Goal: Task Accomplishment & Management: Complete application form

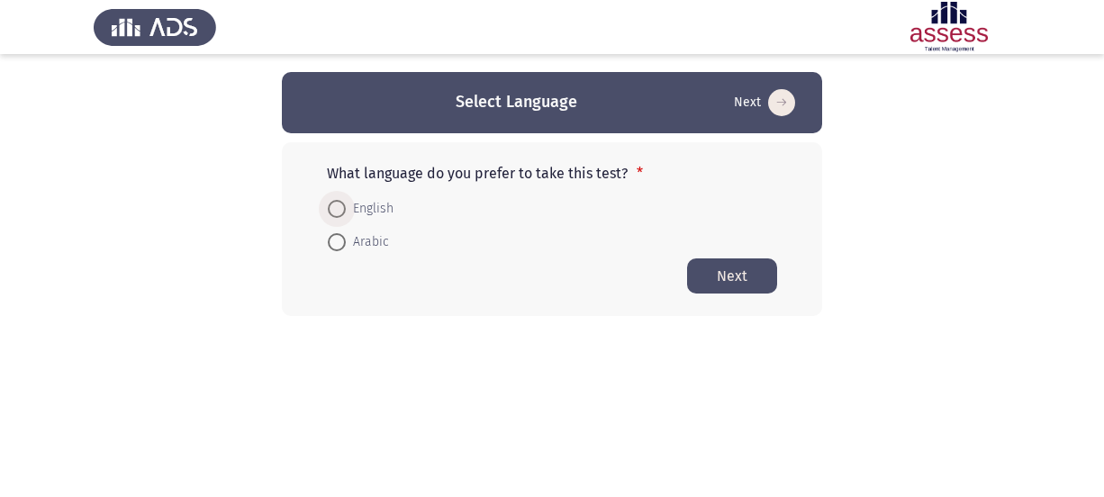
click at [370, 210] on span "English" at bounding box center [370, 209] width 48 height 22
click at [346, 210] on input "English" at bounding box center [337, 209] width 18 height 18
radio input "true"
click at [739, 277] on button "Next" at bounding box center [732, 275] width 90 height 35
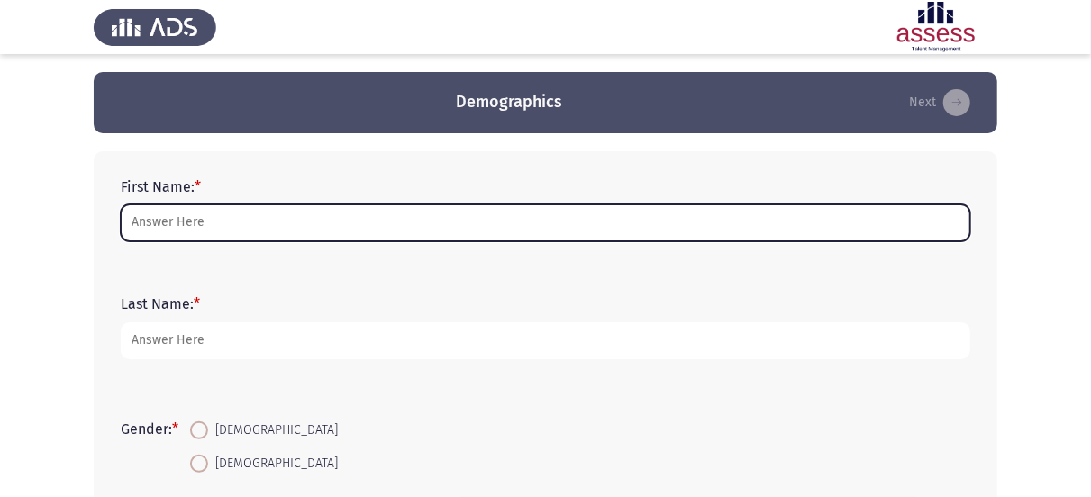
click at [210, 223] on input "First Name: *" at bounding box center [545, 222] width 849 height 37
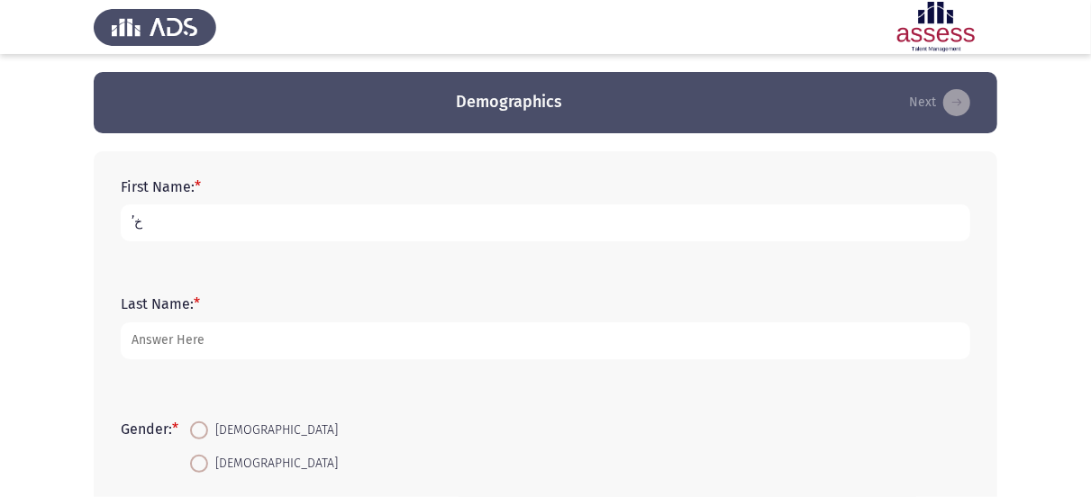
type input "’"
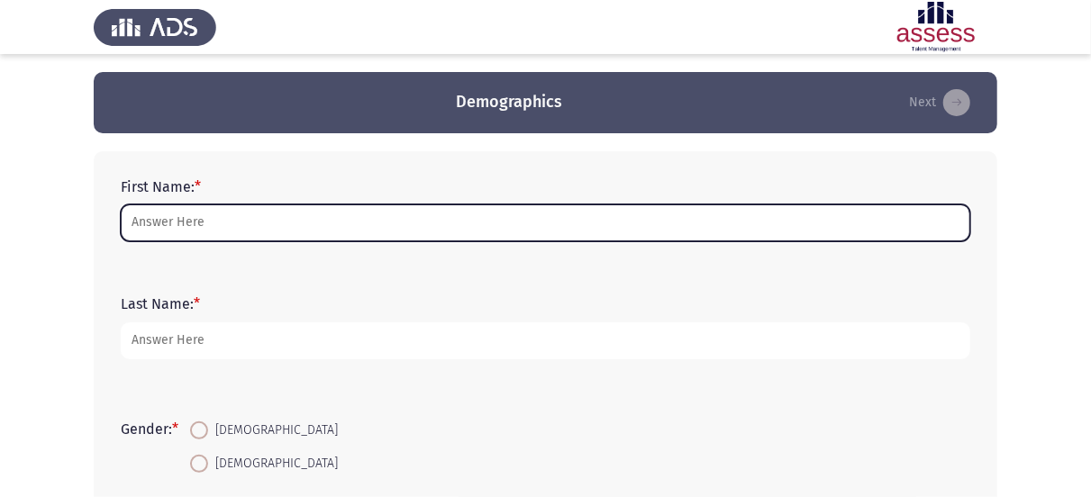
type input "’"
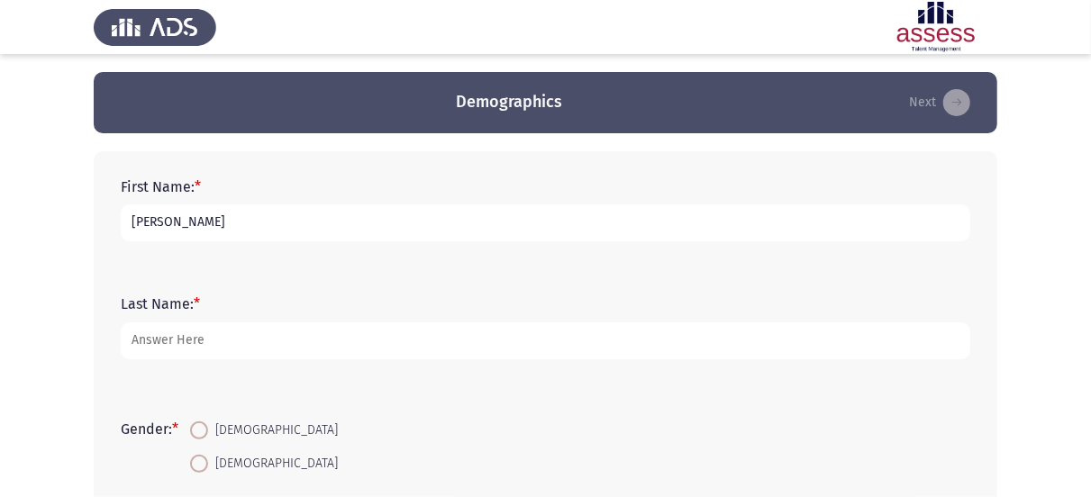
type input "[PERSON_NAME]"
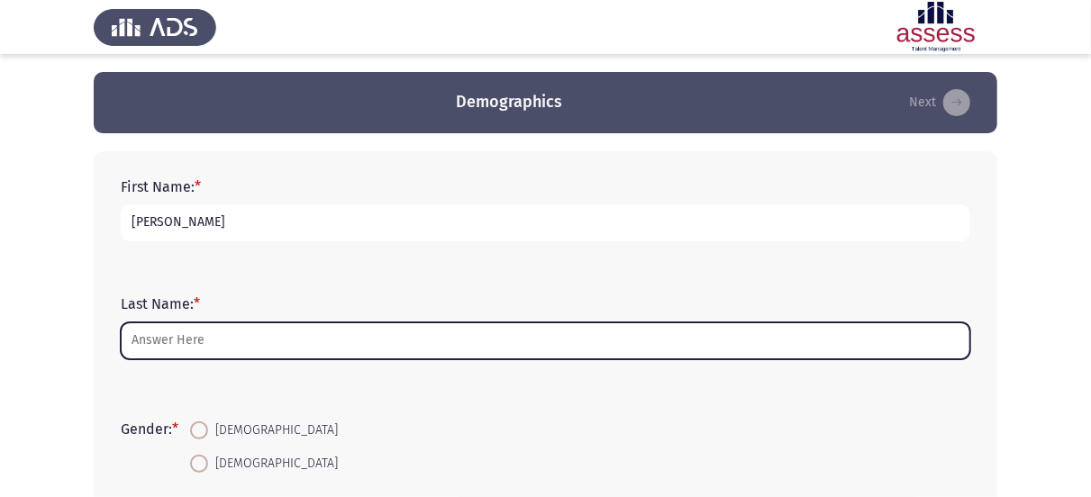
click at [260, 340] on input "Last Name: *" at bounding box center [545, 340] width 849 height 37
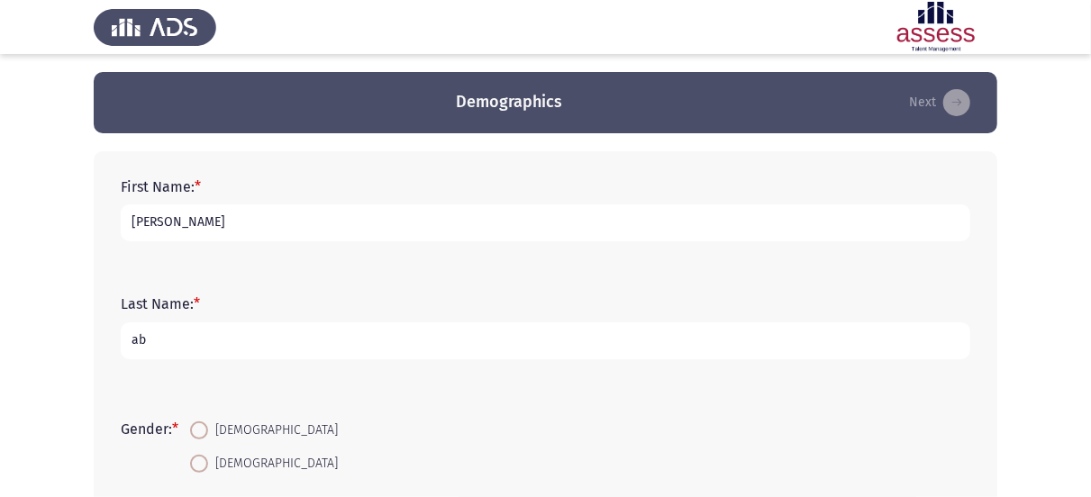
type input "a"
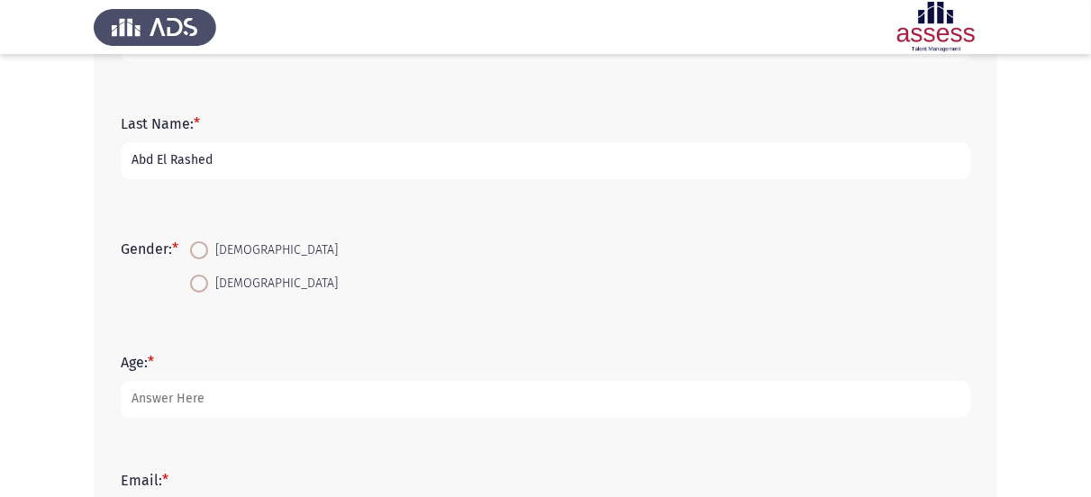
type input "Abd El Rashed"
click at [201, 287] on span at bounding box center [199, 284] width 18 height 18
click at [201, 287] on input "Male" at bounding box center [199, 284] width 18 height 18
radio input "true"
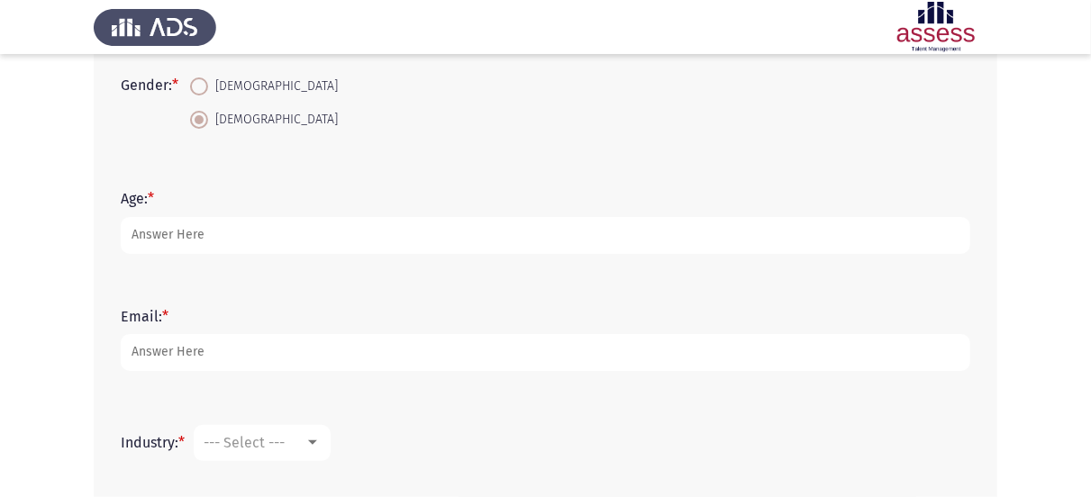
scroll to position [360, 0]
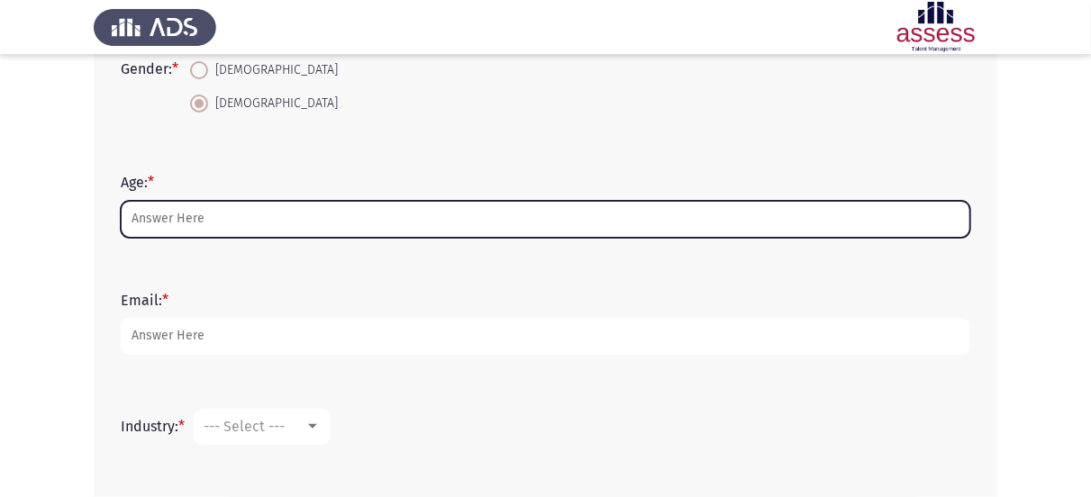
click at [287, 226] on input "Age: *" at bounding box center [545, 219] width 849 height 37
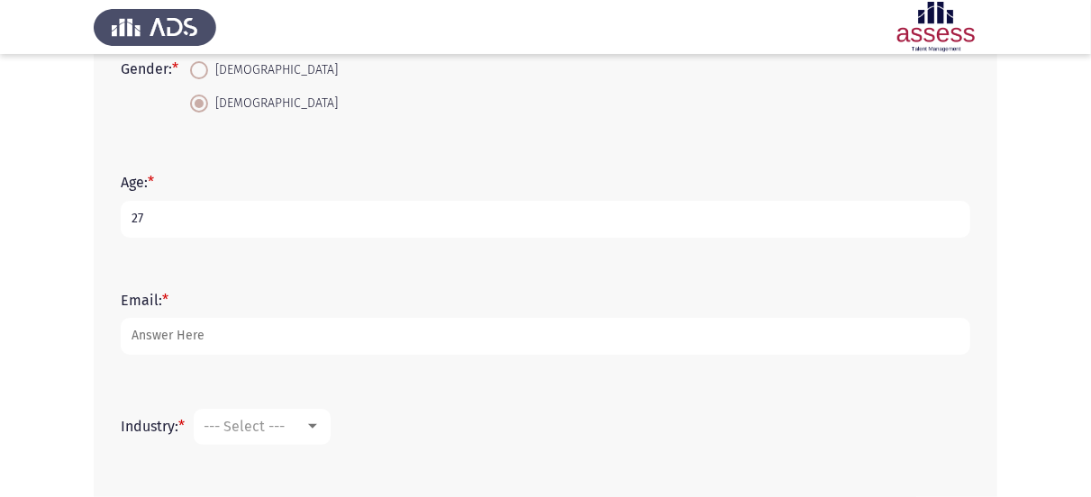
type input "27"
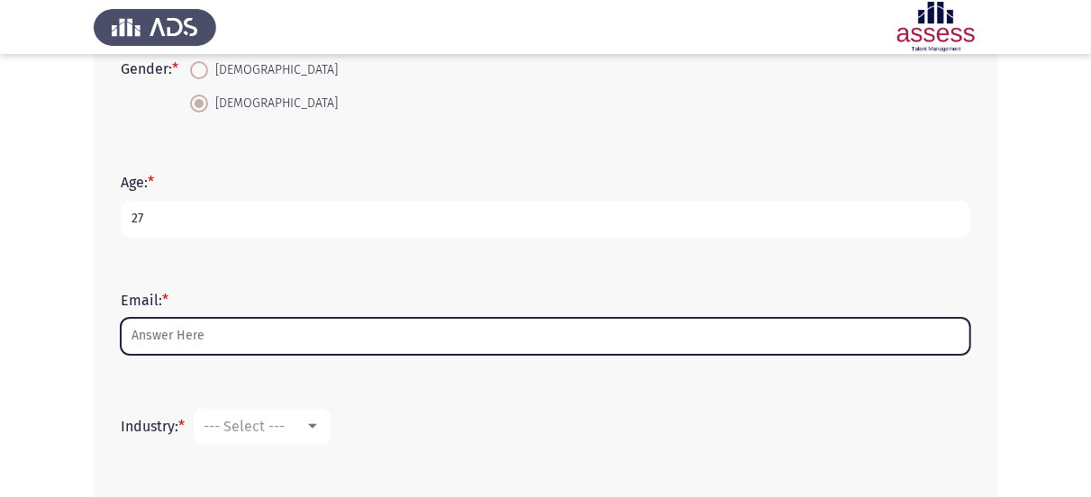
click at [277, 331] on input "Email: *" at bounding box center [545, 336] width 849 height 37
type input "M"
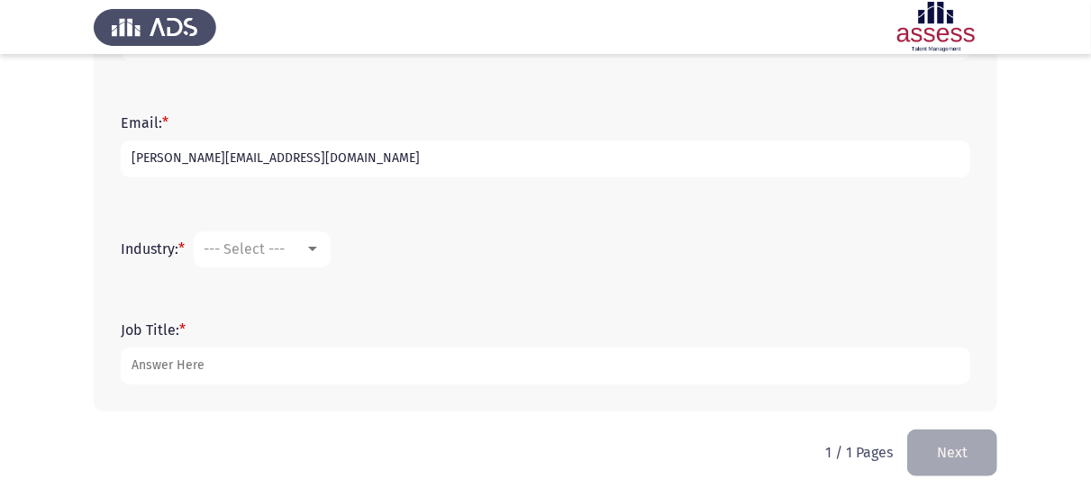
scroll to position [540, 0]
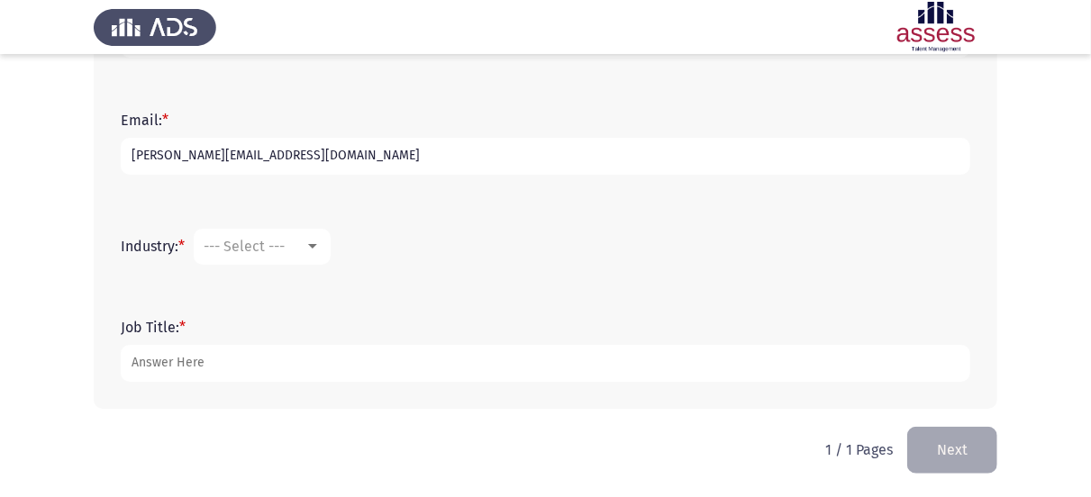
type input "mohamed.abdelrashed@outlook.com"
click at [273, 241] on span "--- Select ---" at bounding box center [244, 246] width 81 height 17
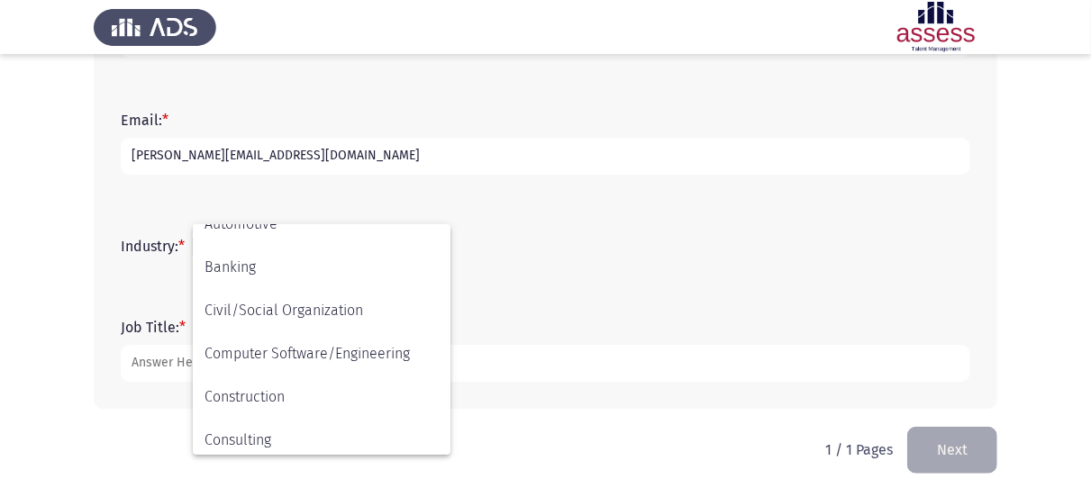
scroll to position [180, 0]
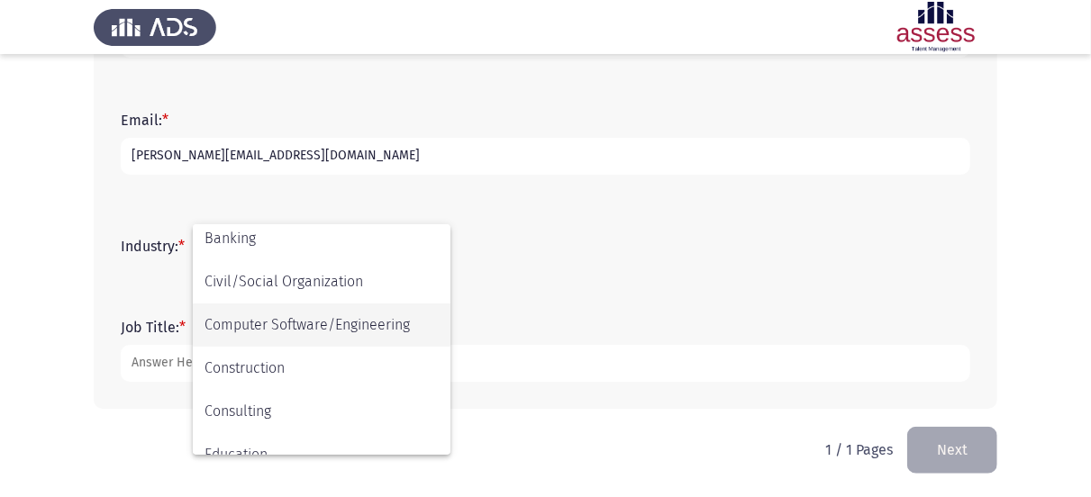
click at [386, 331] on span "Computer Software/Engineering" at bounding box center [321, 325] width 234 height 43
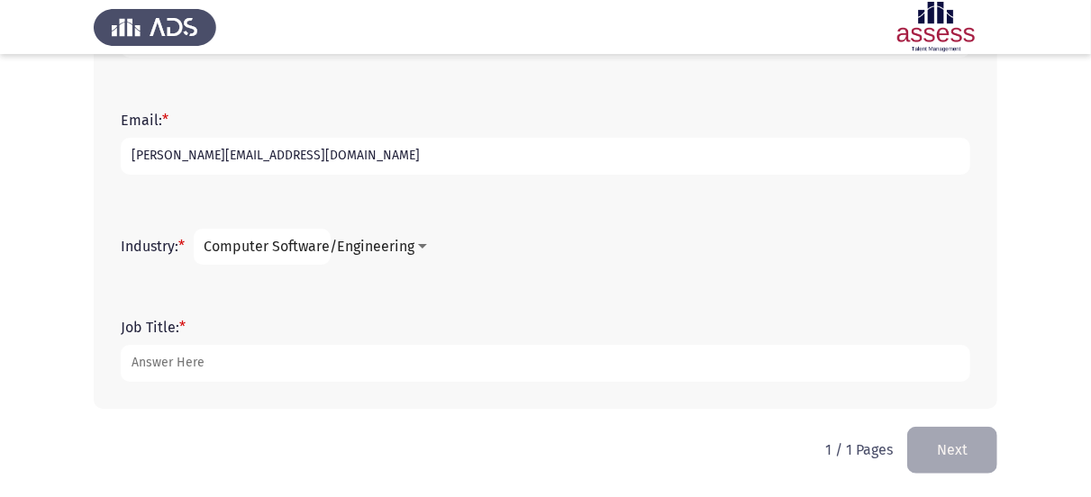
scroll to position [541, 0]
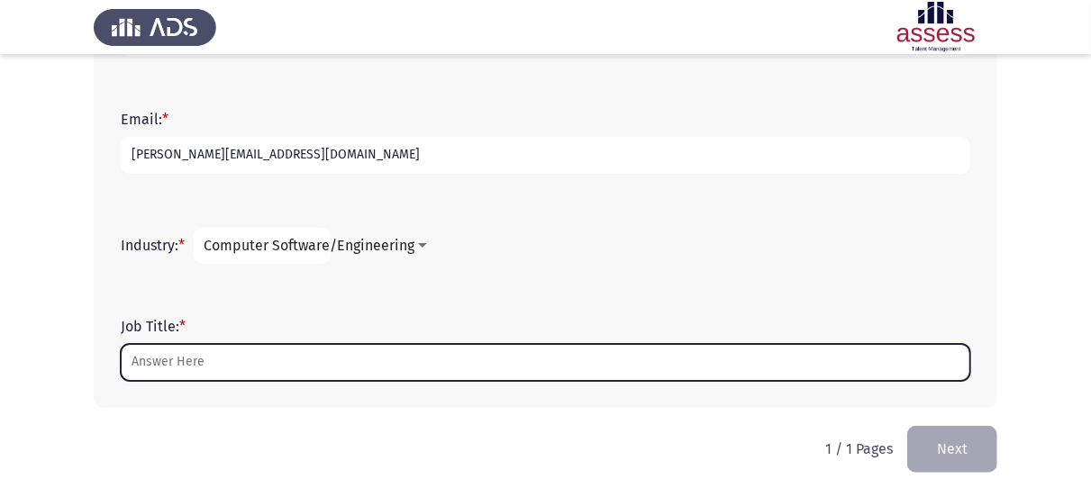
click at [256, 352] on input "Job Title: *" at bounding box center [545, 362] width 849 height 37
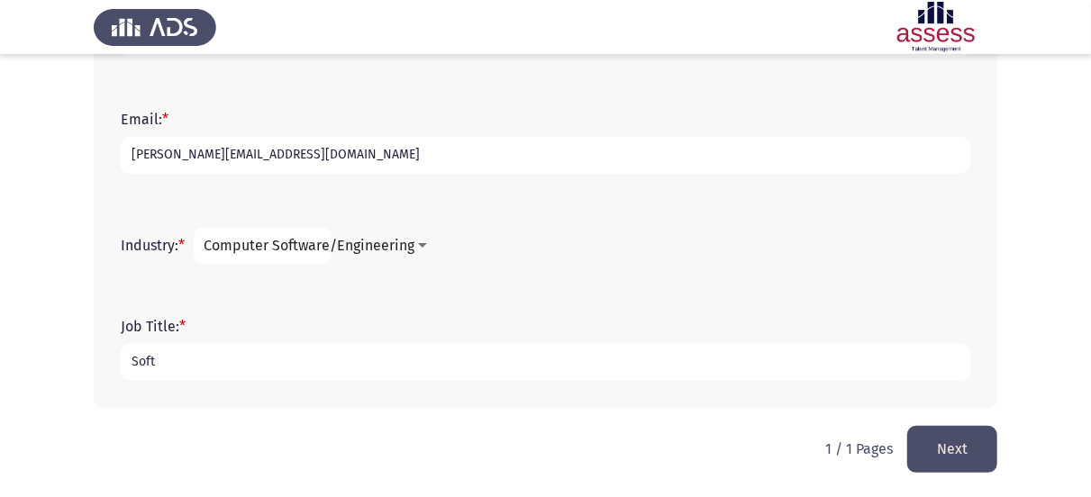
click at [633, 368] on input "Soft" at bounding box center [545, 362] width 849 height 37
type input "Software Testing Engineer"
click at [941, 444] on button "Next" at bounding box center [952, 449] width 90 height 46
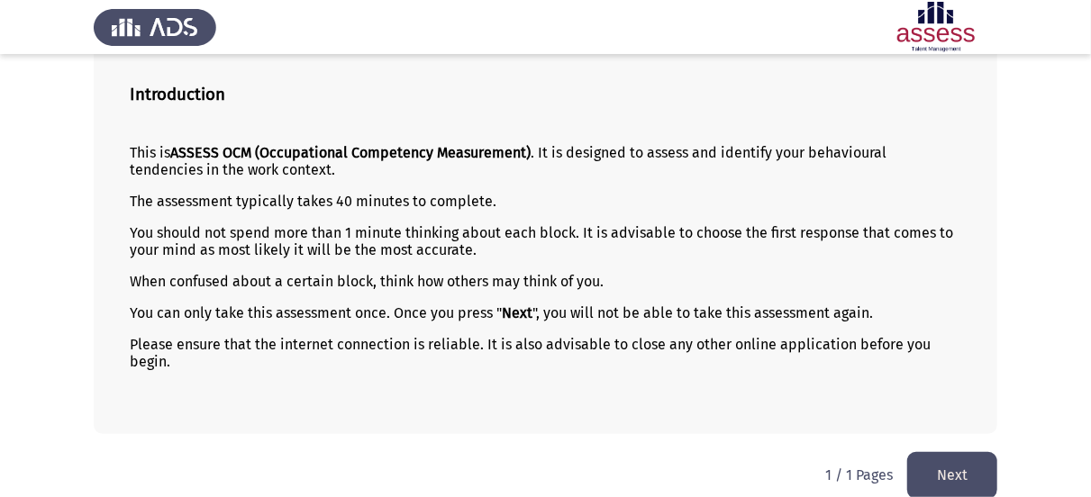
scroll to position [136, 0]
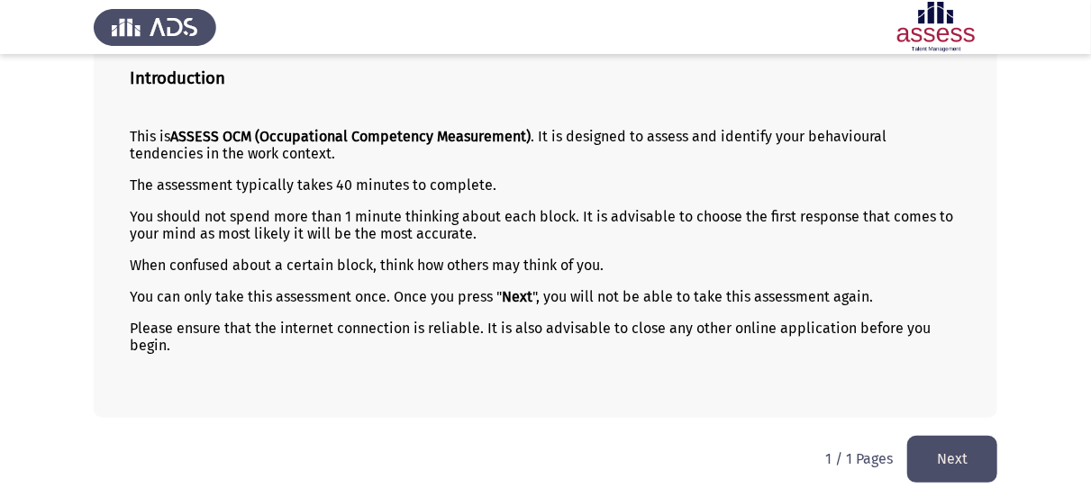
click at [946, 455] on button "Next" at bounding box center [952, 459] width 90 height 46
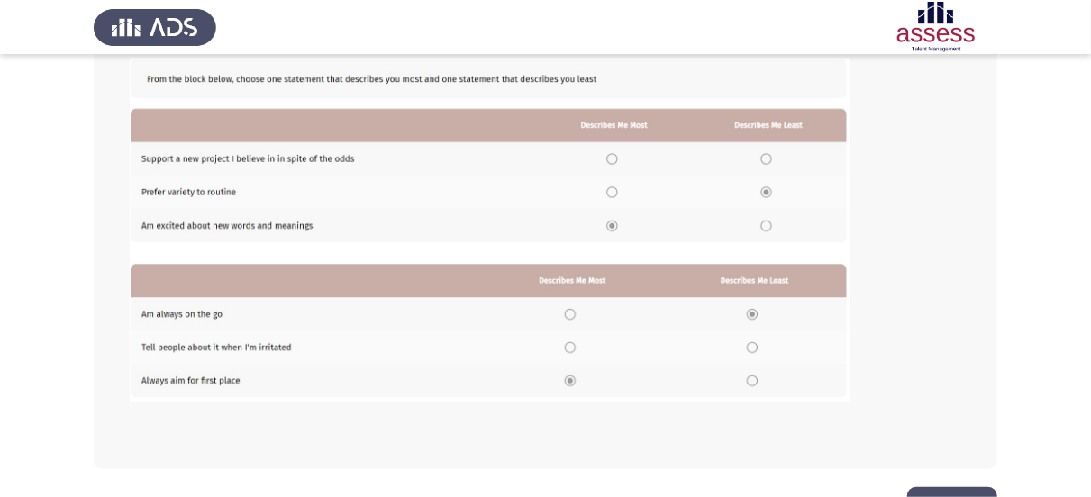
scroll to position [450, 0]
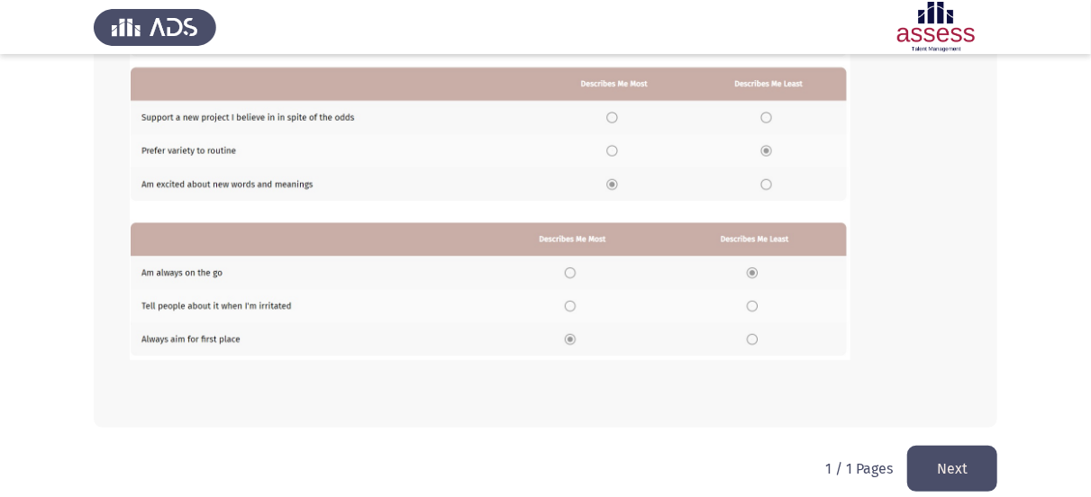
click at [981, 476] on button "Next" at bounding box center [952, 469] width 90 height 46
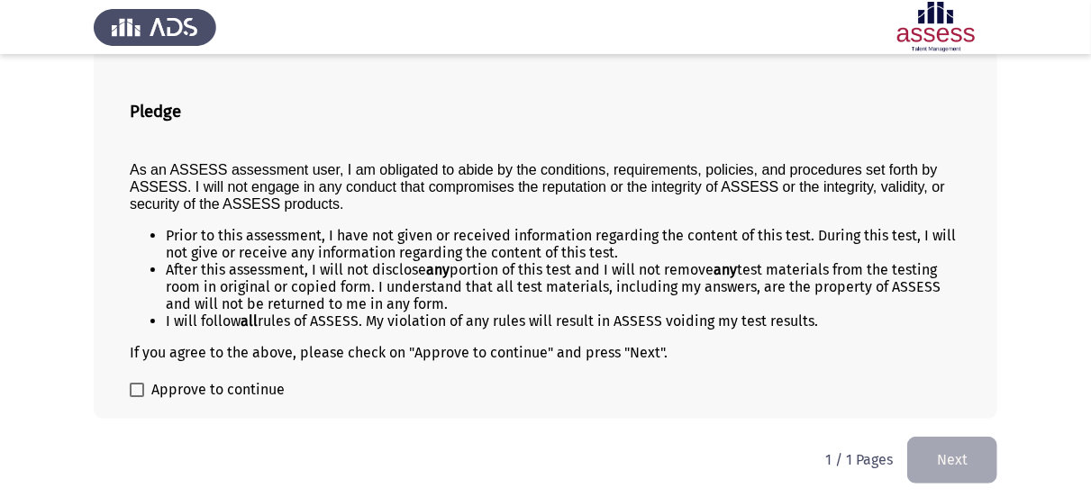
scroll to position [104, 0]
click at [223, 380] on span "Approve to continue" at bounding box center [217, 389] width 133 height 22
click at [137, 396] on input "Approve to continue" at bounding box center [136, 396] width 1 height 1
checkbox input "true"
click at [951, 451] on button "Next" at bounding box center [952, 459] width 90 height 46
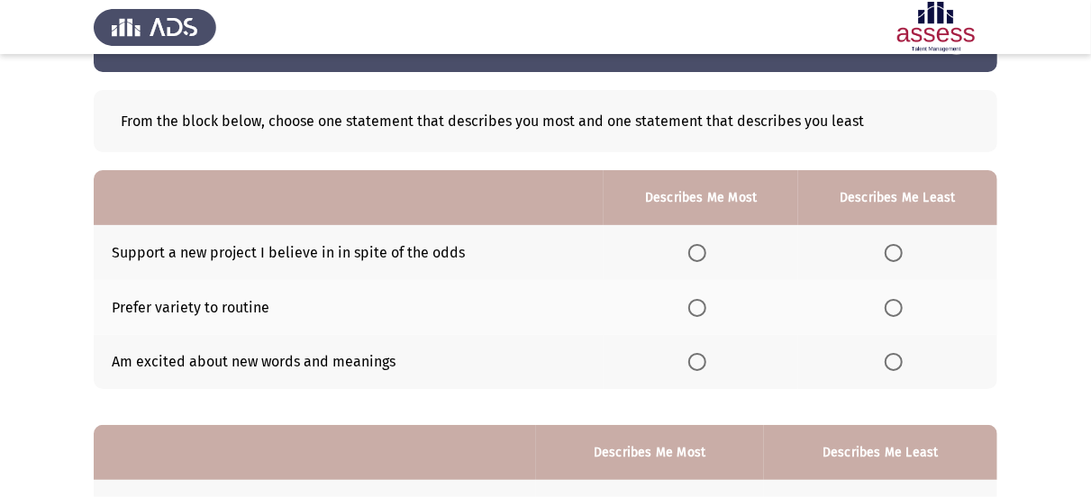
scroll to position [90, 0]
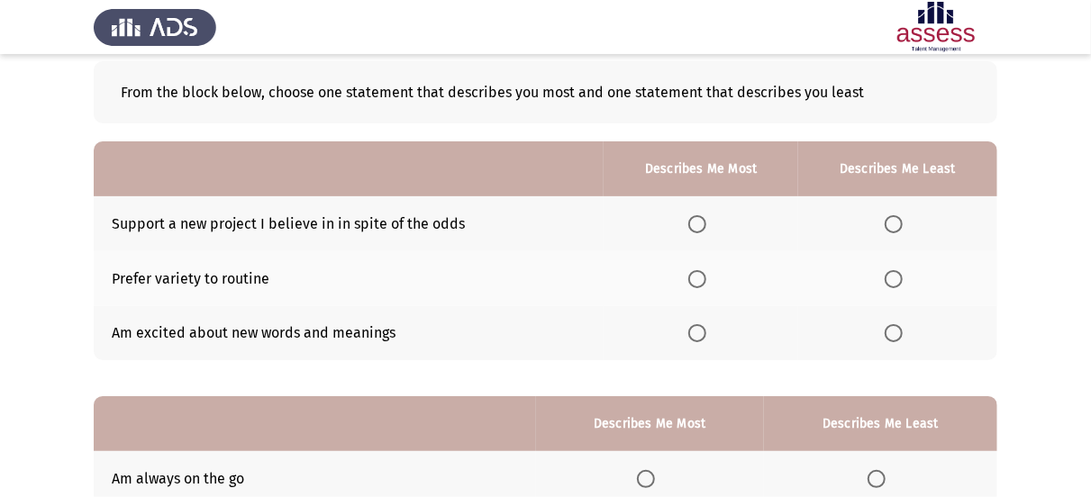
click at [461, 229] on td "Support a new project I believe in in spite of the odds" at bounding box center [349, 223] width 510 height 55
click at [451, 223] on td "Support a new project I believe in in spite of the odds" at bounding box center [349, 223] width 510 height 55
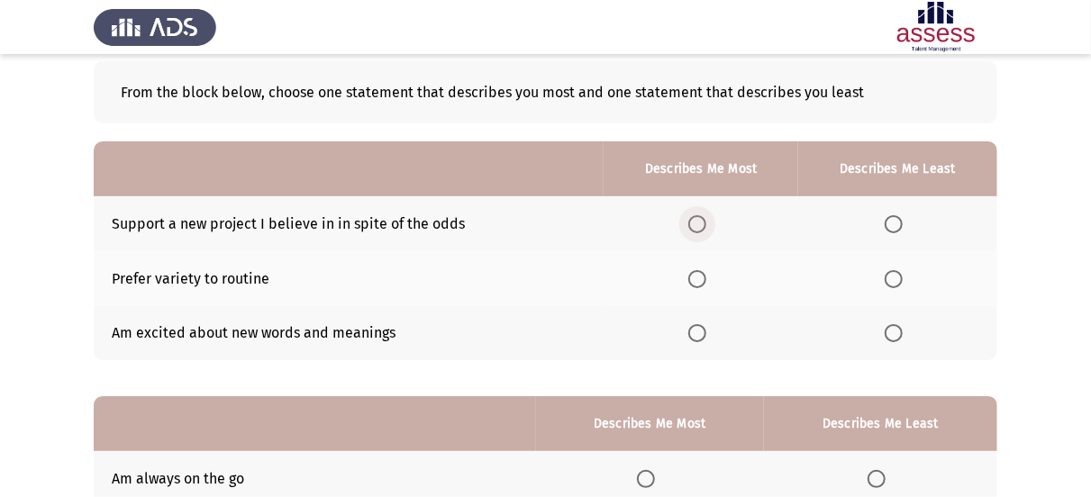
click at [700, 218] on span "Select an option" at bounding box center [697, 224] width 18 height 18
click at [700, 218] on input "Select an option" at bounding box center [697, 224] width 18 height 18
click at [705, 277] on span "Select an option" at bounding box center [697, 279] width 18 height 18
click at [705, 277] on input "Select an option" at bounding box center [697, 279] width 18 height 18
click at [894, 335] on span "Select an option" at bounding box center [894, 333] width 18 height 18
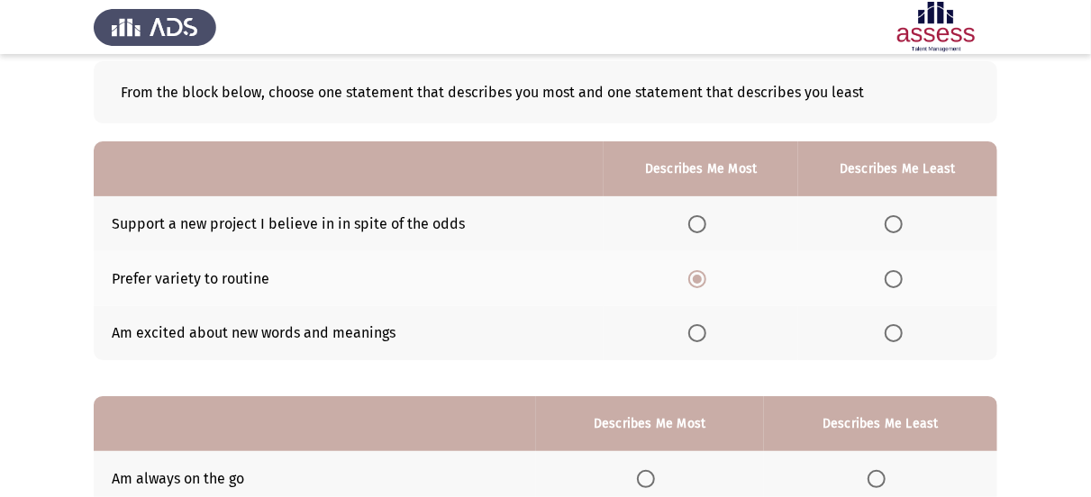
click at [894, 335] on input "Select an option" at bounding box center [894, 333] width 18 height 18
click at [706, 222] on span "Select an option" at bounding box center [697, 224] width 18 height 18
click at [706, 222] on input "Select an option" at bounding box center [697, 224] width 18 height 18
click at [697, 280] on span "Select an option" at bounding box center [697, 279] width 18 height 18
click at [697, 280] on input "Select an option" at bounding box center [697, 279] width 18 height 18
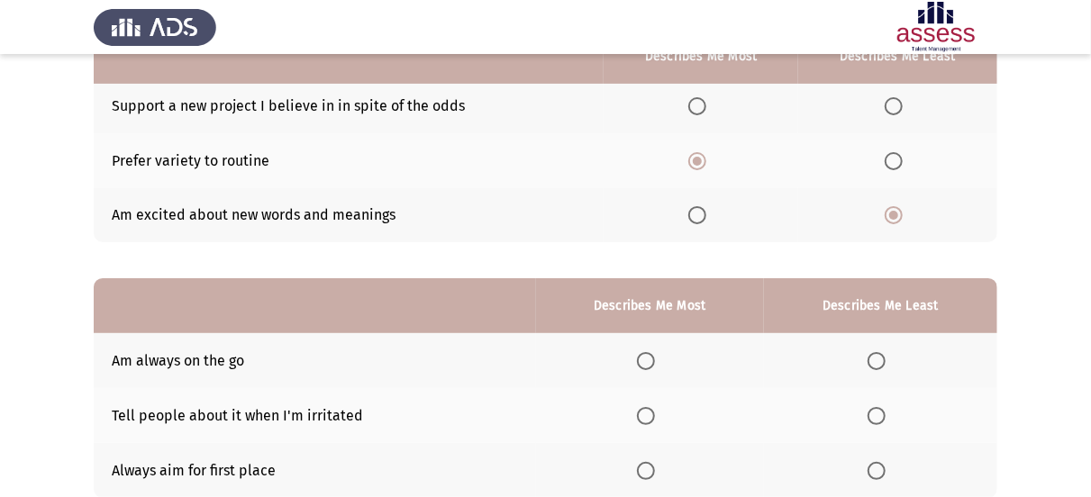
scroll to position [180, 0]
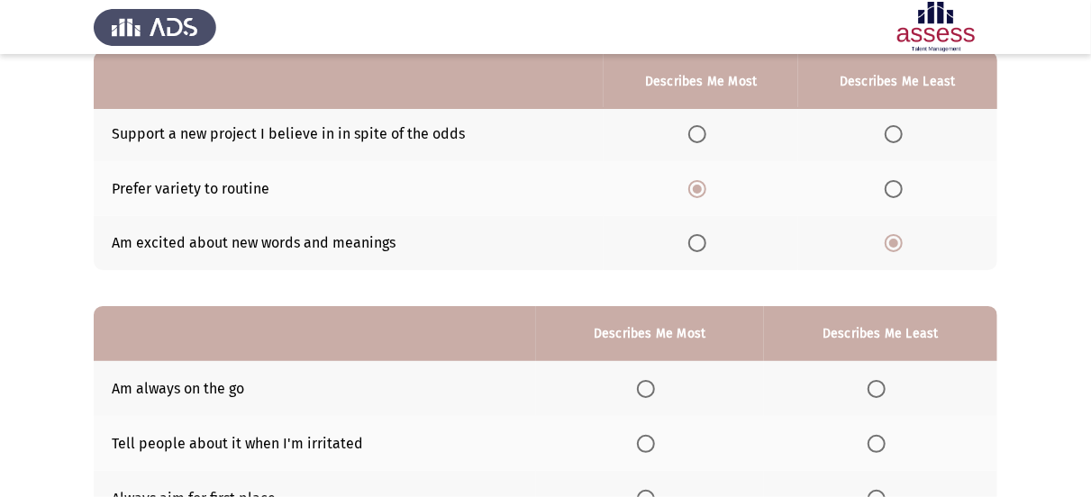
click at [704, 131] on span "Select an option" at bounding box center [697, 134] width 18 height 18
click at [704, 131] on input "Select an option" at bounding box center [697, 134] width 18 height 18
click at [695, 190] on span "Select an option" at bounding box center [697, 189] width 18 height 18
click at [695, 190] on input "Select an option" at bounding box center [697, 189] width 18 height 18
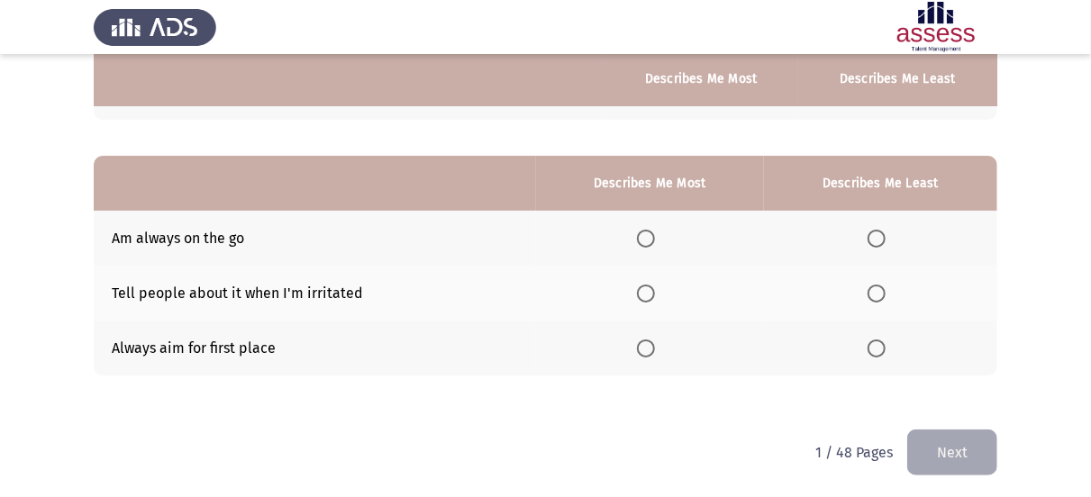
scroll to position [332, 0]
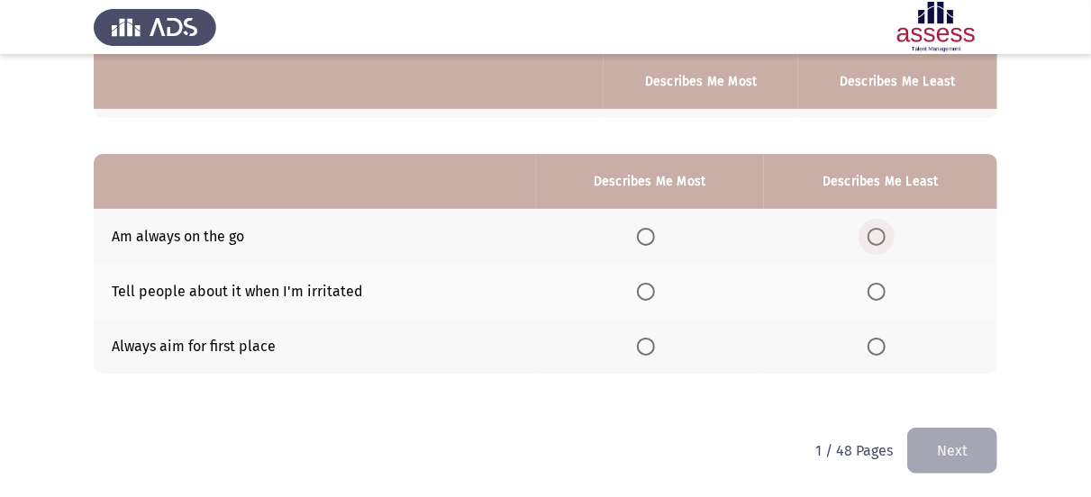
click at [879, 237] on span "Select an option" at bounding box center [876, 237] width 18 height 18
click at [879, 237] on input "Select an option" at bounding box center [876, 237] width 18 height 18
click at [876, 286] on span "Select an option" at bounding box center [876, 292] width 18 height 18
click at [876, 286] on input "Select an option" at bounding box center [876, 292] width 18 height 18
click at [655, 343] on span "Select an option" at bounding box center [646, 347] width 18 height 18
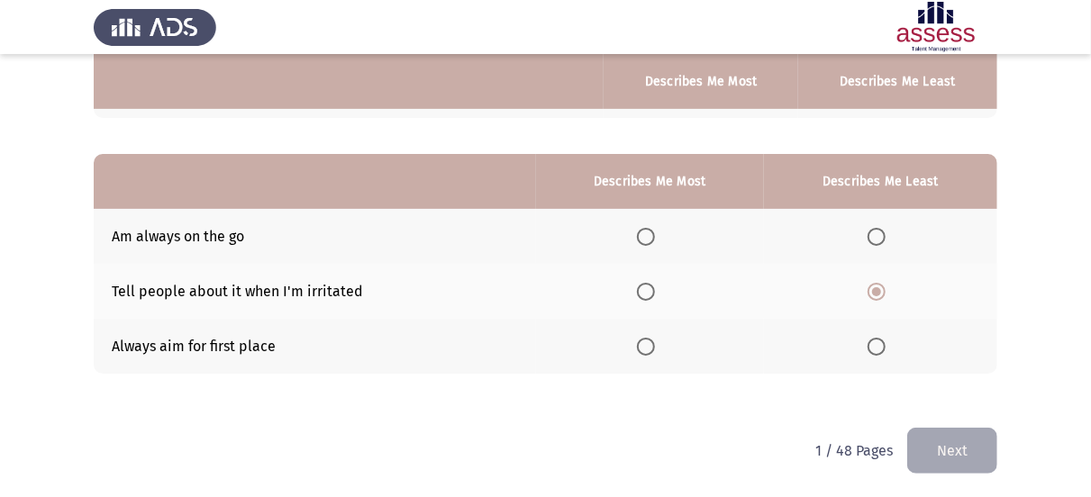
click at [655, 343] on input "Select an option" at bounding box center [646, 347] width 18 height 18
click at [978, 457] on button "Next" at bounding box center [952, 451] width 90 height 46
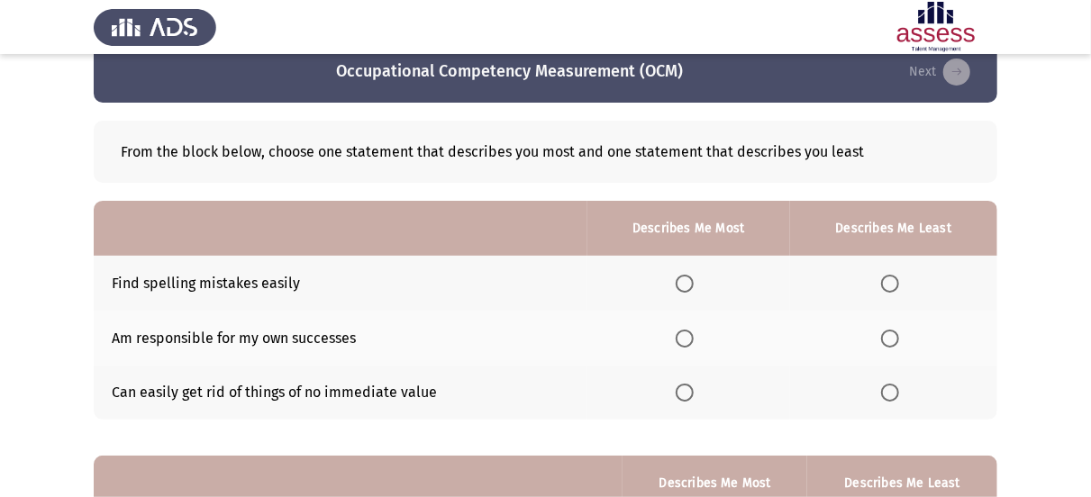
scroll to position [0, 0]
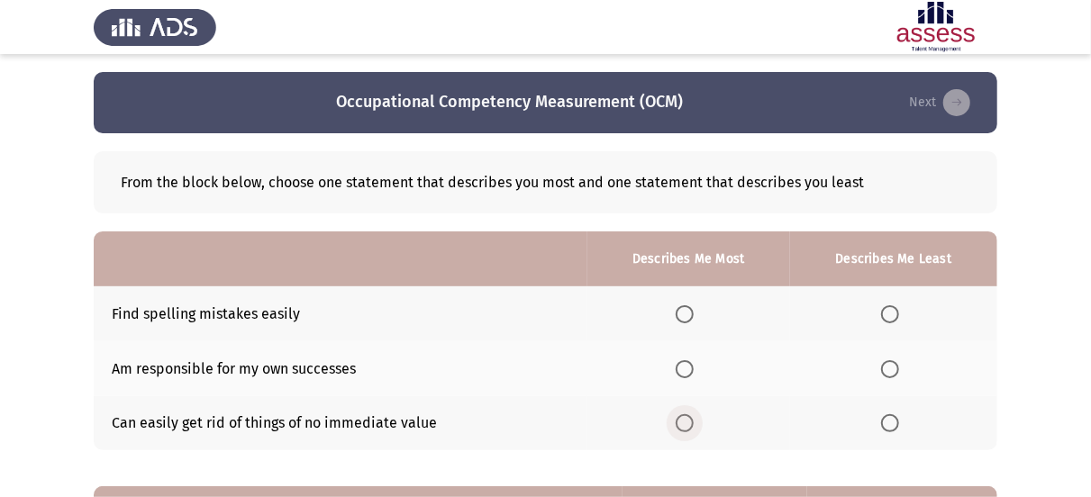
click at [694, 421] on span "Select an option" at bounding box center [685, 423] width 18 height 18
click at [694, 421] on input "Select an option" at bounding box center [685, 423] width 18 height 18
click at [903, 422] on label "Select an option" at bounding box center [893, 423] width 25 height 18
click at [899, 422] on input "Select an option" at bounding box center [890, 423] width 18 height 18
click at [685, 368] on span "Select an option" at bounding box center [685, 369] width 18 height 18
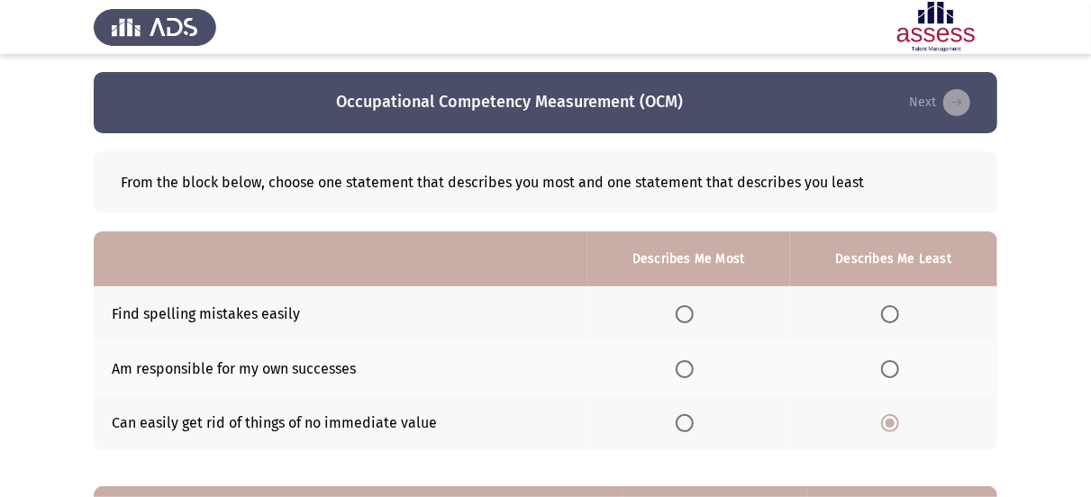
click at [685, 368] on input "Select an option" at bounding box center [685, 369] width 18 height 18
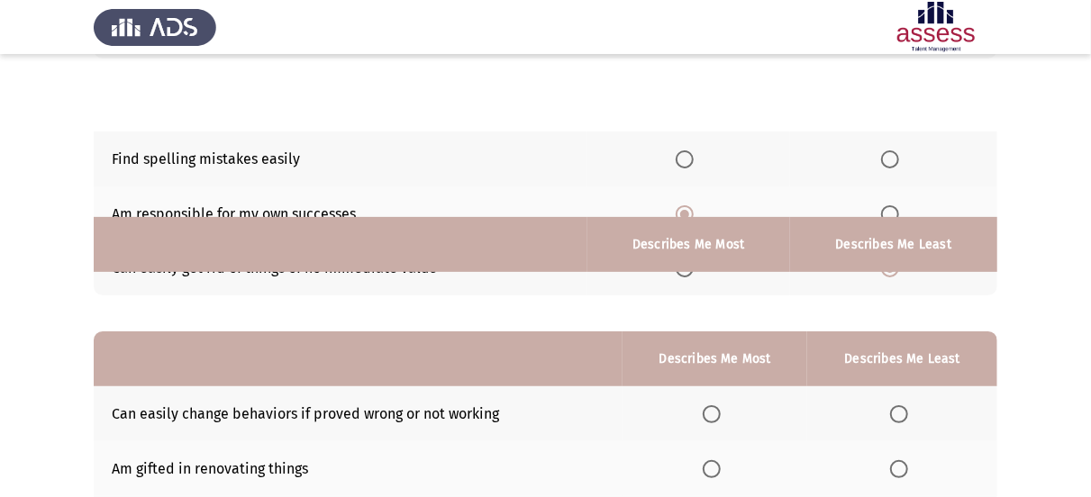
scroll to position [332, 0]
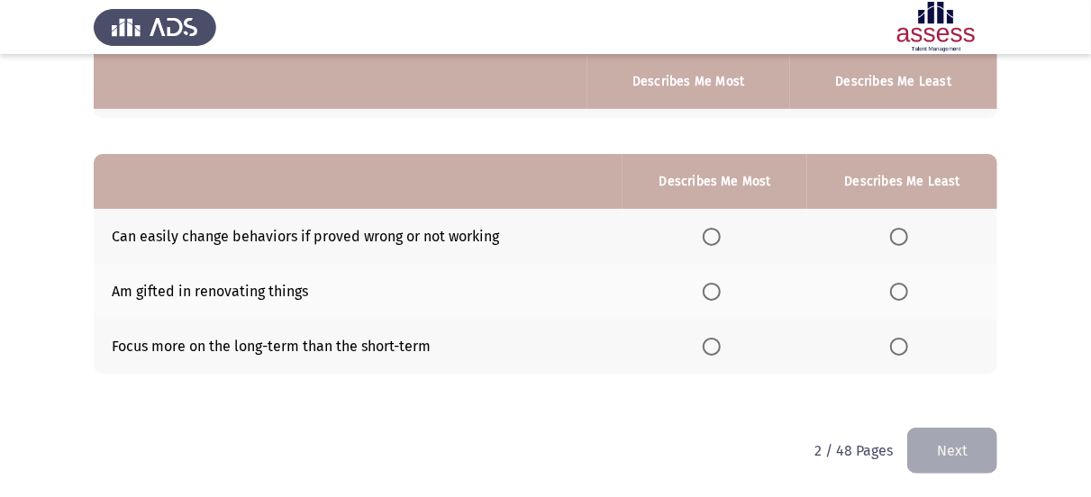
click at [721, 240] on span "Select an option" at bounding box center [712, 237] width 18 height 18
click at [721, 240] on input "Select an option" at bounding box center [712, 237] width 18 height 18
click at [716, 338] on span "Select an option" at bounding box center [712, 347] width 18 height 18
click at [716, 338] on input "Select an option" at bounding box center [712, 347] width 18 height 18
click at [349, 350] on td "Focus more on the long-term than the short-term" at bounding box center [358, 346] width 529 height 55
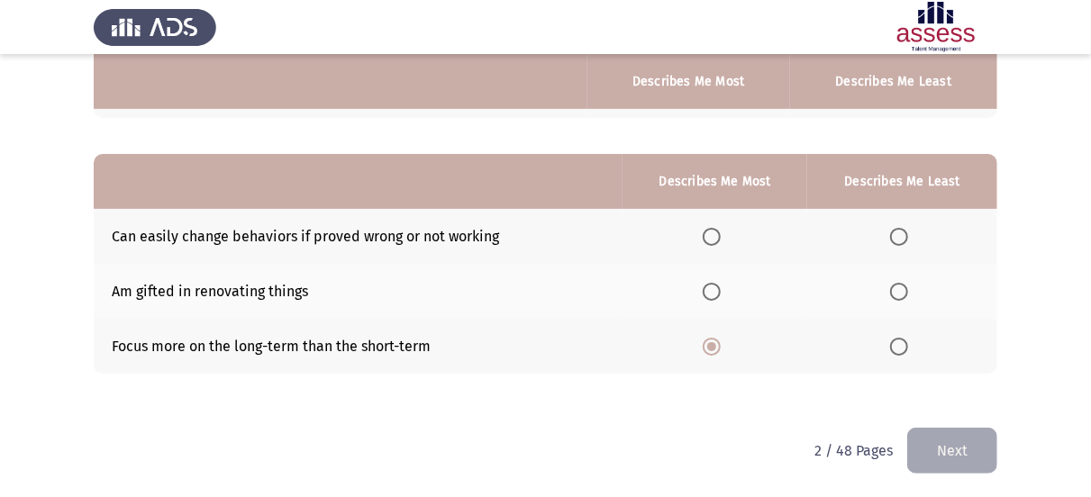
click at [349, 350] on td "Focus more on the long-term than the short-term" at bounding box center [358, 346] width 529 height 55
click at [899, 287] on span "Select an option" at bounding box center [899, 292] width 18 height 18
click at [899, 287] on input "Select an option" at bounding box center [899, 292] width 18 height 18
click at [940, 448] on button "Next" at bounding box center [952, 451] width 90 height 46
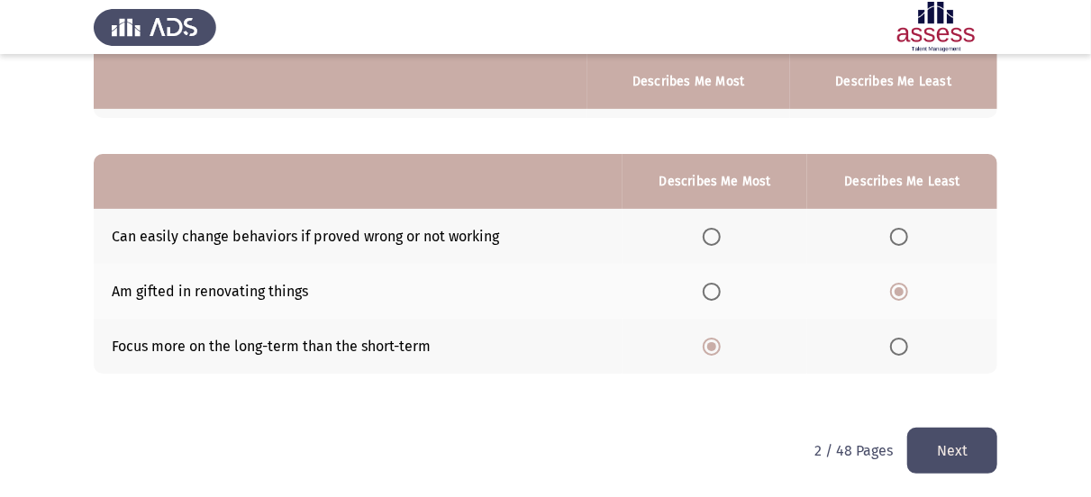
scroll to position [0, 0]
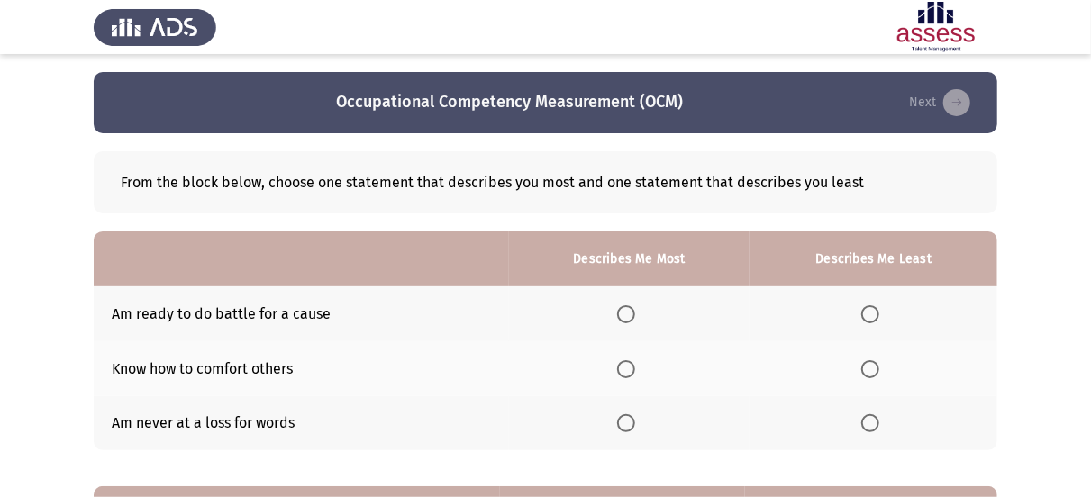
click at [872, 362] on span "Select an option" at bounding box center [870, 369] width 18 height 18
click at [872, 362] on input "Select an option" at bounding box center [870, 369] width 18 height 18
click at [872, 424] on span "Select an option" at bounding box center [870, 423] width 18 height 18
click at [872, 424] on input "Select an option" at bounding box center [870, 423] width 18 height 18
click at [873, 315] on span "Select an option" at bounding box center [870, 314] width 18 height 18
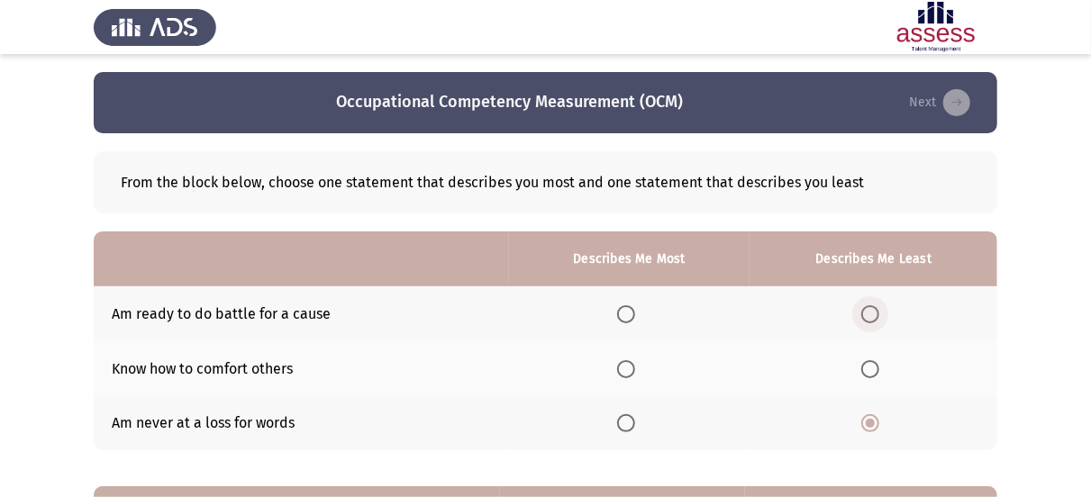
click at [873, 315] on input "Select an option" at bounding box center [870, 314] width 18 height 18
click at [631, 368] on span "Select an option" at bounding box center [626, 369] width 18 height 18
click at [631, 368] on input "Select an option" at bounding box center [626, 369] width 18 height 18
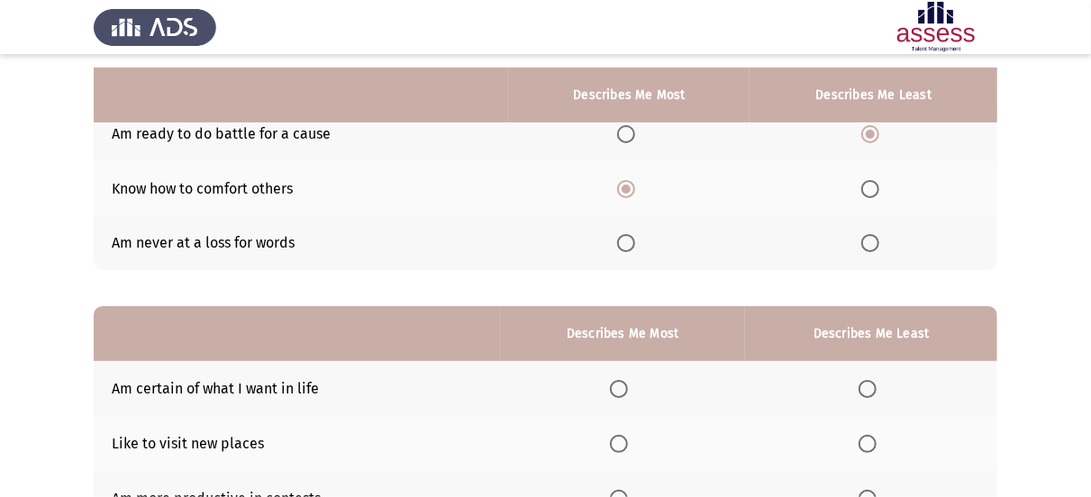
scroll to position [270, 0]
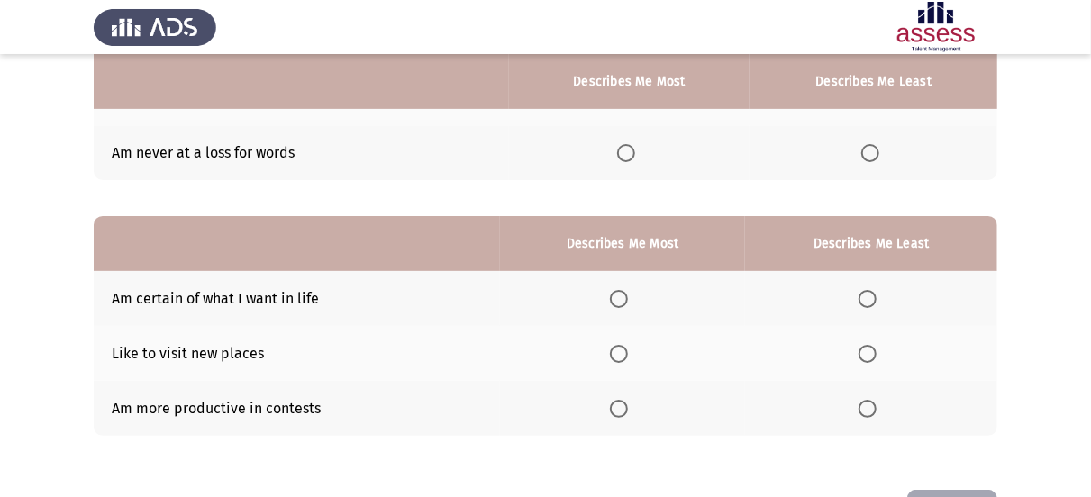
click at [232, 397] on td "Am more productive in contests" at bounding box center [297, 408] width 406 height 55
click at [624, 297] on span "Select an option" at bounding box center [619, 299] width 18 height 18
click at [624, 297] on input "Select an option" at bounding box center [619, 299] width 18 height 18
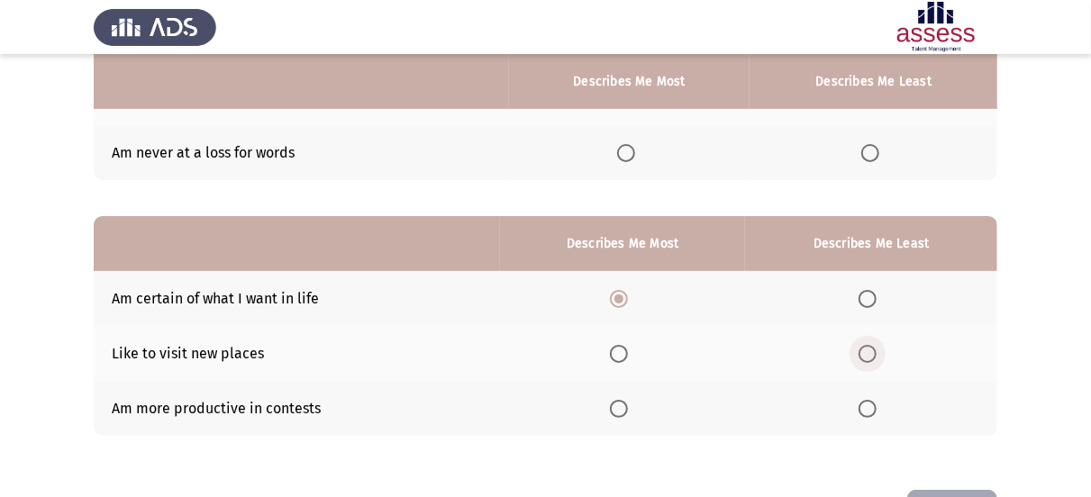
click at [866, 346] on span "Select an option" at bounding box center [867, 354] width 18 height 18
click at [866, 346] on input "Select an option" at bounding box center [867, 354] width 18 height 18
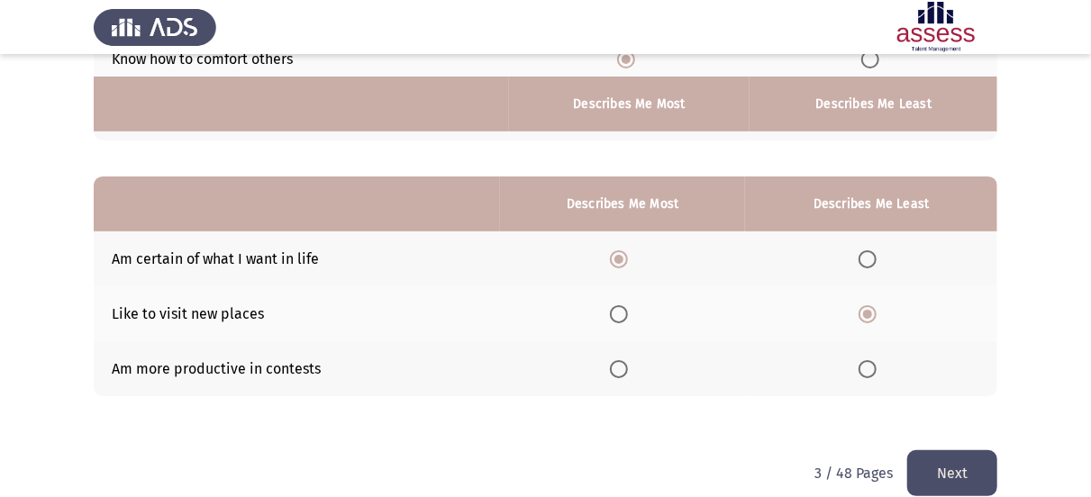
scroll to position [332, 0]
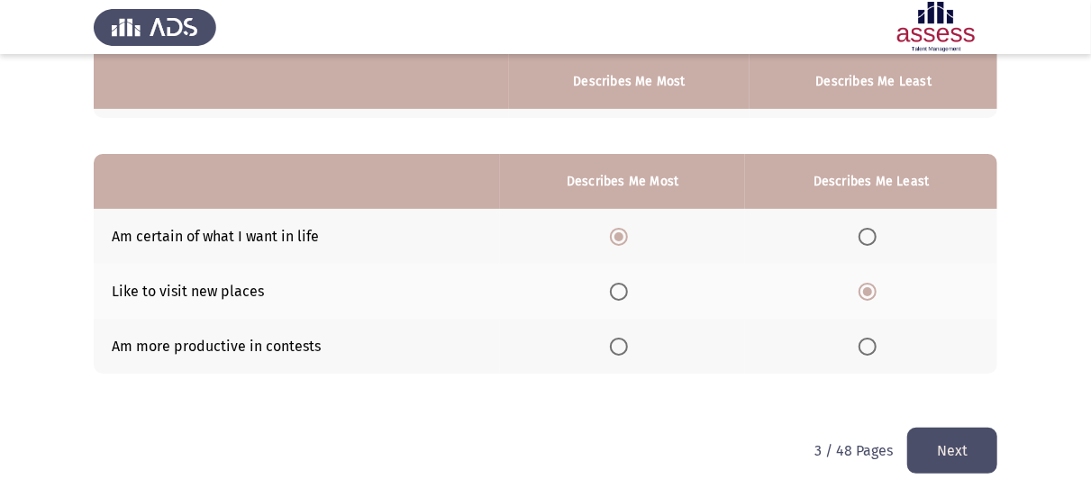
click at [972, 445] on button "Next" at bounding box center [952, 451] width 90 height 46
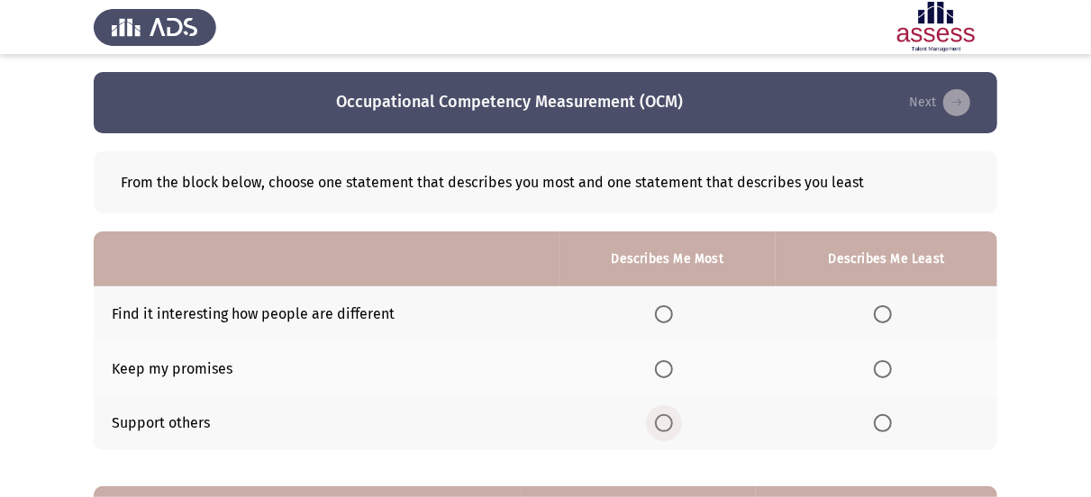
click at [666, 417] on span "Select an option" at bounding box center [664, 423] width 18 height 18
click at [666, 417] on input "Select an option" at bounding box center [664, 423] width 18 height 18
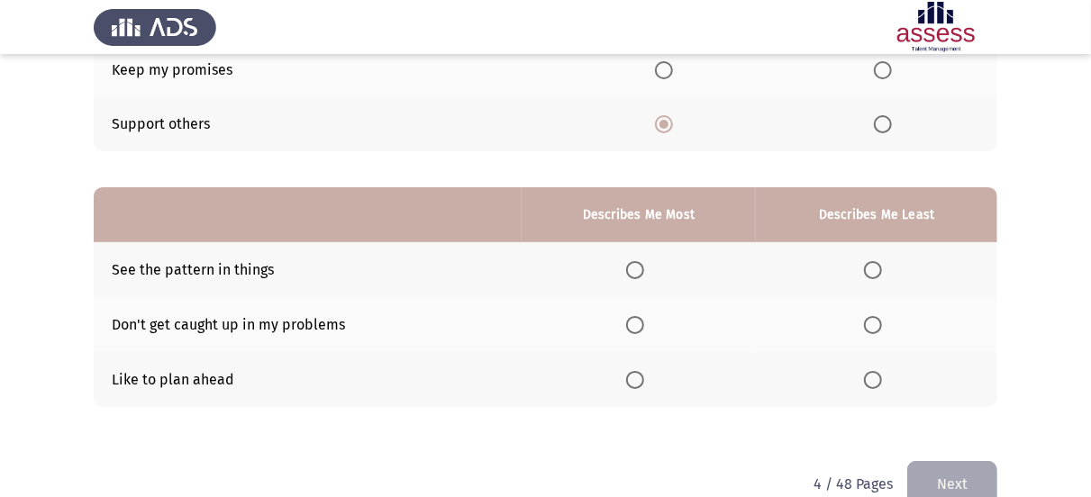
scroll to position [332, 0]
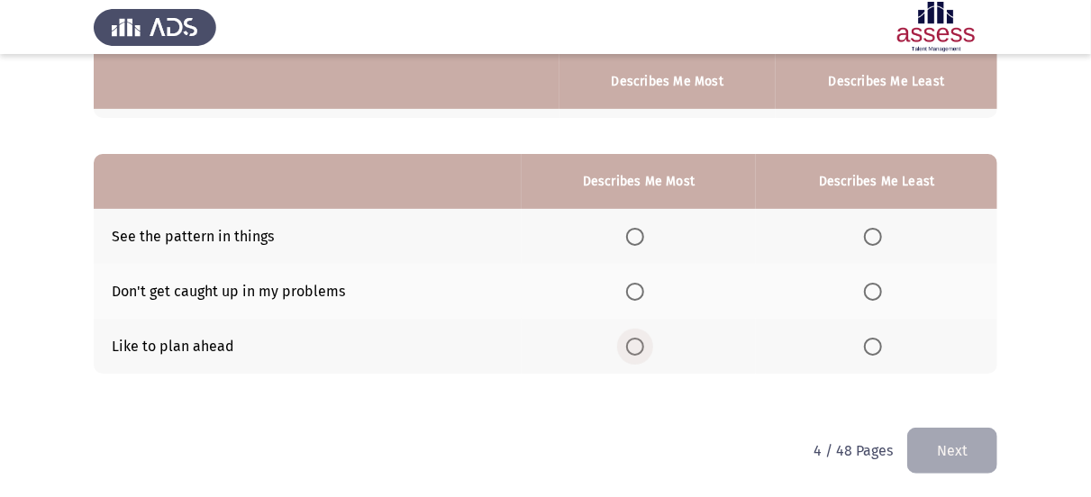
click at [639, 349] on span "Select an option" at bounding box center [635, 347] width 18 height 18
click at [639, 349] on input "Select an option" at bounding box center [635, 347] width 18 height 18
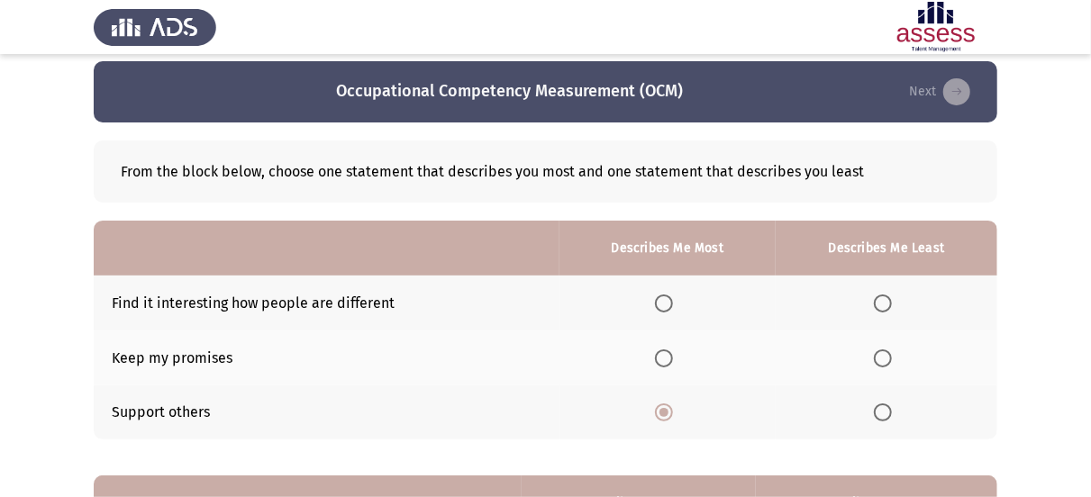
scroll to position [0, 0]
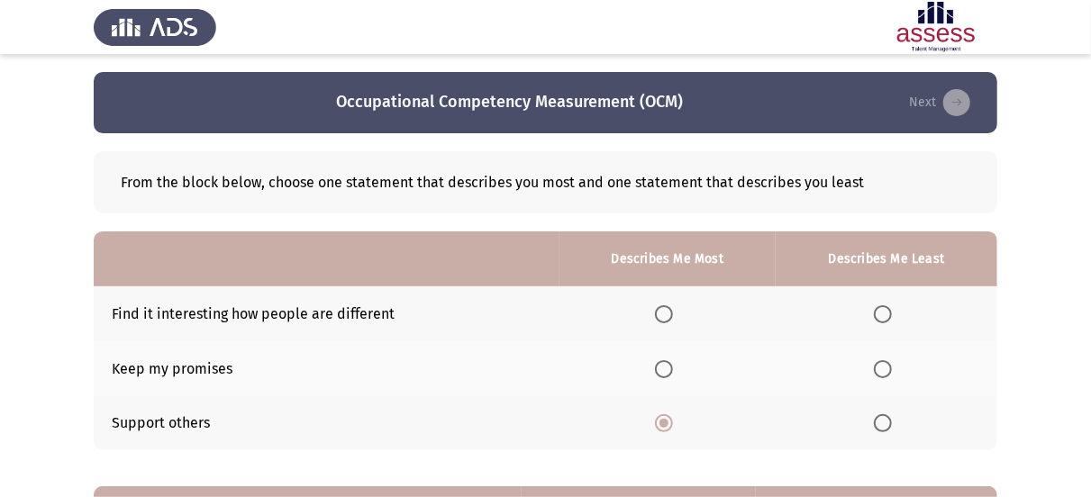
click at [885, 313] on span "Select an option" at bounding box center [883, 314] width 18 height 18
click at [885, 313] on input "Select an option" at bounding box center [883, 314] width 18 height 18
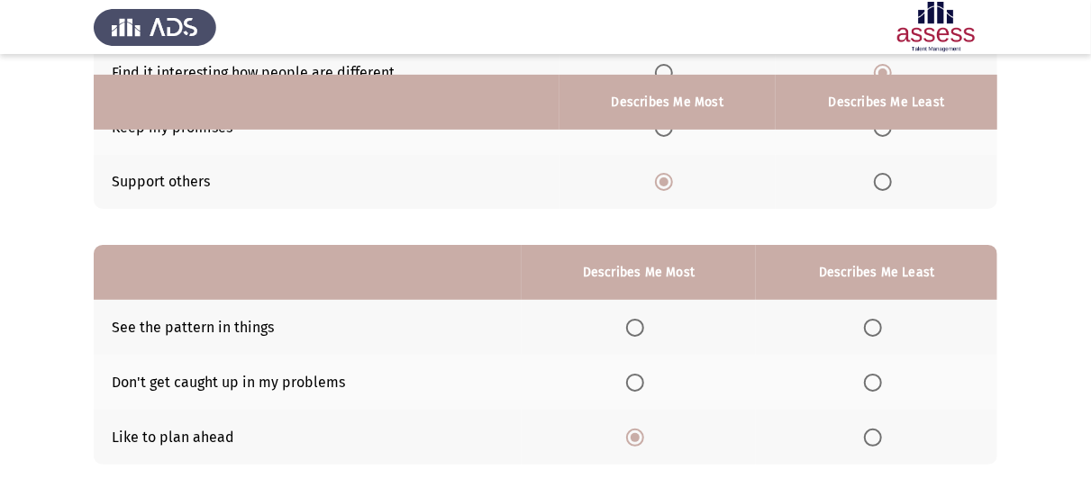
scroll to position [270, 0]
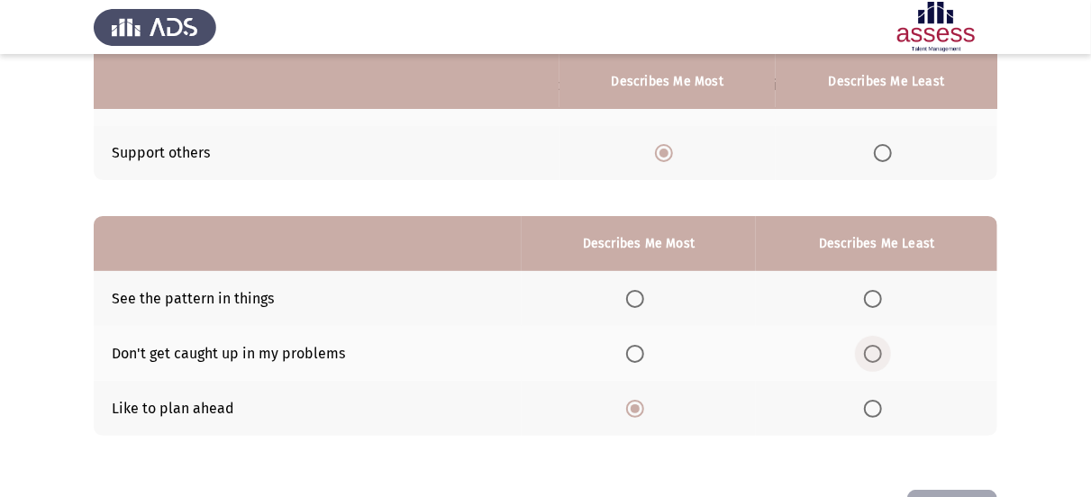
click at [869, 353] on span "Select an option" at bounding box center [873, 354] width 18 height 18
click at [869, 353] on input "Select an option" at bounding box center [873, 354] width 18 height 18
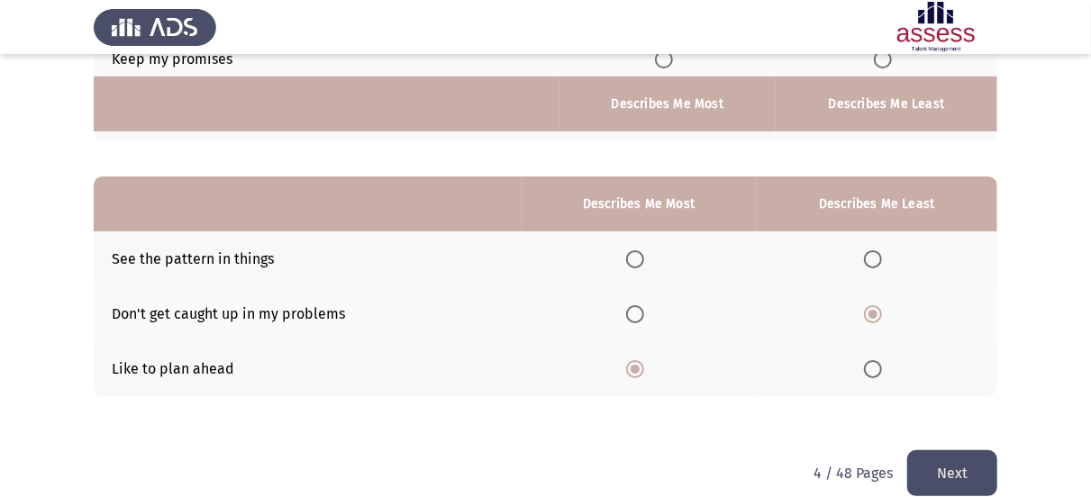
scroll to position [332, 0]
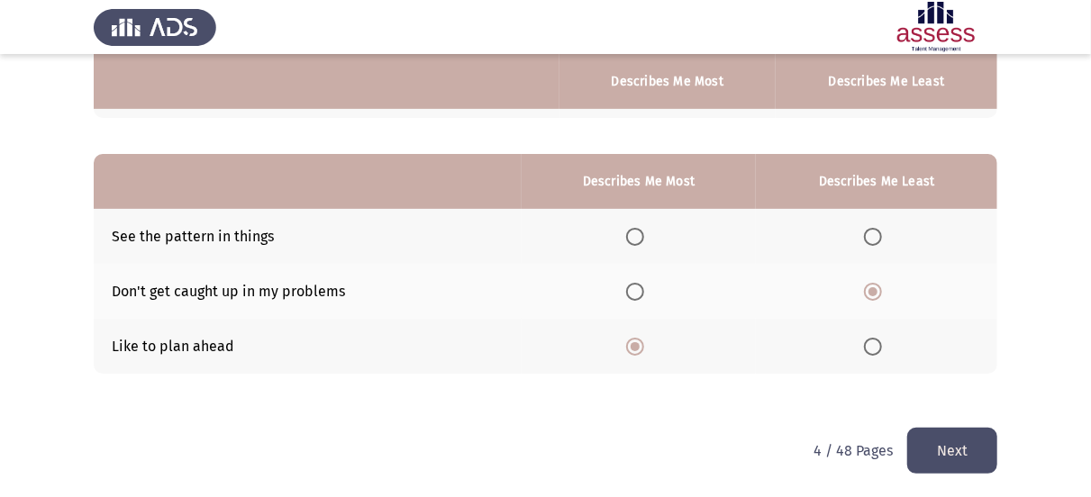
click at [968, 455] on button "Next" at bounding box center [952, 451] width 90 height 46
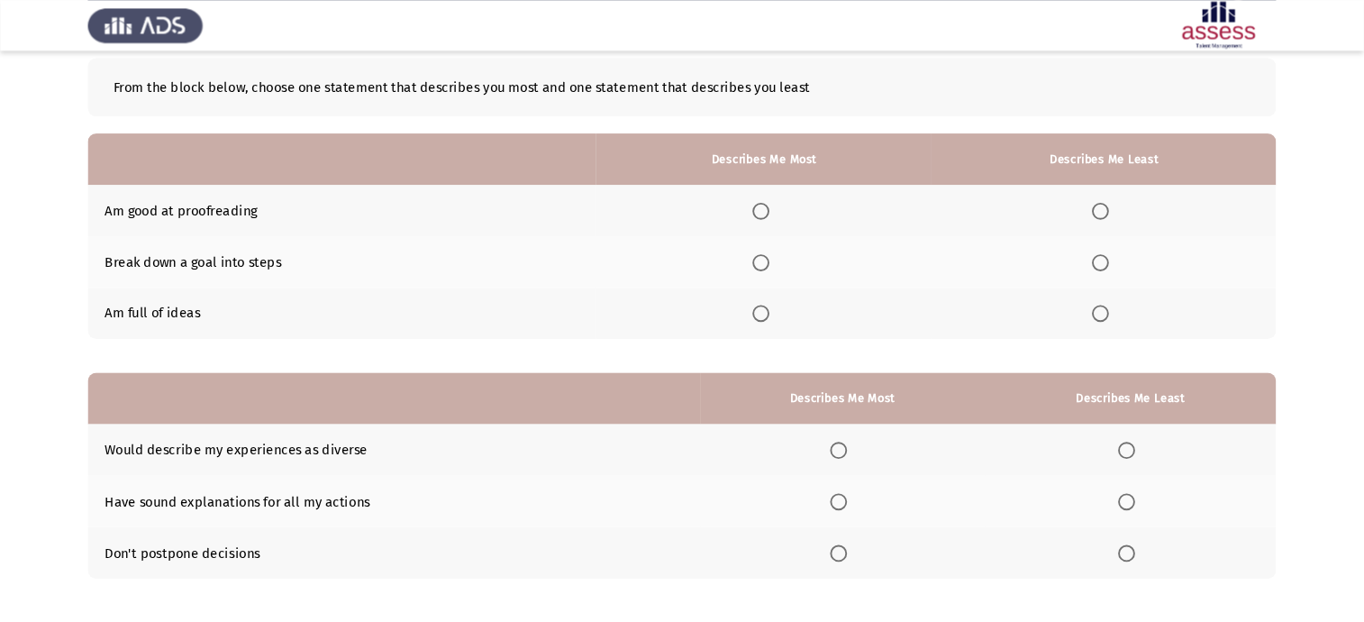
scroll to position [89, 0]
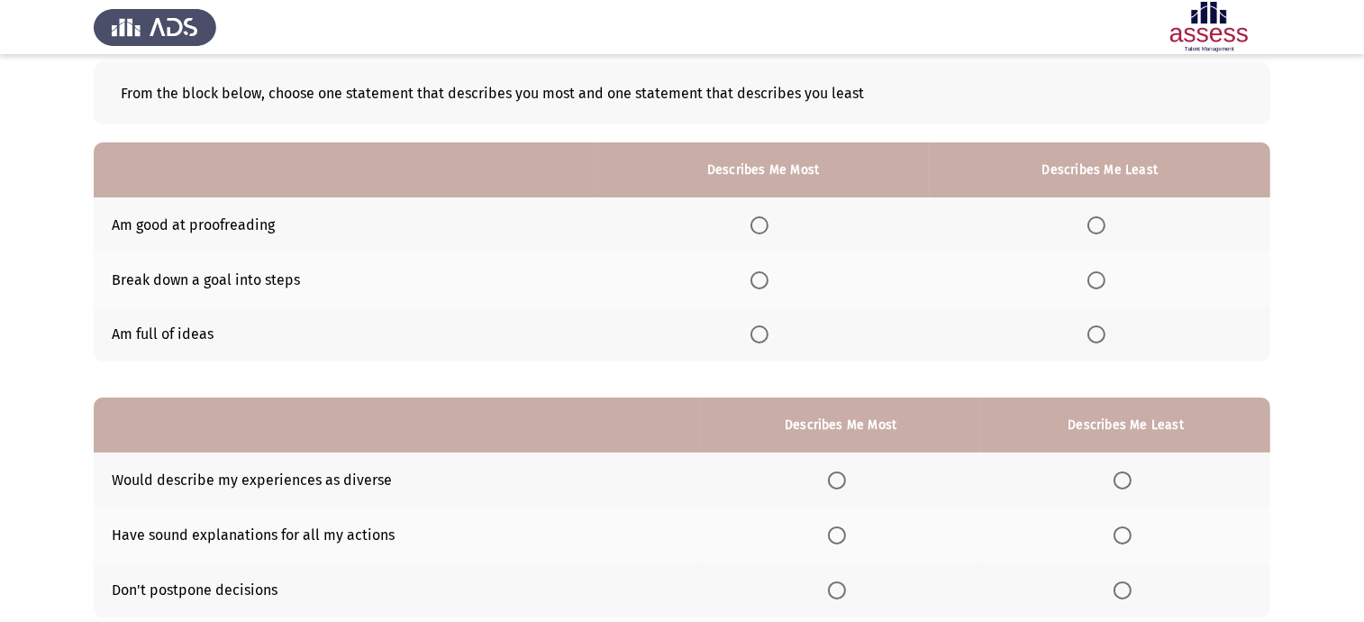
drag, startPoint x: 286, startPoint y: 225, endPoint x: 104, endPoint y: 217, distance: 181.2
click at [104, 217] on td "Am good at proofreading" at bounding box center [346, 224] width 504 height 55
drag, startPoint x: 126, startPoint y: 223, endPoint x: 152, endPoint y: 357, distance: 135.9
click at [152, 357] on tbody "Am good at proofreading Break down a goal into steps Am full of ideas" at bounding box center [682, 279] width 1176 height 164
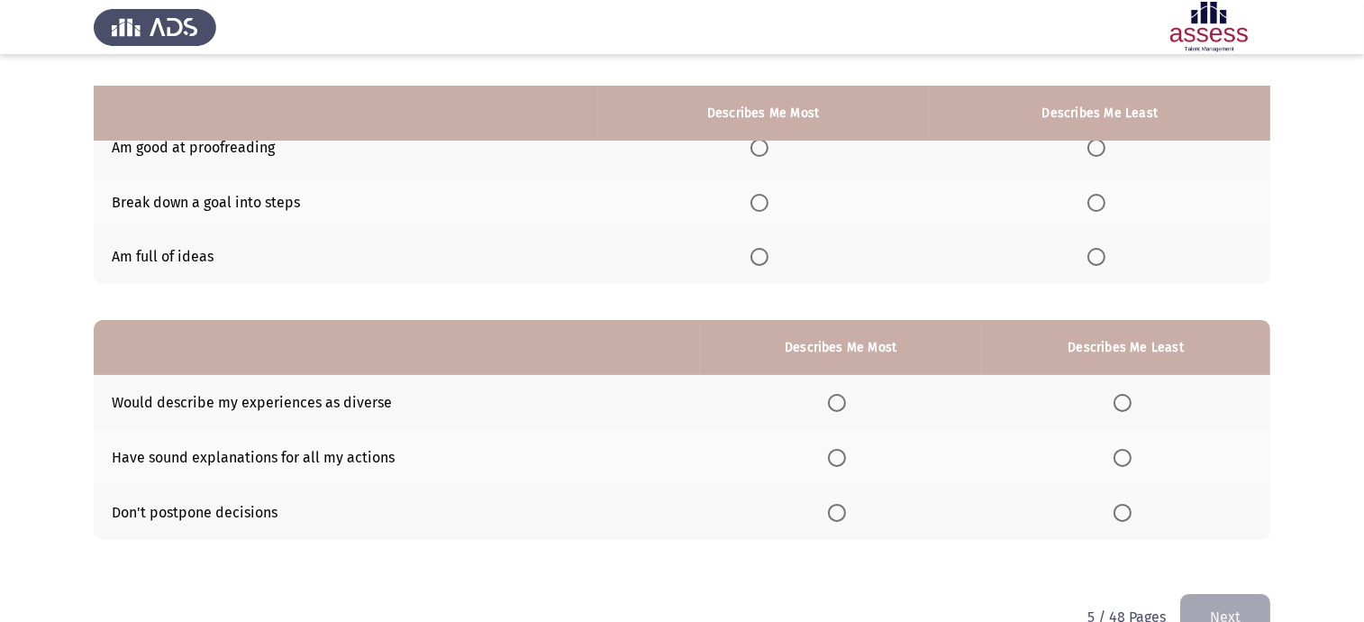
scroll to position [202, 0]
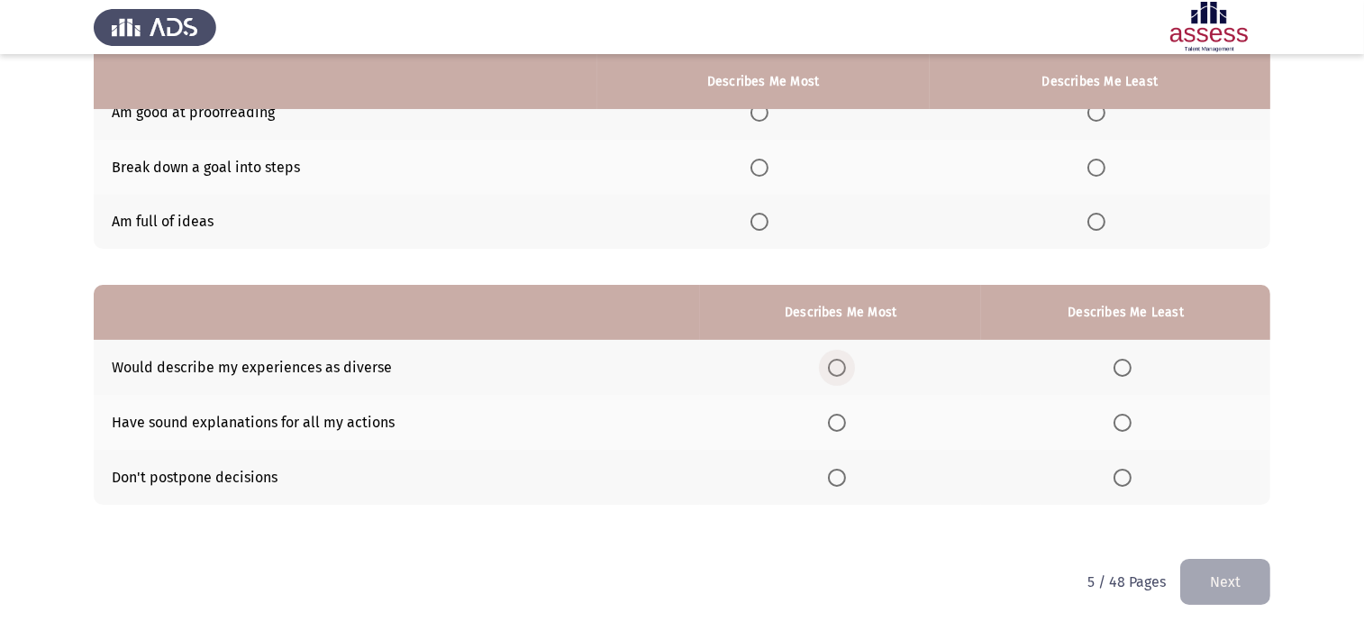
click at [846, 366] on span "Select an option" at bounding box center [837, 368] width 18 height 18
click at [846, 366] on input "Select an option" at bounding box center [837, 368] width 18 height 18
click at [1103, 475] on span "Select an option" at bounding box center [1122, 477] width 18 height 18
click at [1103, 475] on input "Select an option" at bounding box center [1122, 477] width 18 height 18
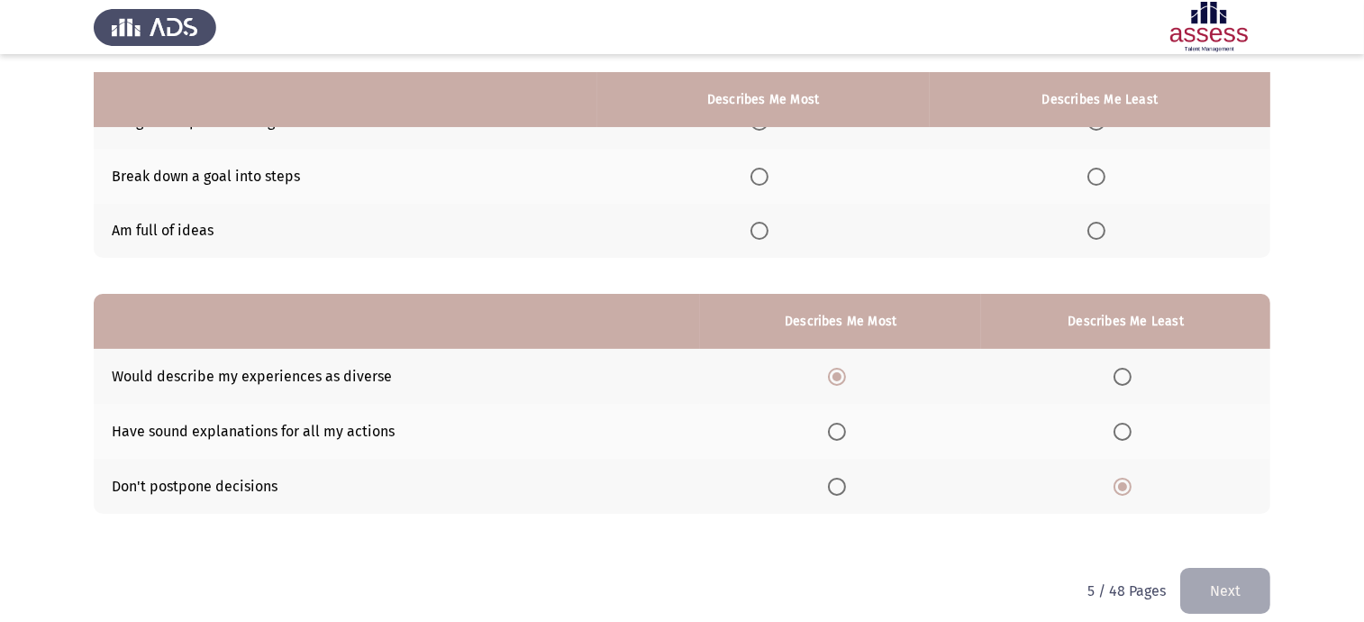
scroll to position [211, 0]
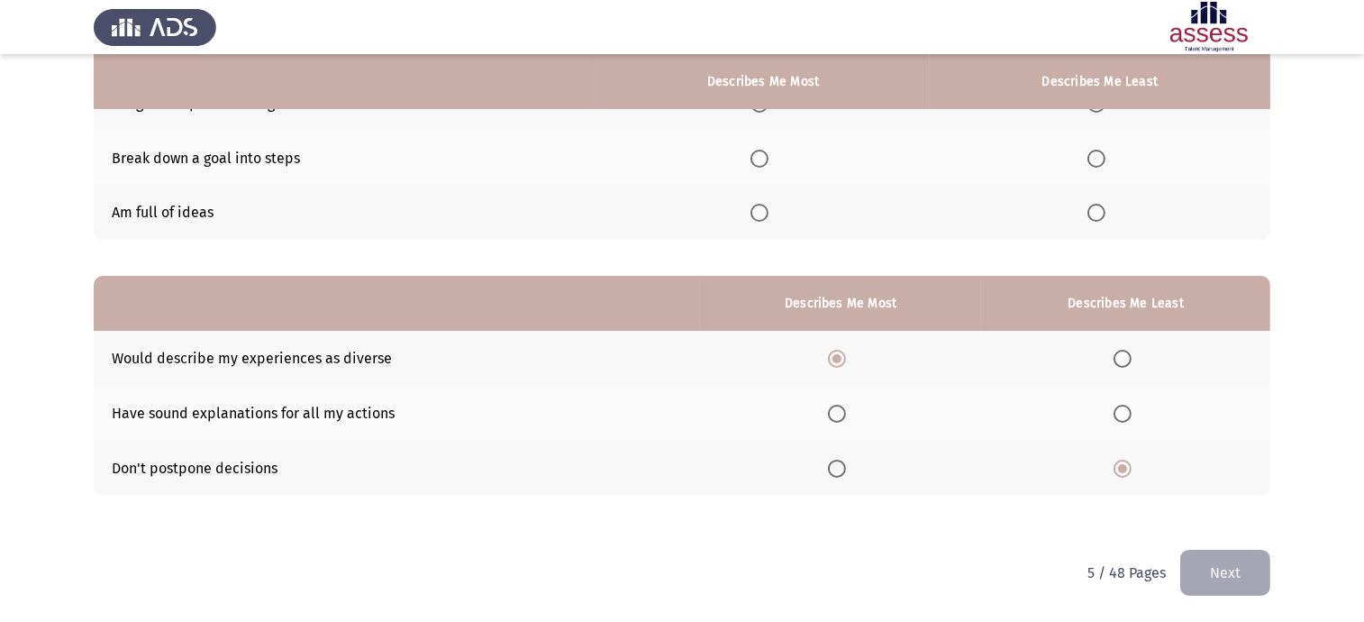
click at [851, 468] on label "Select an option" at bounding box center [840, 468] width 25 height 18
click at [846, 468] on input "Select an option" at bounding box center [837, 468] width 18 height 18
click at [1103, 409] on span "Select an option" at bounding box center [1122, 413] width 18 height 18
click at [1103, 409] on input "Select an option" at bounding box center [1122, 413] width 18 height 18
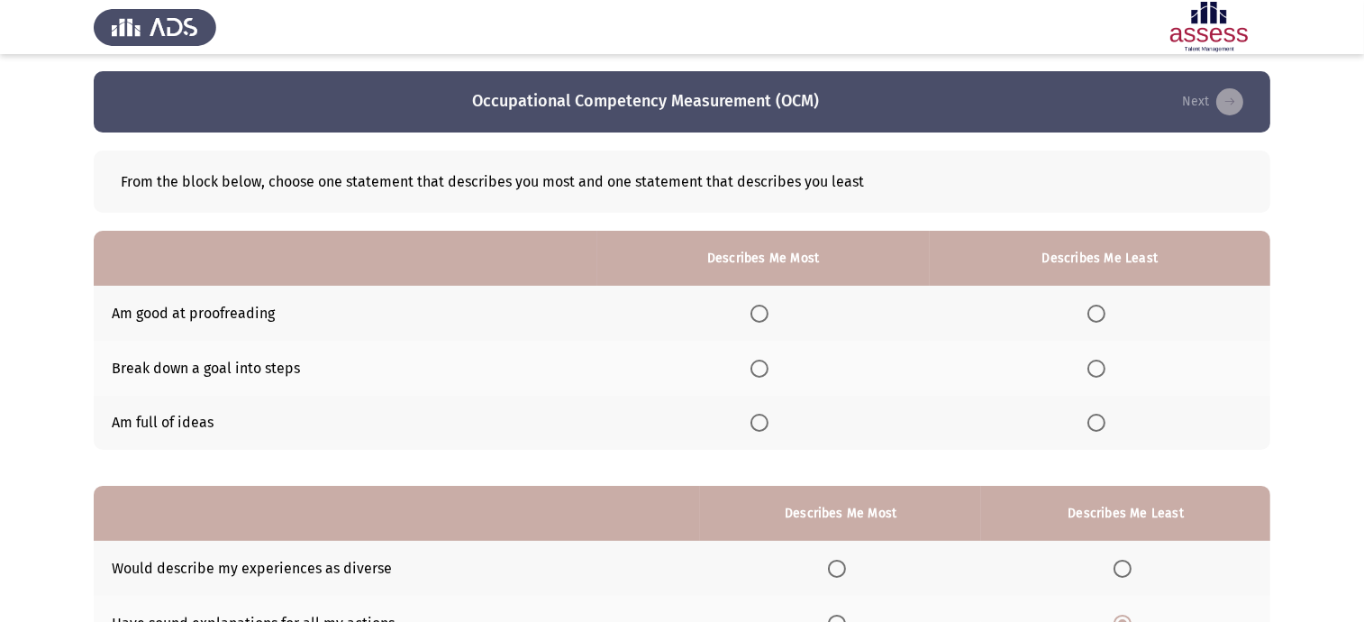
scroll to position [0, 0]
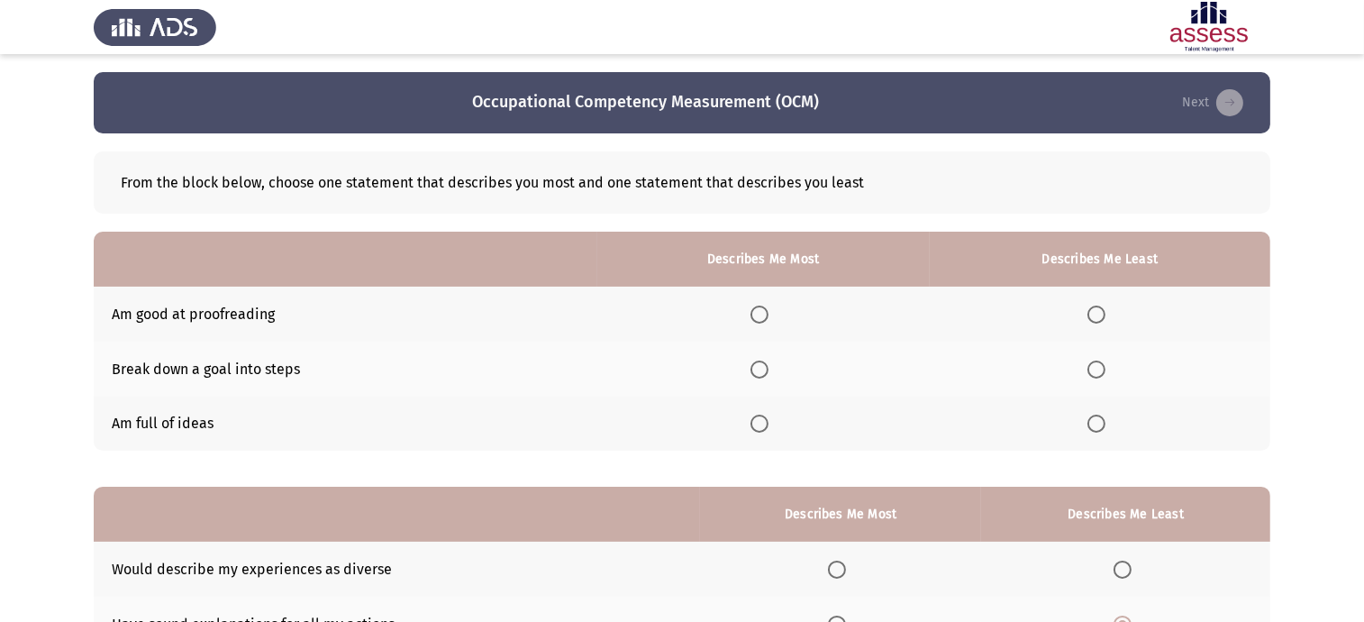
click at [760, 369] on span "Select an option" at bounding box center [759, 369] width 18 height 18
click at [760, 369] on input "Select an option" at bounding box center [759, 369] width 18 height 18
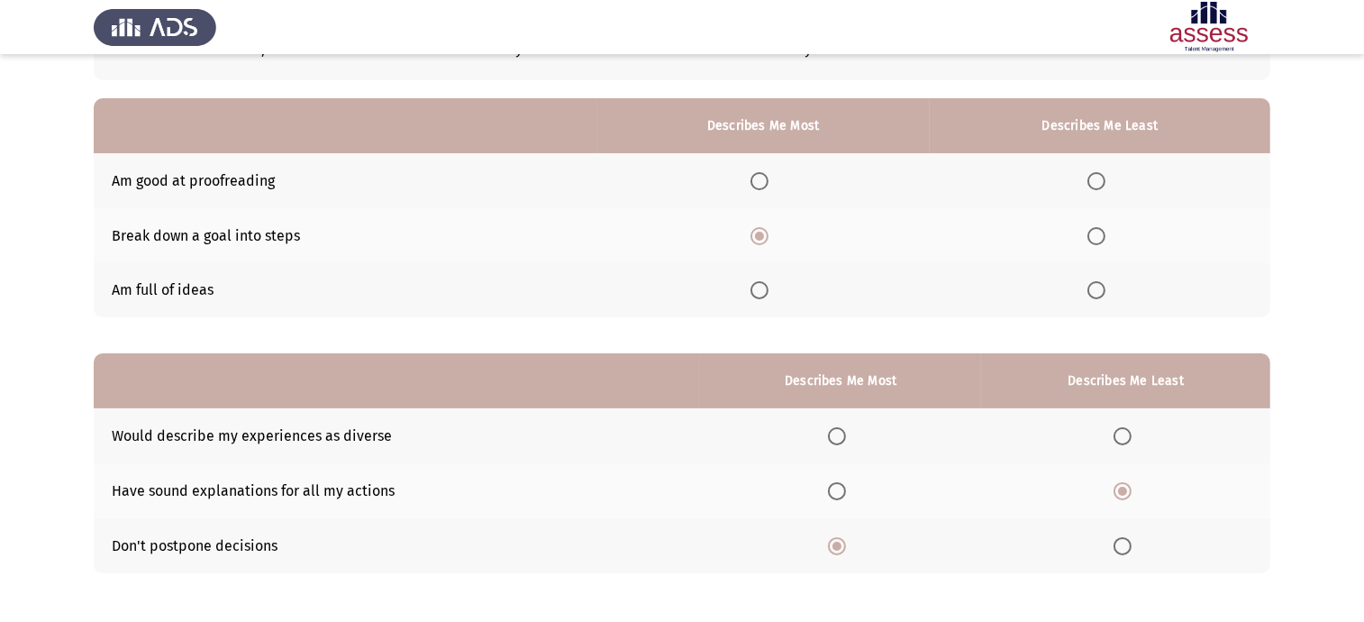
scroll to position [98, 0]
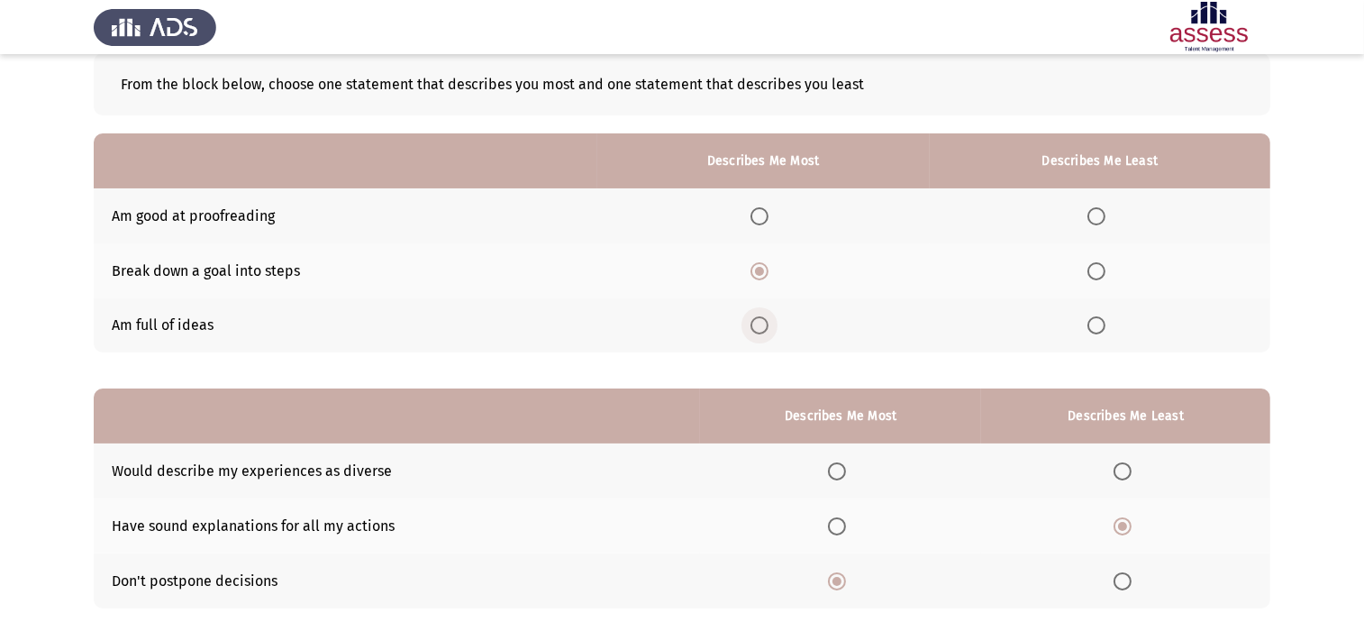
click at [775, 331] on label "Select an option" at bounding box center [762, 325] width 25 height 18
click at [768, 331] on input "Select an option" at bounding box center [759, 325] width 18 height 18
click at [1099, 211] on span "Select an option" at bounding box center [1096, 216] width 18 height 18
click at [1099, 211] on input "Select an option" at bounding box center [1096, 216] width 18 height 18
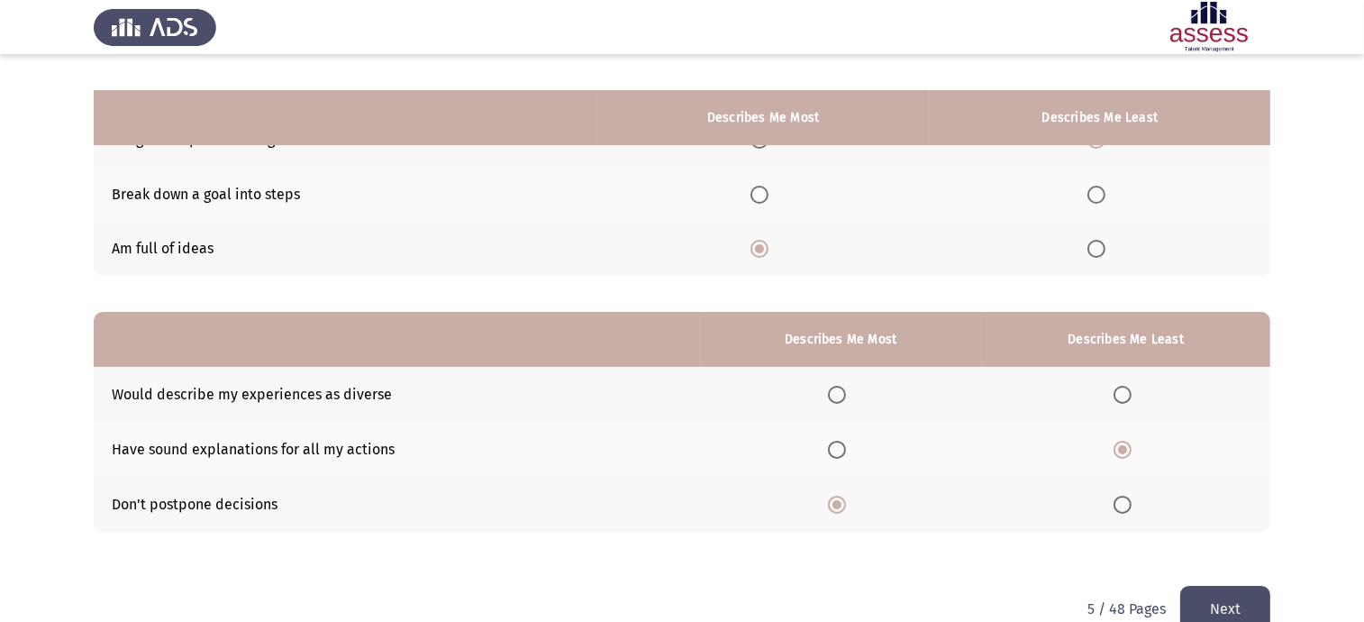
scroll to position [211, 0]
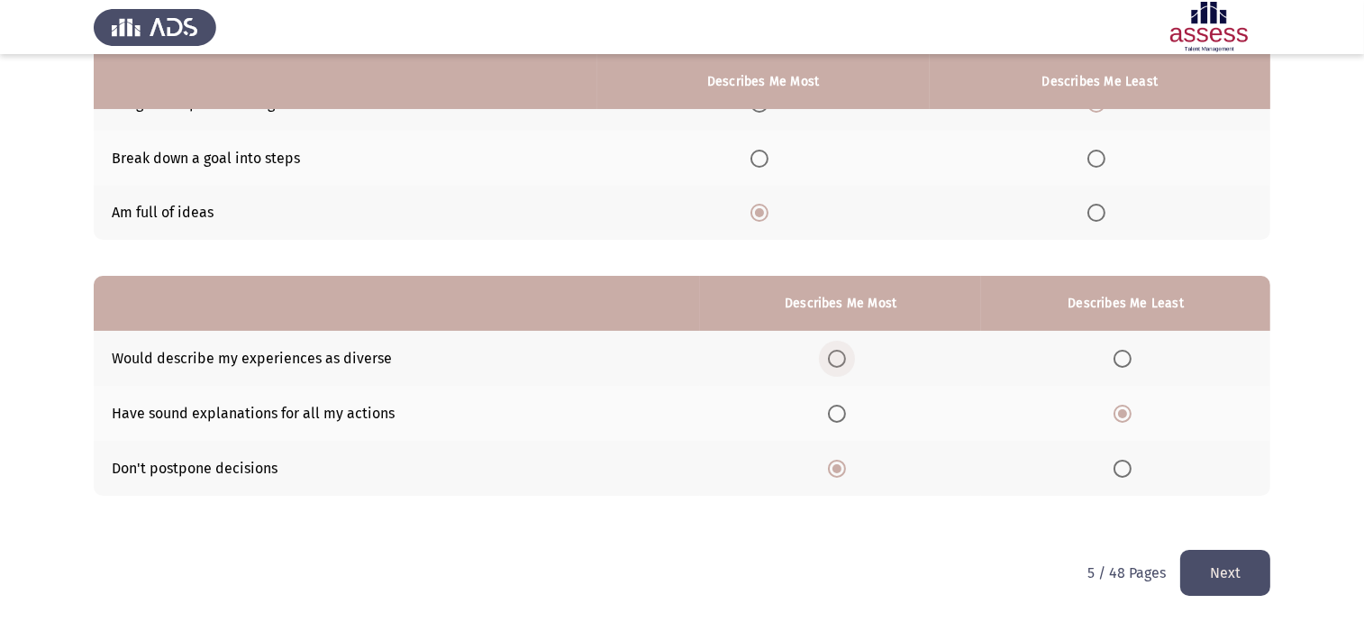
click at [846, 359] on span "Select an option" at bounding box center [837, 359] width 18 height 18
click at [846, 359] on input "Select an option" at bounding box center [837, 359] width 18 height 18
click at [1103, 496] on button "Next" at bounding box center [1225, 572] width 90 height 46
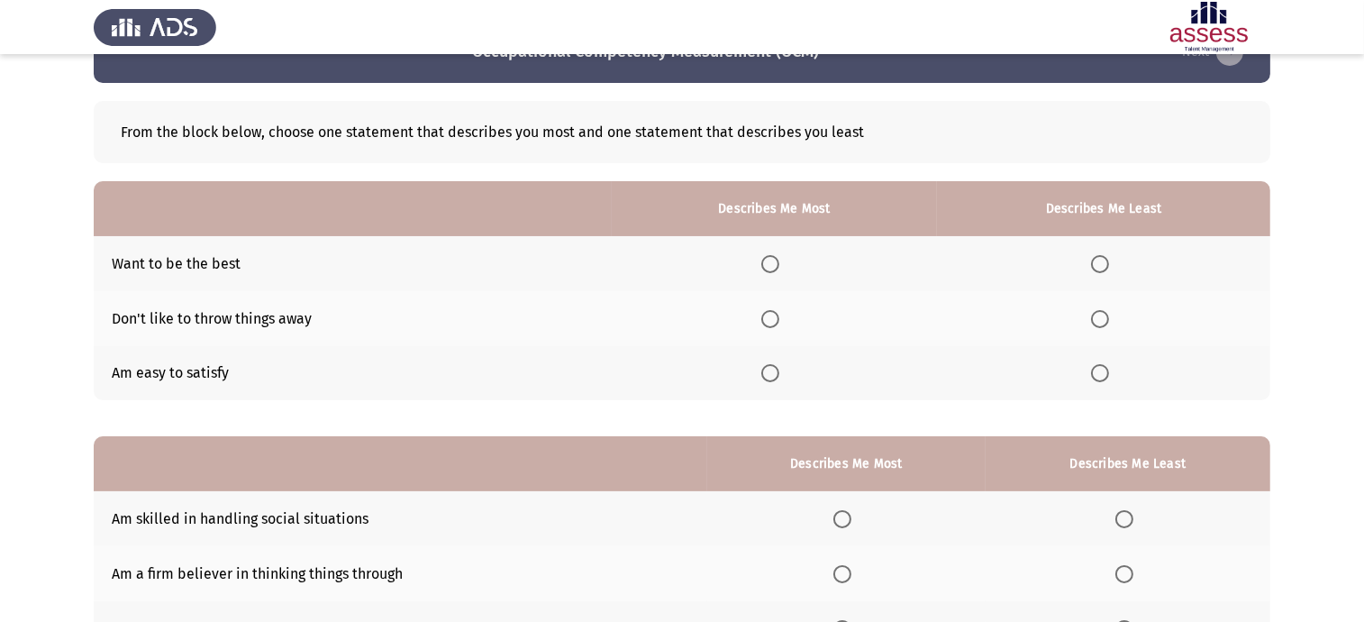
scroll to position [0, 0]
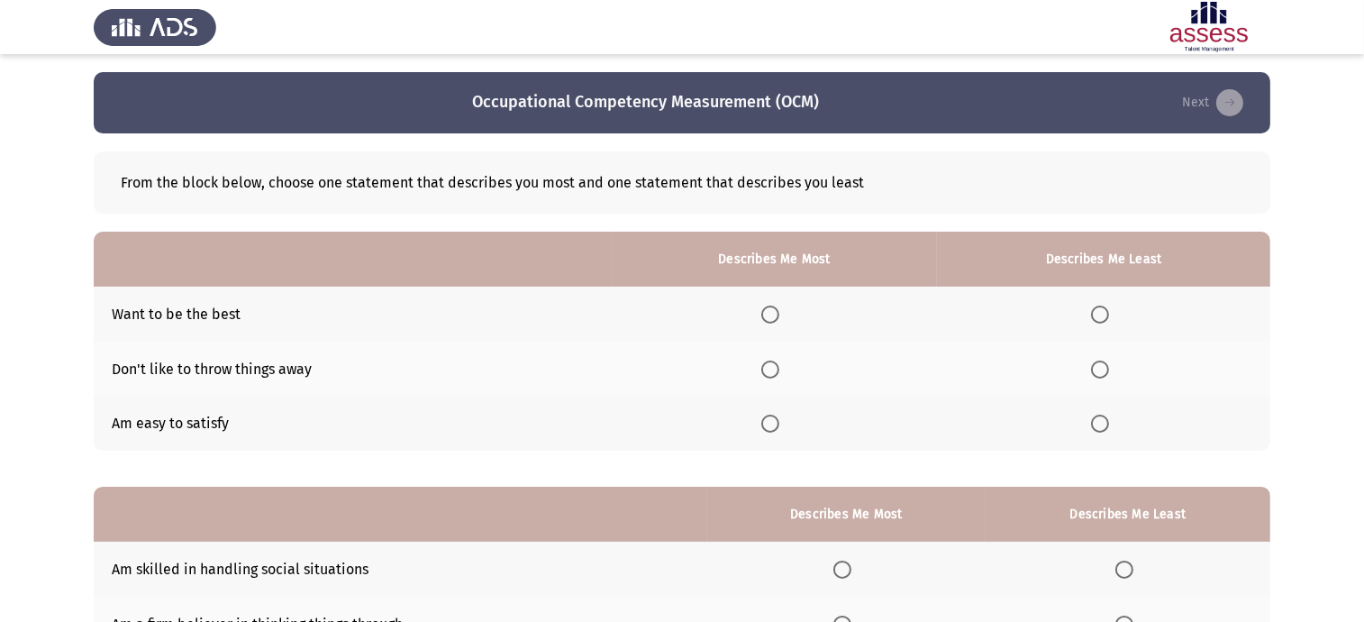
click at [779, 426] on span "Select an option" at bounding box center [770, 423] width 18 height 18
click at [779, 426] on input "Select an option" at bounding box center [770, 423] width 18 height 18
click at [1103, 366] on span "Select an option" at bounding box center [1100, 369] width 18 height 18
click at [1103, 366] on input "Select an option" at bounding box center [1100, 369] width 18 height 18
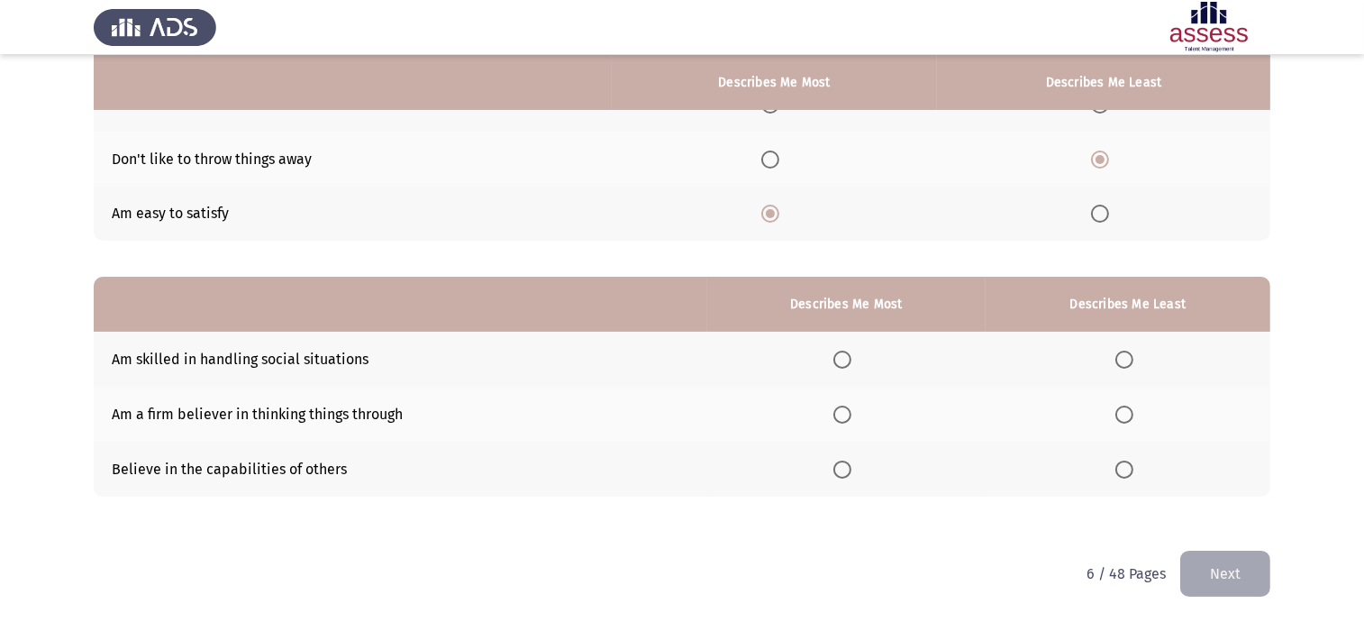
scroll to position [211, 0]
click at [851, 353] on span "Select an option" at bounding box center [842, 359] width 18 height 18
click at [851, 353] on input "Select an option" at bounding box center [842, 359] width 18 height 18
click at [851, 411] on span "Select an option" at bounding box center [842, 413] width 18 height 18
click at [851, 411] on input "Select an option" at bounding box center [842, 413] width 18 height 18
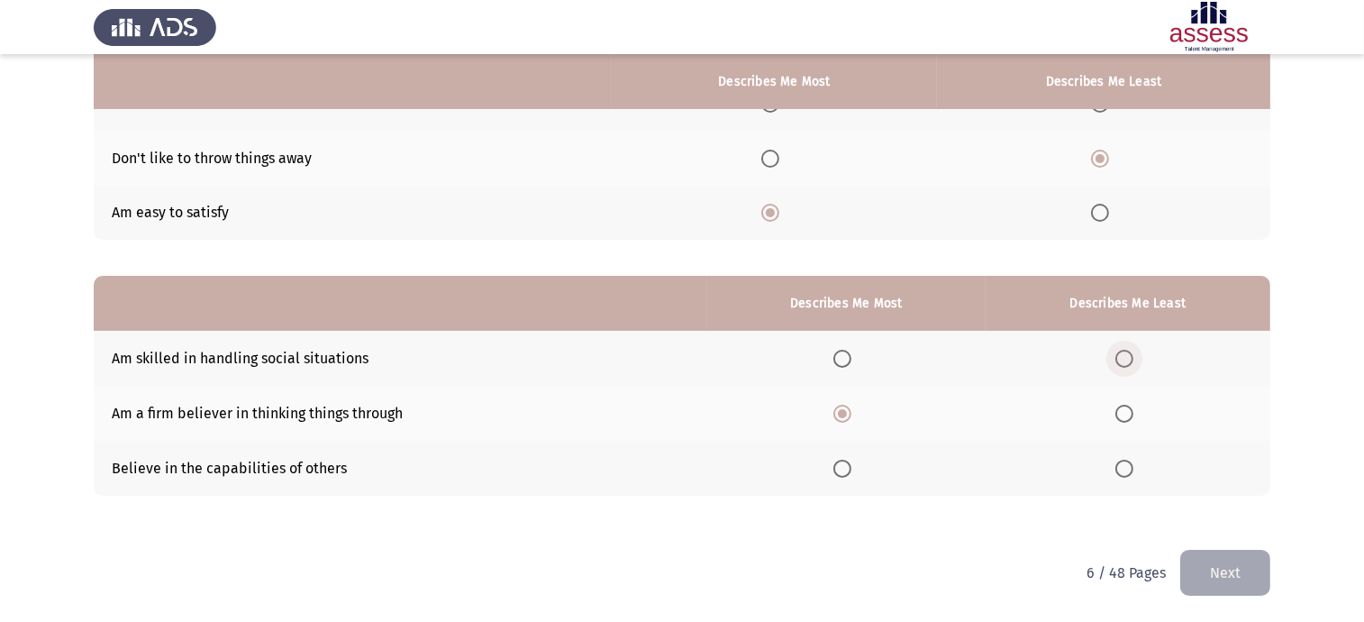
click at [1103, 350] on span "Select an option" at bounding box center [1124, 359] width 18 height 18
click at [1103, 350] on input "Select an option" at bounding box center [1124, 359] width 18 height 18
click at [1103, 496] on button "Next" at bounding box center [1225, 572] width 90 height 46
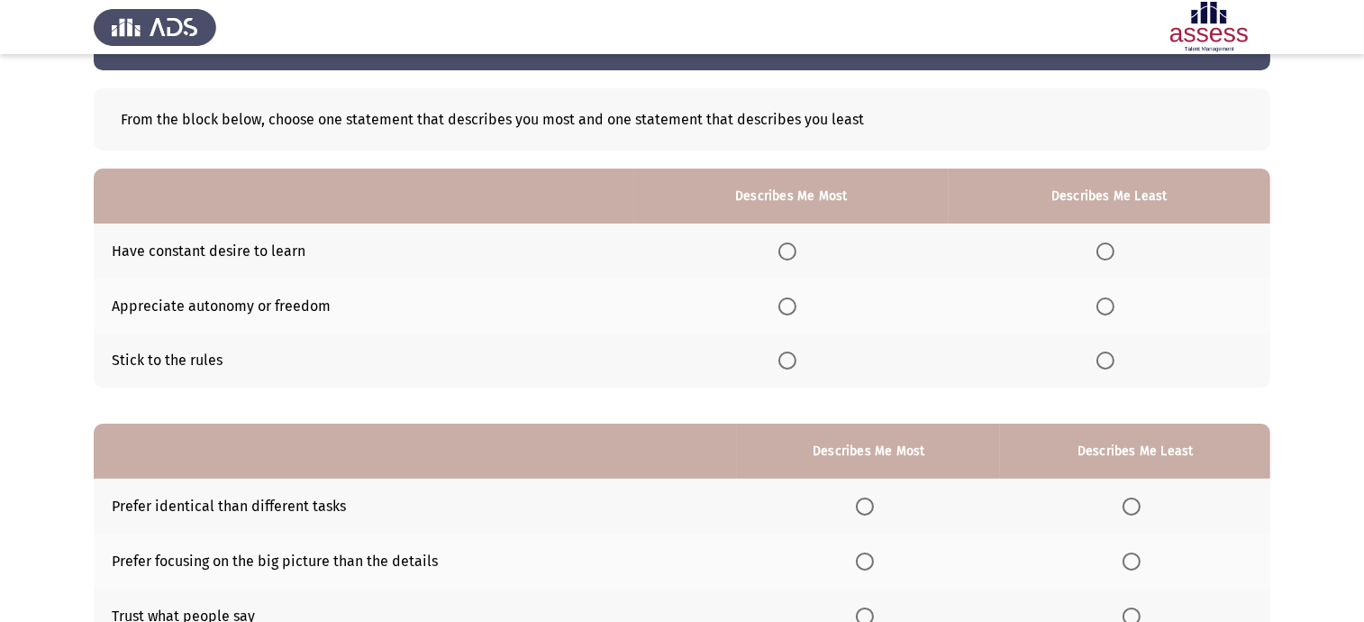
scroll to position [0, 0]
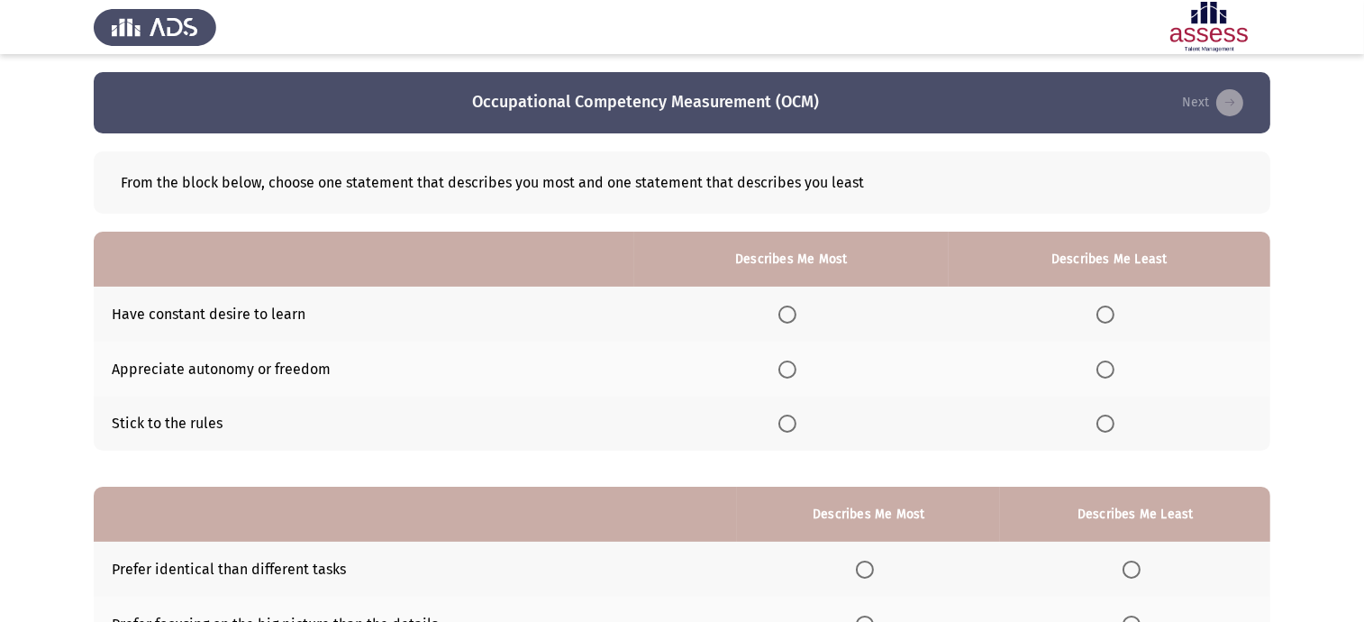
click at [794, 312] on span "Select an option" at bounding box center [787, 314] width 18 height 18
click at [794, 312] on input "Select an option" at bounding box center [787, 314] width 18 height 18
click at [1090, 430] on th at bounding box center [1110, 423] width 322 height 55
click at [1103, 433] on th at bounding box center [1110, 423] width 322 height 55
click at [1103, 434] on th at bounding box center [1110, 423] width 322 height 55
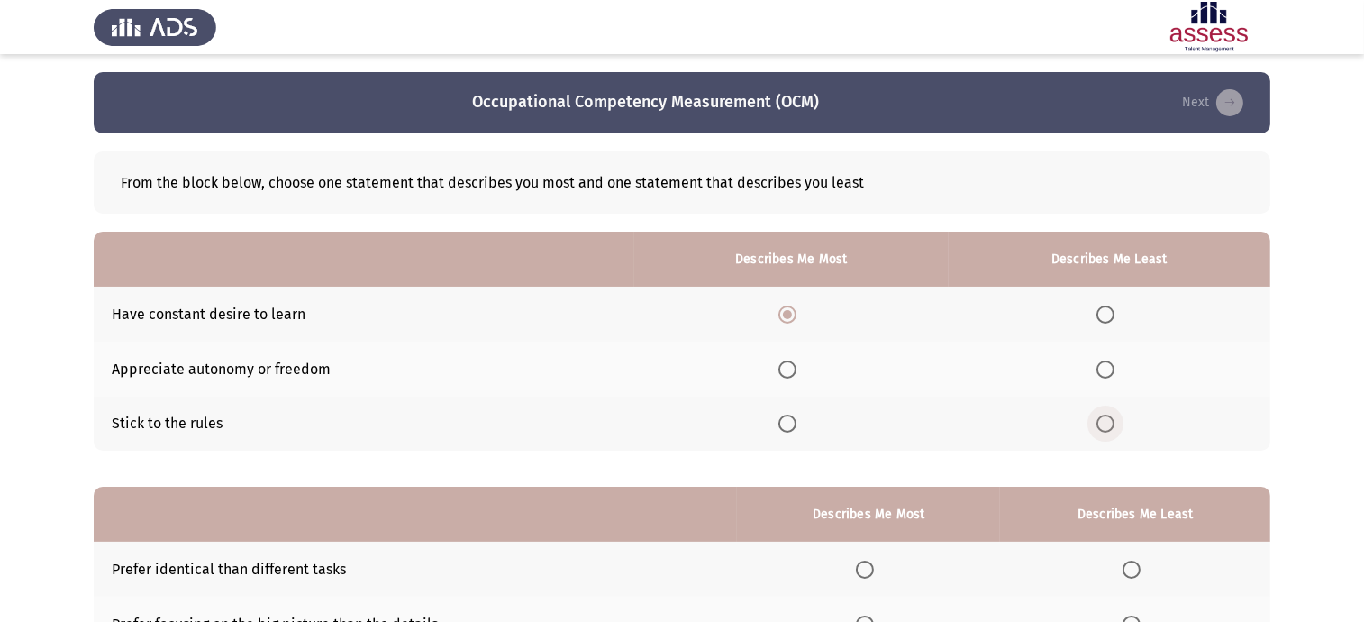
click at [1103, 425] on span "Select an option" at bounding box center [1105, 423] width 18 height 18
click at [1103, 425] on input "Select an option" at bounding box center [1105, 423] width 18 height 18
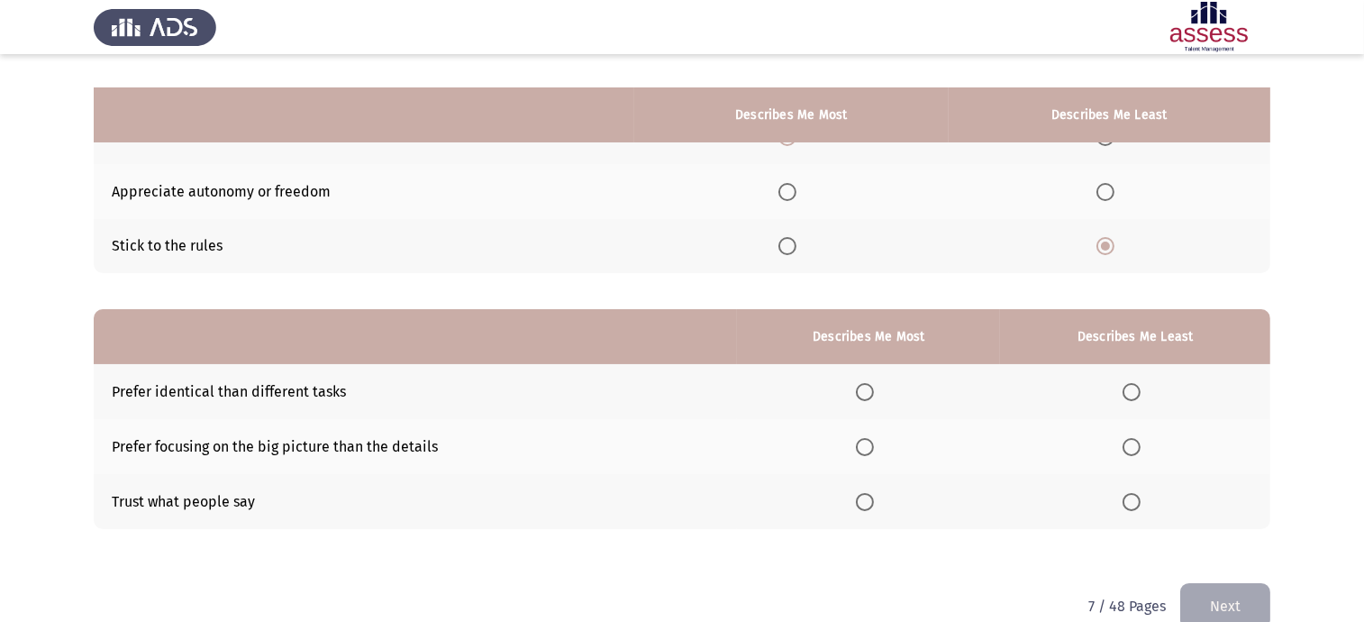
scroll to position [211, 0]
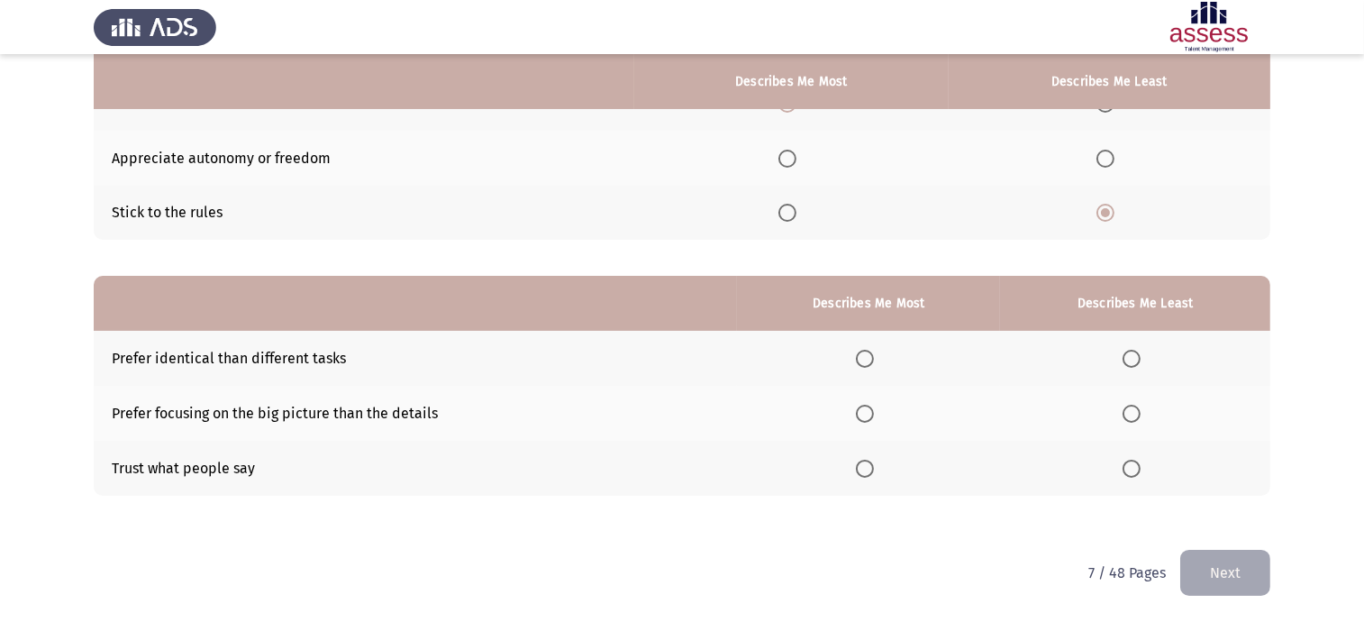
click at [1103, 356] on th at bounding box center [1135, 358] width 270 height 55
click at [1103, 362] on span "Select an option" at bounding box center [1131, 359] width 18 height 18
click at [1103, 362] on input "Select an option" at bounding box center [1131, 359] width 18 height 18
click at [1103, 417] on span "Select an option" at bounding box center [1131, 413] width 18 height 18
click at [1103, 417] on input "Select an option" at bounding box center [1131, 413] width 18 height 18
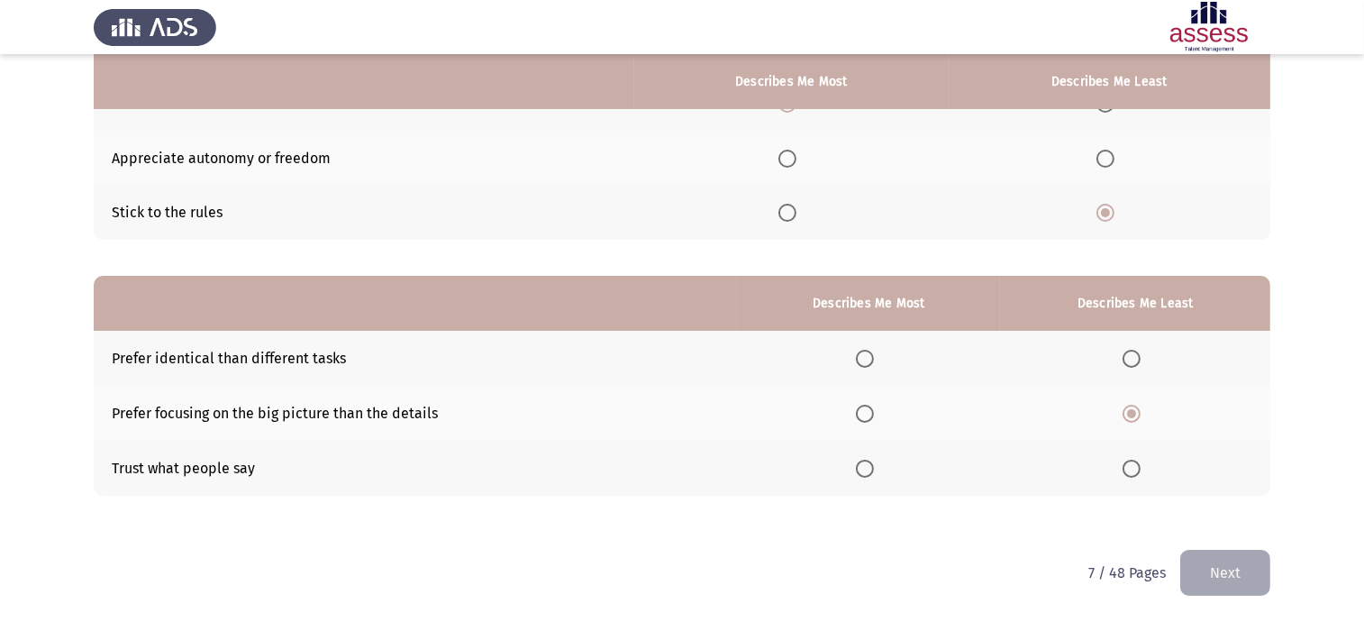
click at [874, 462] on span "Select an option" at bounding box center [865, 468] width 18 height 18
click at [874, 462] on input "Select an option" at bounding box center [865, 468] width 18 height 18
click at [865, 359] on span "Select an option" at bounding box center [865, 359] width 0 height 0
click at [869, 358] on input "Select an option" at bounding box center [865, 359] width 18 height 18
click at [1103, 496] on button "Next" at bounding box center [1225, 572] width 90 height 46
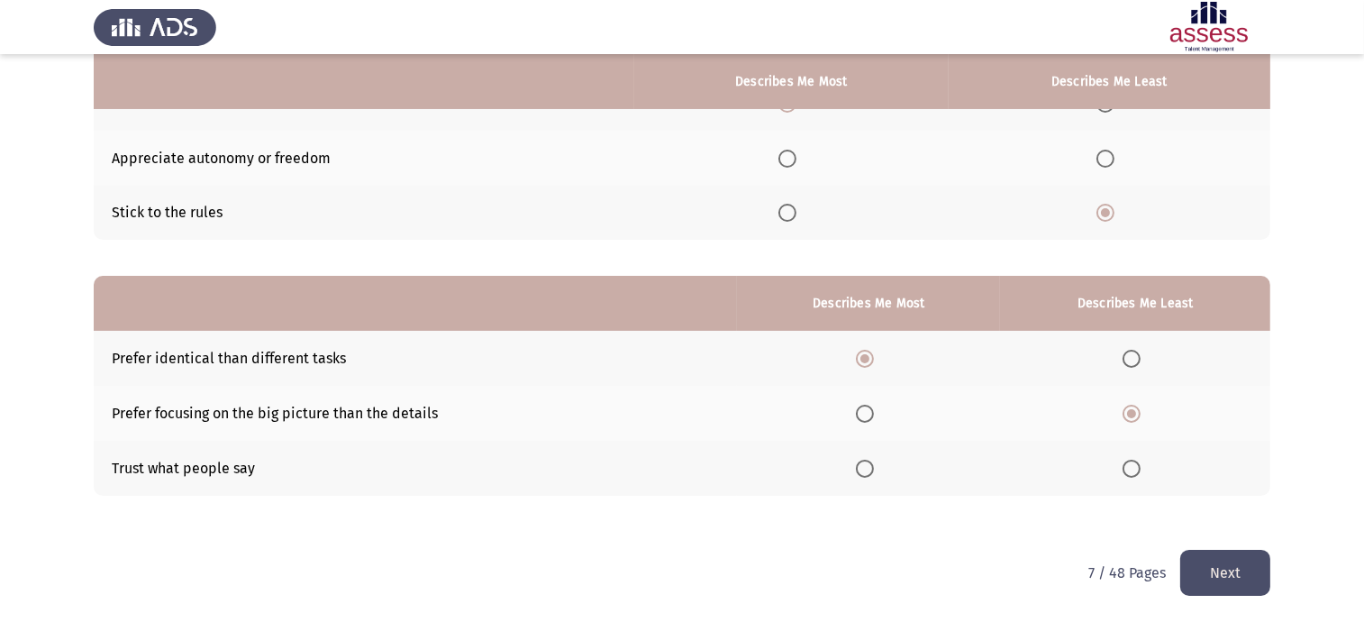
scroll to position [0, 0]
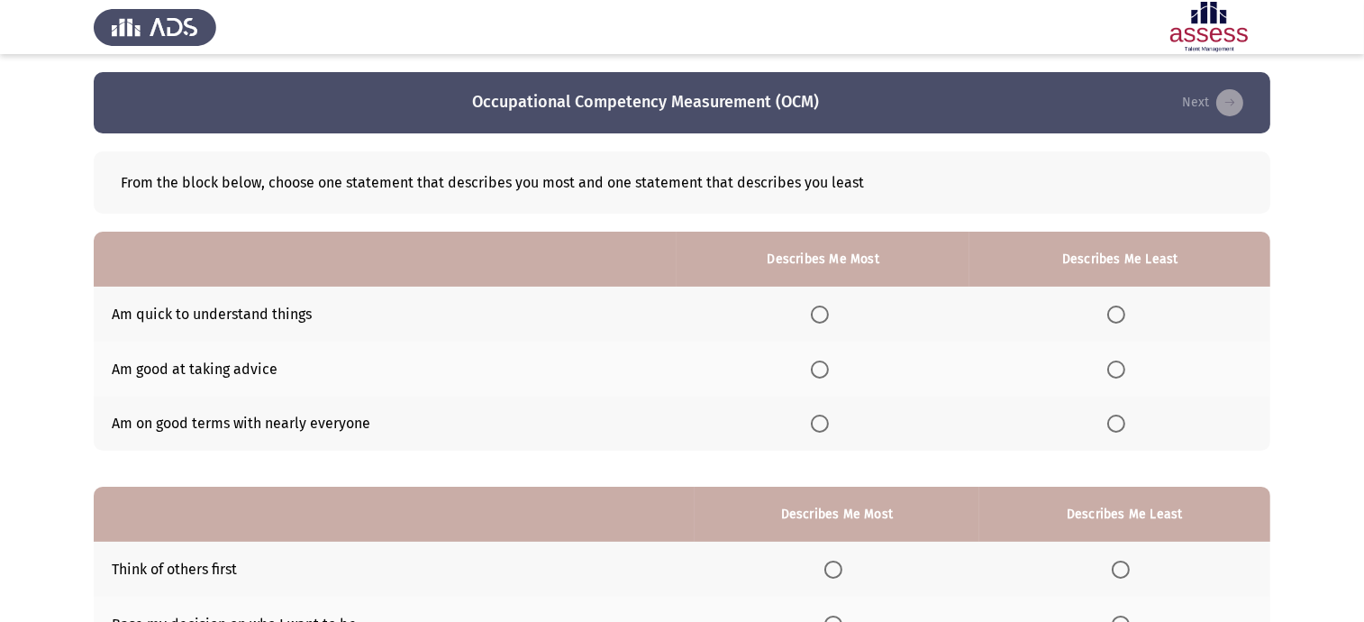
click at [816, 420] on span "Select an option" at bounding box center [820, 423] width 18 height 18
click at [816, 420] on input "Select an option" at bounding box center [820, 423] width 18 height 18
click at [823, 313] on span "Select an option" at bounding box center [820, 314] width 18 height 18
click at [823, 313] on input "Select an option" at bounding box center [820, 314] width 18 height 18
click at [1103, 426] on span "Select an option" at bounding box center [1116, 423] width 18 height 18
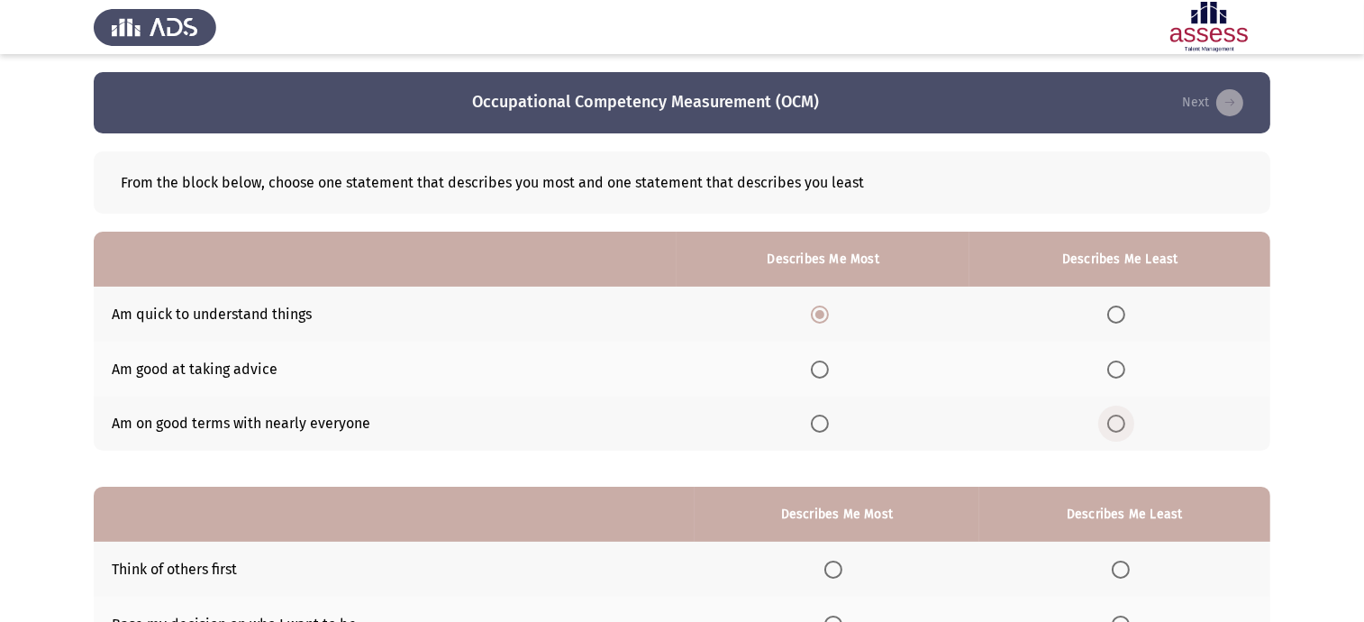
click at [1103, 426] on input "Select an option" at bounding box center [1116, 423] width 18 height 18
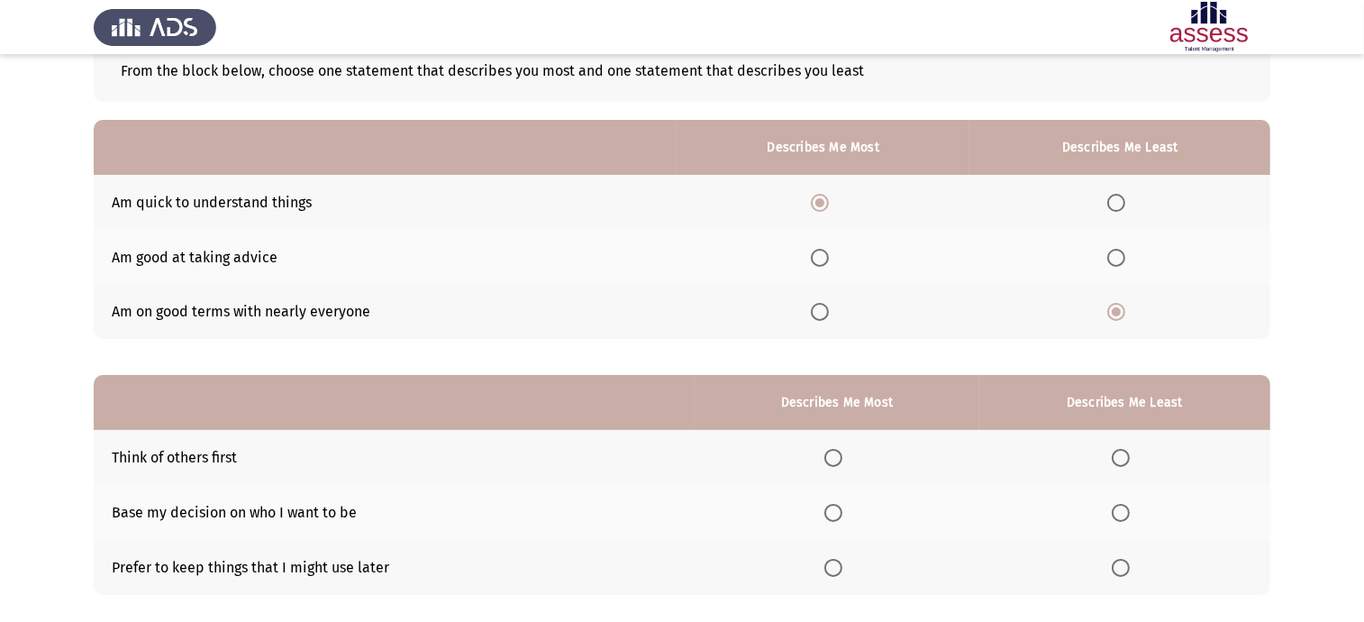
scroll to position [211, 0]
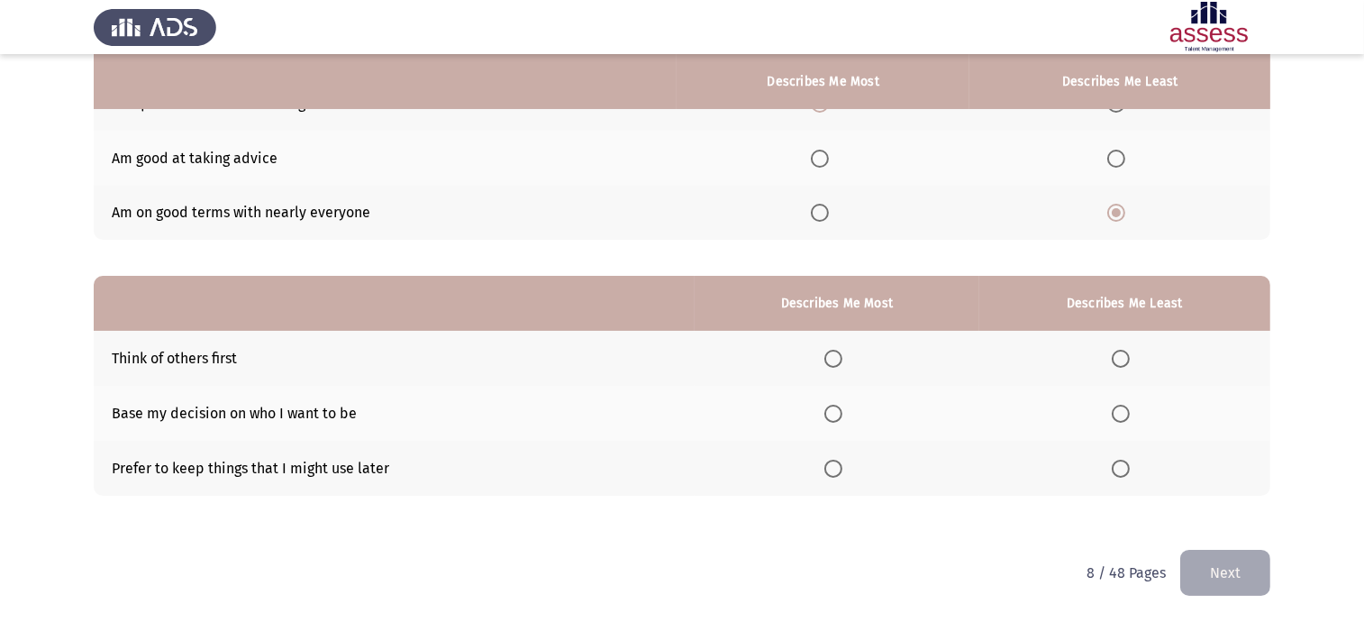
click at [839, 466] on span "Select an option" at bounding box center [833, 468] width 18 height 18
click at [839, 466] on input "Select an option" at bounding box center [833, 468] width 18 height 18
click at [1103, 415] on span "Select an option" at bounding box center [1121, 413] width 18 height 18
click at [1103, 415] on input "Select an option" at bounding box center [1121, 413] width 18 height 18
click at [1103, 496] on button "Next" at bounding box center [1225, 572] width 90 height 46
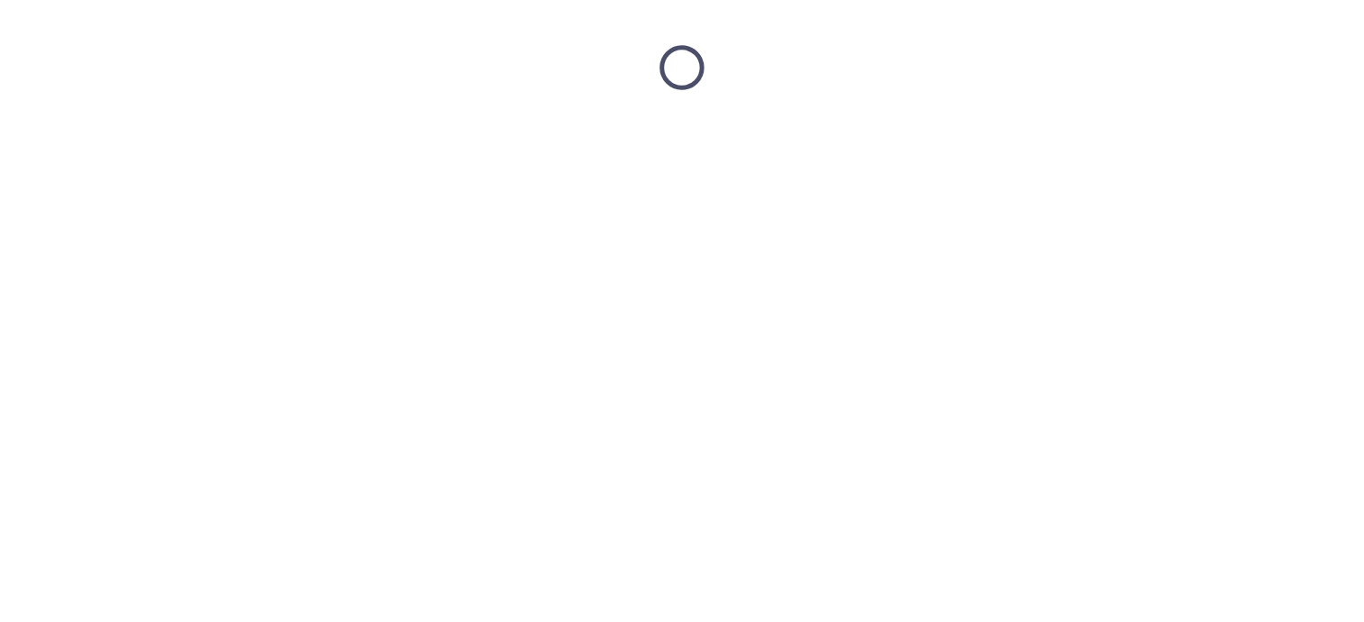
scroll to position [0, 0]
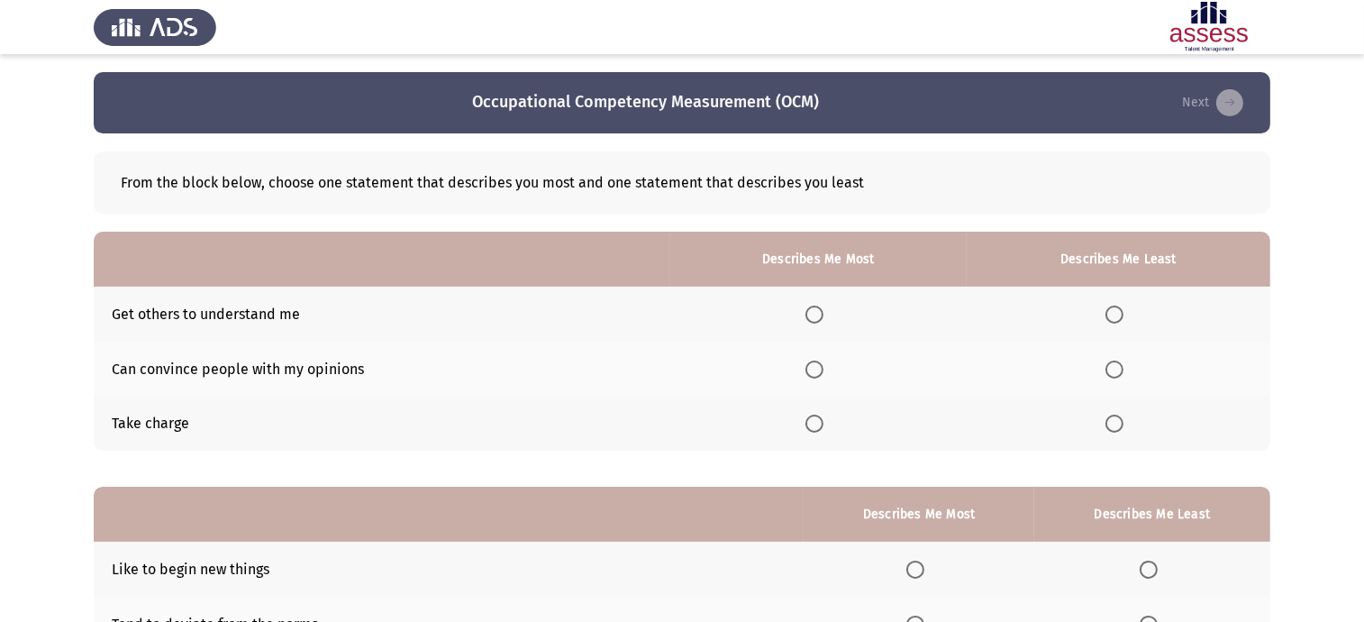
click at [1103, 363] on span "Select an option" at bounding box center [1114, 369] width 18 height 18
click at [1103, 363] on input "Select an option" at bounding box center [1114, 369] width 18 height 18
click at [813, 430] on span "Select an option" at bounding box center [814, 423] width 18 height 18
click at [813, 430] on input "Select an option" at bounding box center [814, 423] width 18 height 18
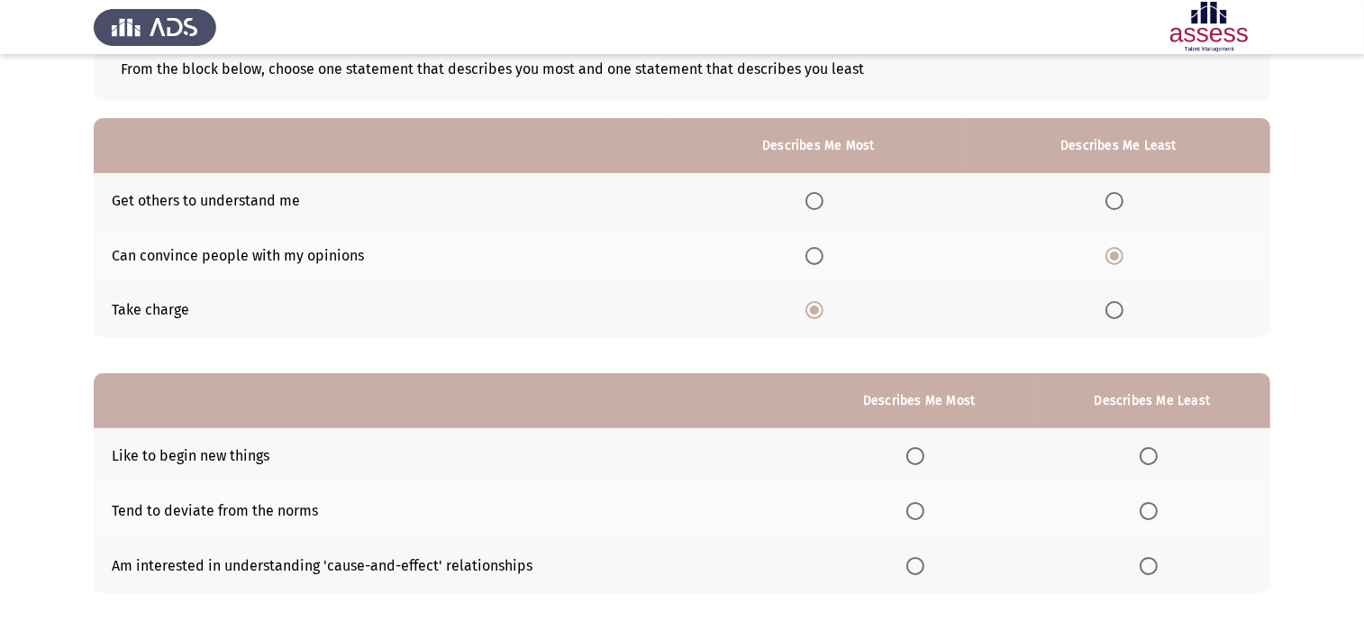
scroll to position [211, 0]
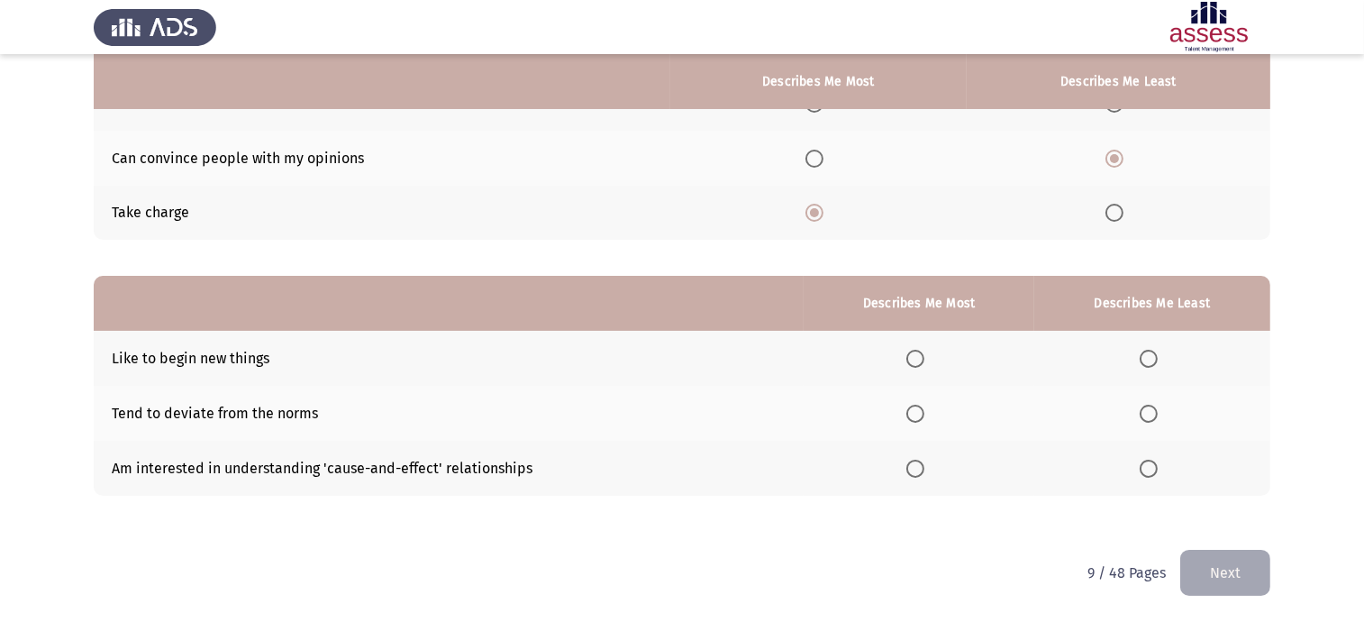
click at [911, 355] on span "Select an option" at bounding box center [915, 359] width 18 height 18
click at [911, 355] on input "Select an option" at bounding box center [915, 359] width 18 height 18
click at [914, 465] on span "Select an option" at bounding box center [915, 468] width 18 height 18
click at [914, 465] on input "Select an option" at bounding box center [915, 468] width 18 height 18
click at [1103, 412] on span "Select an option" at bounding box center [1148, 413] width 18 height 18
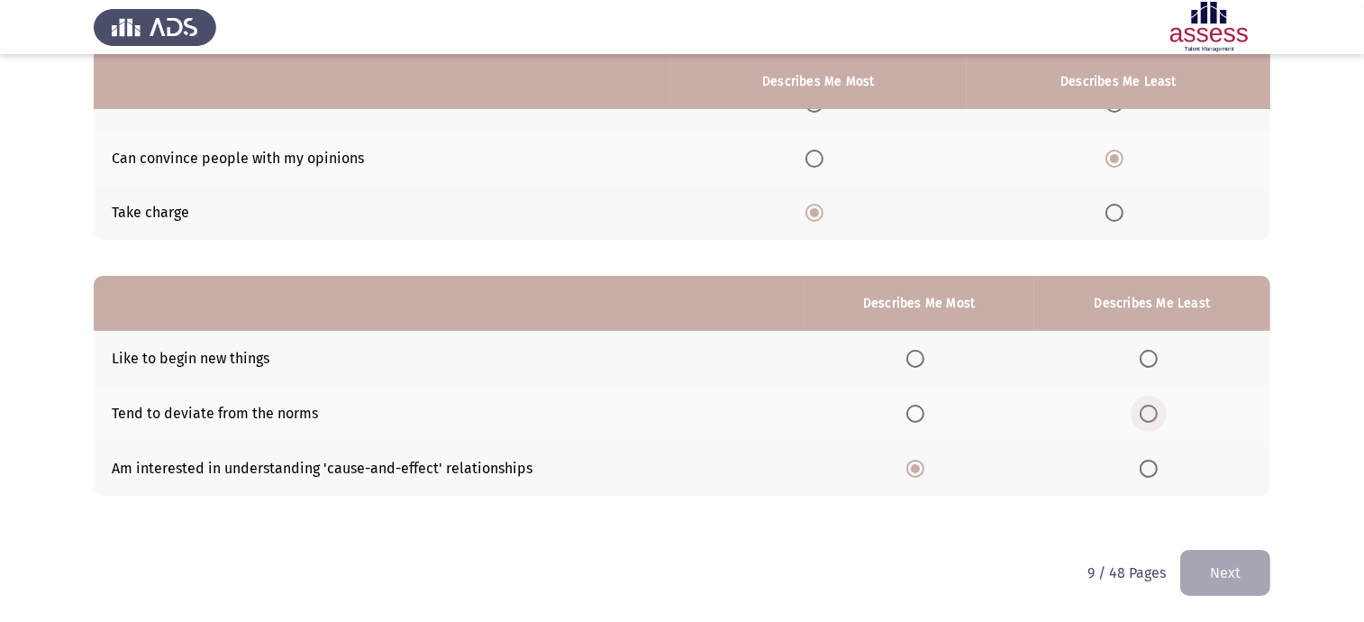
click at [1103, 412] on input "Select an option" at bounding box center [1148, 413] width 18 height 18
click at [1103, 496] on button "Next" at bounding box center [1225, 572] width 90 height 46
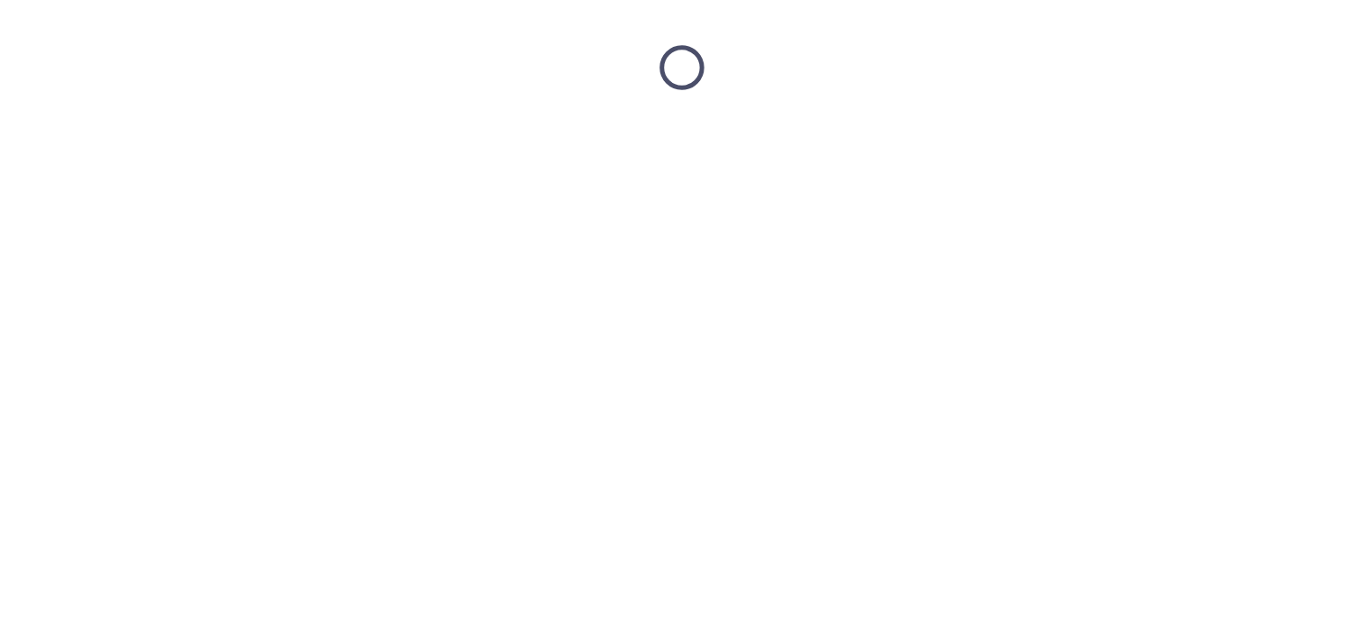
scroll to position [0, 0]
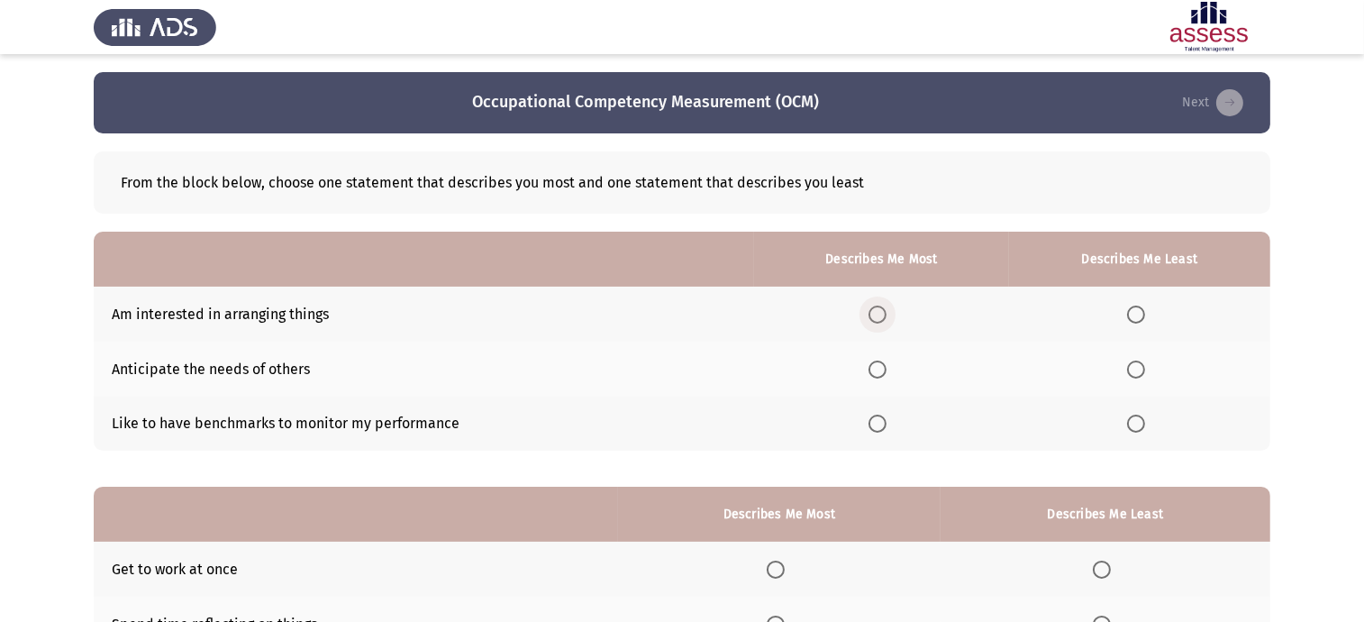
click at [880, 315] on span "Select an option" at bounding box center [877, 314] width 18 height 18
click at [880, 315] on input "Select an option" at bounding box center [877, 314] width 18 height 18
click at [1103, 375] on label "Select an option" at bounding box center [1139, 369] width 25 height 18
click at [1103, 375] on input "Select an option" at bounding box center [1136, 369] width 18 height 18
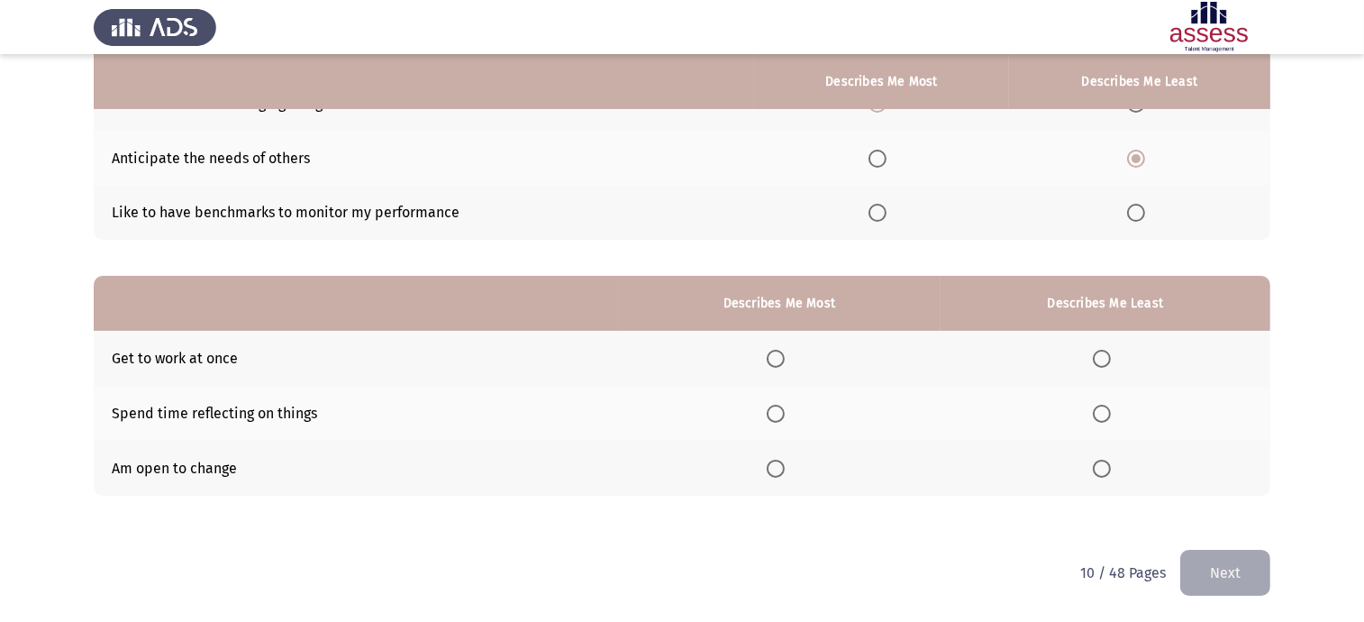
click at [1103, 473] on span "Select an option" at bounding box center [1102, 468] width 18 height 18
click at [1103, 473] on input "Select an option" at bounding box center [1102, 468] width 18 height 18
click at [773, 411] on span "Select an option" at bounding box center [776, 413] width 18 height 18
click at [773, 411] on input "Select an option" at bounding box center [776, 413] width 18 height 18
click at [1103, 356] on span "Select an option" at bounding box center [1102, 359] width 18 height 18
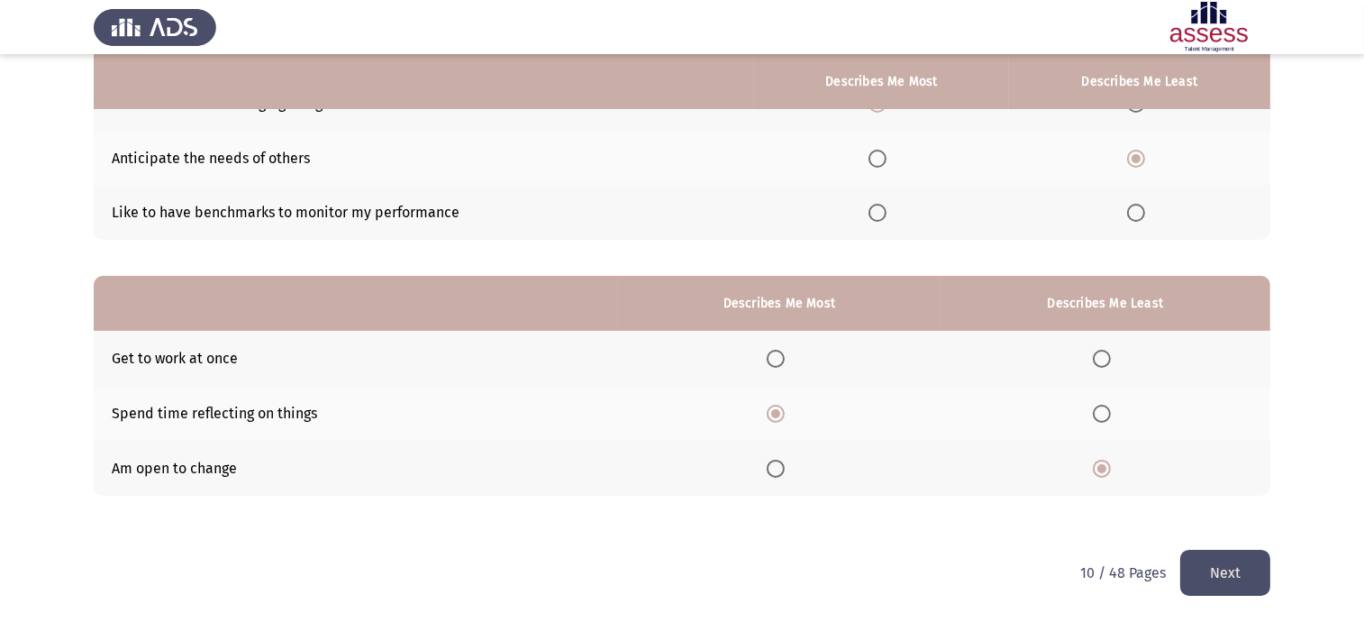
click at [1103, 356] on input "Select an option" at bounding box center [1102, 359] width 18 height 18
click at [1103, 496] on button "Next" at bounding box center [1225, 572] width 90 height 46
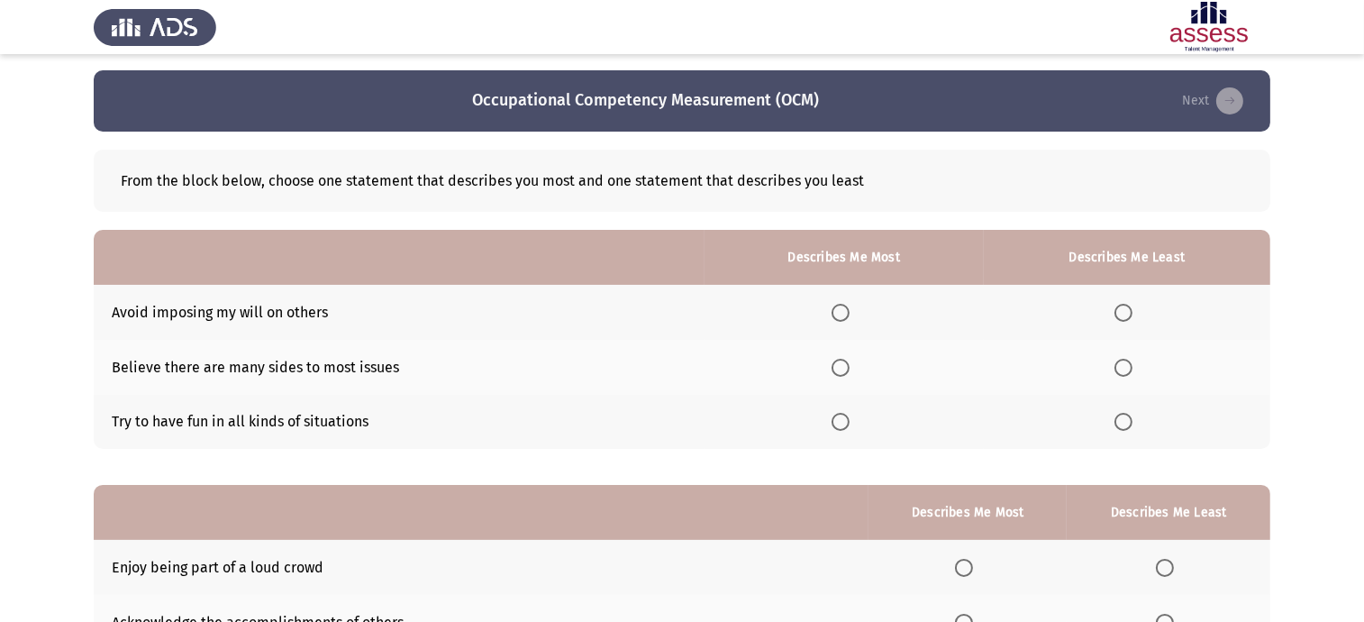
scroll to position [0, 0]
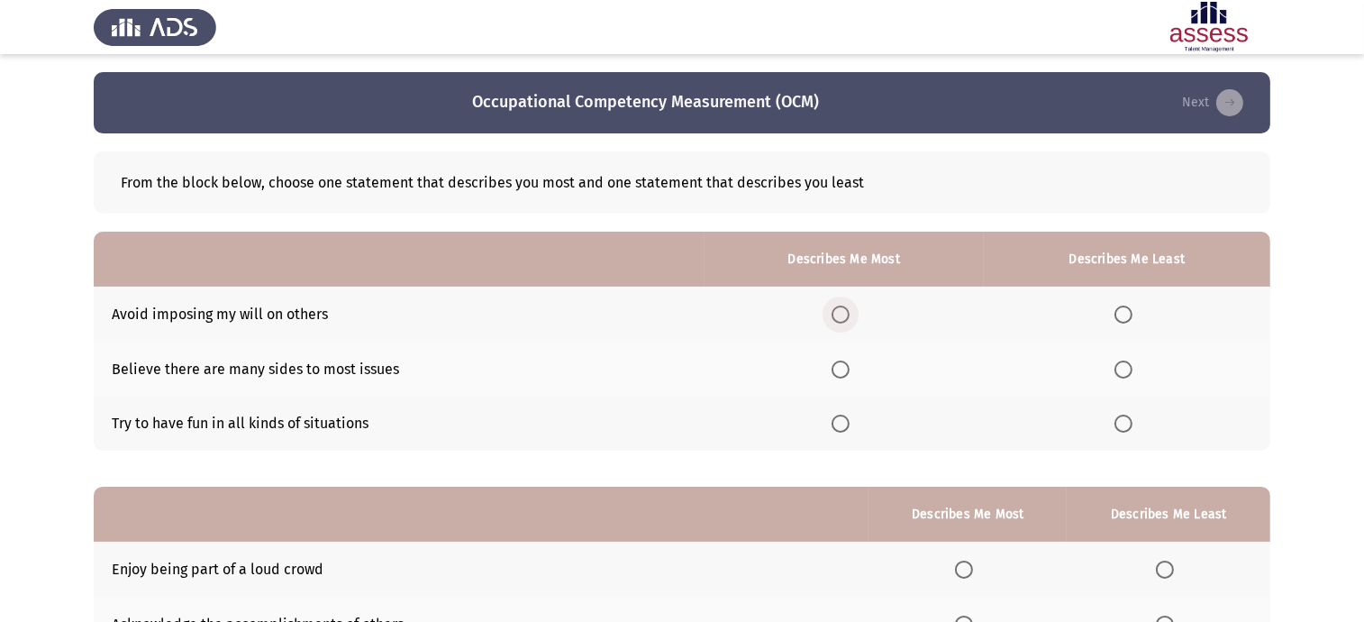
click at [842, 310] on span "Select an option" at bounding box center [840, 314] width 18 height 18
click at [842, 310] on input "Select an option" at bounding box center [840, 314] width 18 height 18
click at [1103, 431] on span "Select an option" at bounding box center [1123, 423] width 18 height 18
click at [1103, 431] on input "Select an option" at bounding box center [1123, 423] width 18 height 18
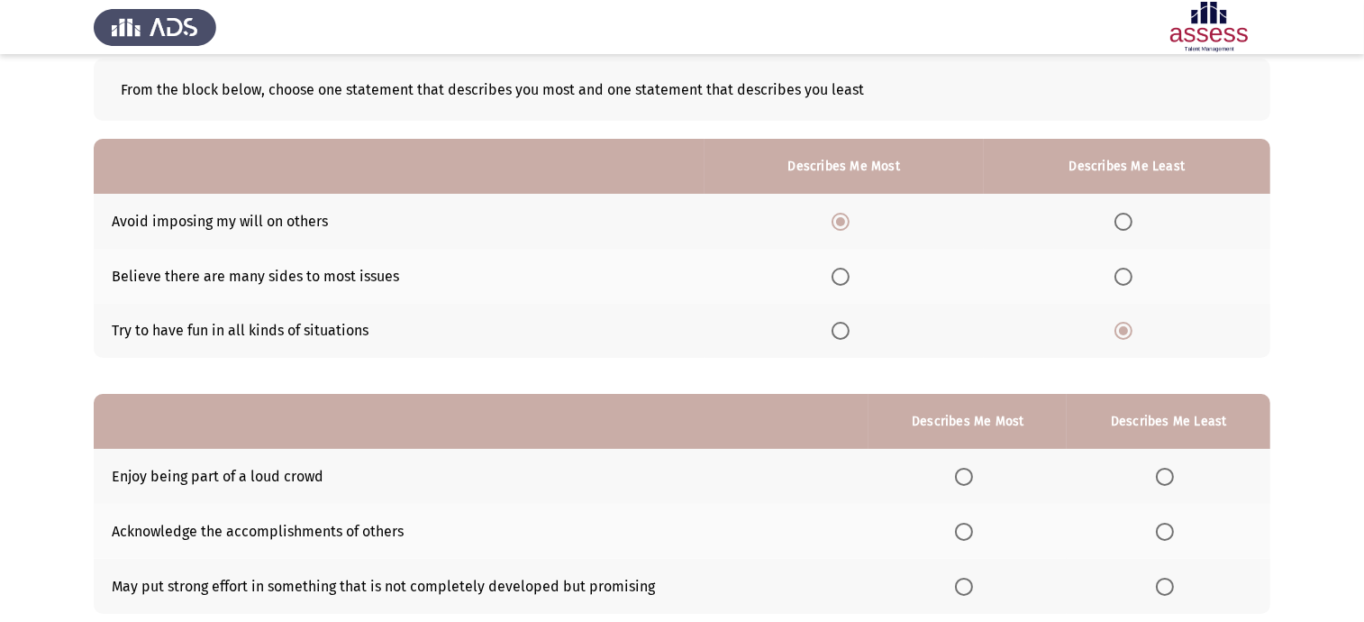
scroll to position [211, 0]
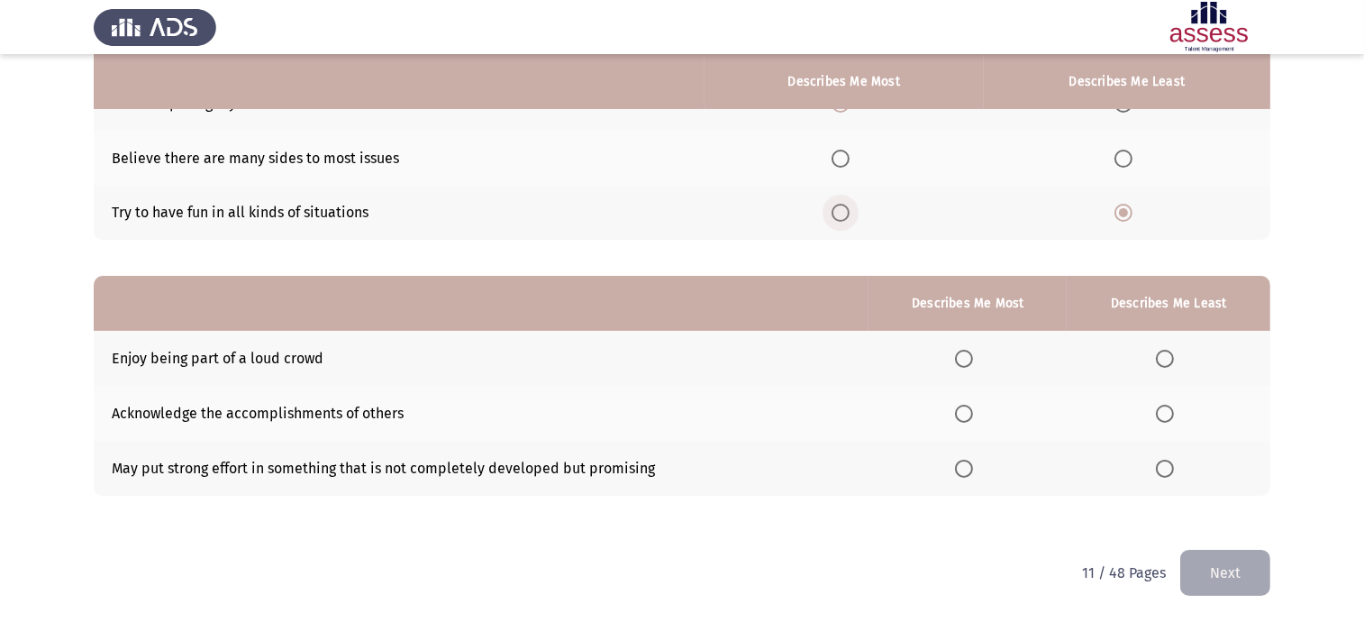
click at [849, 213] on span "Select an option" at bounding box center [840, 213] width 18 height 18
click at [849, 213] on input "Select an option" at bounding box center [840, 213] width 18 height 18
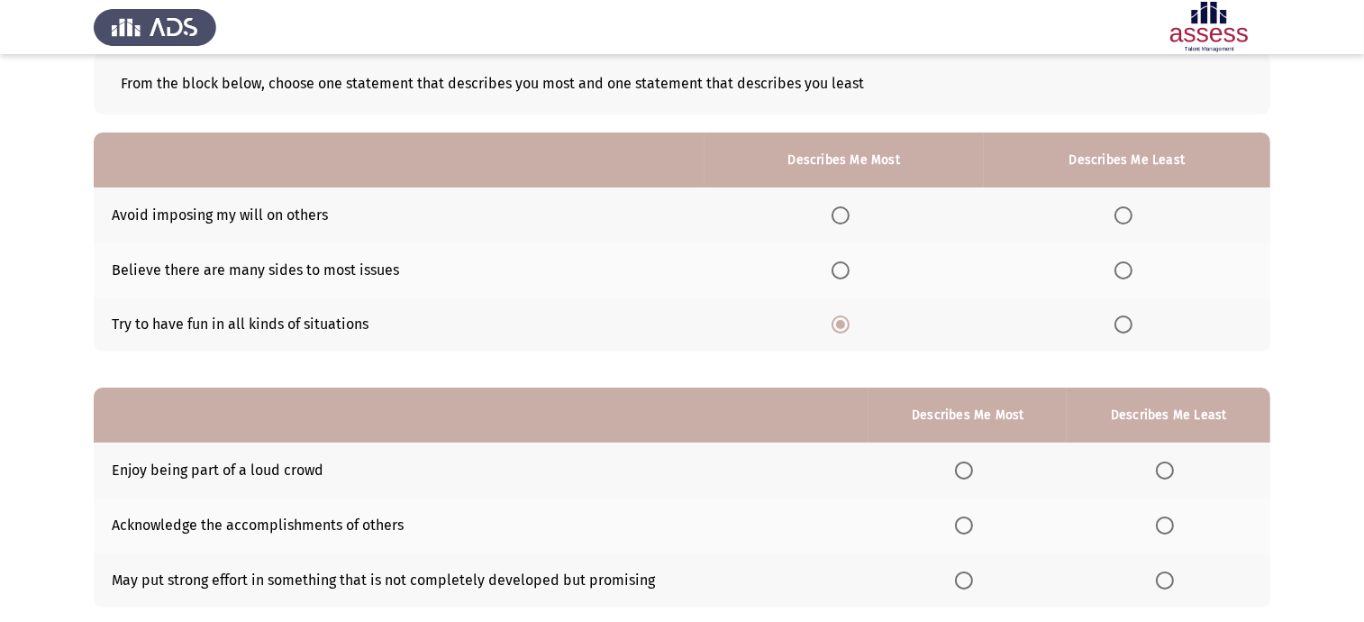
scroll to position [0, 0]
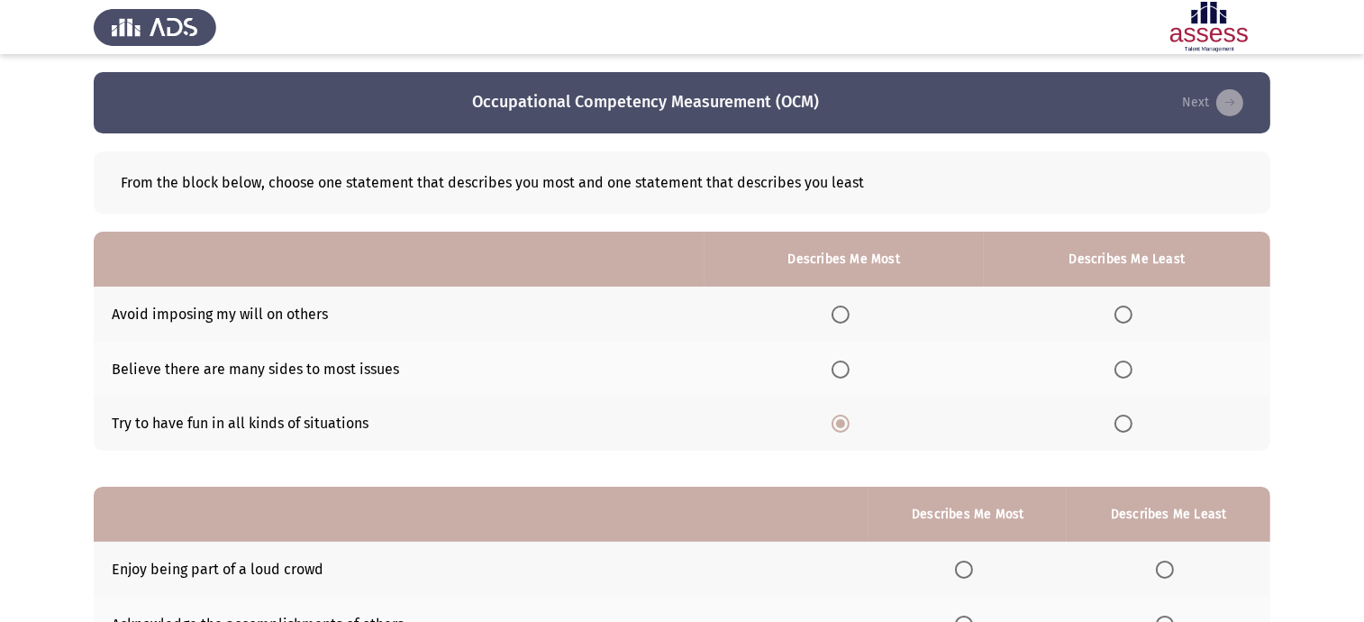
click at [1103, 368] on span "Select an option" at bounding box center [1123, 369] width 18 height 18
click at [1103, 368] on input "Select an option" at bounding box center [1123, 369] width 18 height 18
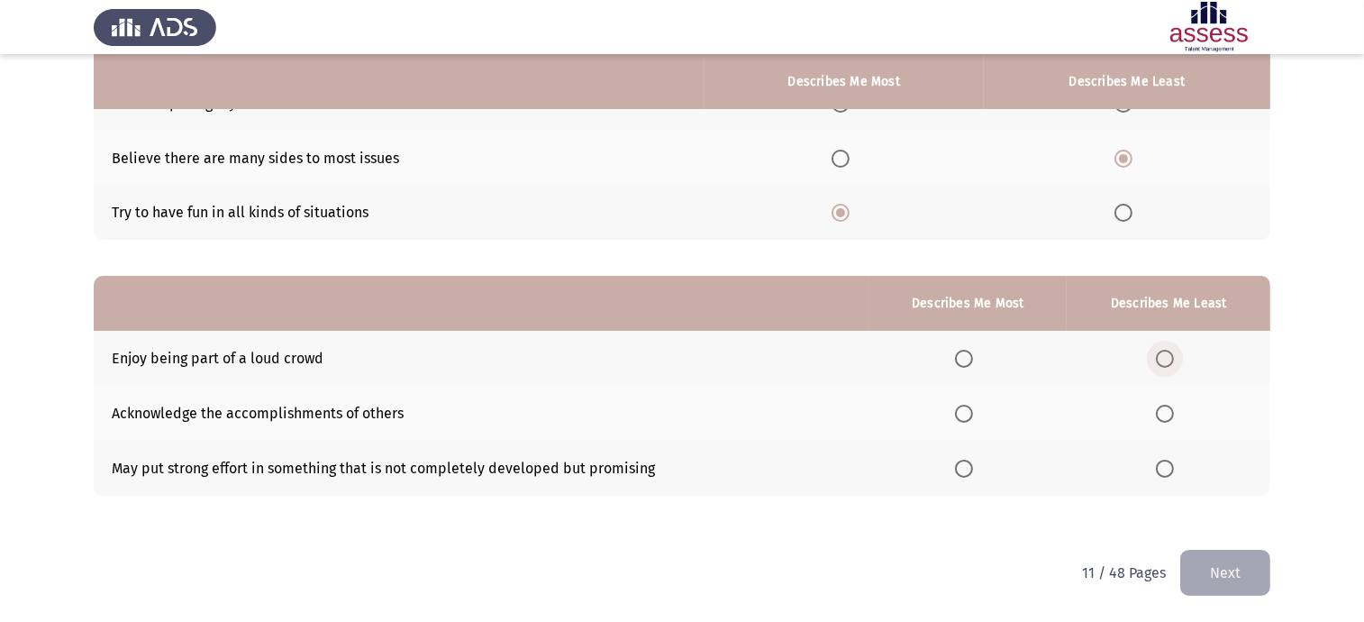
click at [1103, 362] on span "Select an option" at bounding box center [1165, 359] width 18 height 18
click at [1103, 362] on input "Select an option" at bounding box center [1165, 359] width 18 height 18
click at [972, 409] on span "Select an option" at bounding box center [964, 413] width 18 height 18
click at [972, 409] on input "Select an option" at bounding box center [964, 413] width 18 height 18
click at [1103, 496] on button "Next" at bounding box center [1225, 572] width 90 height 46
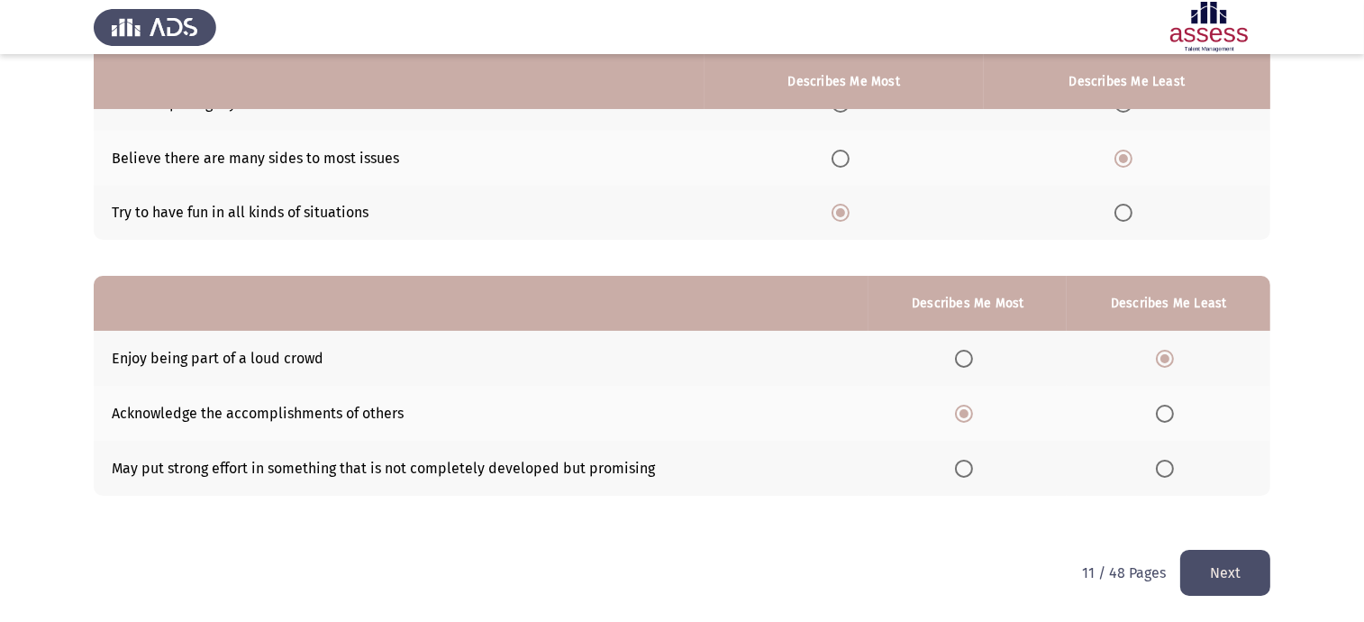
scroll to position [0, 0]
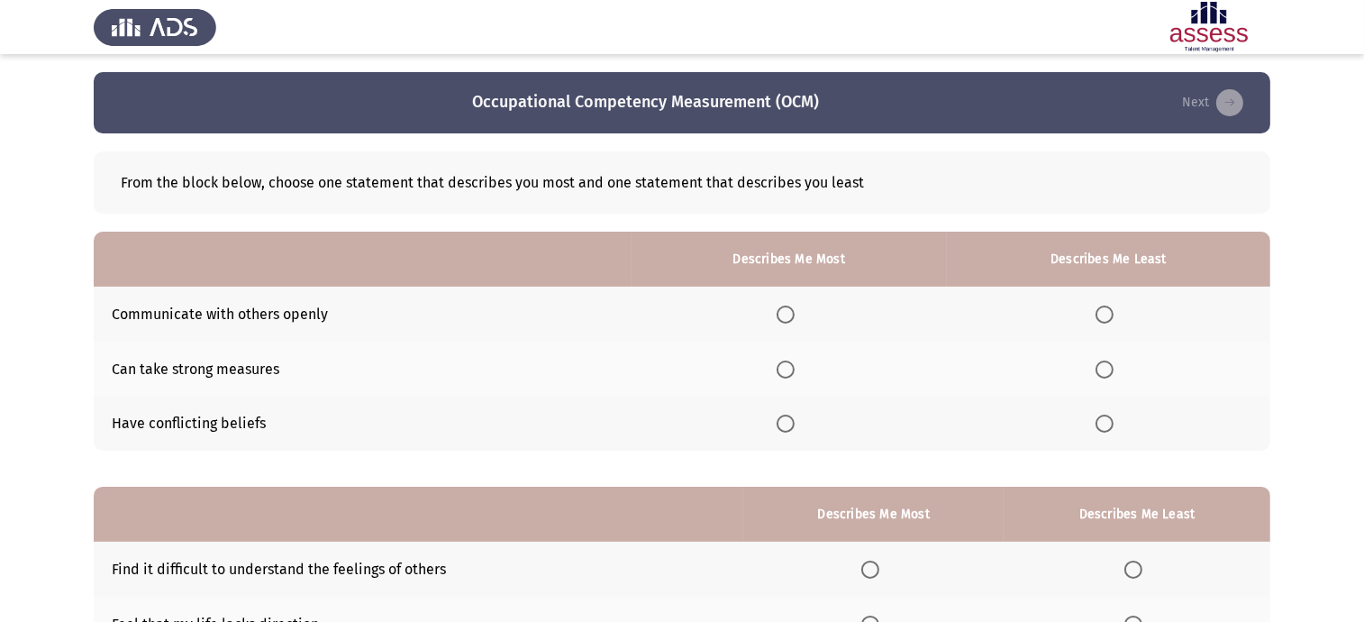
click at [1103, 416] on span "Select an option" at bounding box center [1104, 423] width 18 height 18
click at [1103, 416] on input "Select an option" at bounding box center [1104, 423] width 18 height 18
click at [785, 310] on span "Select an option" at bounding box center [785, 314] width 18 height 18
click at [785, 310] on input "Select an option" at bounding box center [785, 314] width 18 height 18
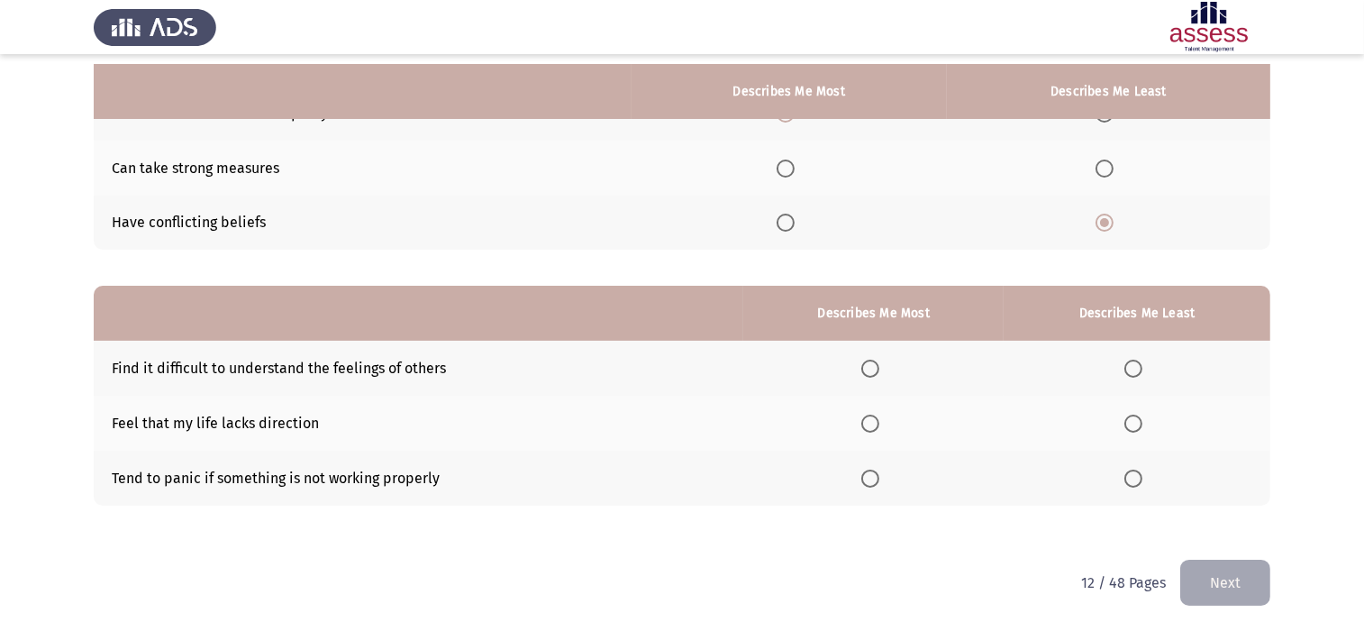
scroll to position [211, 0]
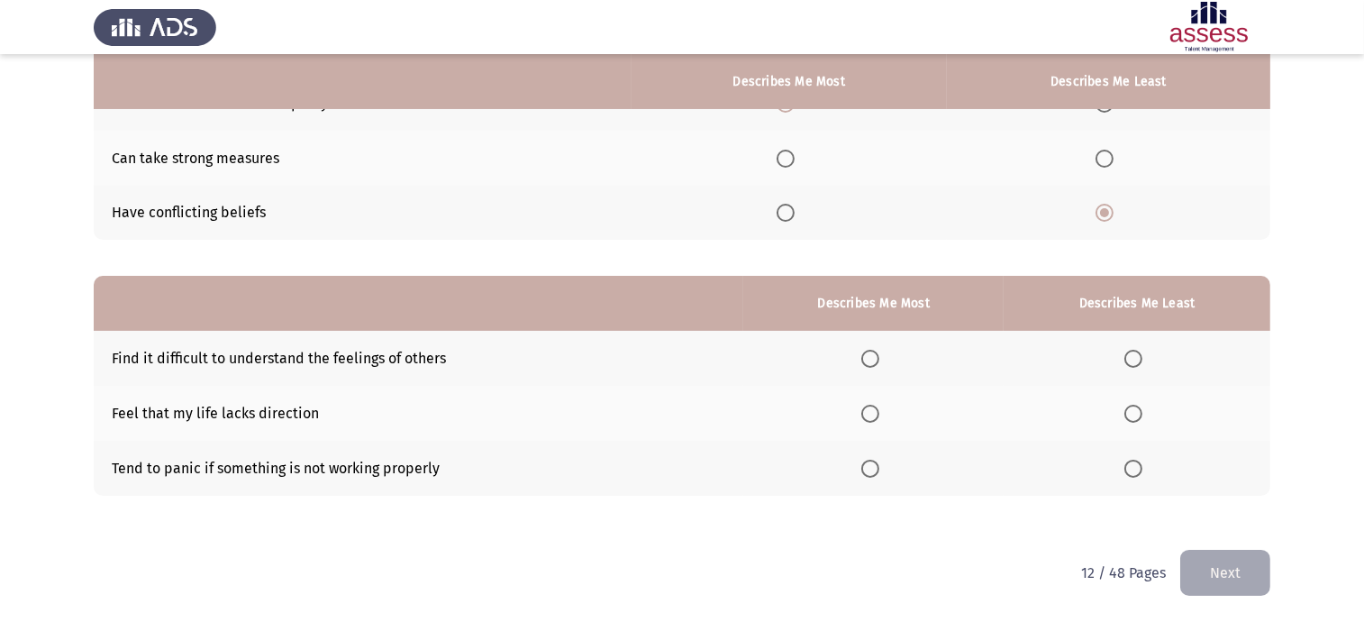
click at [1103, 415] on span "Select an option" at bounding box center [1133, 413] width 18 height 18
click at [1103, 415] on input "Select an option" at bounding box center [1133, 413] width 18 height 18
click at [879, 357] on span "Select an option" at bounding box center [870, 359] width 18 height 18
click at [879, 357] on input "Select an option" at bounding box center [870, 359] width 18 height 18
click at [1103, 496] on button "Next" at bounding box center [1225, 572] width 90 height 46
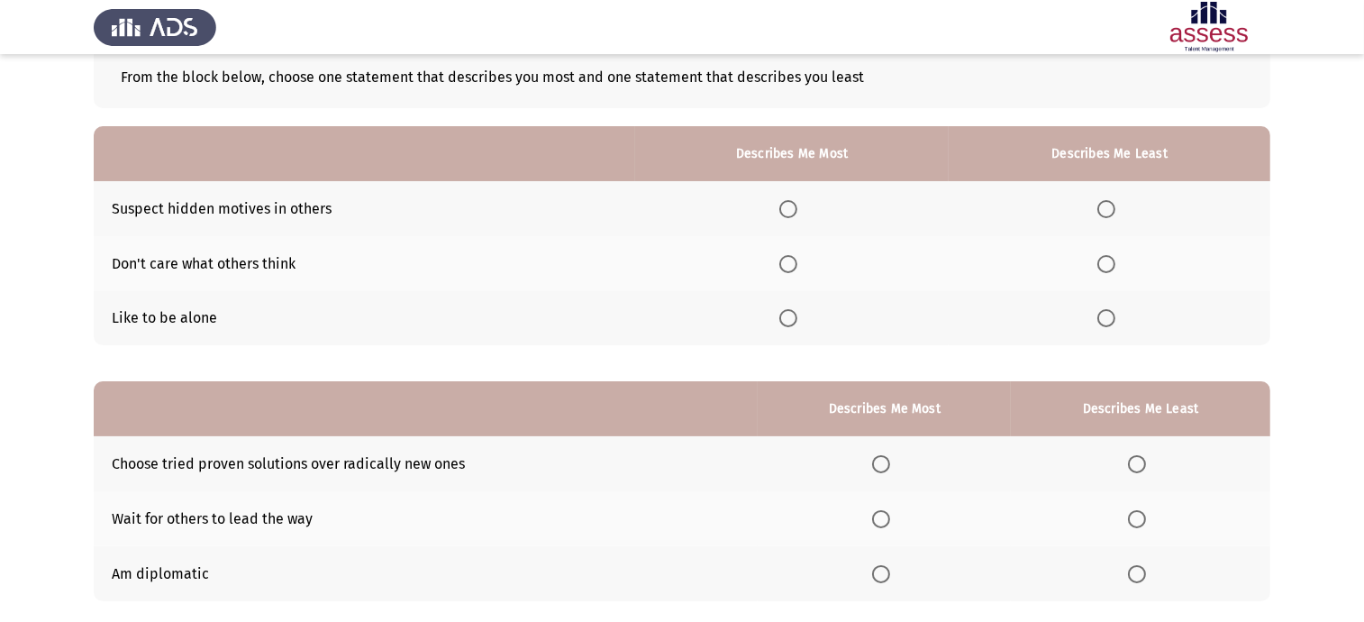
scroll to position [0, 0]
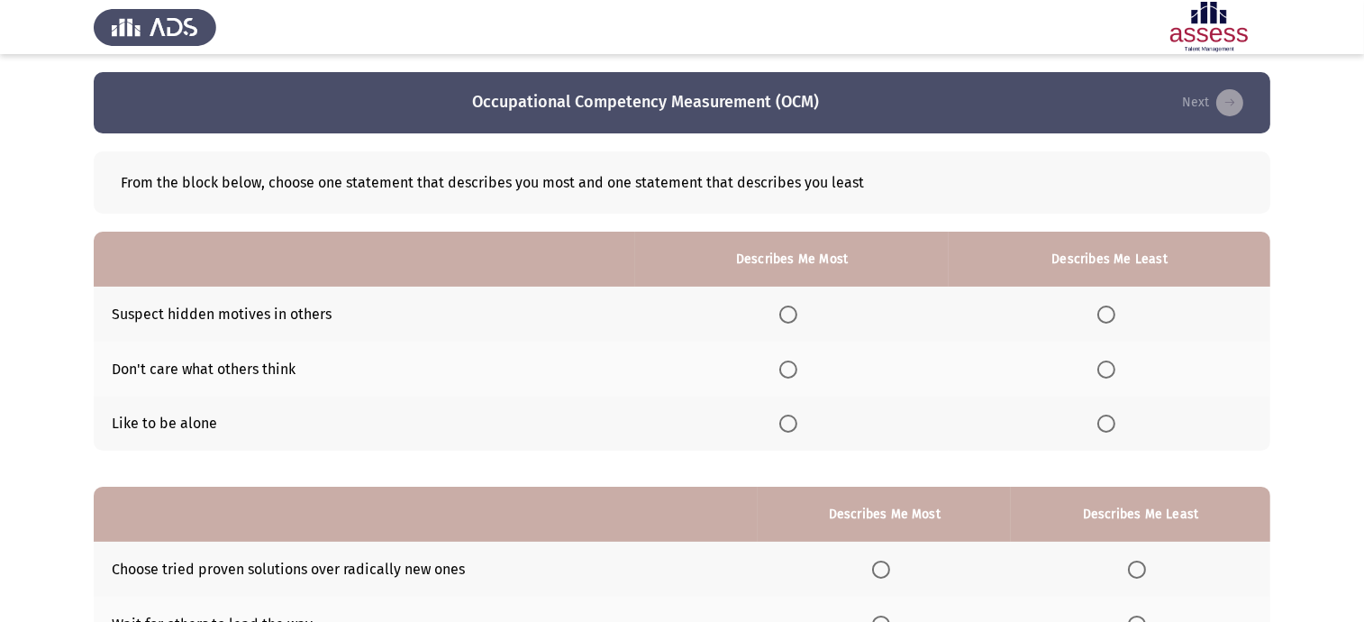
click at [793, 313] on span "Select an option" at bounding box center [788, 314] width 18 height 18
click at [793, 313] on input "Select an option" at bounding box center [788, 314] width 18 height 18
click at [1103, 426] on span "Select an option" at bounding box center [1106, 423] width 18 height 18
click at [1103, 426] on input "Select an option" at bounding box center [1106, 423] width 18 height 18
click at [1103, 377] on span "Select an option" at bounding box center [1106, 369] width 18 height 18
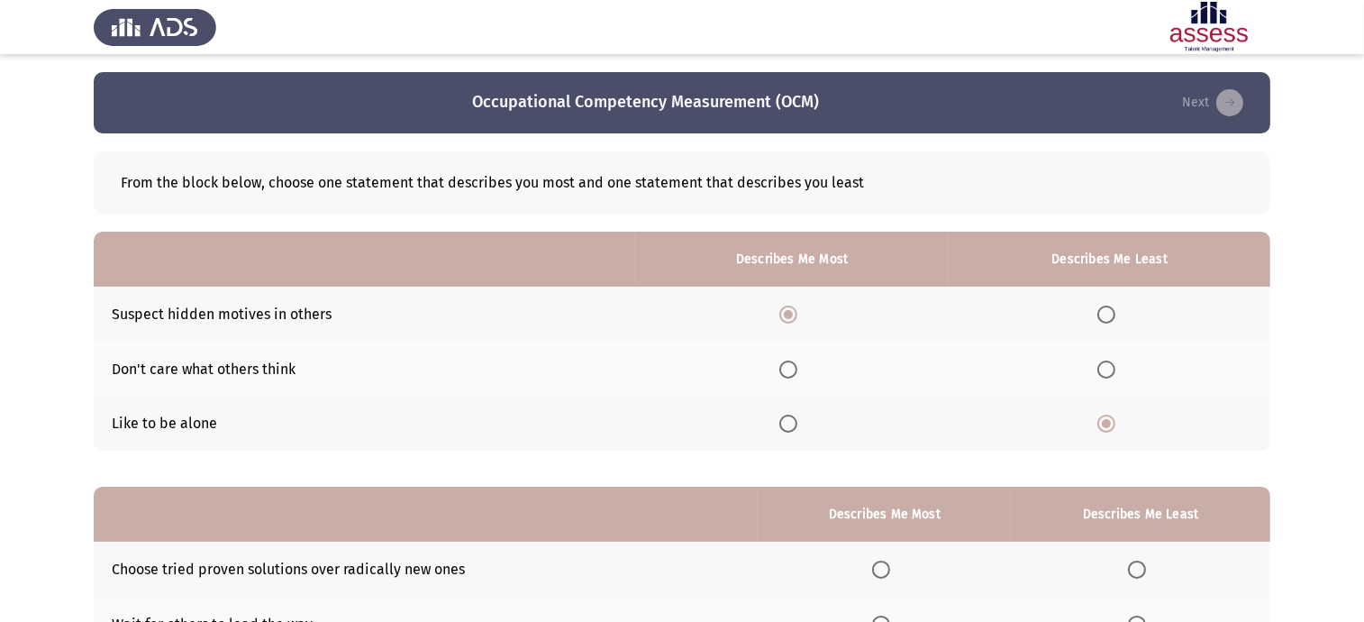
click at [1103, 377] on input "Select an option" at bounding box center [1106, 369] width 18 height 18
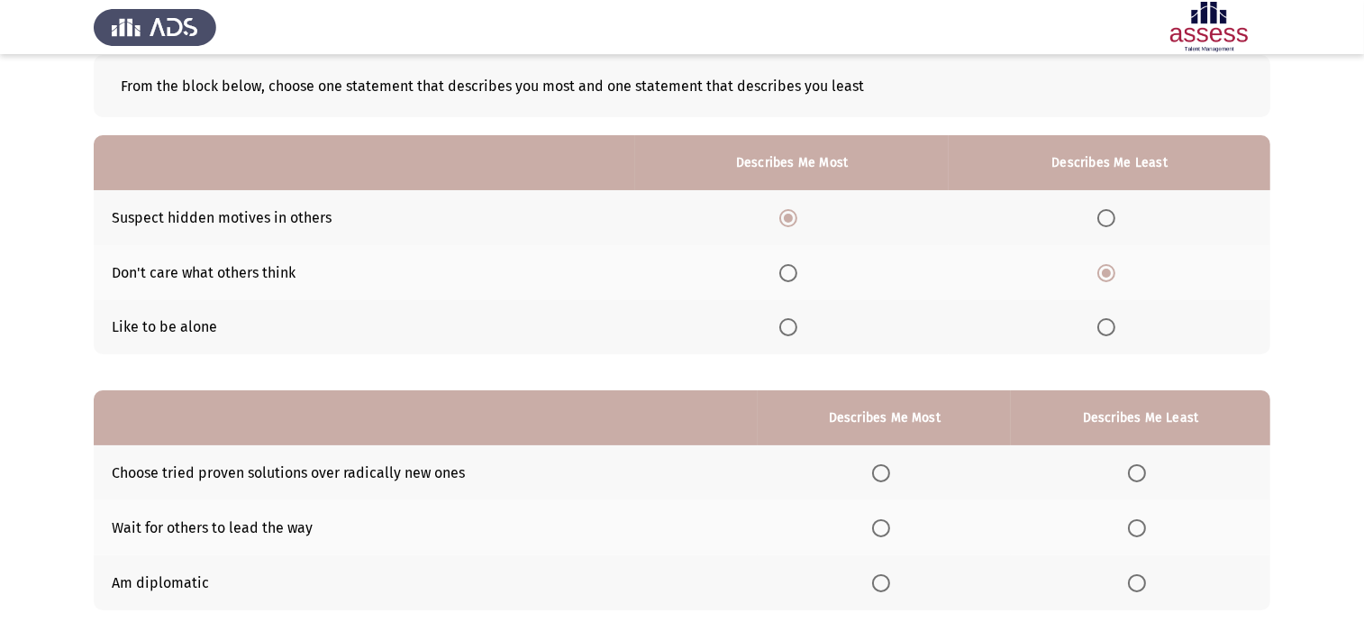
scroll to position [211, 0]
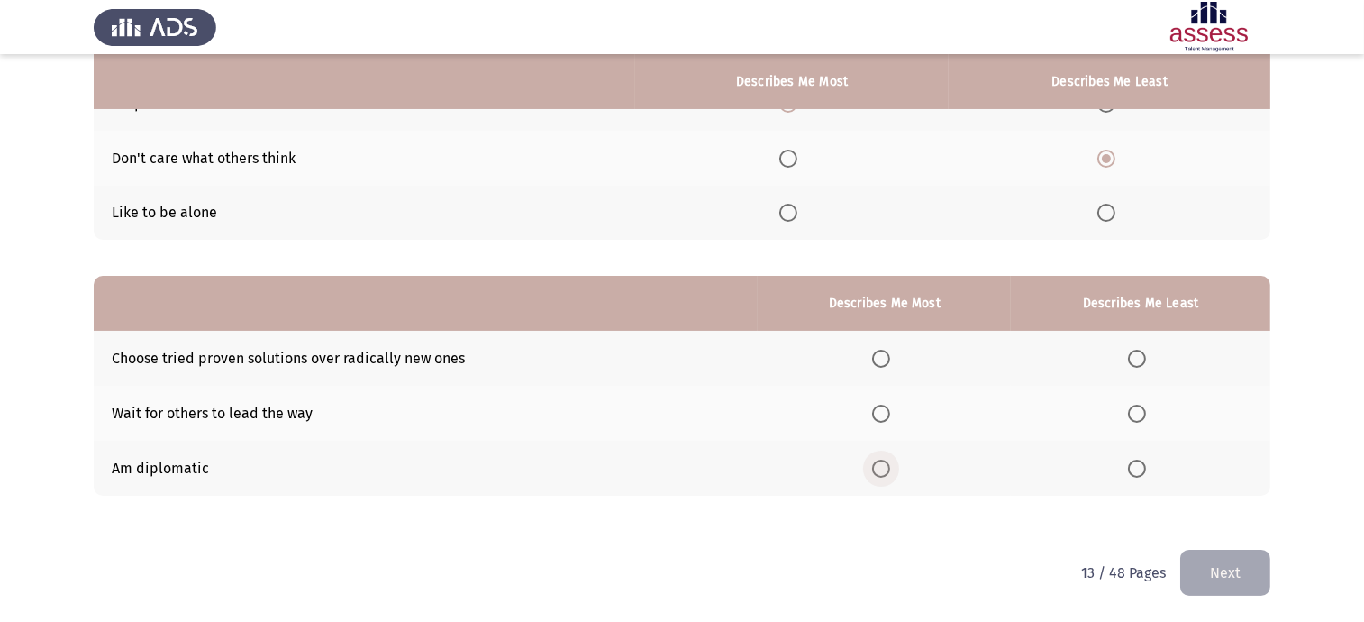
click at [880, 467] on span "Select an option" at bounding box center [881, 468] width 18 height 18
click at [880, 467] on input "Select an option" at bounding box center [881, 468] width 18 height 18
click at [1103, 361] on span "Select an option" at bounding box center [1137, 359] width 18 height 18
click at [1103, 361] on input "Select an option" at bounding box center [1137, 359] width 18 height 18
drag, startPoint x: 1222, startPoint y: 564, endPoint x: 1212, endPoint y: 569, distance: 12.1
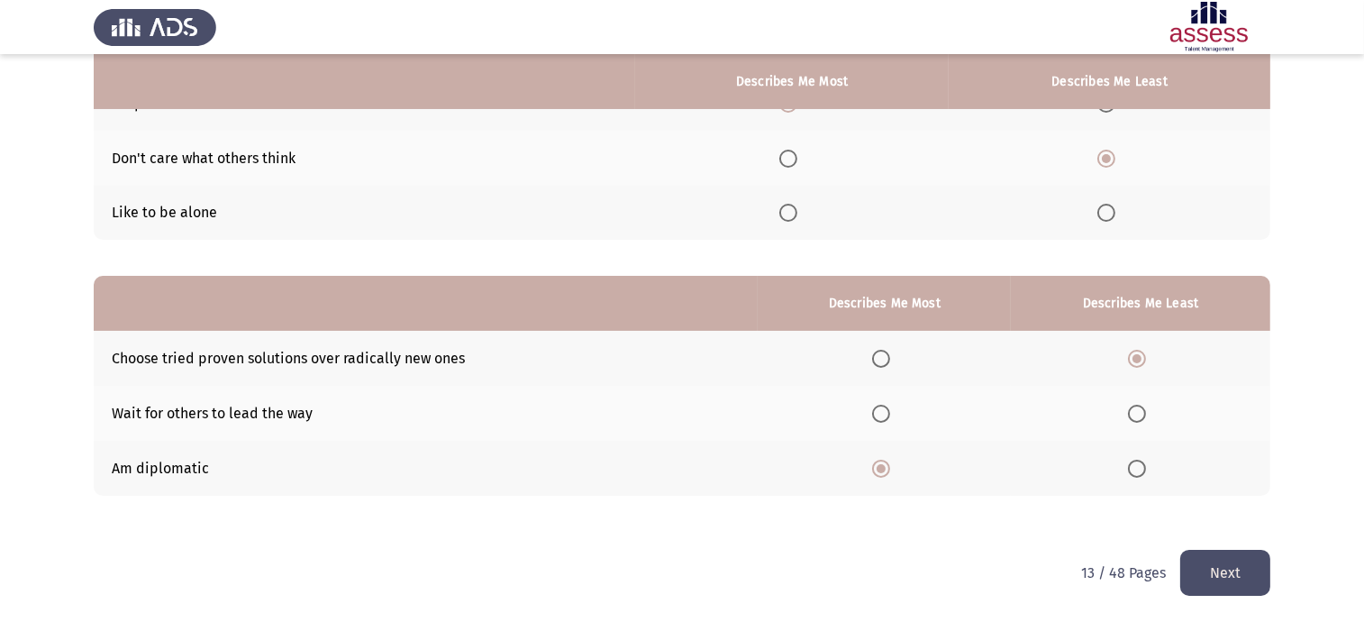
click at [1103, 496] on button "Next" at bounding box center [1225, 572] width 90 height 46
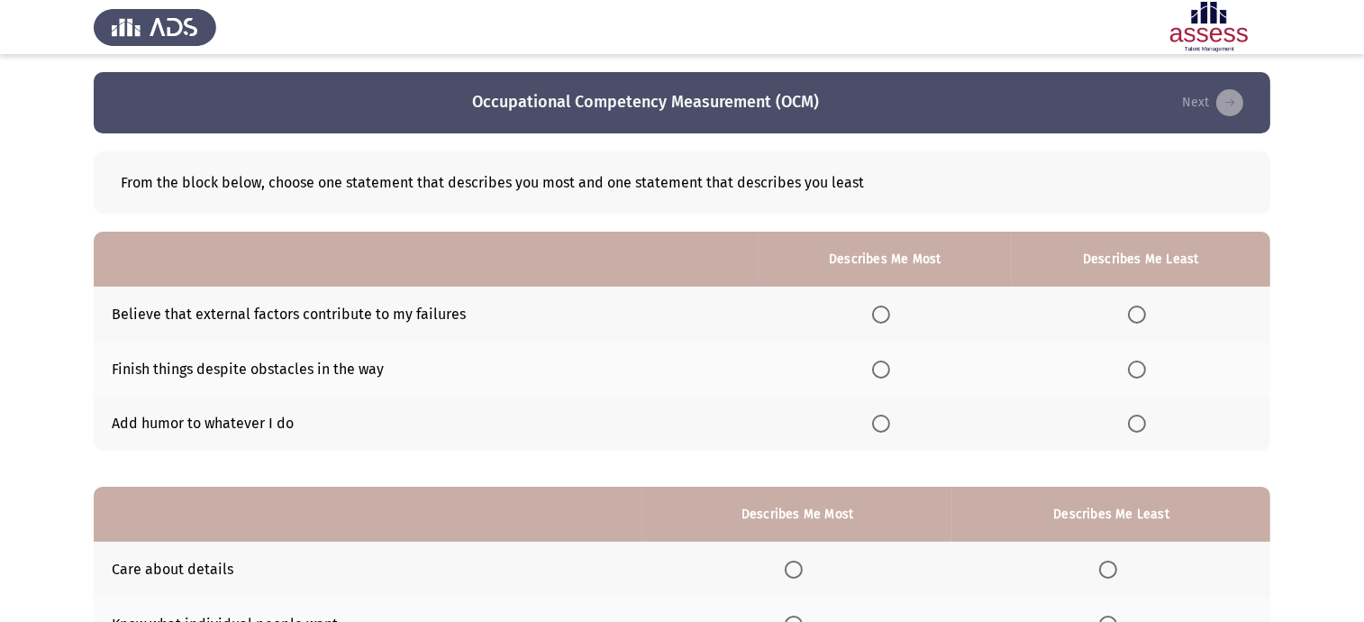
click at [878, 375] on span "Select an option" at bounding box center [881, 369] width 18 height 18
click at [878, 375] on input "Select an option" at bounding box center [881, 369] width 18 height 18
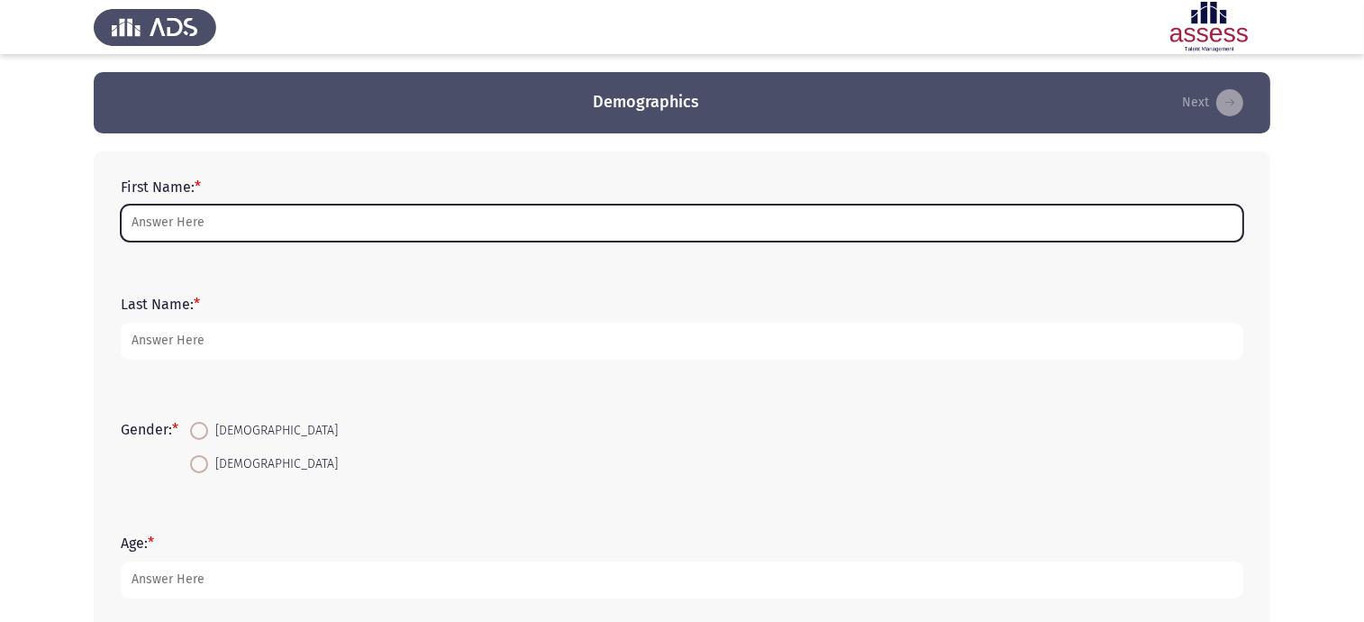
click at [425, 220] on input "First Name: *" at bounding box center [682, 222] width 1122 height 37
type input "m"
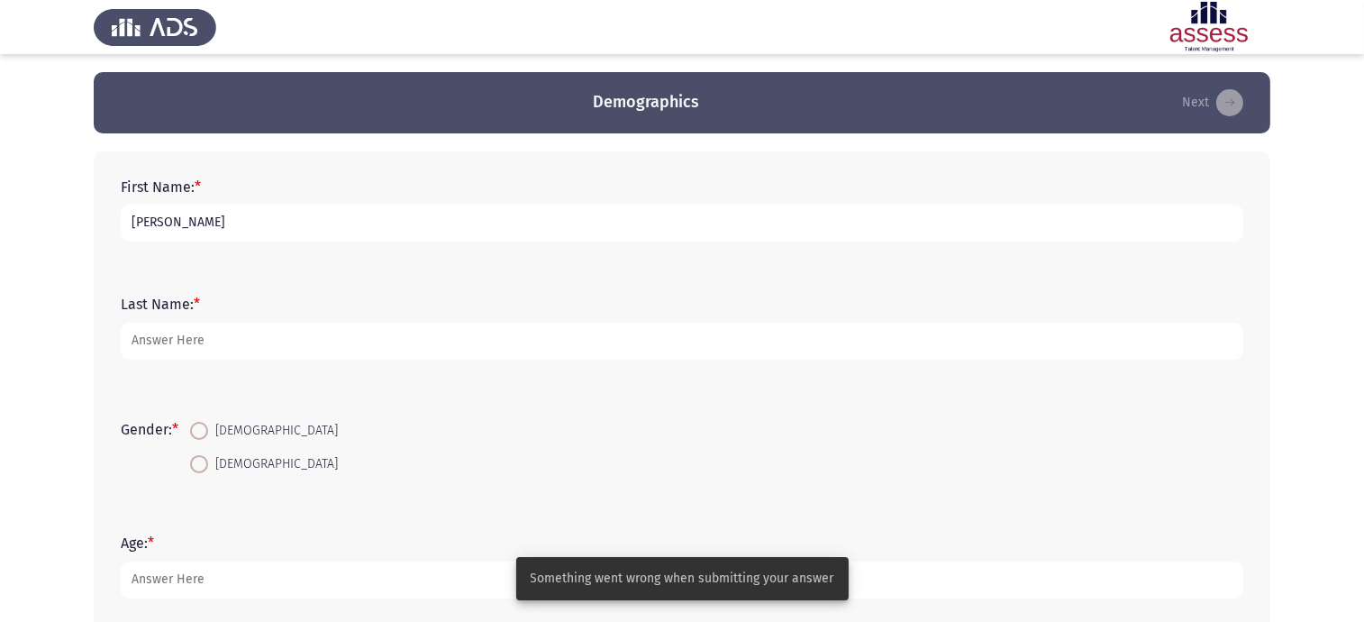
type input "[PERSON_NAME]"
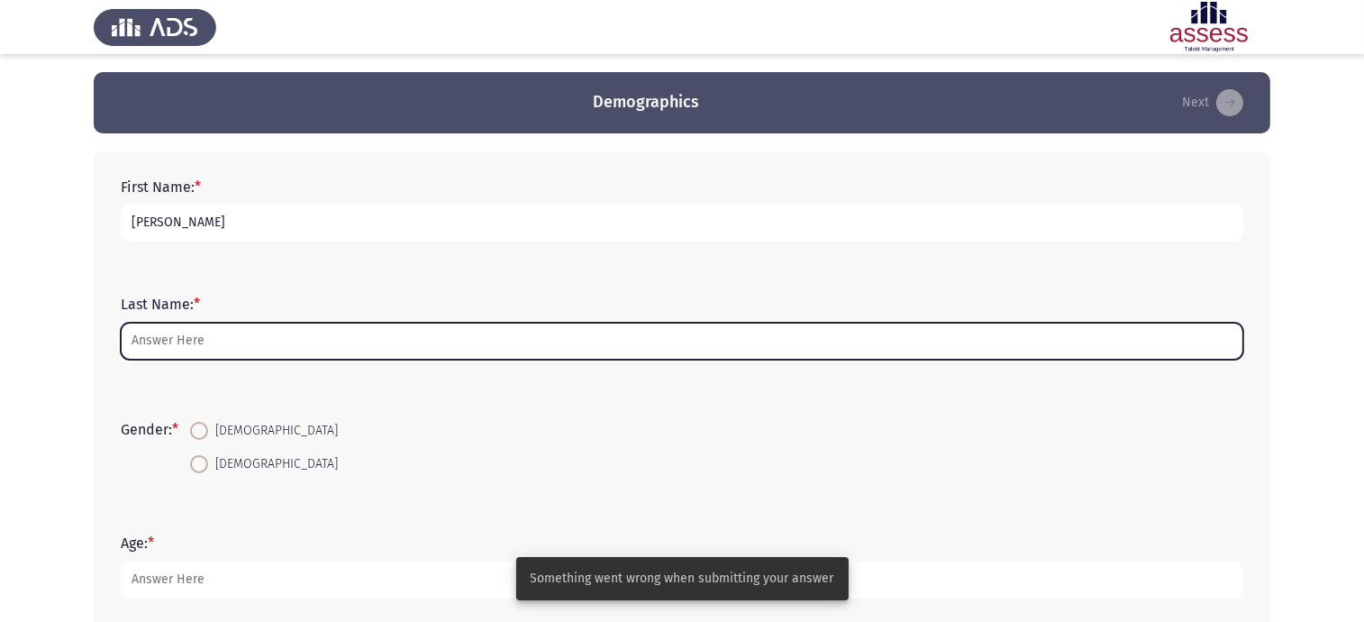
click at [356, 348] on input "Last Name: *" at bounding box center [682, 340] width 1122 height 37
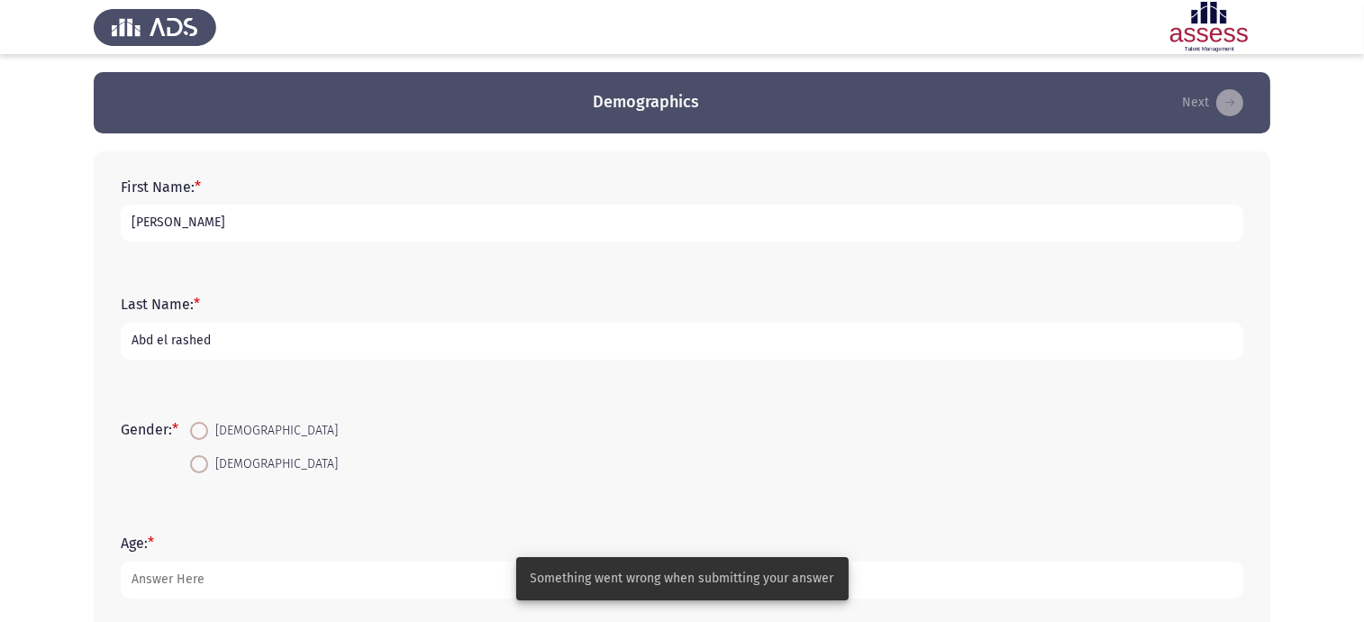
click at [176, 340] on input "Abd el rashed" at bounding box center [682, 340] width 1122 height 37
click at [163, 346] on input "Abd el Rashed" at bounding box center [682, 340] width 1122 height 37
type input "Abd El Rashed"
click at [218, 450] on mat-radio-button "Male" at bounding box center [263, 463] width 171 height 33
click at [216, 466] on span "Male" at bounding box center [273, 464] width 130 height 22
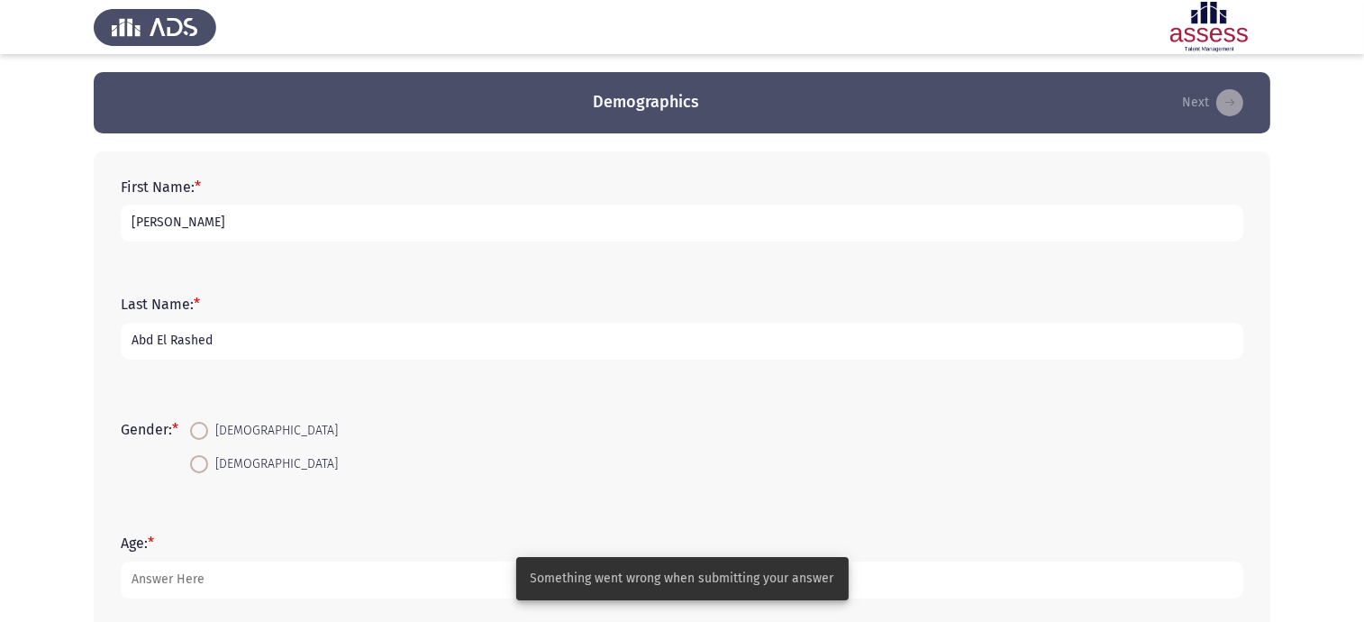
click at [208, 466] on input "Male" at bounding box center [199, 464] width 18 height 18
radio input "true"
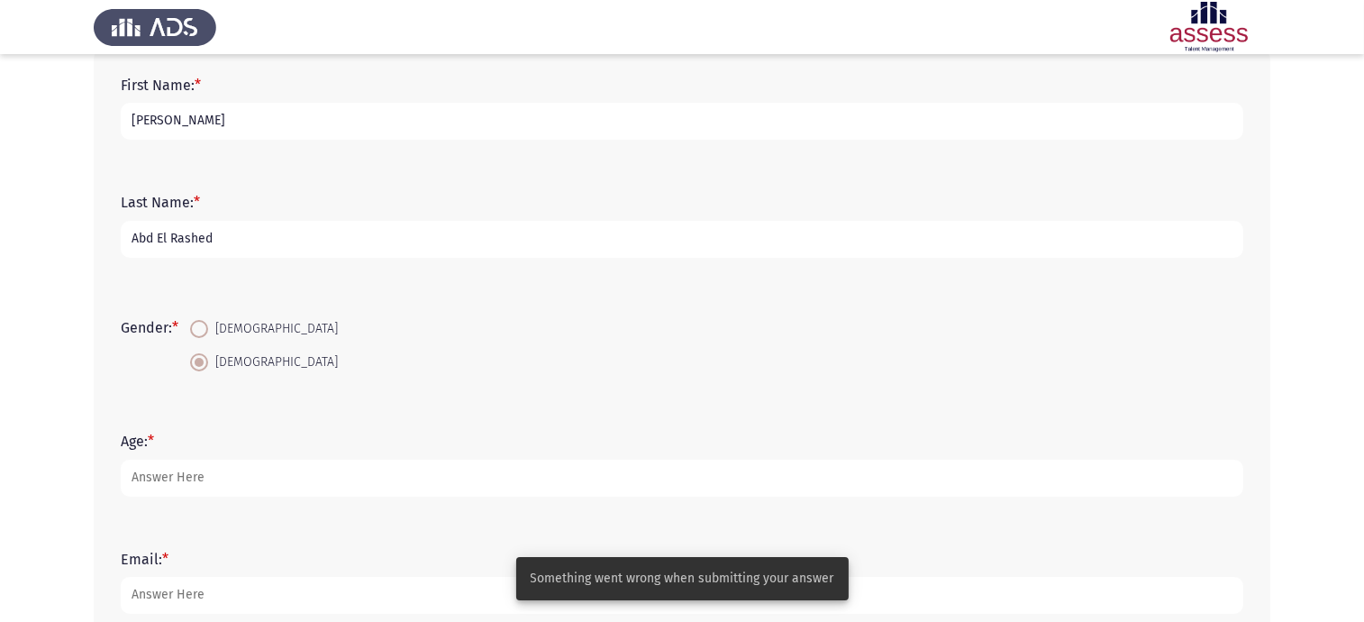
scroll to position [338, 0]
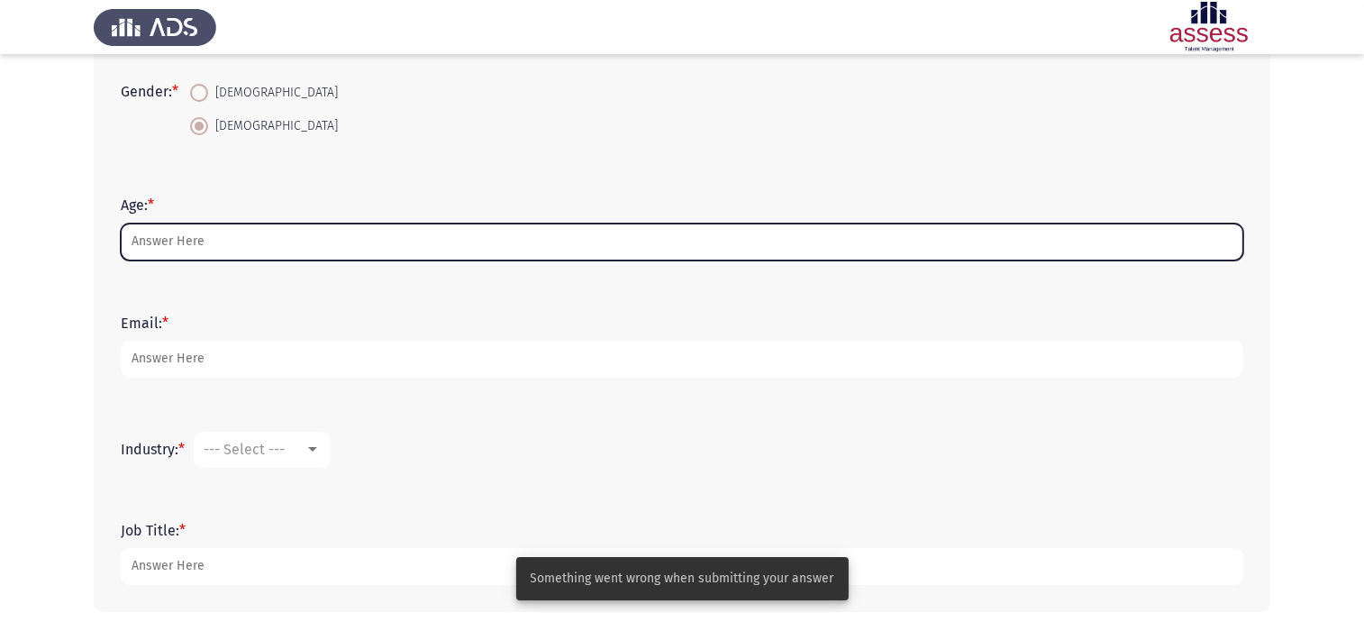
click at [208, 245] on input "Age: *" at bounding box center [682, 241] width 1122 height 37
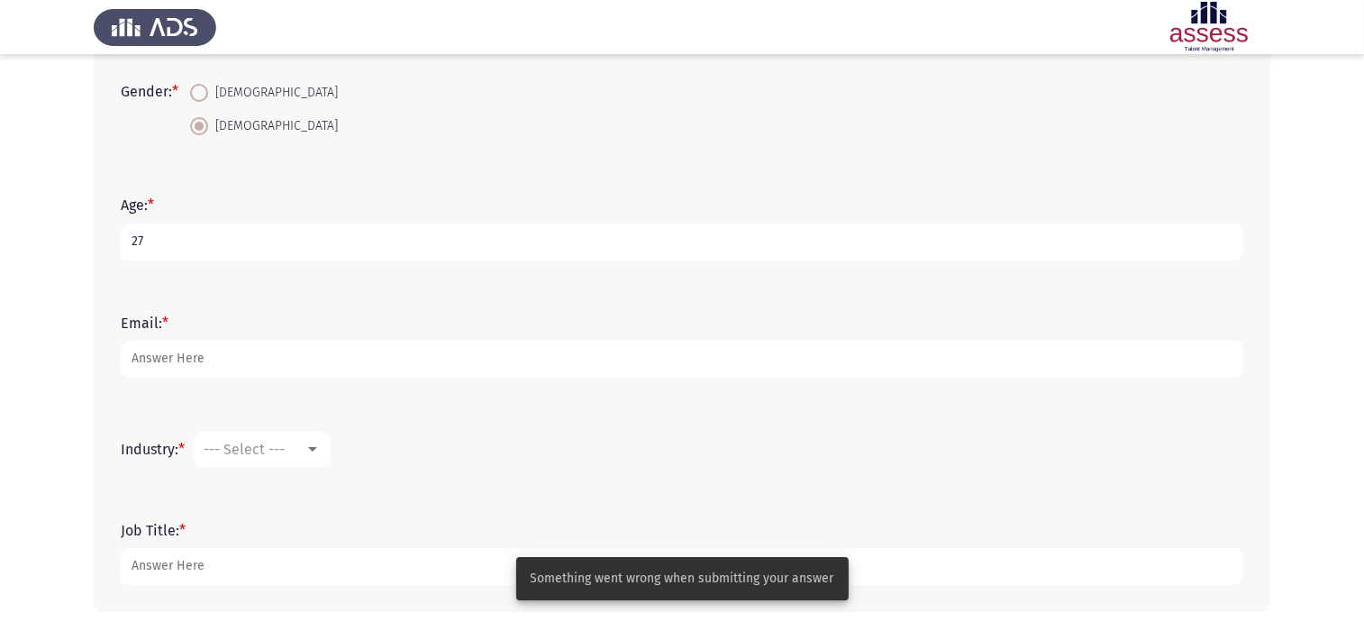
type input "27"
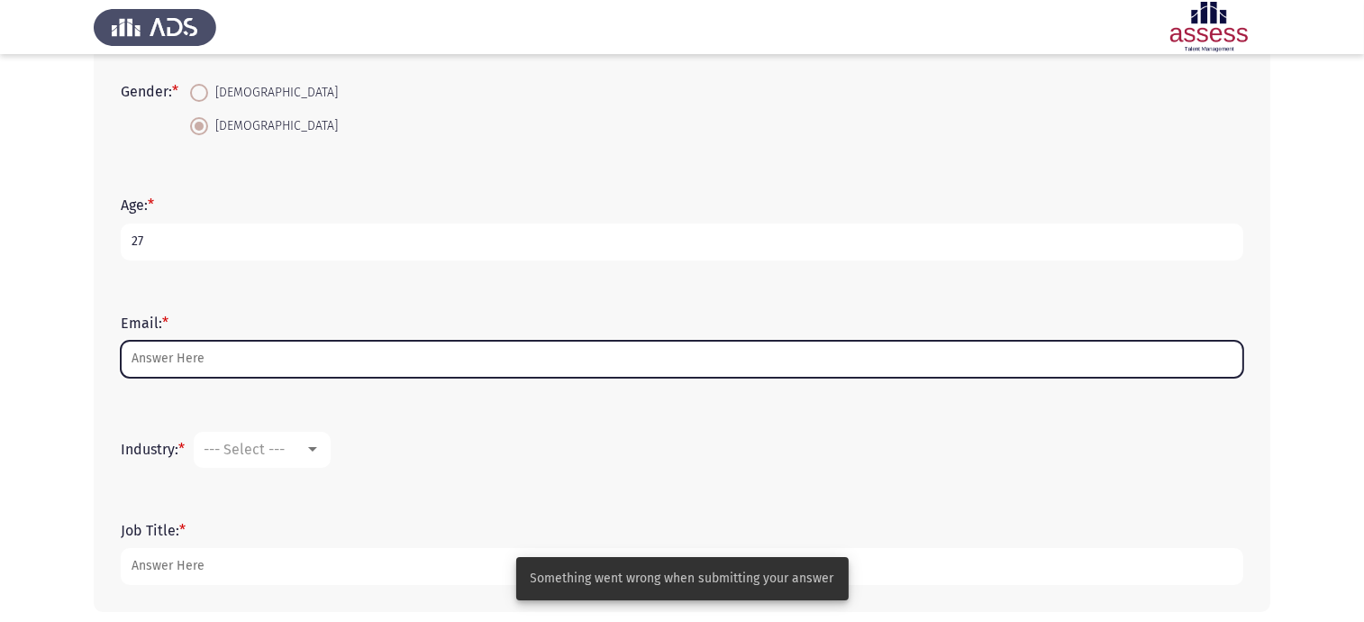
click at [195, 362] on input "Email: *" at bounding box center [682, 358] width 1122 height 37
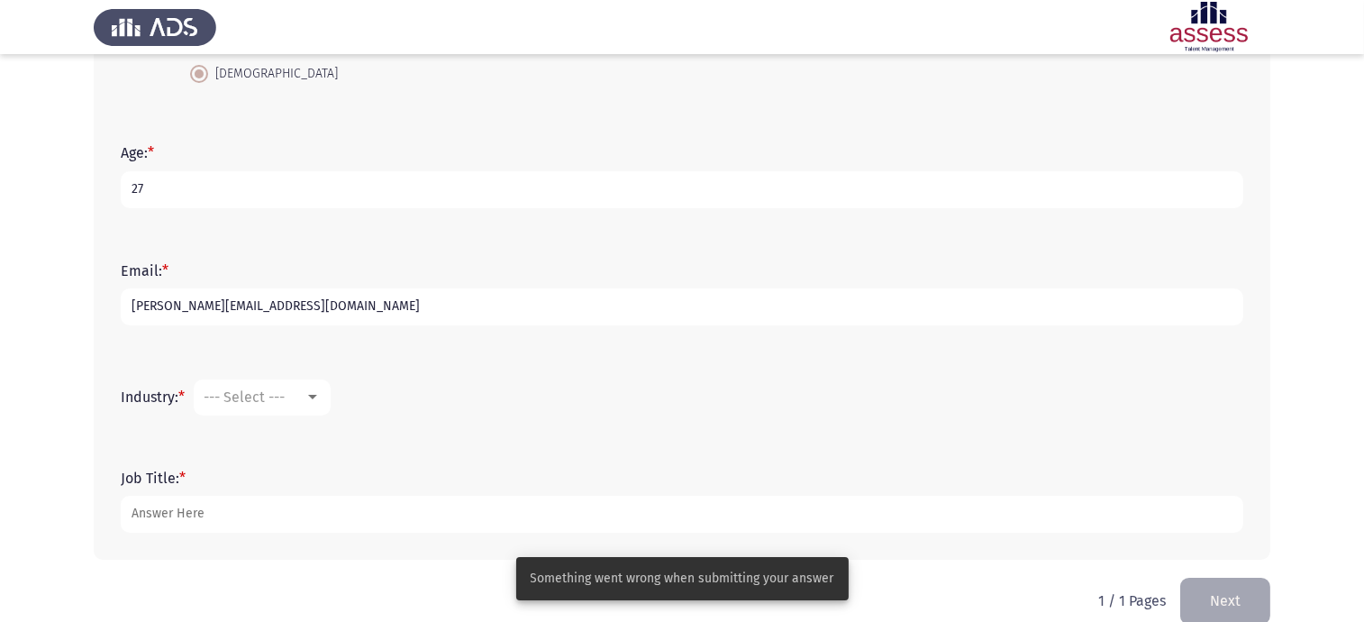
scroll to position [418, 0]
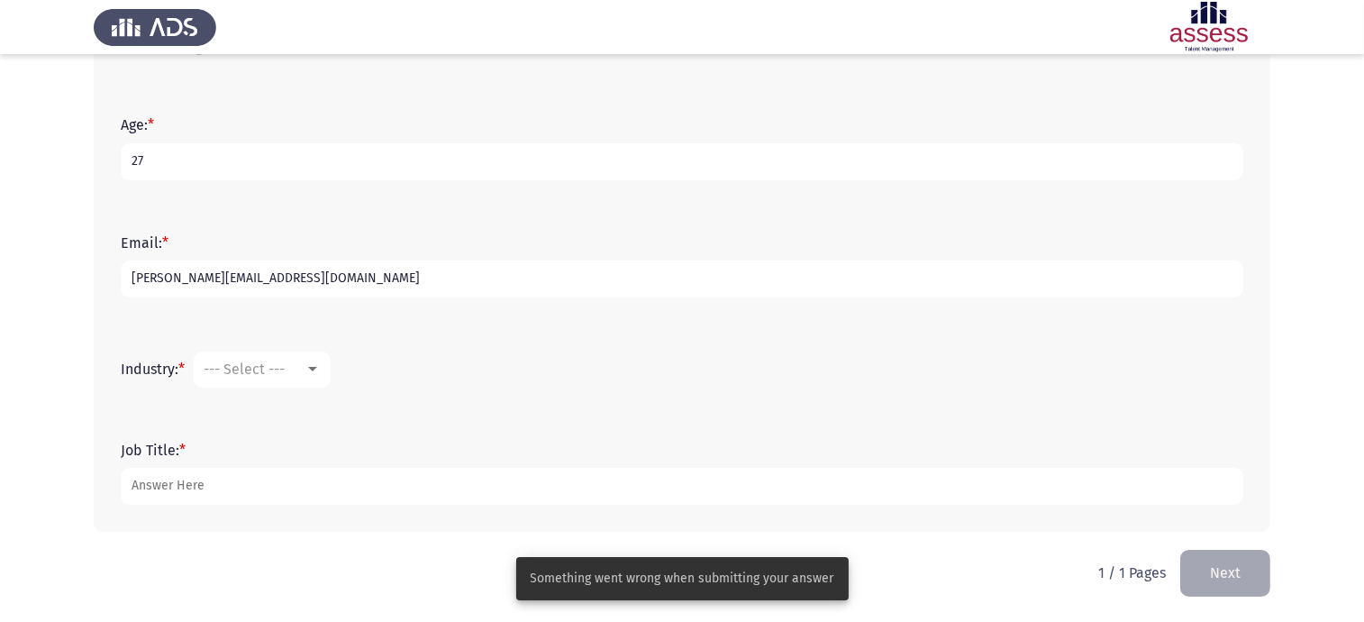
type input "mohamed.abdelrashed@outlook.com"
click at [268, 360] on span "--- Select ---" at bounding box center [244, 368] width 81 height 17
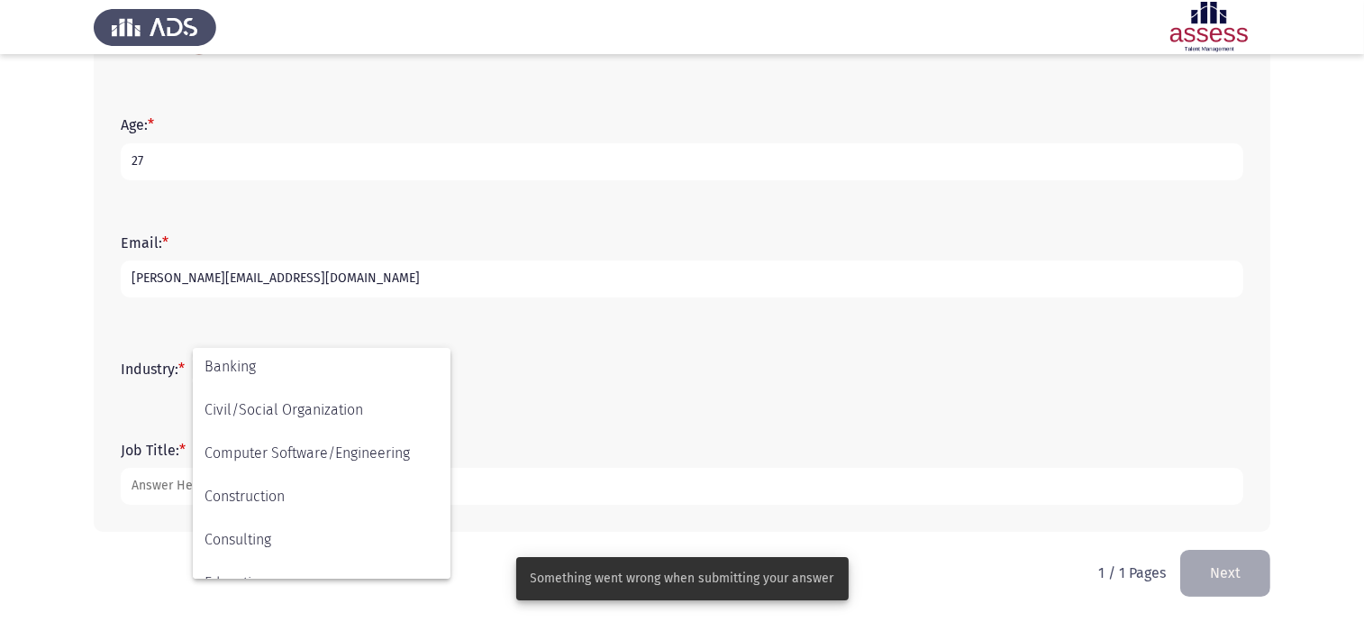
scroll to position [224, 0]
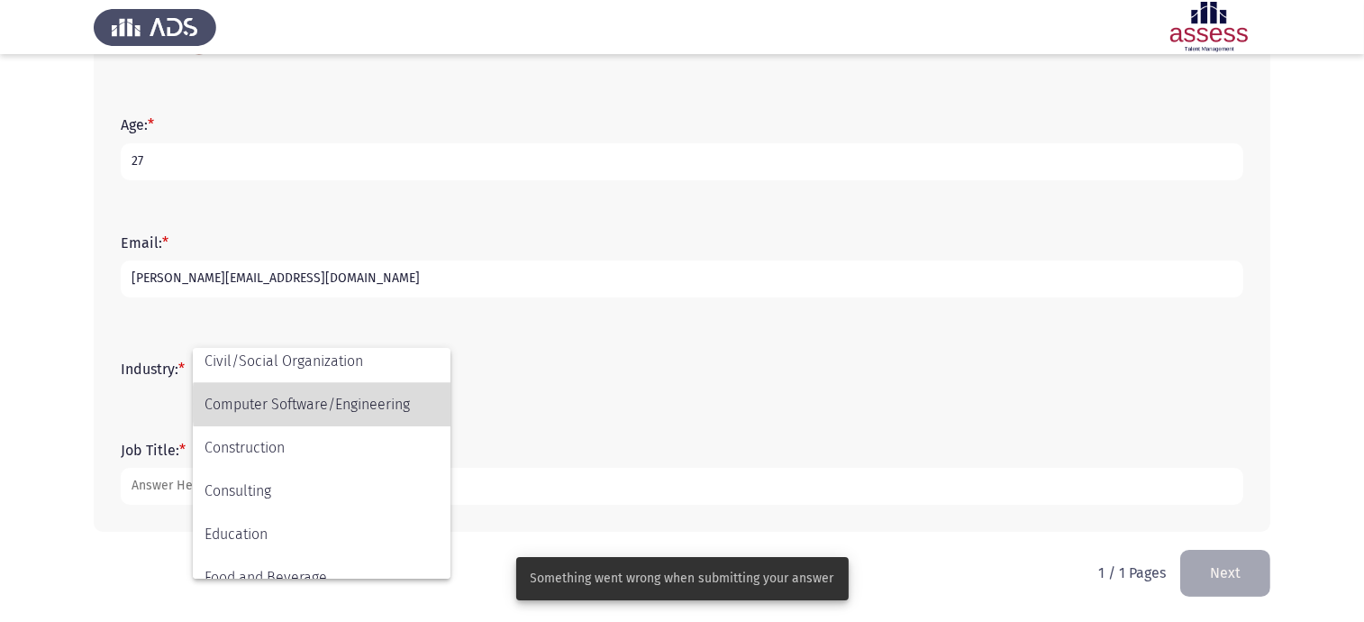
click at [365, 403] on span "Computer Software/Engineering" at bounding box center [321, 404] width 234 height 43
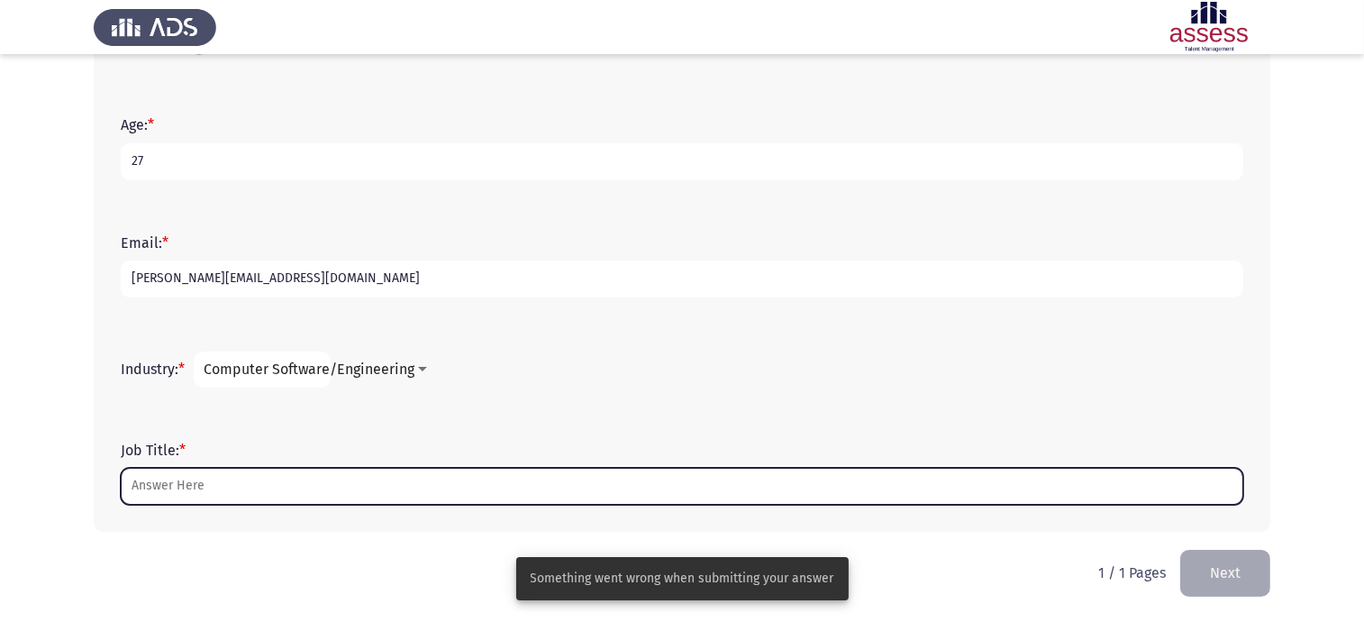
click at [257, 488] on input "Job Title: *" at bounding box center [682, 486] width 1122 height 37
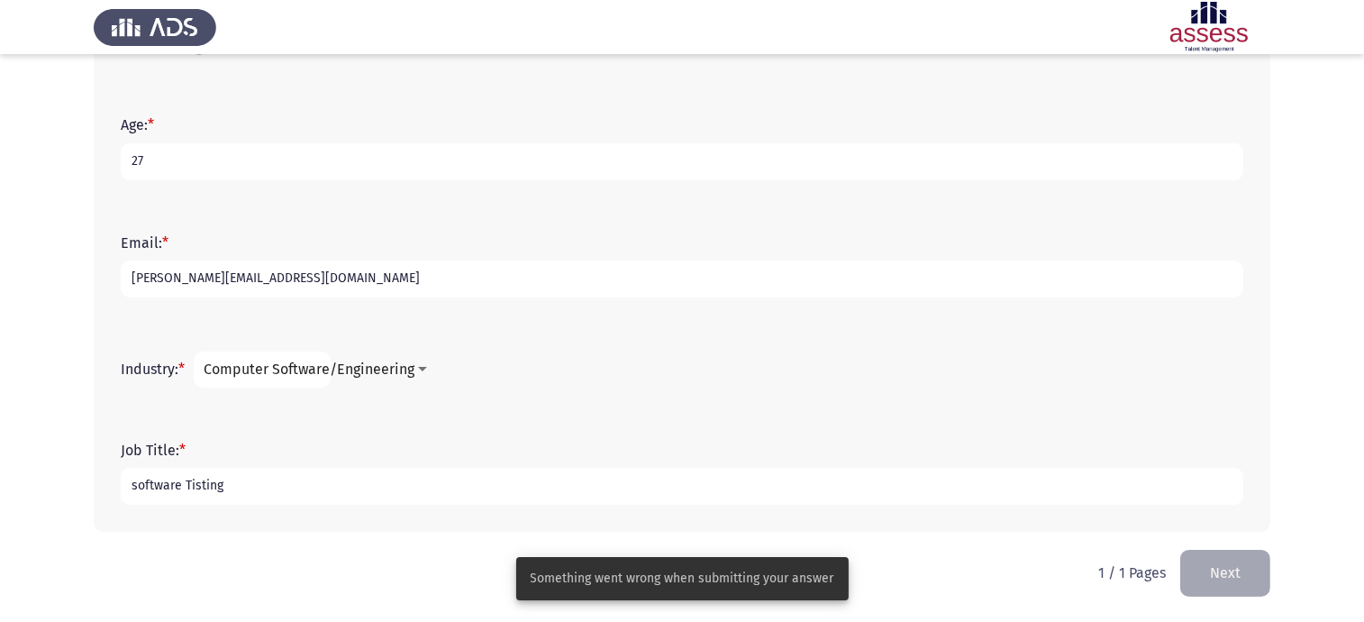
click at [194, 487] on input "software Tisting" at bounding box center [682, 486] width 1122 height 37
type input "software Testing"
click at [547, 466] on form "Job Title: * software Testing" at bounding box center [682, 472] width 1122 height 63
click at [516, 484] on input "software Testing" at bounding box center [682, 486] width 1122 height 37
click at [1198, 574] on button "Next" at bounding box center [1225, 572] width 90 height 46
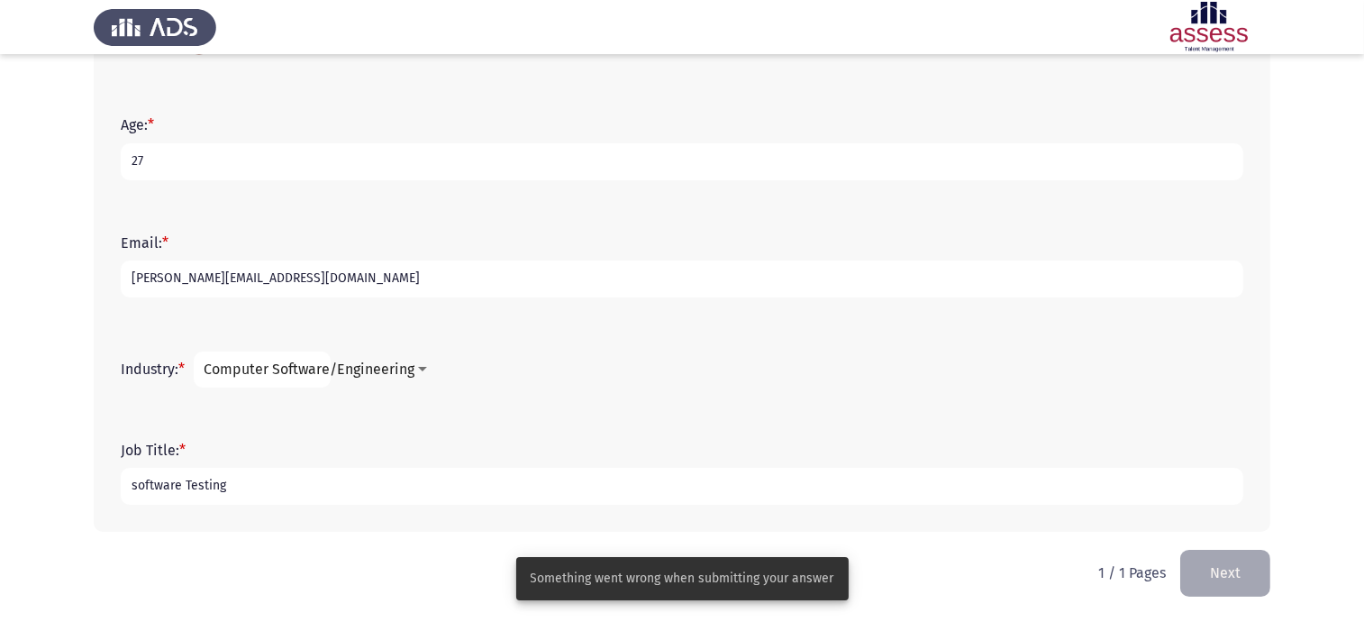
scroll to position [0, 0]
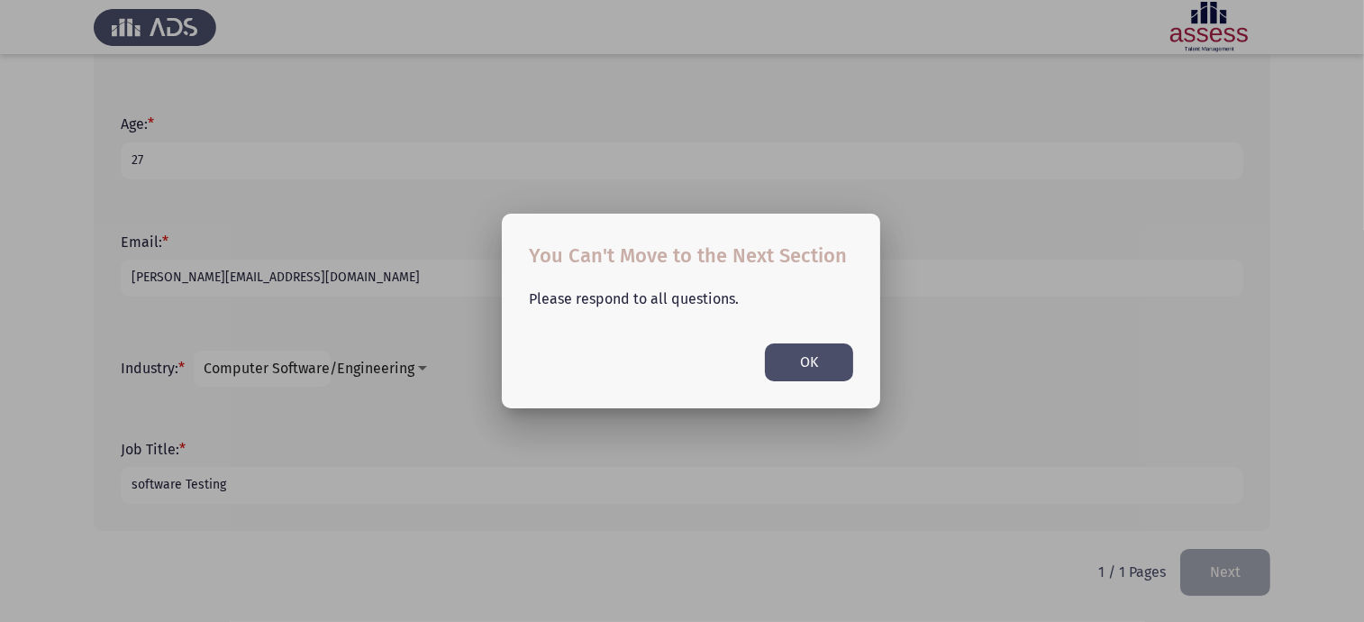
click at [790, 358] on button "OK" at bounding box center [809, 361] width 88 height 37
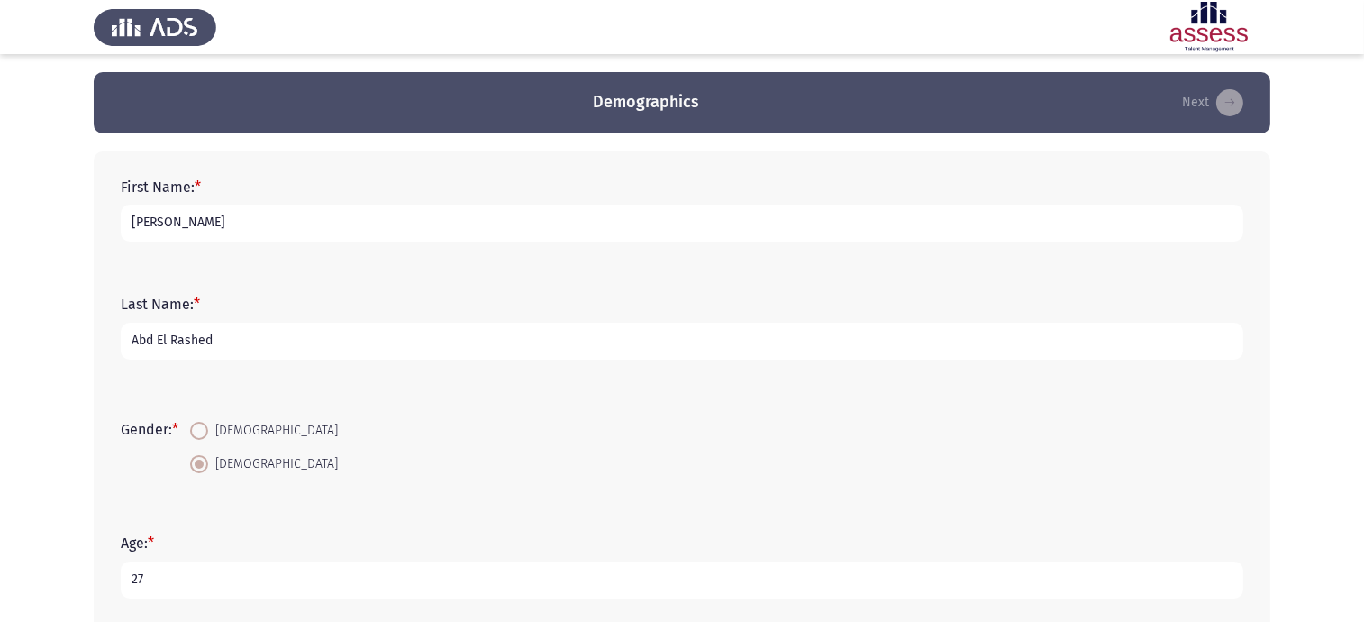
click at [479, 416] on form "Gender: * Female Male" at bounding box center [682, 447] width 1122 height 68
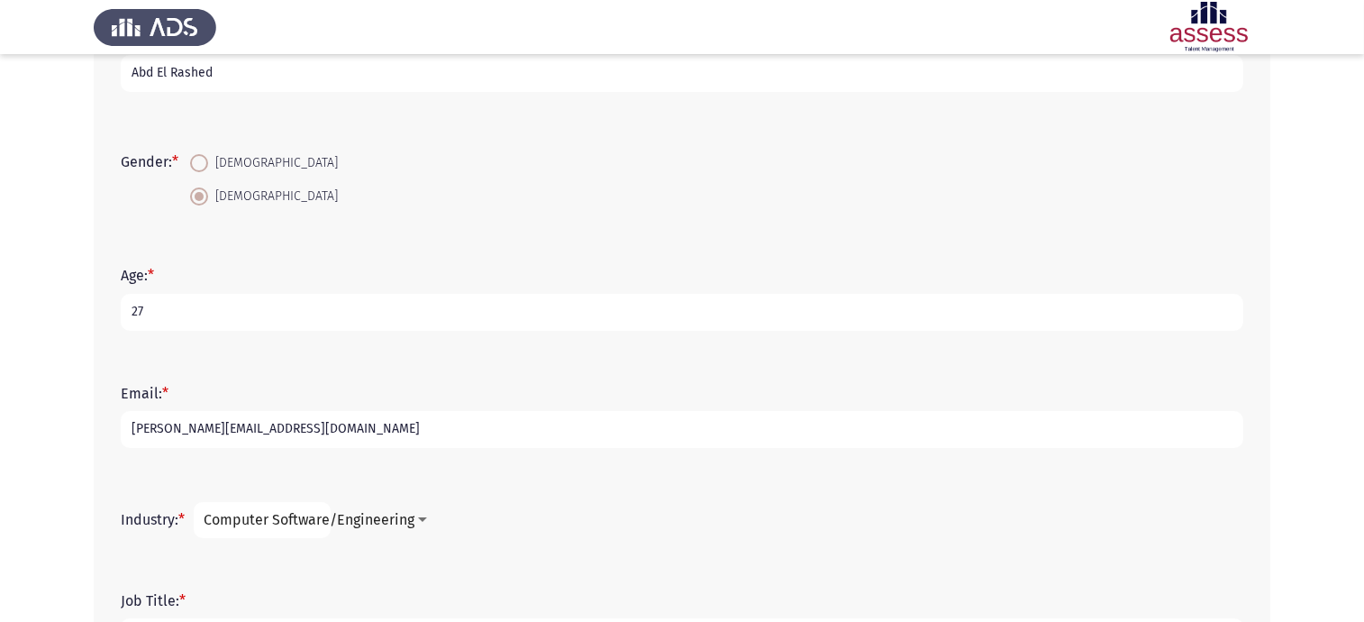
scroll to position [418, 0]
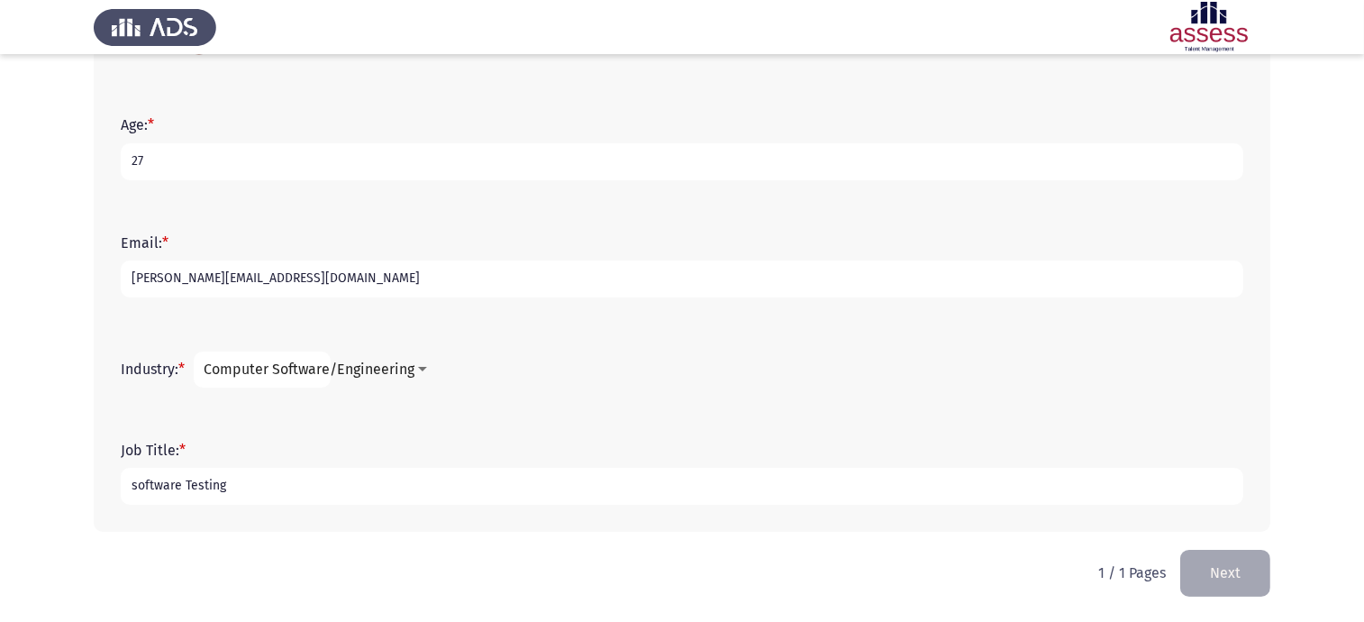
click at [1249, 587] on button "Next" at bounding box center [1225, 572] width 90 height 46
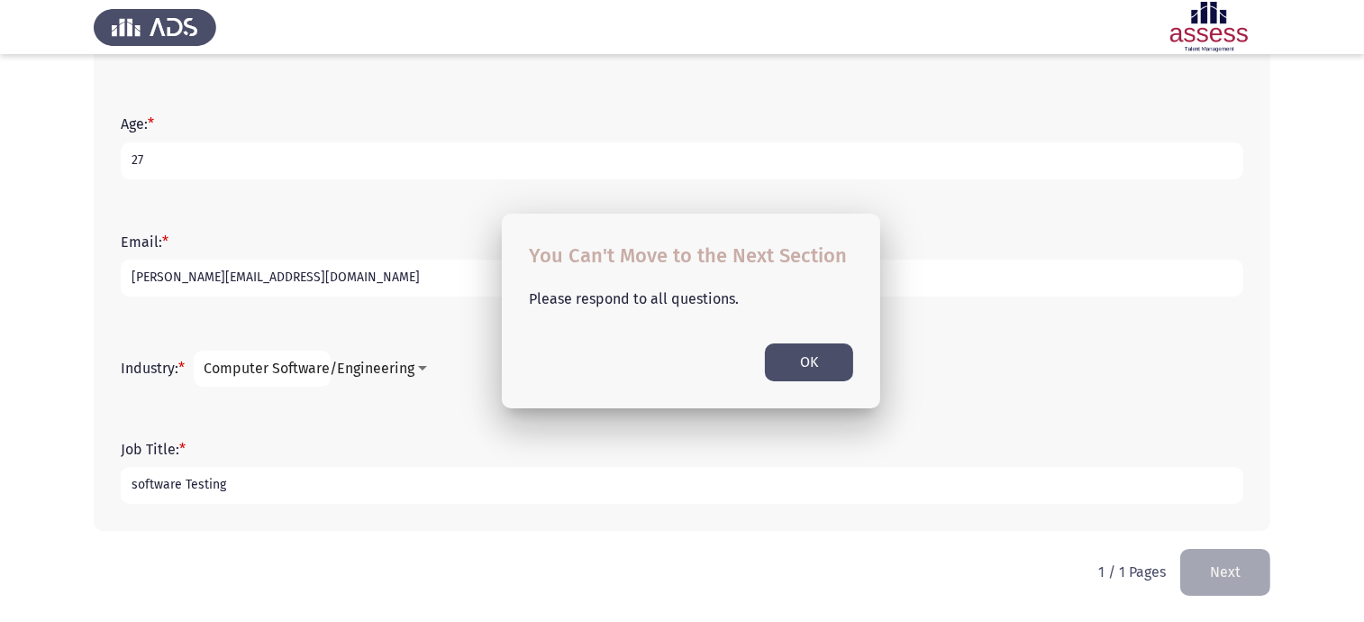
click at [1249, 587] on button "Next" at bounding box center [1225, 572] width 90 height 46
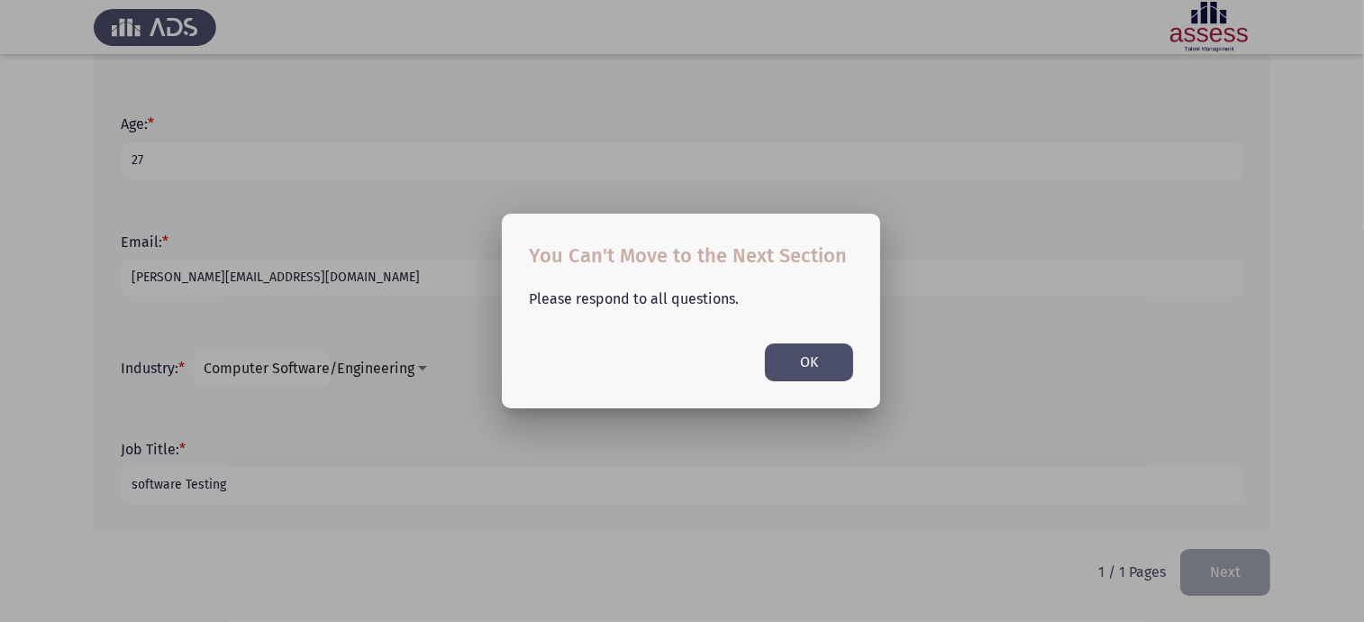
click at [1249, 587] on div at bounding box center [682, 311] width 1364 height 622
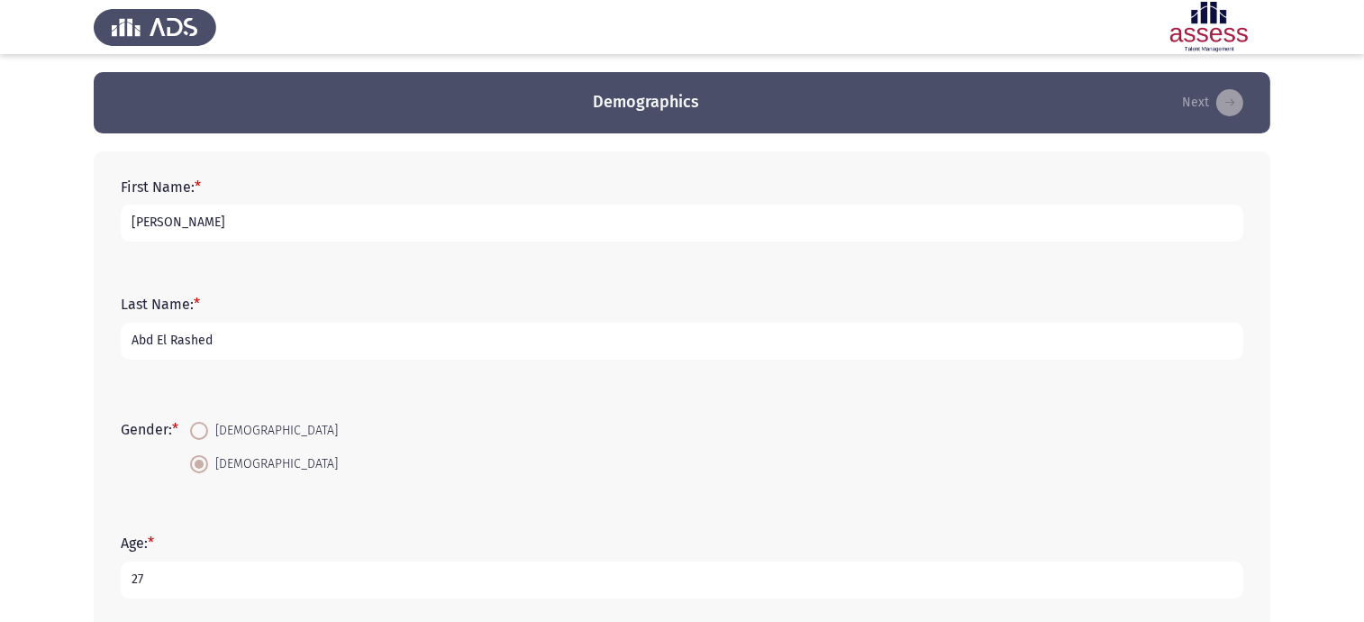
scroll to position [418, 0]
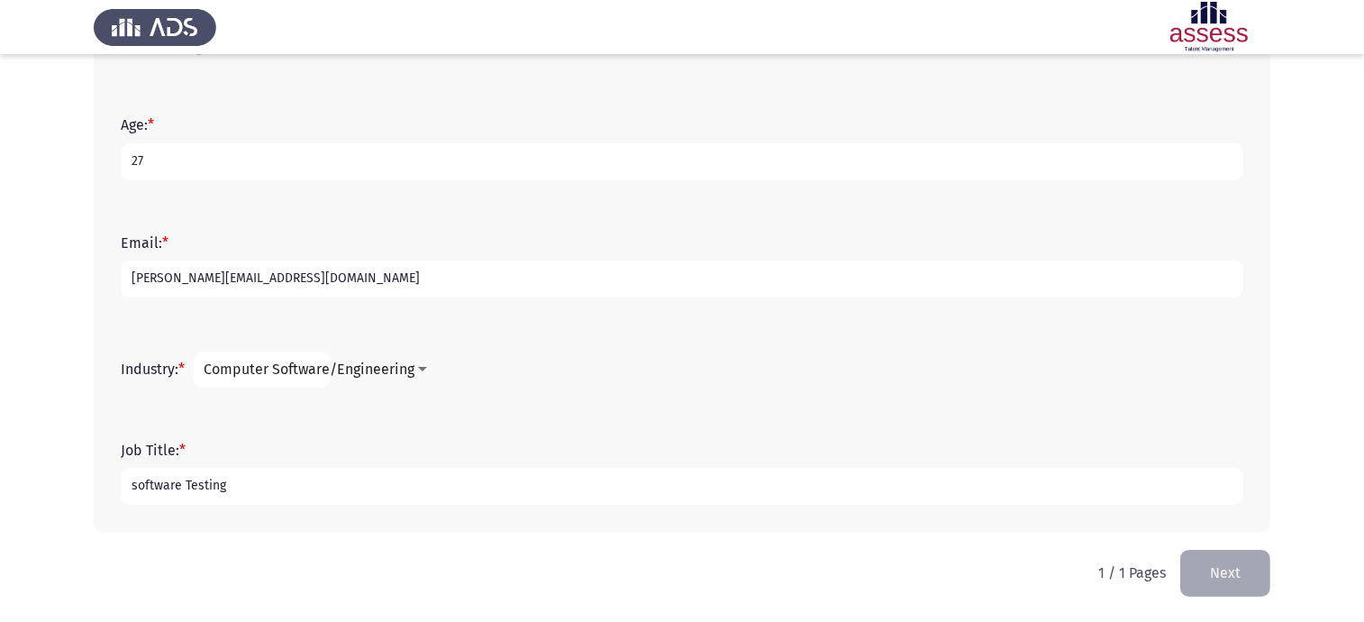
click at [1249, 587] on button "Next" at bounding box center [1225, 572] width 90 height 46
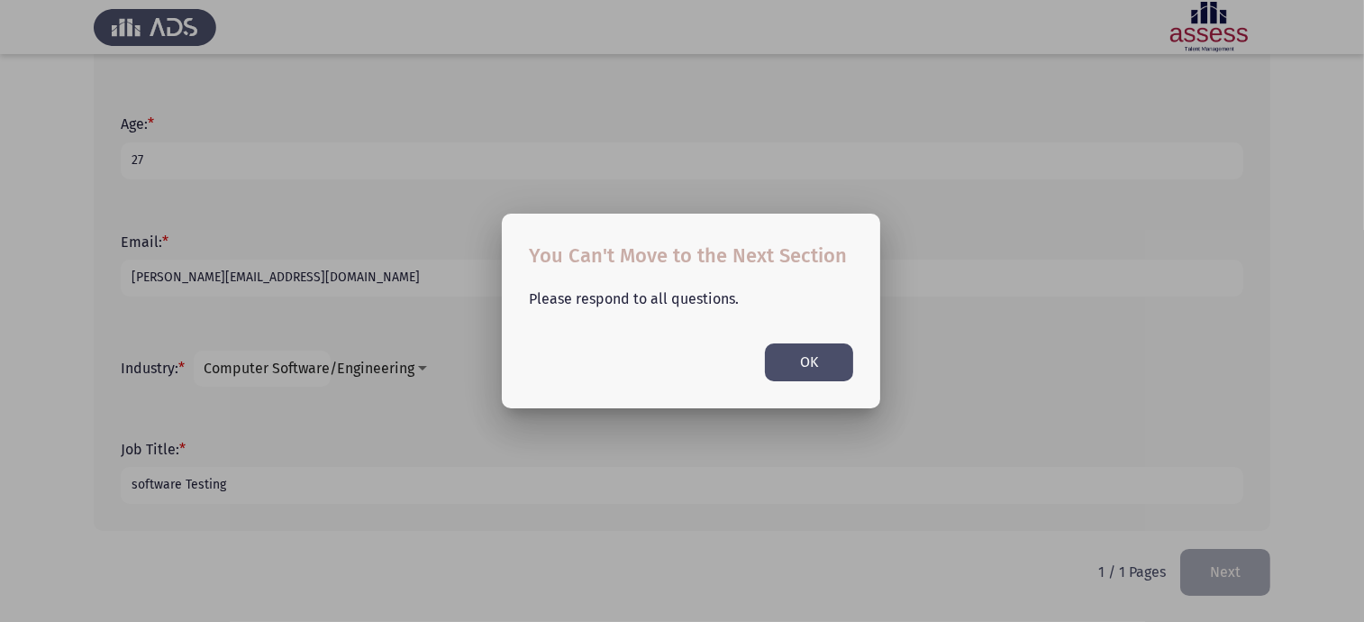
scroll to position [0, 0]
click at [1249, 587] on div at bounding box center [682, 311] width 1364 height 622
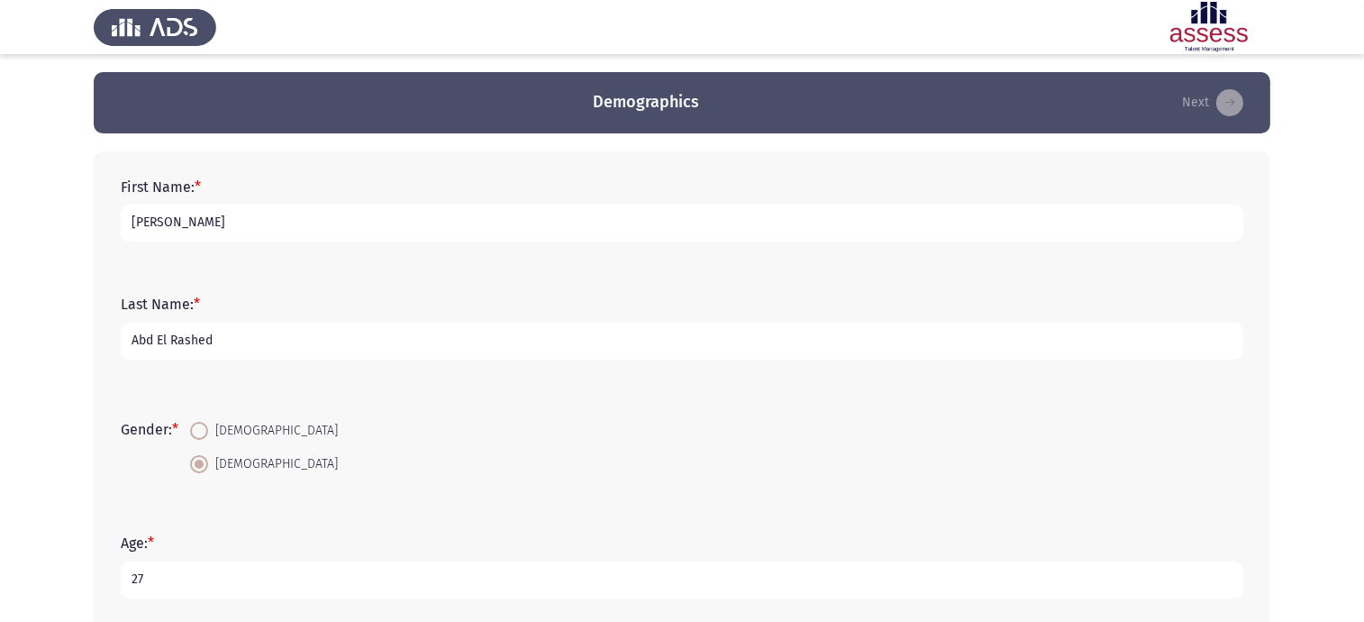
scroll to position [418, 0]
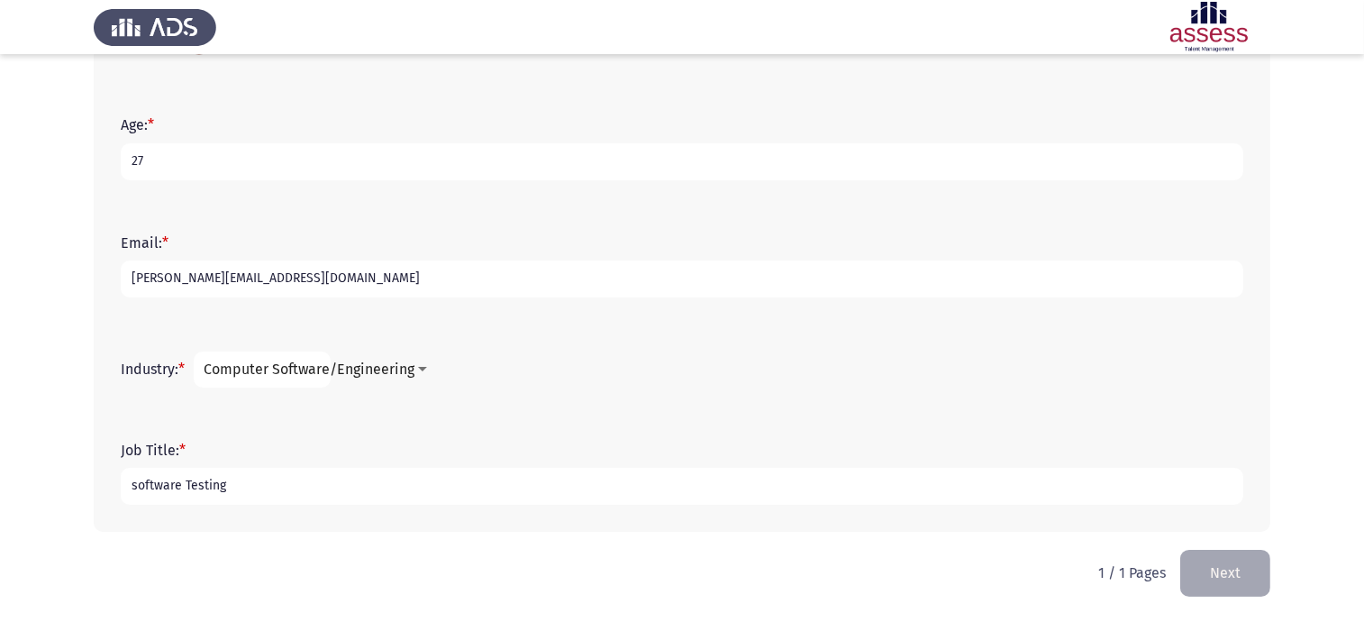
click at [1249, 587] on button "Next" at bounding box center [1225, 572] width 90 height 46
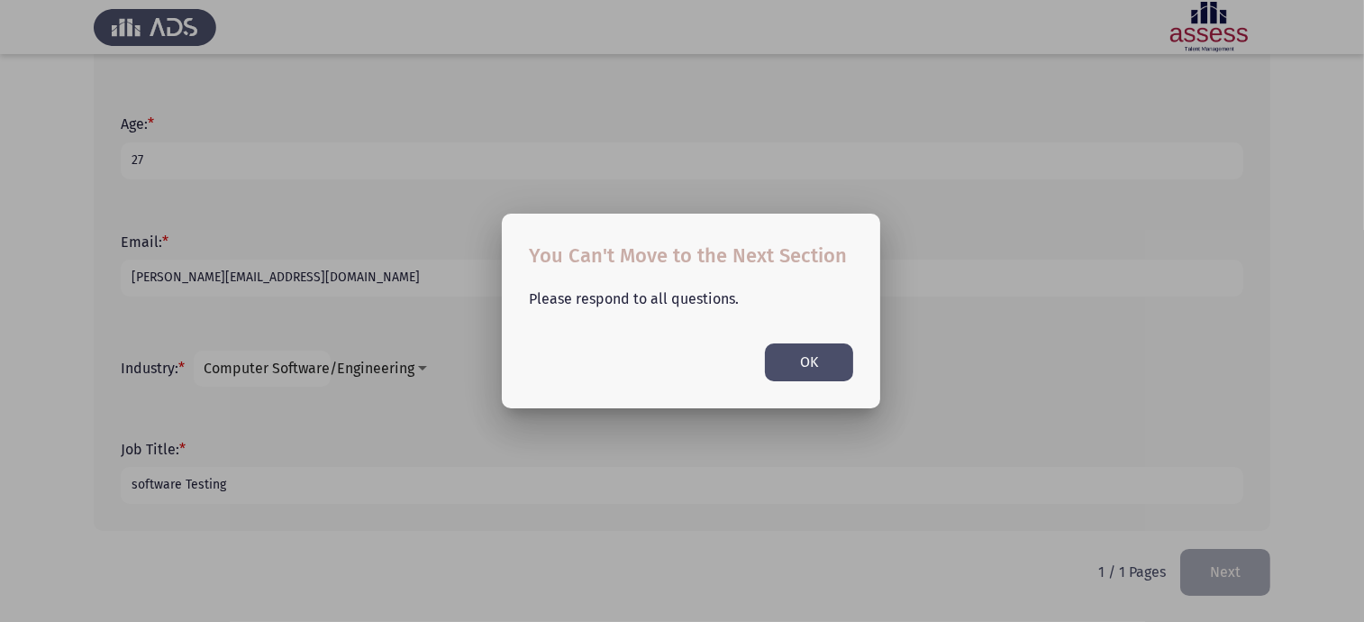
scroll to position [0, 0]
click at [1249, 587] on div at bounding box center [682, 311] width 1364 height 622
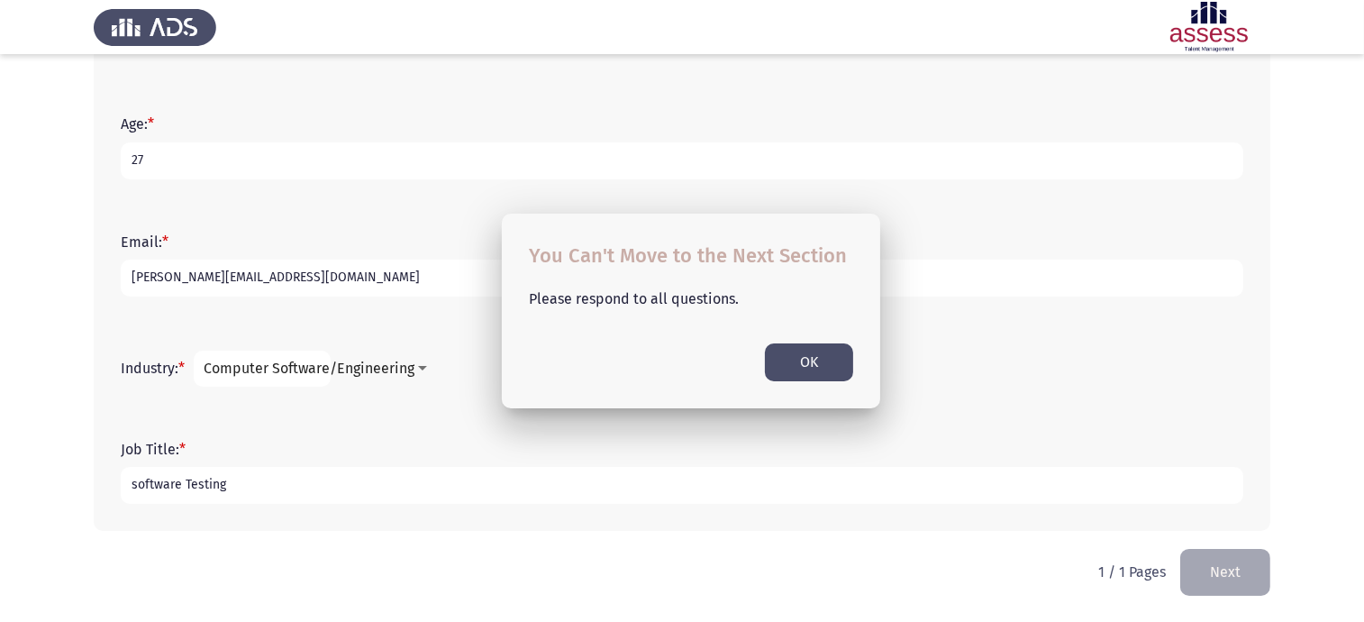
scroll to position [418, 0]
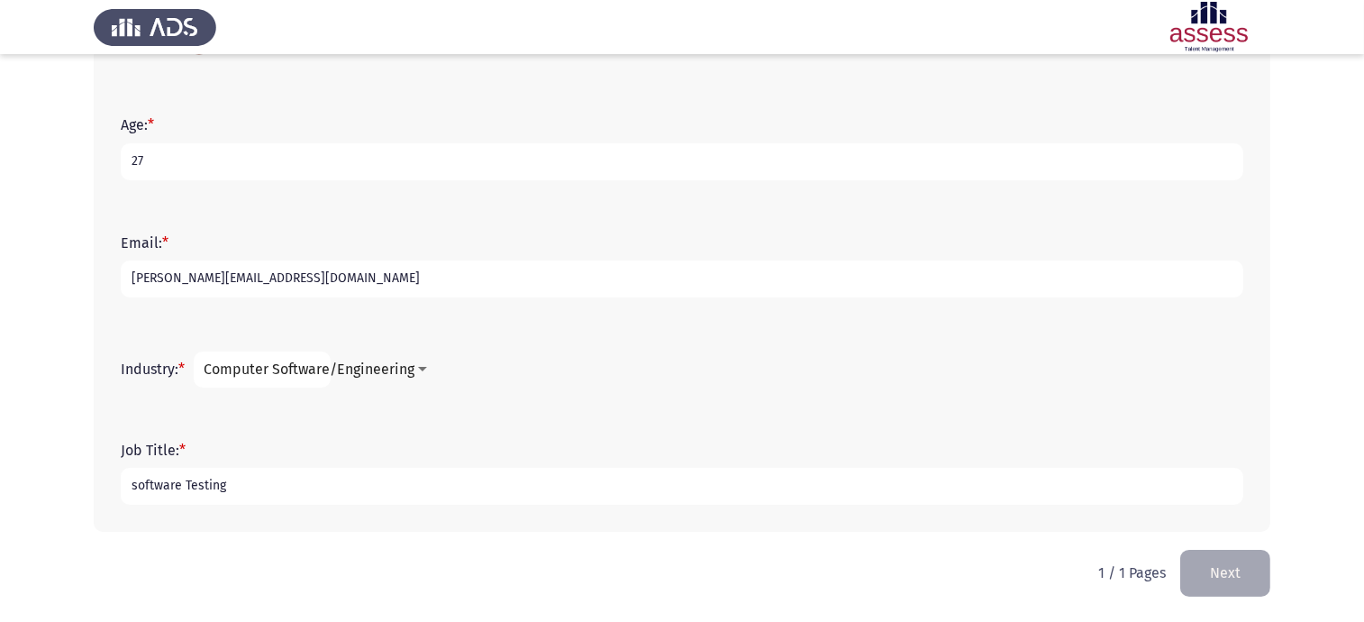
click at [1249, 587] on button "Next" at bounding box center [1225, 572] width 90 height 46
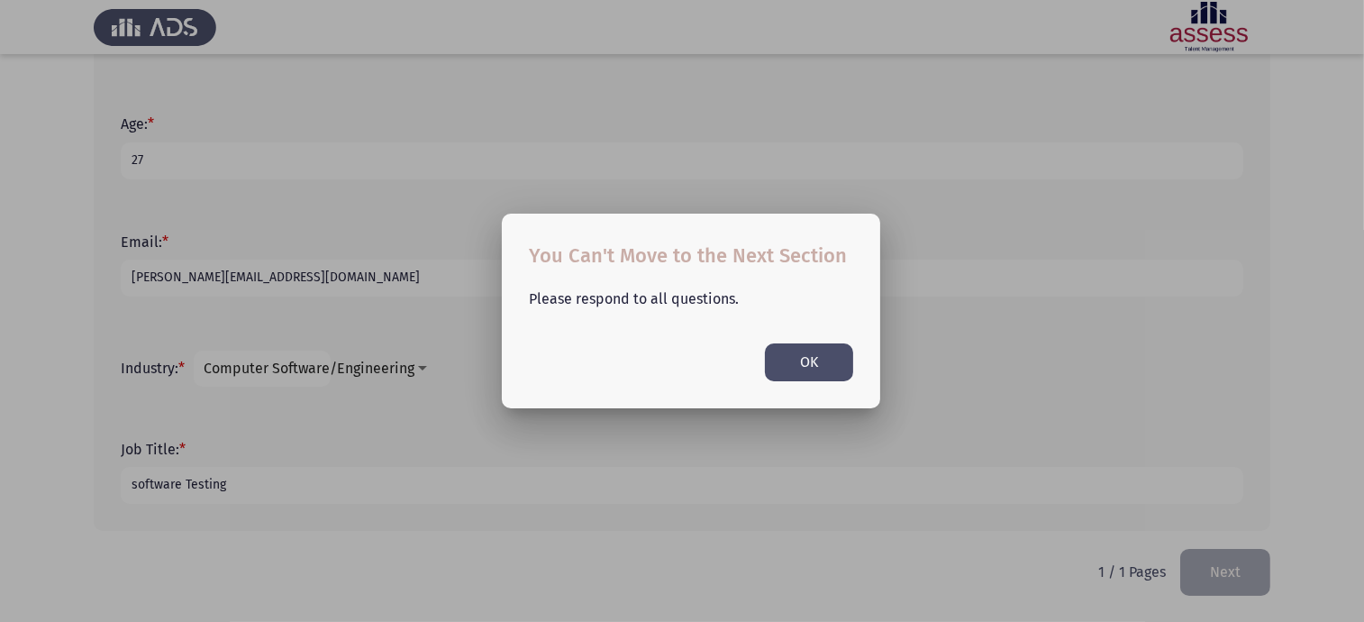
scroll to position [0, 0]
click at [816, 366] on button "OK" at bounding box center [809, 361] width 88 height 37
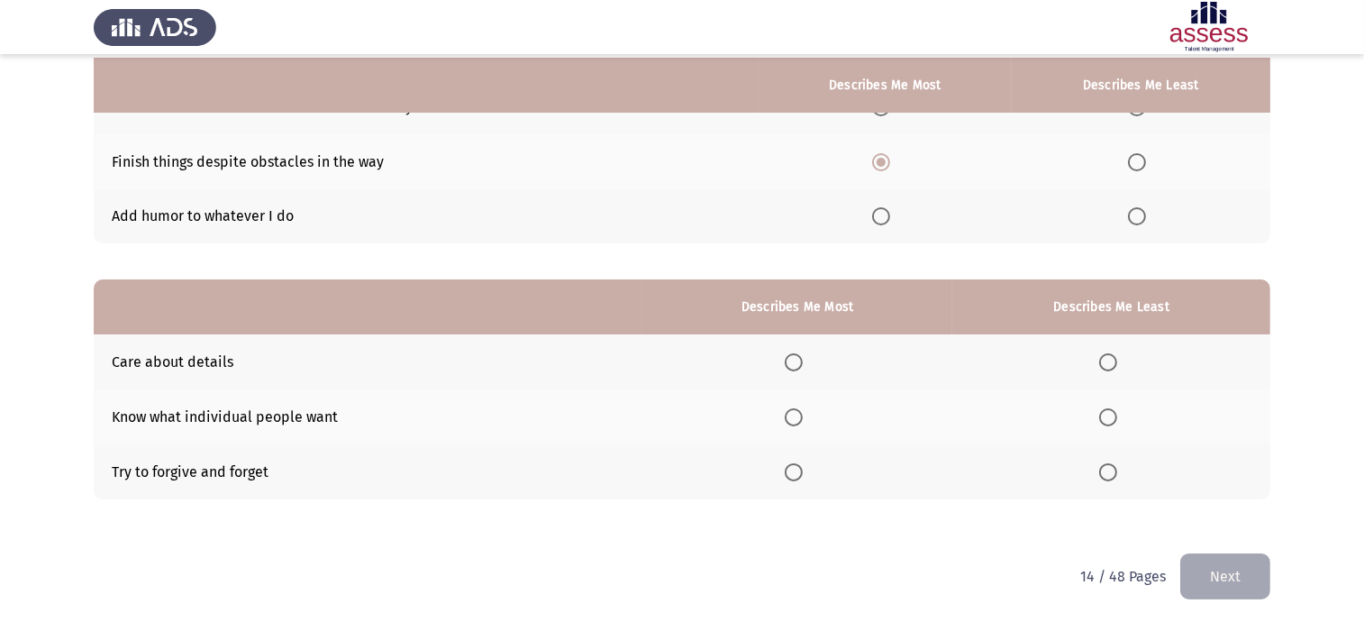
scroll to position [211, 0]
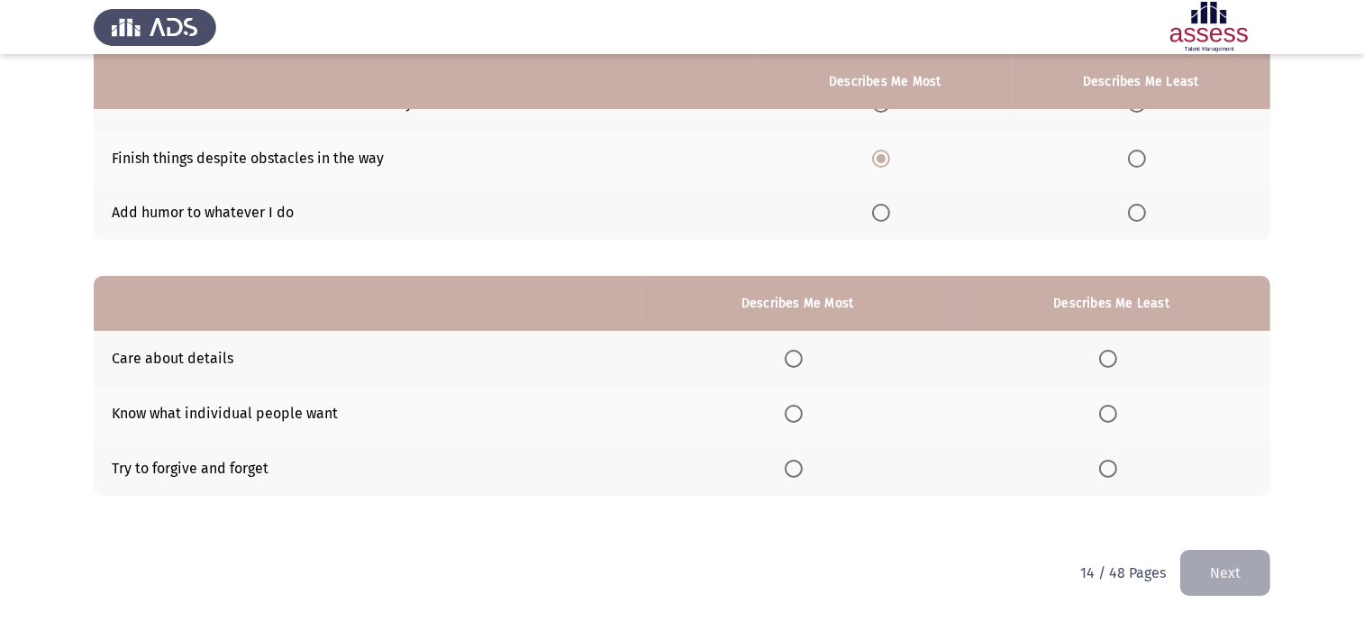
click at [791, 358] on span "Select an option" at bounding box center [794, 359] width 18 height 18
click at [791, 358] on input "Select an option" at bounding box center [794, 359] width 18 height 18
click at [1094, 409] on th at bounding box center [1111, 413] width 318 height 55
click at [1103, 411] on span "Select an option" at bounding box center [1108, 413] width 18 height 18
click at [1103, 411] on input "Select an option" at bounding box center [1108, 413] width 18 height 18
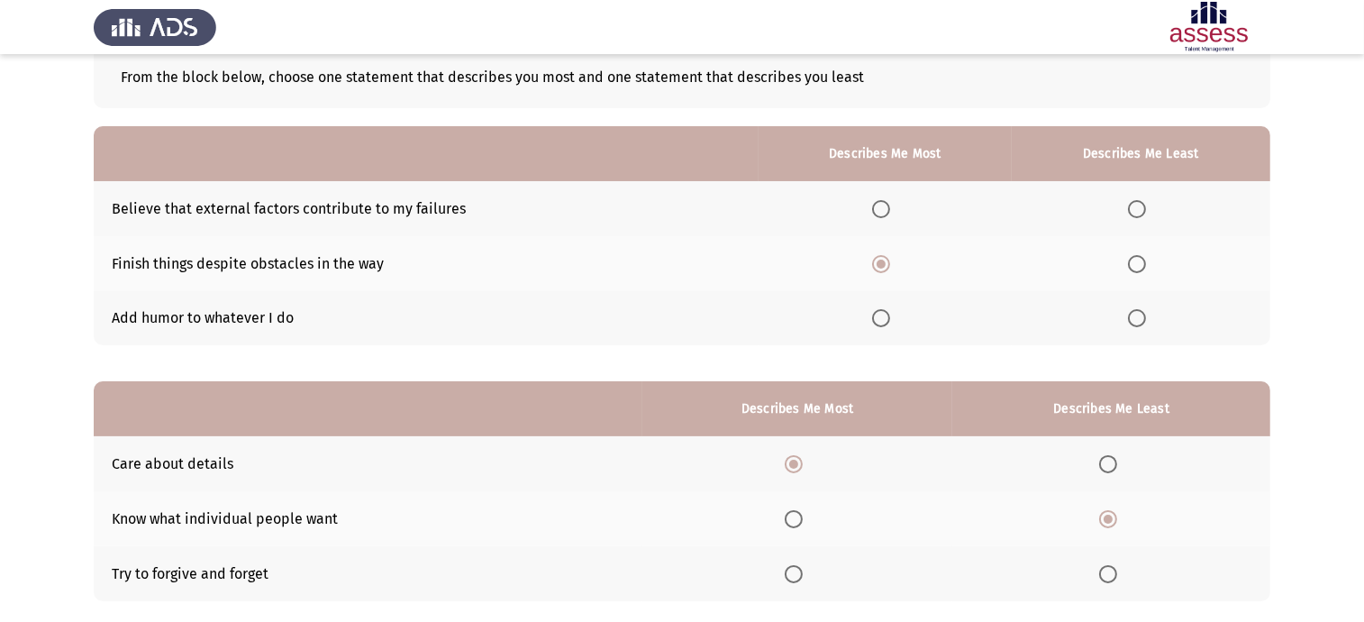
scroll to position [0, 0]
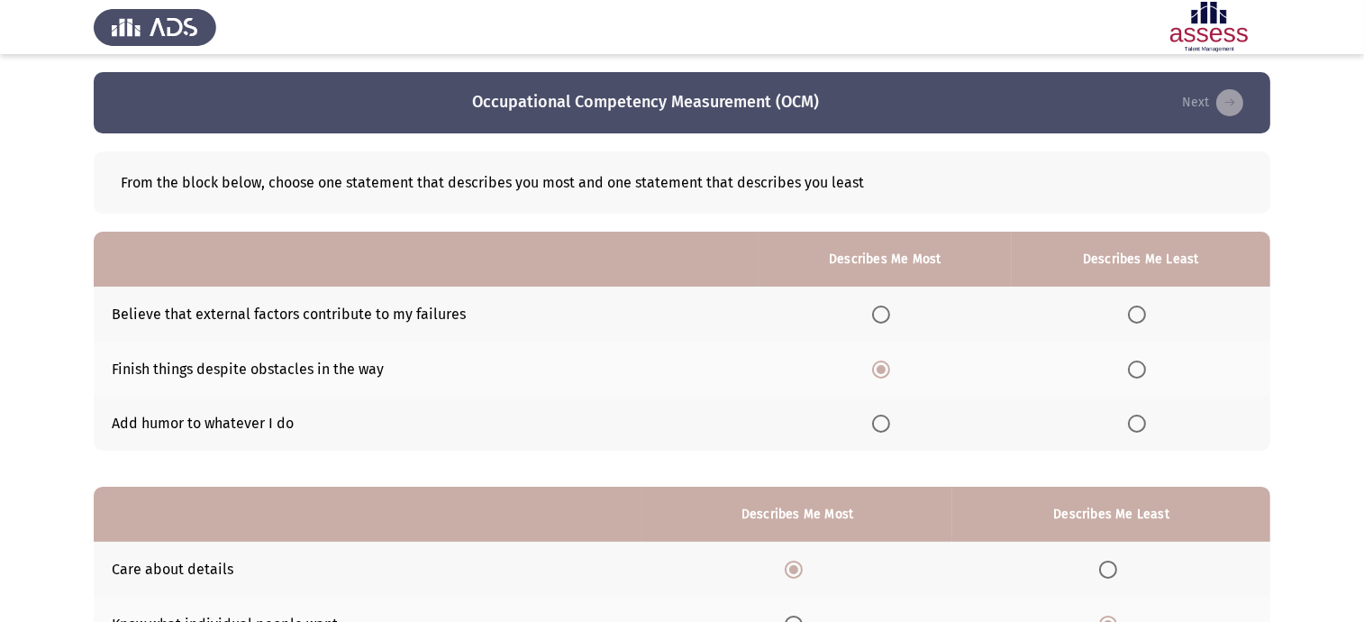
click at [1130, 427] on span "Select an option" at bounding box center [1137, 423] width 18 height 18
click at [1130, 427] on input "Select an option" at bounding box center [1137, 423] width 18 height 18
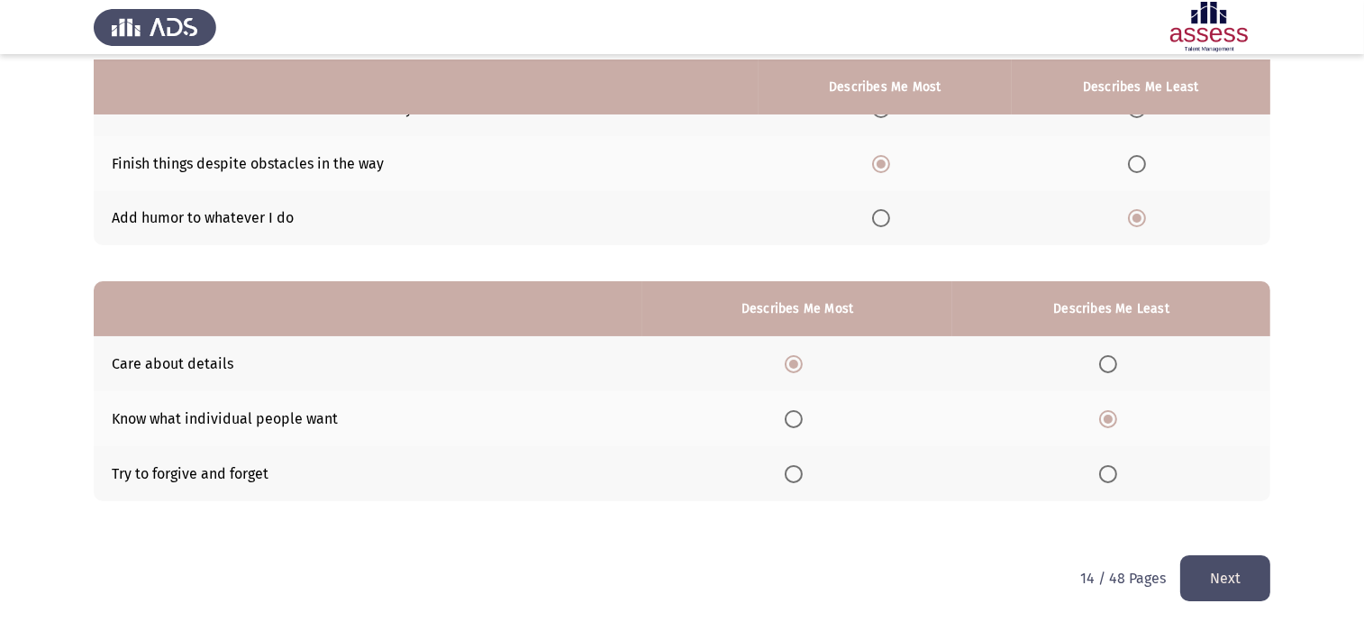
scroll to position [211, 0]
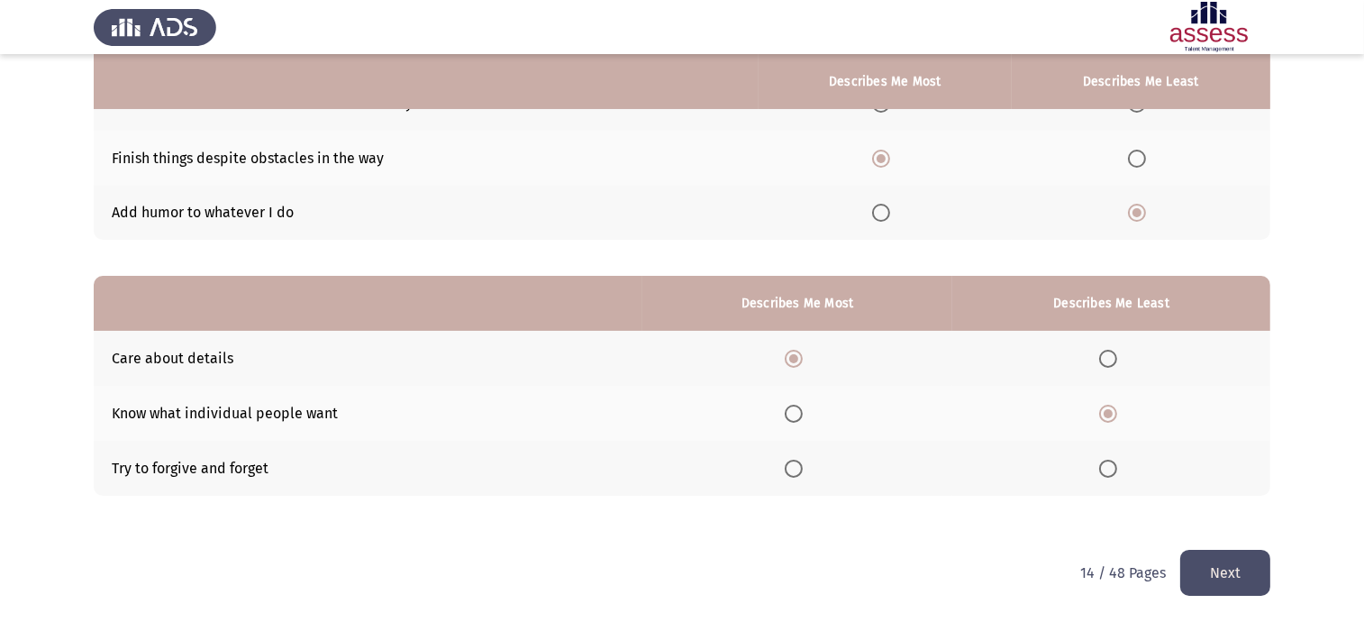
click at [1251, 584] on button "Next" at bounding box center [1225, 572] width 90 height 46
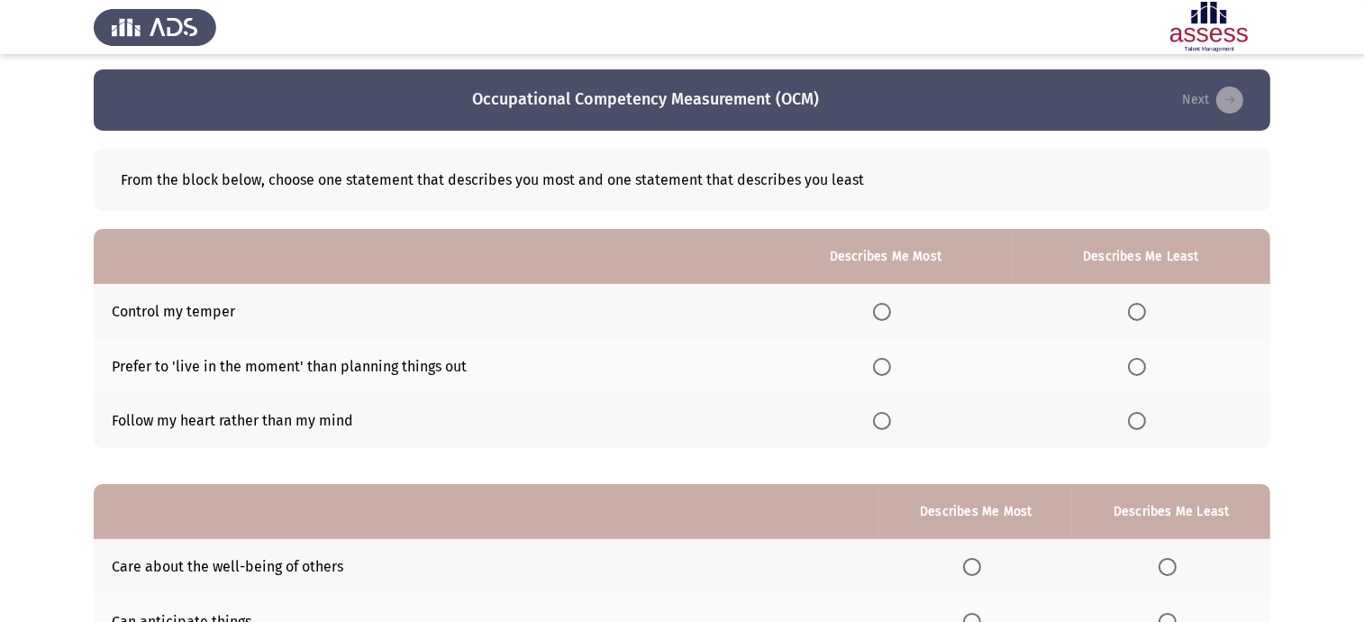
scroll to position [0, 0]
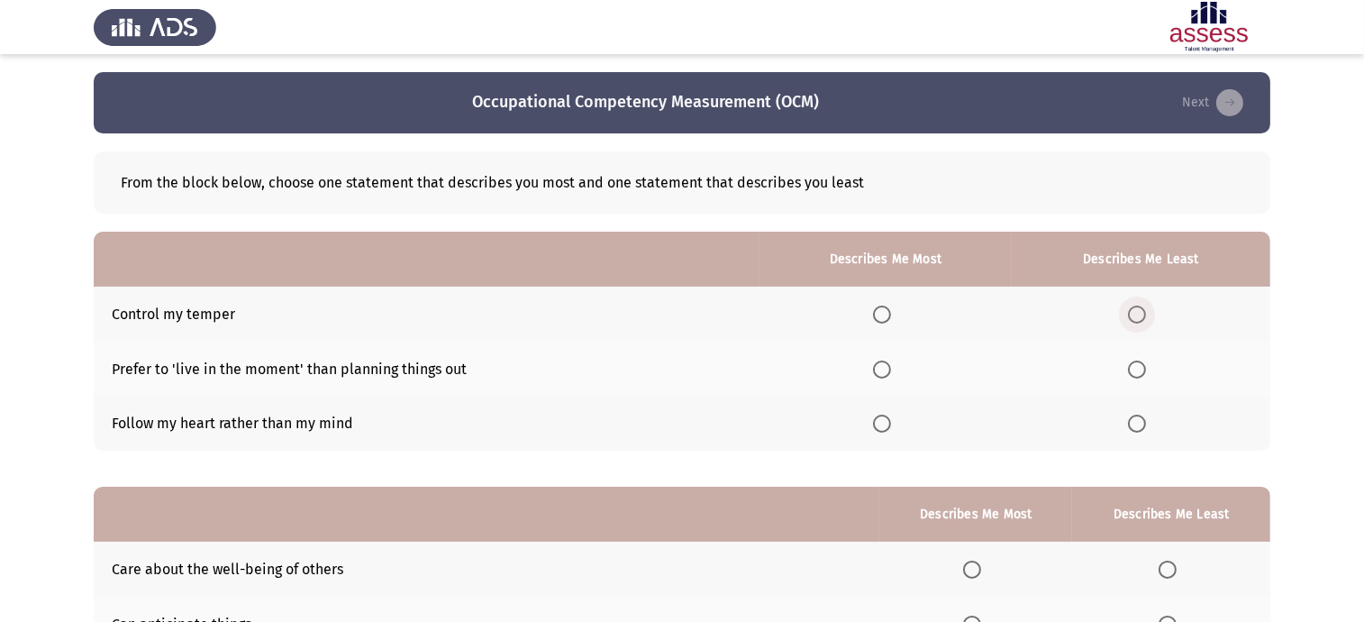
click at [1141, 310] on span "Select an option" at bounding box center [1137, 314] width 18 height 18
click at [1141, 310] on input "Select an option" at bounding box center [1137, 314] width 18 height 18
click at [882, 368] on span "Select an option" at bounding box center [882, 369] width 18 height 18
click at [882, 368] on input "Select an option" at bounding box center [882, 369] width 18 height 18
click at [1140, 422] on span "Select an option" at bounding box center [1137, 423] width 18 height 18
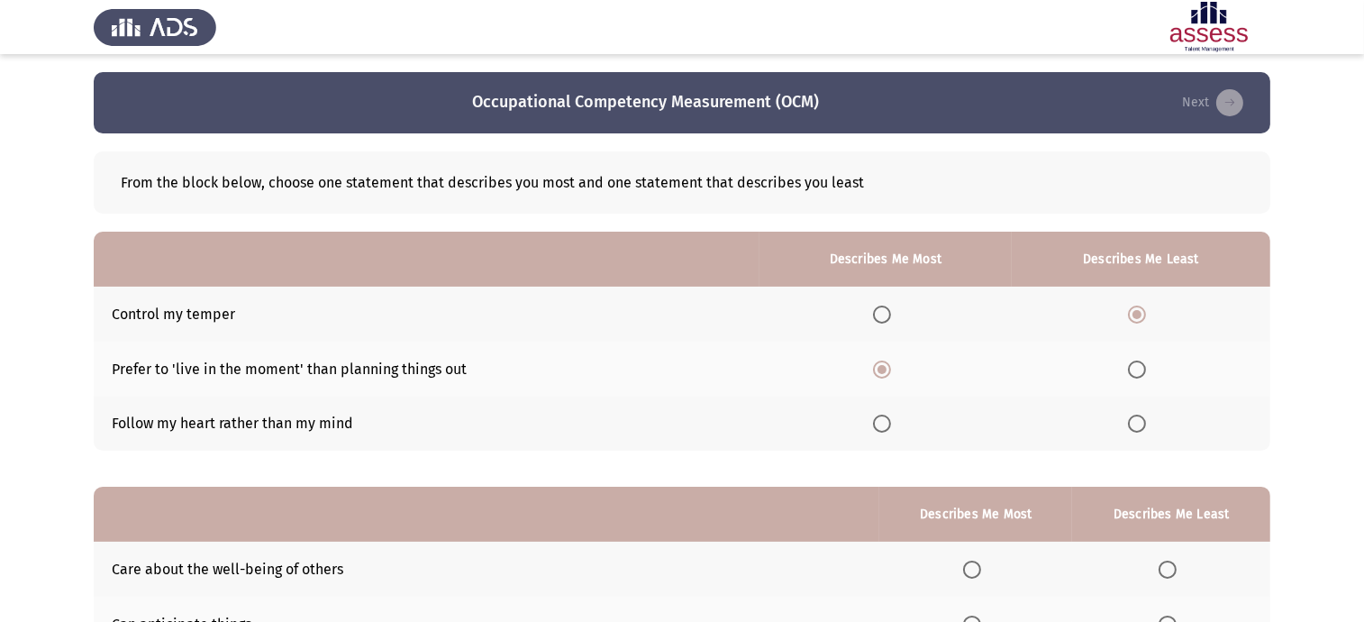
click at [1140, 422] on input "Select an option" at bounding box center [1137, 423] width 18 height 18
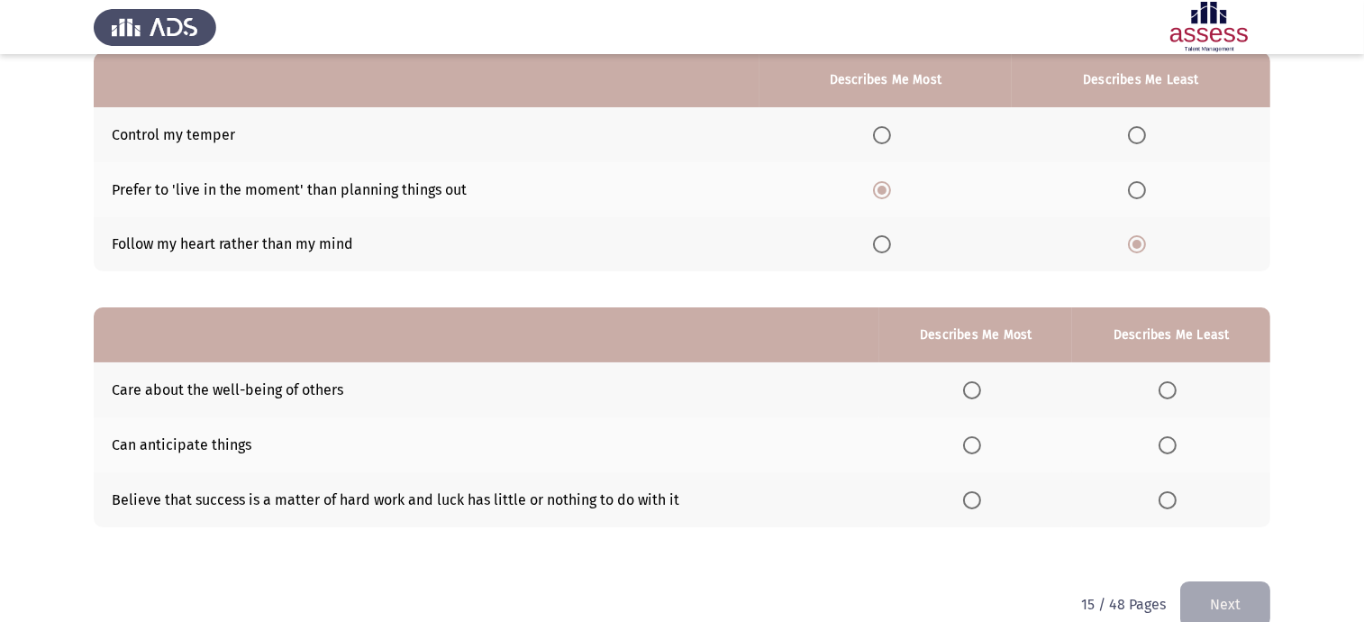
scroll to position [211, 0]
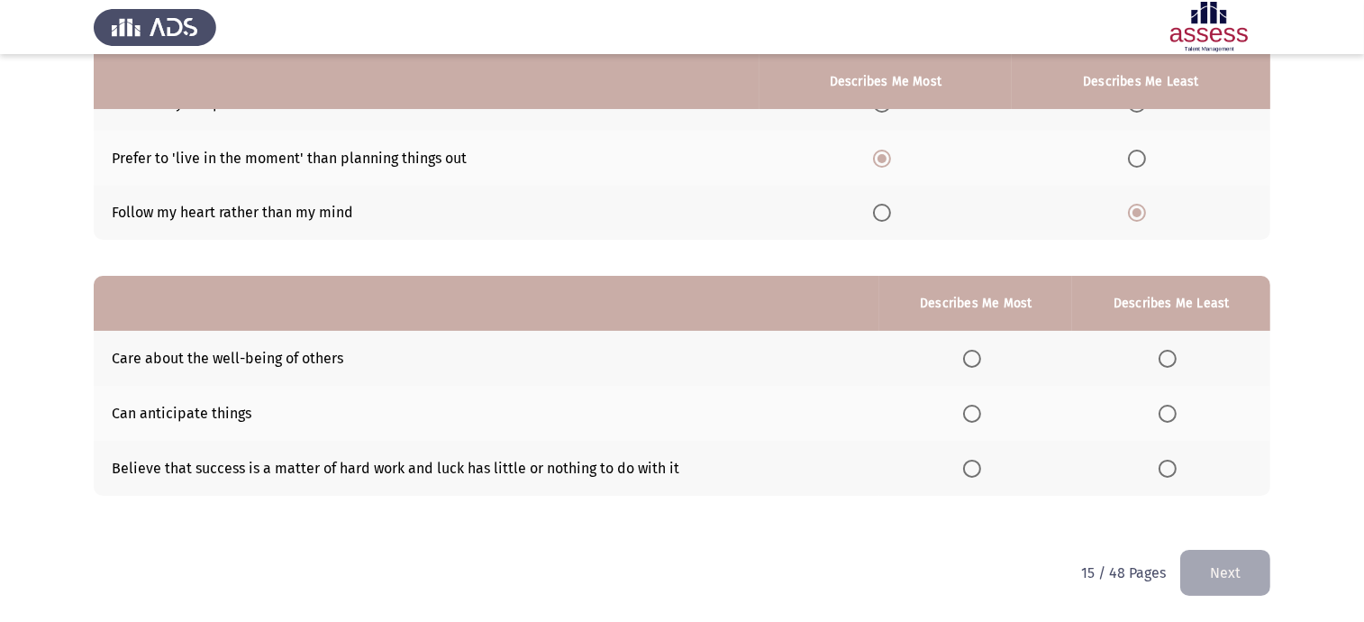
click at [965, 469] on th at bounding box center [975, 467] width 193 height 55
click at [976, 472] on span "Select an option" at bounding box center [972, 468] width 18 height 18
click at [976, 472] on input "Select an option" at bounding box center [972, 468] width 18 height 18
click at [1165, 413] on span "Select an option" at bounding box center [1167, 413] width 18 height 18
click at [1165, 413] on input "Select an option" at bounding box center [1167, 413] width 18 height 18
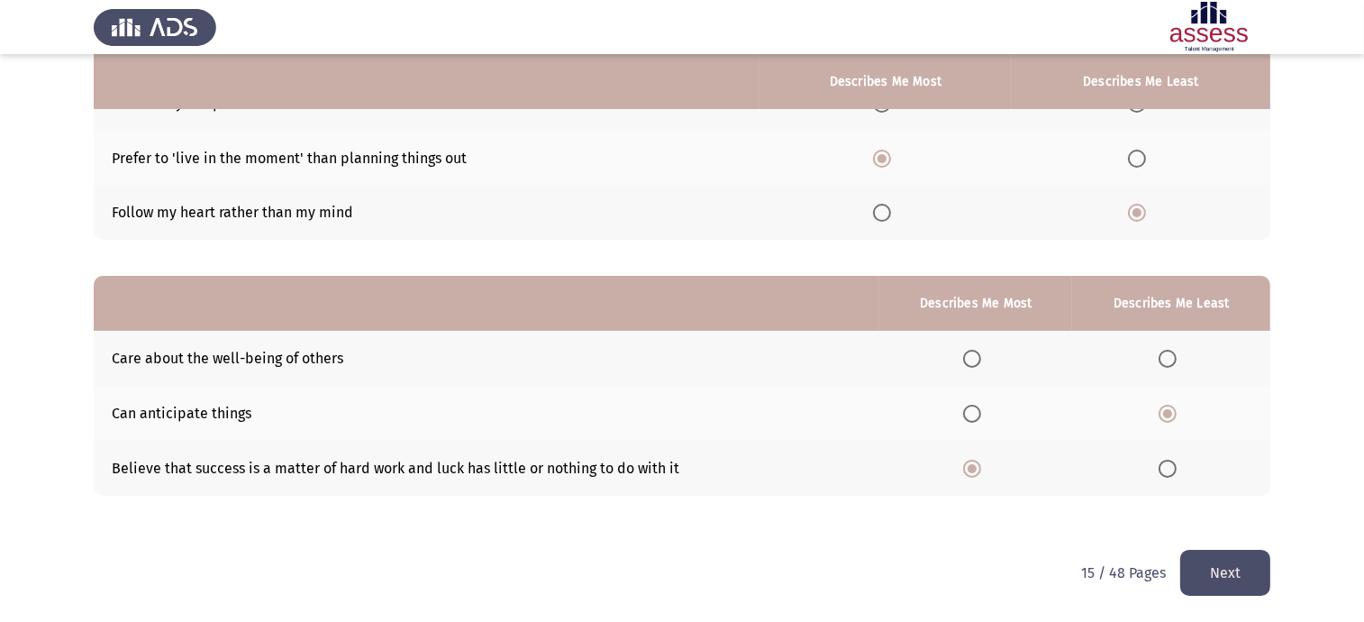
click at [1254, 586] on button "Next" at bounding box center [1225, 572] width 90 height 46
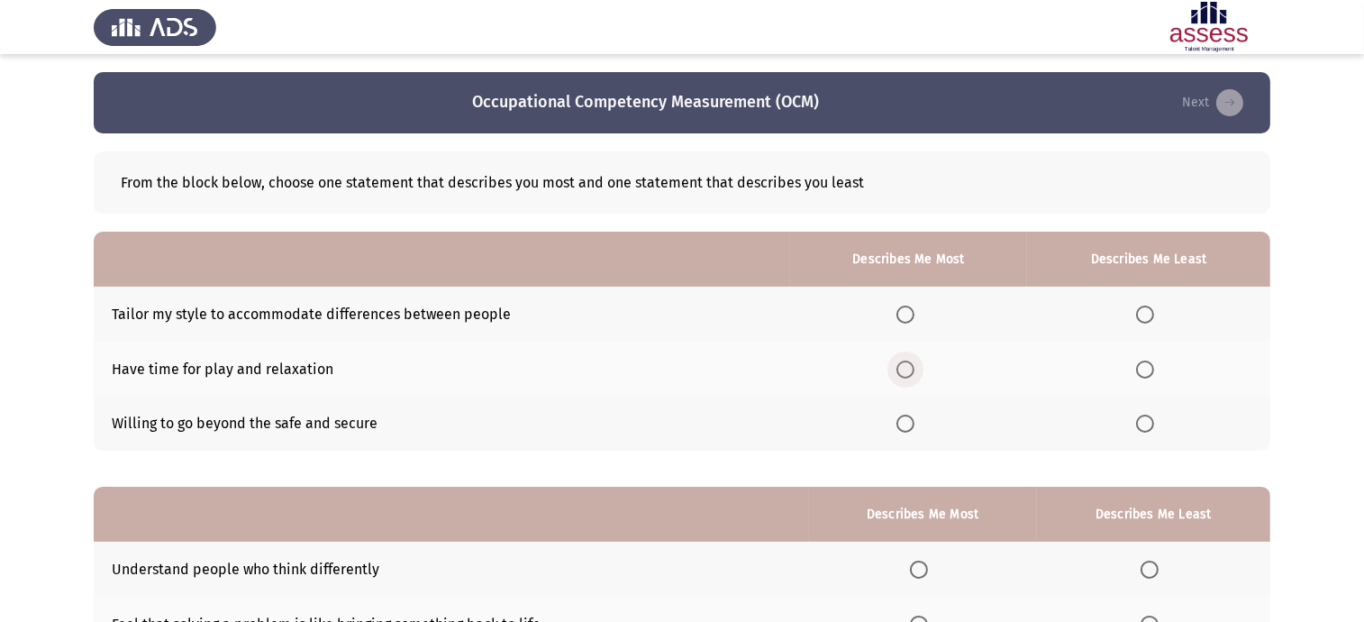
click at [903, 365] on span "Select an option" at bounding box center [905, 369] width 18 height 18
click at [903, 365] on input "Select an option" at bounding box center [905, 369] width 18 height 18
click at [1147, 428] on span "Select an option" at bounding box center [1145, 423] width 18 height 18
click at [1147, 428] on input "Select an option" at bounding box center [1145, 423] width 18 height 18
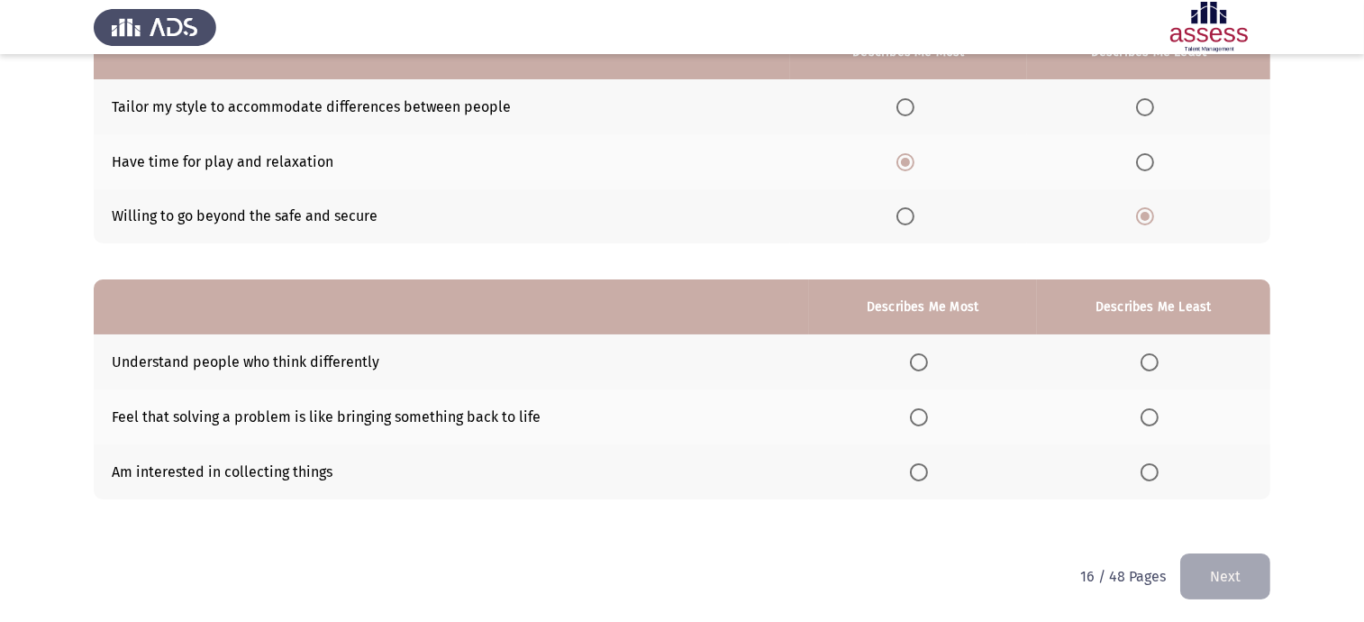
scroll to position [211, 0]
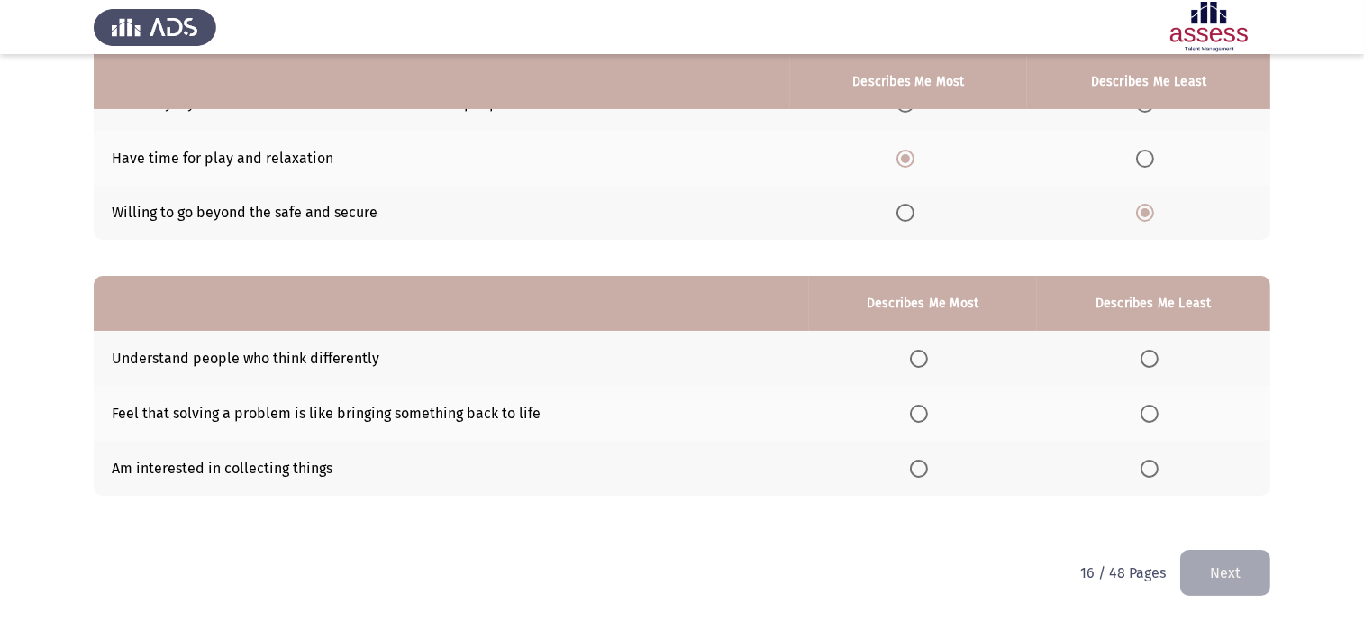
click at [928, 371] on th at bounding box center [923, 358] width 228 height 55
click at [925, 361] on span "Select an option" at bounding box center [919, 359] width 18 height 18
click at [925, 361] on input "Select an option" at bounding box center [919, 359] width 18 height 18
click at [1152, 412] on span "Select an option" at bounding box center [1149, 413] width 18 height 18
click at [1152, 412] on input "Select an option" at bounding box center [1149, 413] width 18 height 18
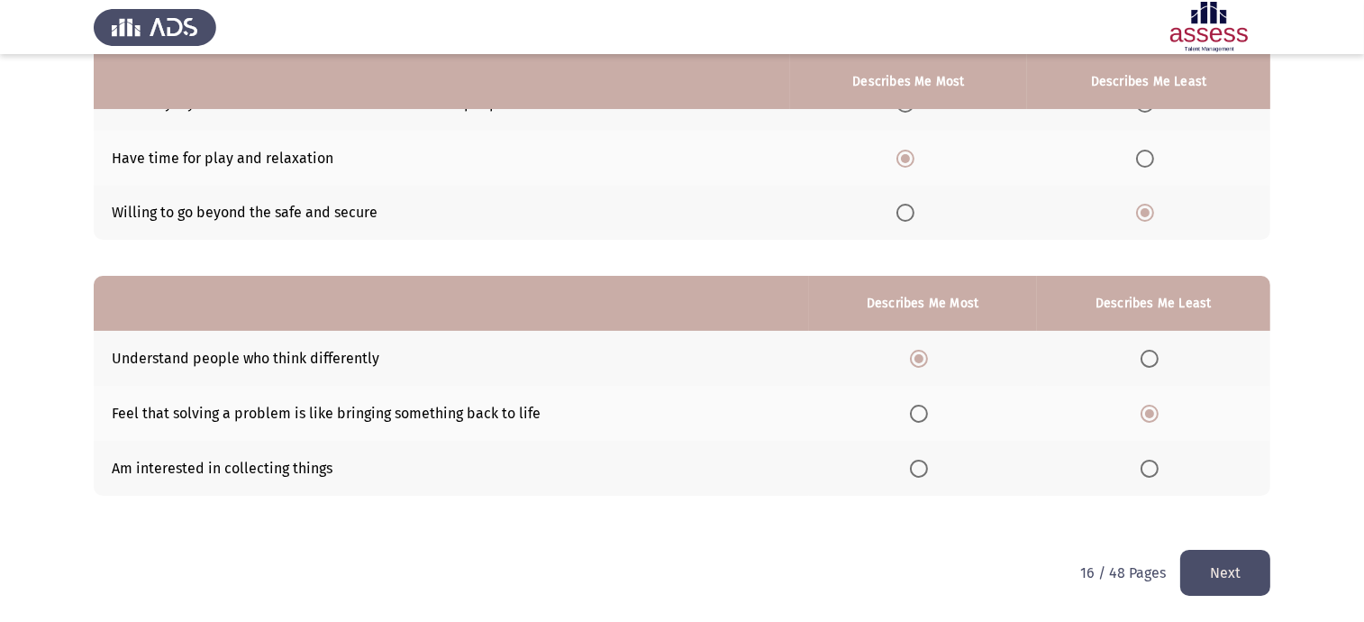
click at [1224, 563] on button "Next" at bounding box center [1225, 572] width 90 height 46
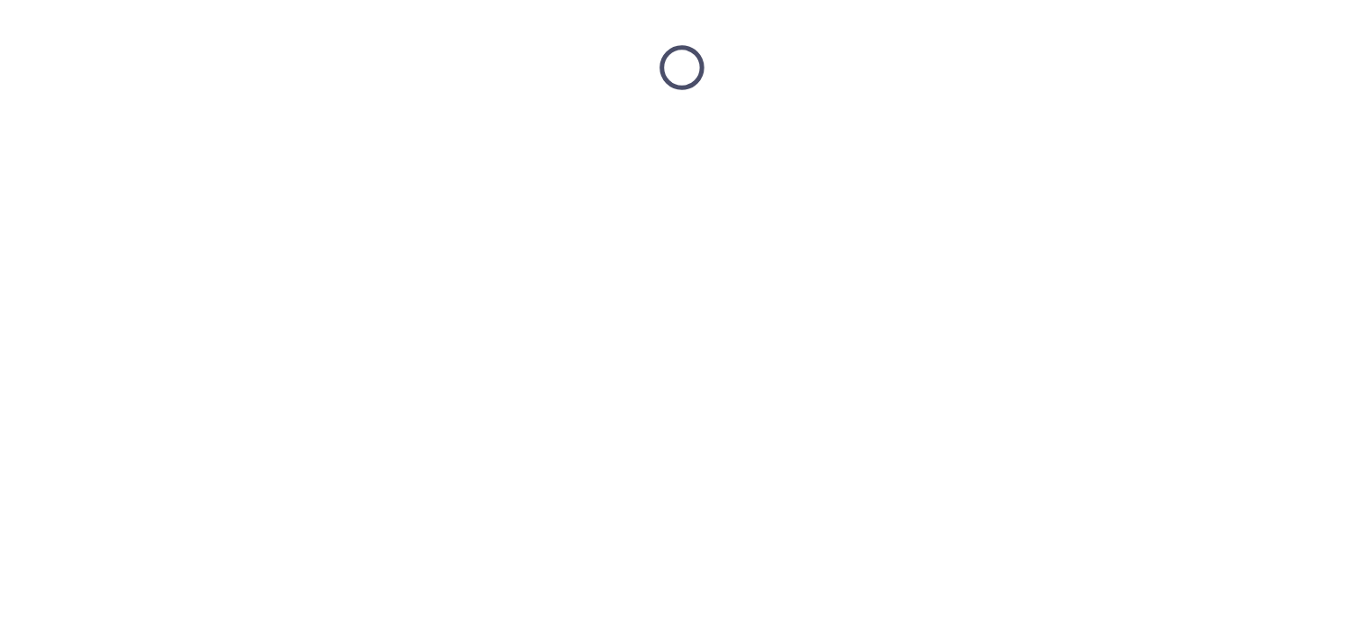
scroll to position [0, 0]
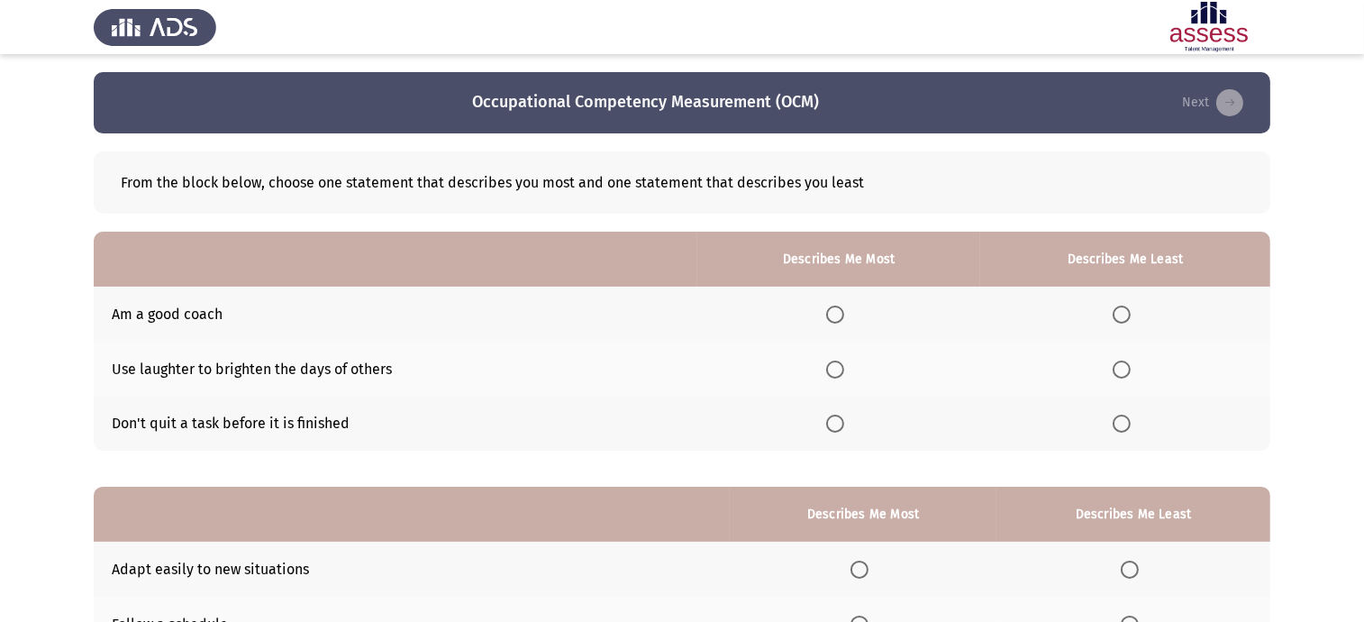
click at [835, 312] on span "Select an option" at bounding box center [835, 314] width 18 height 18
click at [835, 312] on input "Select an option" at bounding box center [835, 314] width 18 height 18
click at [1130, 420] on span "Select an option" at bounding box center [1121, 423] width 18 height 18
click at [1130, 420] on input "Select an option" at bounding box center [1121, 423] width 18 height 18
click at [844, 427] on span "Select an option" at bounding box center [835, 423] width 18 height 18
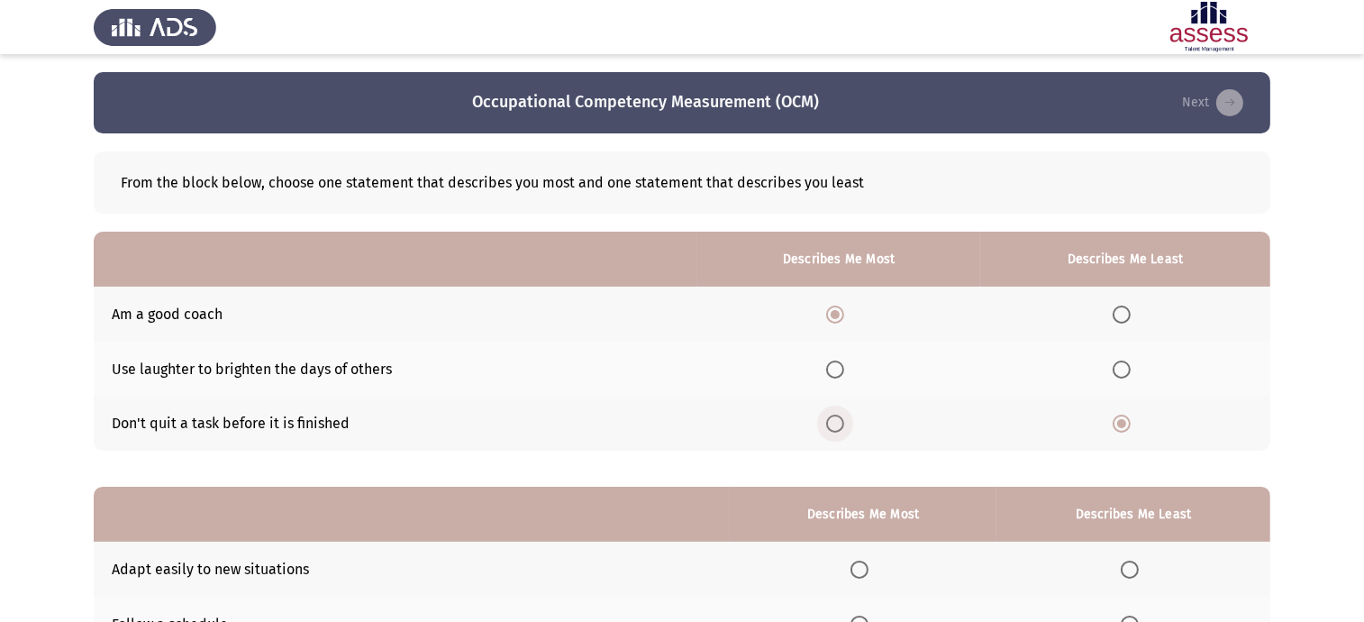
click at [844, 427] on input "Select an option" at bounding box center [835, 423] width 18 height 18
click at [1132, 304] on th at bounding box center [1125, 313] width 290 height 55
click at [1133, 317] on label "Select an option" at bounding box center [1124, 314] width 25 height 18
click at [1130, 317] on input "Select an option" at bounding box center [1121, 314] width 18 height 18
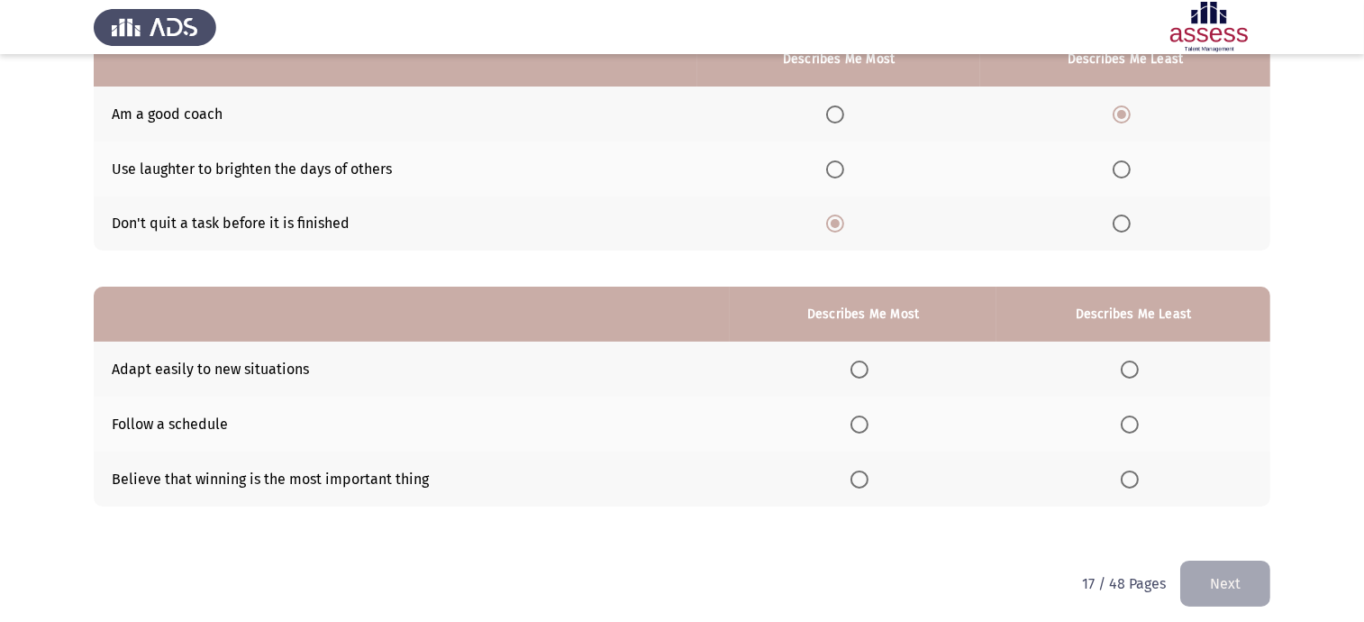
scroll to position [211, 0]
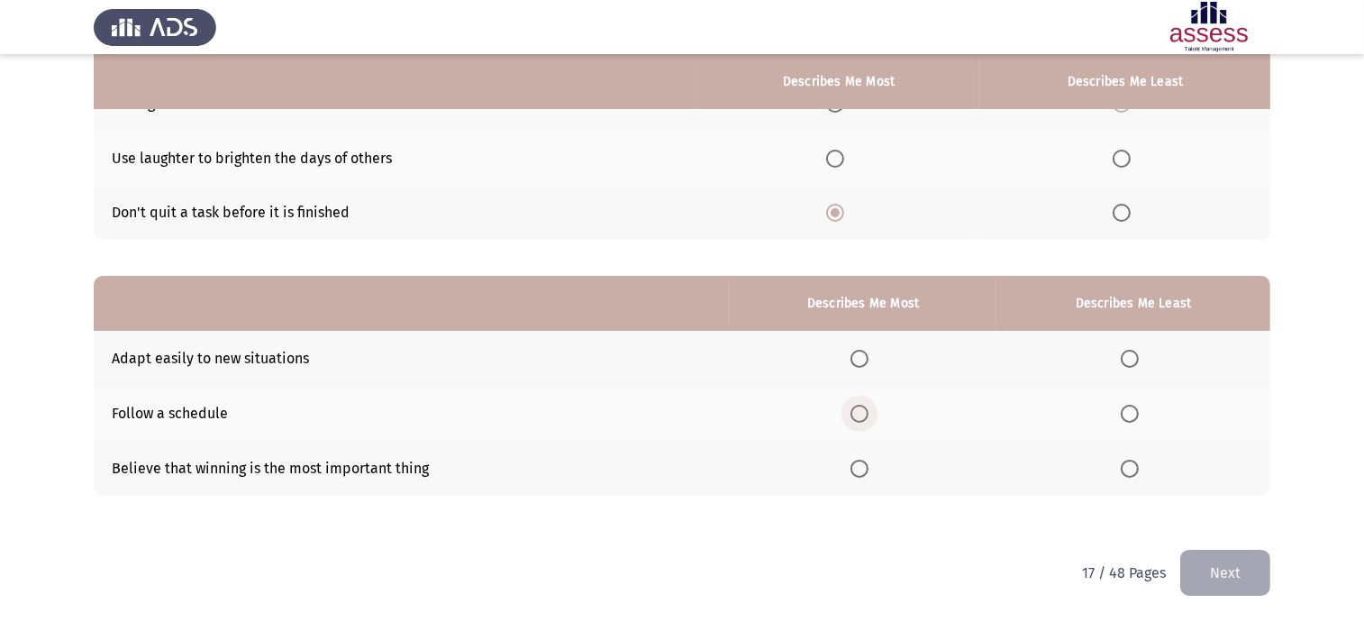
click at [868, 417] on span "Select an option" at bounding box center [859, 413] width 18 height 18
click at [868, 417] on input "Select an option" at bounding box center [859, 413] width 18 height 18
click at [1133, 355] on span "Select an option" at bounding box center [1130, 359] width 18 height 18
click at [1133, 355] on input "Select an option" at bounding box center [1130, 359] width 18 height 18
click at [1255, 577] on button "Next" at bounding box center [1225, 572] width 90 height 46
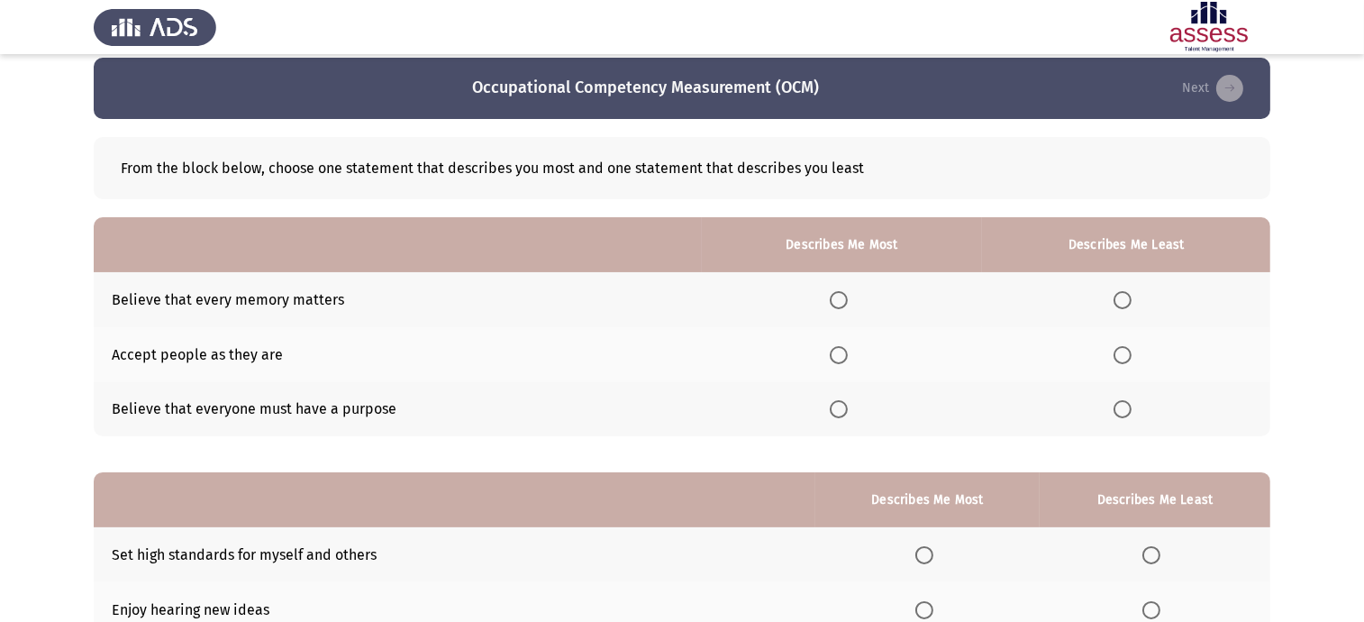
scroll to position [0, 0]
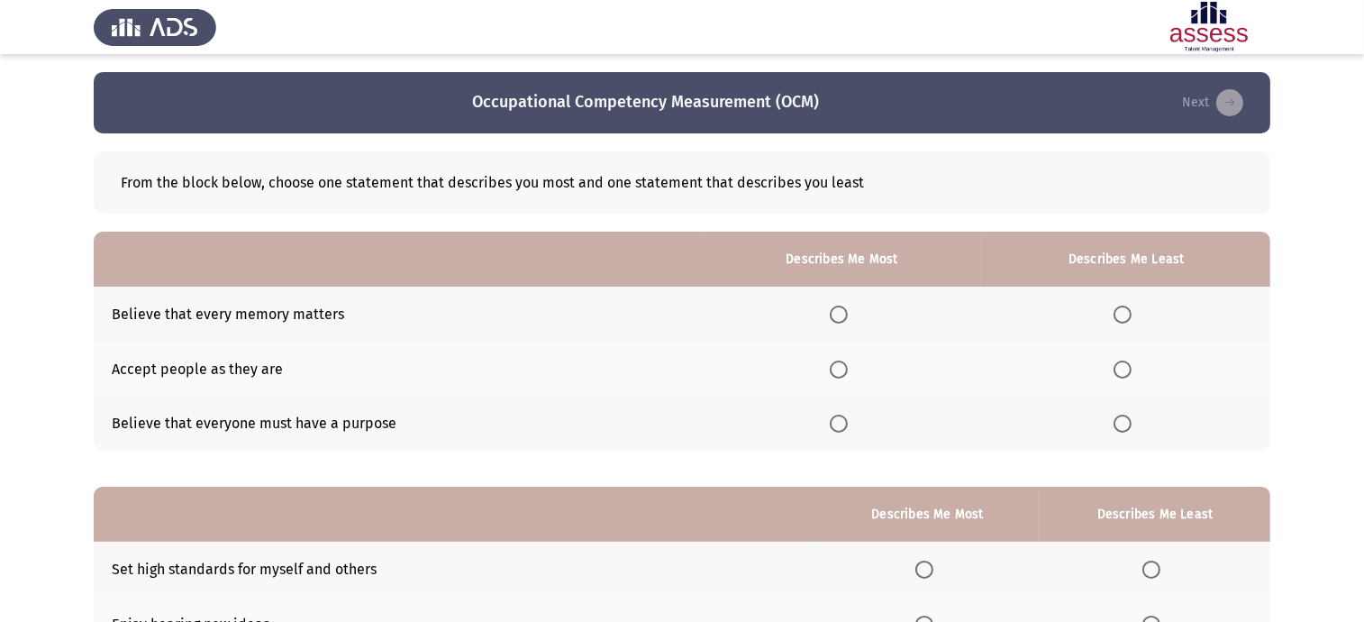
click at [1236, 105] on icon "check the missing" at bounding box center [1229, 102] width 27 height 27
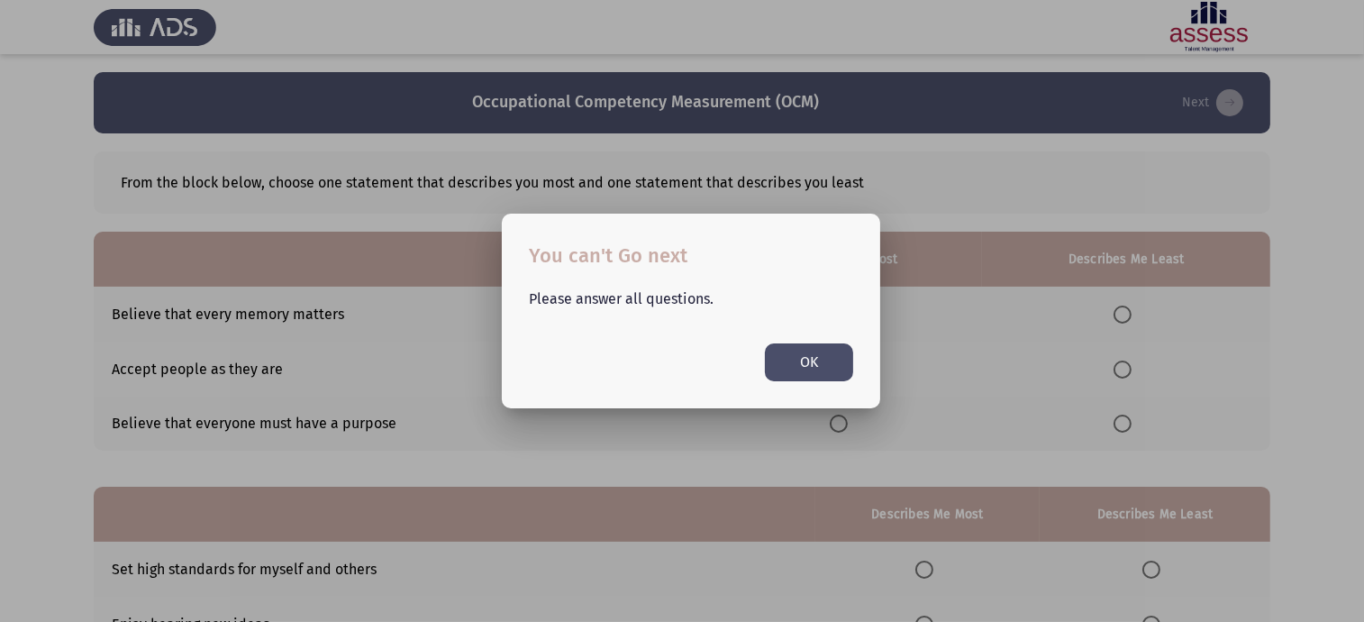
click at [823, 373] on button "OK" at bounding box center [809, 361] width 88 height 37
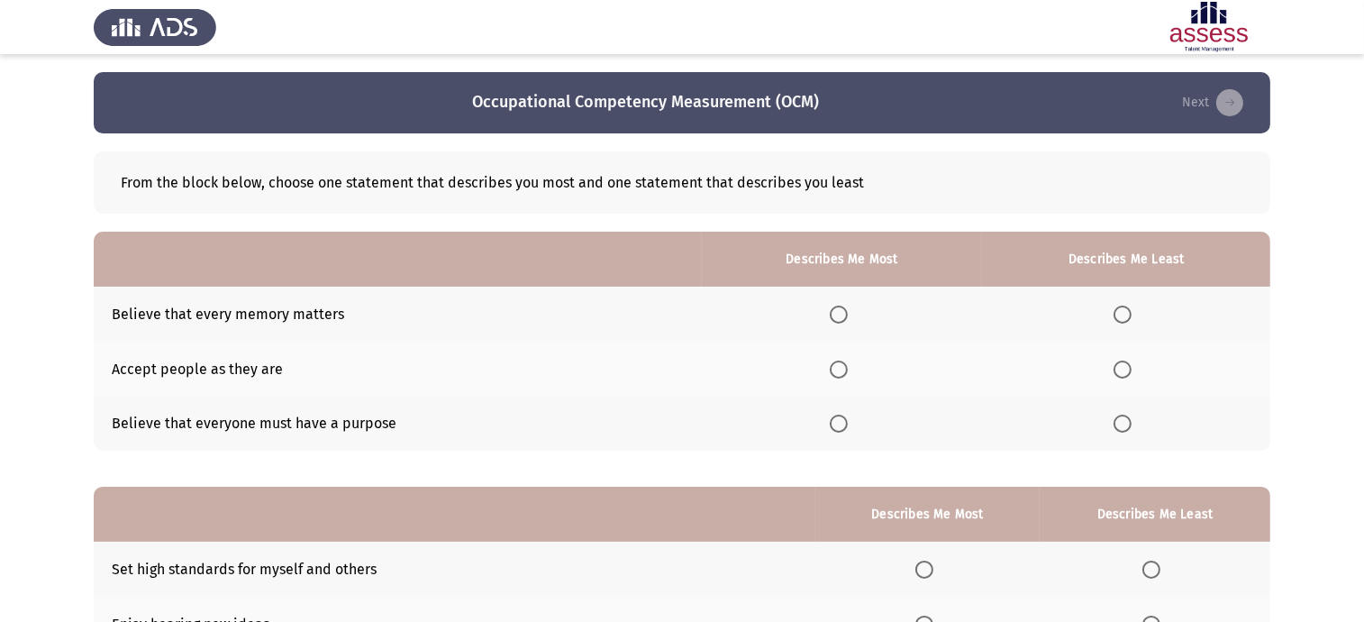
click at [1131, 426] on span "Select an option" at bounding box center [1122, 423] width 18 height 18
click at [1131, 426] on input "Select an option" at bounding box center [1122, 423] width 18 height 18
click at [831, 369] on th at bounding box center [842, 368] width 281 height 55
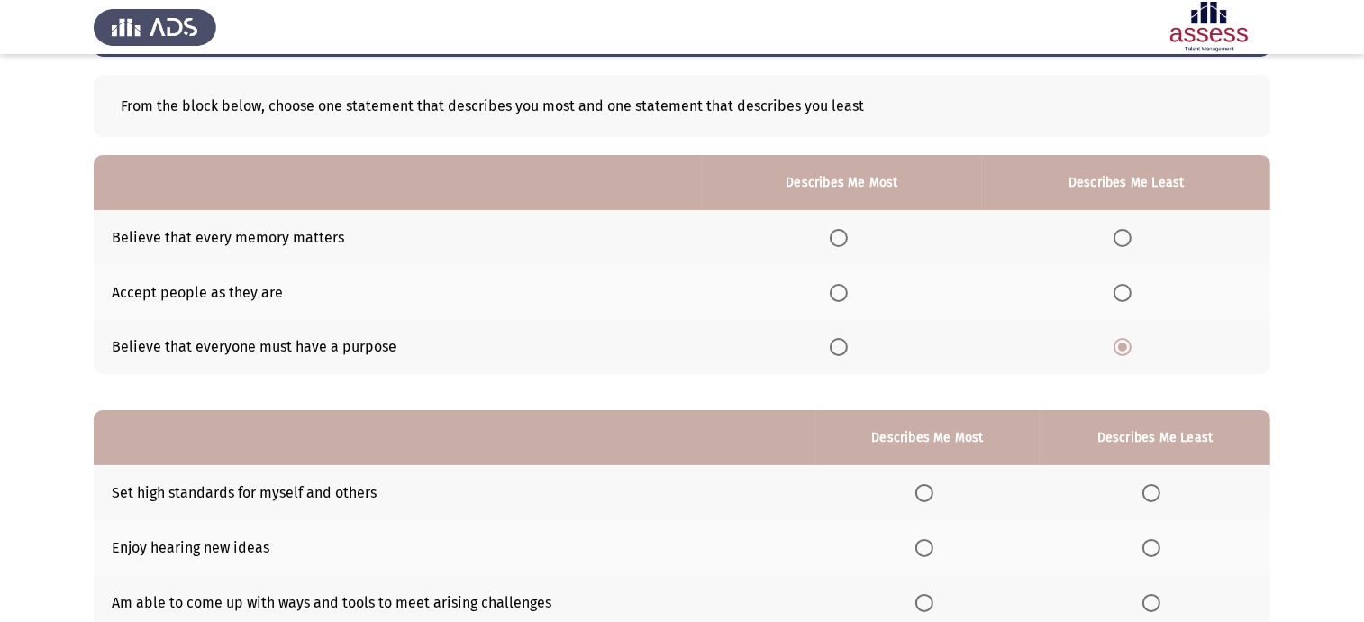
scroll to position [112, 0]
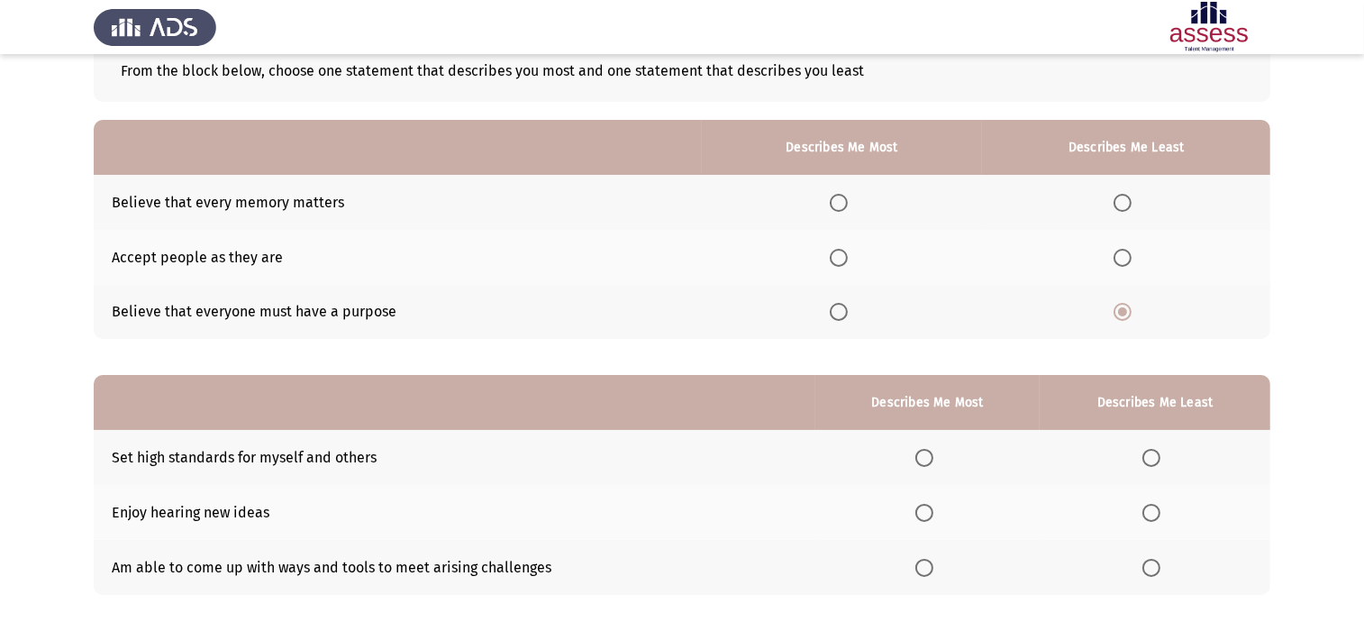
click at [840, 257] on span "Select an option" at bounding box center [839, 258] width 18 height 18
click at [840, 257] on input "Select an option" at bounding box center [839, 258] width 18 height 18
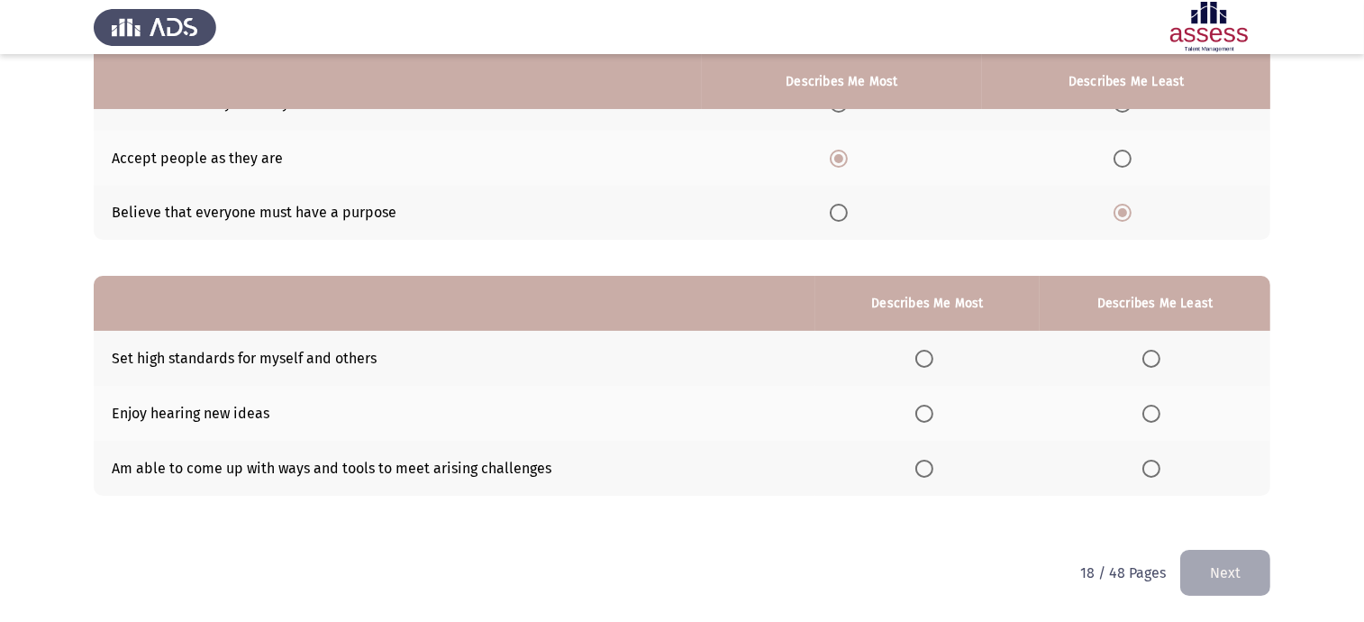
click at [933, 357] on span "Select an option" at bounding box center [924, 359] width 18 height 18
click at [933, 357] on input "Select an option" at bounding box center [924, 359] width 18 height 18
click at [1158, 467] on span "Select an option" at bounding box center [1151, 468] width 18 height 18
click at [1158, 467] on input "Select an option" at bounding box center [1151, 468] width 18 height 18
click at [933, 415] on span "Select an option" at bounding box center [924, 413] width 18 height 18
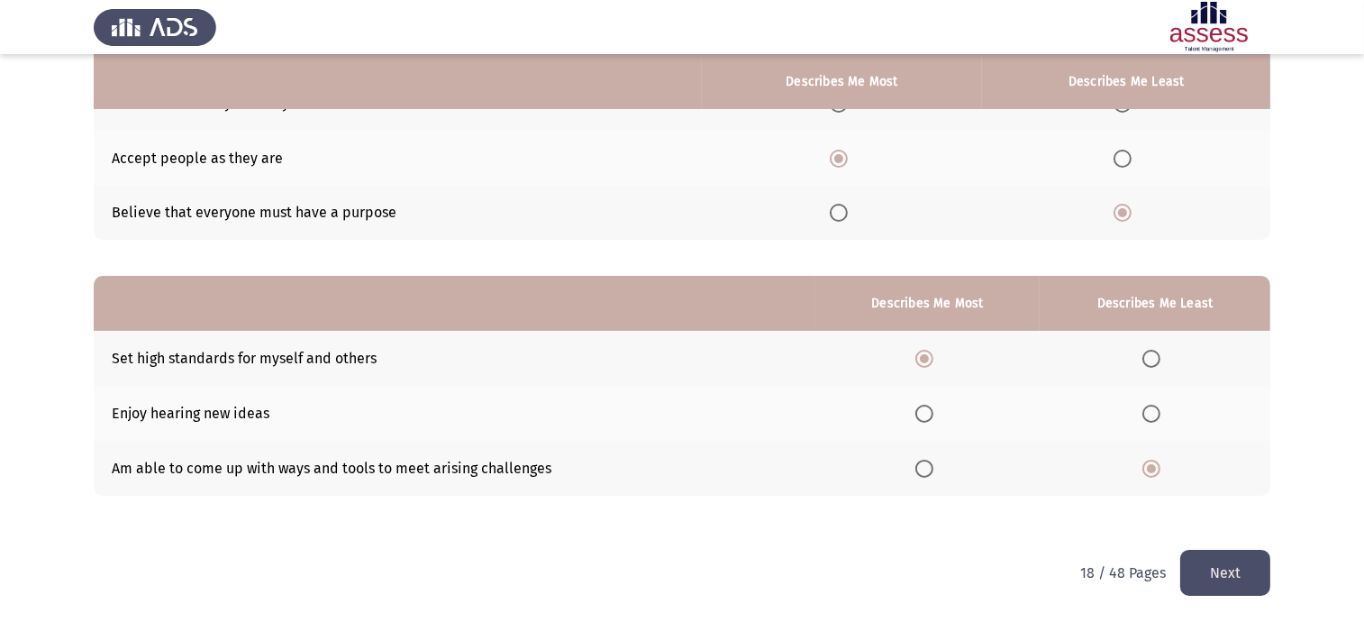
click at [933, 415] on input "Select an option" at bounding box center [924, 413] width 18 height 18
click at [1156, 352] on span "Select an option" at bounding box center [1151, 359] width 18 height 18
click at [1156, 352] on input "Select an option" at bounding box center [1151, 359] width 18 height 18
click at [1237, 578] on button "Next" at bounding box center [1225, 572] width 90 height 46
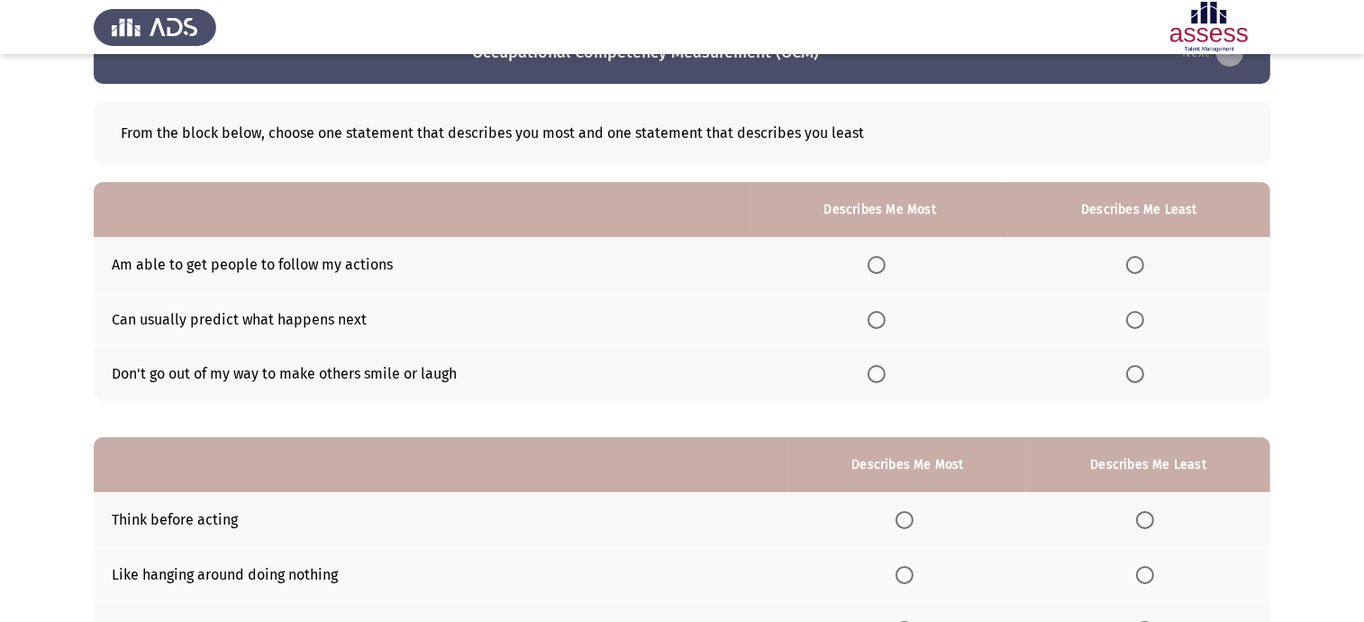
scroll to position [0, 0]
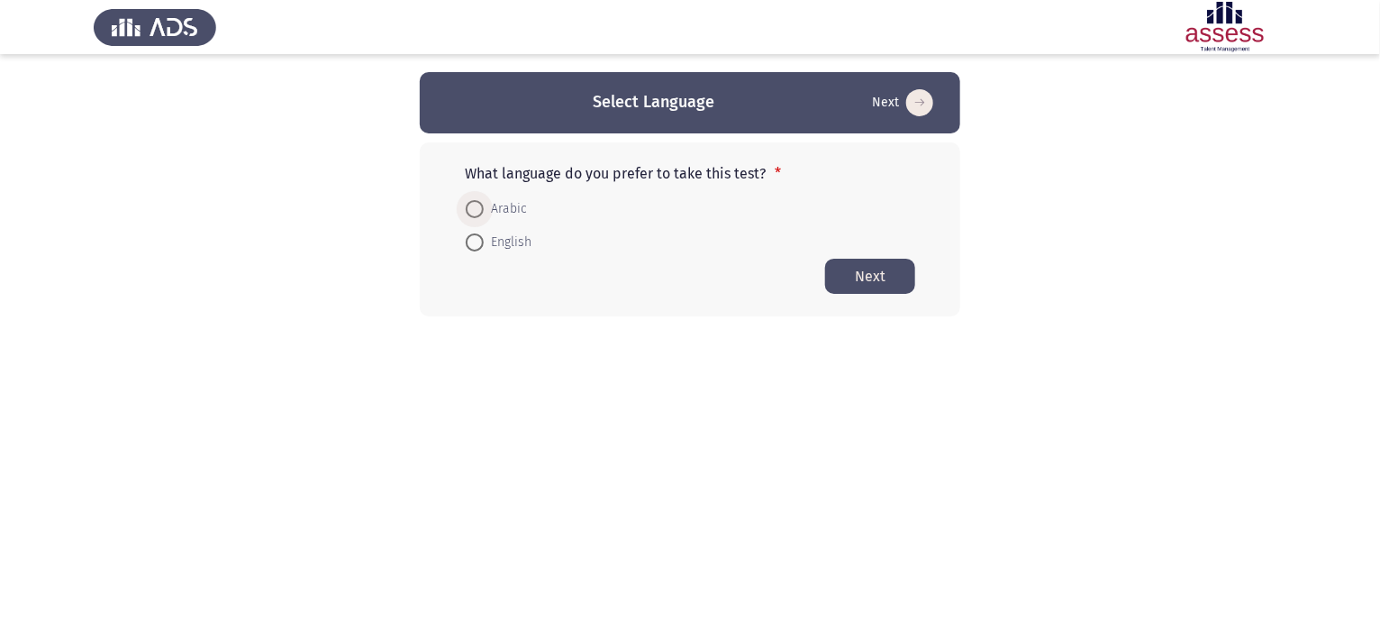
click at [480, 213] on span at bounding box center [475, 209] width 18 height 18
click at [480, 213] on input "Arabic" at bounding box center [475, 209] width 18 height 18
radio input "true"
click at [870, 280] on button "Next" at bounding box center [870, 275] width 90 height 35
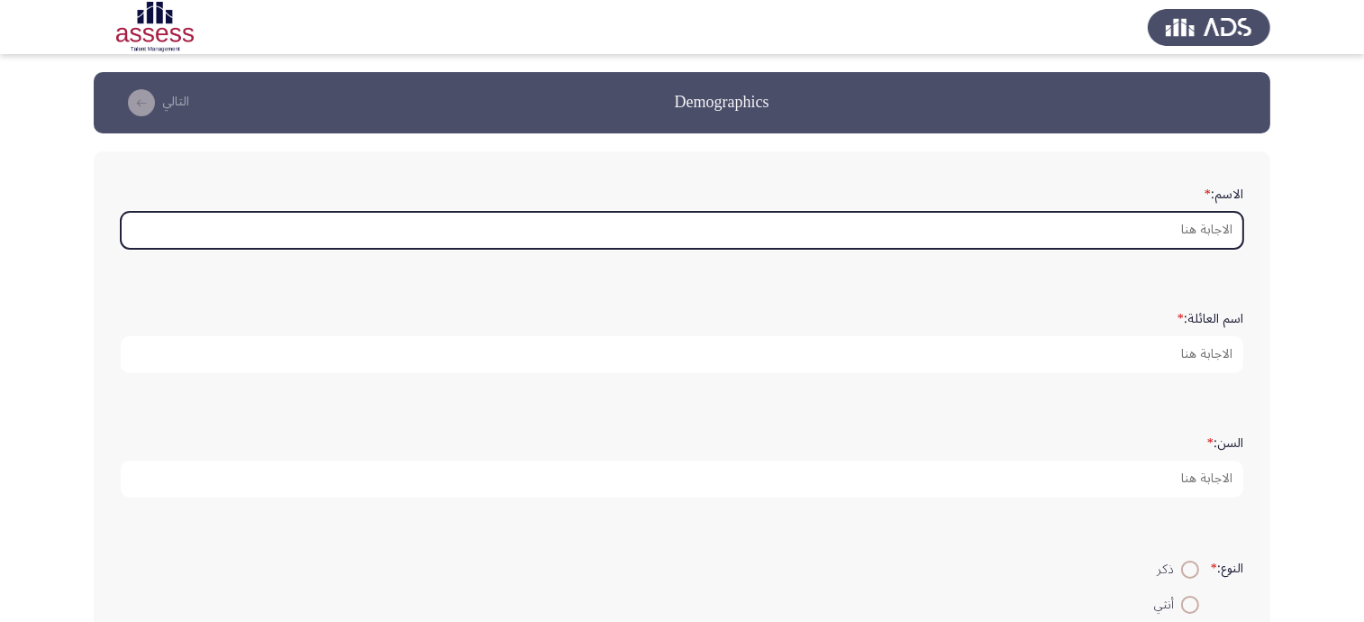
click at [1087, 229] on input "الاسم: *" at bounding box center [682, 230] width 1122 height 37
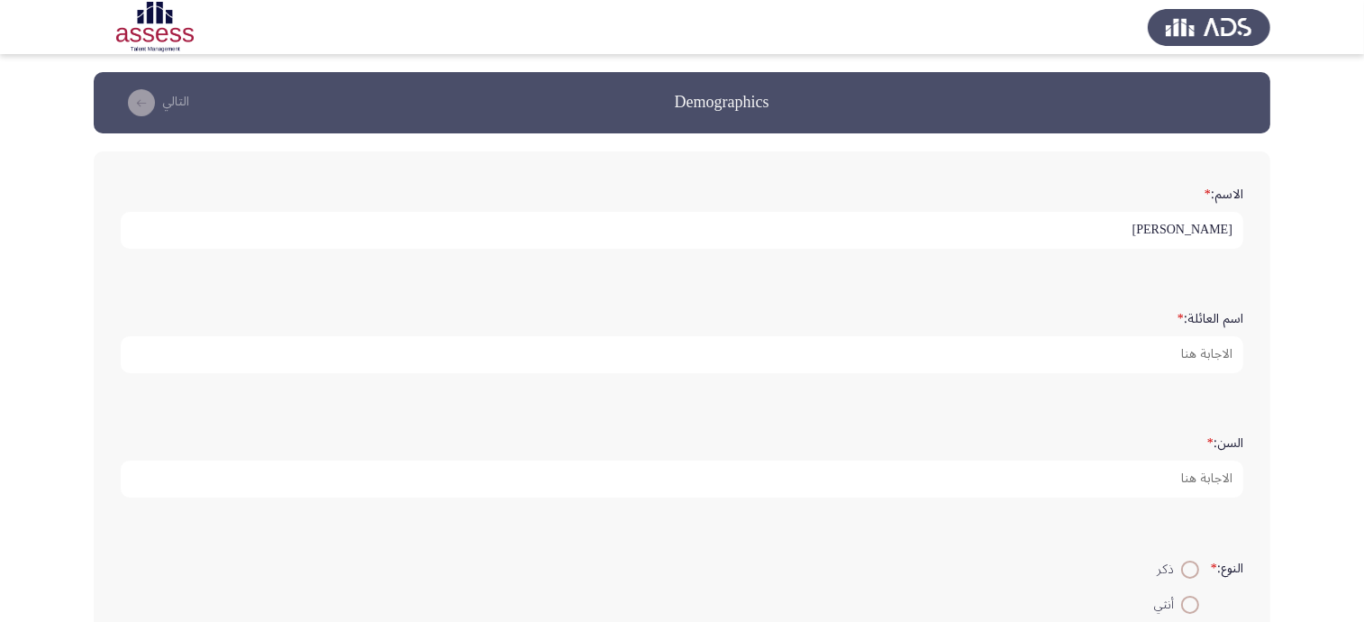
type input "[PERSON_NAME]"
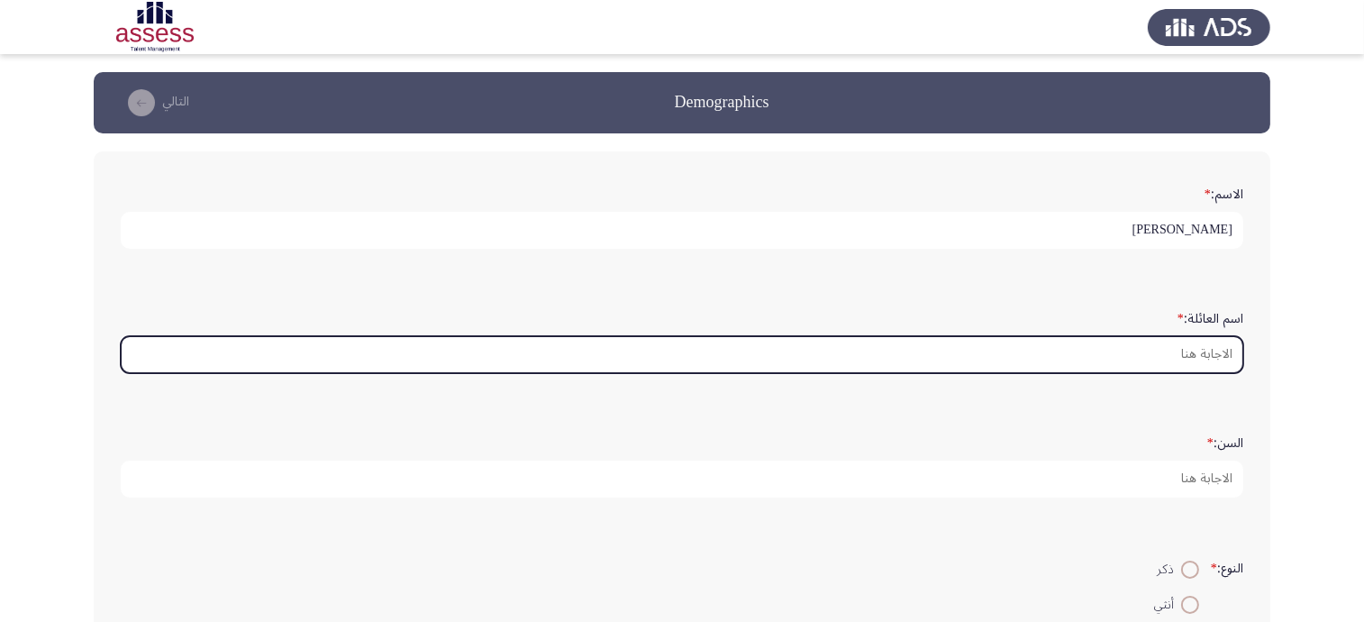
click at [1044, 358] on input "اسم العائلة: *" at bounding box center [682, 354] width 1122 height 37
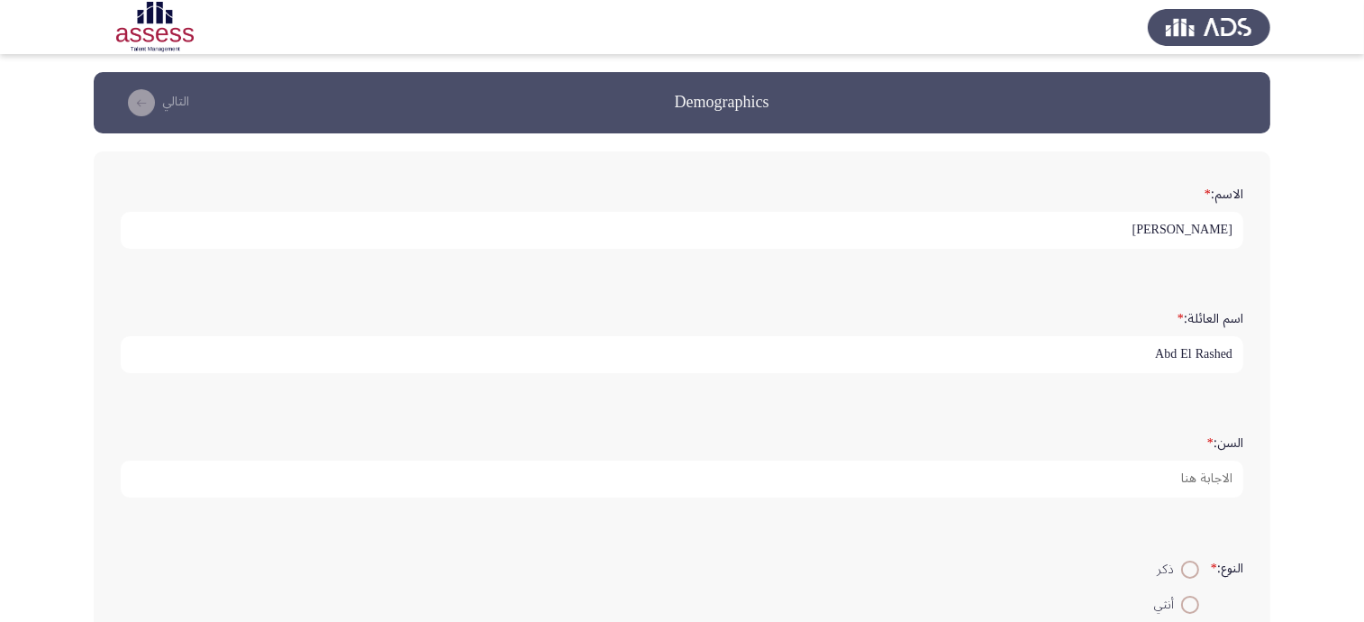
type input "Abd El Rashed"
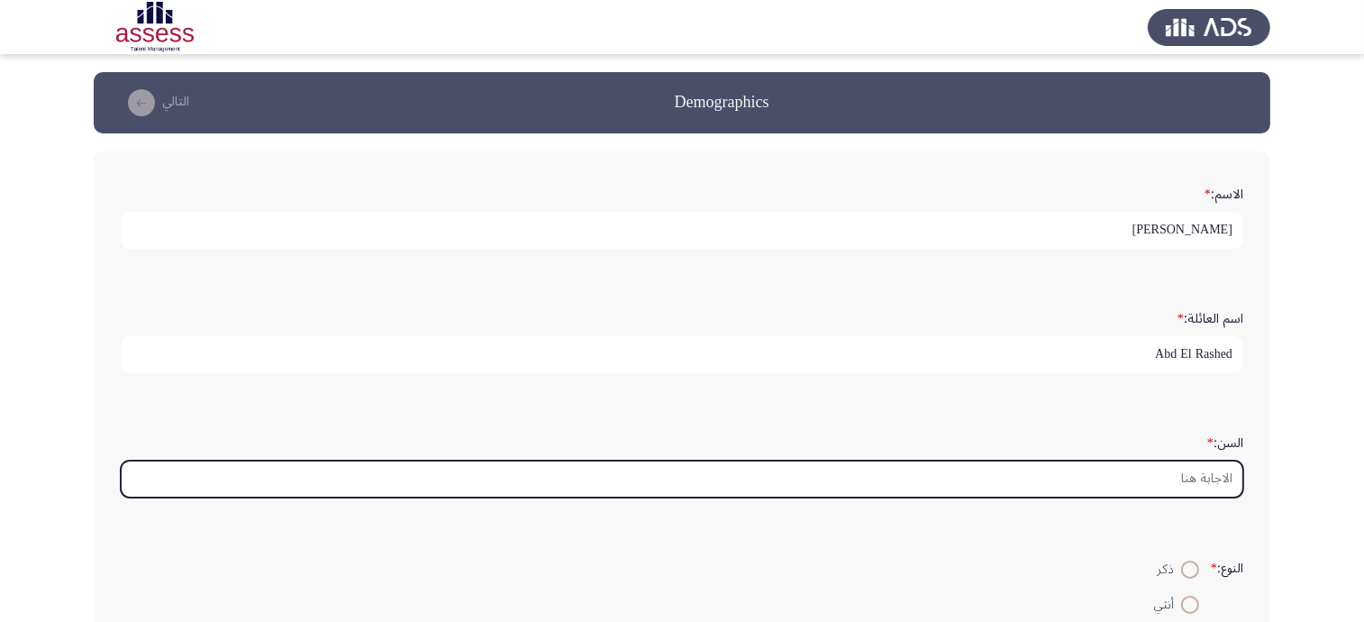
click at [1013, 473] on input "السن: *" at bounding box center [682, 478] width 1122 height 37
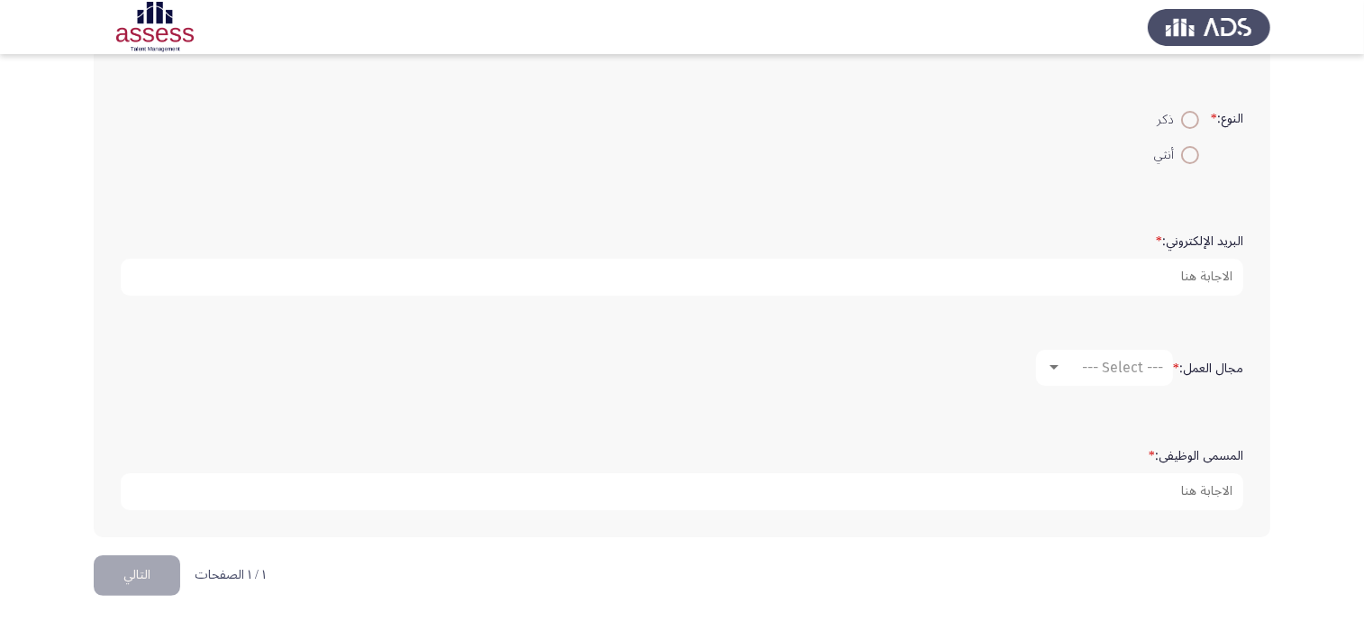
scroll to position [337, 0]
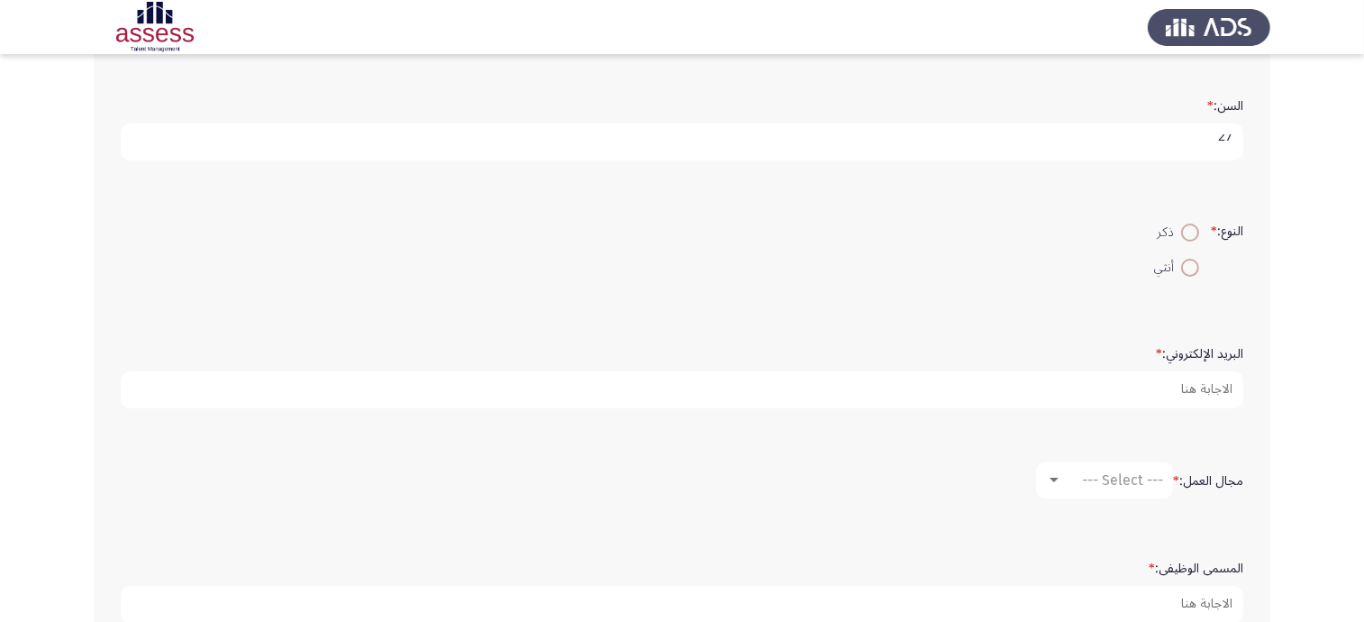
type input "27"
click at [1191, 223] on span at bounding box center [1190, 232] width 18 height 18
click at [1191, 223] on input "ذكر" at bounding box center [1190, 232] width 18 height 18
radio input "true"
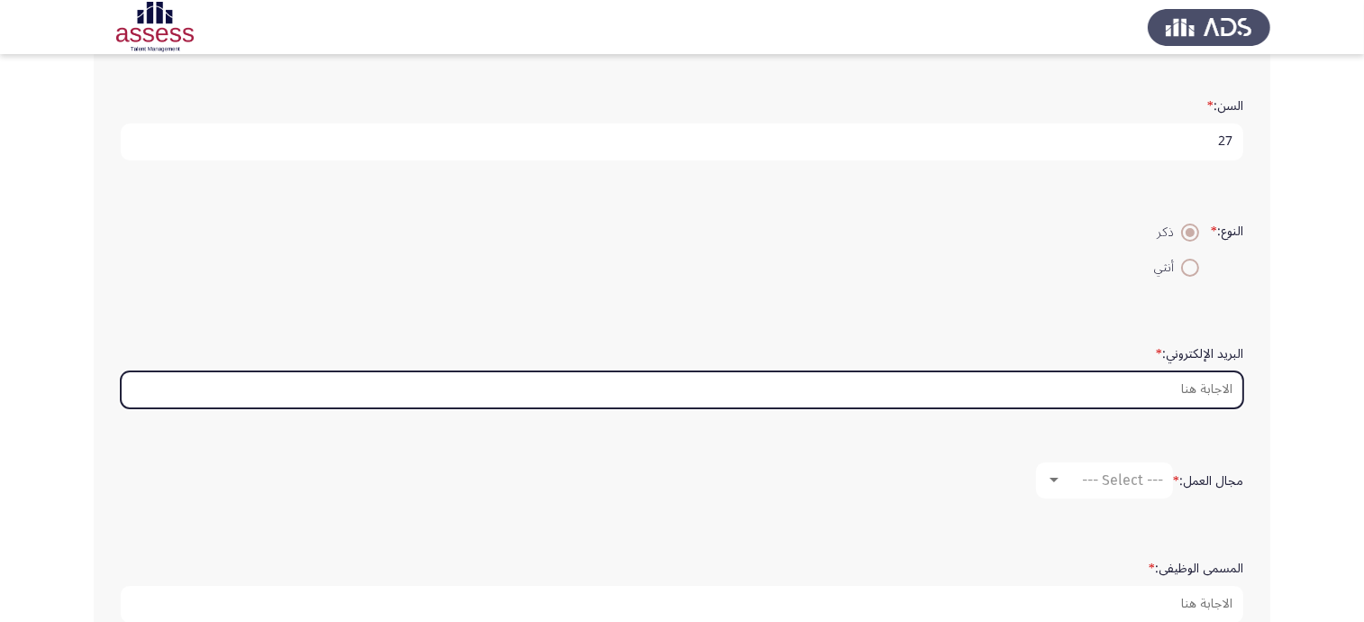
click at [1074, 384] on input "البريد الإلكتروني: *" at bounding box center [682, 389] width 1122 height 37
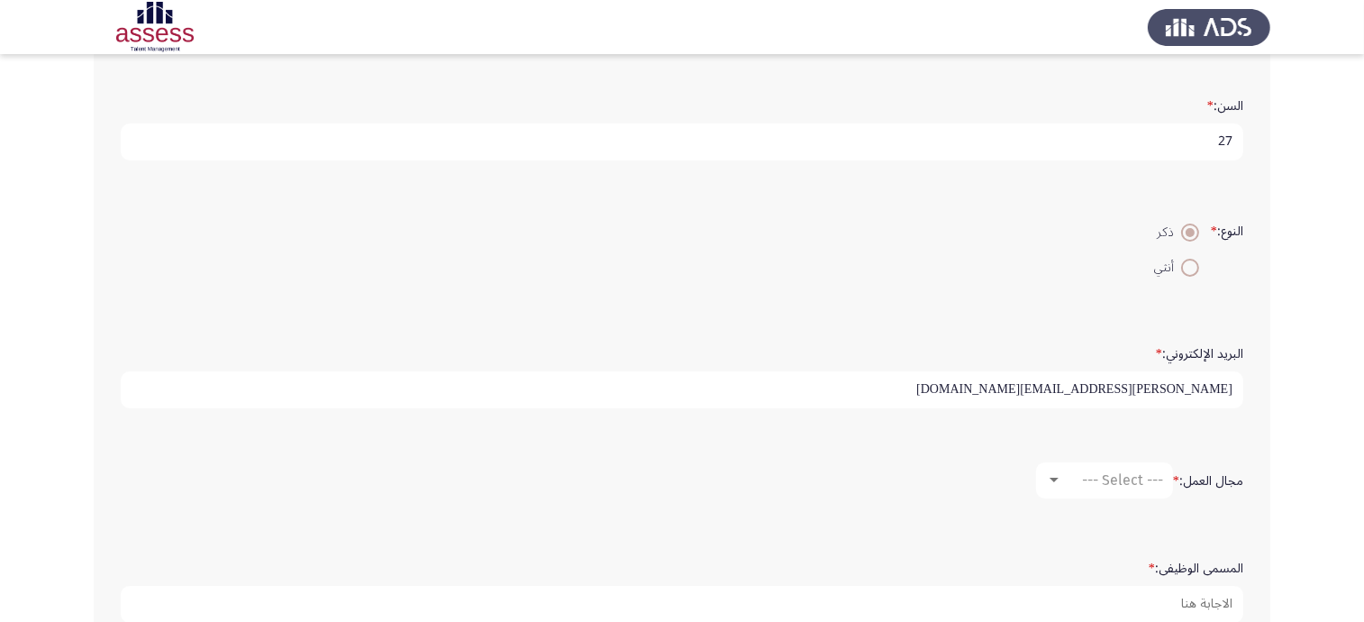
type input "[PERSON_NAME][EMAIL_ADDRESS][DOMAIN_NAME]"
click at [1082, 479] on span "--- Select ---" at bounding box center [1122, 479] width 81 height 17
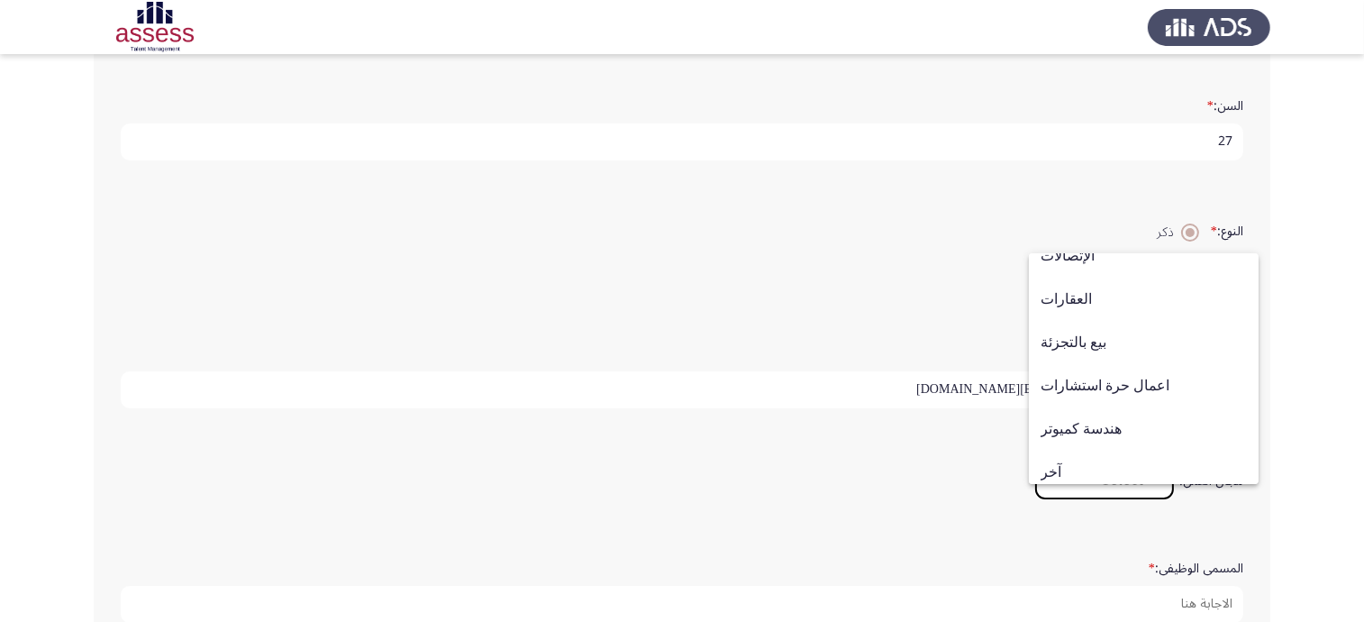
scroll to position [590, 0]
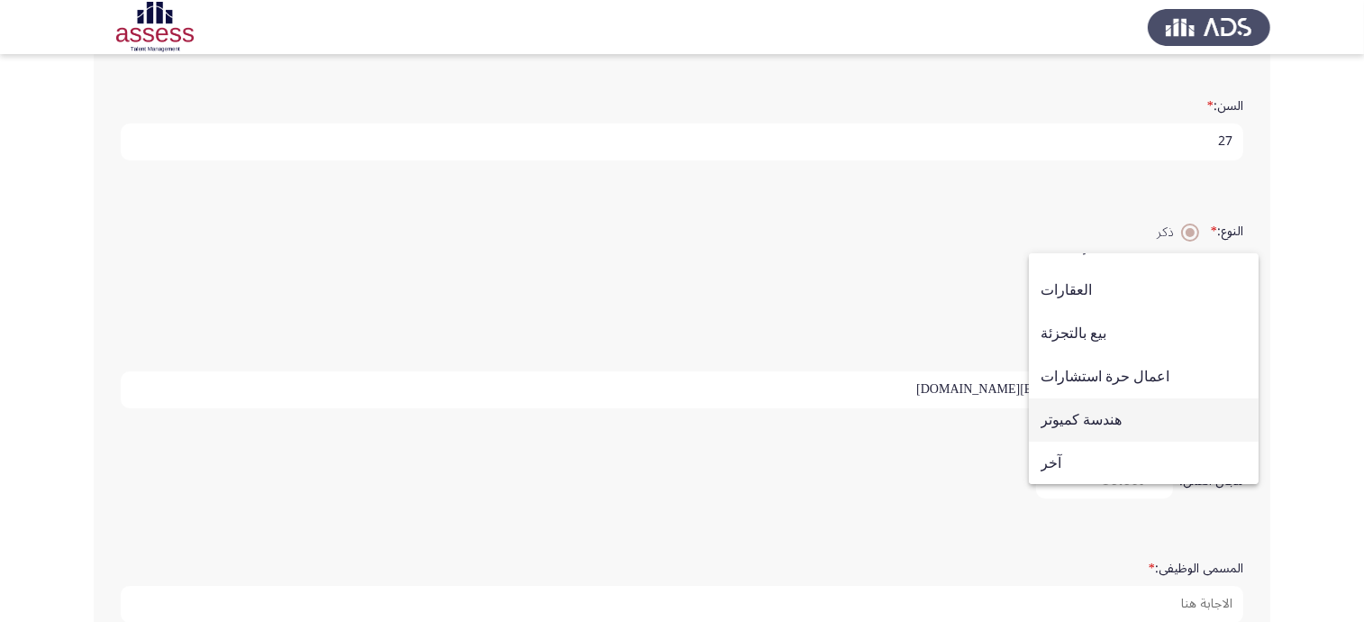
click at [1146, 420] on span "هندسة كميوتر" at bounding box center [1143, 419] width 206 height 43
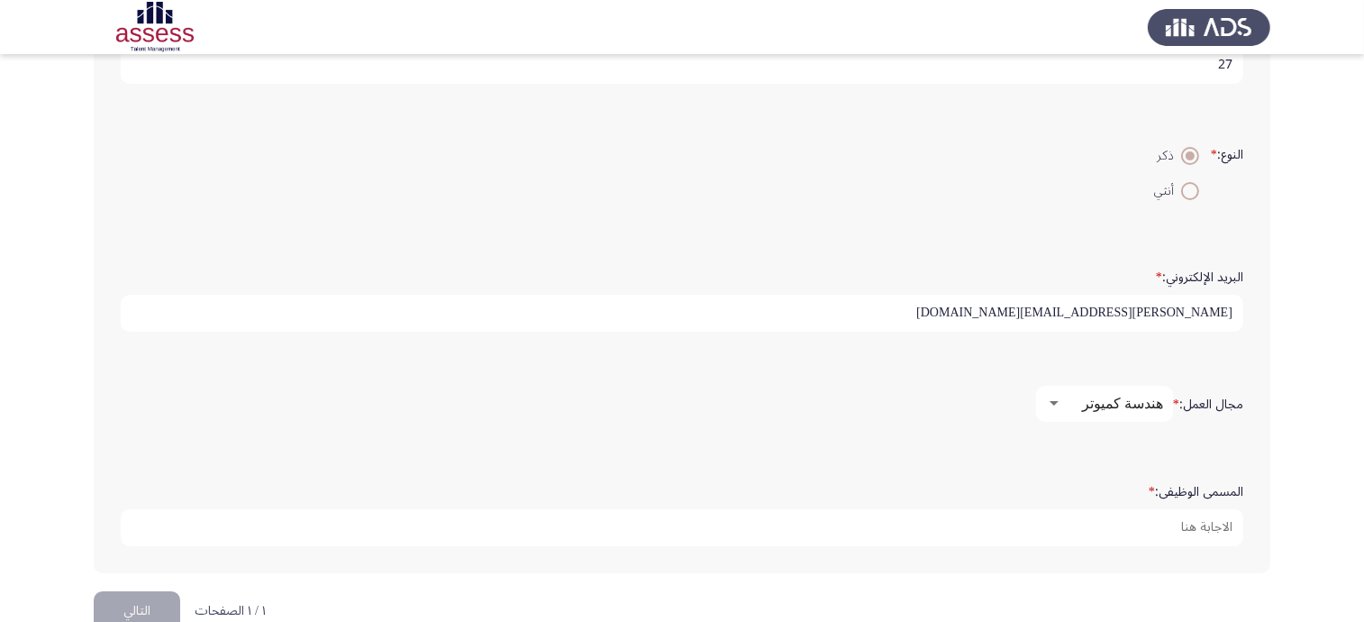
scroll to position [449, 0]
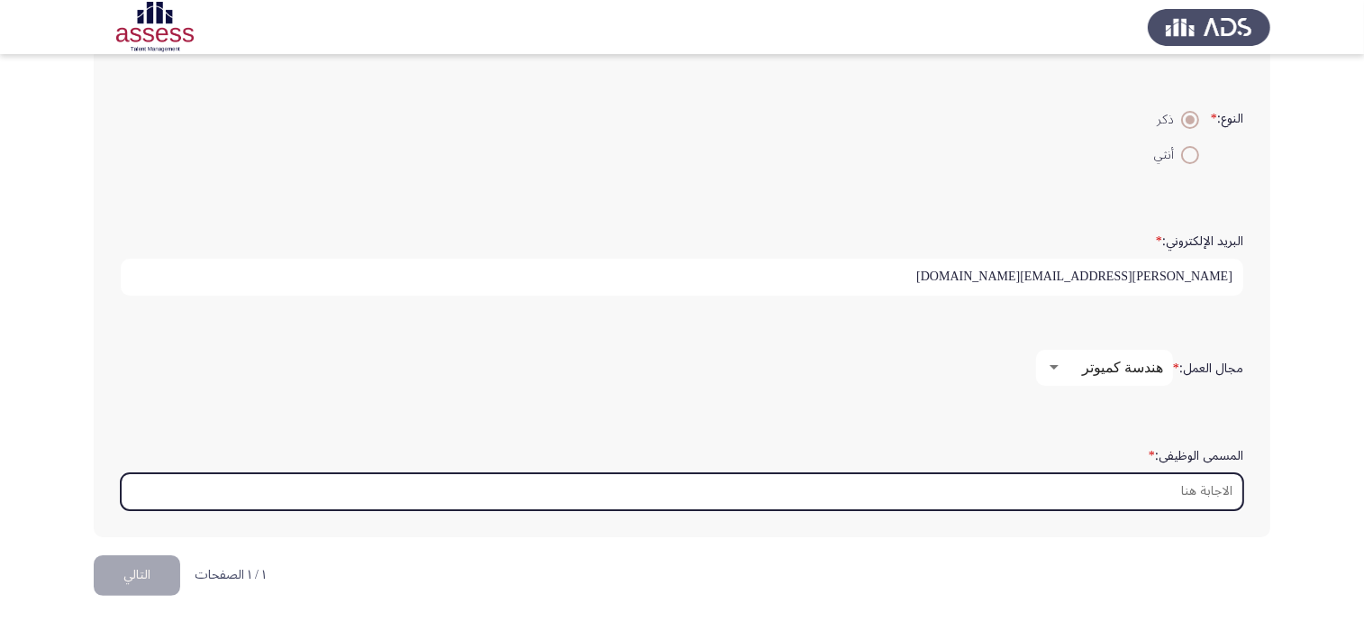
click at [1110, 494] on input "المسمى الوظيفى: *" at bounding box center [682, 491] width 1122 height 37
click at [980, 490] on input "المسمى الوظيفى: *" at bounding box center [682, 491] width 1122 height 37
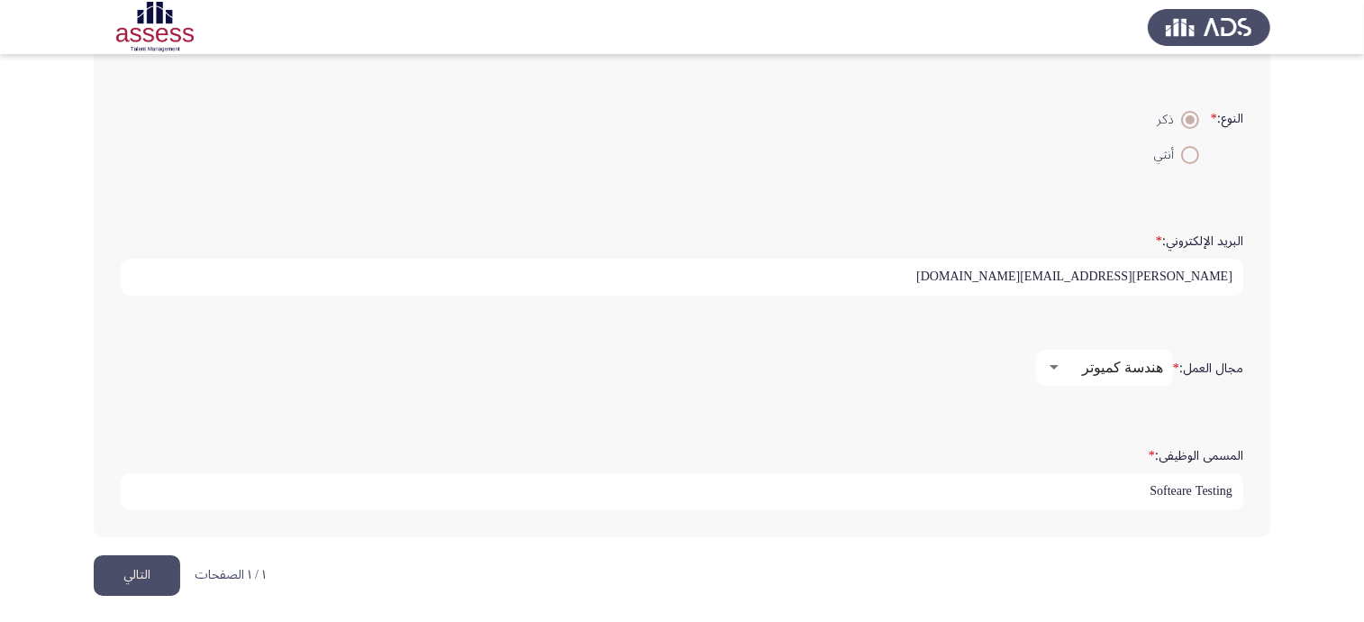
click at [1178, 495] on input "Softeare Testing" at bounding box center [682, 491] width 1122 height 37
click at [1182, 486] on input "Softeare Testing" at bounding box center [682, 491] width 1122 height 37
type input "Software Testing"
click at [153, 563] on button "التالي" at bounding box center [137, 575] width 86 height 41
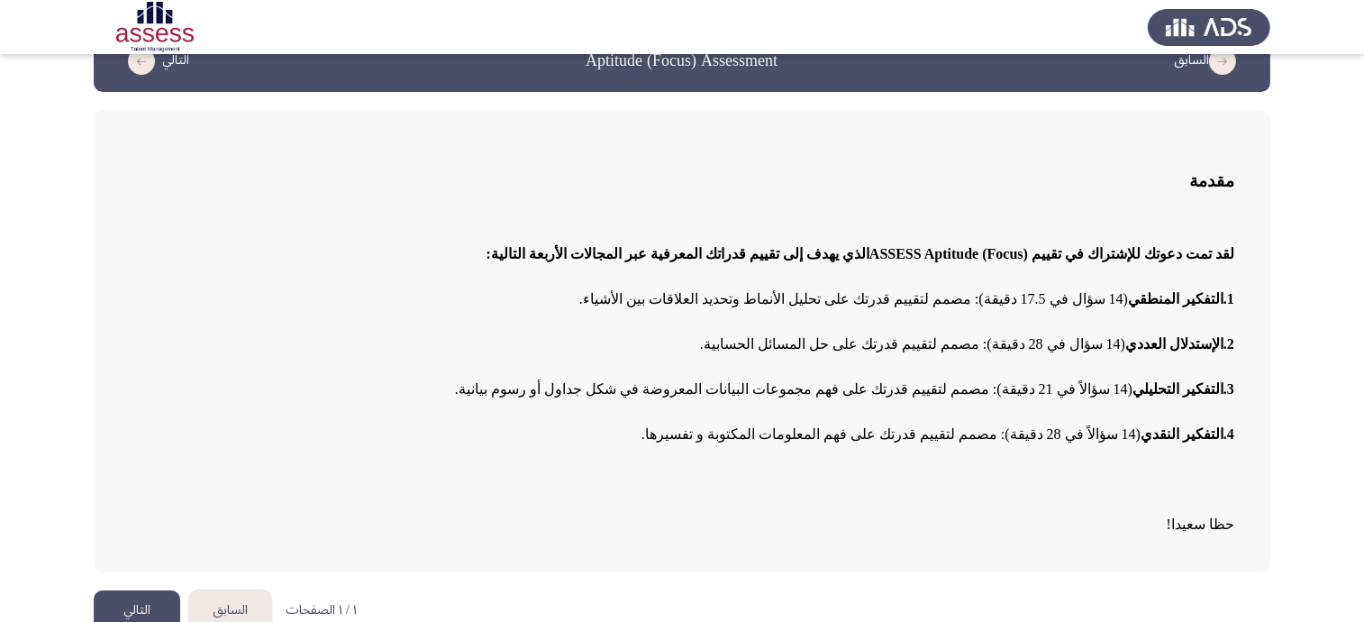
scroll to position [64, 0]
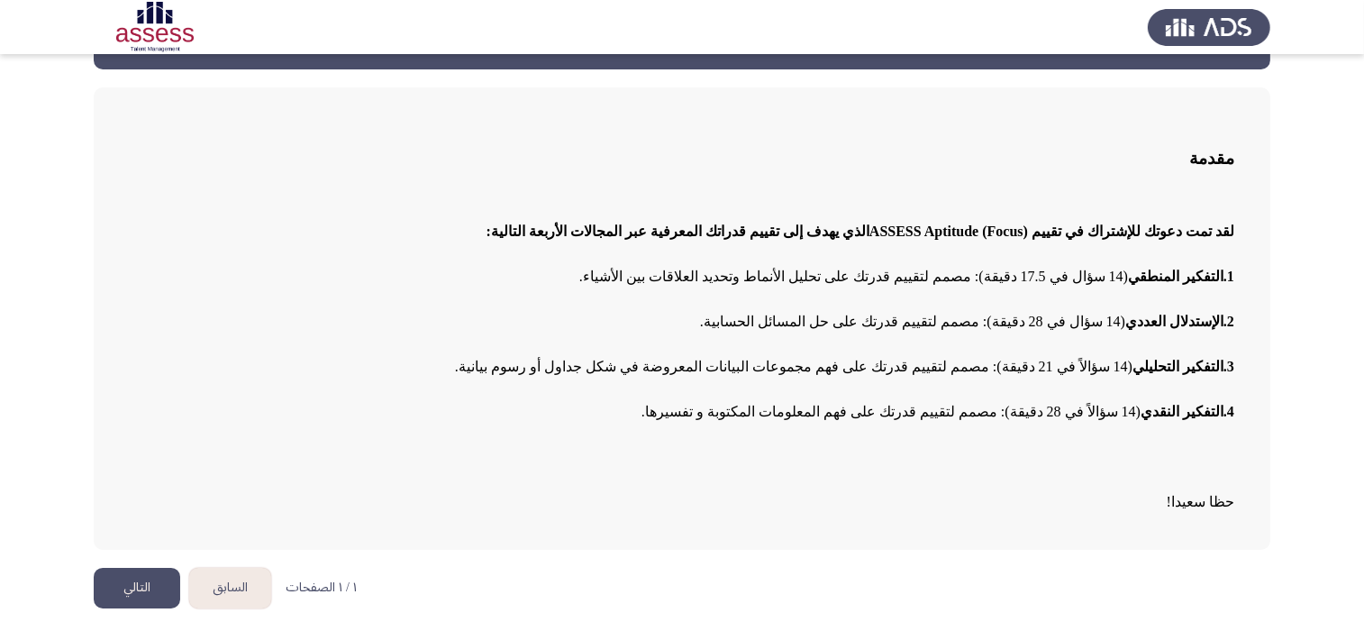
click at [120, 578] on button "التالي" at bounding box center [137, 587] width 86 height 41
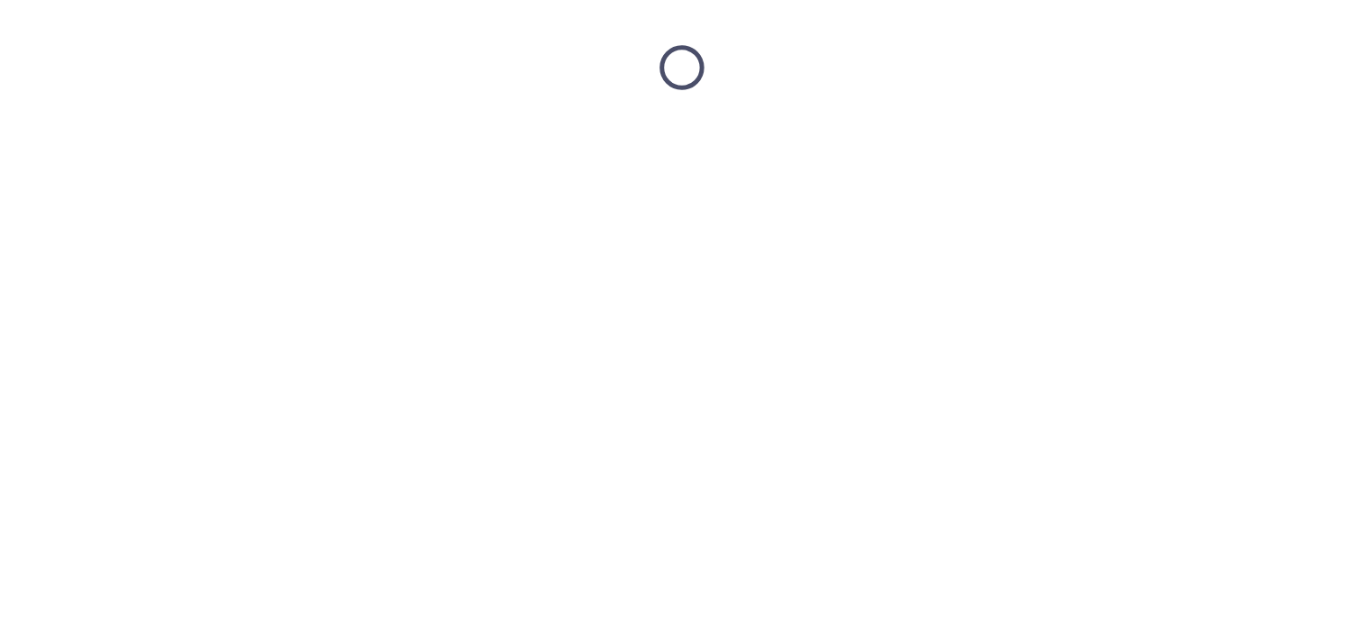
scroll to position [0, 0]
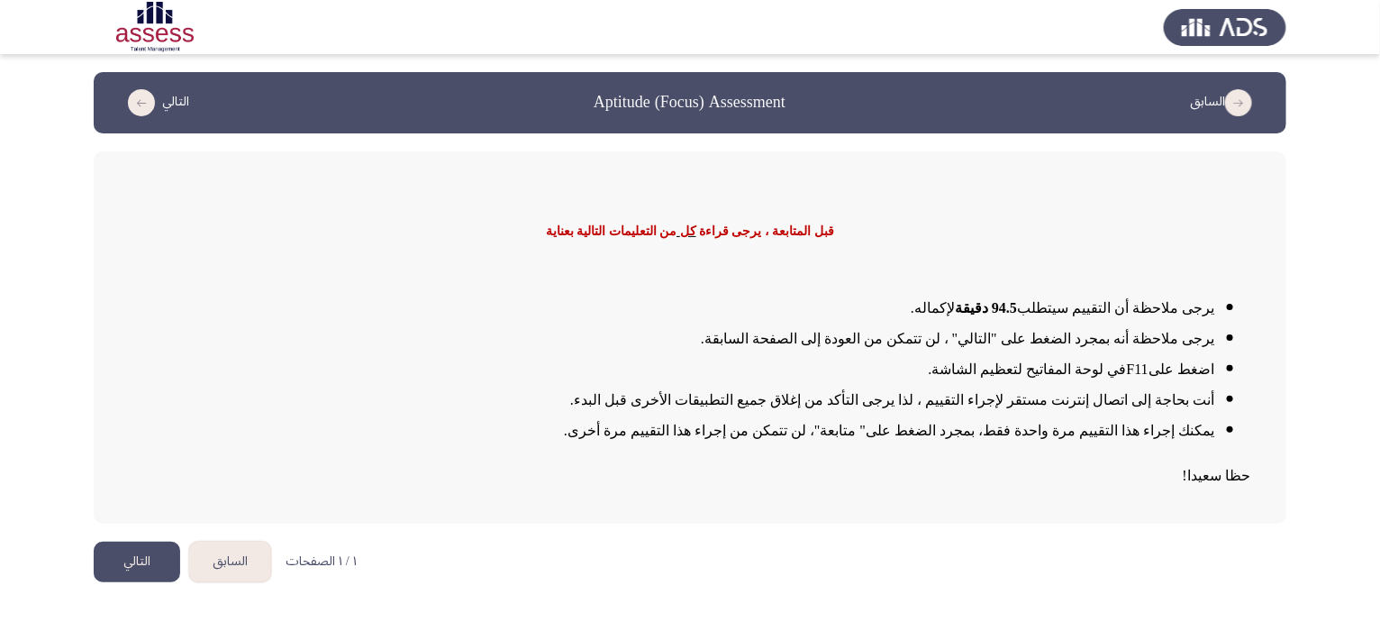
click at [133, 547] on button "التالي" at bounding box center [137, 561] width 86 height 41
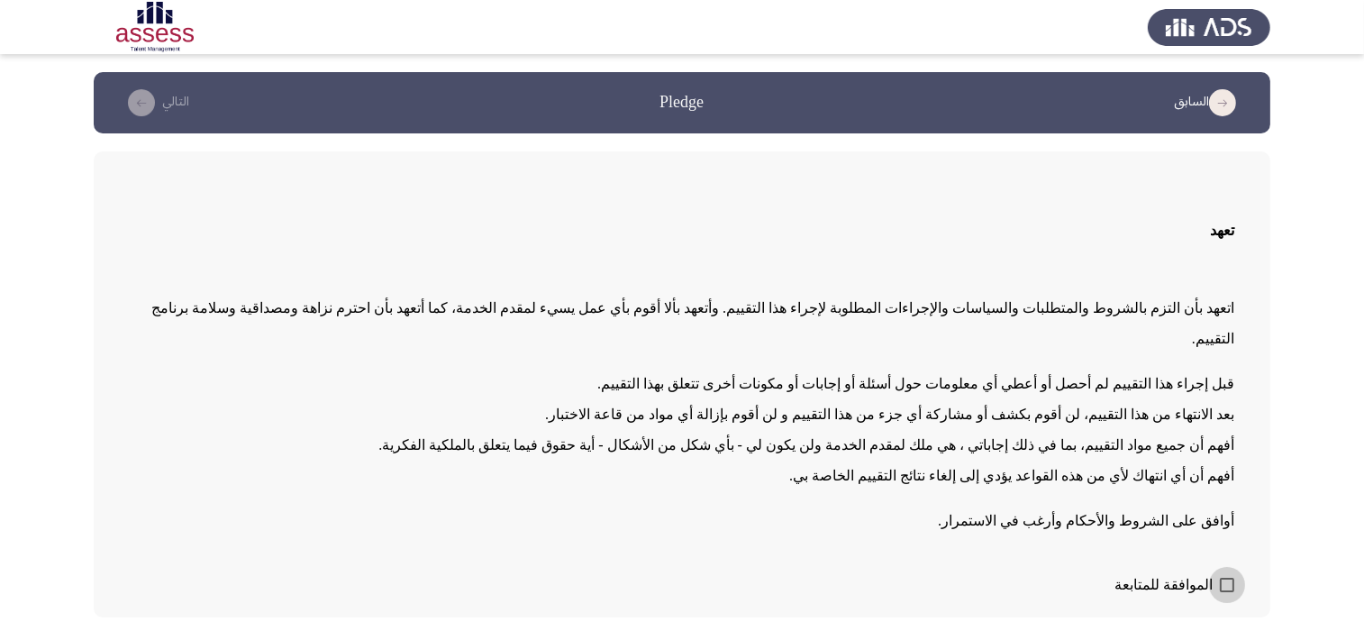
click at [1223, 577] on span at bounding box center [1227, 584] width 14 height 14
click at [1226, 592] on input "الموافقة للمتابعة" at bounding box center [1226, 592] width 1 height 1
checkbox input "true"
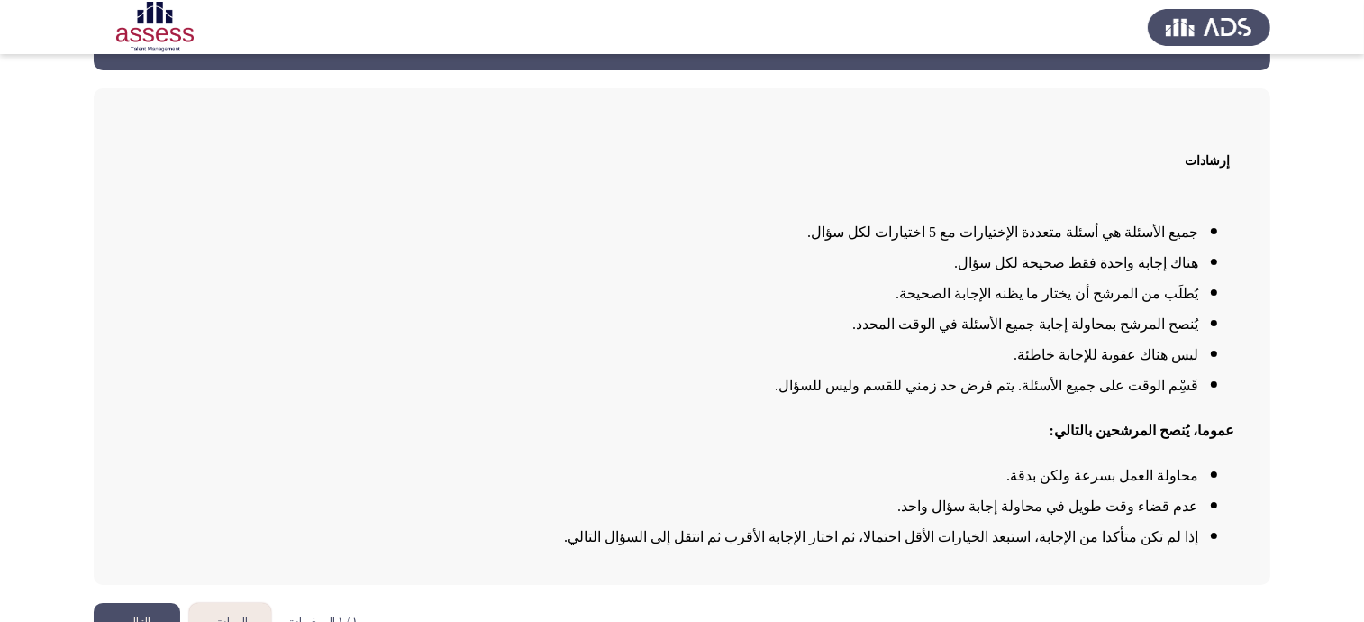
scroll to position [96, 0]
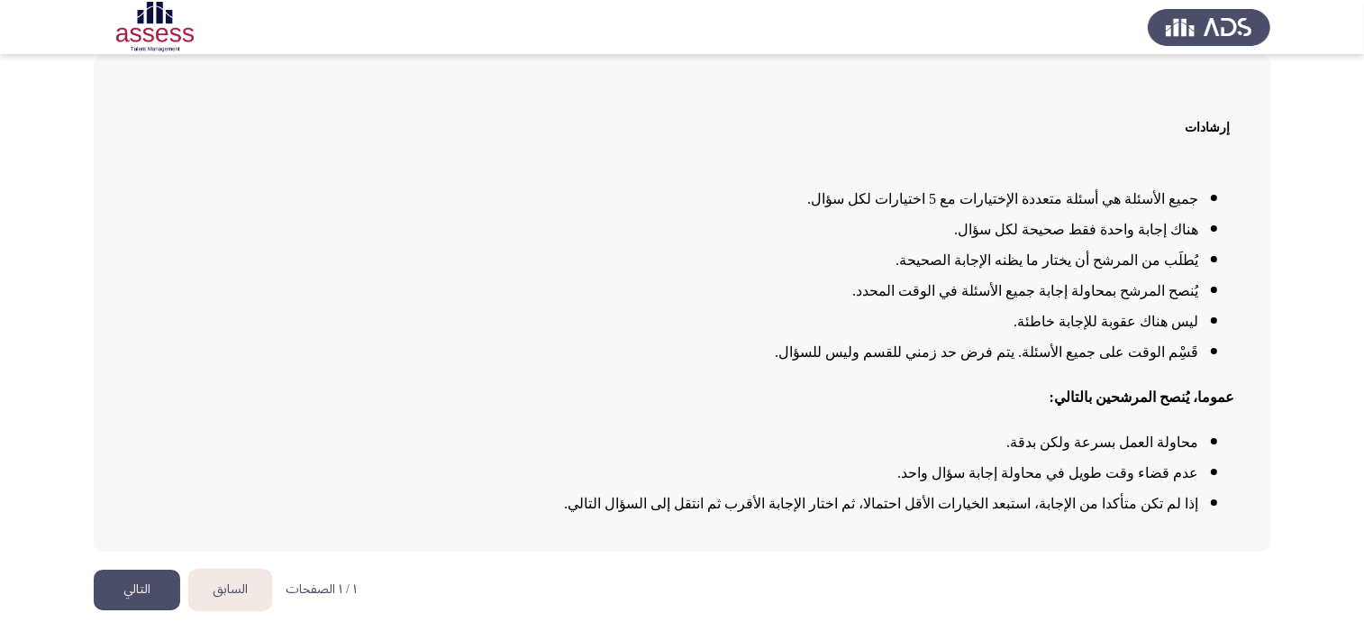
click at [144, 581] on button "التالي" at bounding box center [137, 589] width 86 height 41
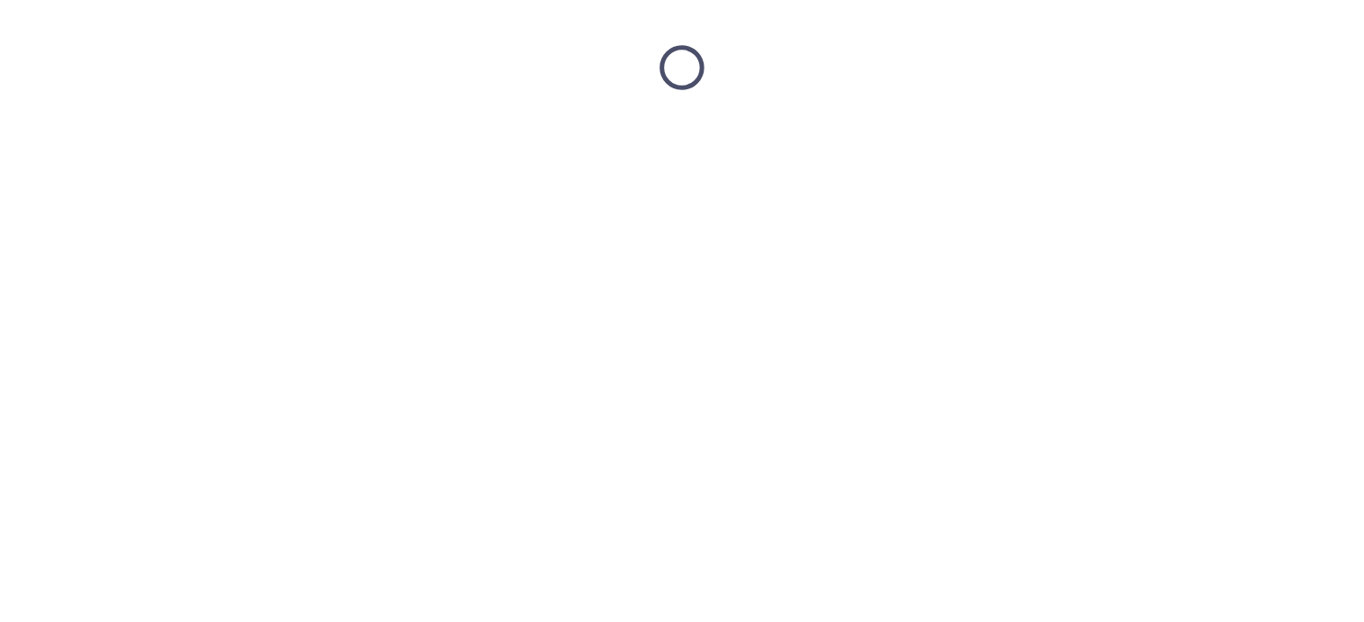
scroll to position [0, 0]
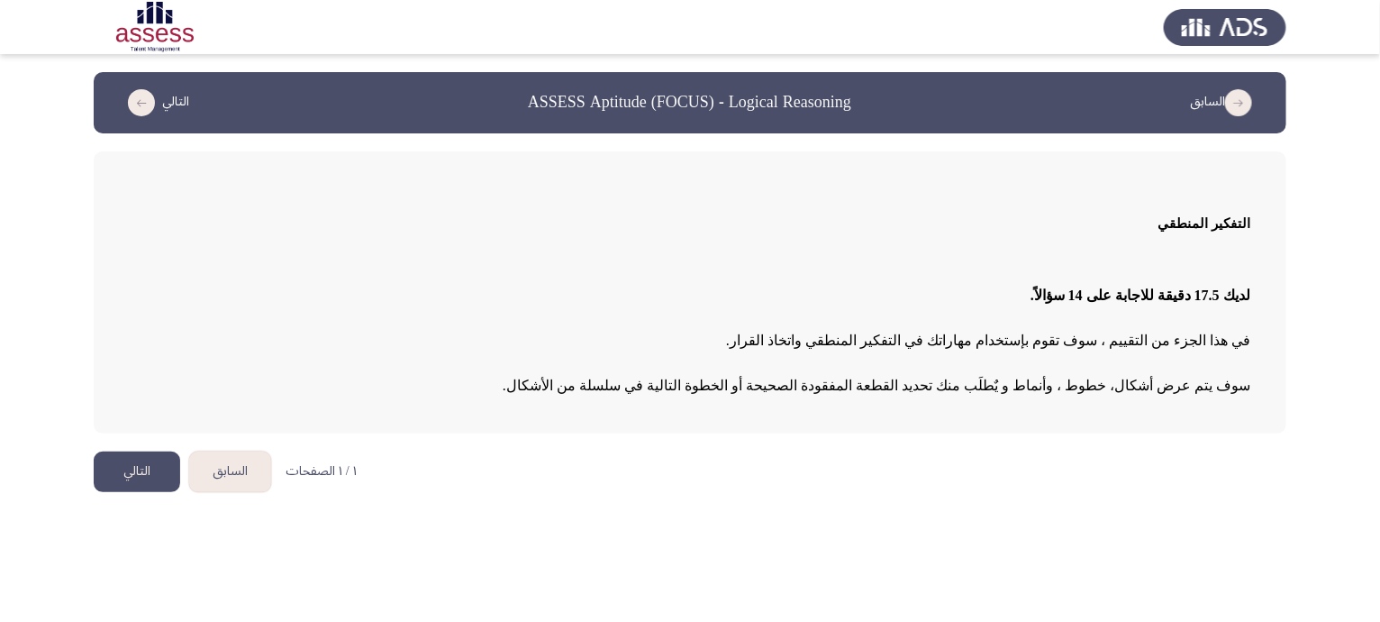
click at [145, 457] on button "التالي" at bounding box center [137, 471] width 86 height 41
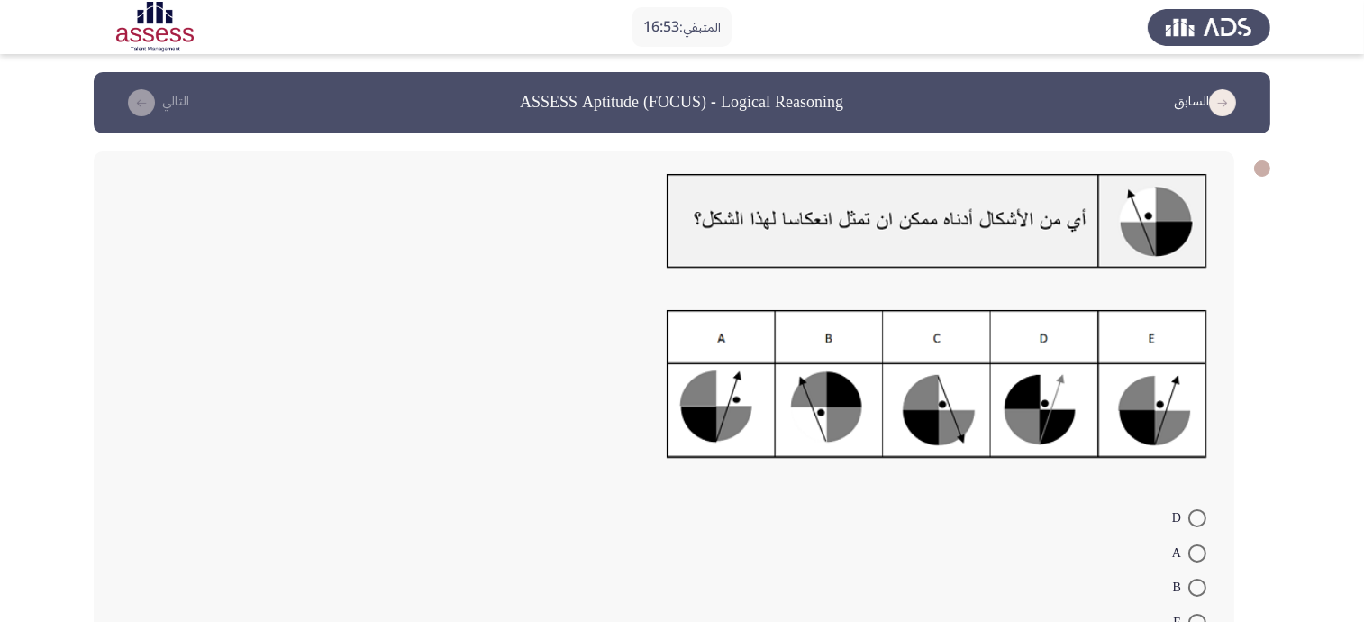
scroll to position [112, 0]
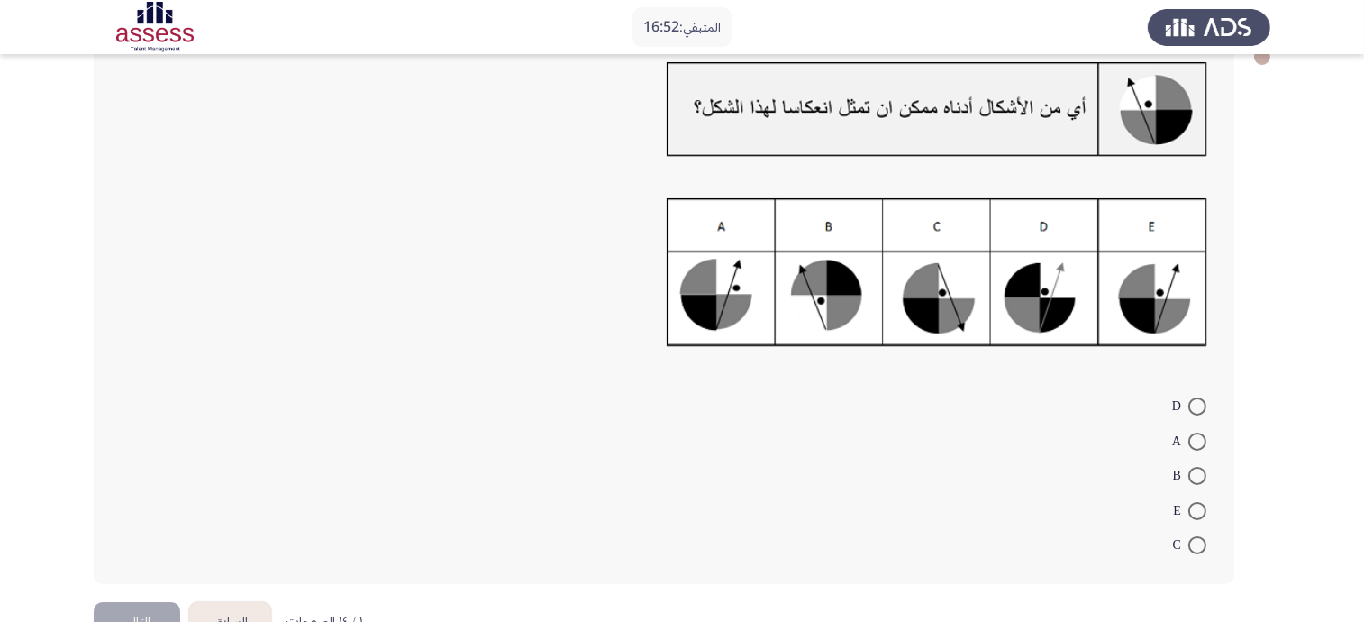
click at [1194, 507] on span at bounding box center [1197, 511] width 18 height 18
click at [1194, 507] on input "E" at bounding box center [1197, 511] width 18 height 18
radio input "true"
click at [144, 608] on button "التالي" at bounding box center [137, 620] width 86 height 41
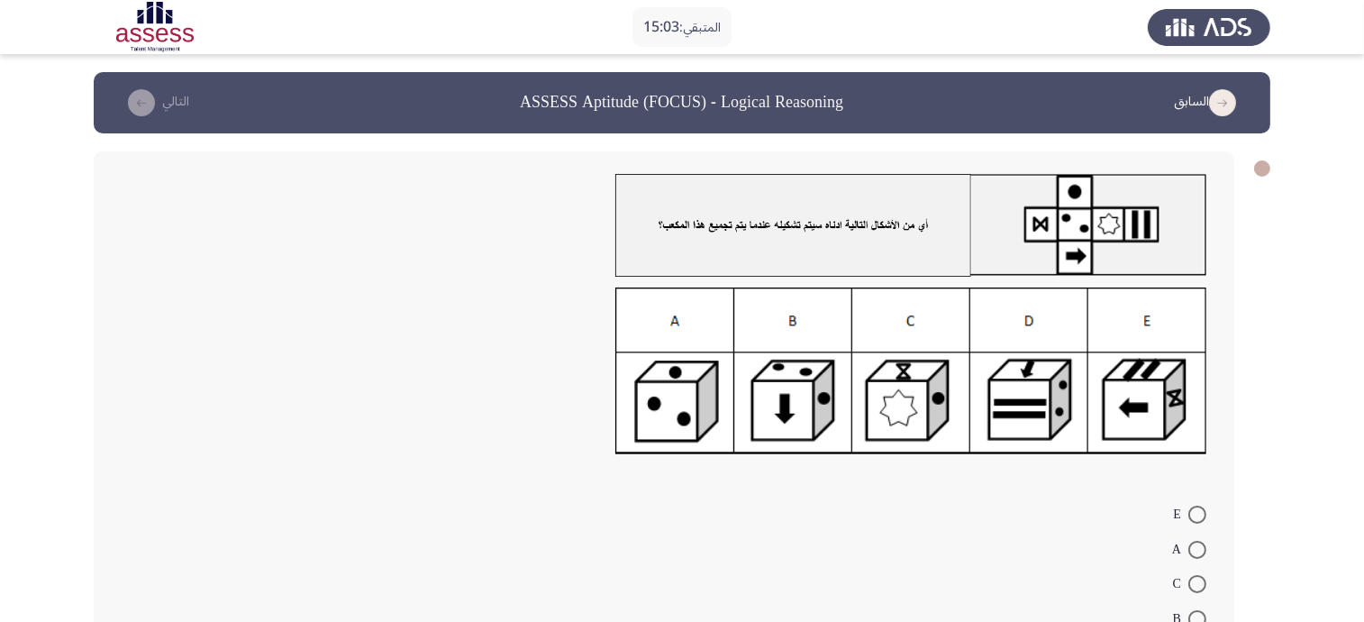
click at [1202, 582] on span at bounding box center [1197, 584] width 18 height 18
click at [1202, 582] on input "C" at bounding box center [1197, 584] width 18 height 18
radio input "true"
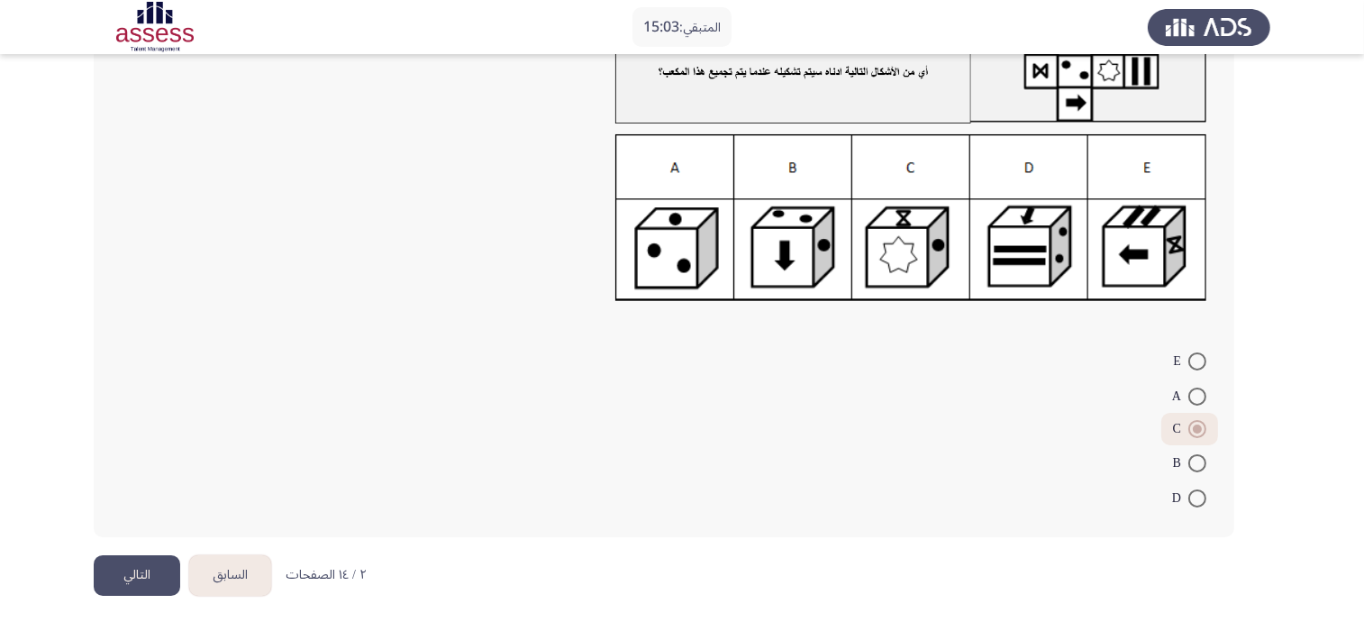
scroll to position [156, 0]
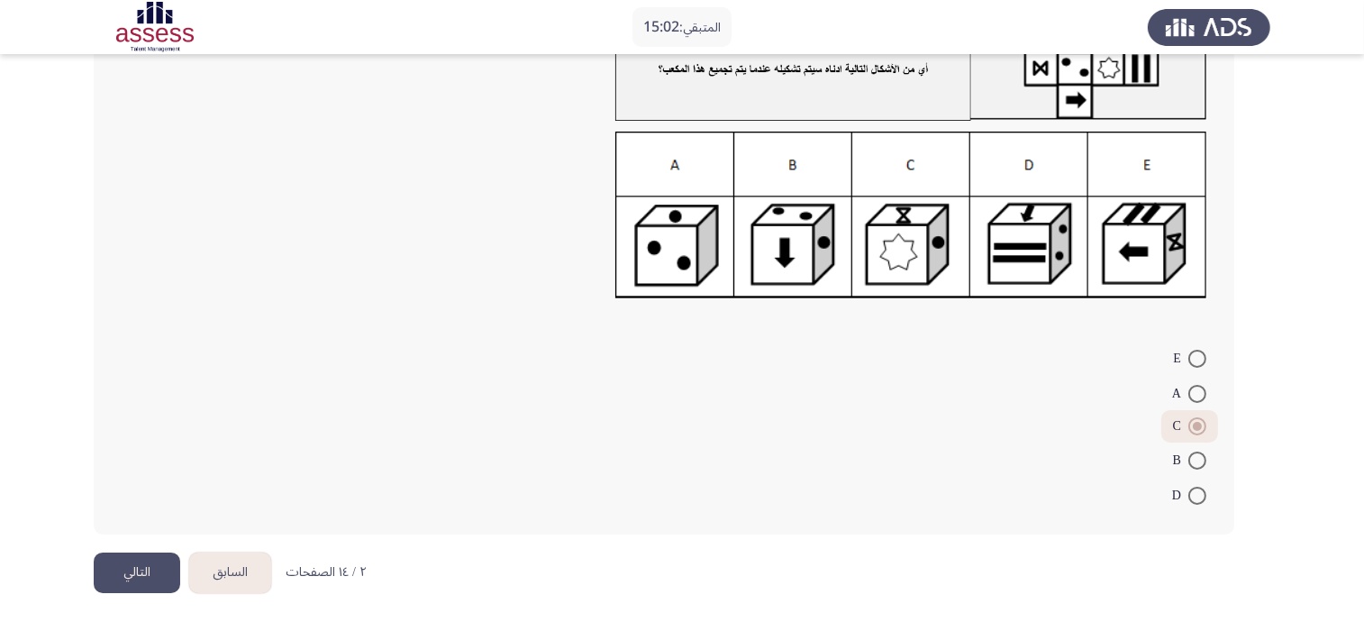
click at [162, 565] on button "التالي" at bounding box center [137, 572] width 86 height 41
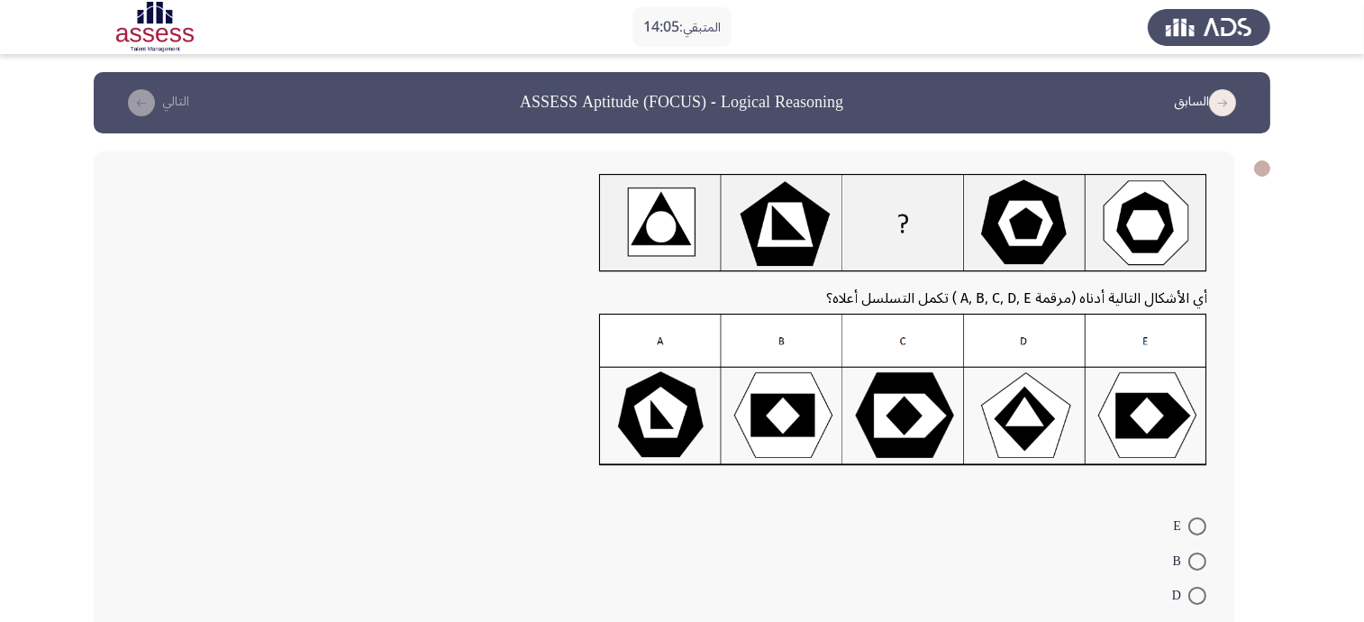
click at [1195, 515] on label "E" at bounding box center [1189, 526] width 33 height 22
click at [1195, 517] on input "E" at bounding box center [1197, 526] width 18 height 18
radio input "true"
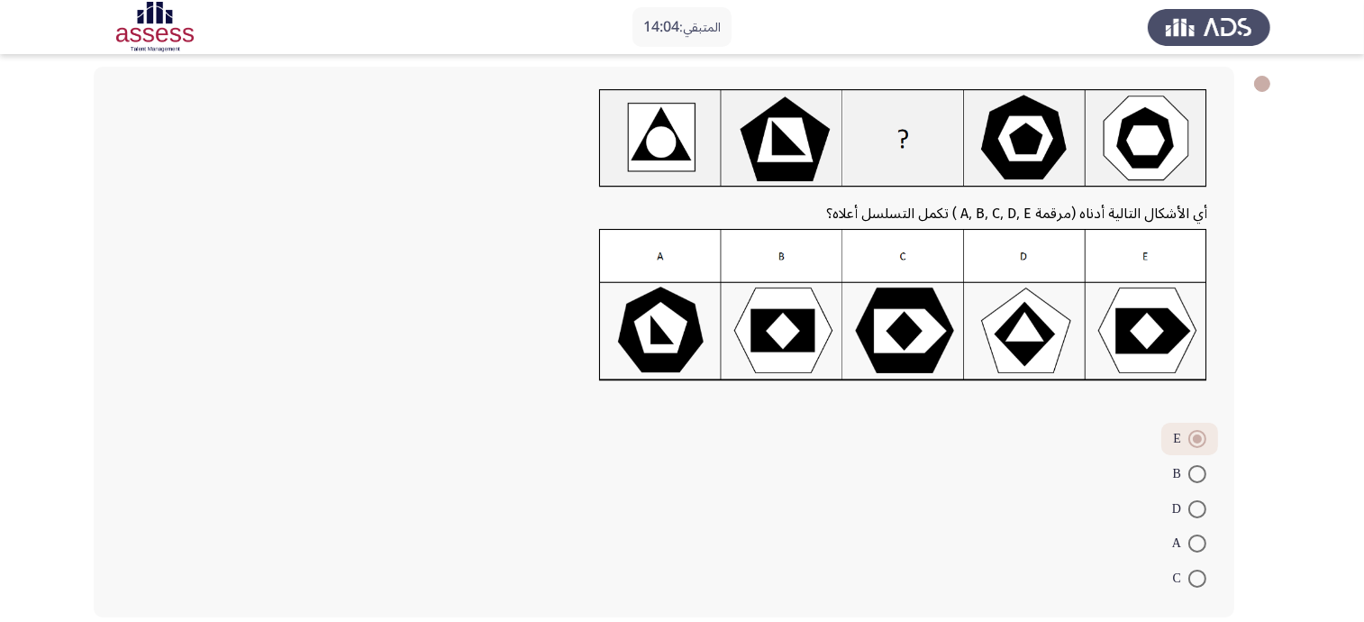
scroll to position [167, 0]
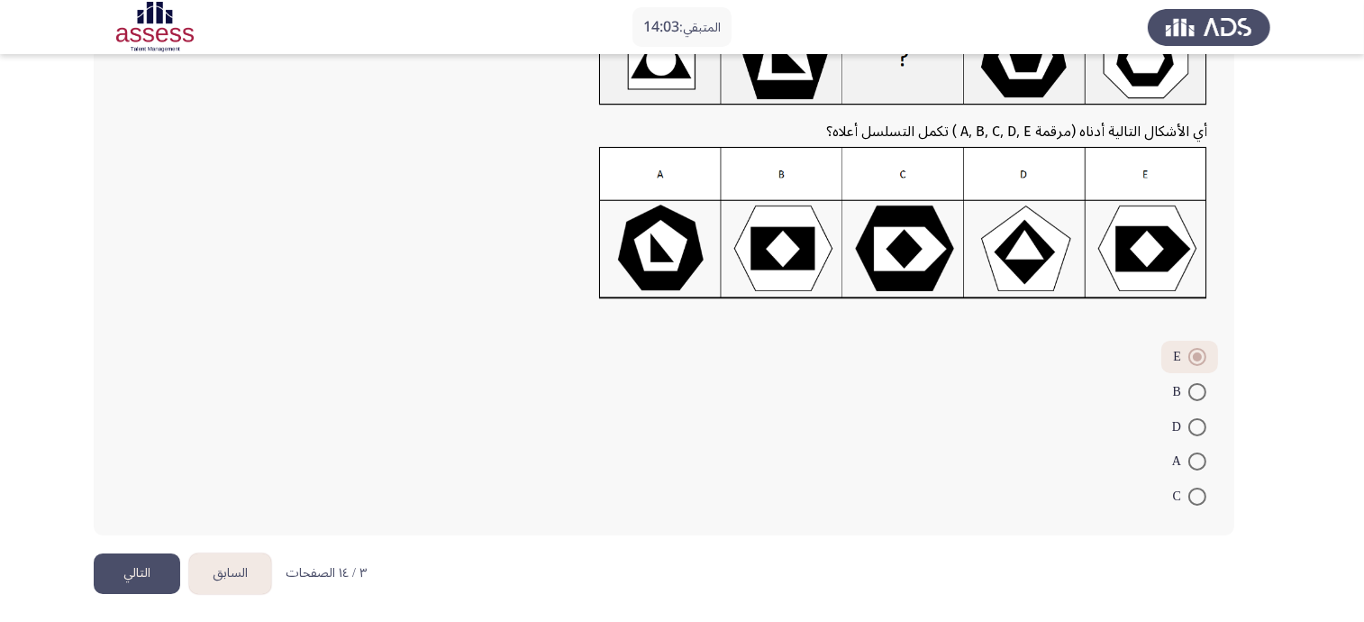
click at [96, 563] on button "التالي" at bounding box center [137, 573] width 86 height 41
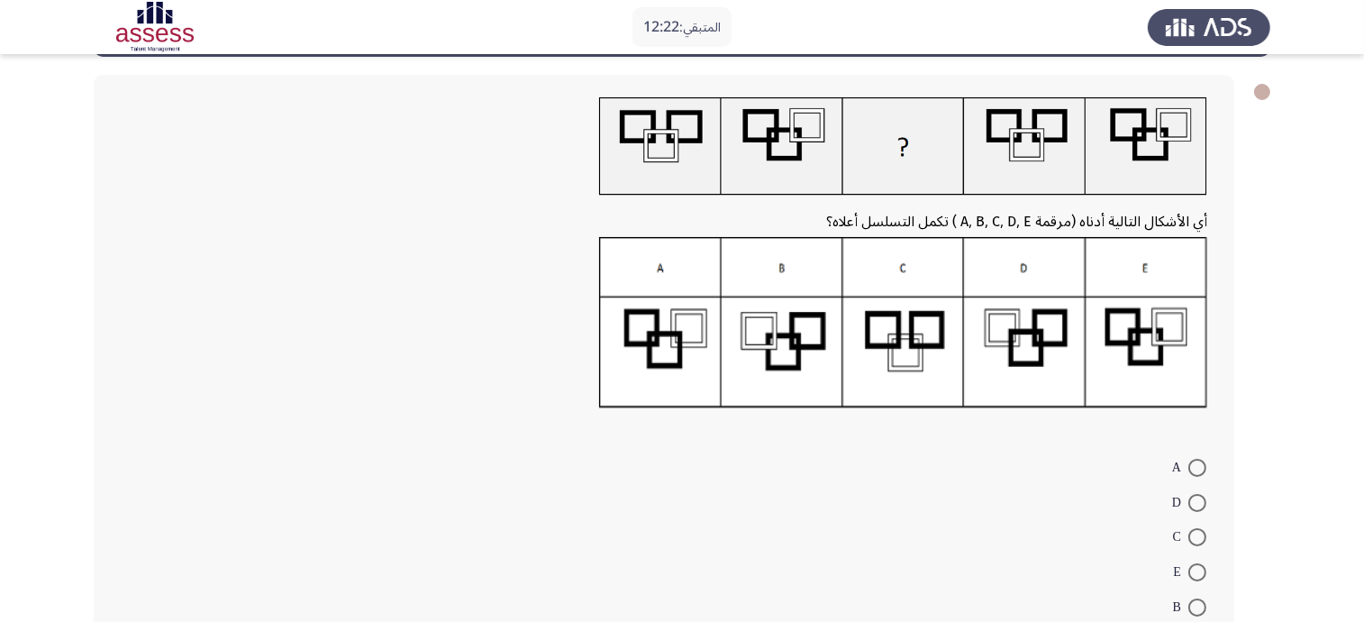
scroll to position [112, 0]
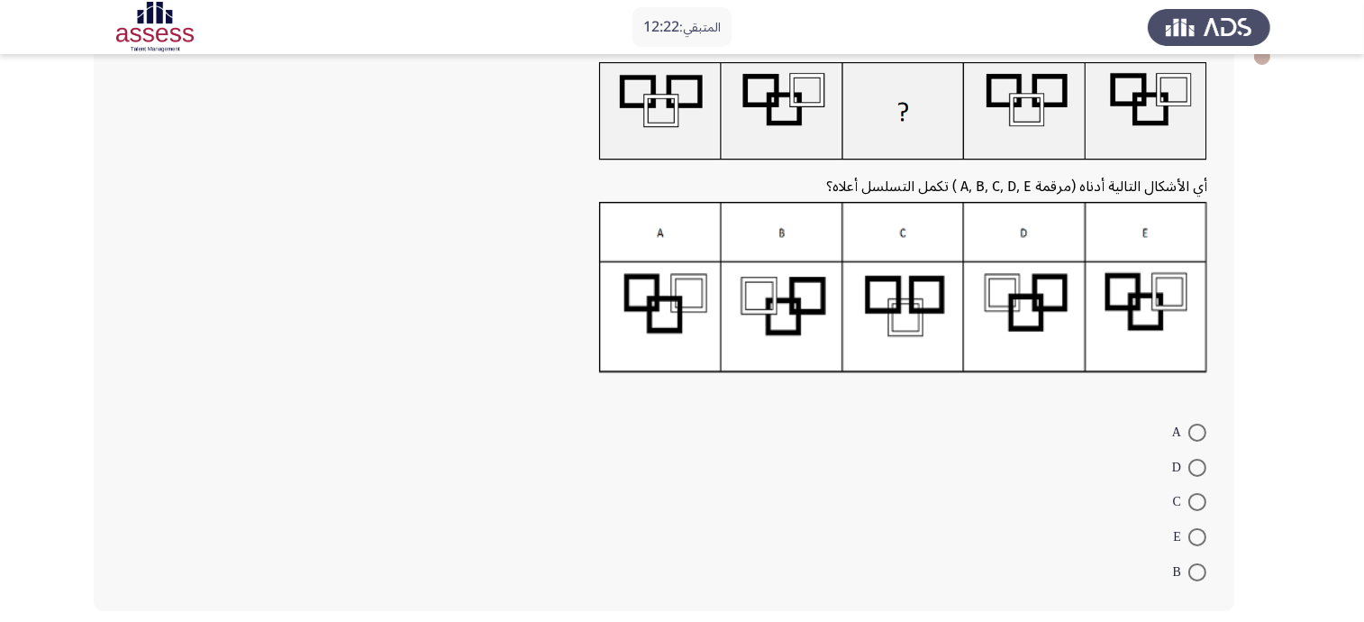
click at [1194, 461] on span at bounding box center [1197, 467] width 18 height 18
click at [1194, 461] on input "D" at bounding box center [1197, 467] width 18 height 18
radio input "true"
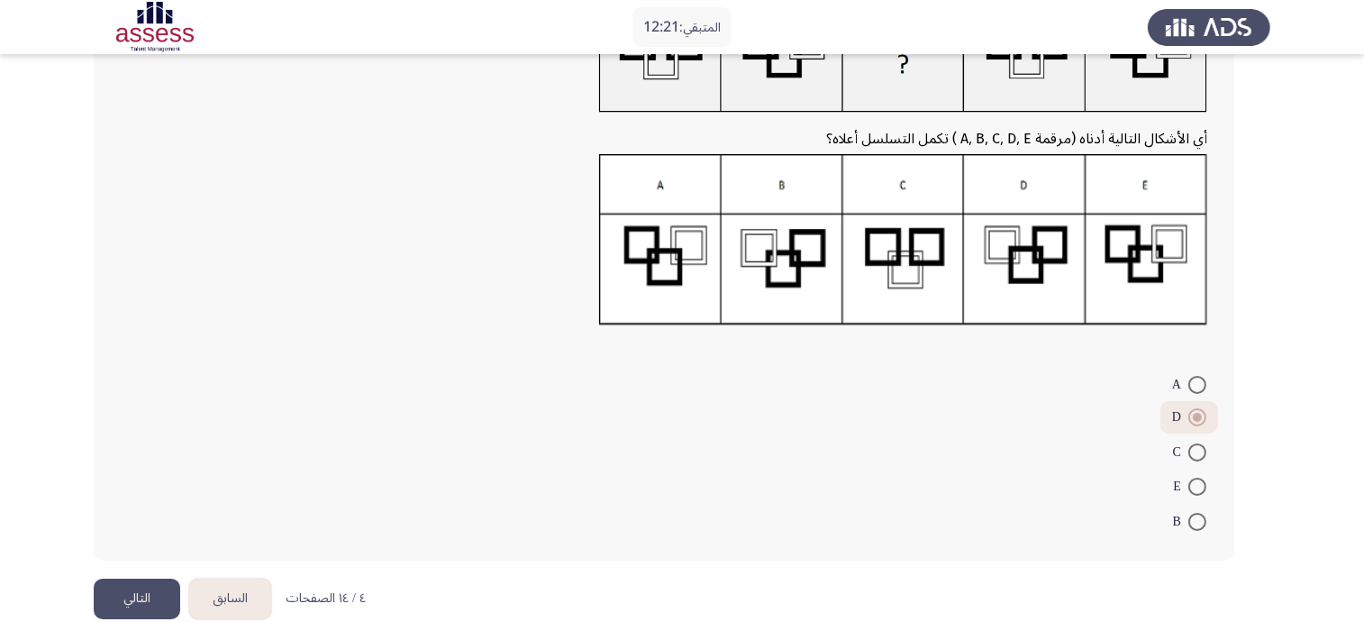
scroll to position [185, 0]
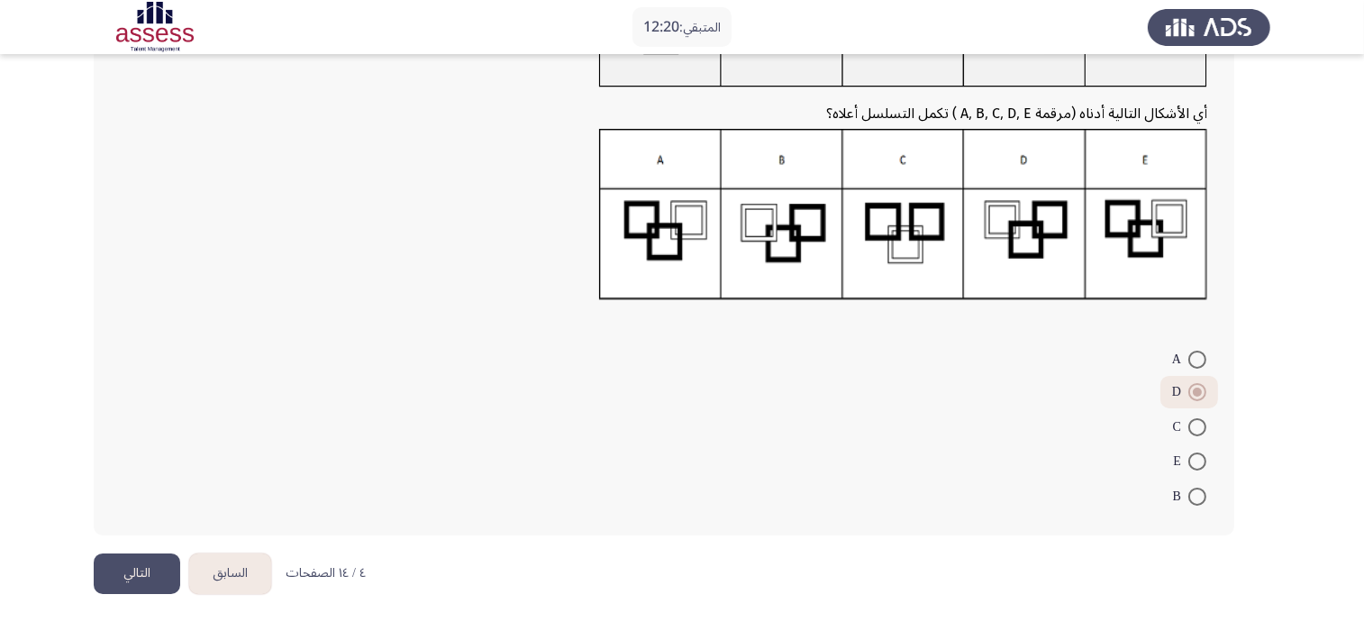
click at [105, 583] on button "التالي" at bounding box center [137, 573] width 86 height 41
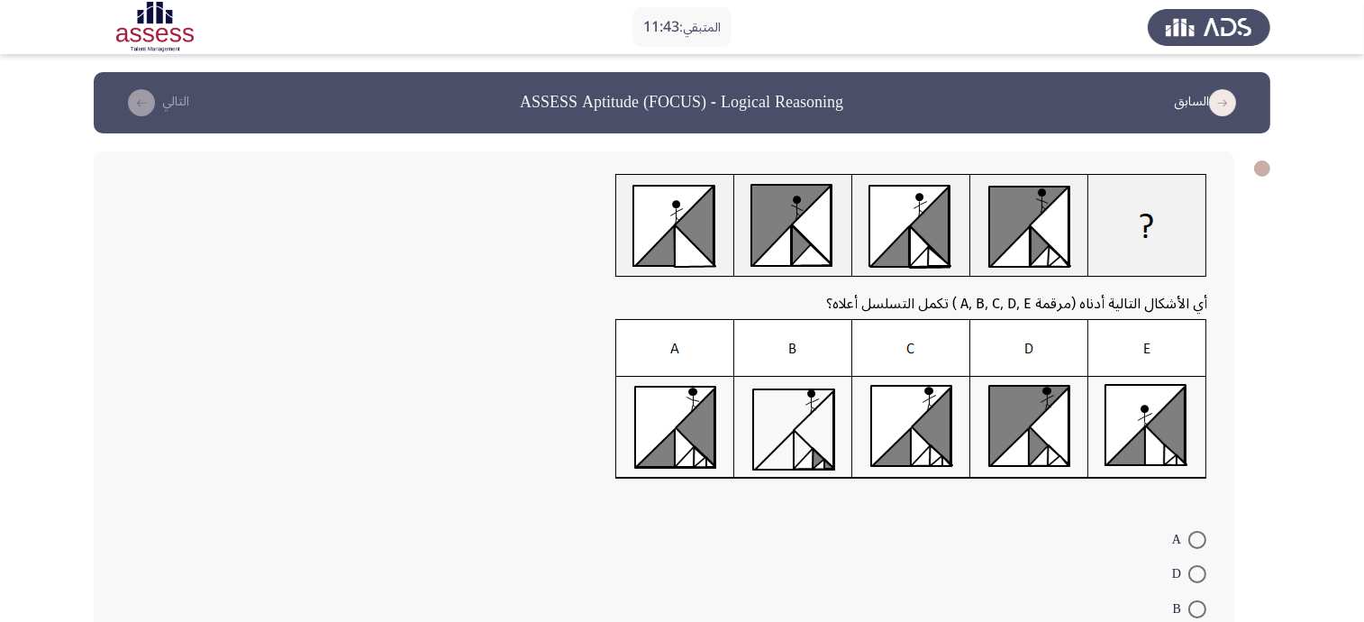
scroll to position [112, 0]
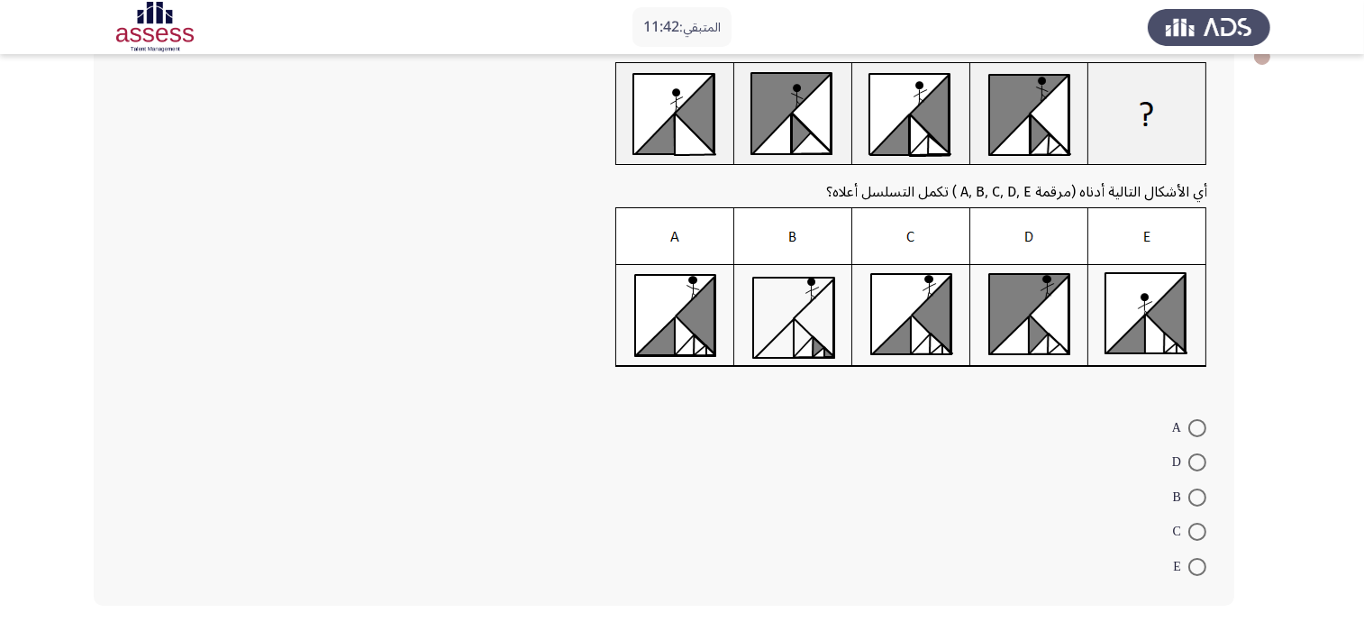
click at [1200, 531] on span at bounding box center [1197, 531] width 18 height 18
click at [1200, 531] on input "C" at bounding box center [1197, 531] width 18 height 18
radio input "true"
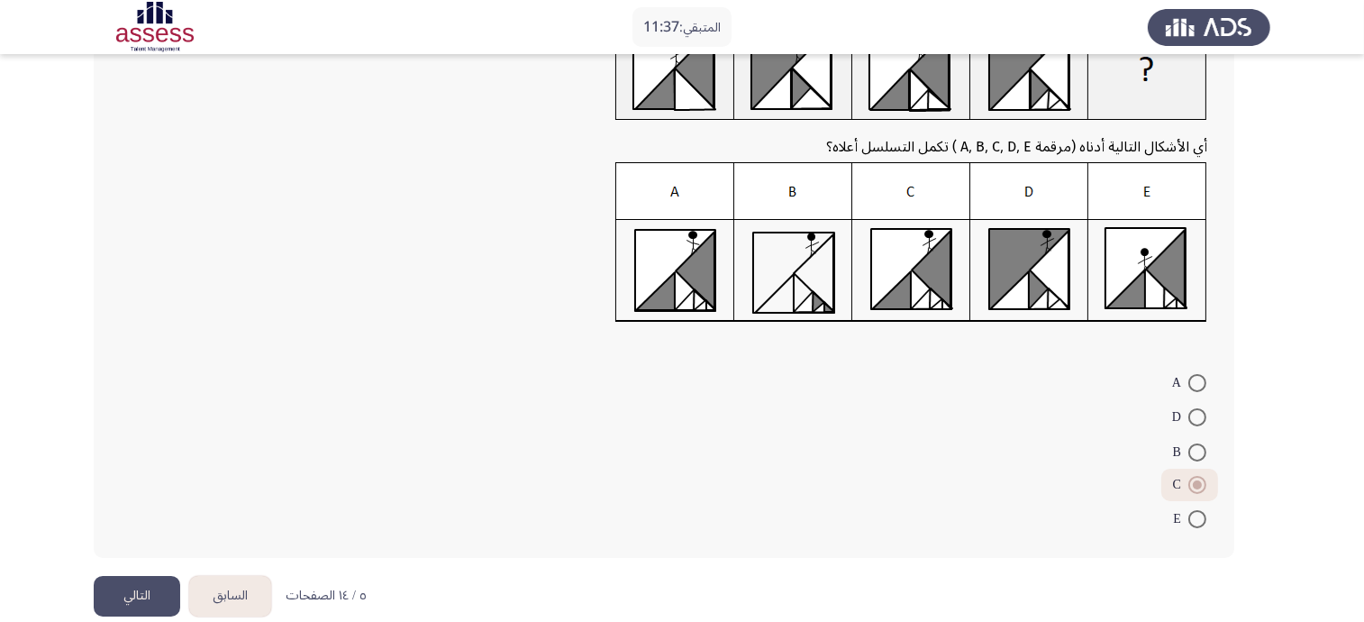
scroll to position [179, 0]
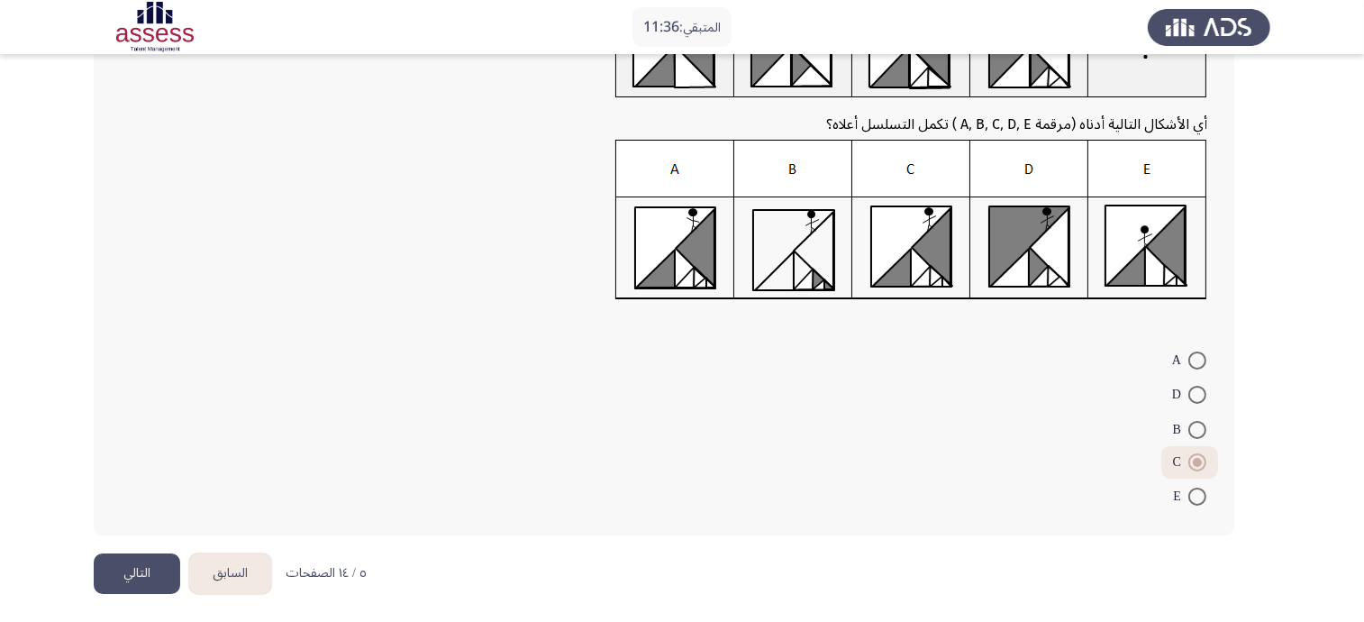
click at [151, 577] on button "التالي" at bounding box center [137, 573] width 86 height 41
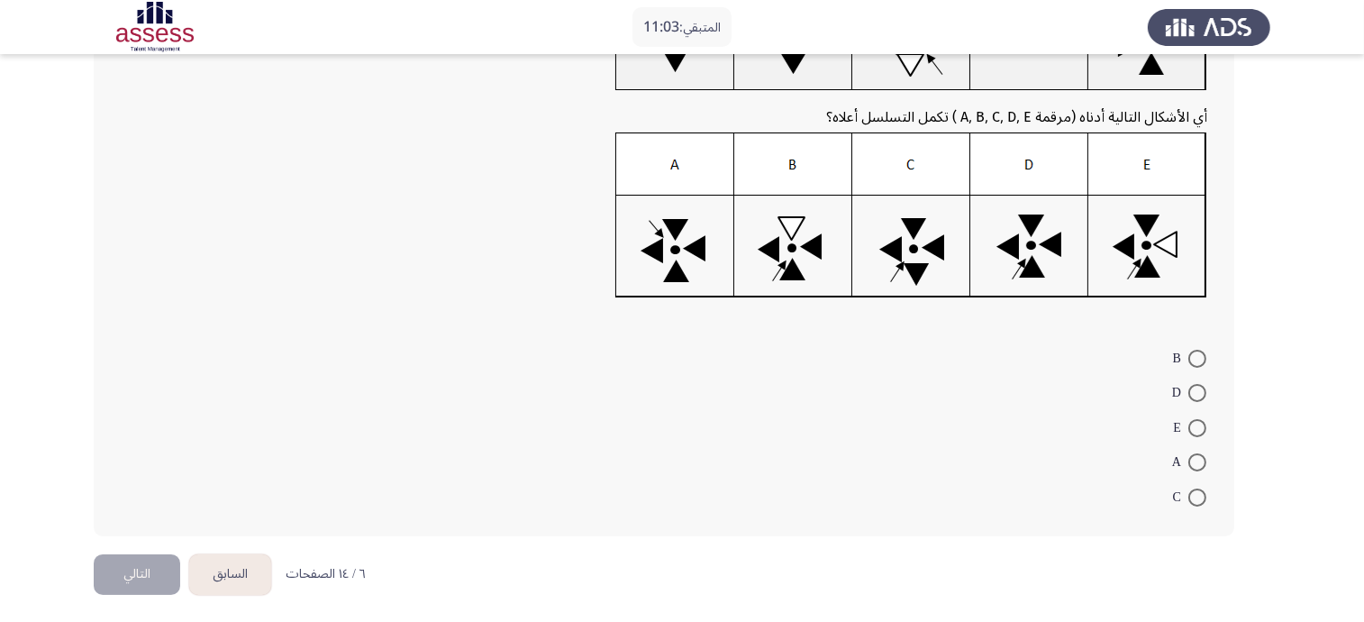
click at [1195, 432] on span at bounding box center [1197, 428] width 18 height 18
click at [1195, 432] on input "E" at bounding box center [1197, 428] width 18 height 18
radio input "true"
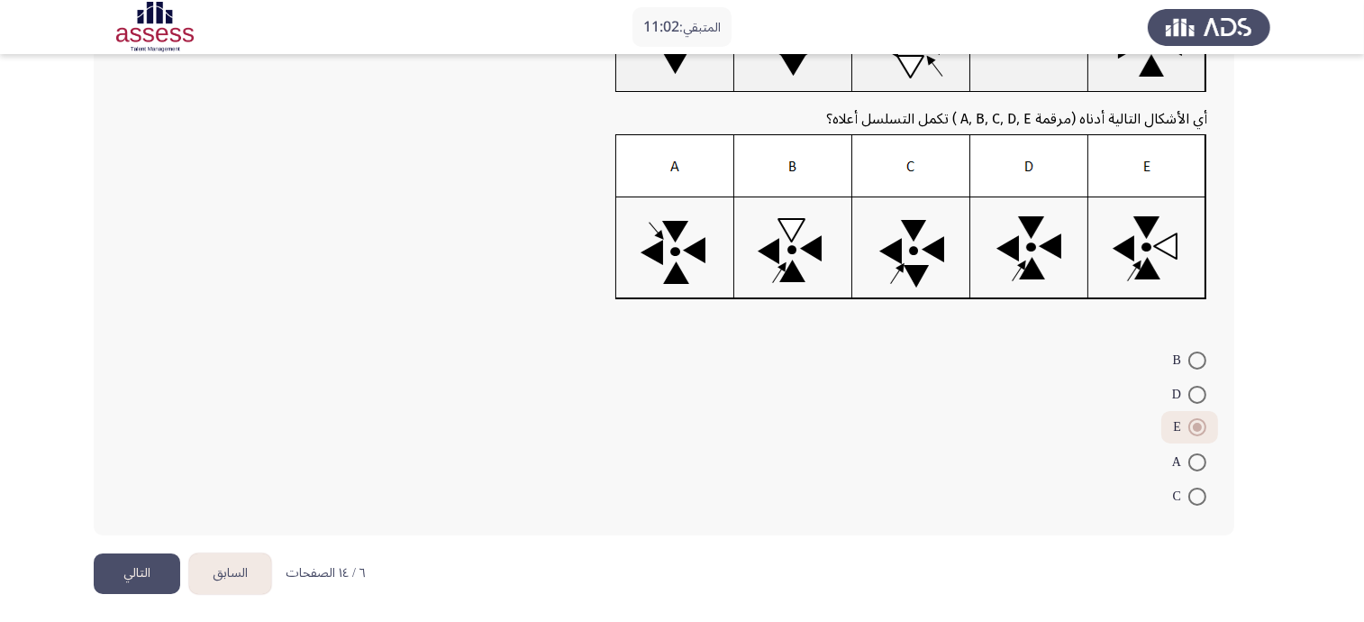
drag, startPoint x: 146, startPoint y: 564, endPoint x: 207, endPoint y: 560, distance: 61.4
click at [147, 564] on button "التالي" at bounding box center [137, 573] width 86 height 41
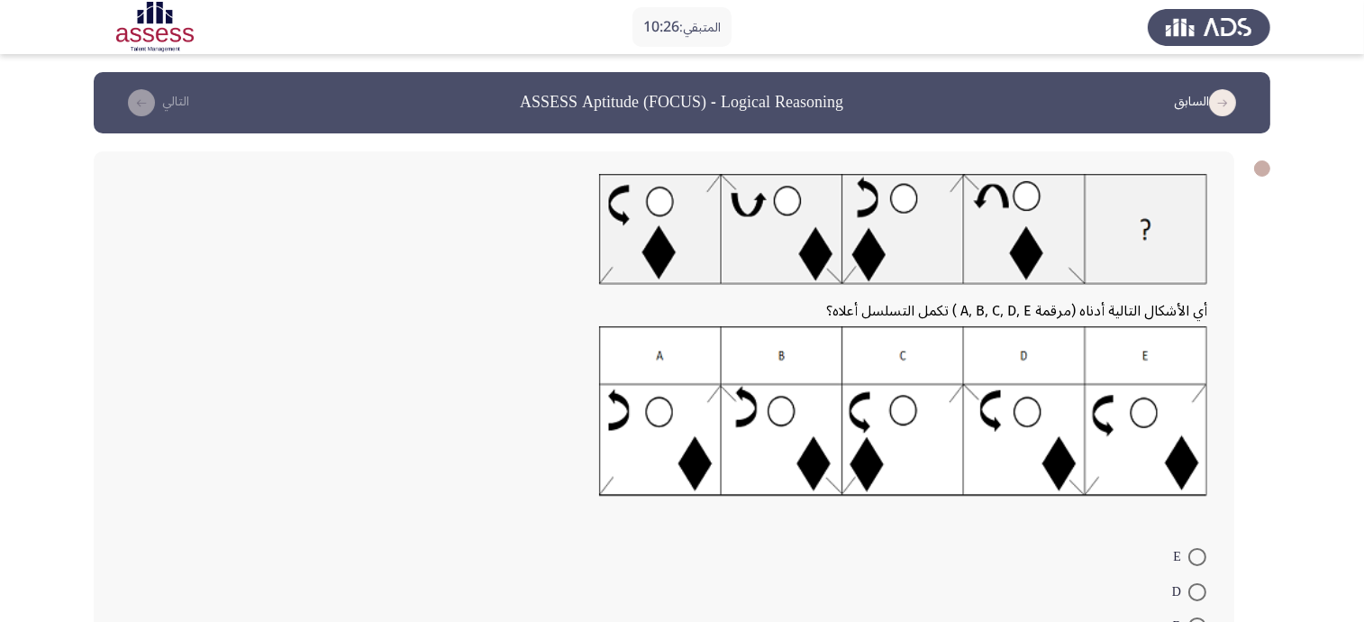
scroll to position [112, 0]
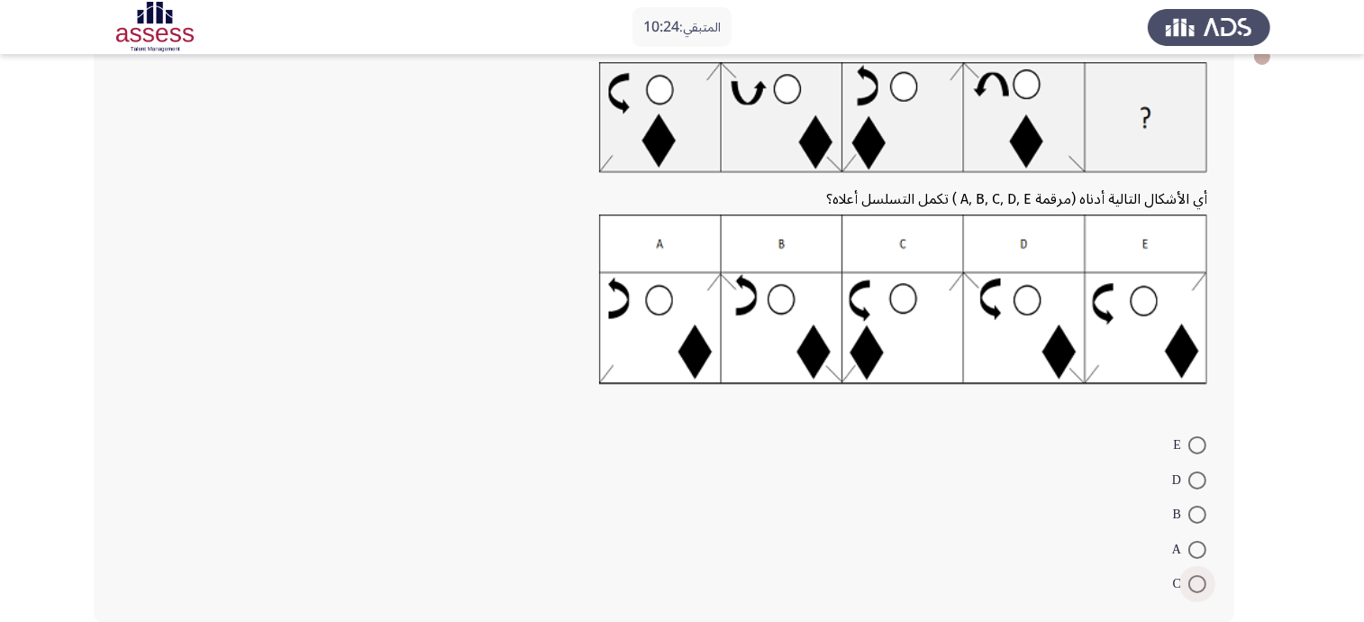
click at [1204, 575] on span at bounding box center [1197, 584] width 18 height 18
click at [1204, 575] on input "C" at bounding box center [1197, 584] width 18 height 18
radio input "true"
drag, startPoint x: 1198, startPoint y: 437, endPoint x: 954, endPoint y: 505, distance: 253.5
click at [1198, 437] on span at bounding box center [1197, 445] width 18 height 18
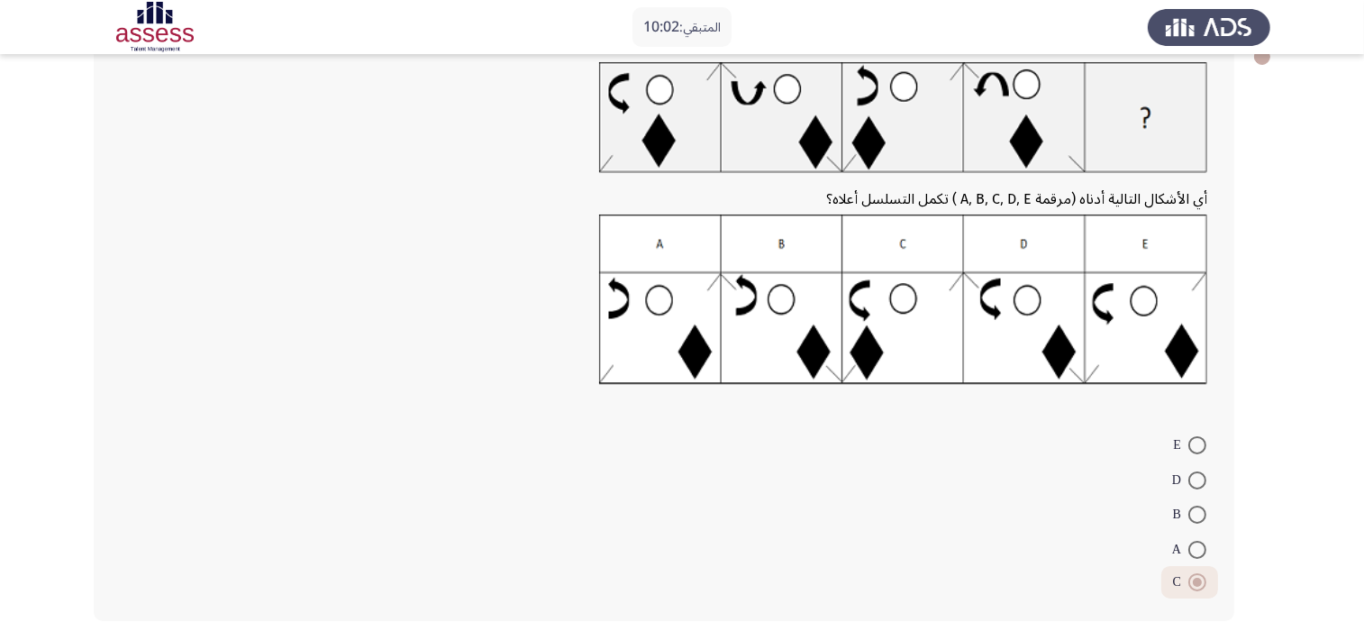
click at [1198, 437] on input "E" at bounding box center [1197, 445] width 18 height 18
radio input "true"
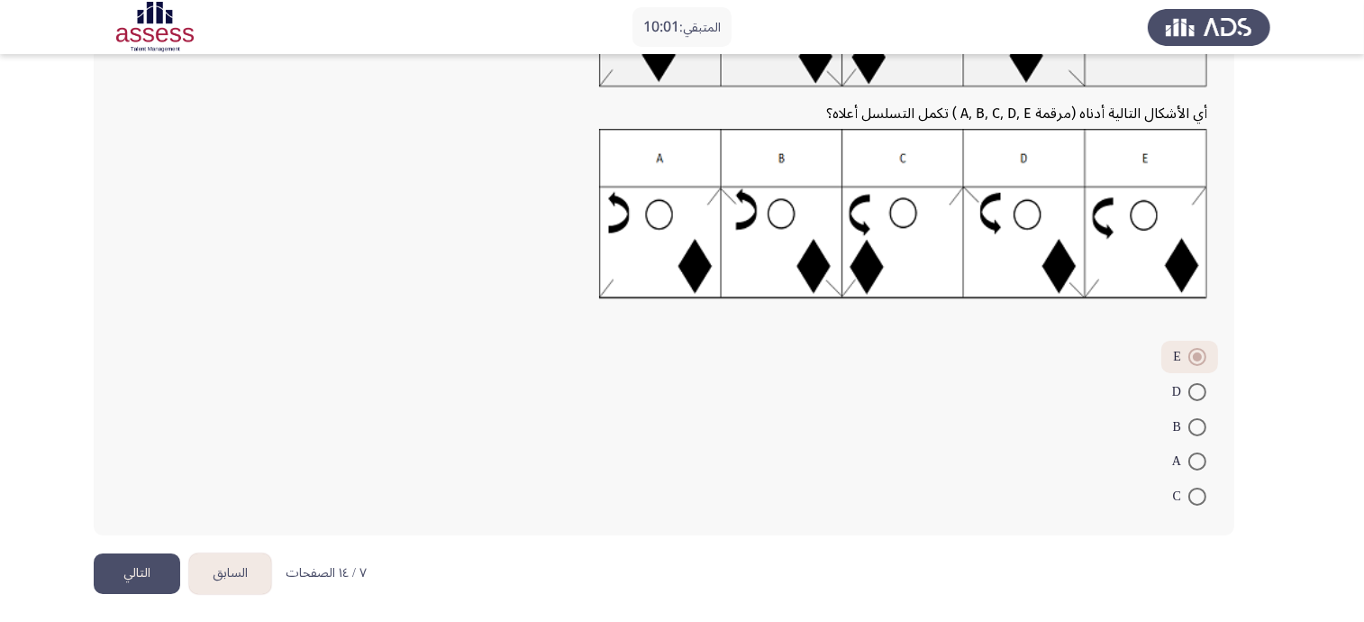
click at [125, 583] on button "التالي" at bounding box center [137, 573] width 86 height 41
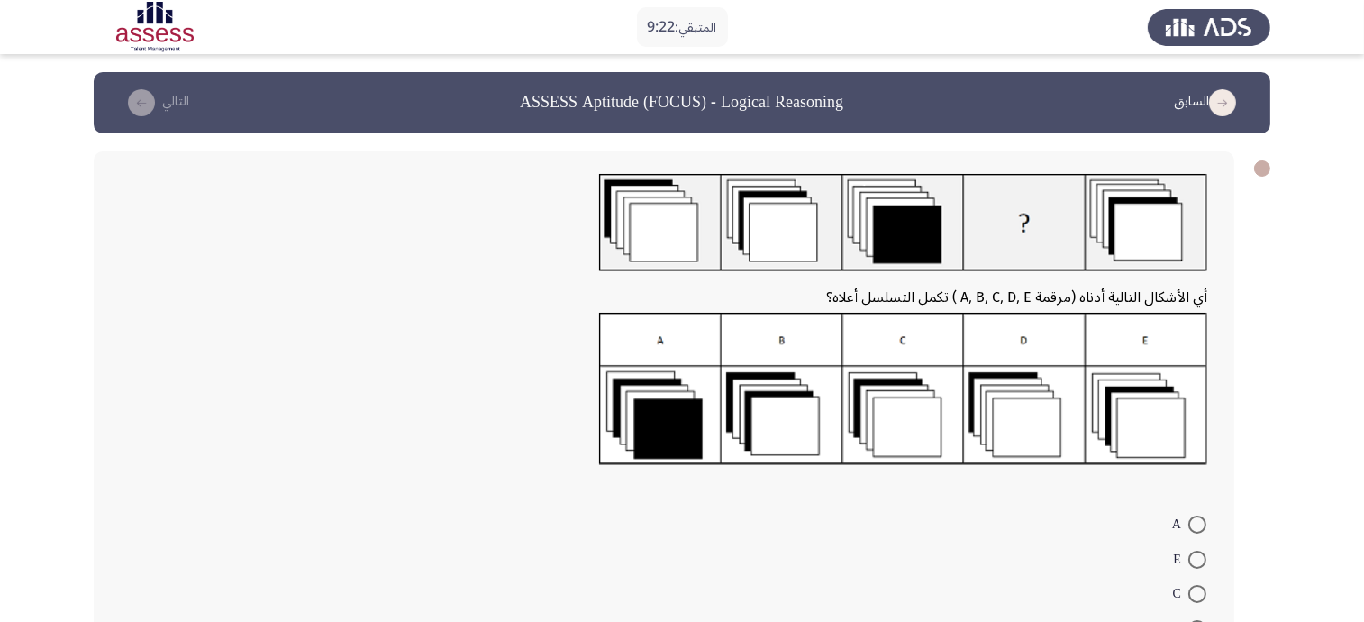
scroll to position [112, 0]
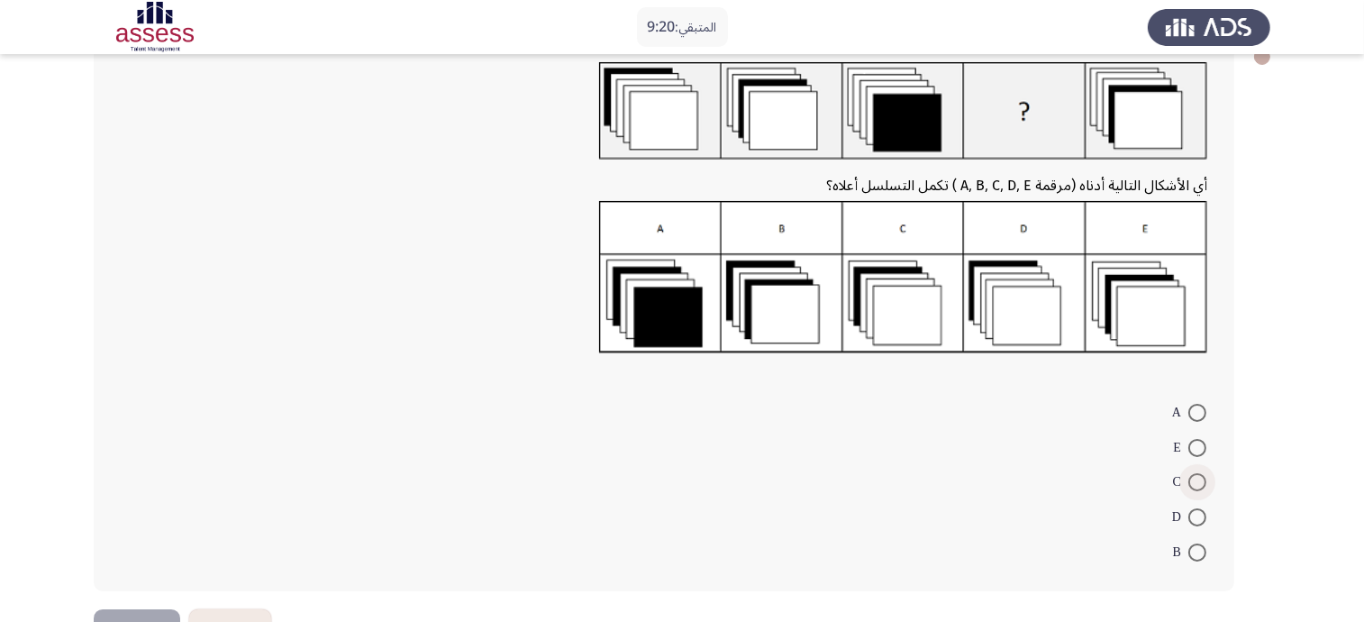
click at [1189, 476] on span at bounding box center [1197, 482] width 18 height 18
click at [1189, 476] on input "C" at bounding box center [1197, 482] width 18 height 18
radio input "true"
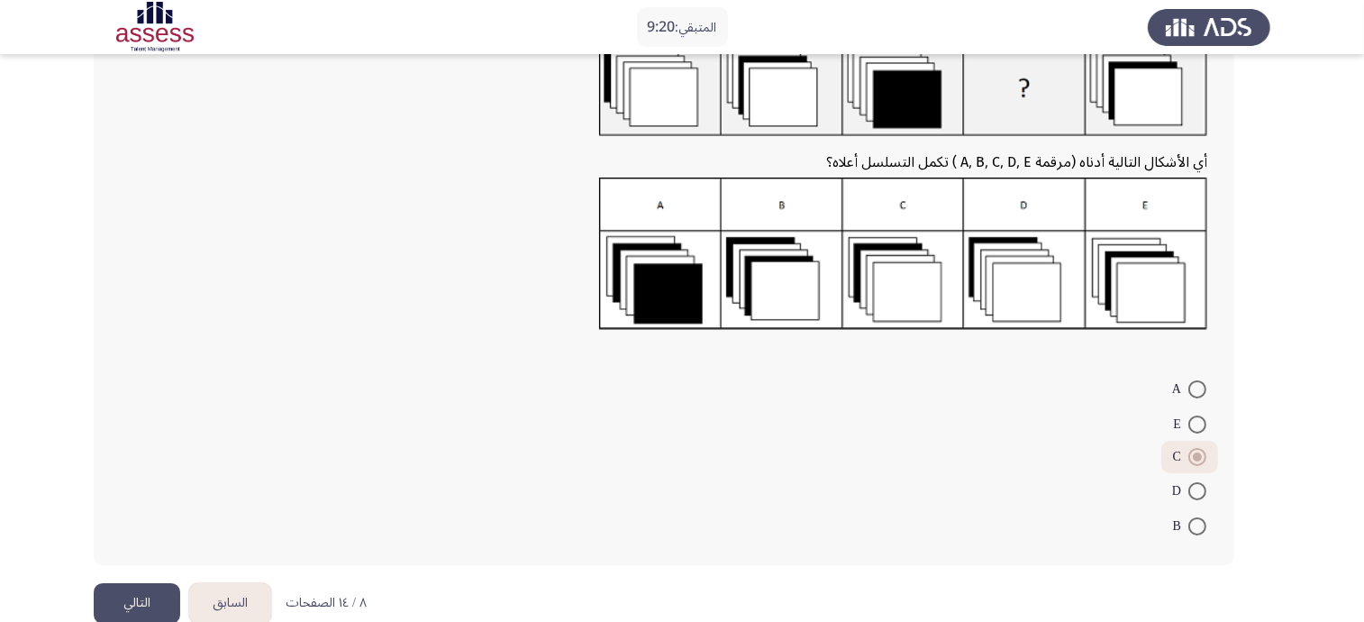
scroll to position [165, 0]
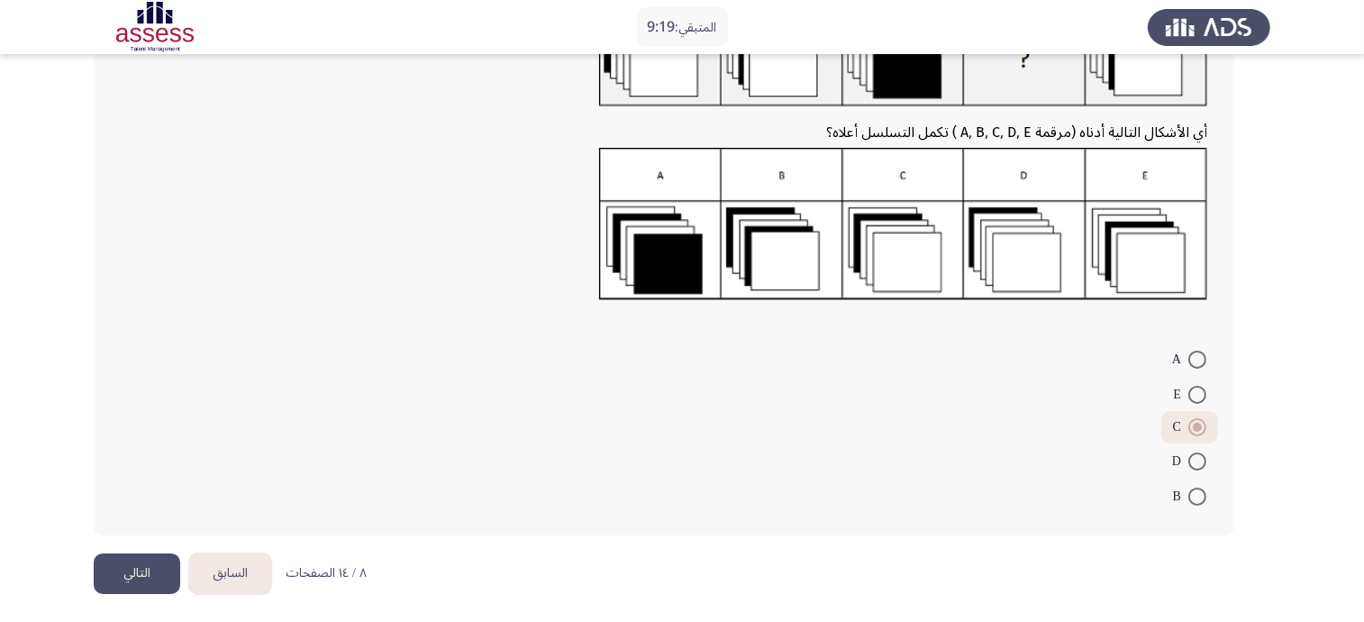
click at [119, 577] on button "التالي" at bounding box center [137, 573] width 86 height 41
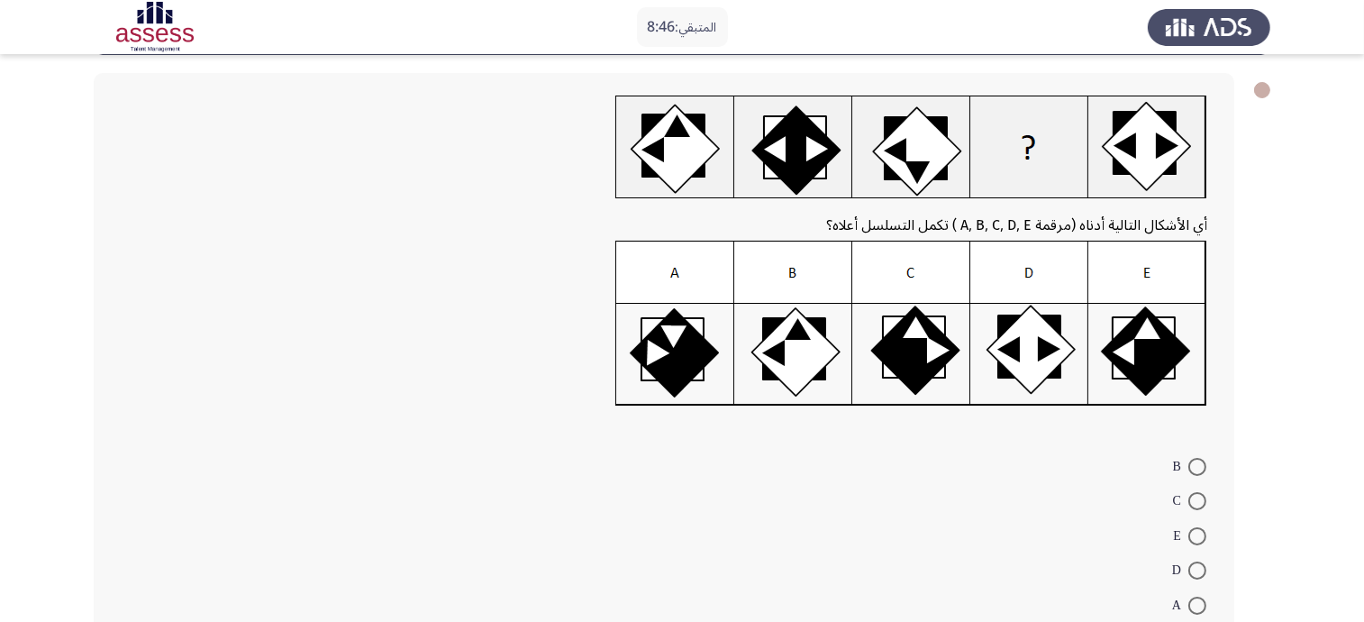
scroll to position [112, 0]
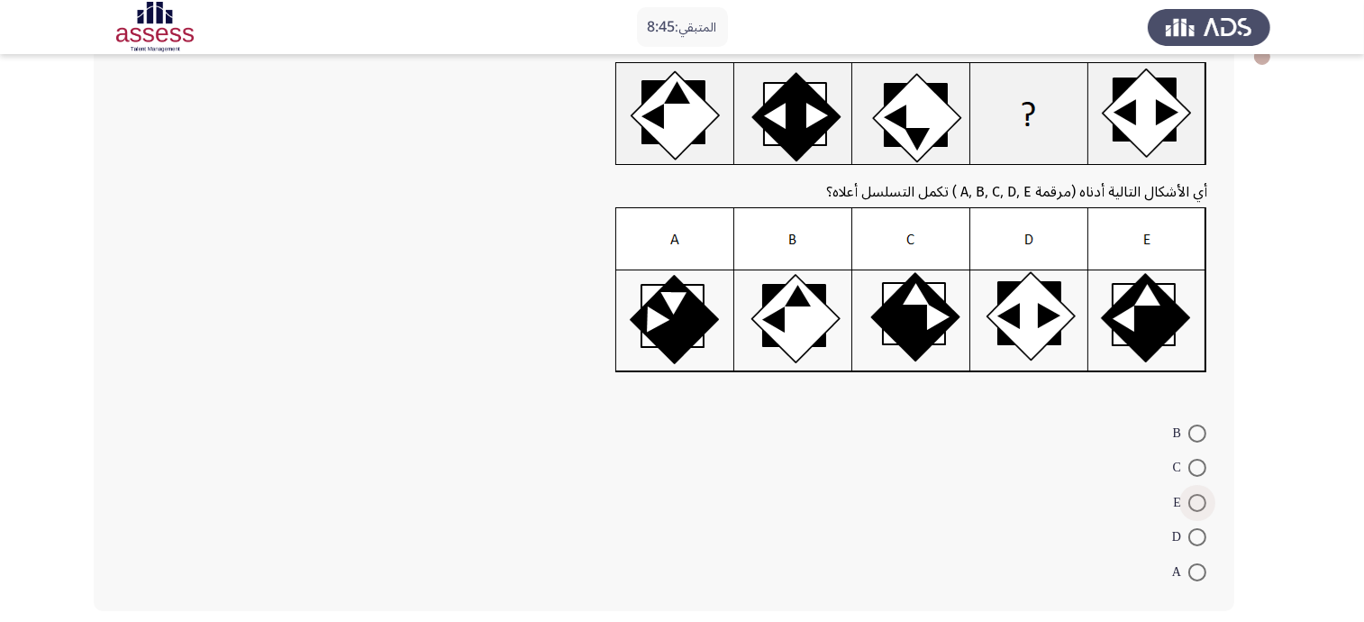
click at [1195, 494] on span at bounding box center [1197, 503] width 18 height 18
click at [1195, 494] on input "E" at bounding box center [1197, 503] width 18 height 18
radio input "true"
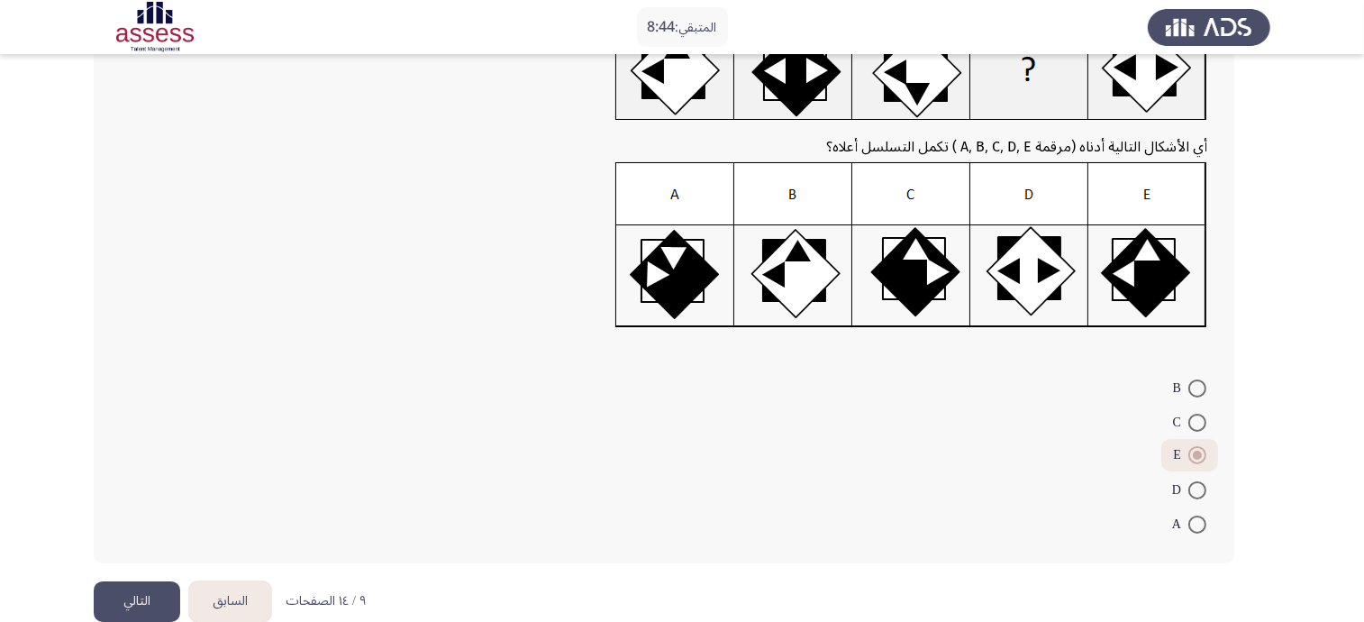
scroll to position [185, 0]
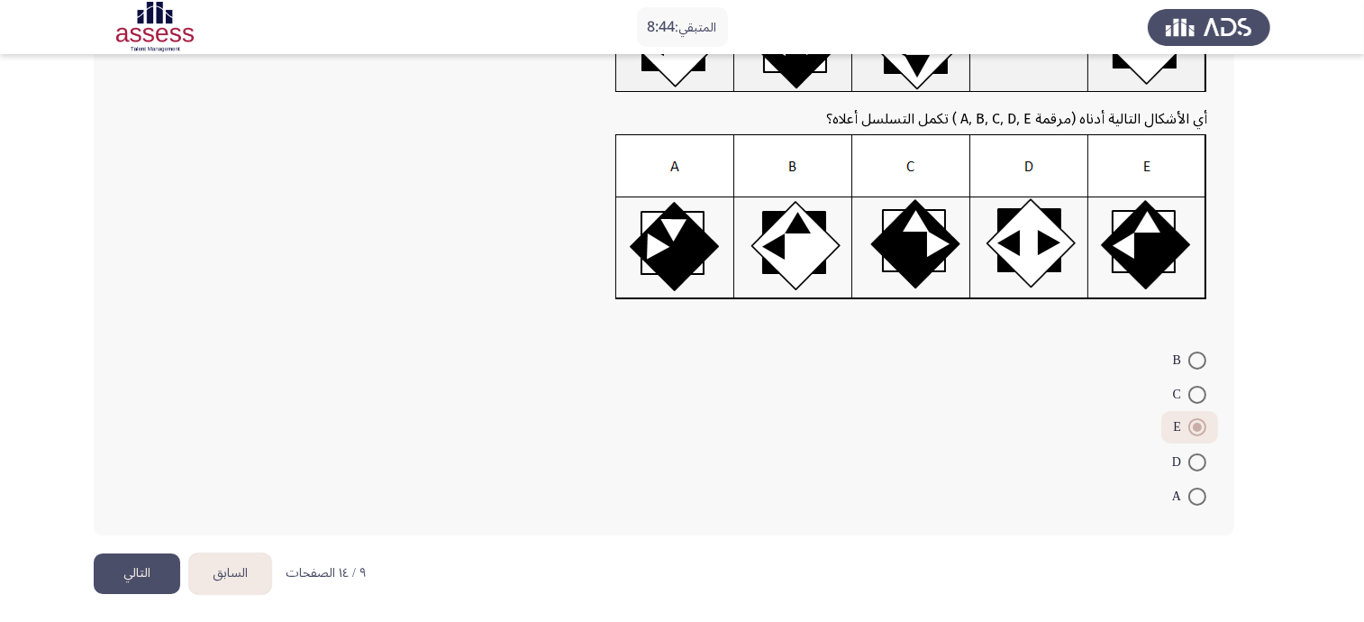
click at [164, 569] on button "التالي" at bounding box center [137, 573] width 86 height 41
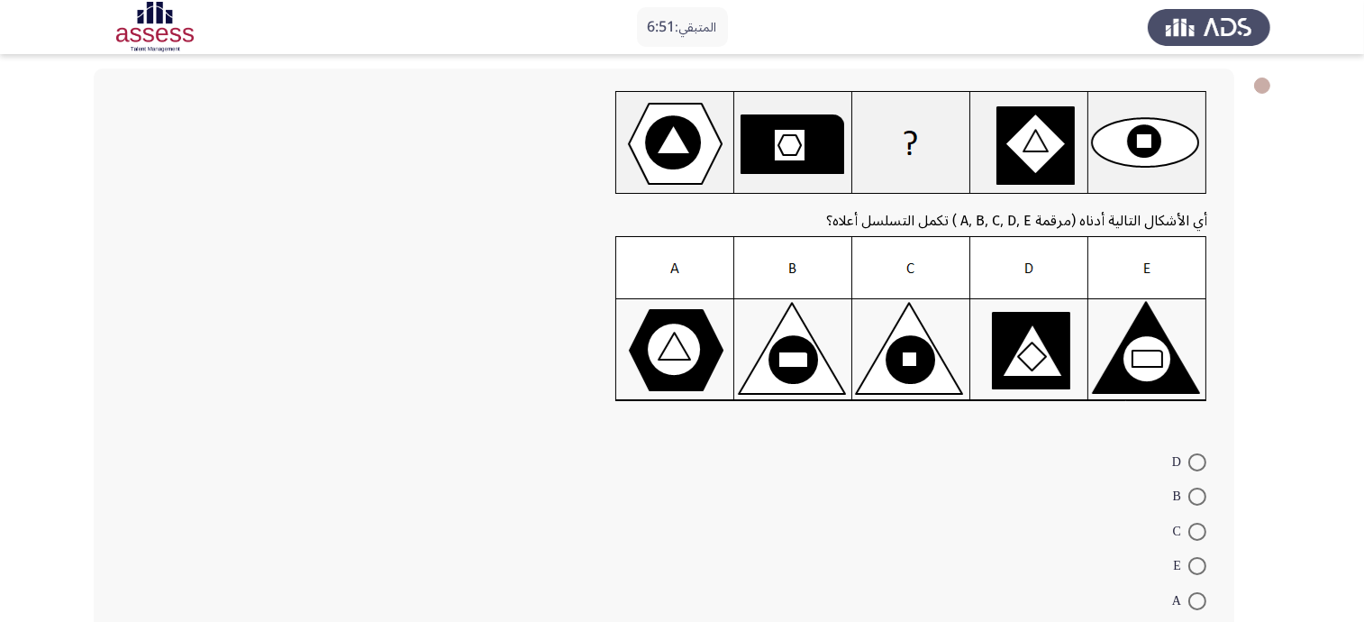
scroll to position [186, 0]
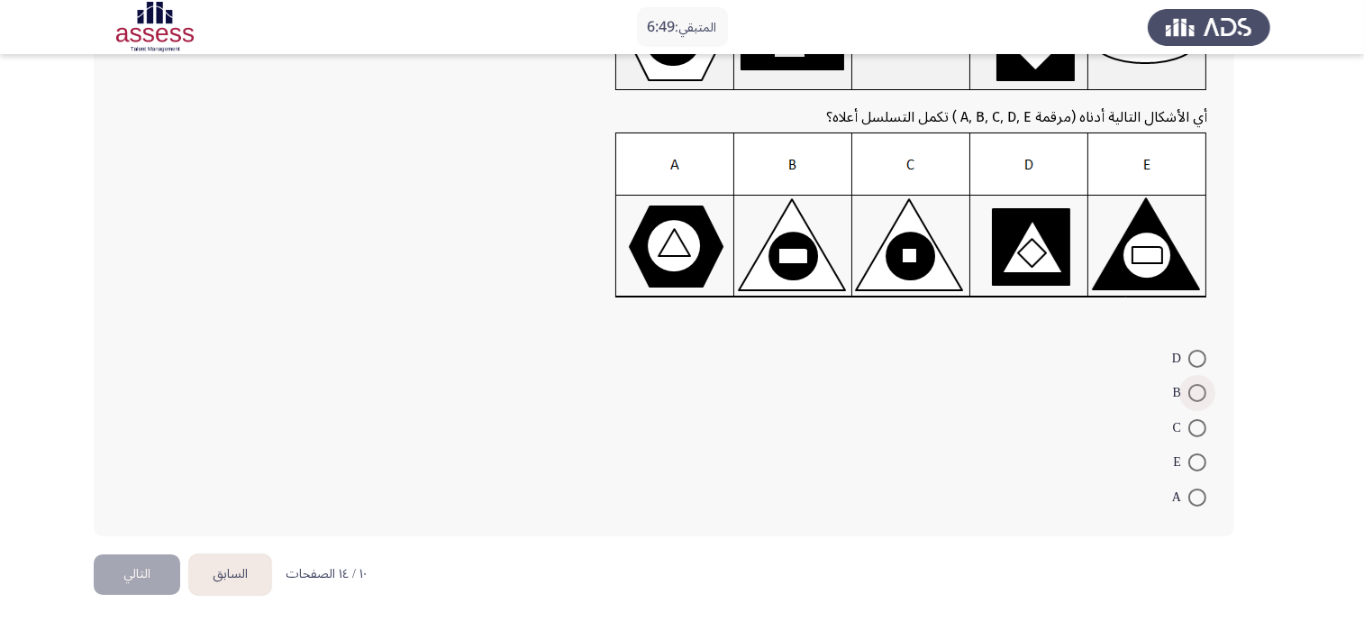
click at [1191, 386] on span at bounding box center [1197, 393] width 18 height 18
click at [1191, 386] on input "B" at bounding box center [1197, 393] width 18 height 18
radio input "true"
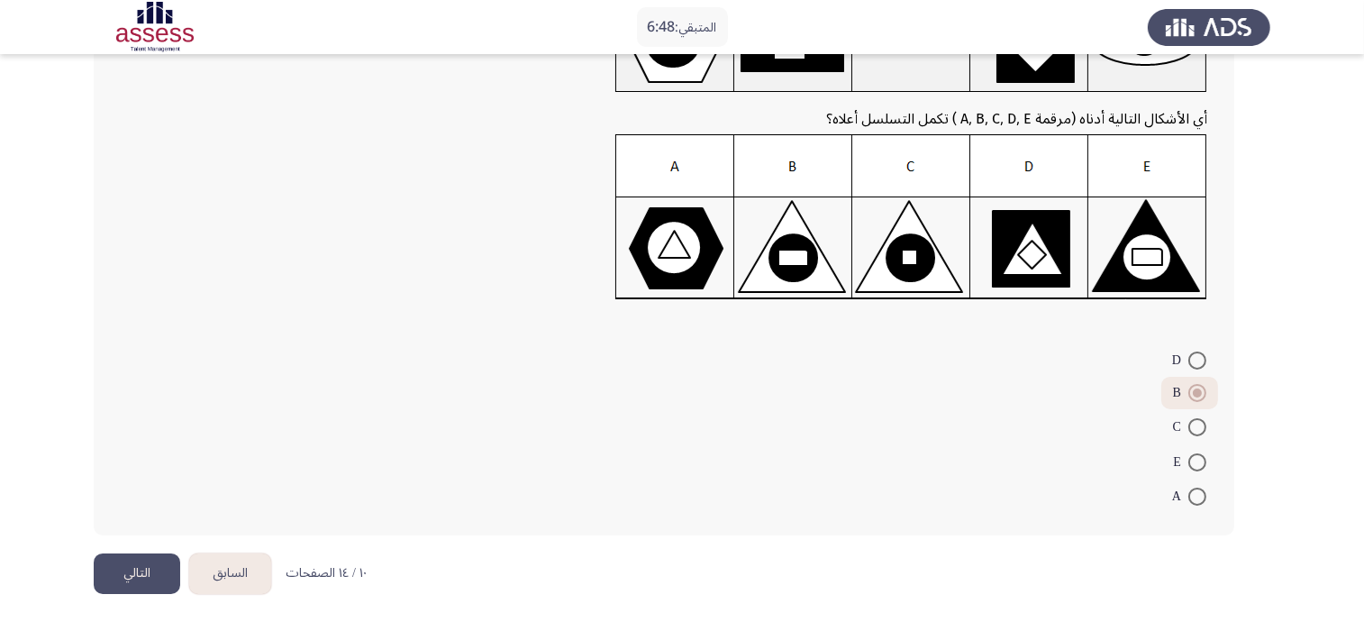
click at [114, 561] on button "التالي" at bounding box center [137, 573] width 86 height 41
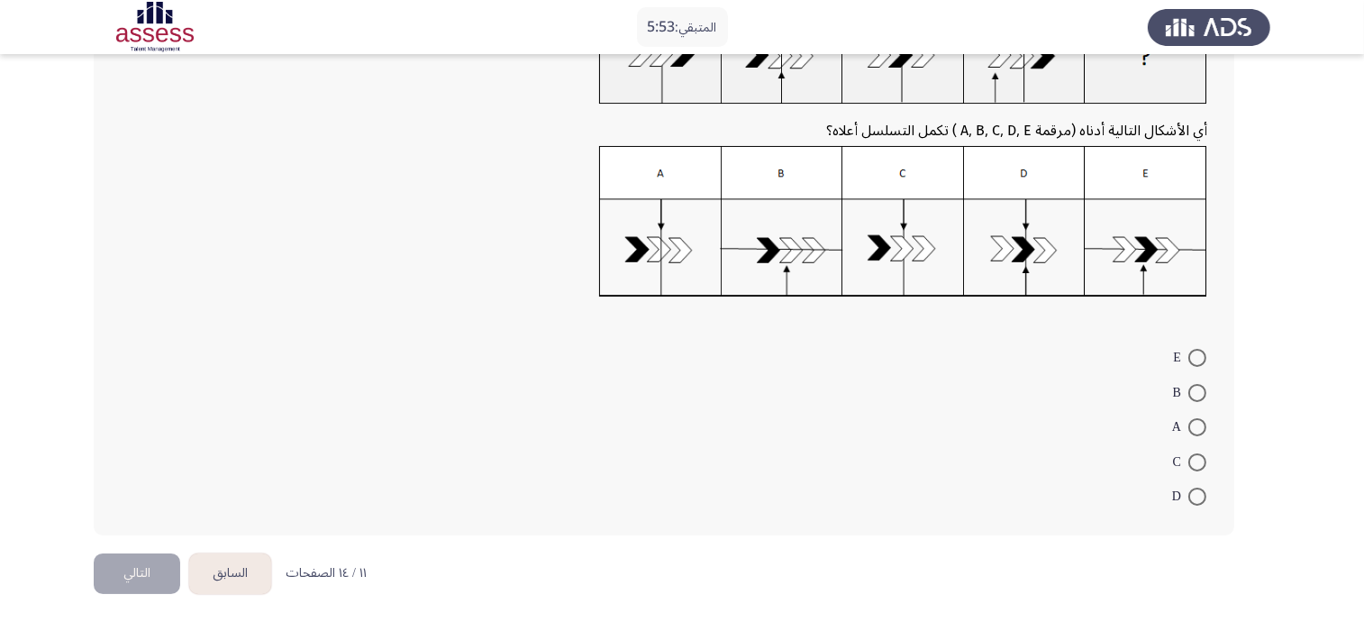
scroll to position [55, 0]
click at [1196, 461] on span at bounding box center [1197, 462] width 18 height 18
click at [1196, 461] on input "C" at bounding box center [1197, 462] width 18 height 18
radio input "true"
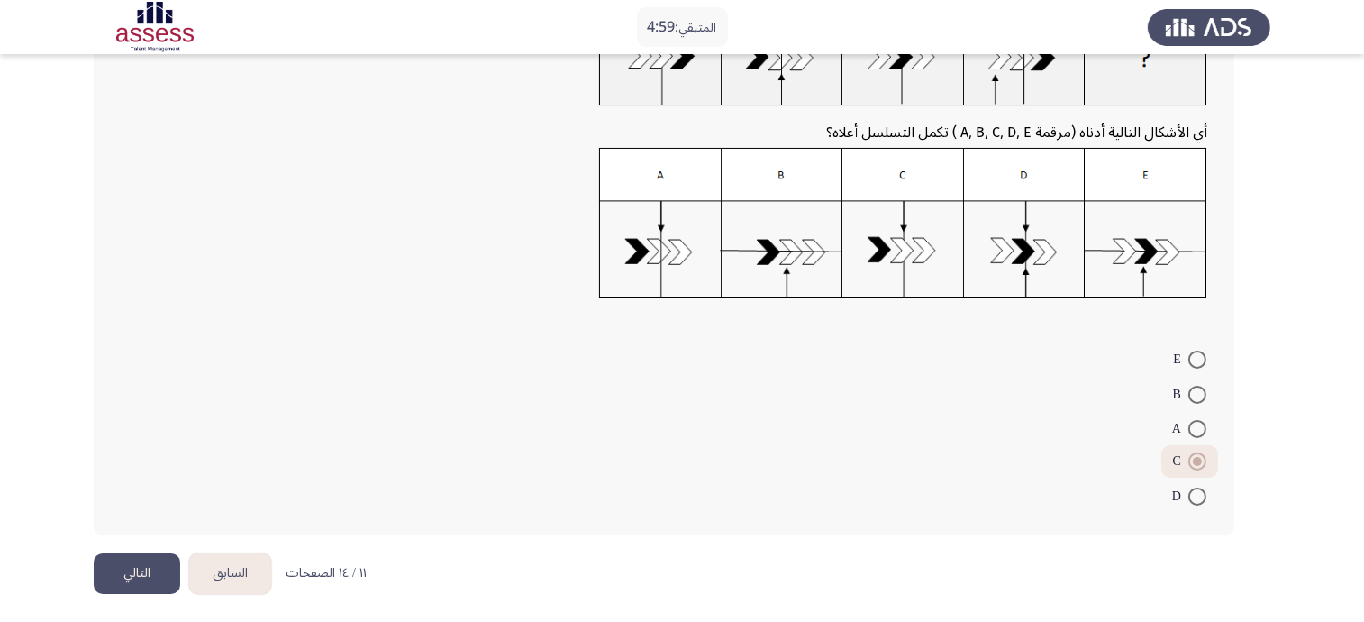
click at [122, 567] on button "التالي" at bounding box center [137, 573] width 86 height 41
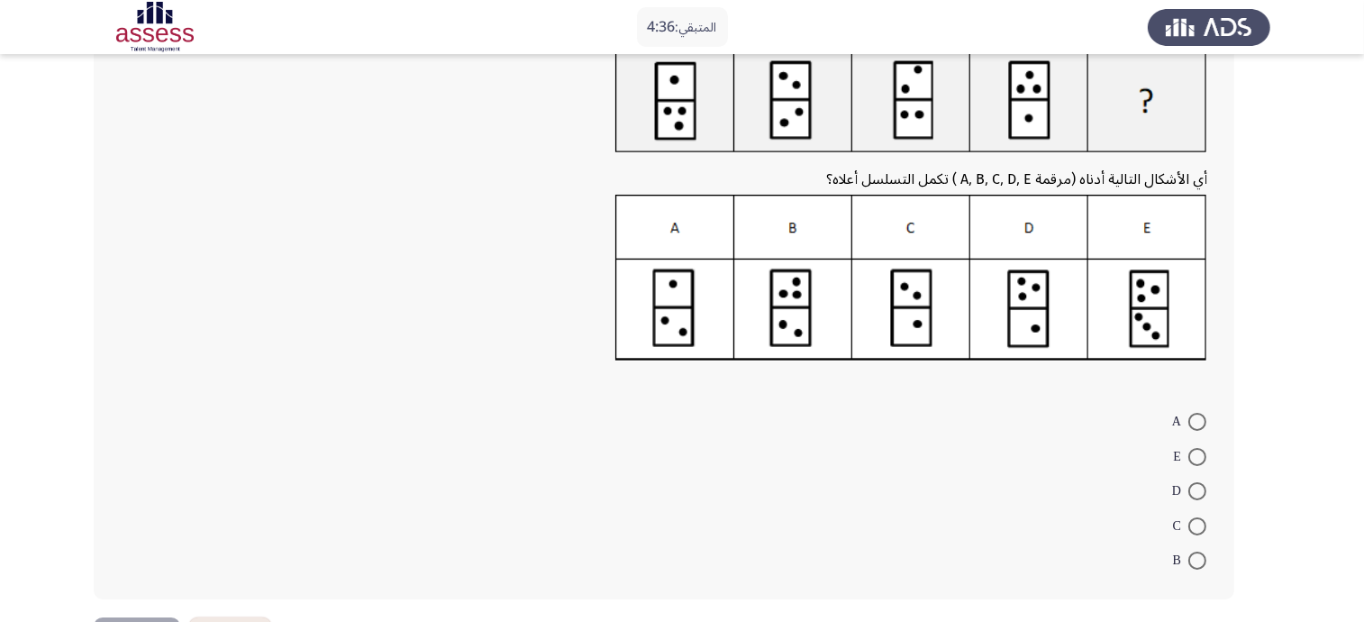
scroll to position [188, 0]
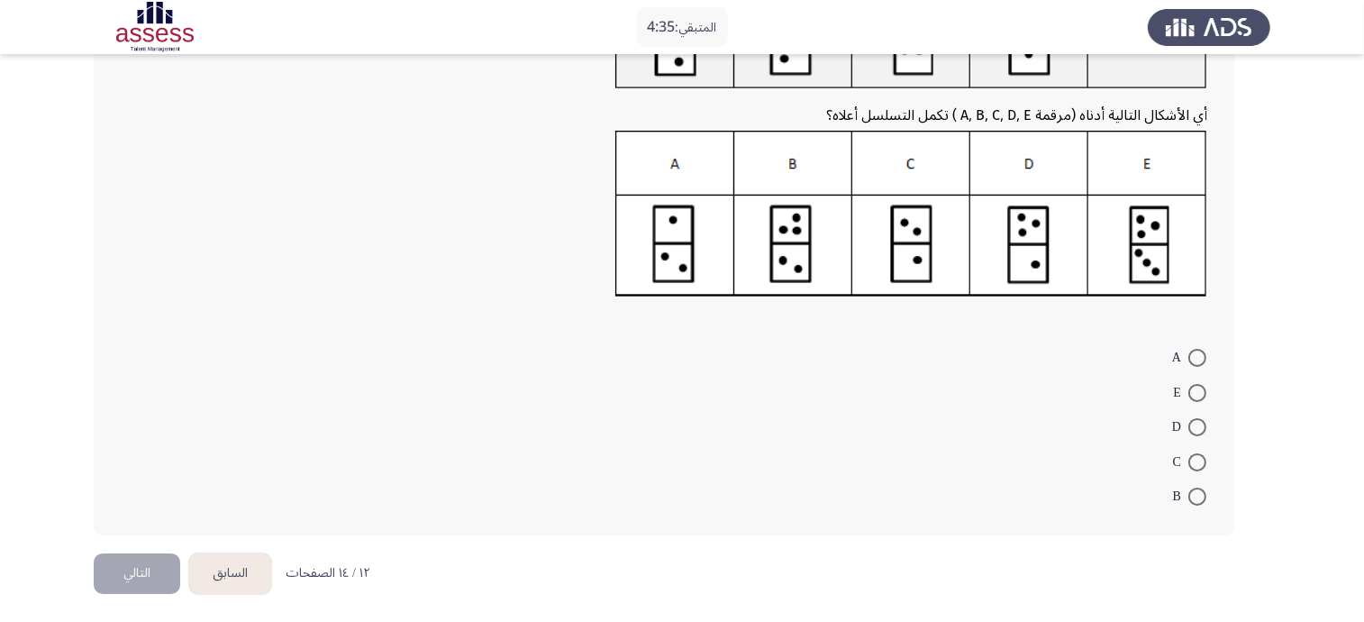
click at [1197, 422] on span at bounding box center [1197, 427] width 18 height 18
click at [1197, 422] on input "D" at bounding box center [1197, 427] width 18 height 18
radio input "true"
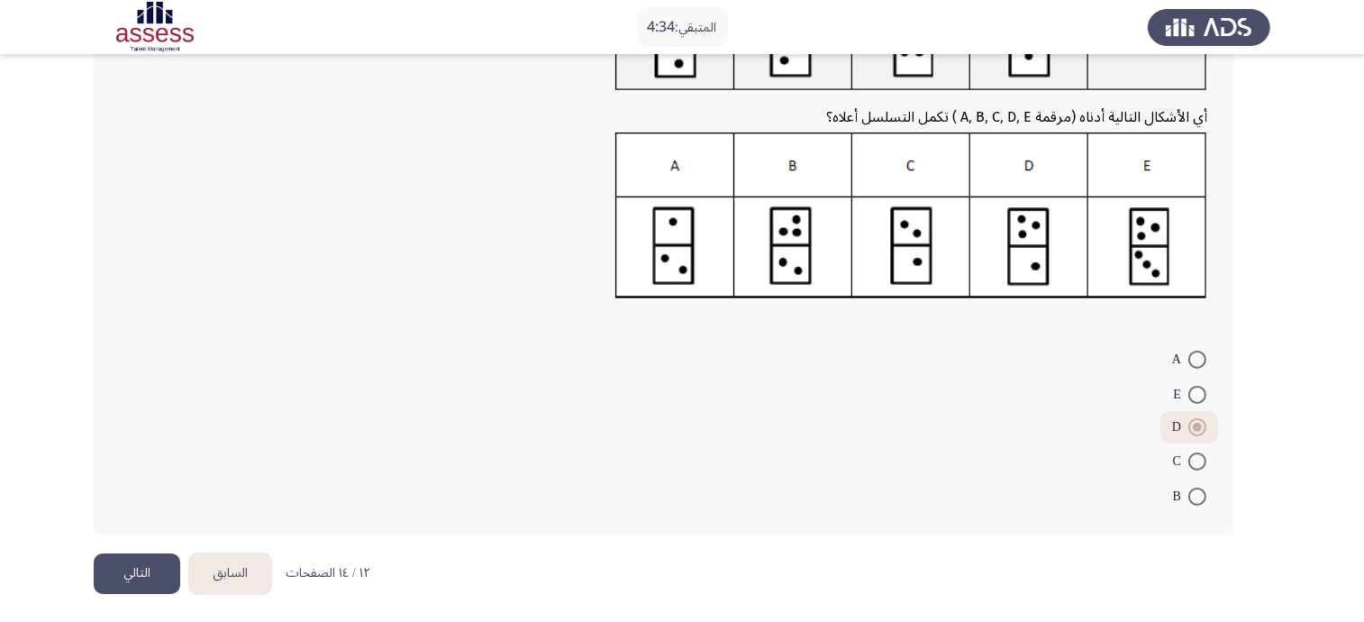
click at [141, 561] on button "التالي" at bounding box center [137, 573] width 86 height 41
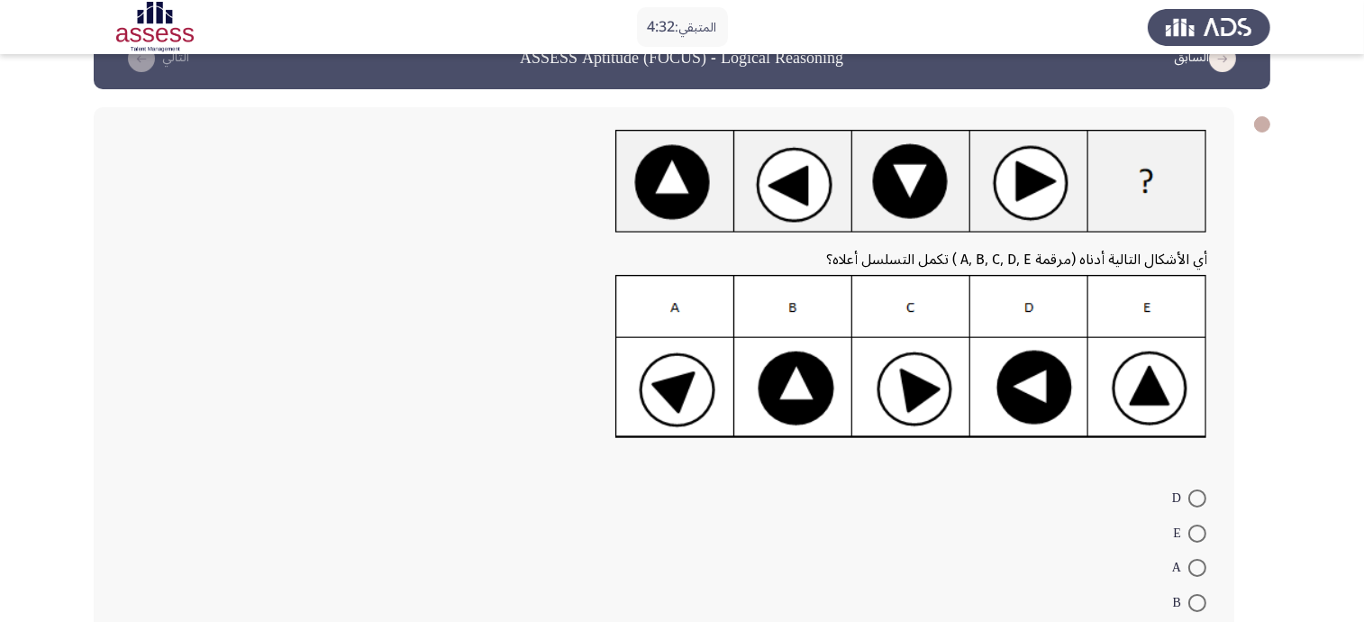
scroll to position [112, 0]
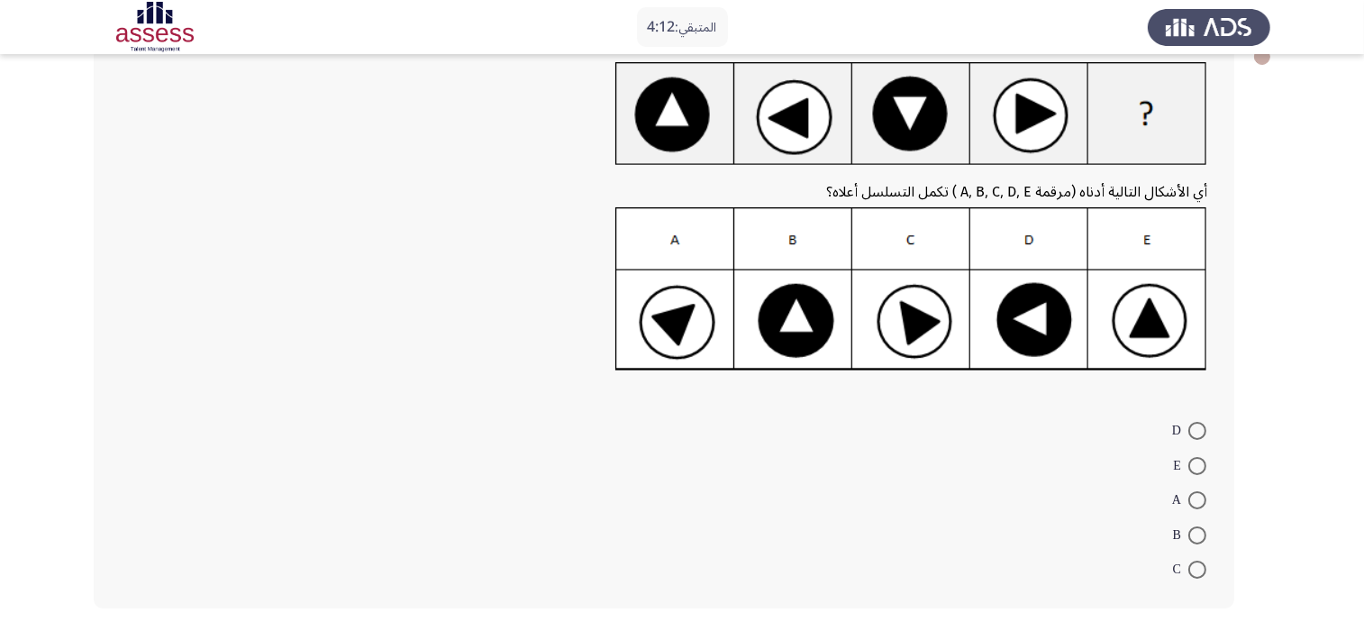
click at [1192, 526] on span at bounding box center [1197, 535] width 18 height 18
click at [1192, 526] on input "B" at bounding box center [1197, 535] width 18 height 18
radio input "true"
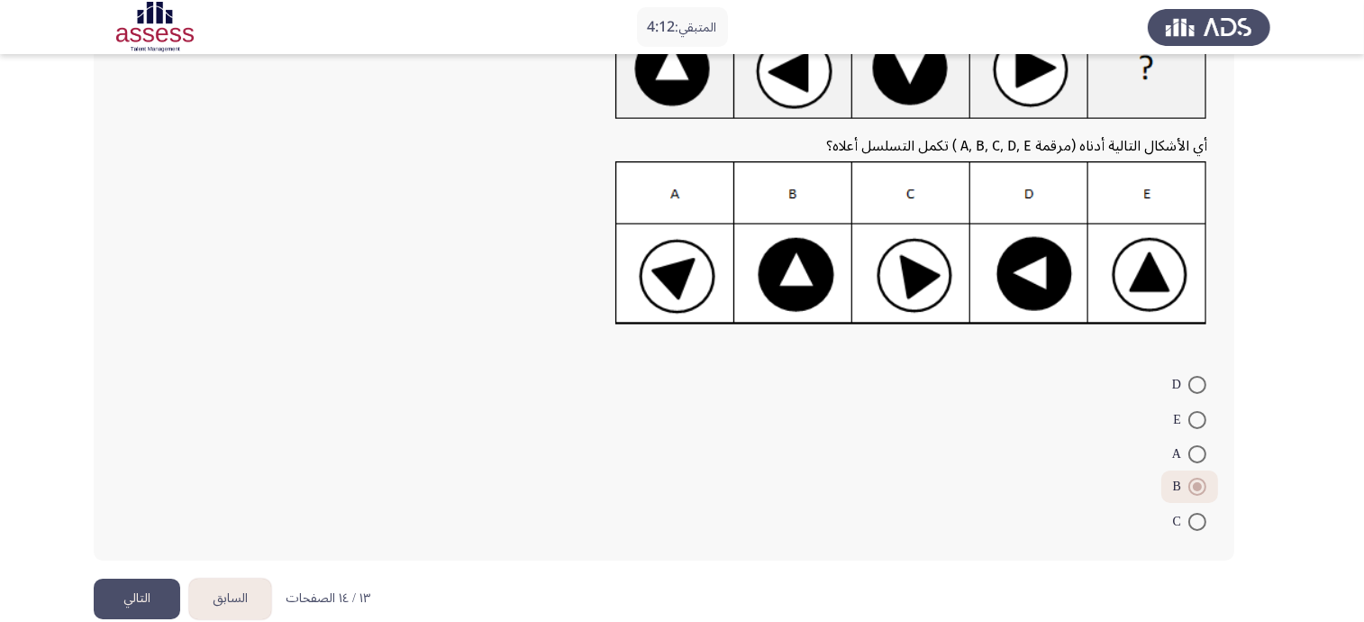
scroll to position [183, 0]
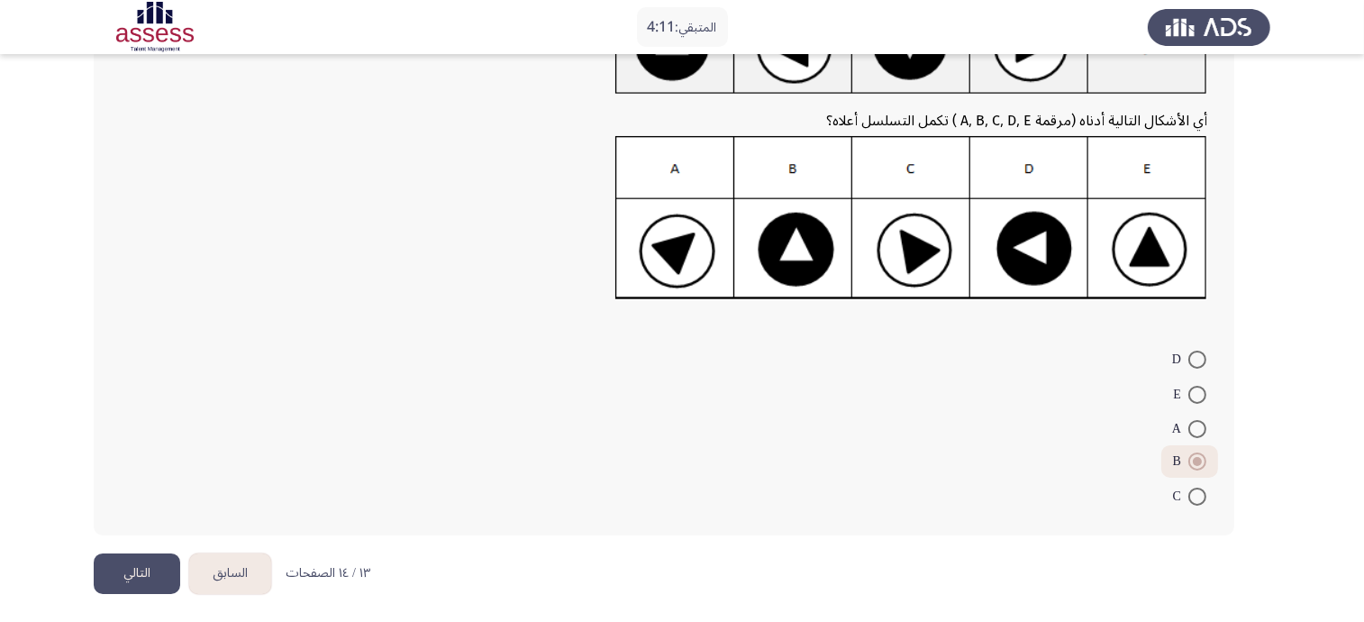
click at [141, 577] on button "التالي" at bounding box center [137, 573] width 86 height 41
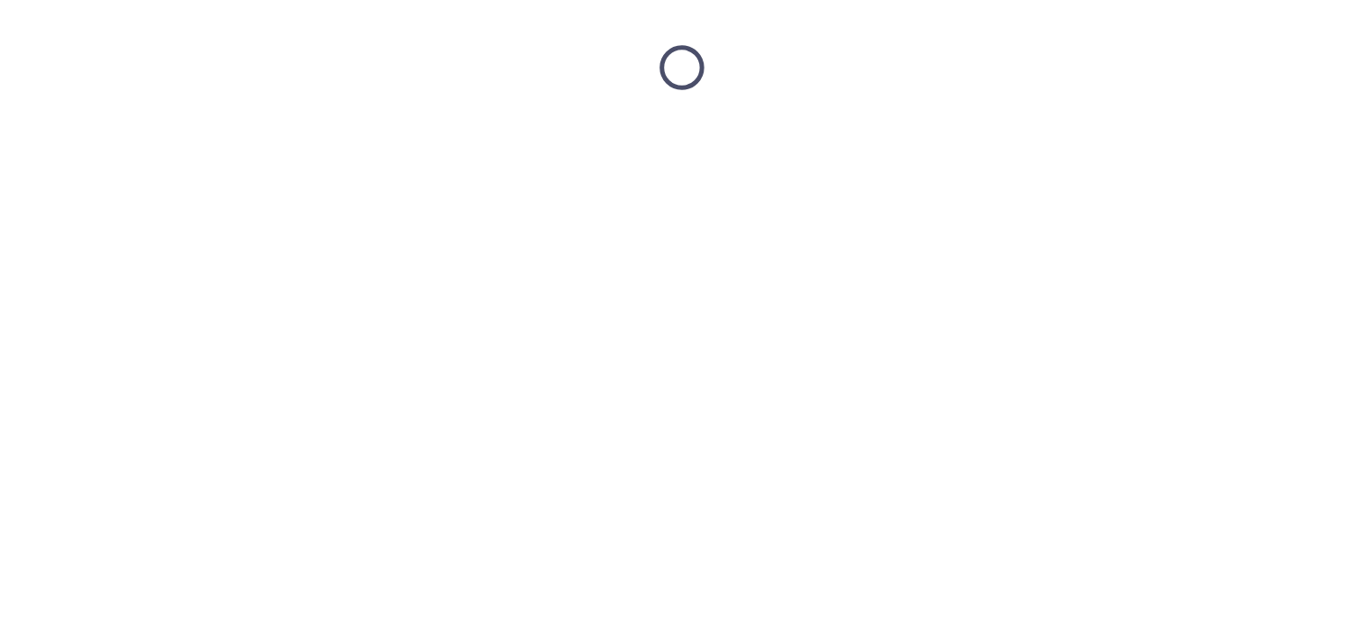
scroll to position [0, 0]
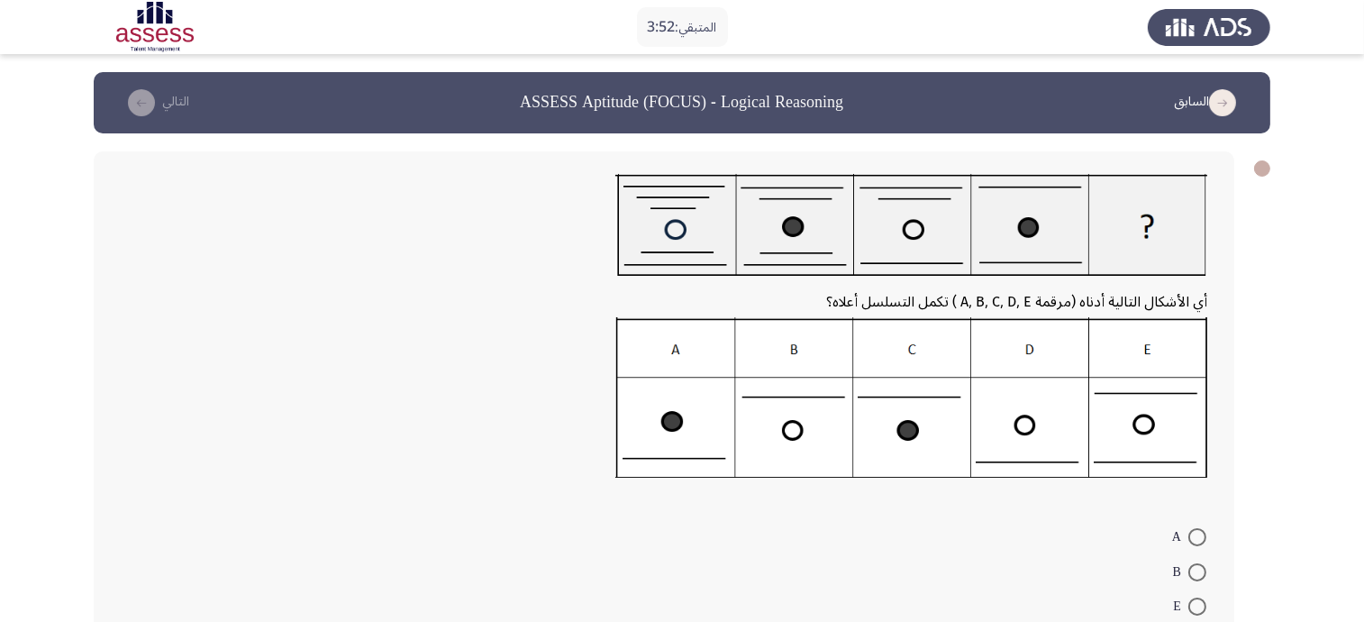
click at [1209, 569] on mat-radio-button "B" at bounding box center [1189, 570] width 57 height 35
click at [1193, 563] on span at bounding box center [1197, 572] width 18 height 18
click at [1193, 563] on input "B" at bounding box center [1197, 572] width 18 height 18
radio input "true"
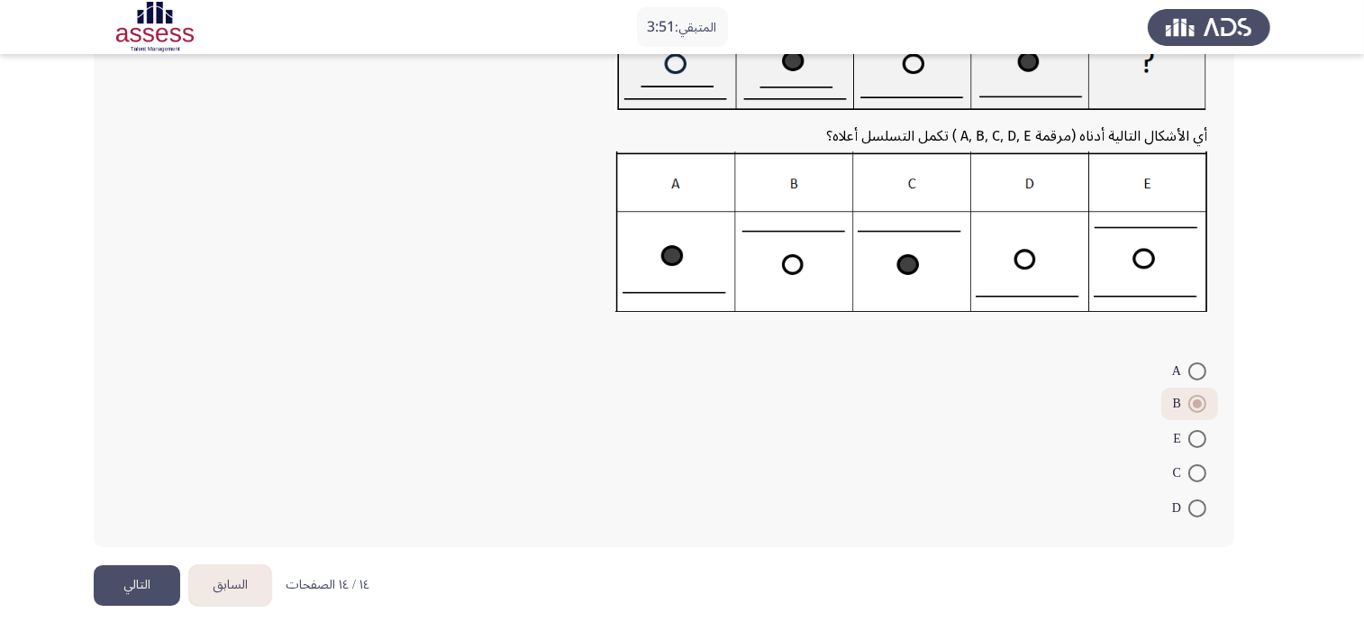
scroll to position [177, 0]
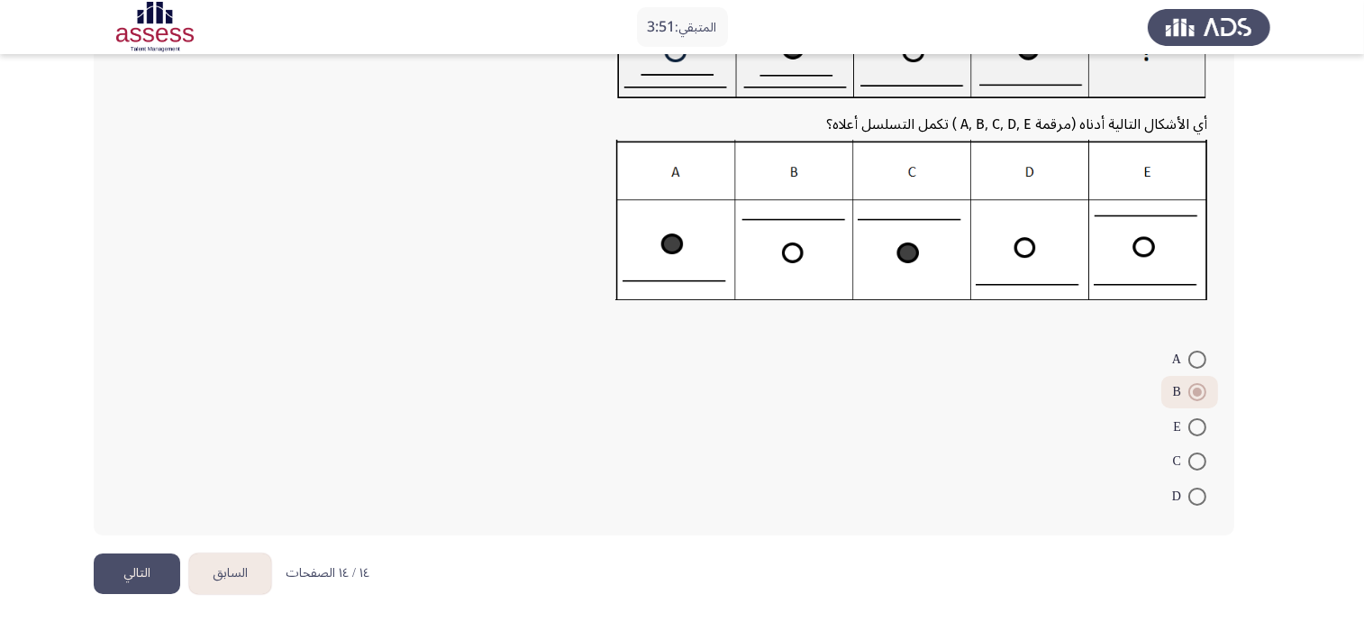
click at [168, 572] on button "التالي" at bounding box center [137, 573] width 86 height 41
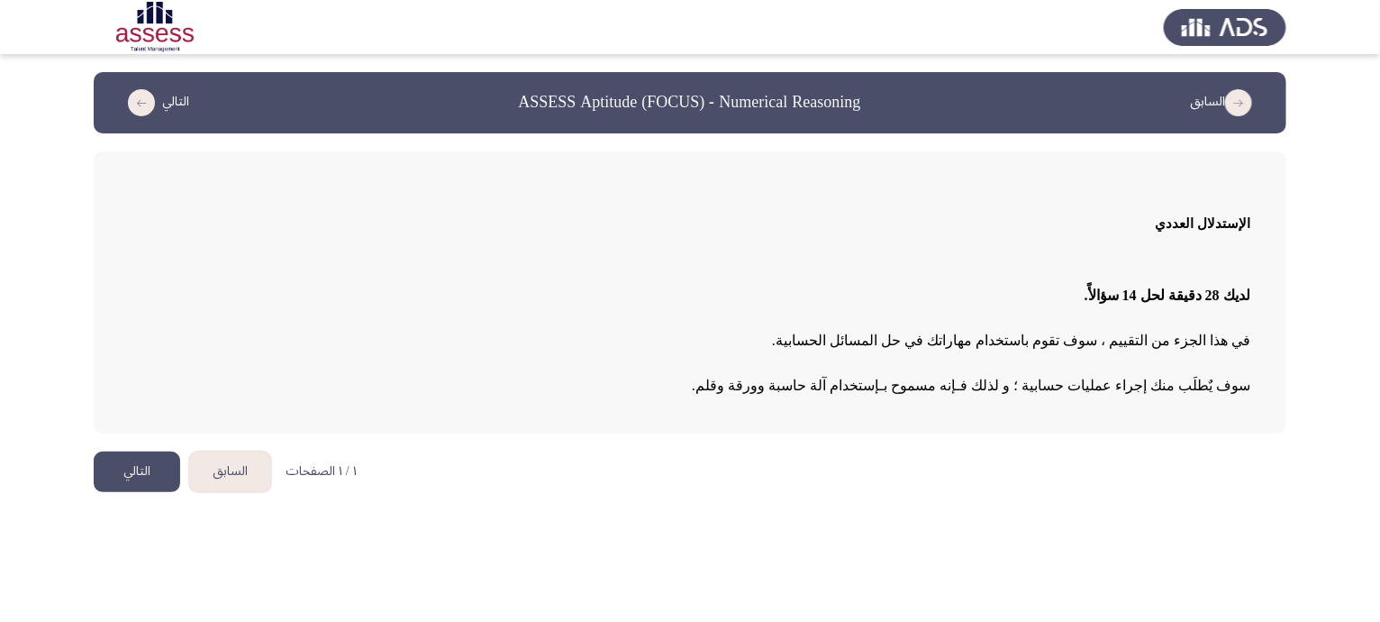
click at [137, 463] on button "التالي" at bounding box center [137, 471] width 86 height 41
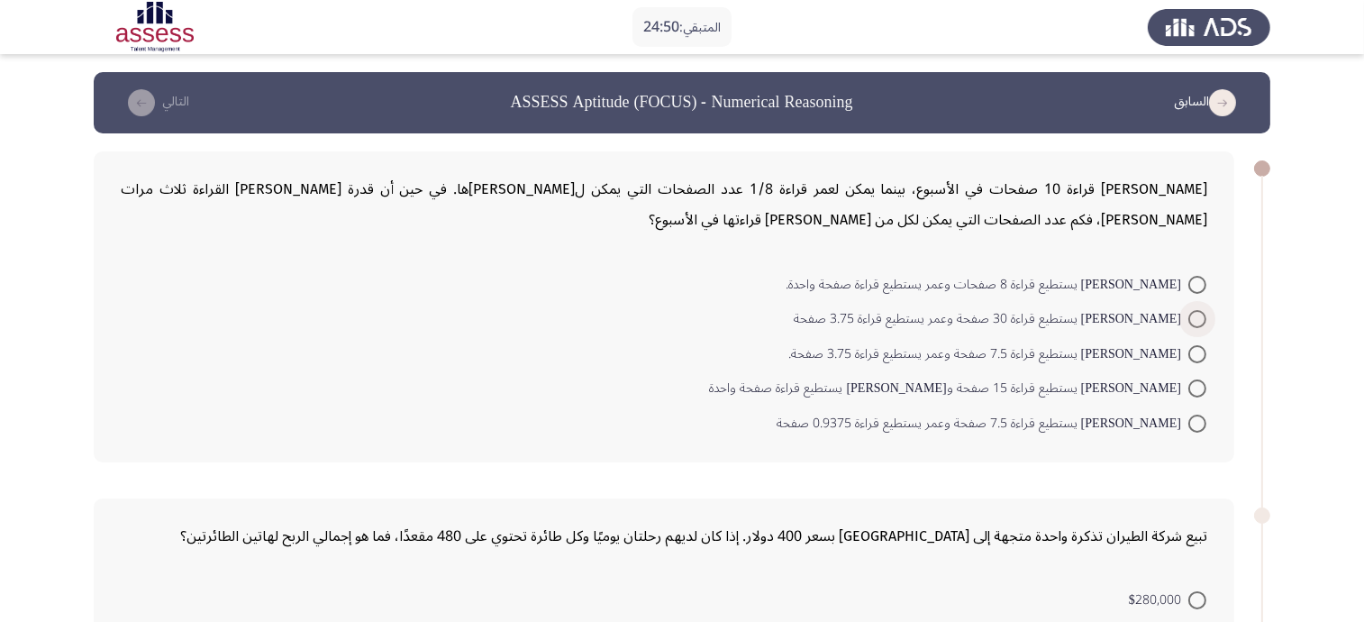
click at [1087, 317] on span "محمد يستطيع قراءة 30 صفحة وعمر يستطيع قراءة 3.75 صفحة" at bounding box center [991, 319] width 395 height 22
click at [1188, 317] on input "محمد يستطيع قراءة 30 صفحة وعمر يستطيع قراءة 3.75 صفحة" at bounding box center [1197, 319] width 18 height 18
radio input "true"
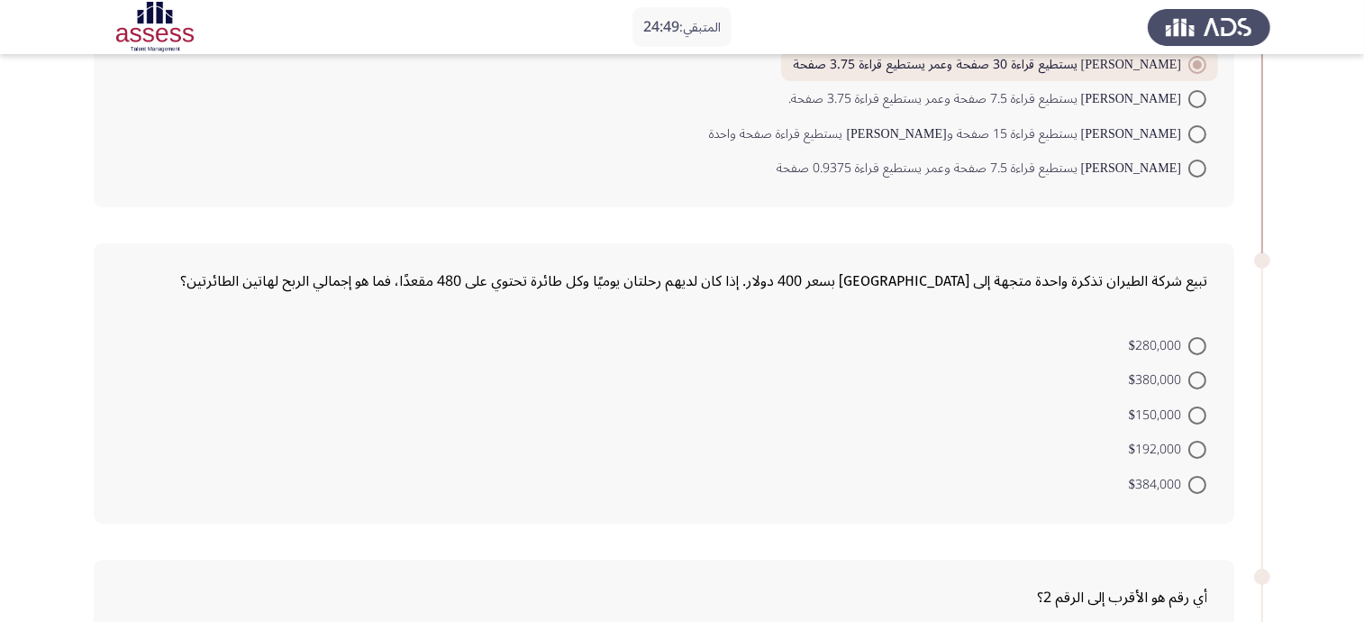
scroll to position [338, 0]
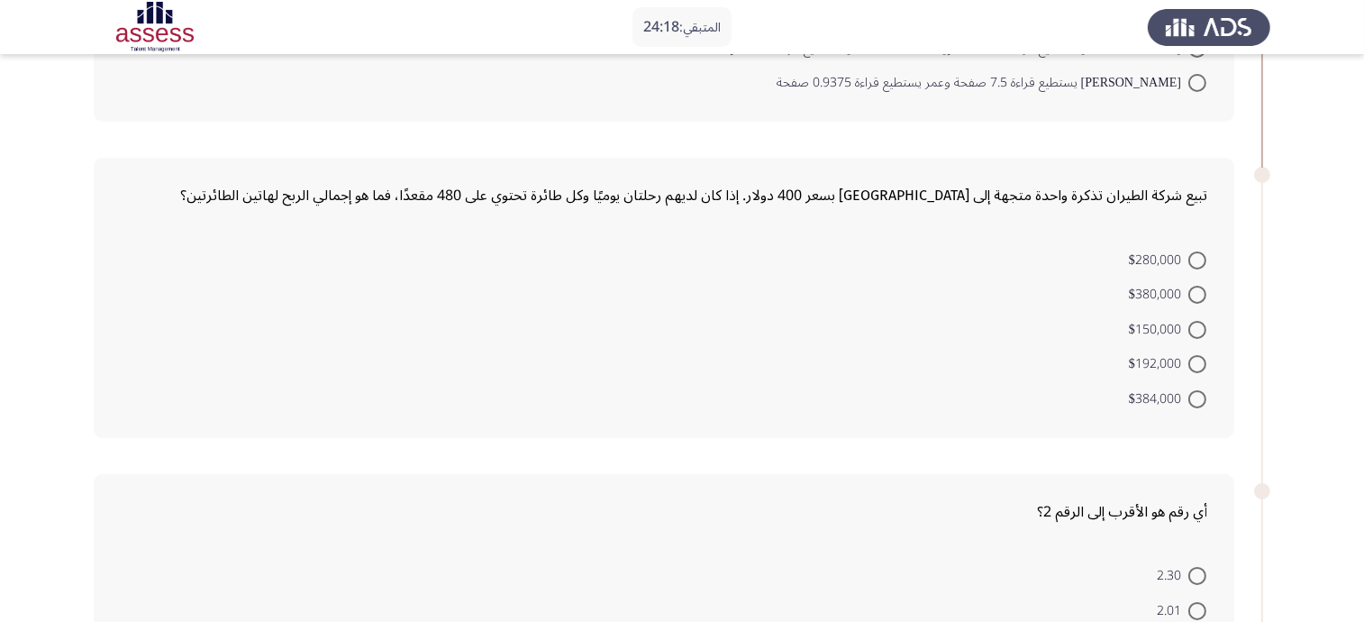
click at [1184, 390] on span "$384,000" at bounding box center [1158, 399] width 59 height 22
click at [1188, 390] on input "$384,000" at bounding box center [1197, 399] width 18 height 18
radio input "true"
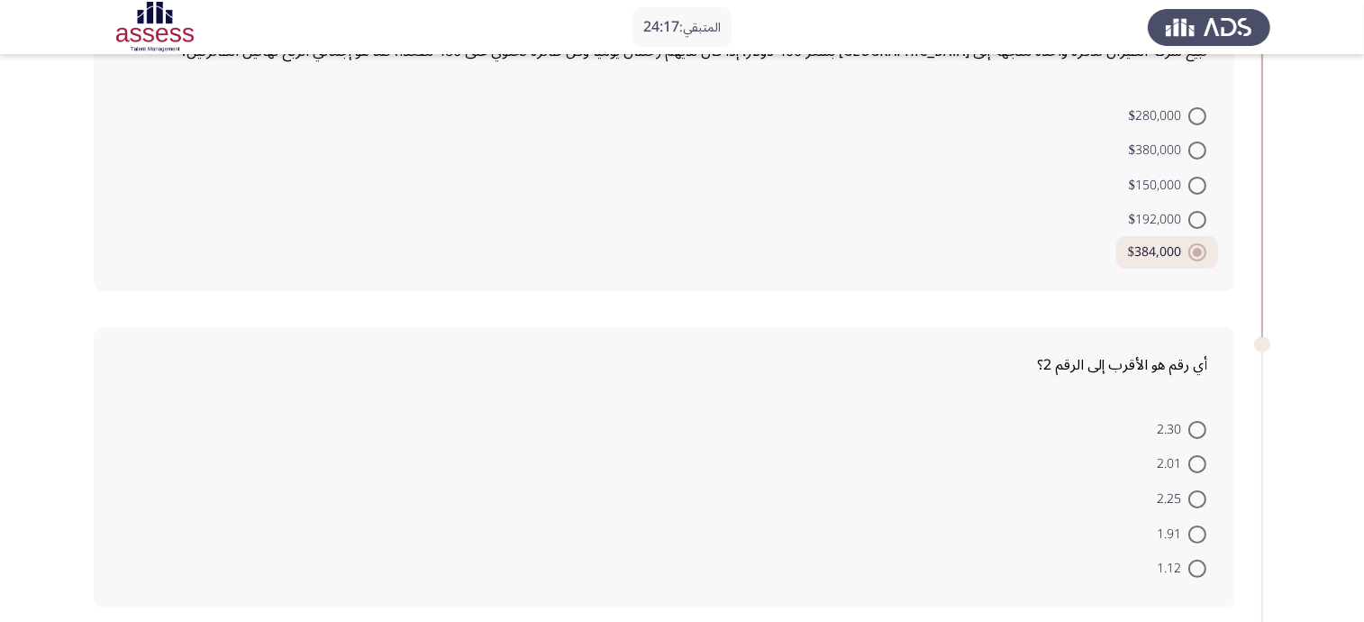
scroll to position [676, 0]
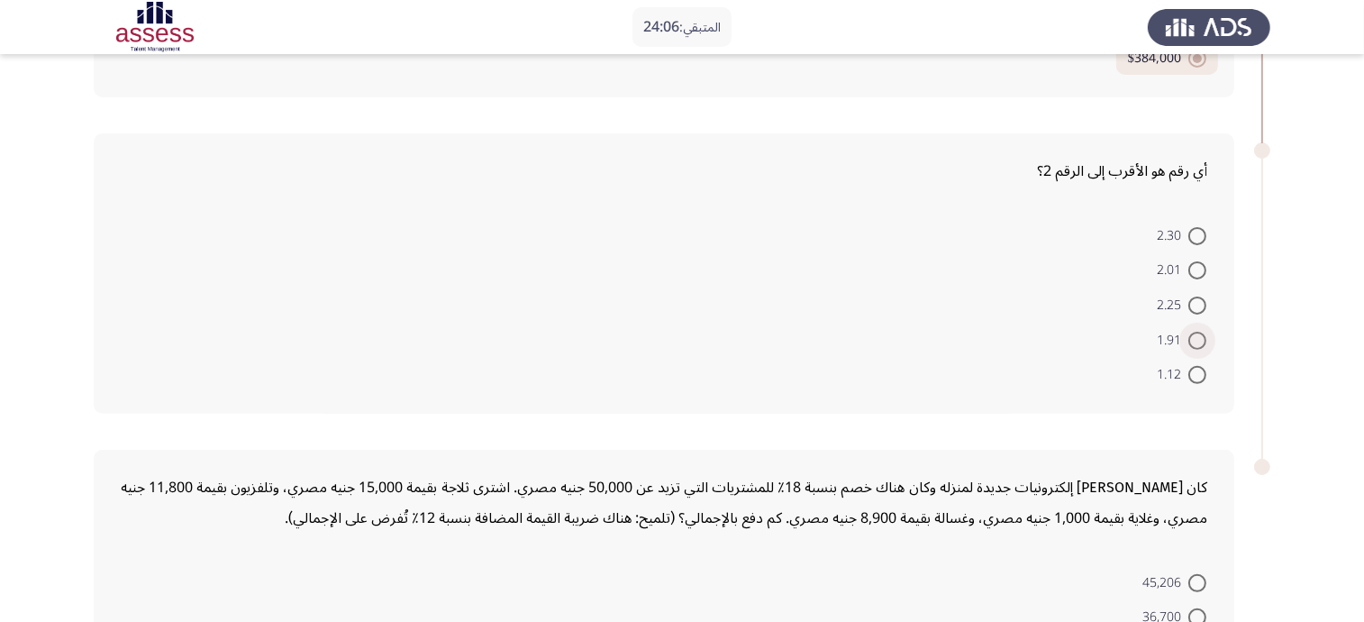
click at [1195, 331] on span at bounding box center [1197, 340] width 18 height 18
click at [1195, 331] on input "1.91" at bounding box center [1197, 340] width 18 height 18
radio input "true"
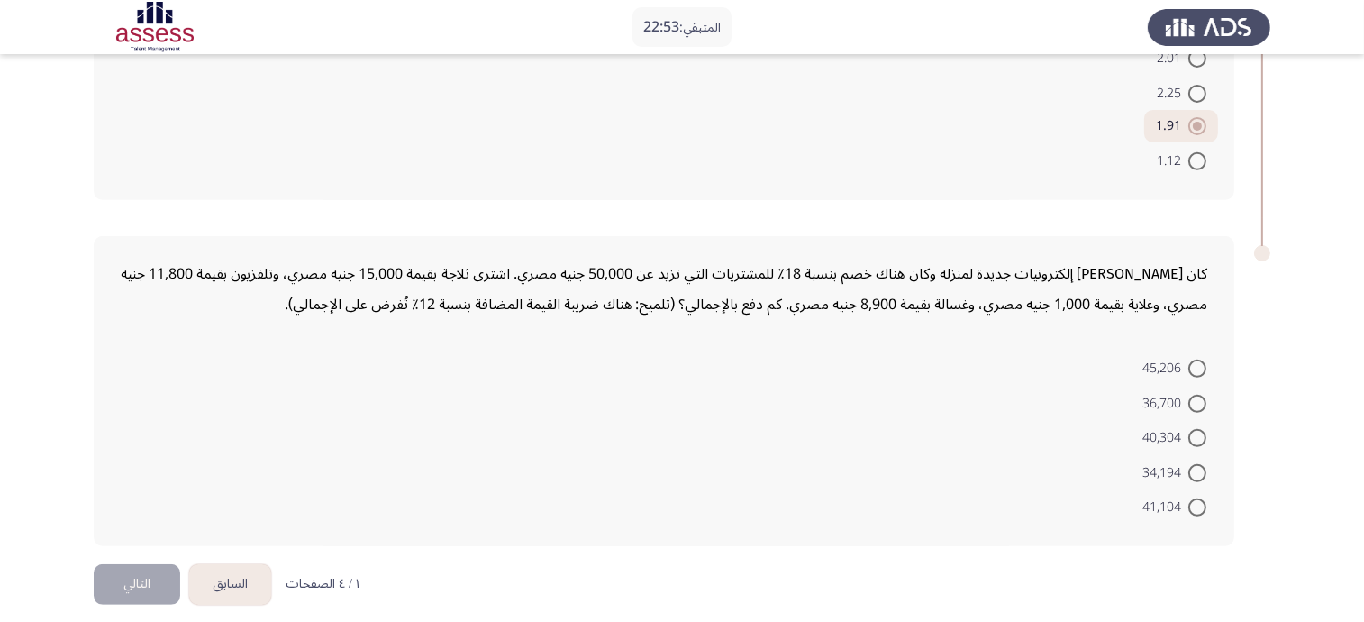
scroll to position [890, 0]
click at [443, 272] on div "كان شريف يشتري إلكترونيات جديدة لمنزله وكان هناك خصم بنسبة 18٪ للمشتريات التي ت…" at bounding box center [664, 286] width 1086 height 61
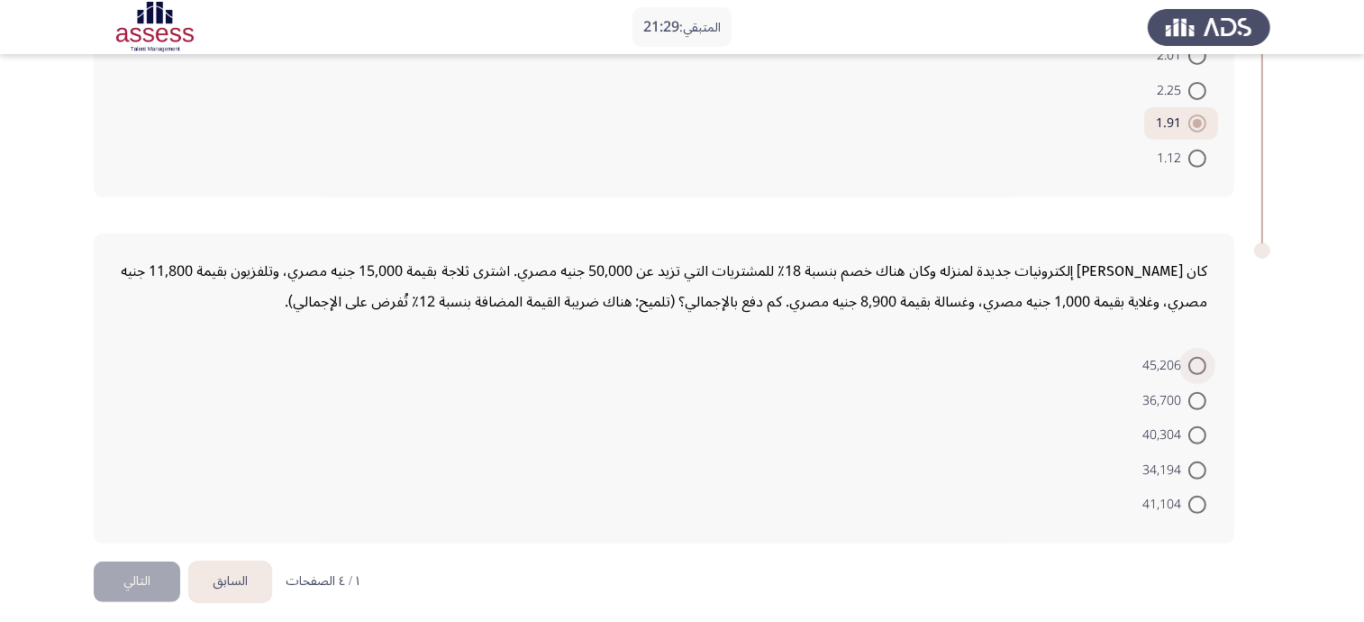
click at [1200, 357] on span at bounding box center [1197, 366] width 18 height 18
click at [1200, 357] on input "45,206" at bounding box center [1197, 366] width 18 height 18
radio input "true"
click at [123, 584] on button "التالي" at bounding box center [137, 582] width 86 height 41
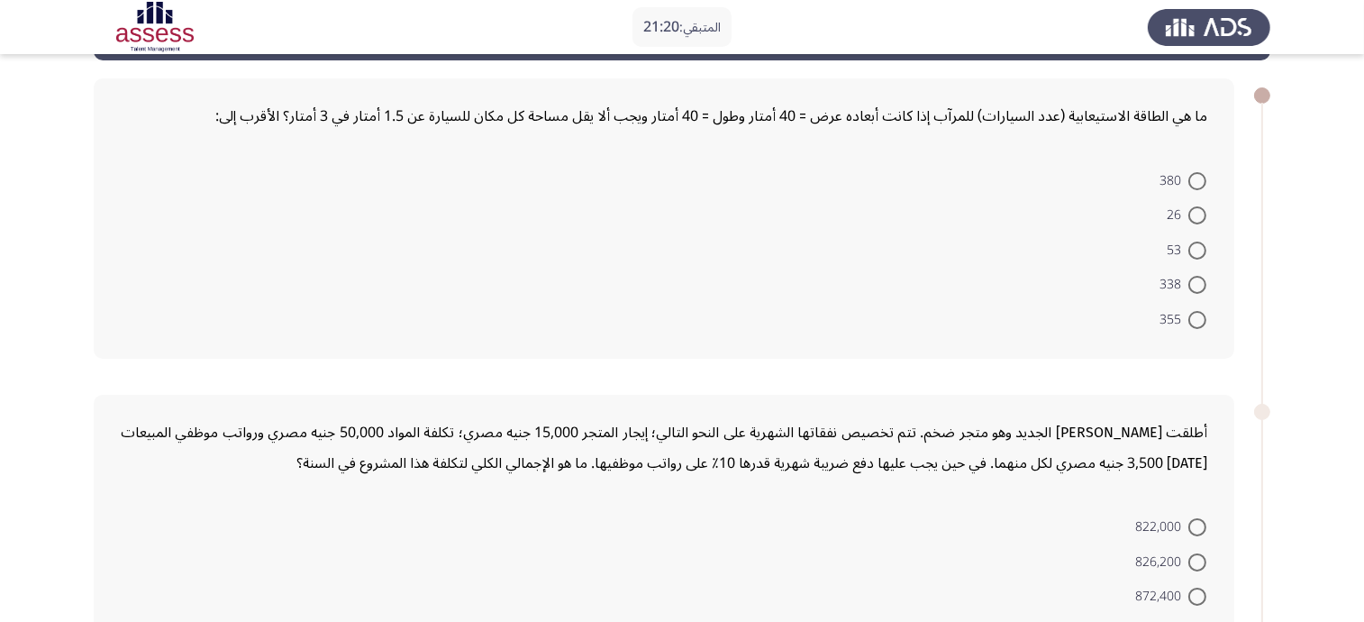
scroll to position [0, 0]
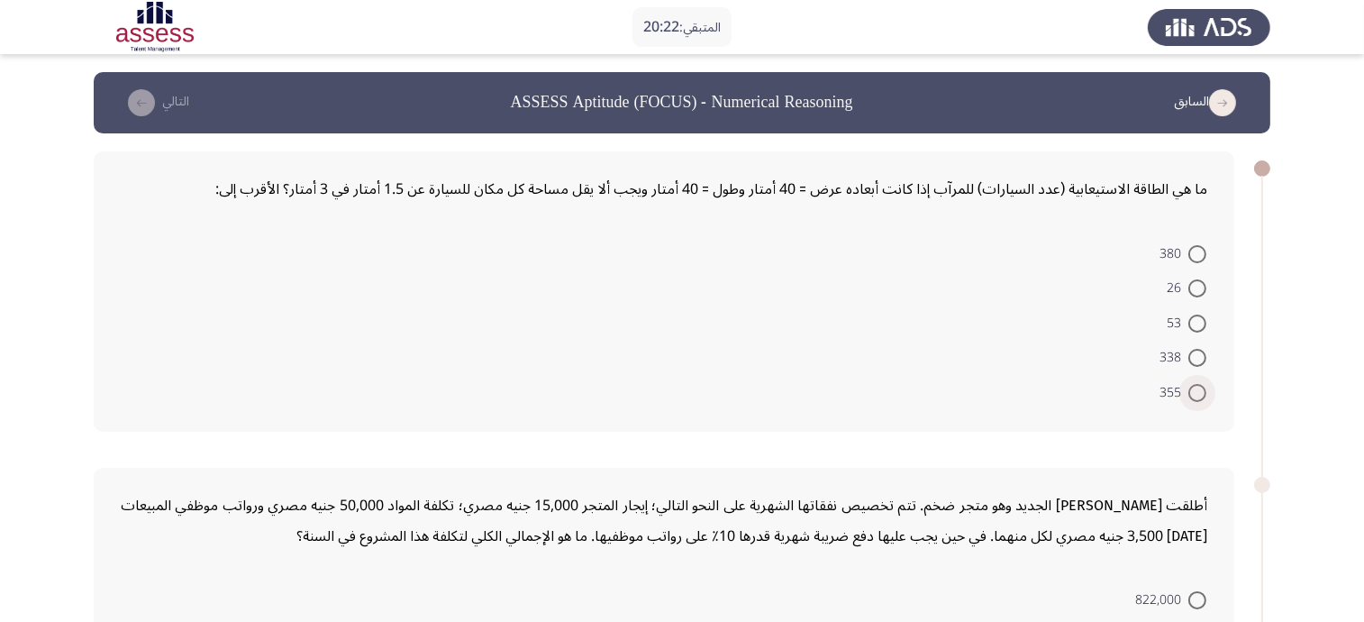
click at [1186, 386] on span "355" at bounding box center [1173, 393] width 29 height 22
click at [1188, 386] on input "355" at bounding box center [1197, 393] width 18 height 18
radio input "true"
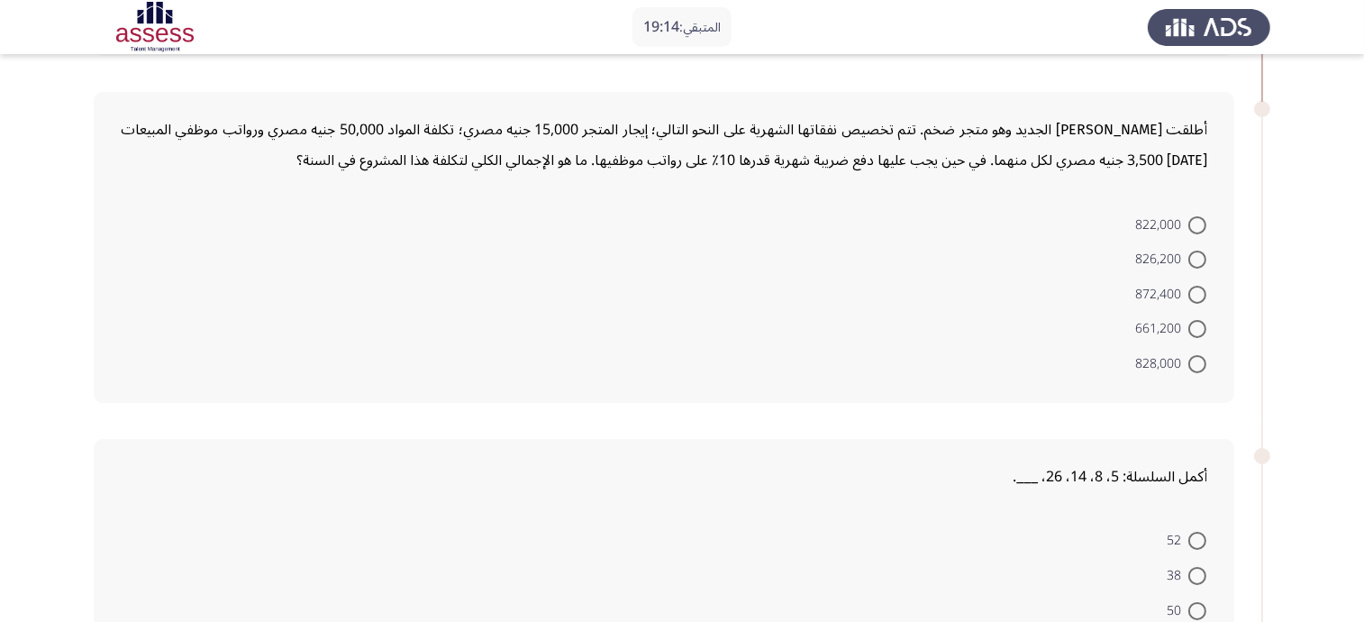
scroll to position [338, 0]
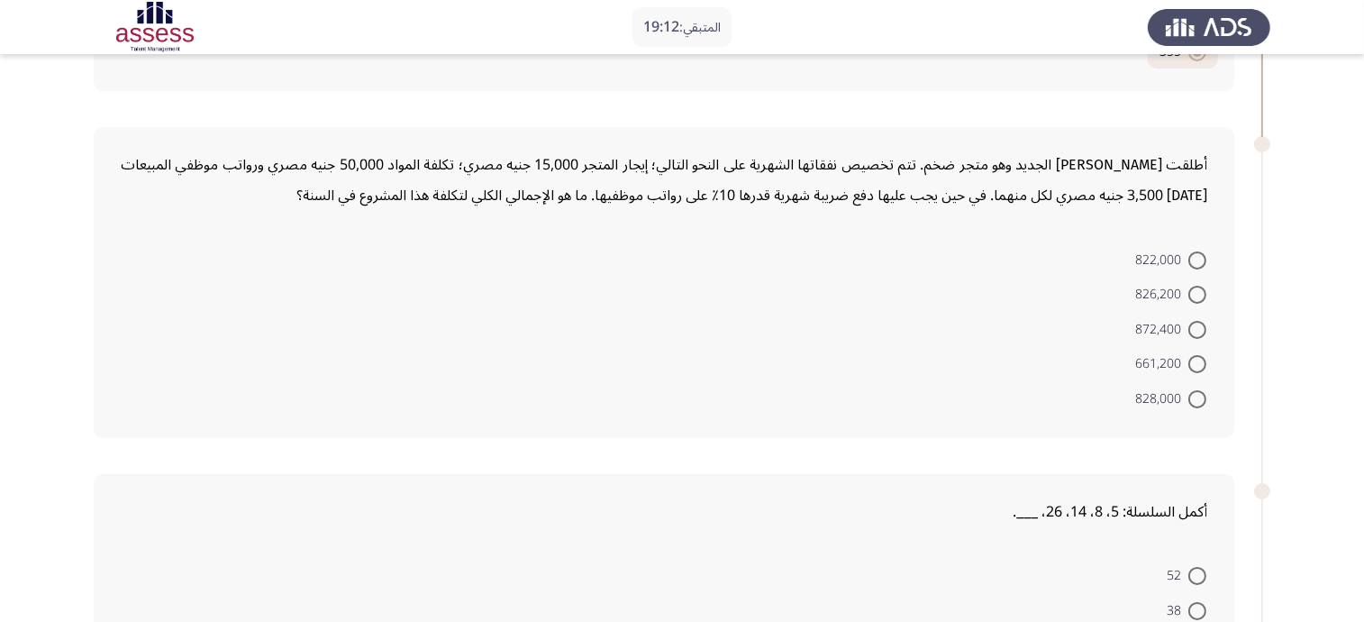
click at [1194, 321] on span at bounding box center [1197, 330] width 18 height 18
click at [1194, 321] on input "872,400" at bounding box center [1197, 330] width 18 height 18
radio input "true"
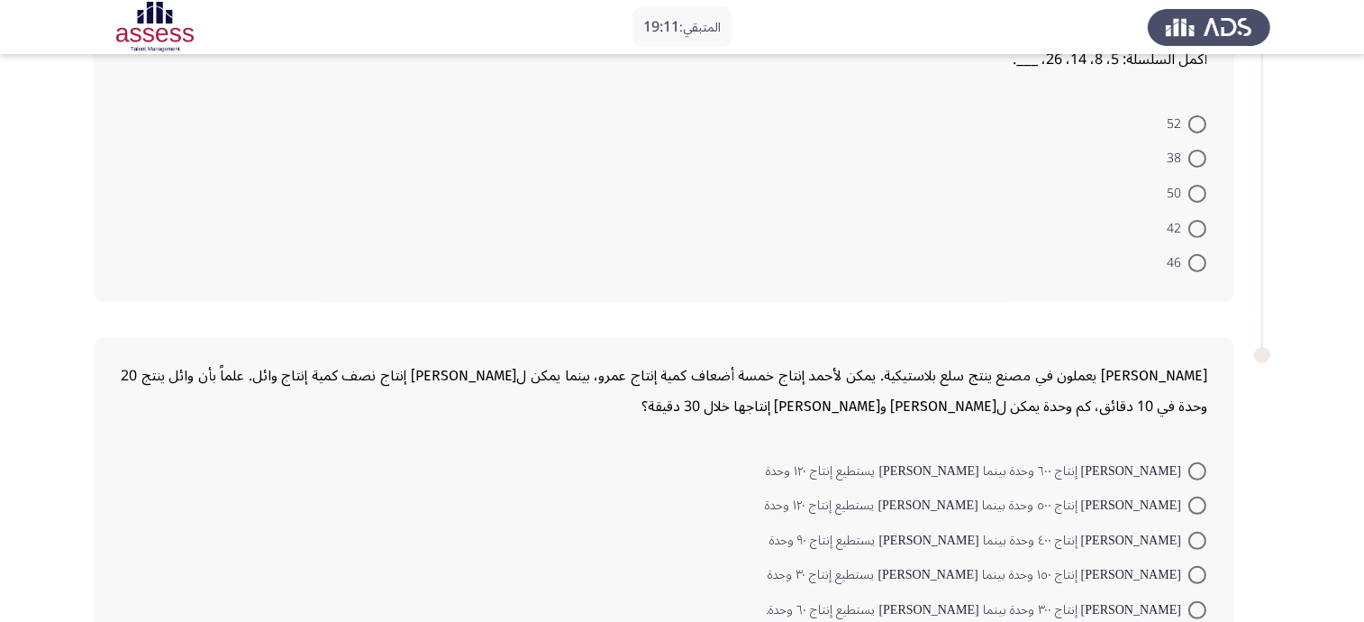
scroll to position [676, 0]
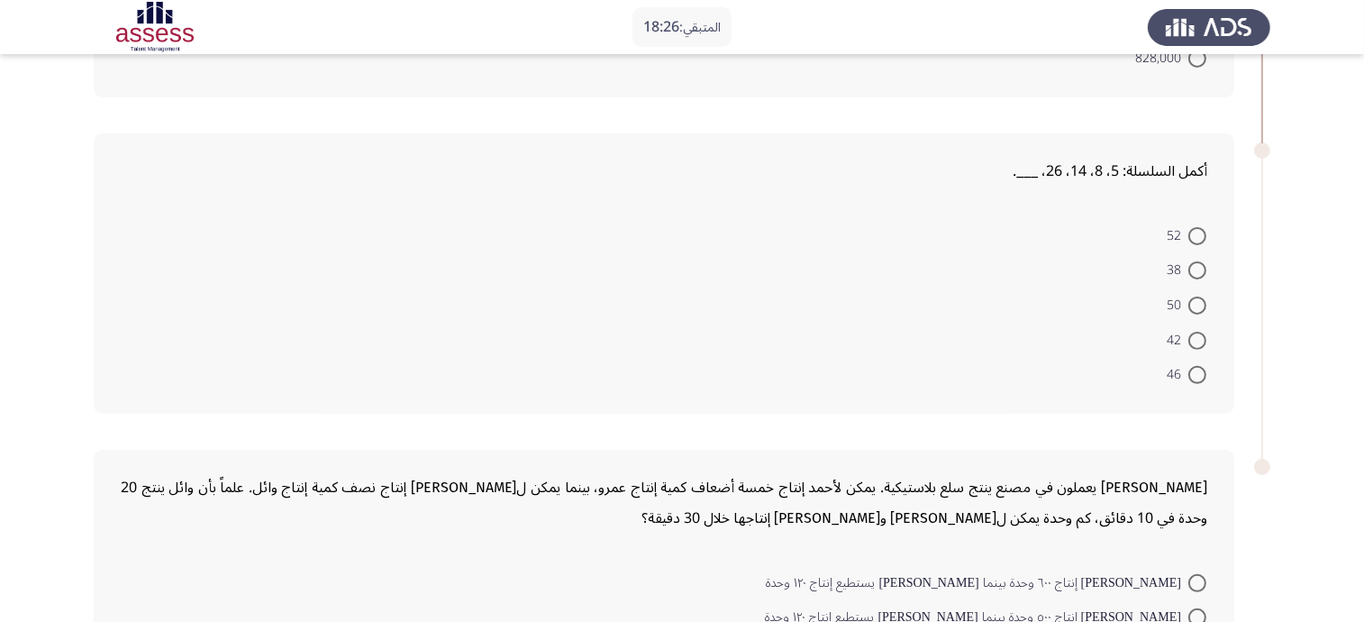
click at [1195, 296] on span at bounding box center [1197, 305] width 18 height 18
click at [1195, 296] on input "50" at bounding box center [1197, 305] width 18 height 18
radio input "true"
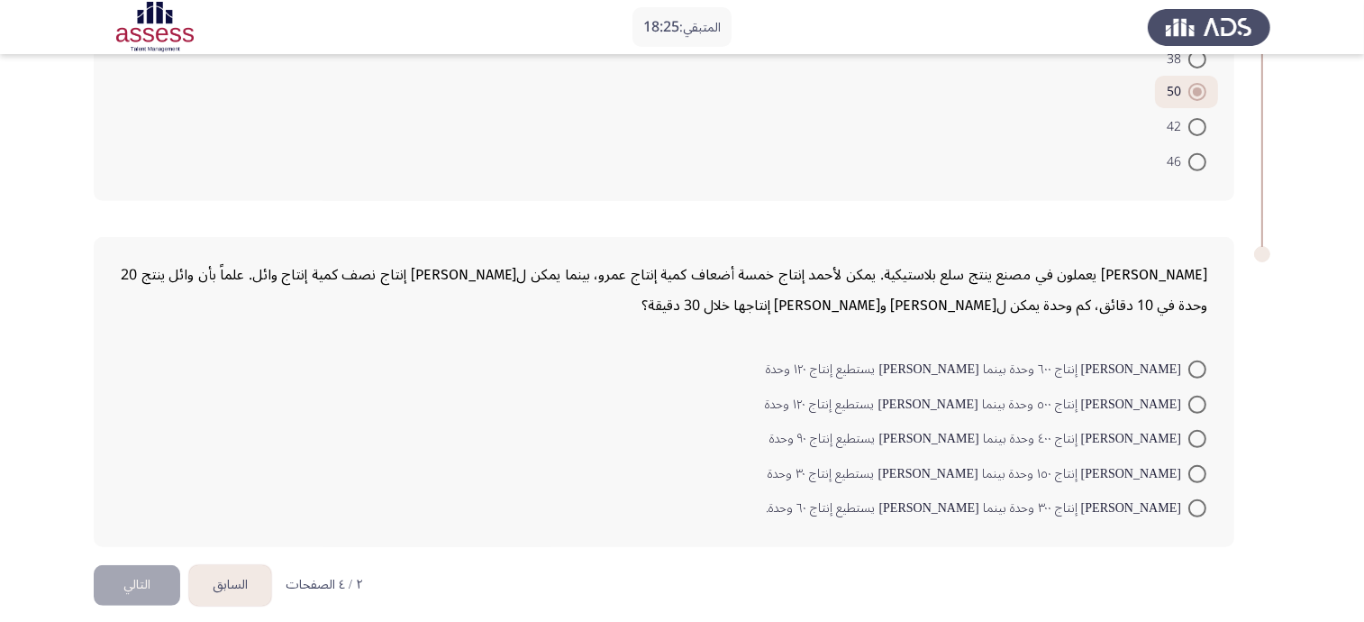
scroll to position [890, 0]
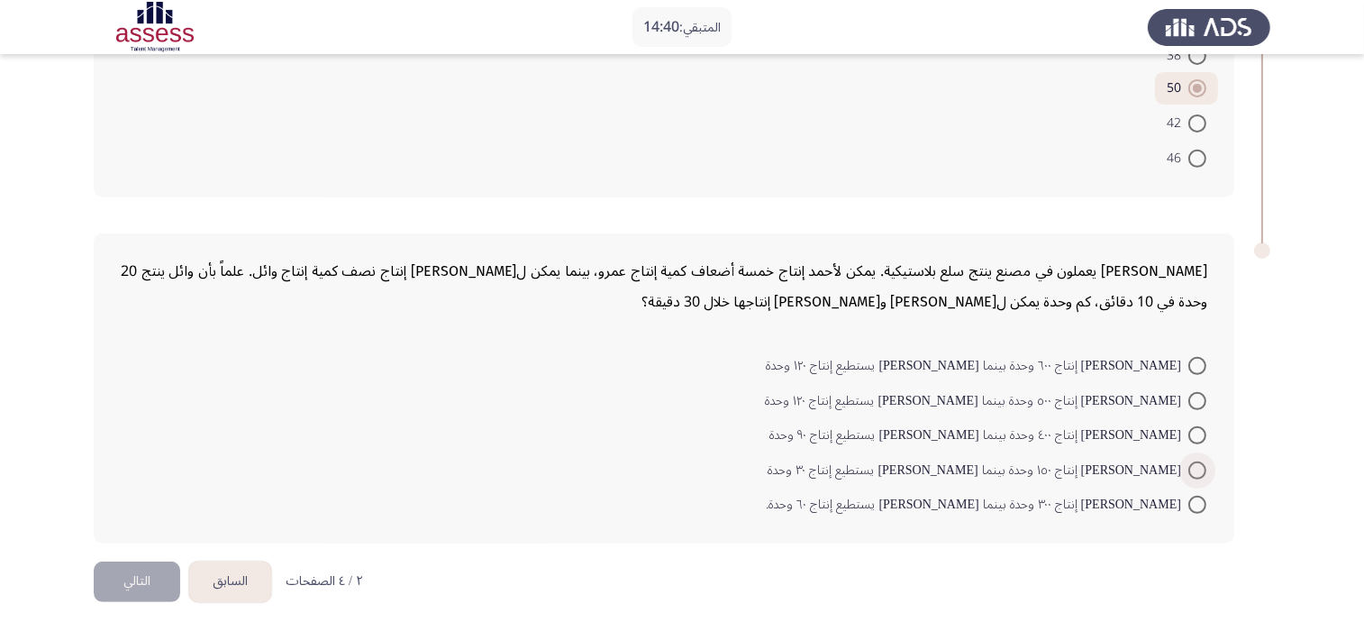
click at [1154, 459] on span "أحمد يستطيع إنتاج ١٥٠ وحدة بينما عمرو يستطيع إنتاج ٣٠ وحدة" at bounding box center [978, 470] width 421 height 22
click at [1188, 461] on input "أحمد يستطيع إنتاج ١٥٠ وحدة بينما عمرو يستطيع إنتاج ٣٠ وحدة" at bounding box center [1197, 470] width 18 height 18
radio input "true"
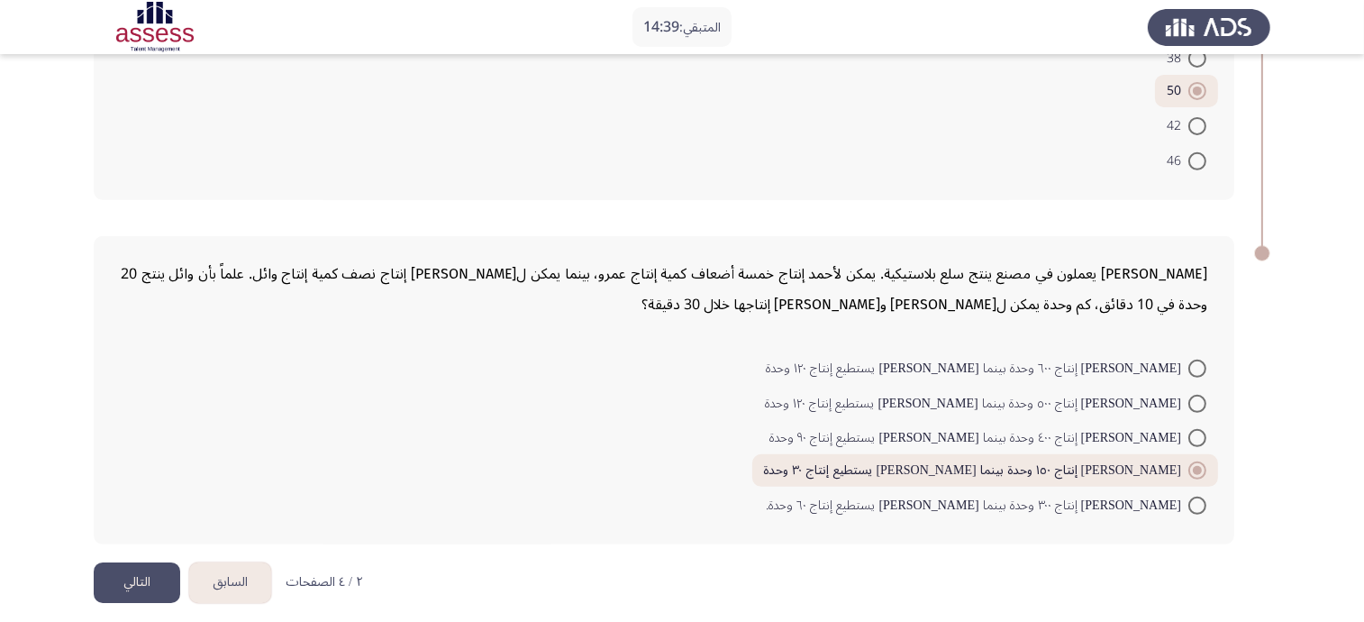
click at [127, 569] on button "التالي" at bounding box center [137, 582] width 86 height 41
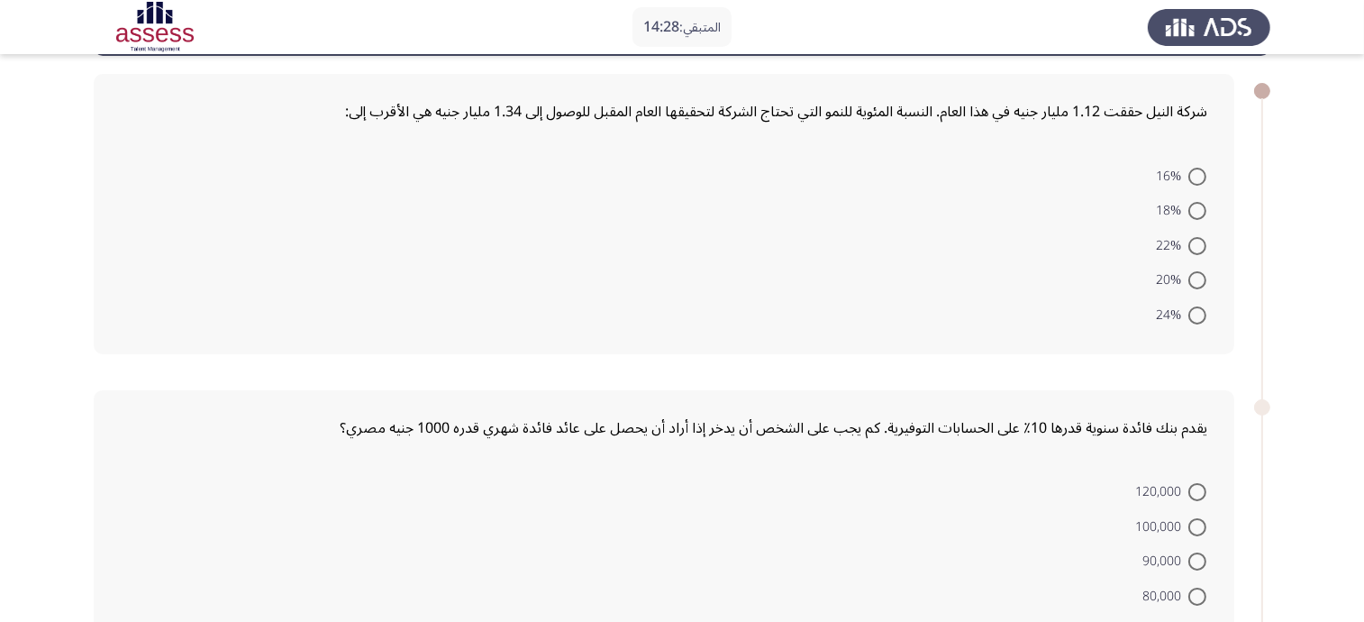
scroll to position [0, 0]
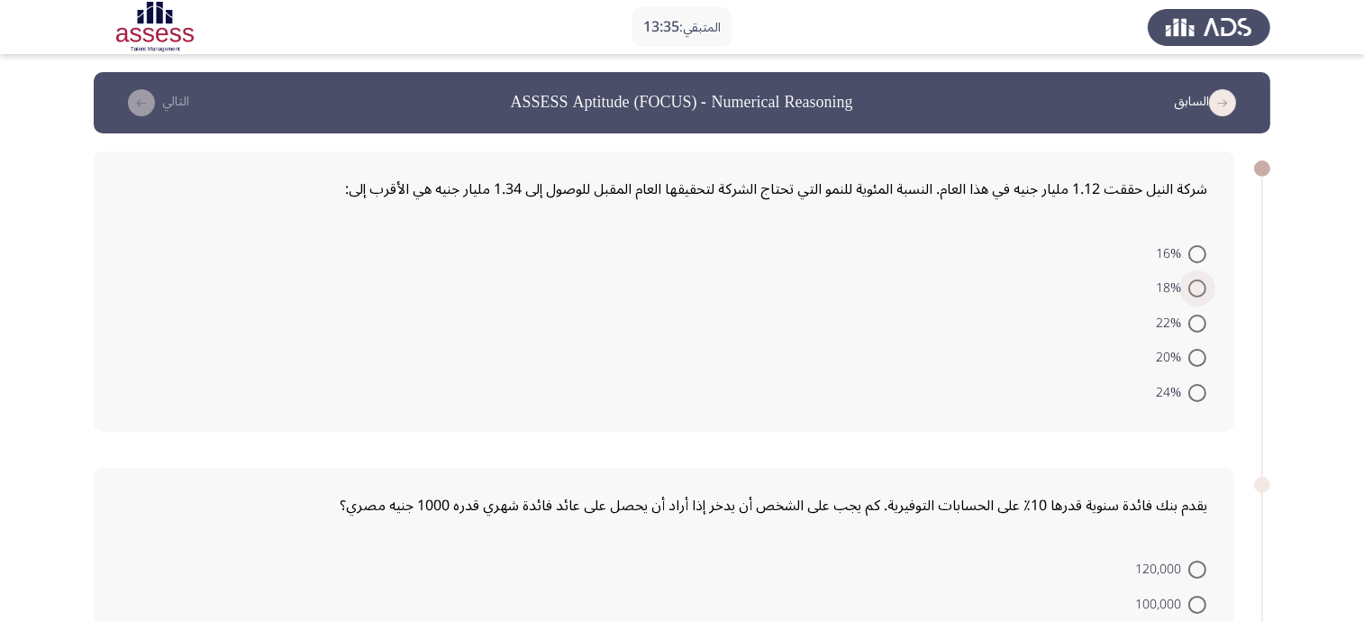
click at [1203, 286] on span at bounding box center [1197, 288] width 18 height 18
click at [1203, 286] on input "18%" at bounding box center [1197, 288] width 18 height 18
radio input "true"
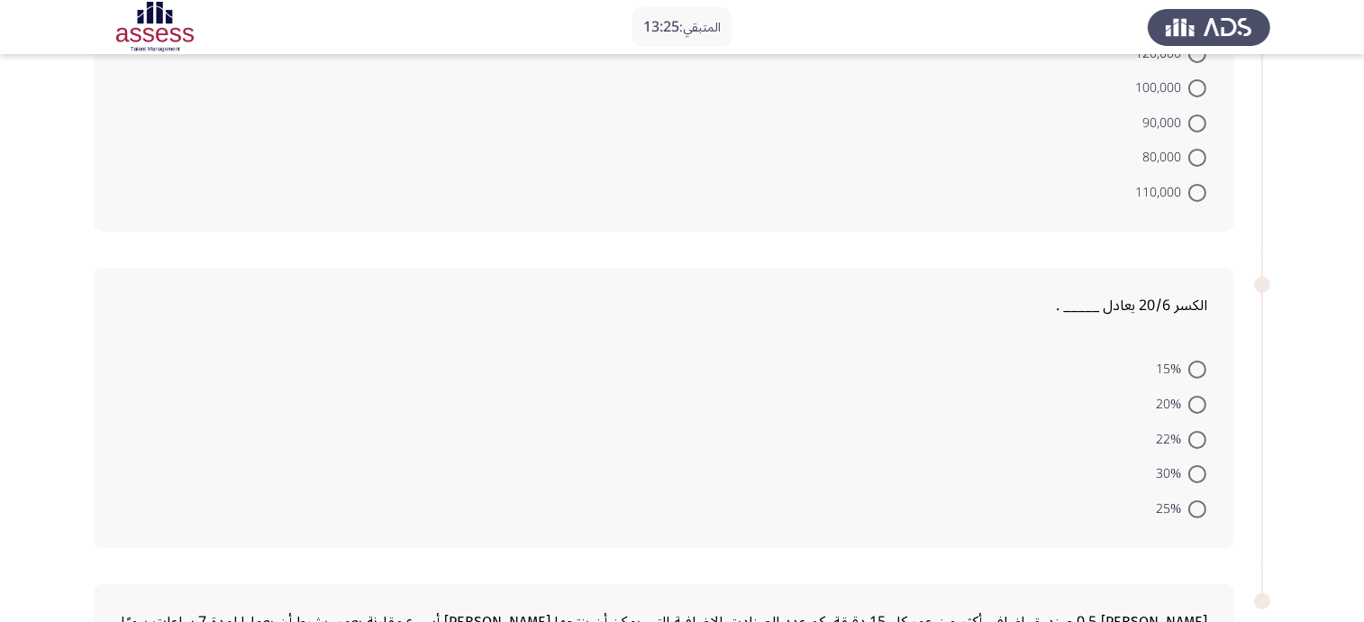
scroll to position [563, 0]
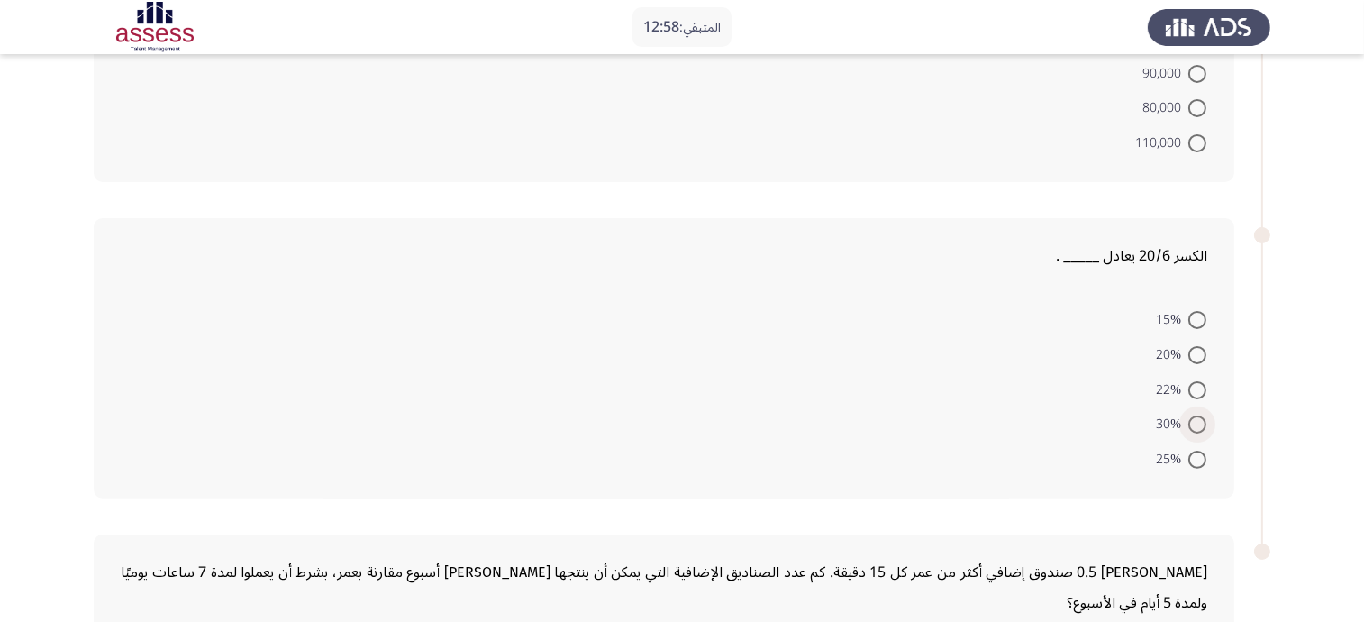
click at [1194, 415] on span at bounding box center [1197, 424] width 18 height 18
click at [1194, 415] on input "30%" at bounding box center [1197, 424] width 18 height 18
radio input "true"
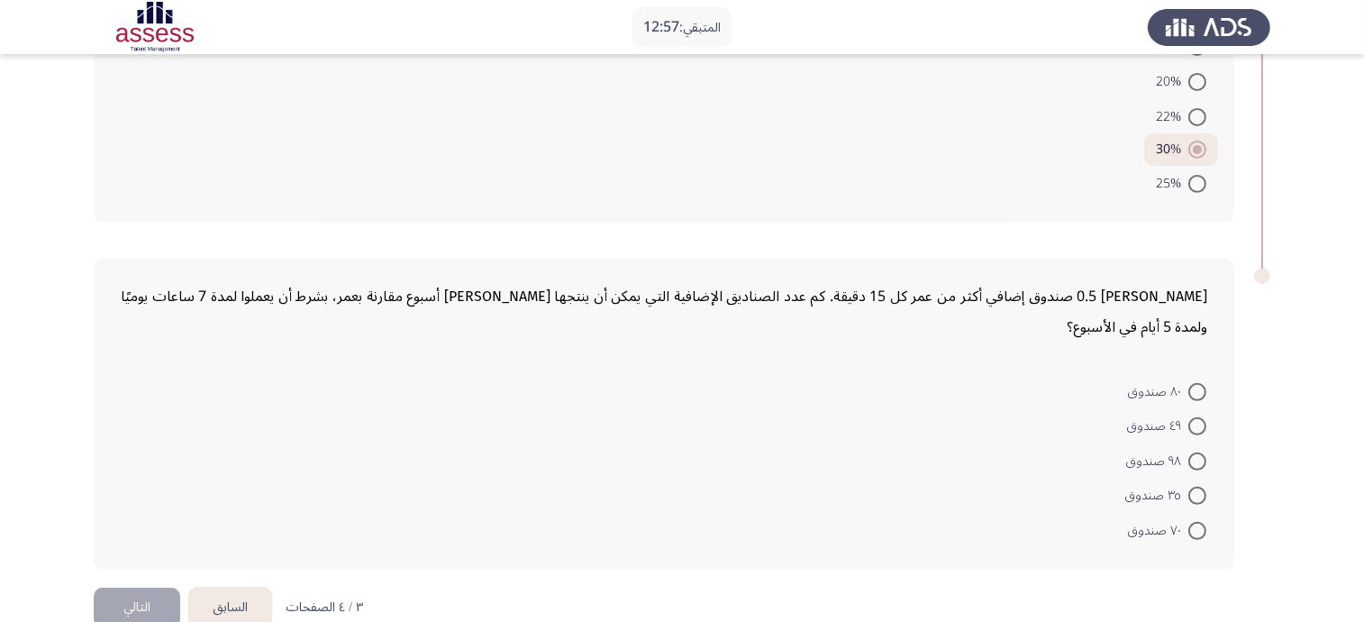
scroll to position [862, 0]
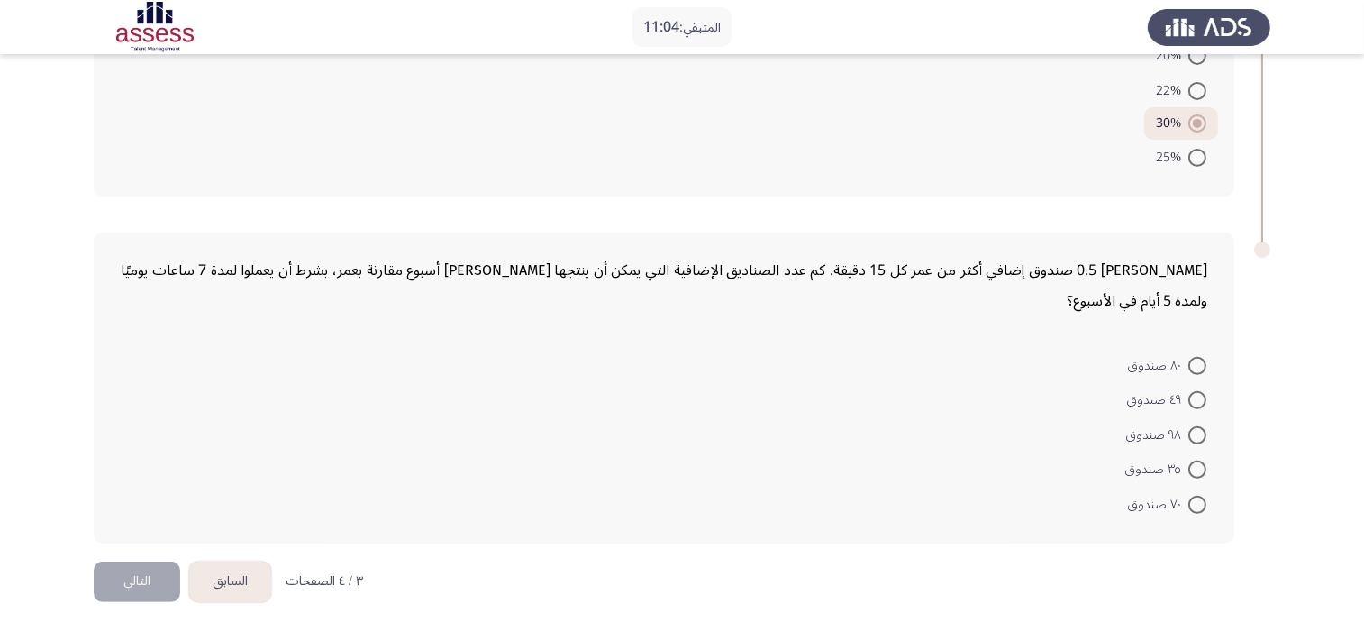
click at [1194, 430] on span at bounding box center [1197, 435] width 18 height 18
click at [1194, 430] on input "٩٨ صندوق" at bounding box center [1197, 435] width 18 height 18
radio input "true"
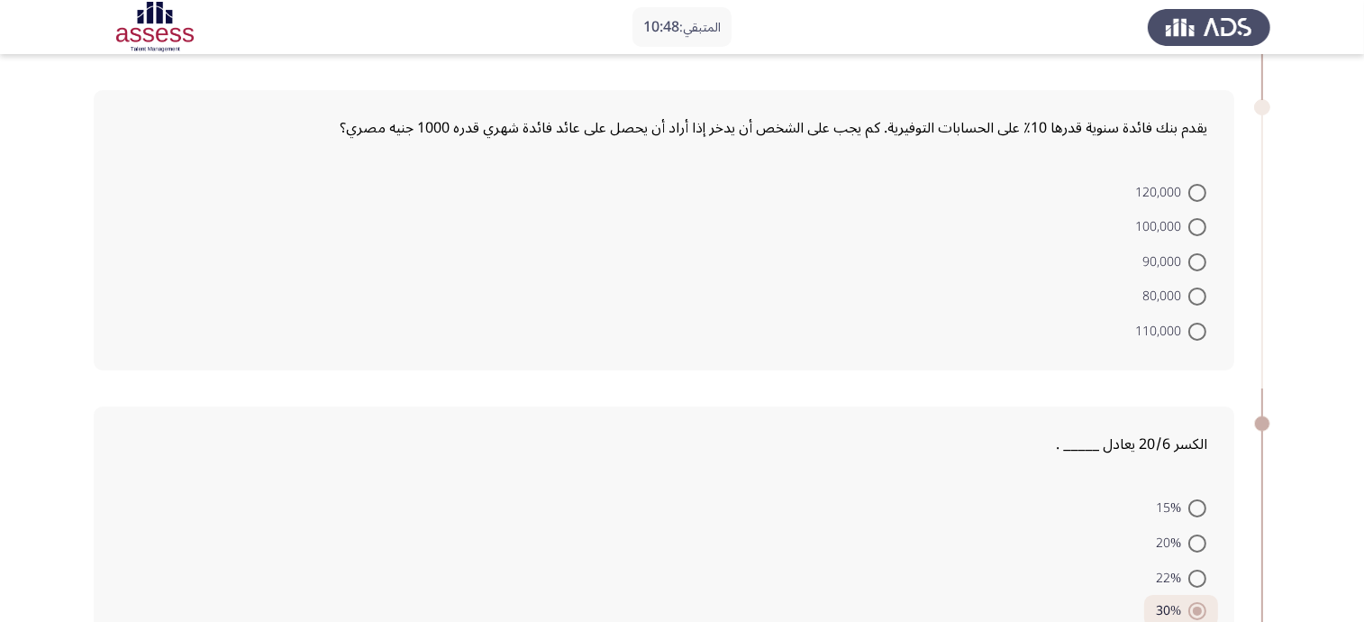
scroll to position [409, 0]
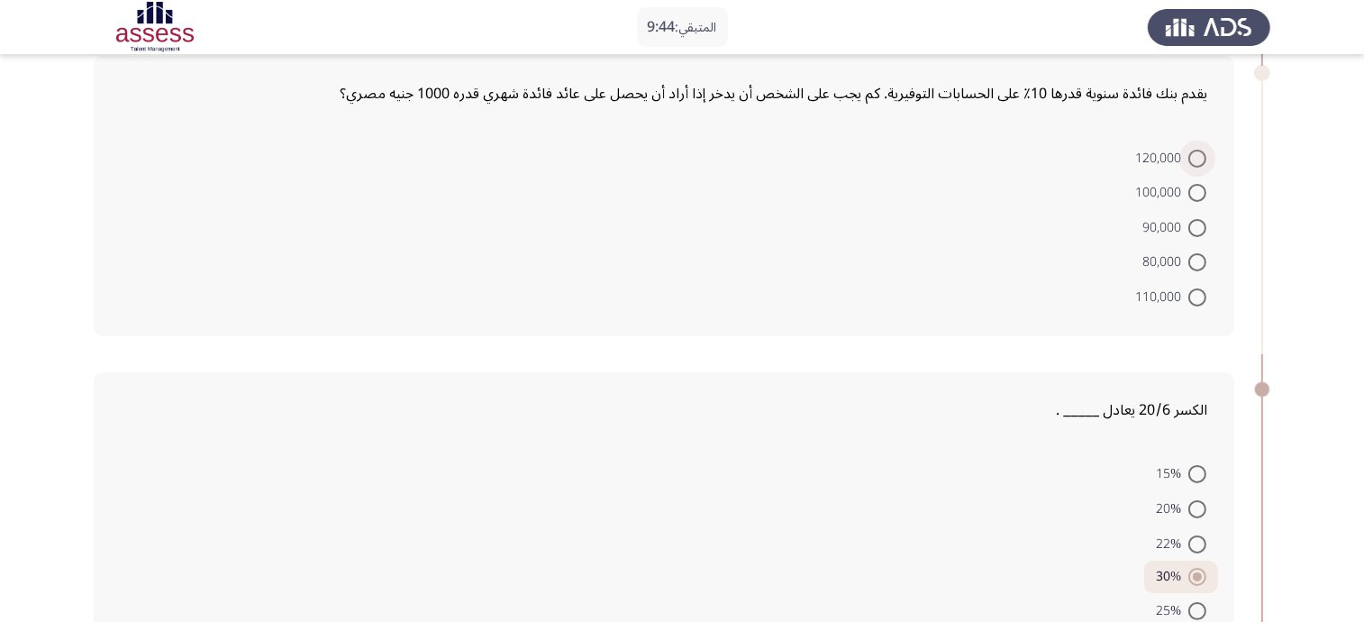
click at [1184, 148] on span "120,000" at bounding box center [1161, 159] width 53 height 22
click at [1188, 150] on input "120,000" at bounding box center [1197, 159] width 18 height 18
radio input "true"
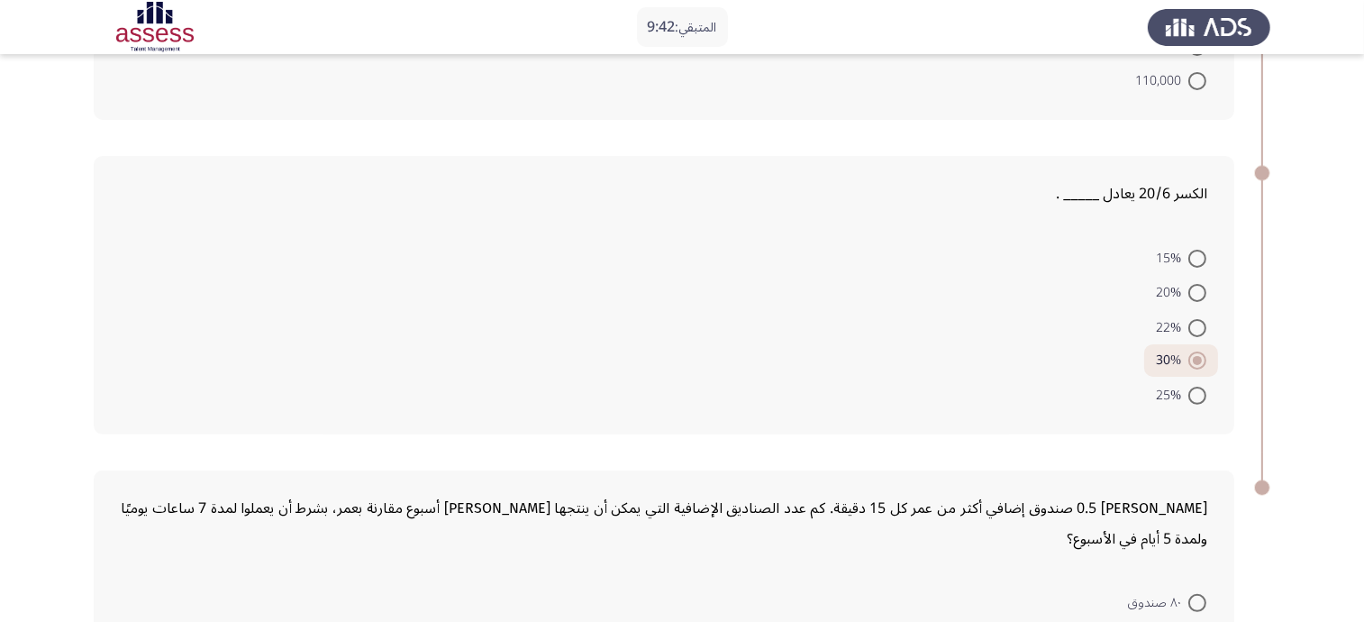
scroll to position [858, 0]
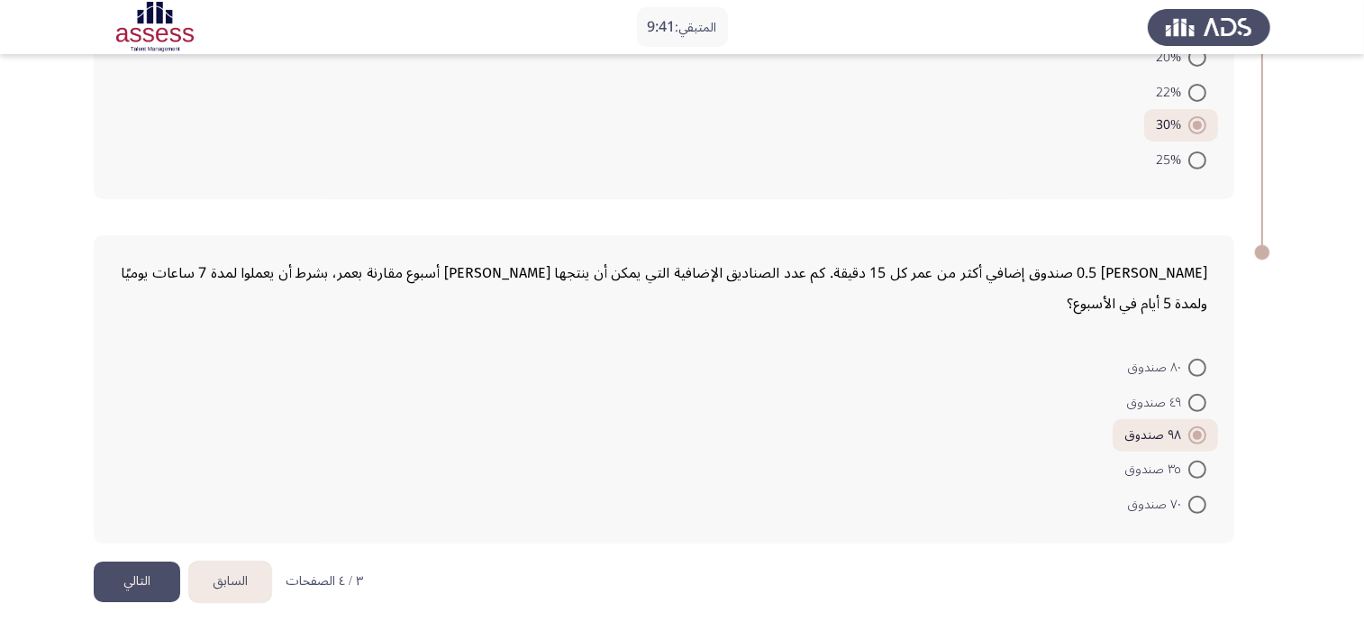
click at [150, 564] on button "التالي" at bounding box center [137, 581] width 86 height 41
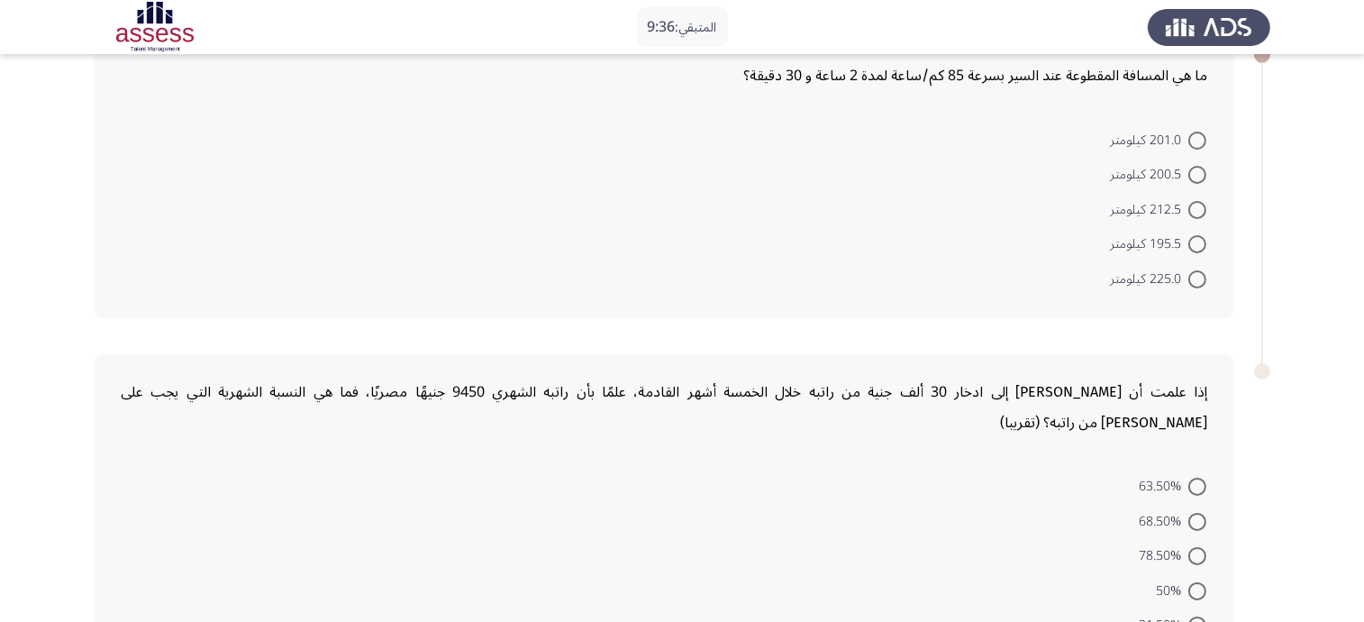
scroll to position [0, 0]
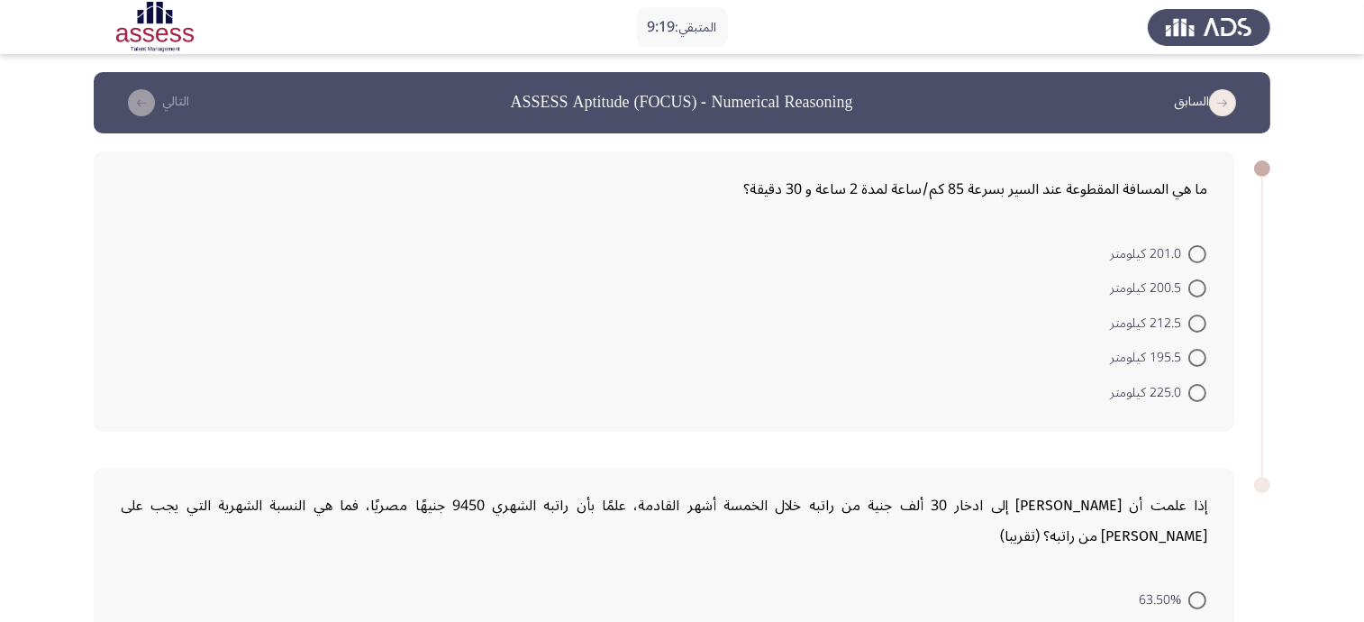
click at [1176, 301] on mat-radio-button "200.5 كيلومتر" at bounding box center [1158, 287] width 120 height 35
click at [1195, 318] on span at bounding box center [1197, 323] width 18 height 18
click at [1195, 318] on input "212.5 كيلومتر" at bounding box center [1197, 323] width 18 height 18
radio input "true"
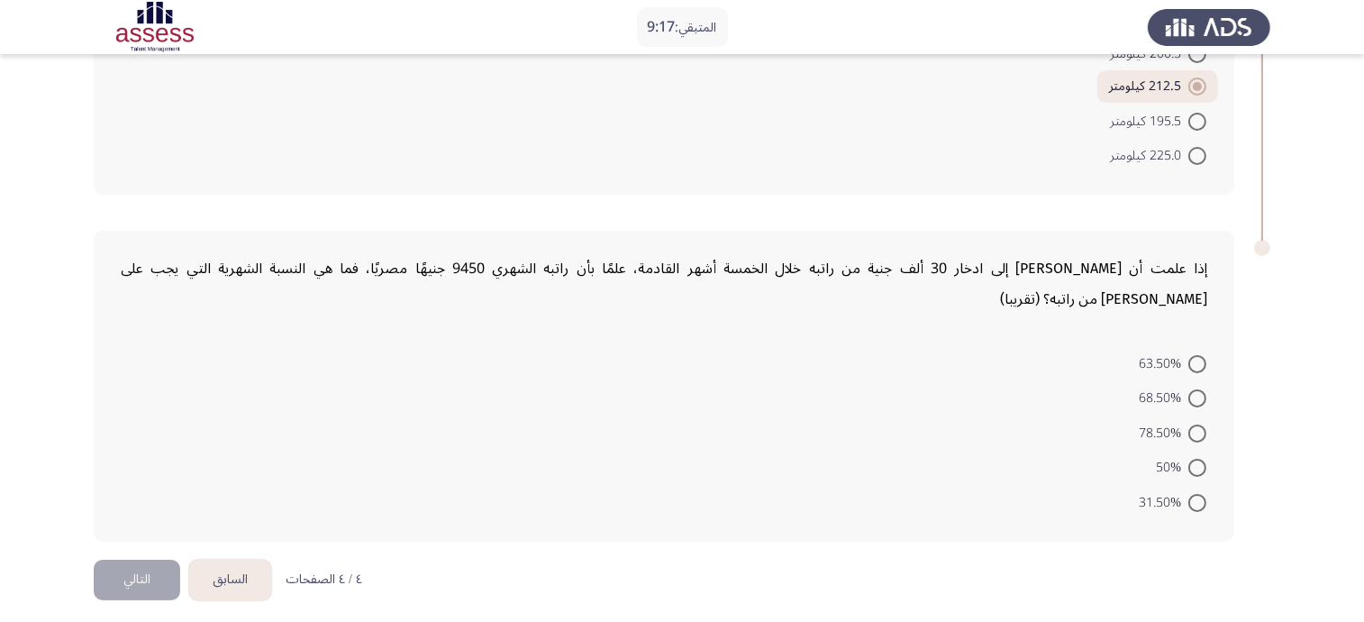
scroll to position [238, 0]
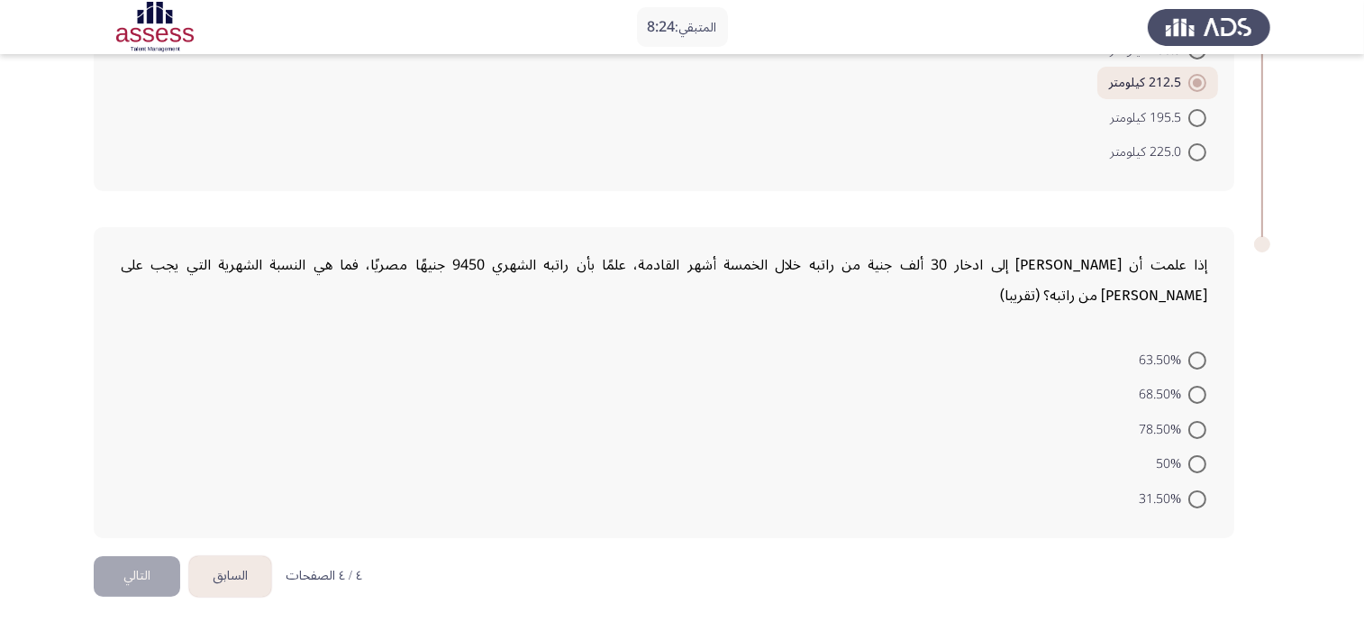
click at [1167, 350] on span "63.50%" at bounding box center [1164, 361] width 50 height 22
click at [1188, 351] on input "63.50%" at bounding box center [1197, 360] width 18 height 18
radio input "true"
click at [124, 560] on button "التالي" at bounding box center [137, 575] width 86 height 41
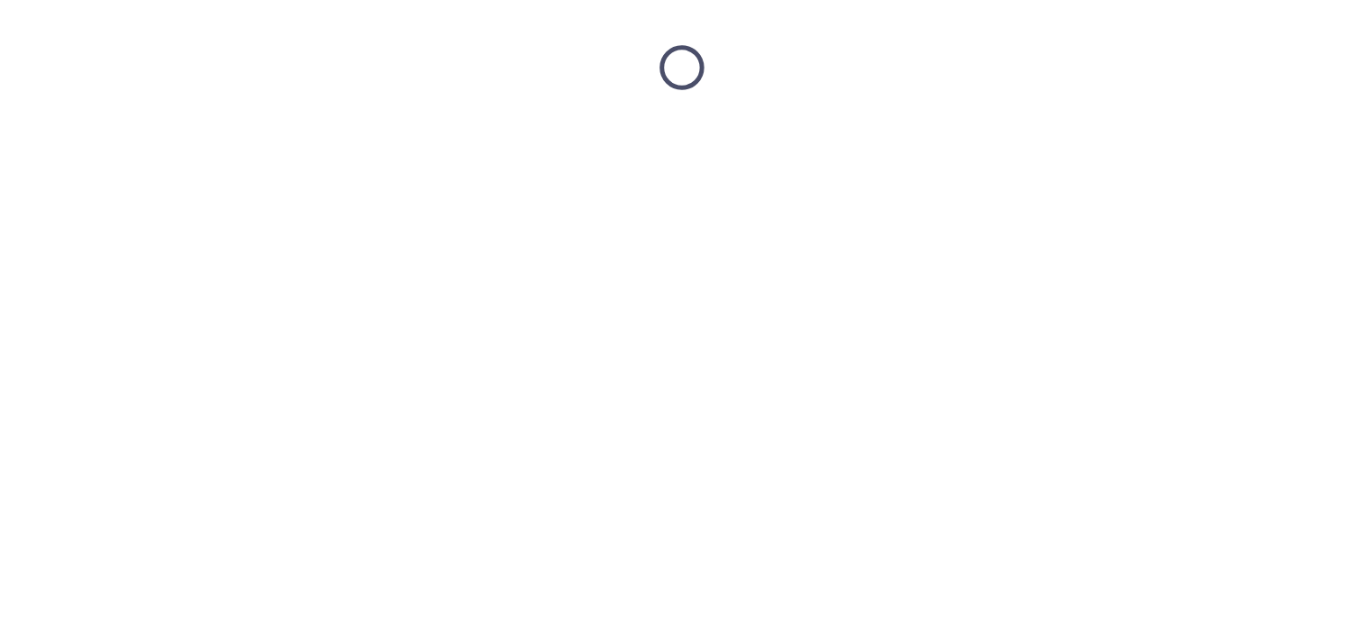
scroll to position [0, 0]
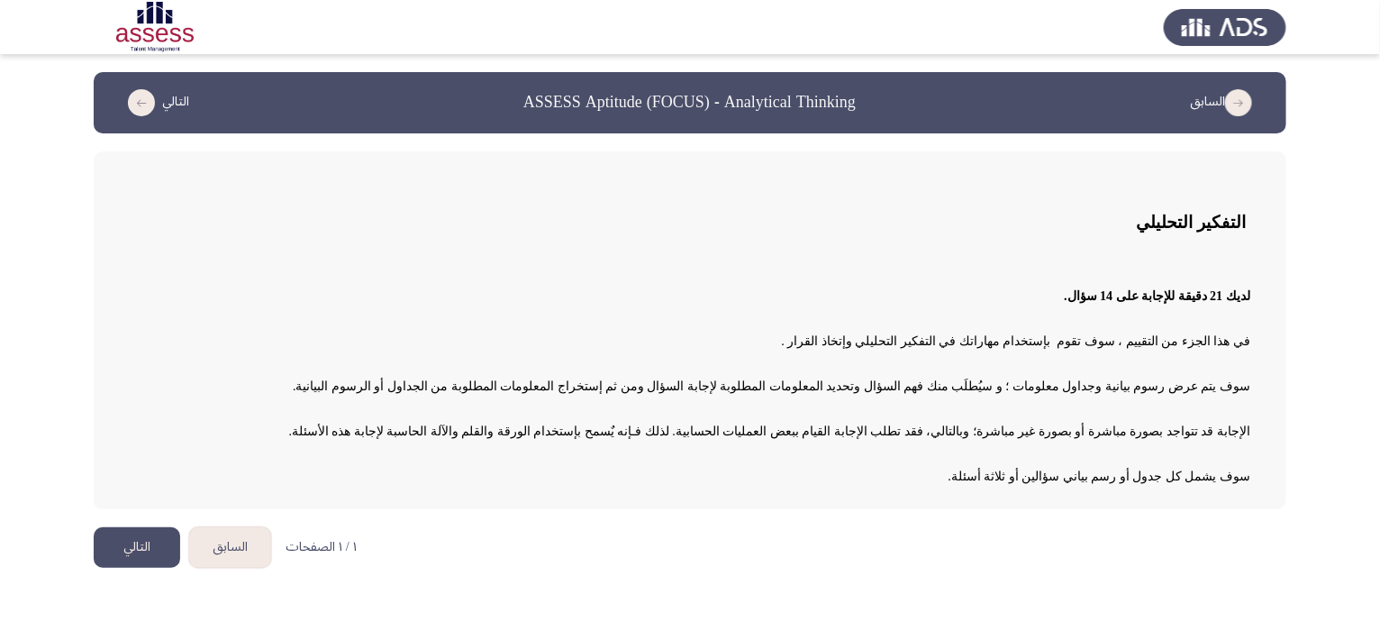
click at [116, 552] on button "التالي" at bounding box center [137, 547] width 86 height 41
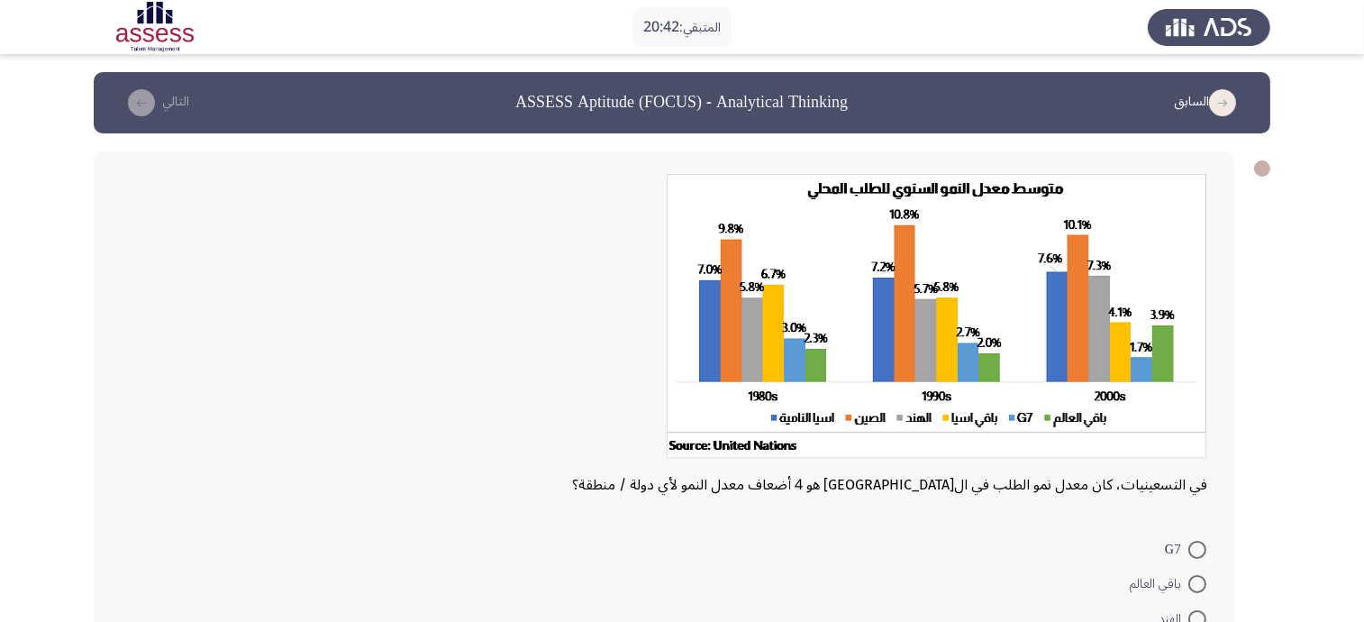
scroll to position [112, 0]
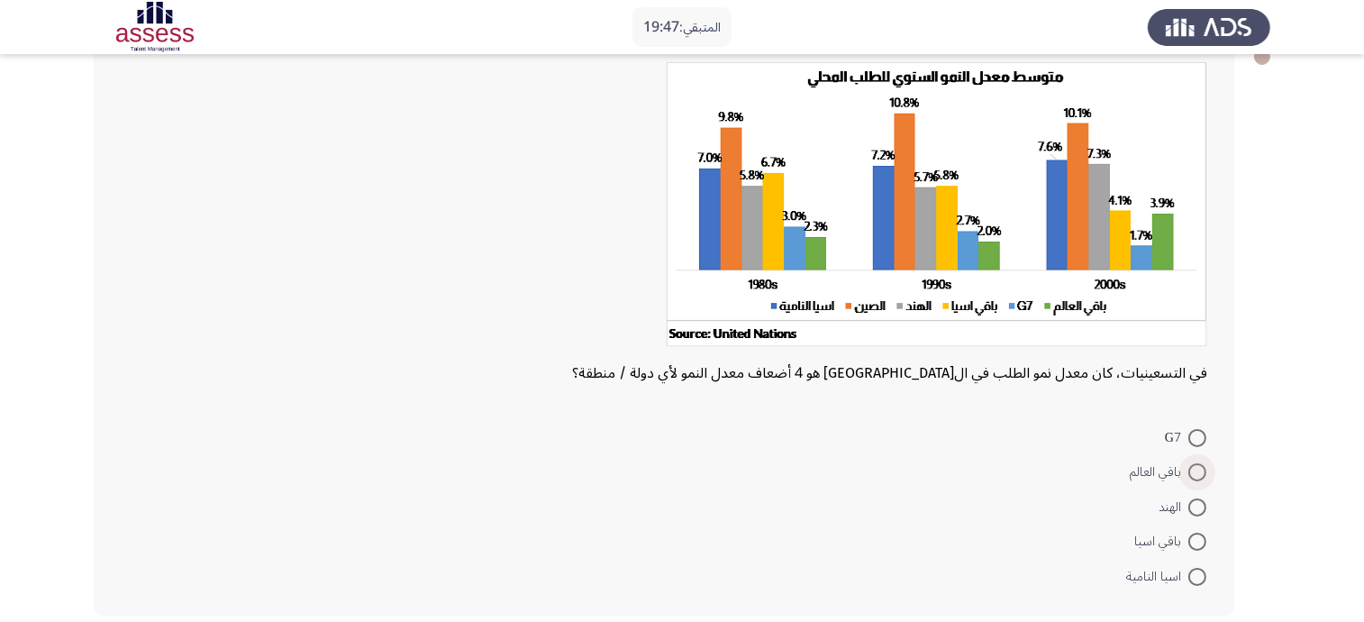
click at [1198, 469] on span at bounding box center [1197, 472] width 18 height 18
click at [1198, 469] on input "باقي العالم" at bounding box center [1197, 472] width 18 height 18
radio input "true"
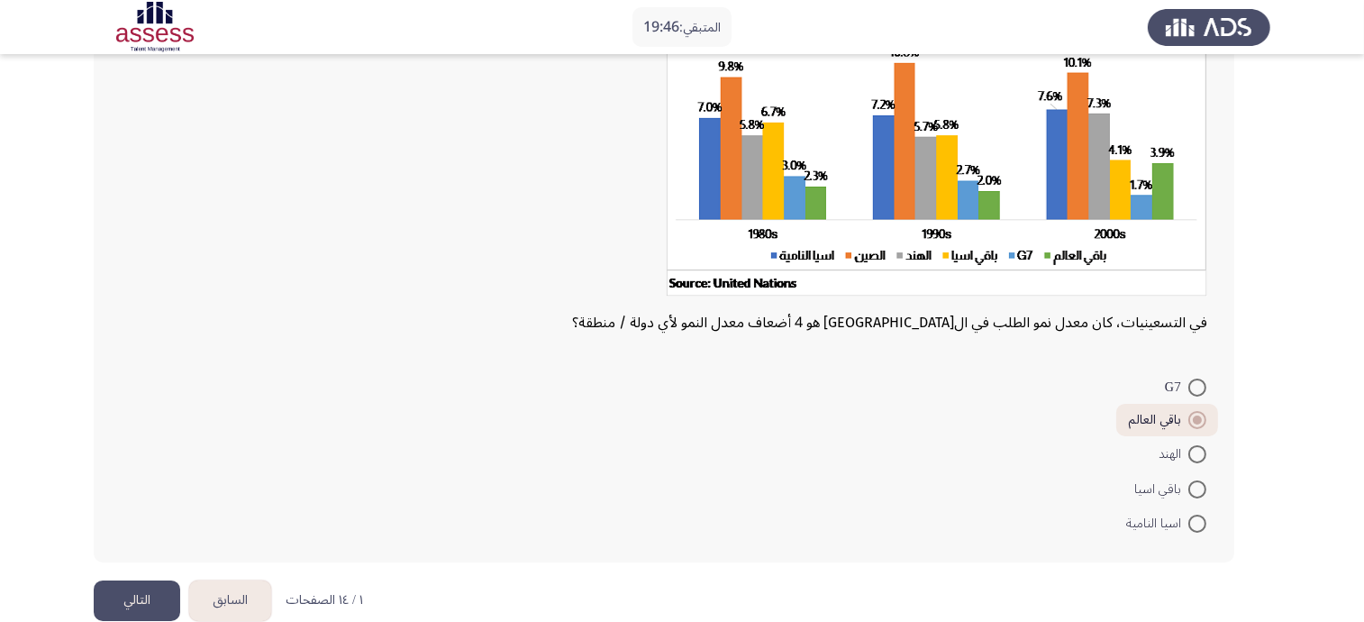
scroll to position [189, 0]
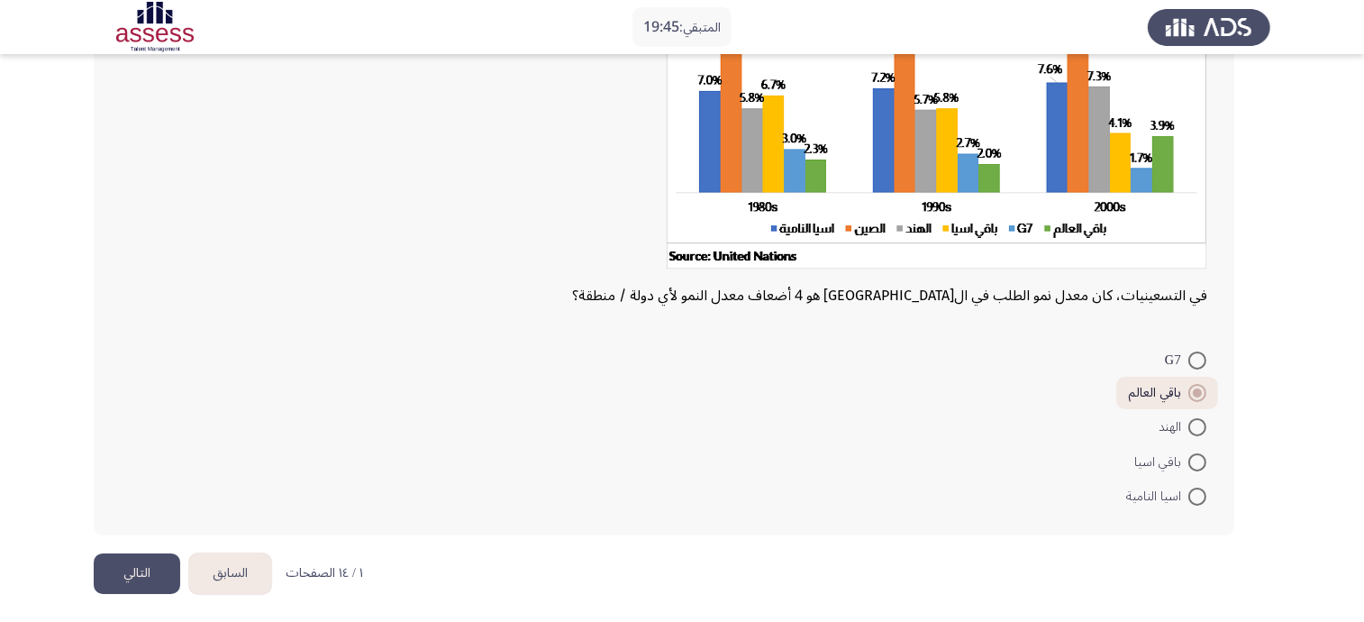
click at [146, 571] on button "التالي" at bounding box center [137, 573] width 86 height 41
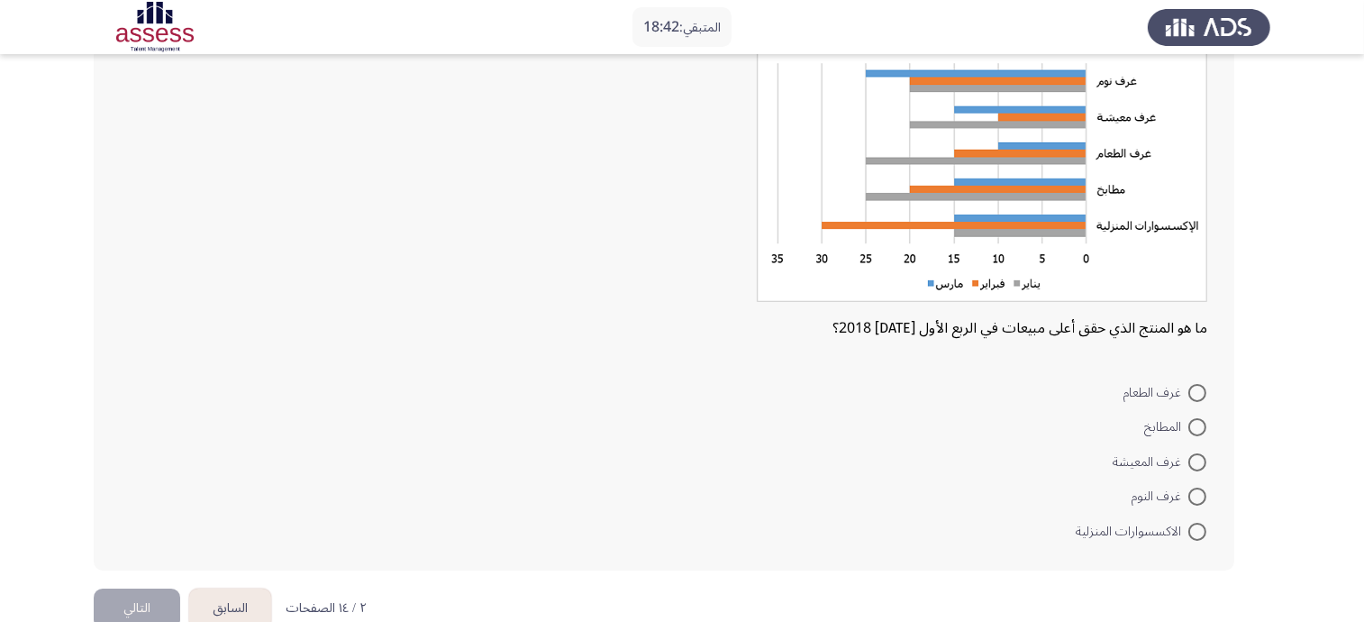
scroll to position [193, 0]
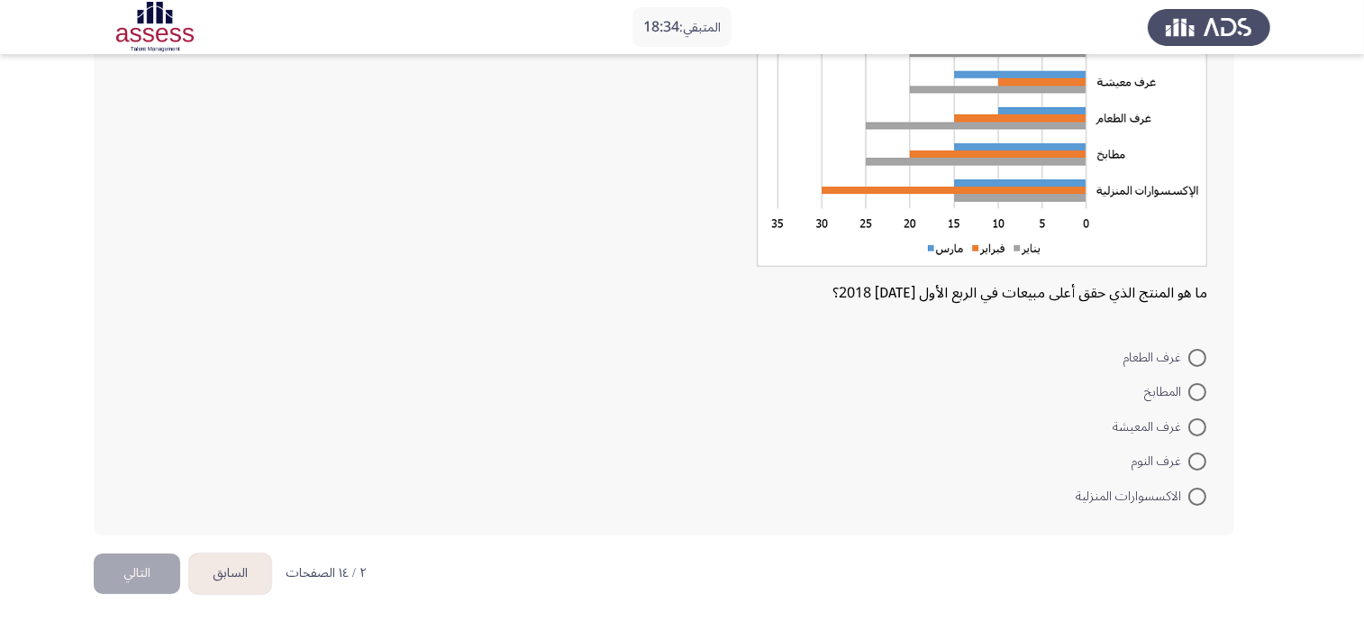
click at [1199, 501] on span at bounding box center [1197, 496] width 18 height 18
click at [1199, 501] on input "الاكسسوارات المنزلية" at bounding box center [1197, 496] width 18 height 18
radio input "true"
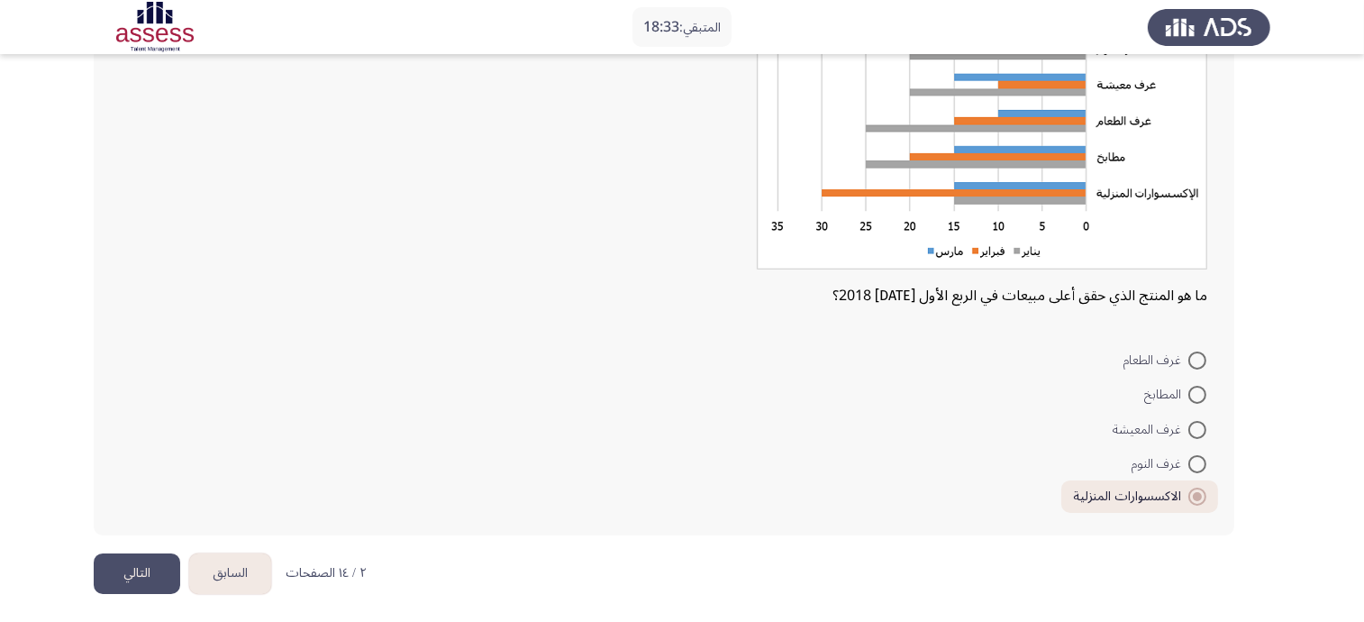
click at [137, 562] on button "التالي" at bounding box center [137, 573] width 86 height 41
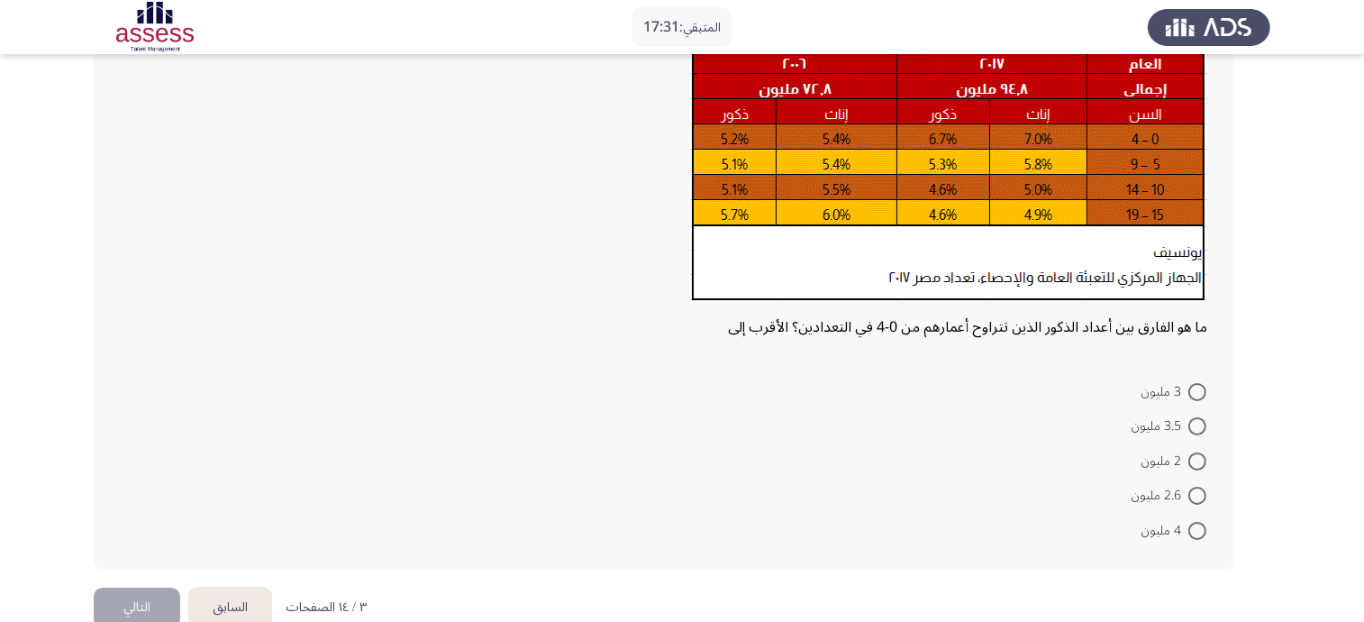
scroll to position [222, 0]
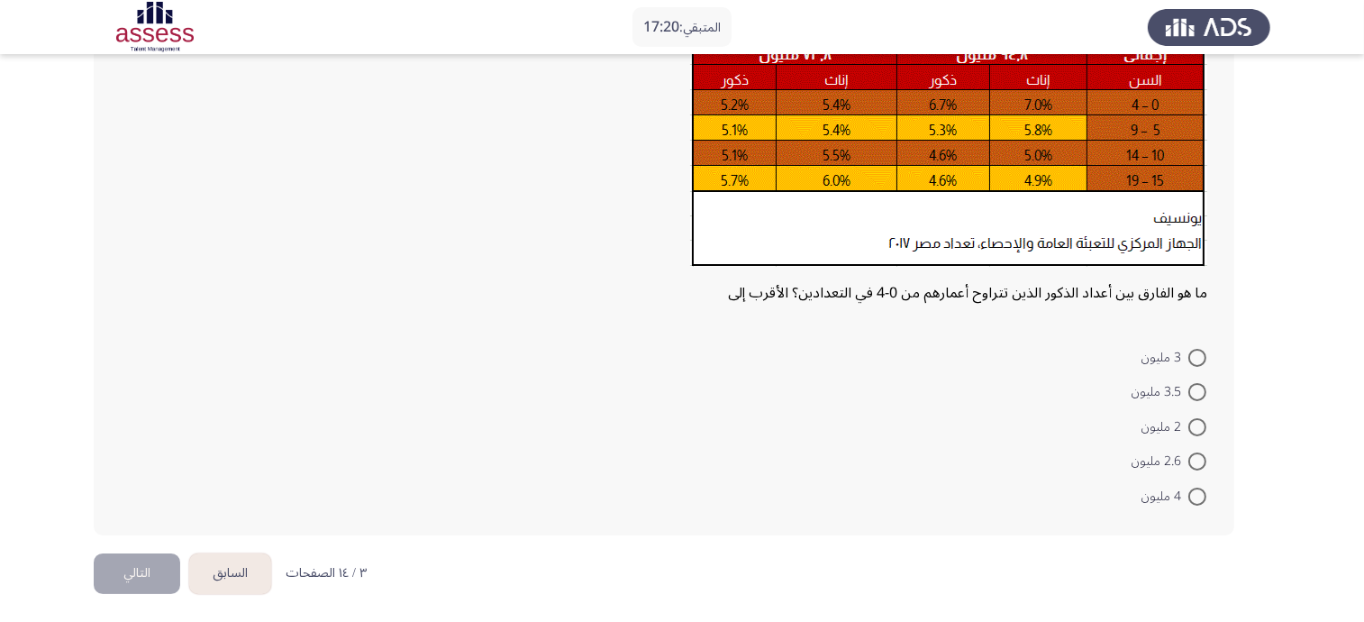
drag, startPoint x: 1198, startPoint y: 461, endPoint x: 1099, endPoint y: 483, distance: 101.4
click at [1194, 466] on span at bounding box center [1197, 461] width 18 height 18
click at [1194, 466] on input "2.6 مليون" at bounding box center [1197, 461] width 18 height 18
radio input "true"
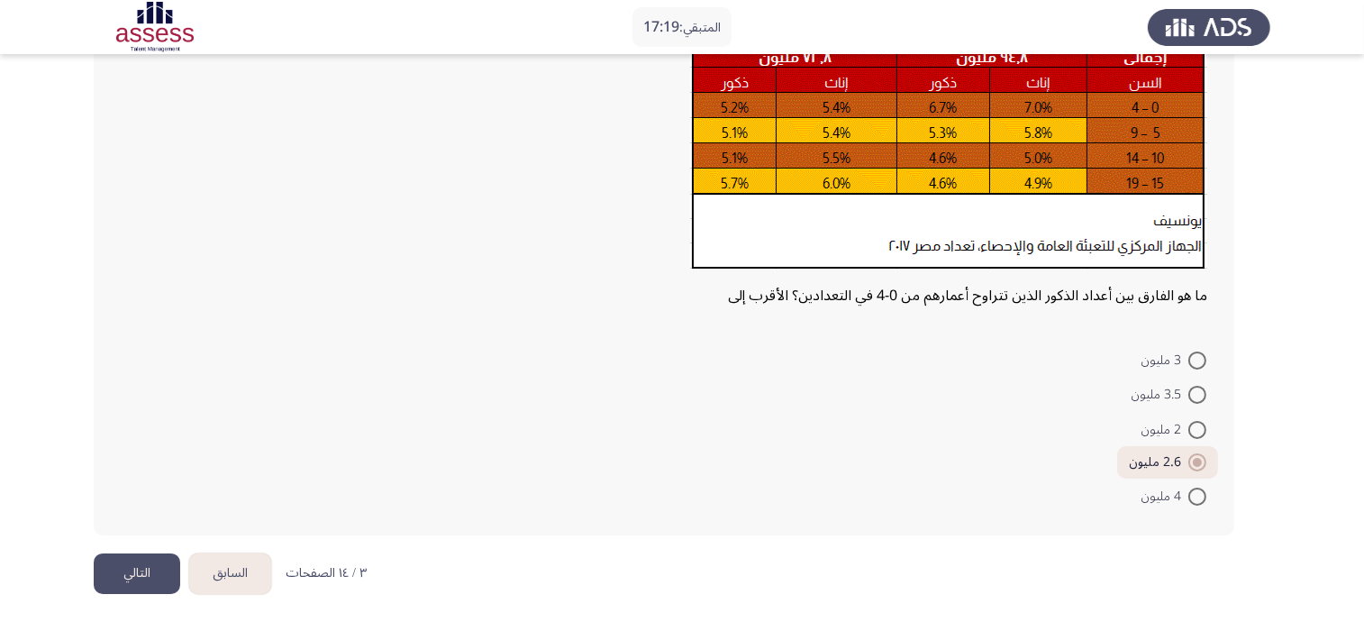
click at [161, 585] on button "التالي" at bounding box center [137, 573] width 86 height 41
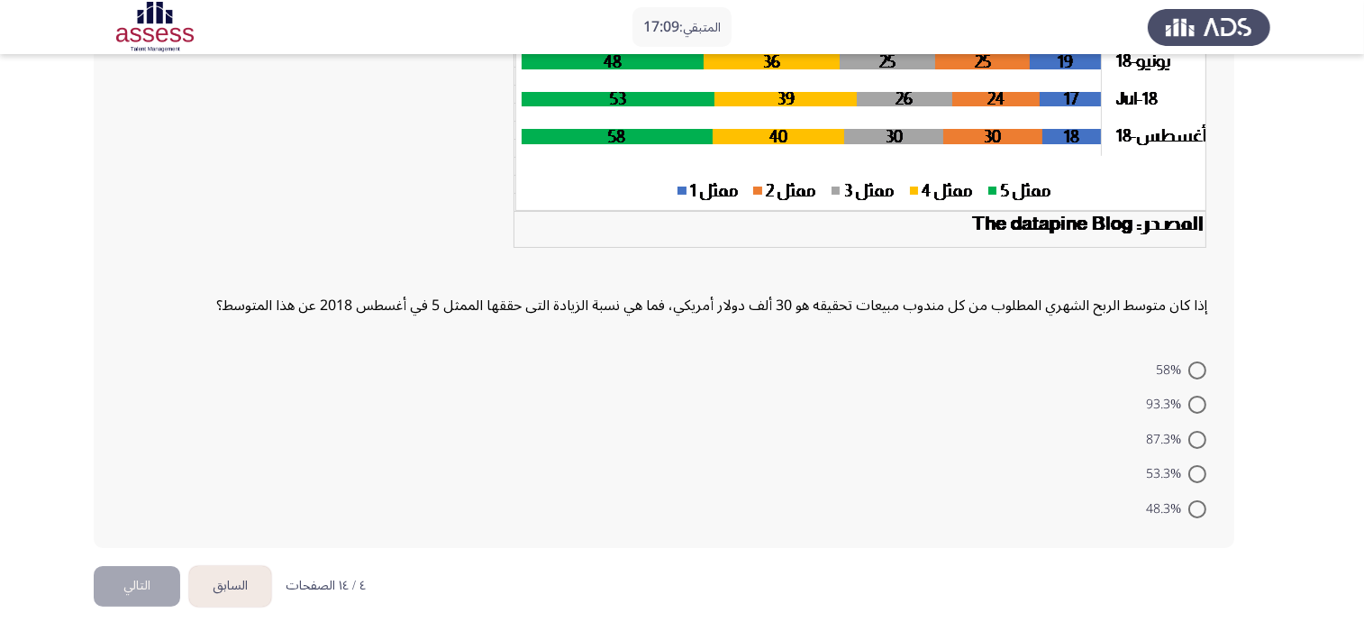
scroll to position [371, 0]
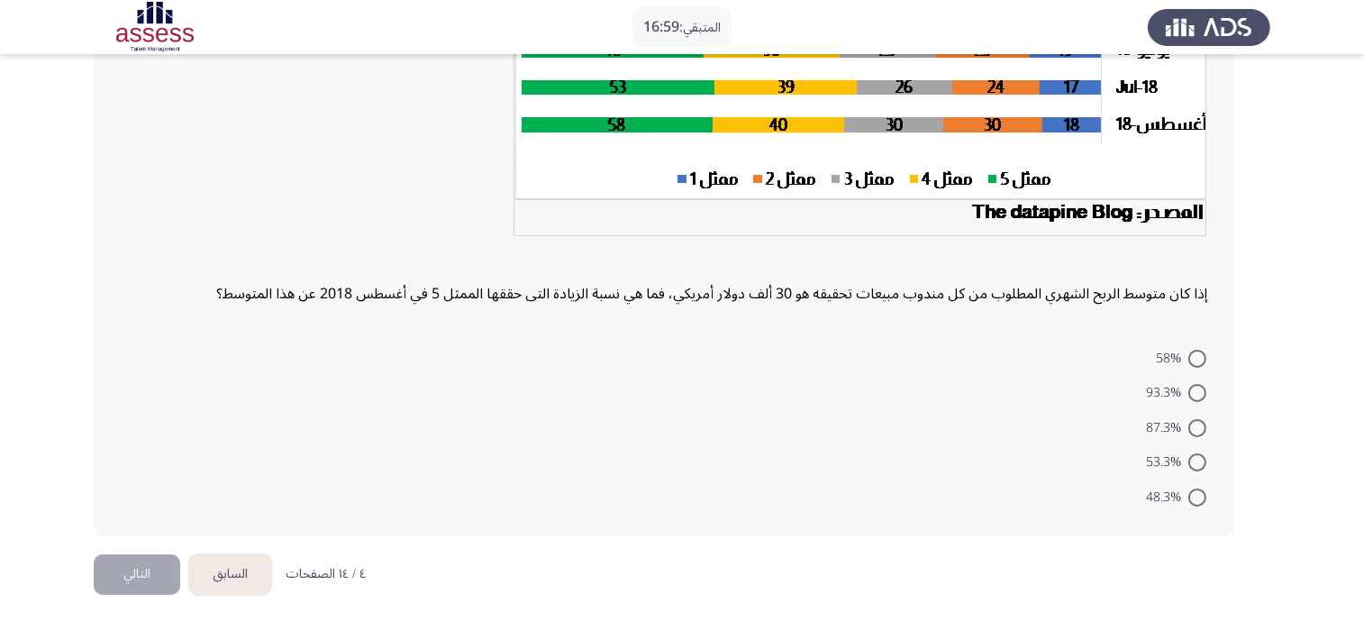
click at [1199, 385] on span at bounding box center [1197, 393] width 18 height 18
click at [1199, 385] on input "93.3%" at bounding box center [1197, 393] width 18 height 18
radio input "true"
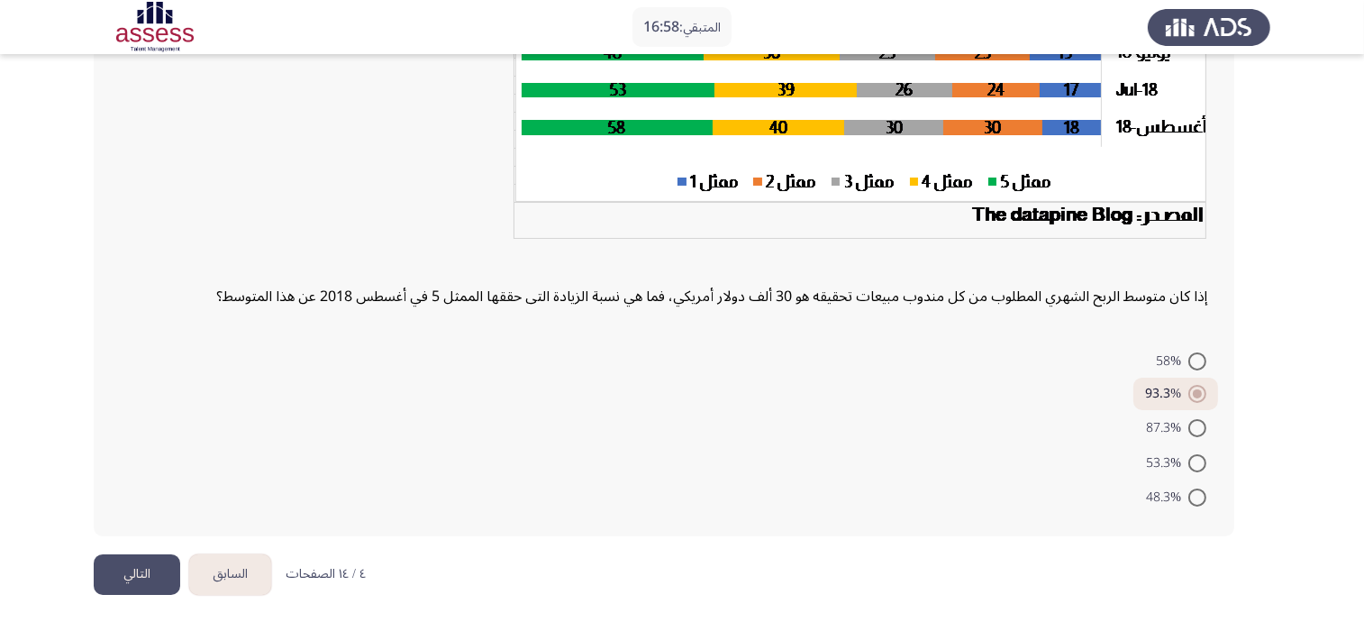
click at [117, 576] on button "التالي" at bounding box center [137, 574] width 86 height 41
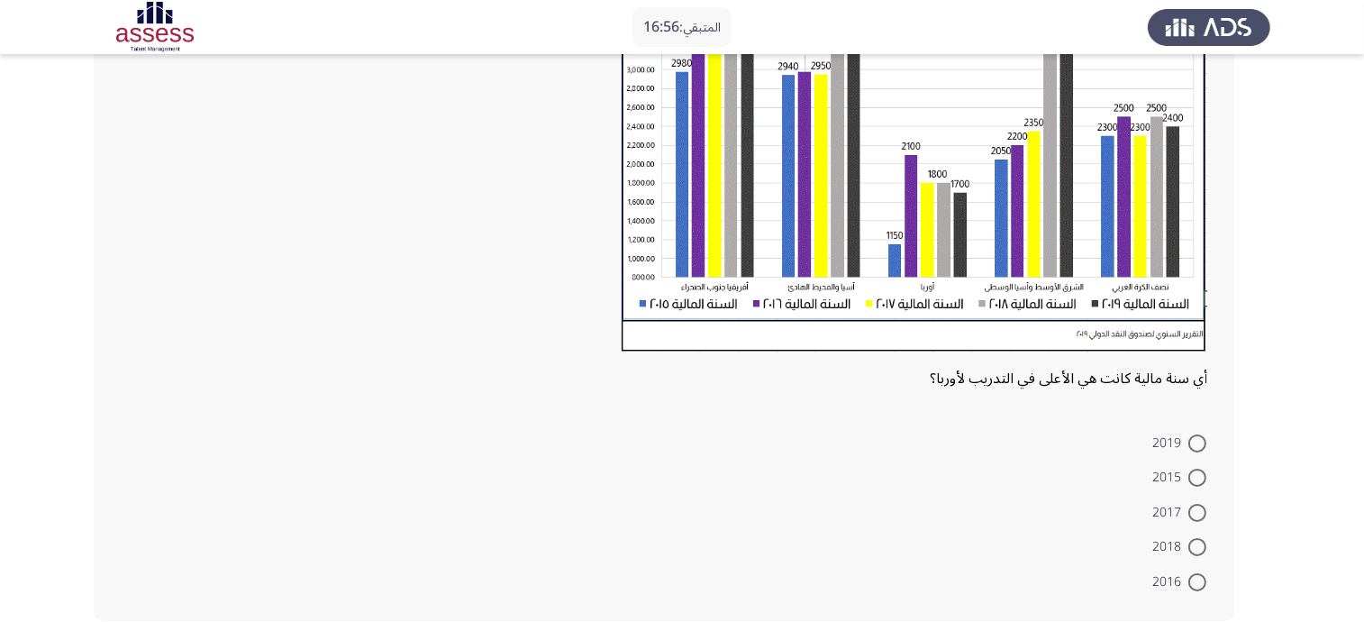
scroll to position [421, 0]
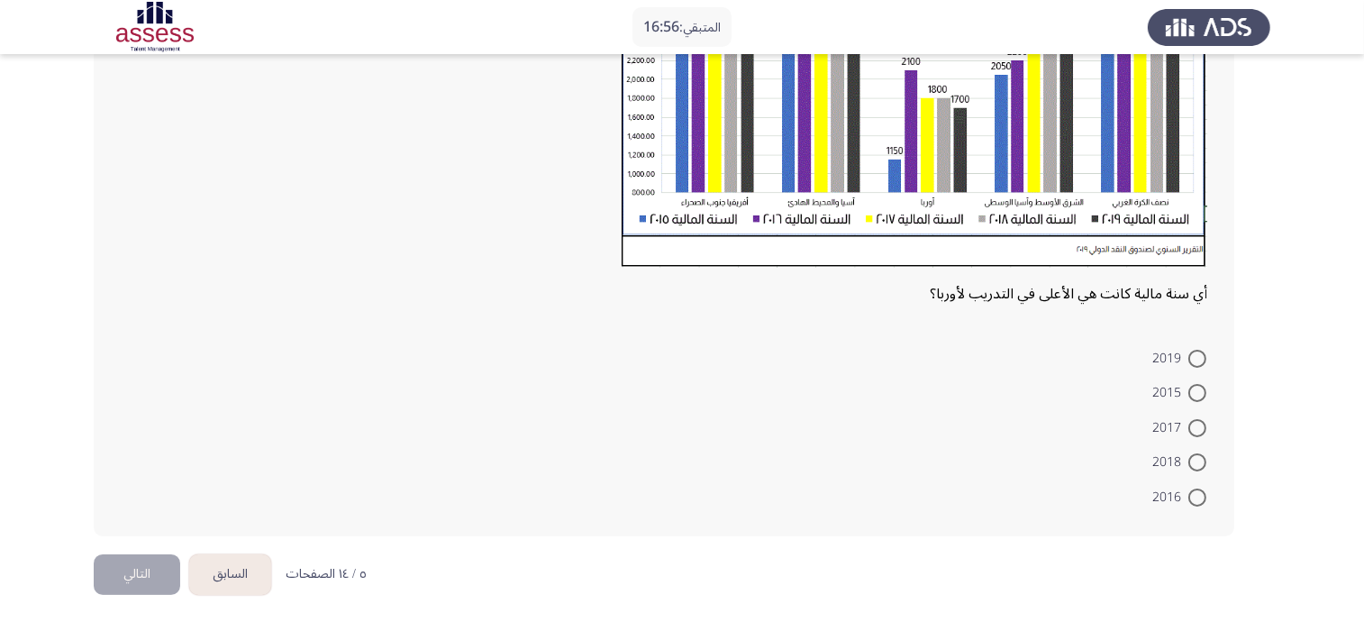
click at [1204, 445] on mat-radio-button "2018" at bounding box center [1178, 461] width 77 height 35
click at [1194, 425] on span at bounding box center [1197, 428] width 18 height 18
click at [1194, 425] on input "2017" at bounding box center [1197, 428] width 18 height 18
radio input "true"
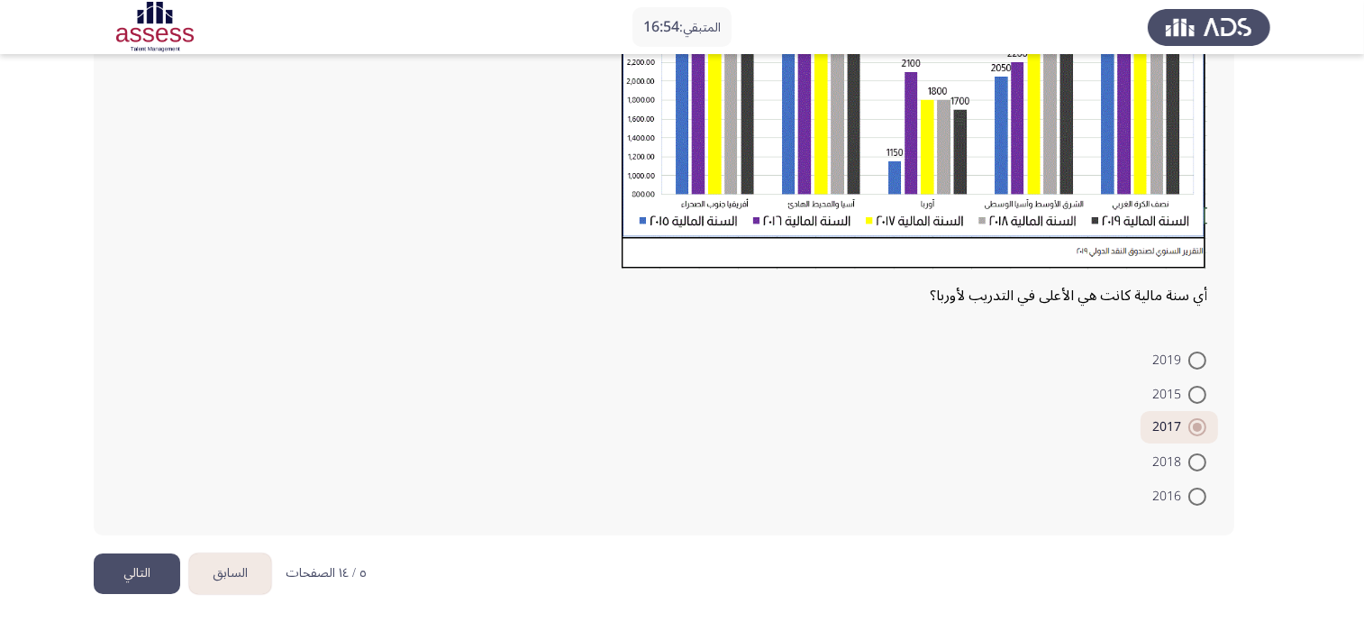
click at [152, 570] on button "التالي" at bounding box center [137, 573] width 86 height 41
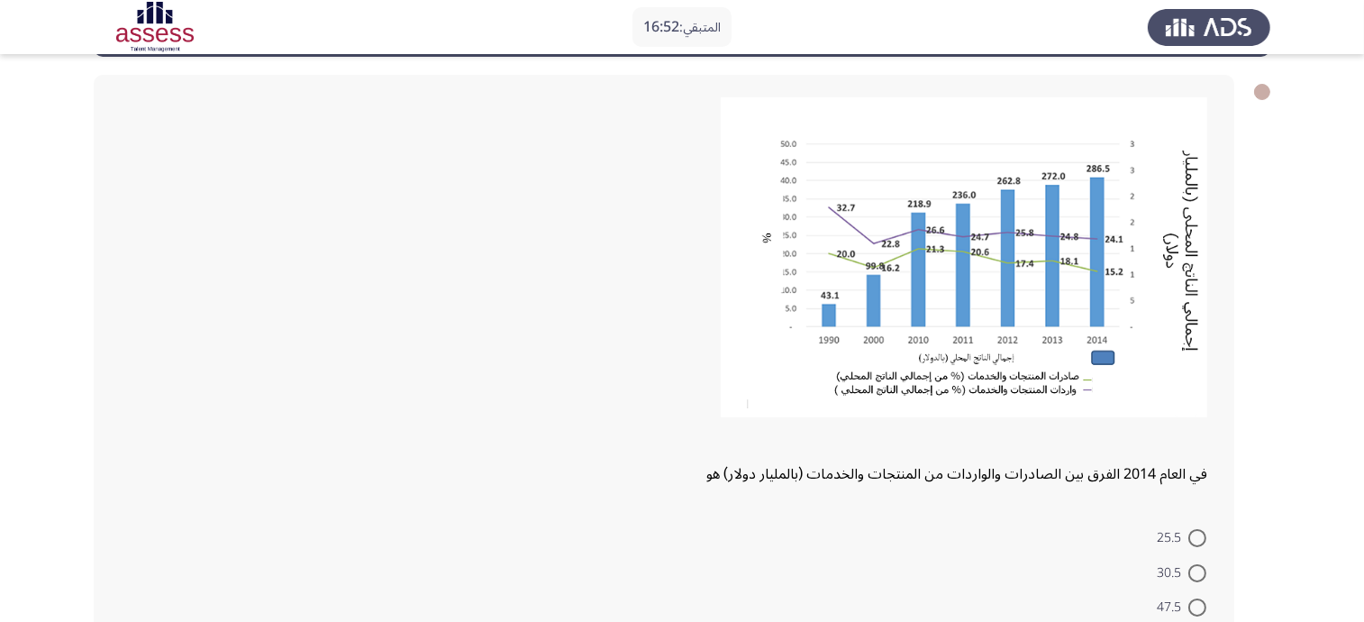
scroll to position [224, 0]
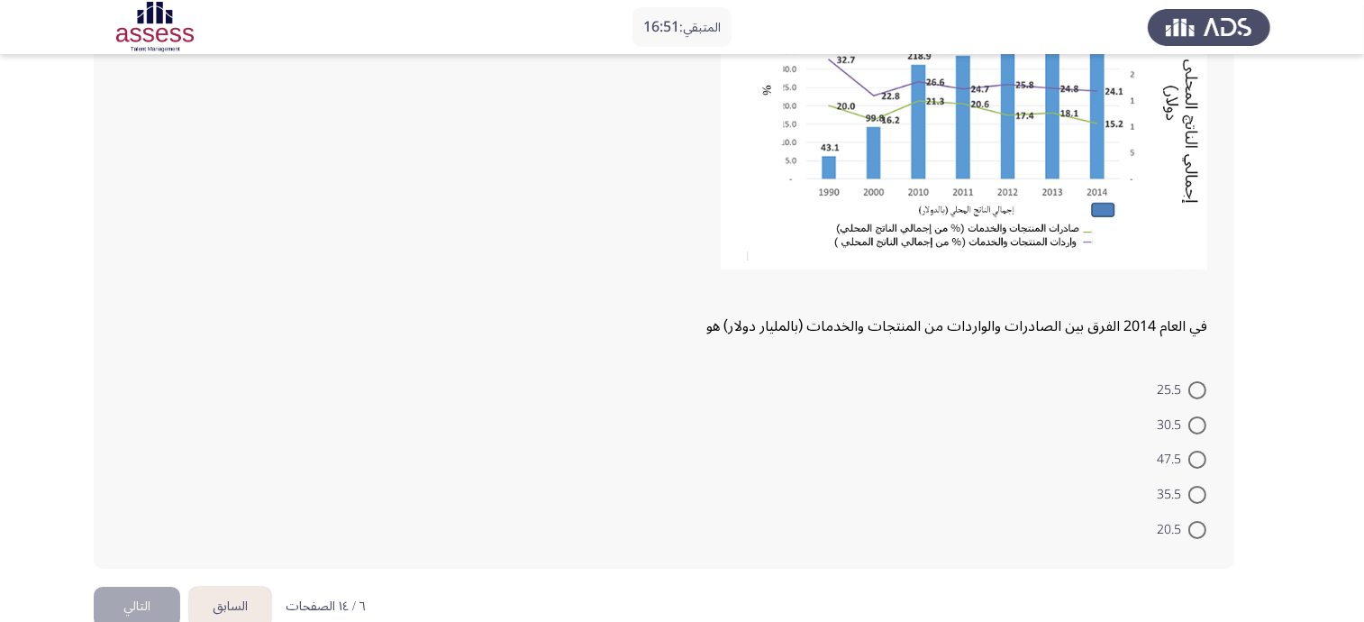
click at [1202, 457] on span at bounding box center [1197, 459] width 18 height 18
click at [1202, 457] on input "47.5" at bounding box center [1197, 459] width 18 height 18
radio input "true"
click at [145, 593] on button "التالي" at bounding box center [137, 604] width 86 height 41
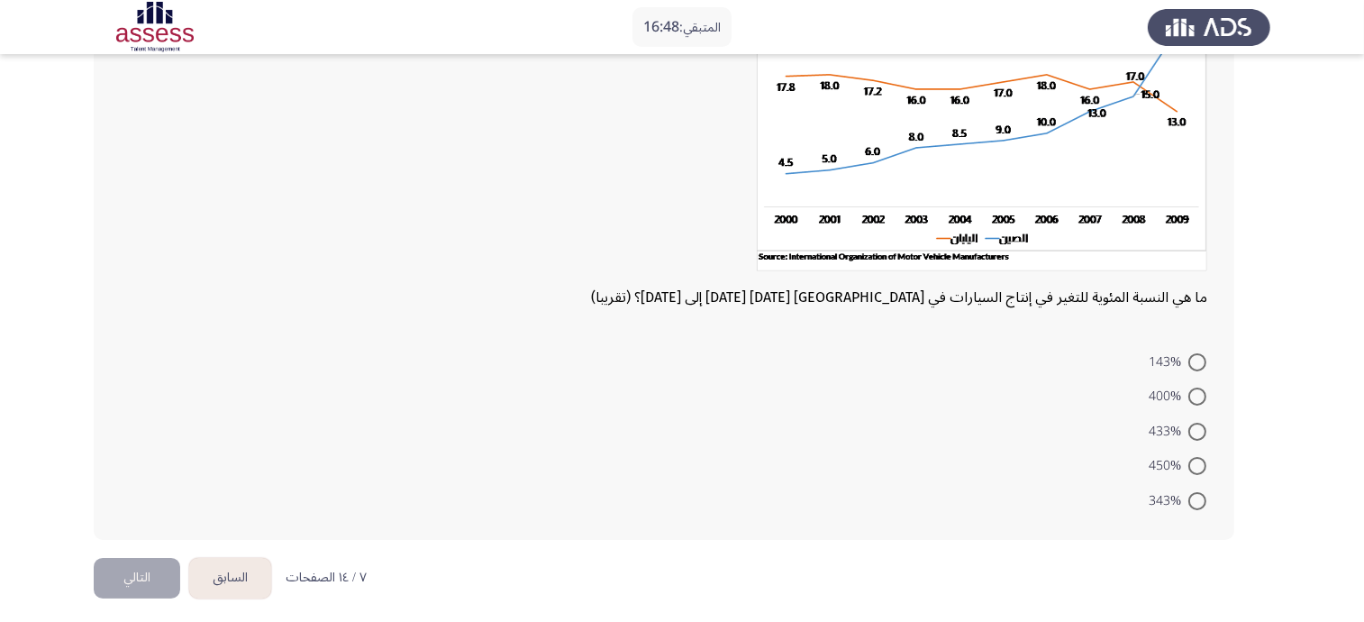
scroll to position [184, 0]
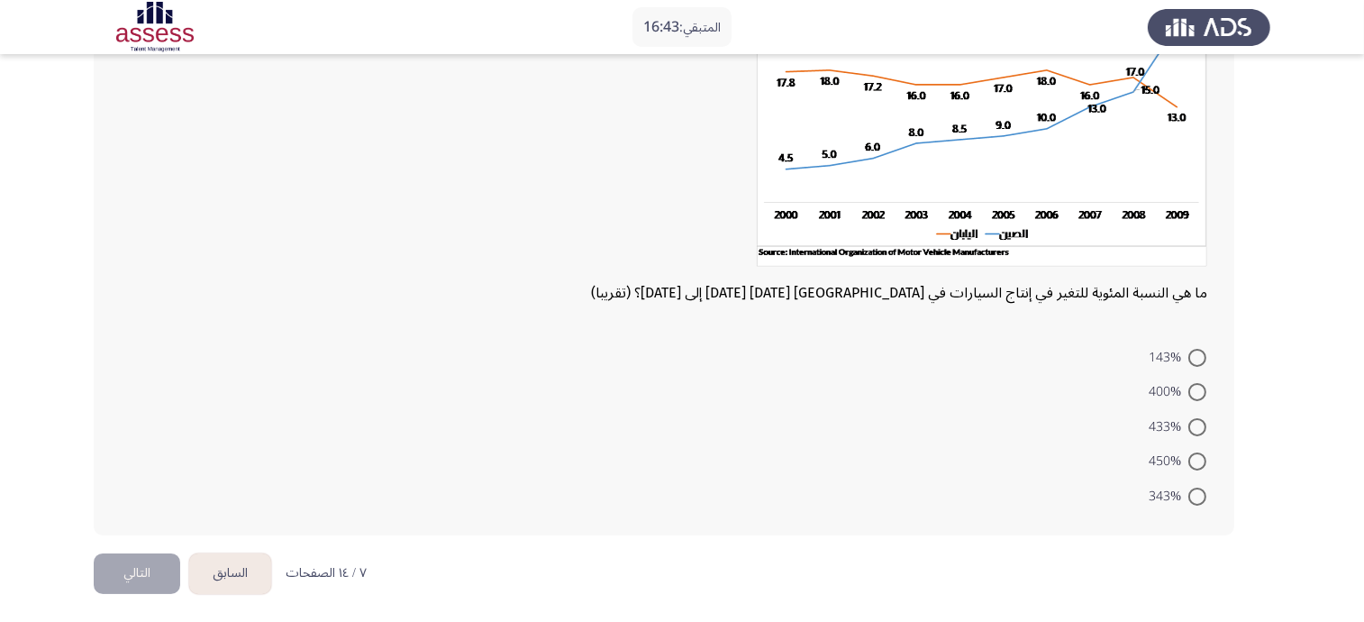
click at [1202, 424] on span at bounding box center [1197, 427] width 18 height 18
click at [1202, 424] on input "433%" at bounding box center [1197, 427] width 18 height 18
radio input "true"
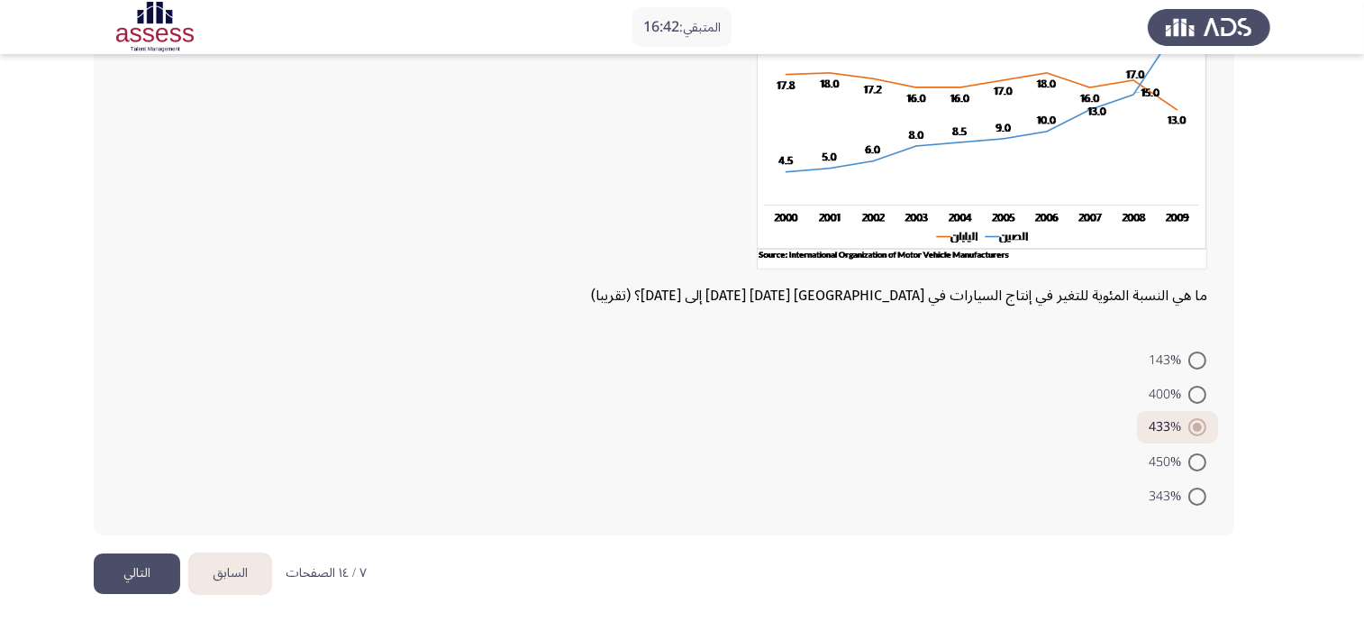
click at [106, 564] on button "التالي" at bounding box center [137, 573] width 86 height 41
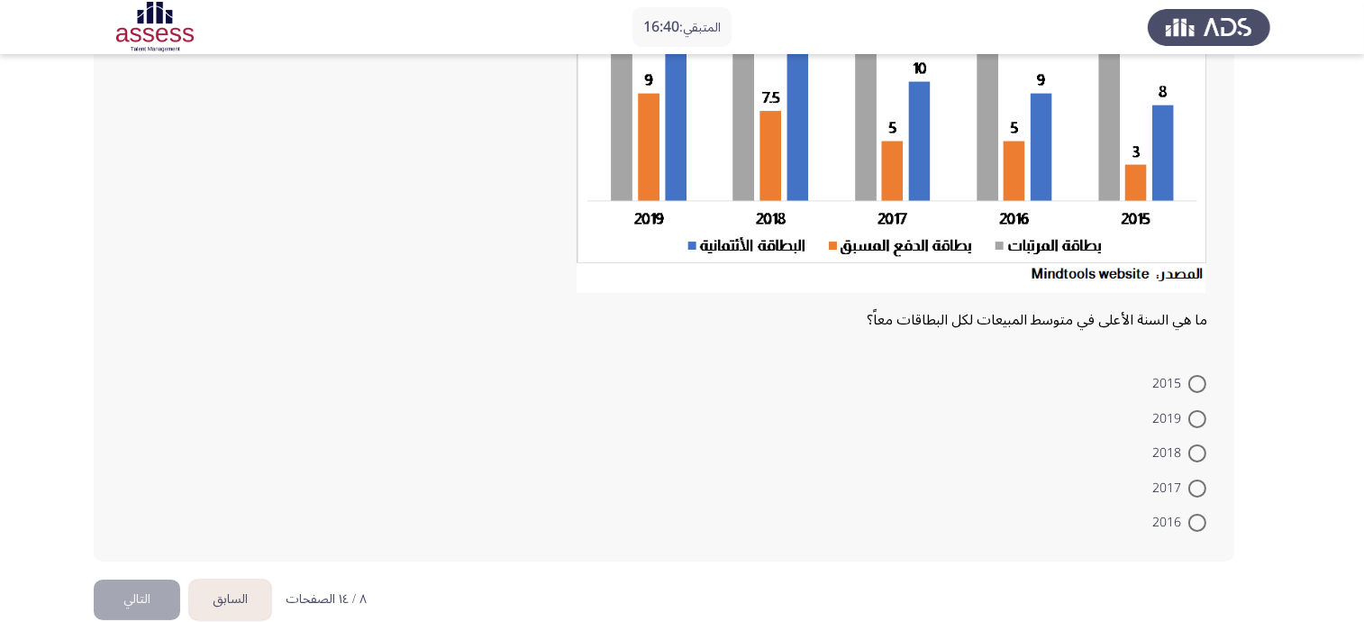
scroll to position [279, 0]
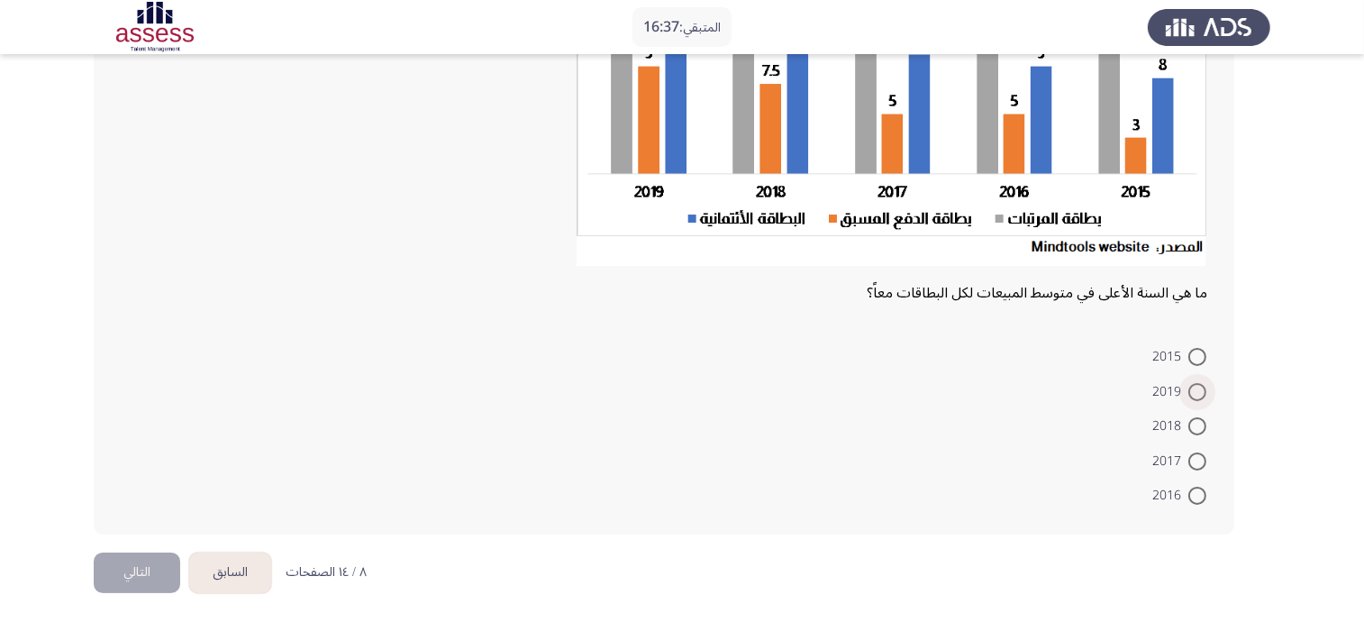
click at [1196, 395] on span at bounding box center [1197, 392] width 18 height 18
click at [1196, 395] on input "2019" at bounding box center [1197, 392] width 18 height 18
radio input "true"
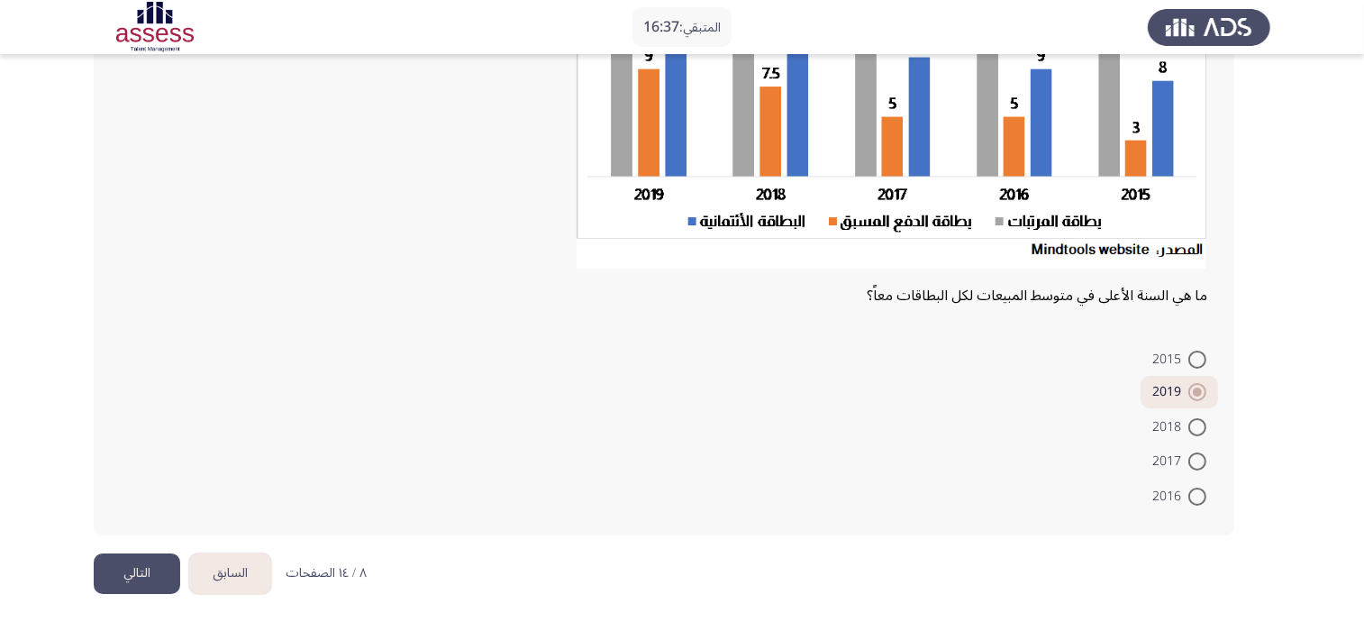
click at [137, 556] on button "التالي" at bounding box center [137, 573] width 86 height 41
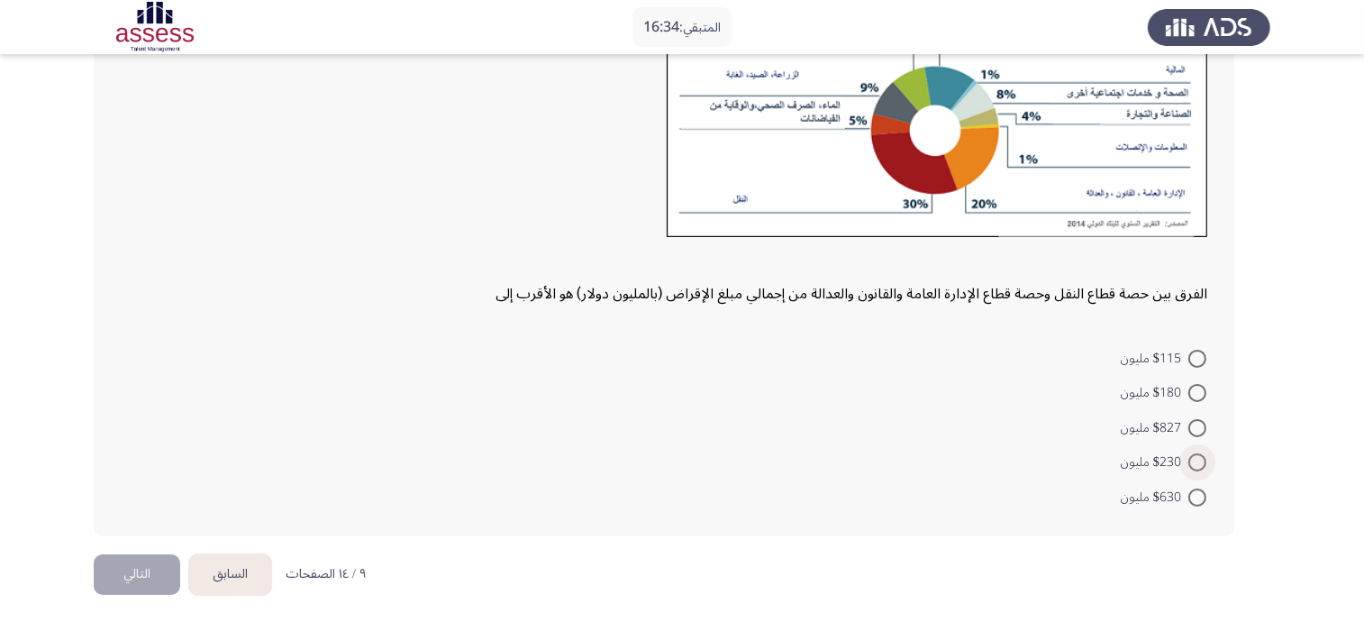
click at [1196, 457] on span at bounding box center [1197, 462] width 18 height 18
click at [1196, 457] on input "$230 مليون" at bounding box center [1197, 462] width 18 height 18
radio input "true"
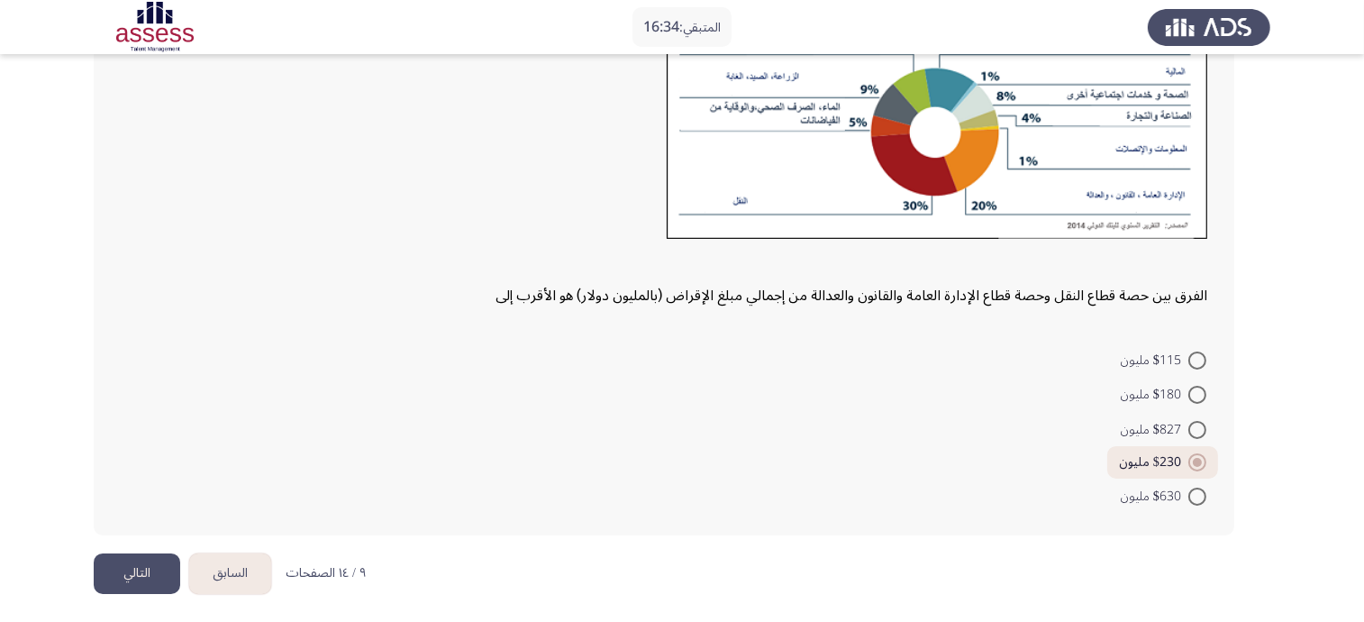
click at [141, 560] on button "التالي" at bounding box center [137, 573] width 86 height 41
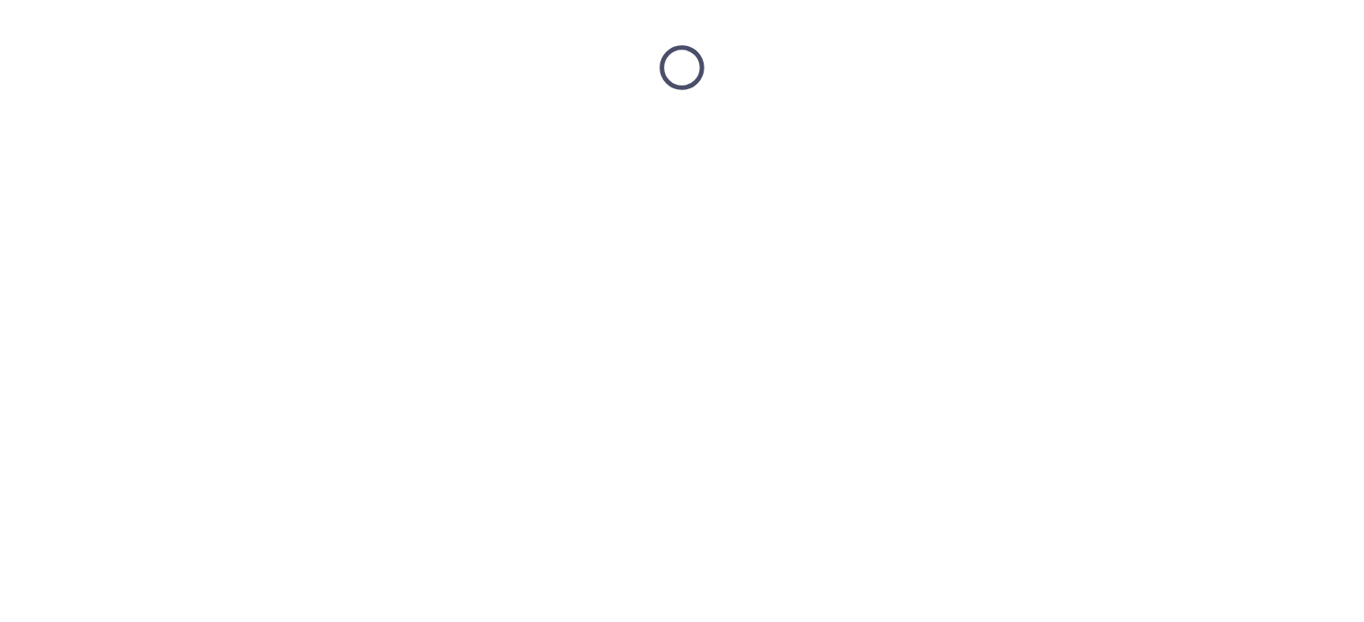
scroll to position [0, 0]
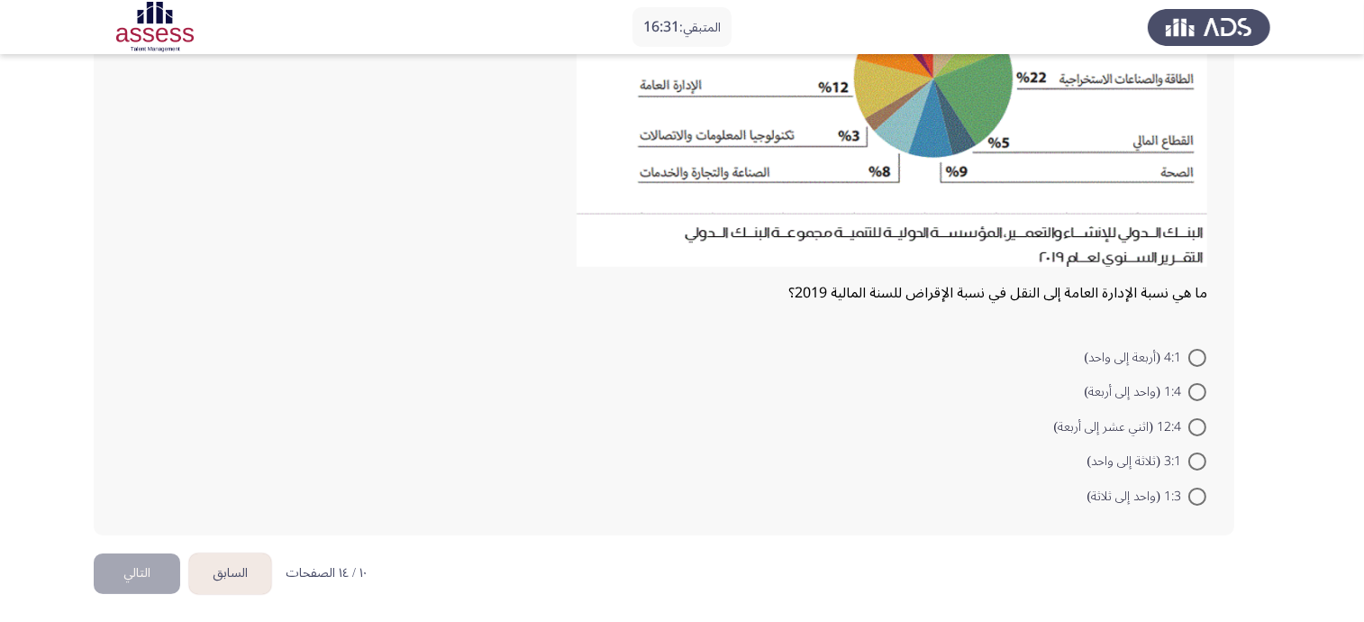
click at [1195, 396] on span at bounding box center [1197, 392] width 18 height 18
click at [1195, 396] on input "1:4 (واحد إلى أربعة)" at bounding box center [1197, 392] width 18 height 18
radio input "true"
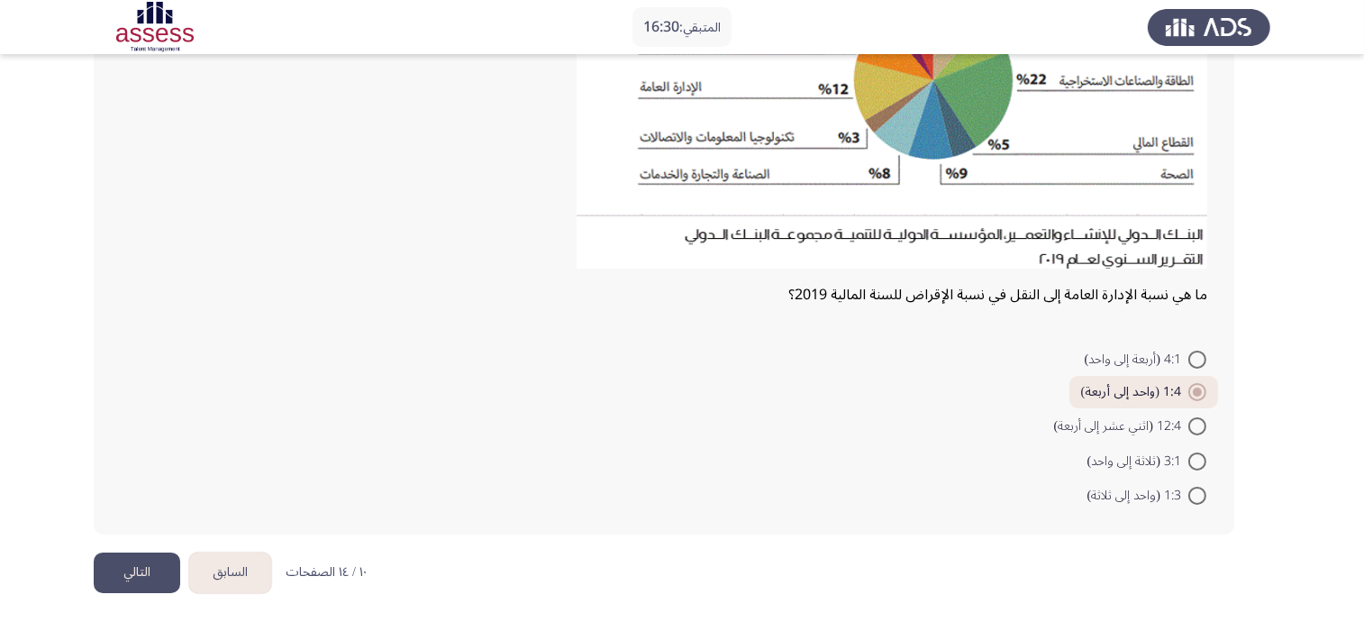
click at [150, 552] on button "التالي" at bounding box center [137, 572] width 86 height 41
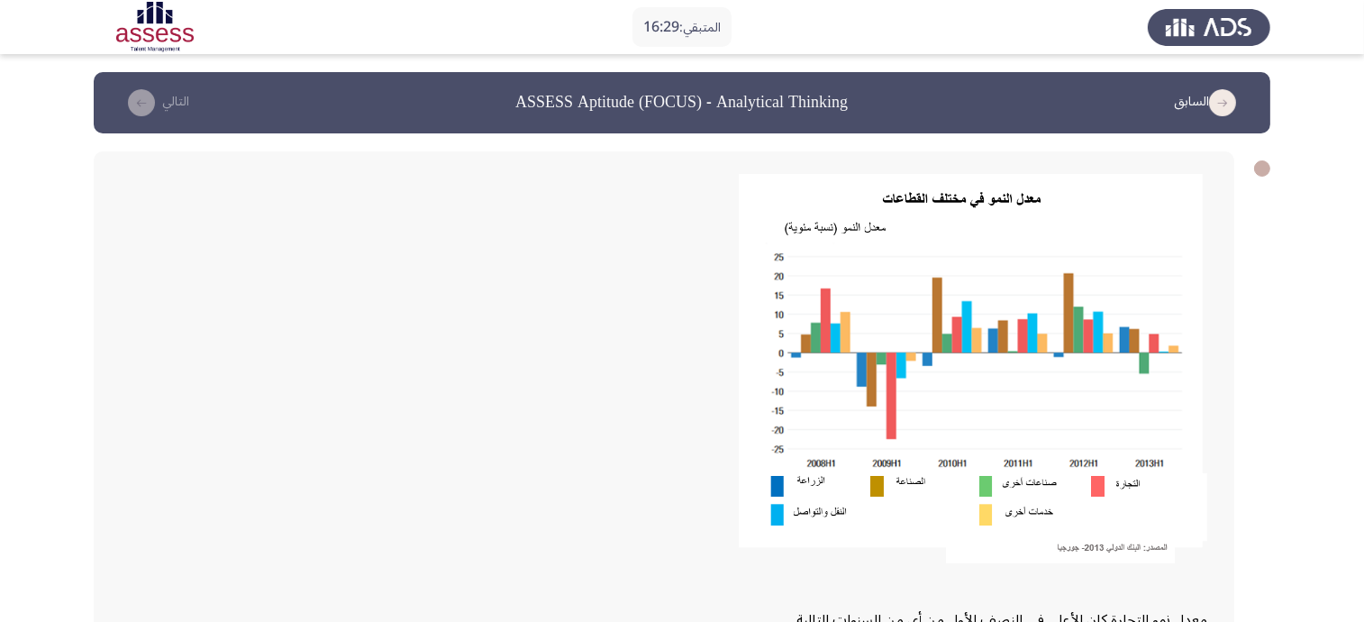
scroll to position [326, 0]
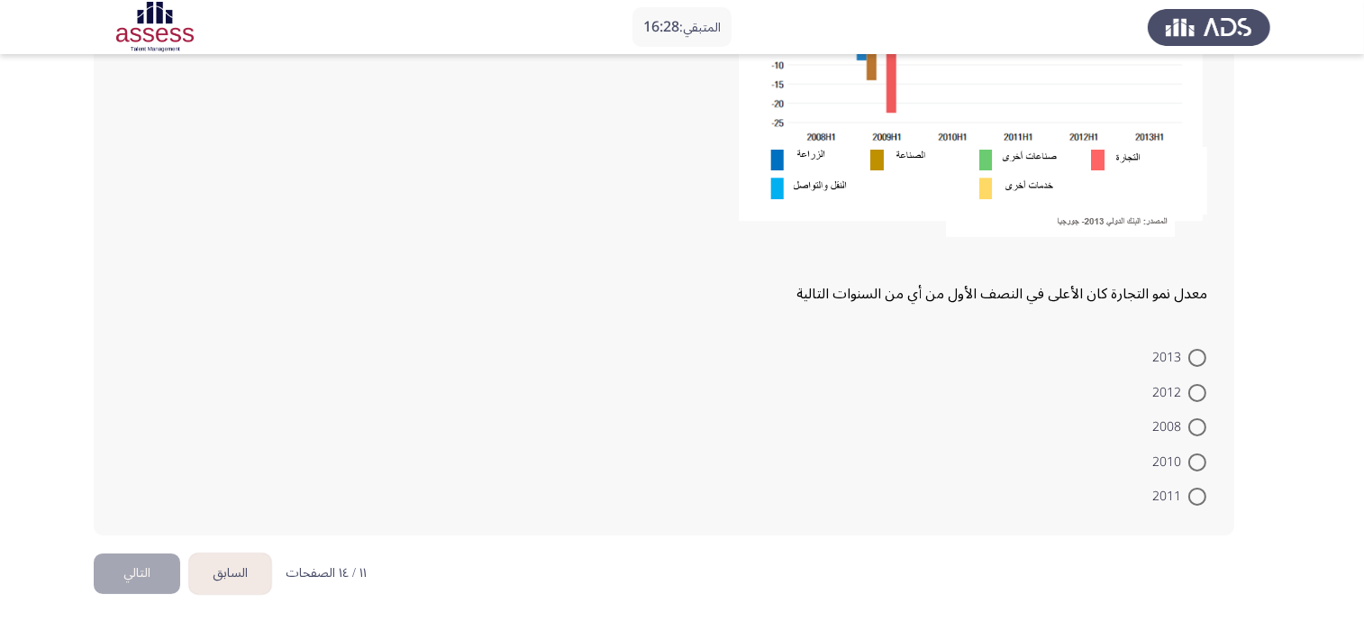
click at [1194, 424] on span at bounding box center [1197, 427] width 18 height 18
click at [1194, 424] on input "2008" at bounding box center [1197, 427] width 18 height 18
radio input "true"
click at [149, 565] on button "التالي" at bounding box center [137, 573] width 86 height 41
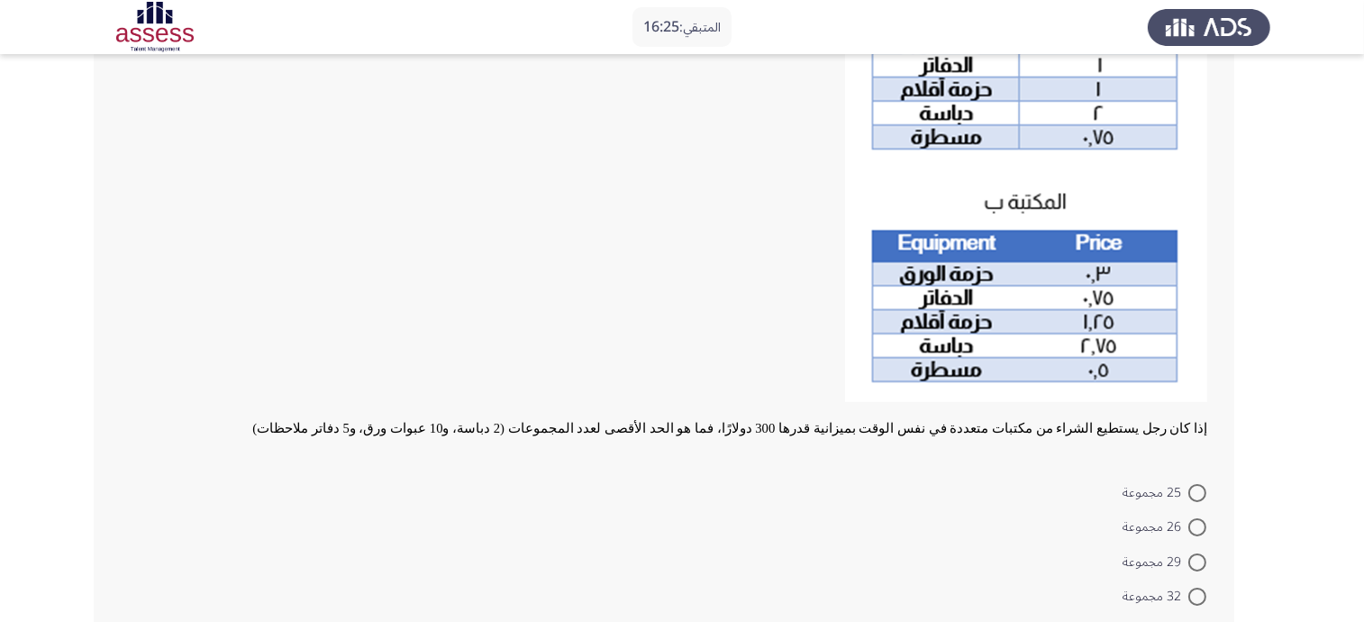
scroll to position [359, 0]
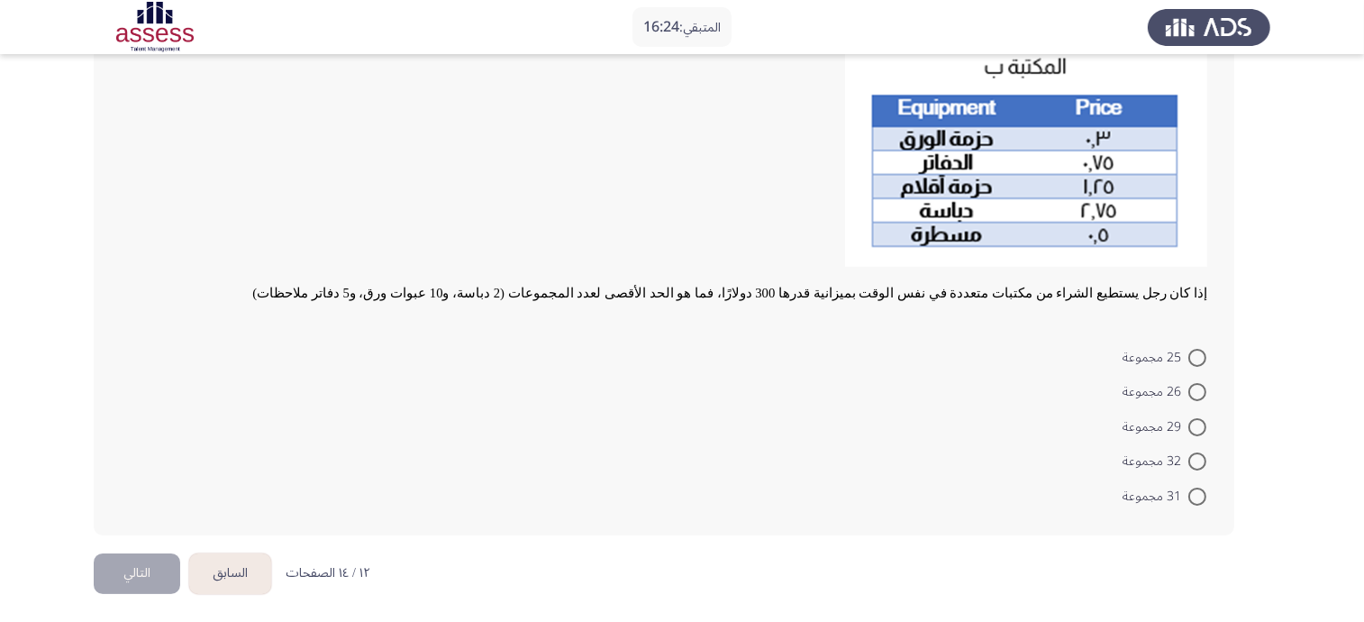
click at [1191, 398] on span at bounding box center [1197, 392] width 18 height 18
click at [1191, 398] on input "26 مجموعة" at bounding box center [1197, 392] width 18 height 18
radio input "true"
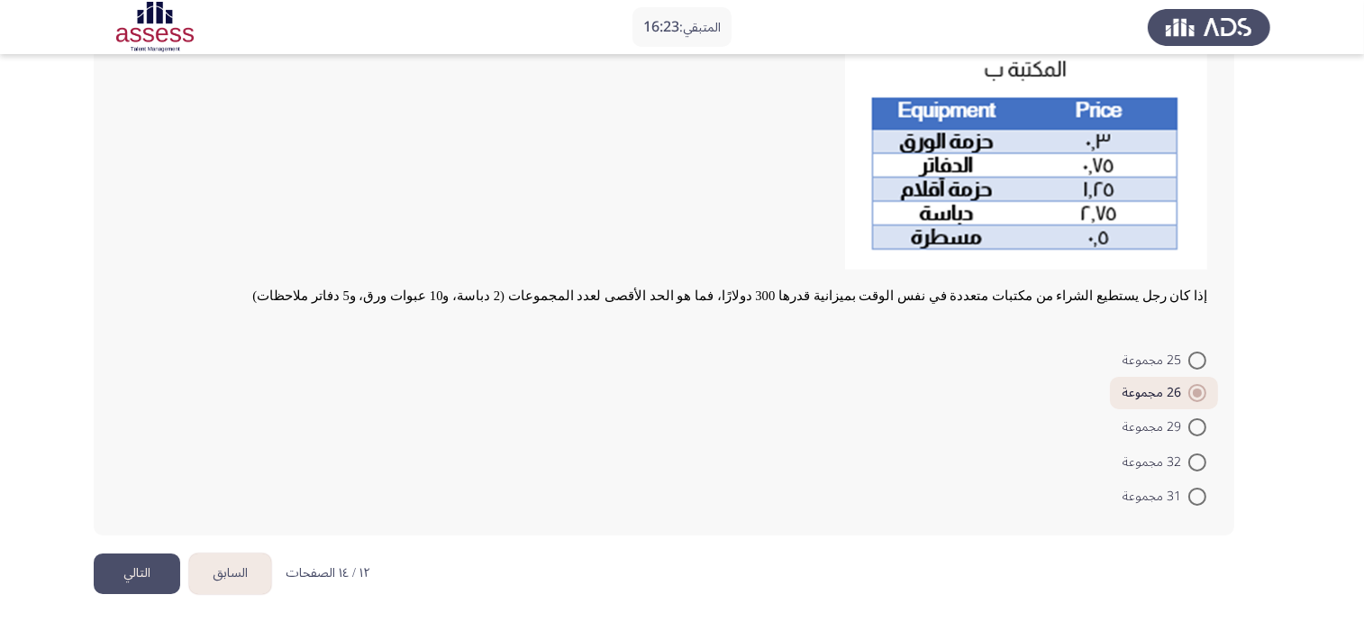
click at [139, 567] on button "التالي" at bounding box center [137, 573] width 86 height 41
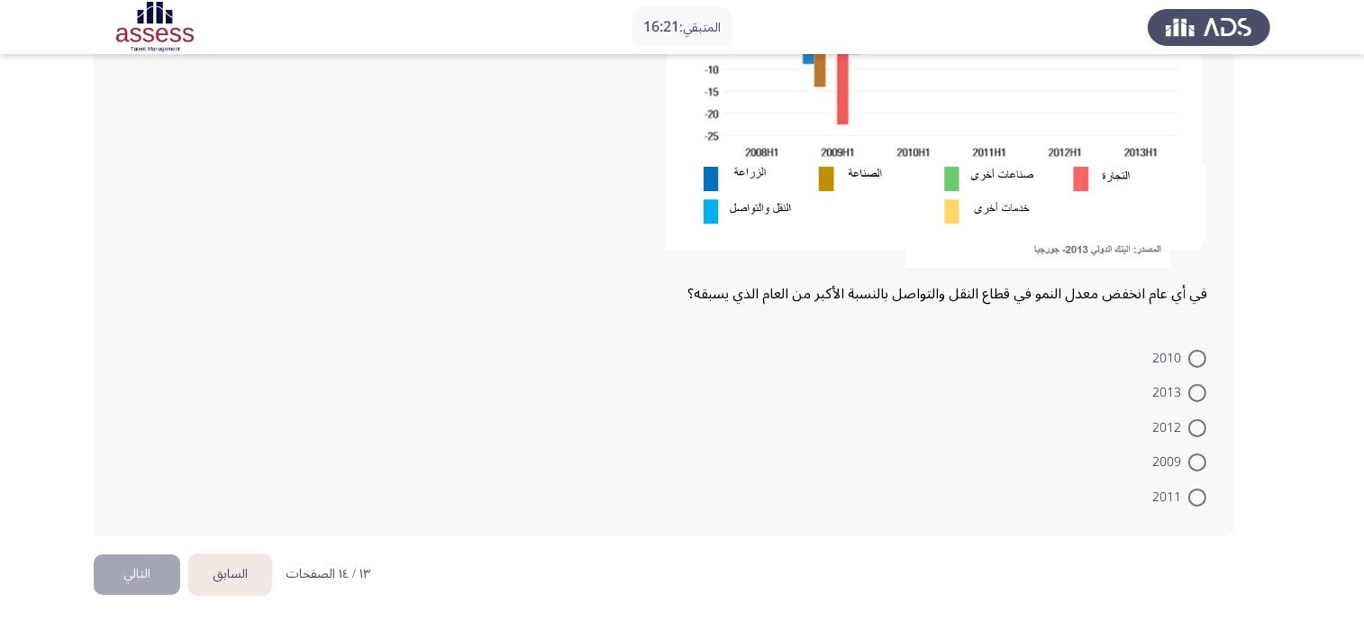
click at [1200, 419] on span at bounding box center [1197, 428] width 18 height 18
click at [1200, 419] on input "2012" at bounding box center [1197, 428] width 18 height 18
radio input "true"
click at [123, 568] on button "التالي" at bounding box center [137, 572] width 86 height 41
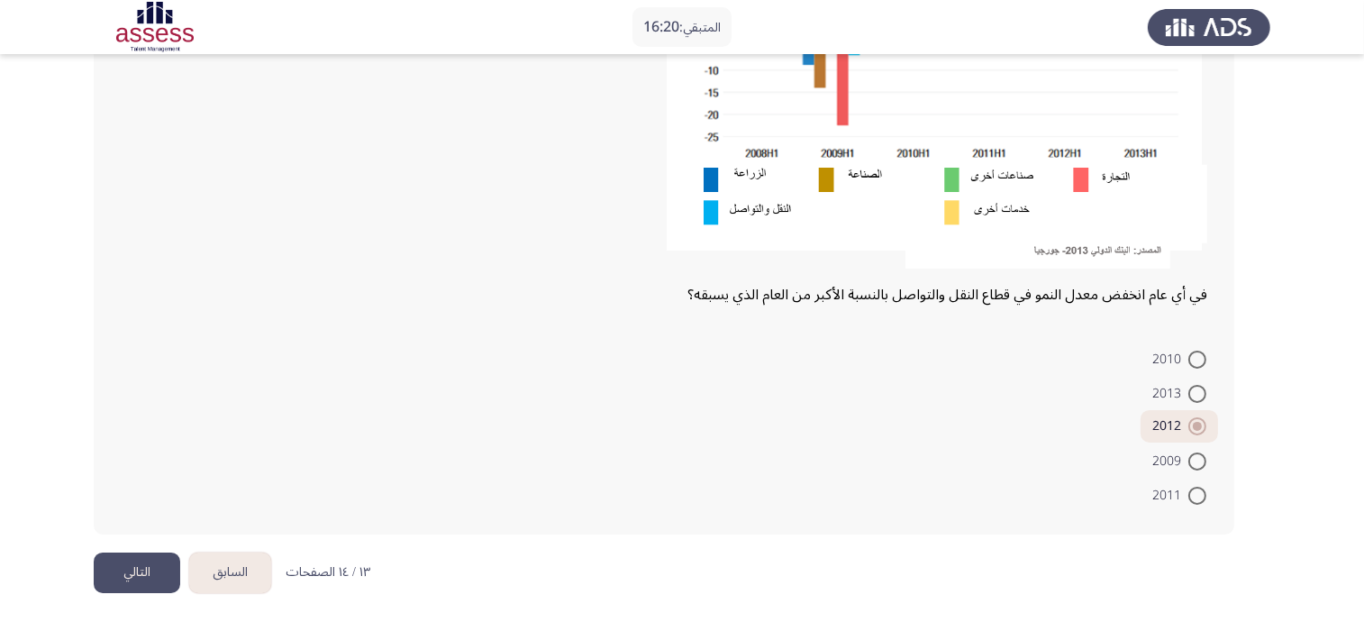
scroll to position [0, 0]
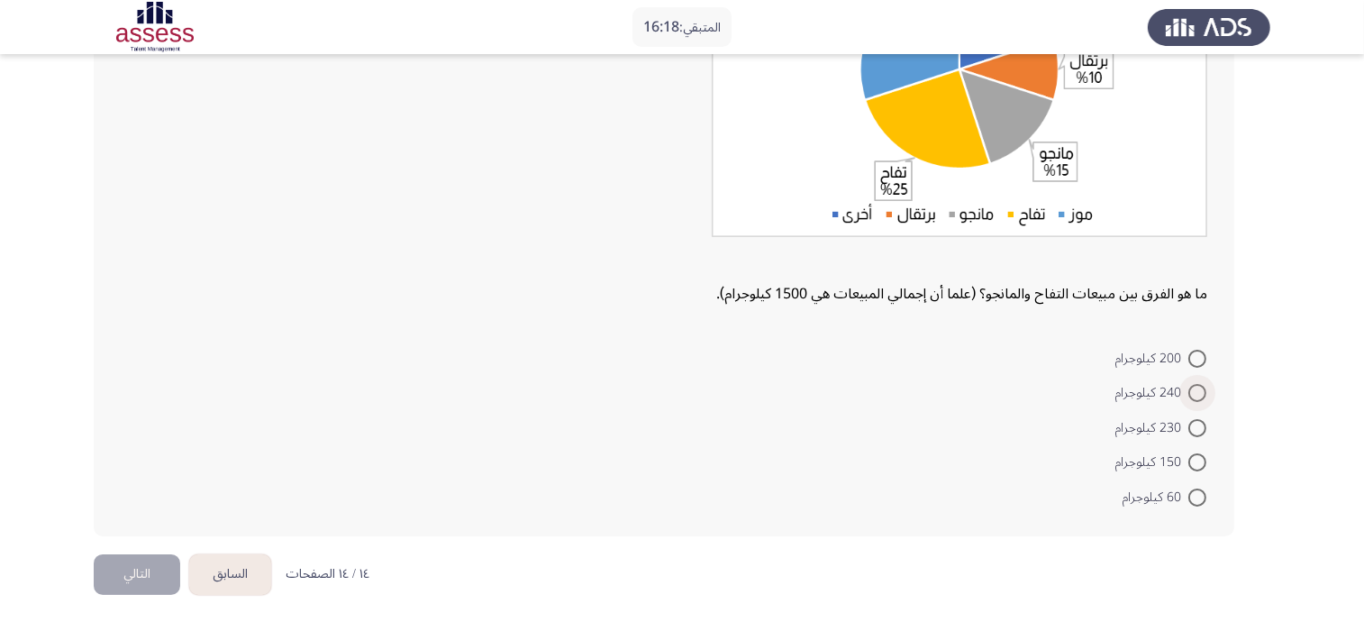
click at [1203, 398] on span at bounding box center [1197, 393] width 18 height 18
click at [1203, 398] on input "240 كيلوجرام" at bounding box center [1197, 393] width 18 height 18
radio input "true"
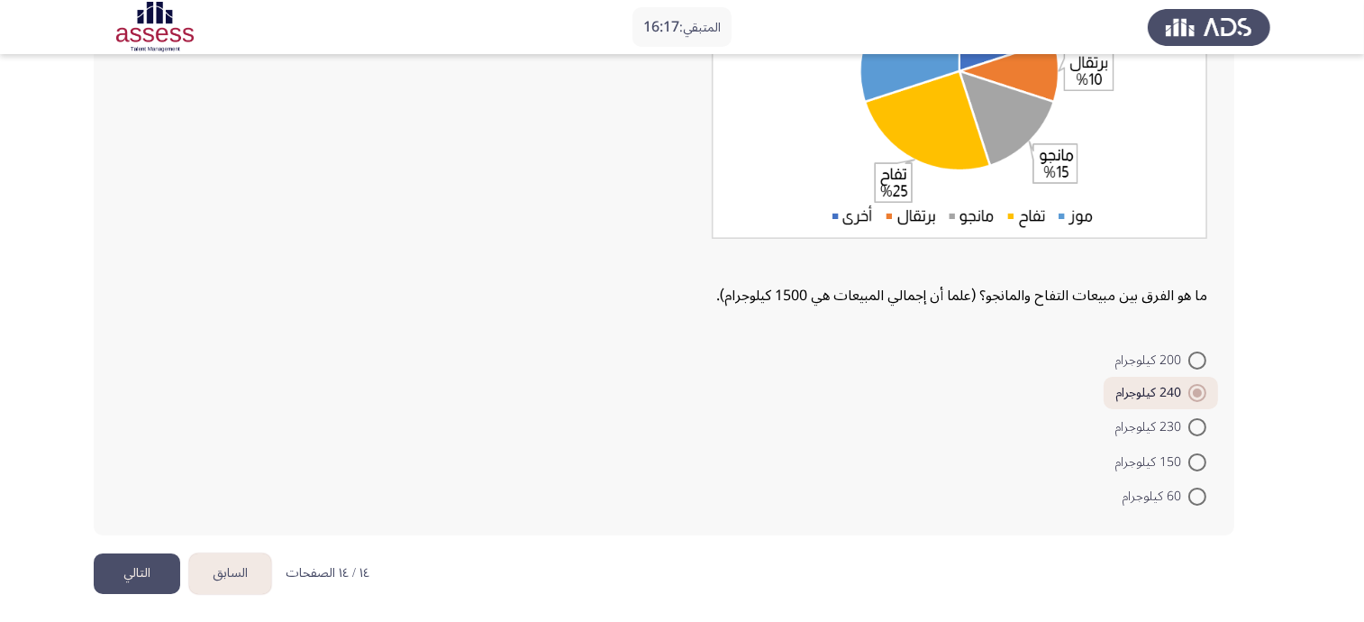
click at [132, 572] on button "التالي" at bounding box center [137, 573] width 86 height 41
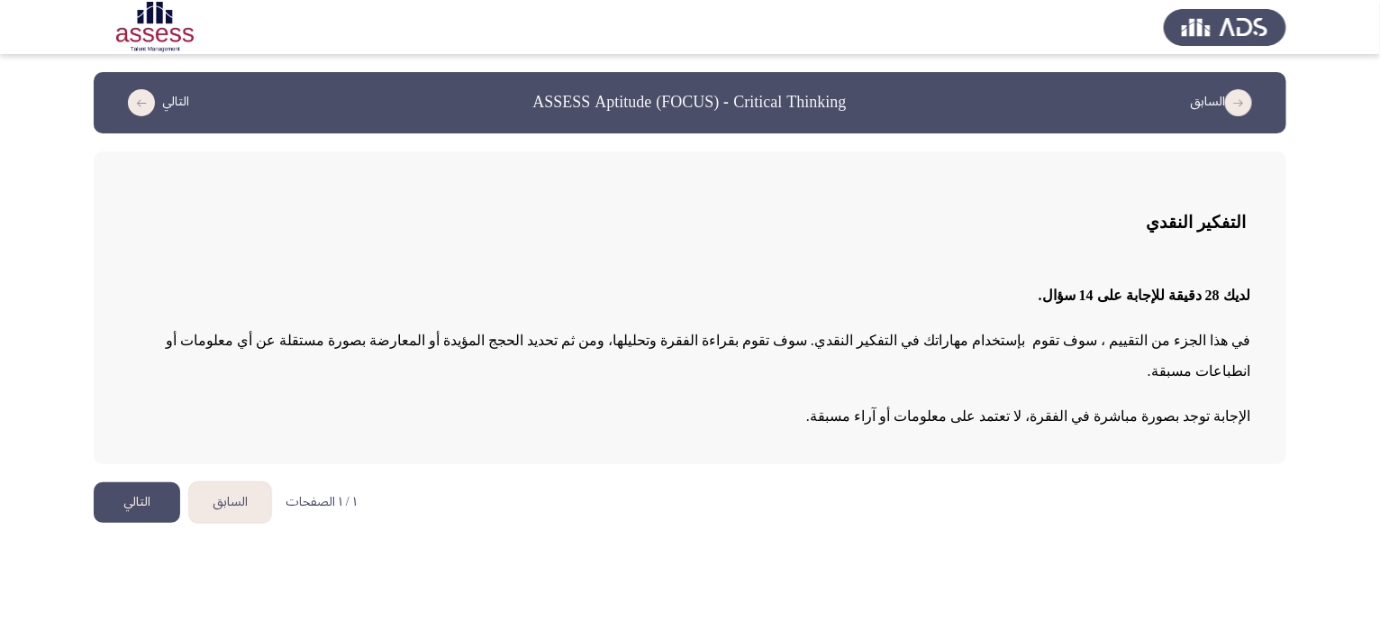
click at [145, 482] on button "التالي" at bounding box center [137, 502] width 86 height 41
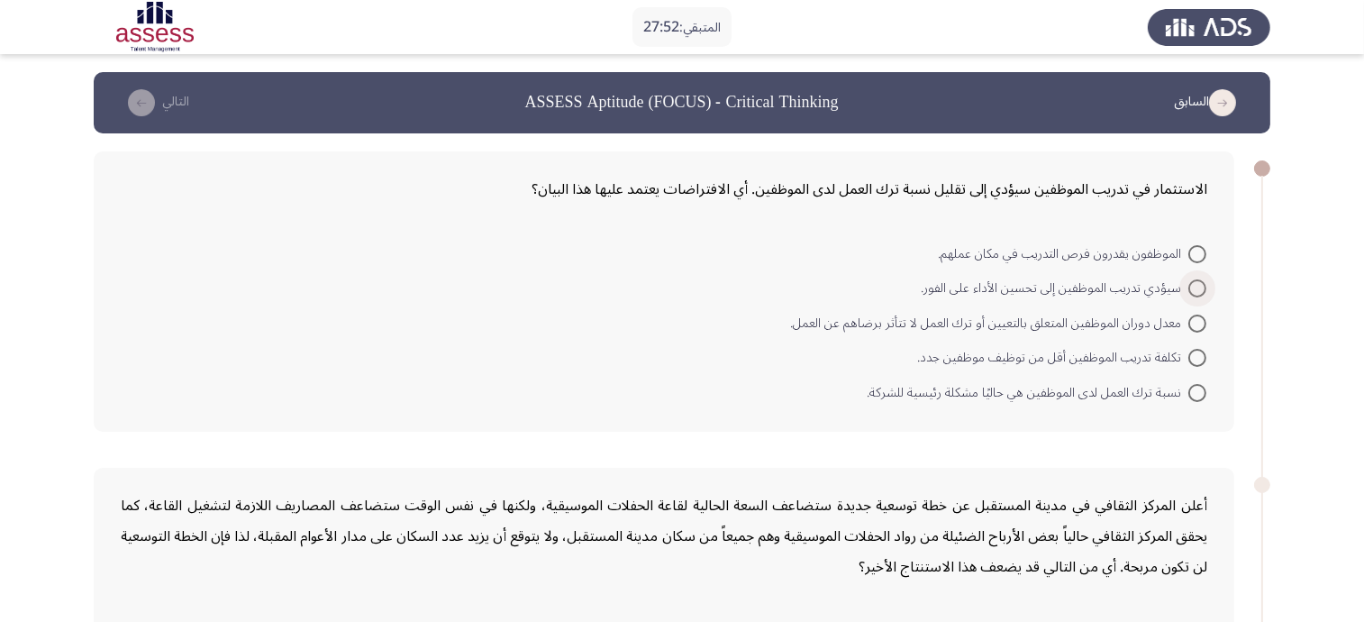
click at [1199, 286] on span at bounding box center [1197, 288] width 18 height 18
click at [1199, 286] on input "سيؤدي تدريب الموظفين إلى تحسين الأداء على الفور." at bounding box center [1197, 288] width 18 height 18
radio input "true"
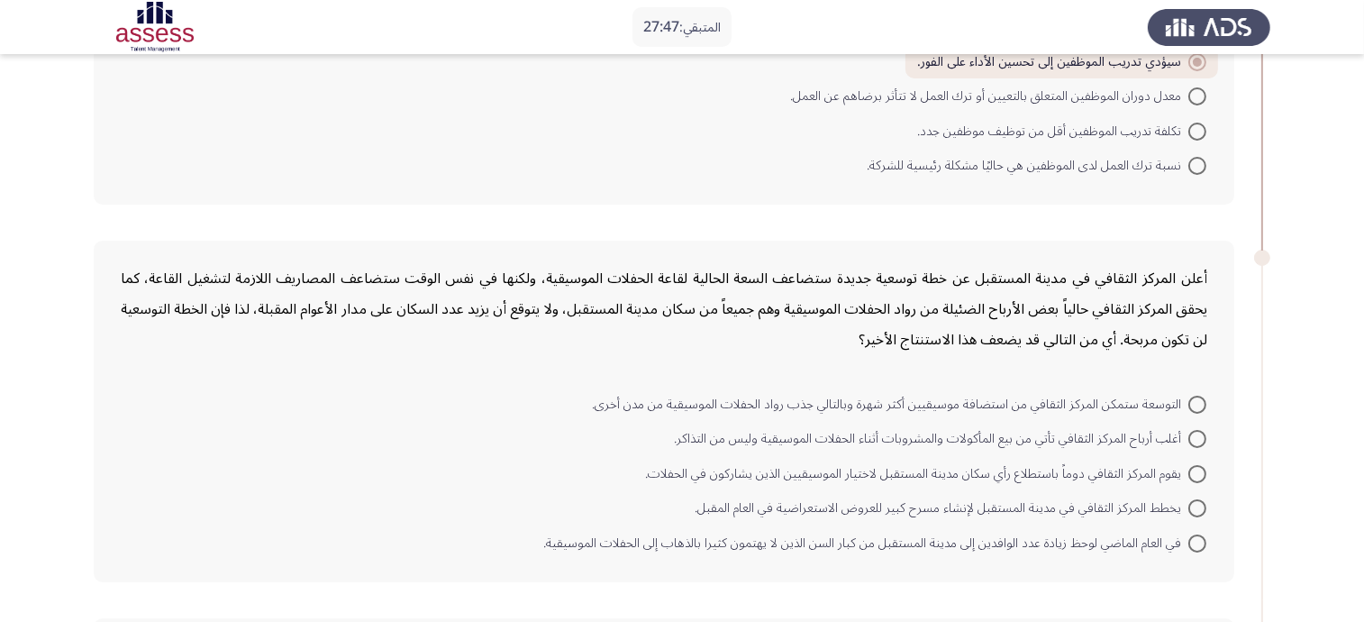
click at [1195, 465] on span at bounding box center [1197, 474] width 18 height 18
click at [1195, 465] on input "يقوم المركز الثقافي دوماً باستطلاع رأي سكان مدينة المستقبل لاختيار الموسيقيين ا…" at bounding box center [1197, 474] width 18 height 18
radio input "true"
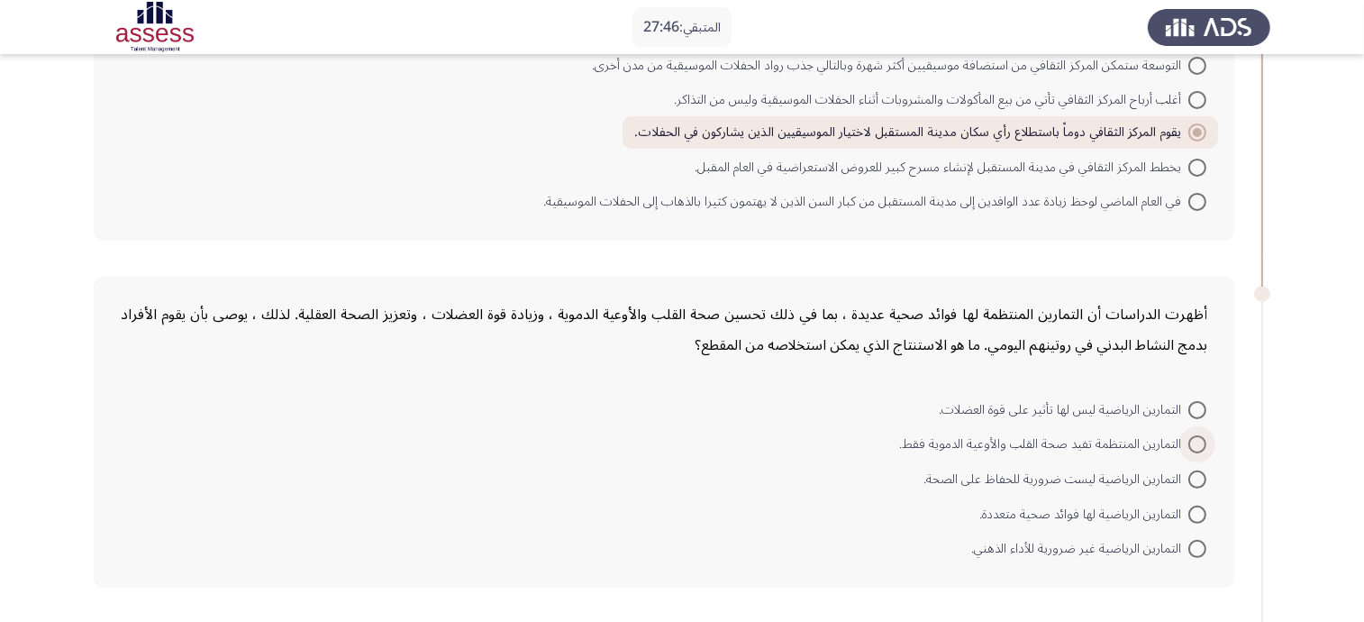
click at [1201, 435] on span at bounding box center [1197, 444] width 18 height 18
click at [1201, 435] on input "التمارين المنتظمة تفيد صحة القلب والأوعية الدموية فقط." at bounding box center [1197, 444] width 18 height 18
radio input "true"
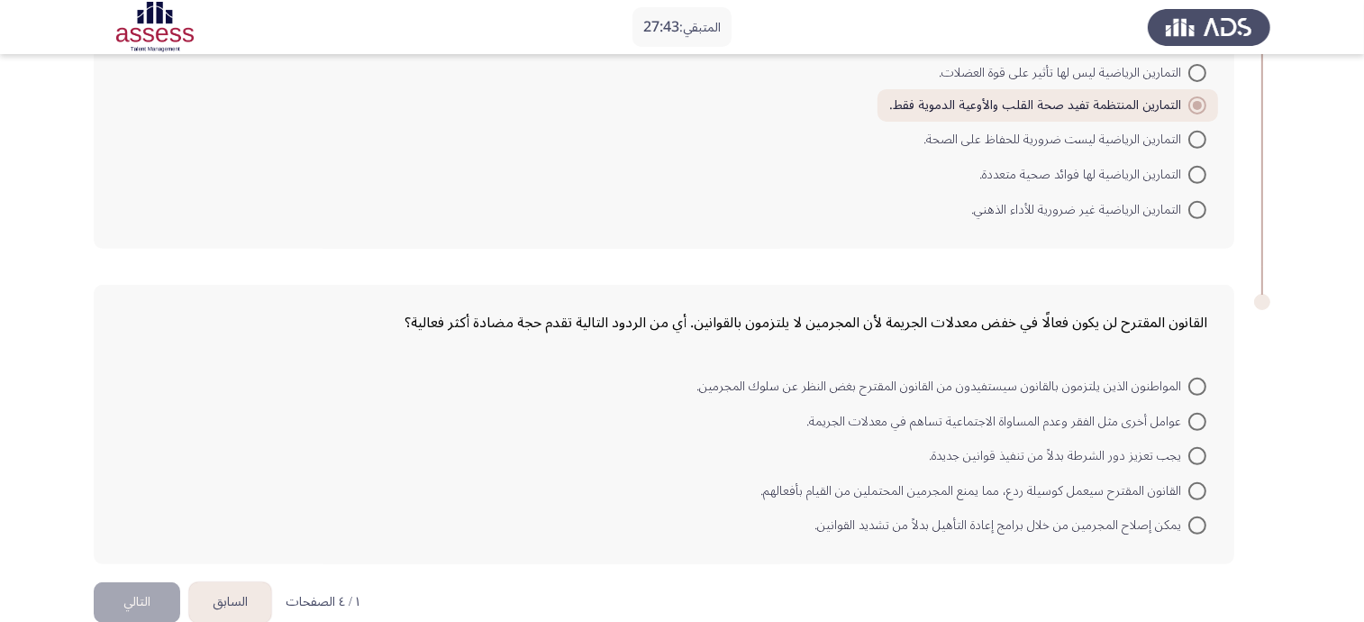
click at [1198, 482] on span at bounding box center [1197, 491] width 18 height 18
click at [1198, 482] on input "القانون المقترح سيعمل كوسيلة ردع، مما يمنع المجرمين المحتملين من القيام بأفعاله…" at bounding box center [1197, 491] width 18 height 18
radio input "true"
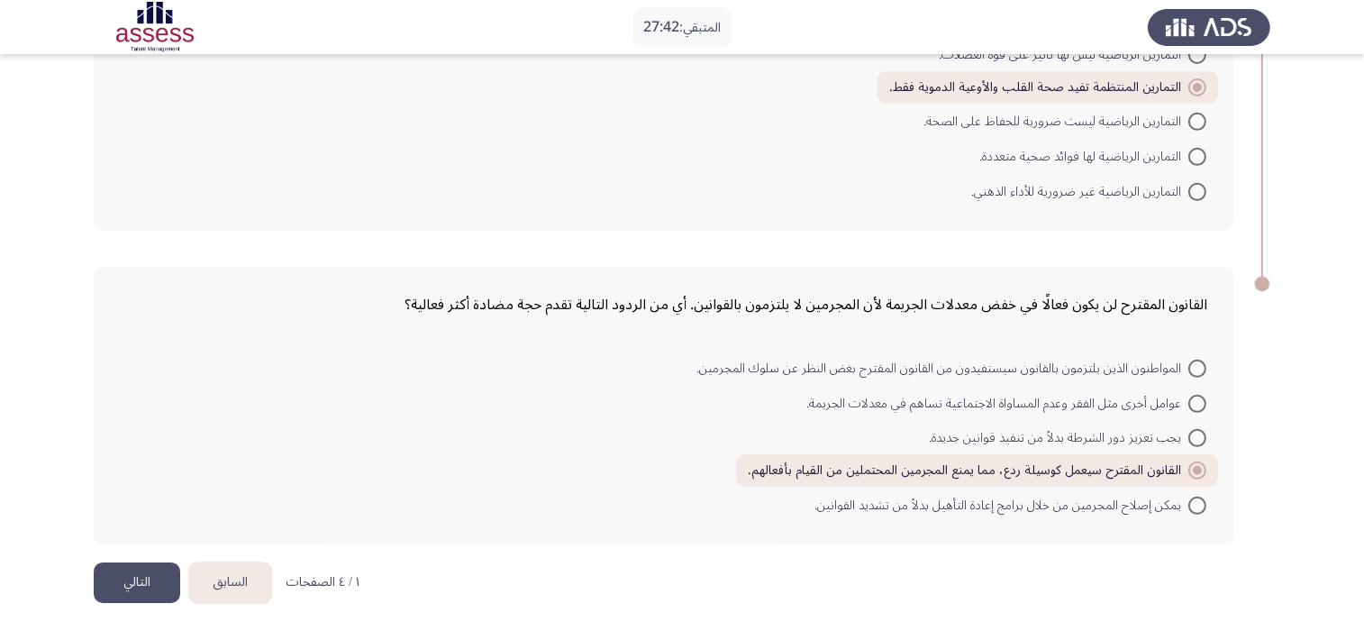
click at [132, 562] on button "التالي" at bounding box center [137, 582] width 86 height 41
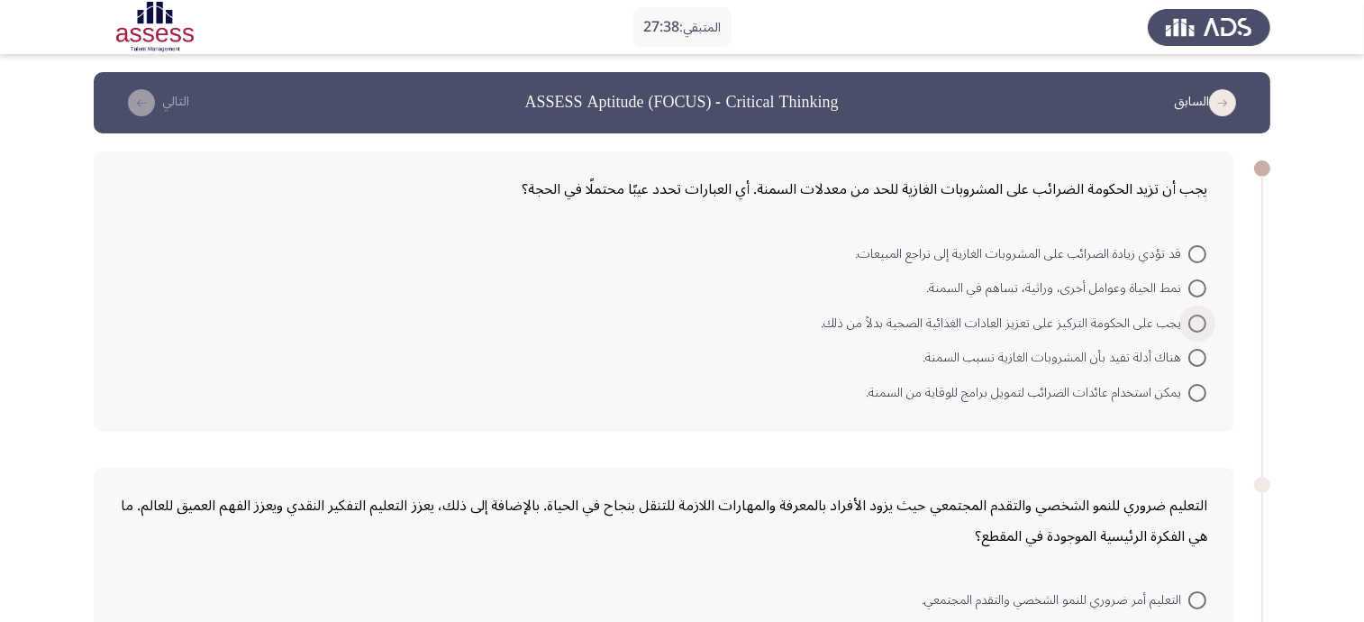
click at [1194, 327] on span at bounding box center [1197, 323] width 18 height 18
click at [1194, 327] on input "يجب على الحكومة التركيز على تعزيز العادات الغذائية الصحية بدلاً من ذلك." at bounding box center [1197, 323] width 18 height 18
radio input "true"
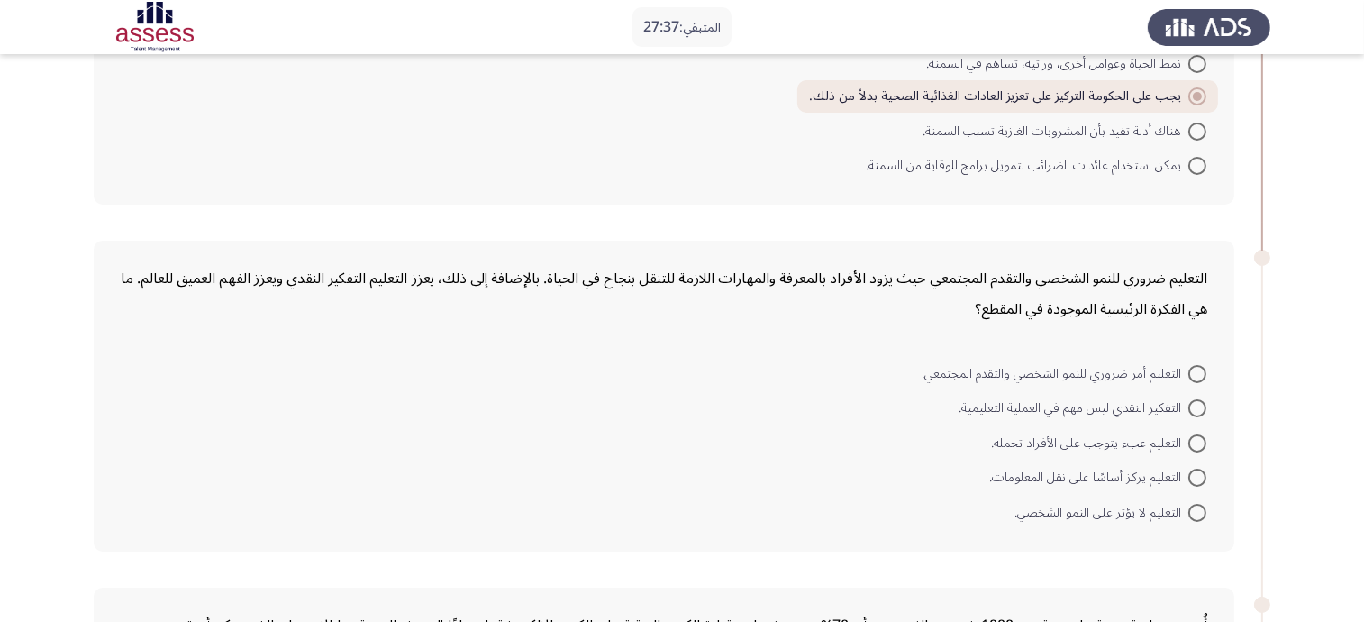
click at [1198, 403] on span at bounding box center [1197, 408] width 18 height 18
click at [1198, 403] on input "التفكير النقدي ليس مهم في العملية التعليمية." at bounding box center [1197, 408] width 18 height 18
radio input "true"
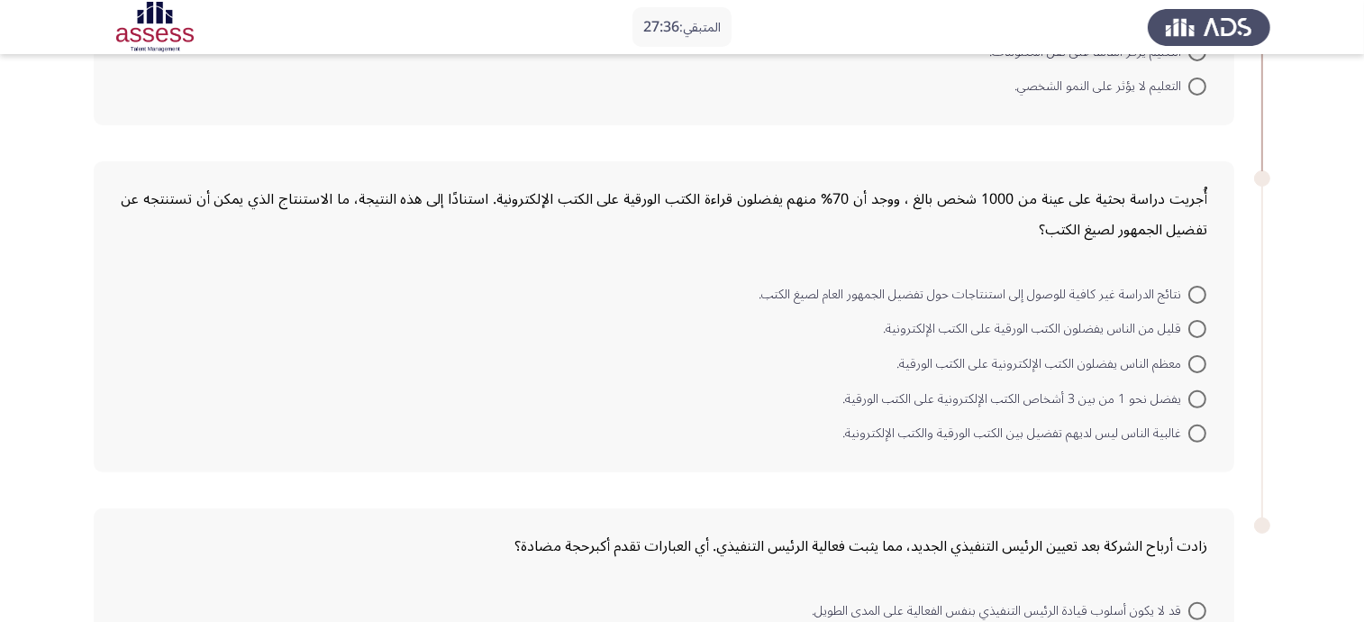
scroll to position [676, 0]
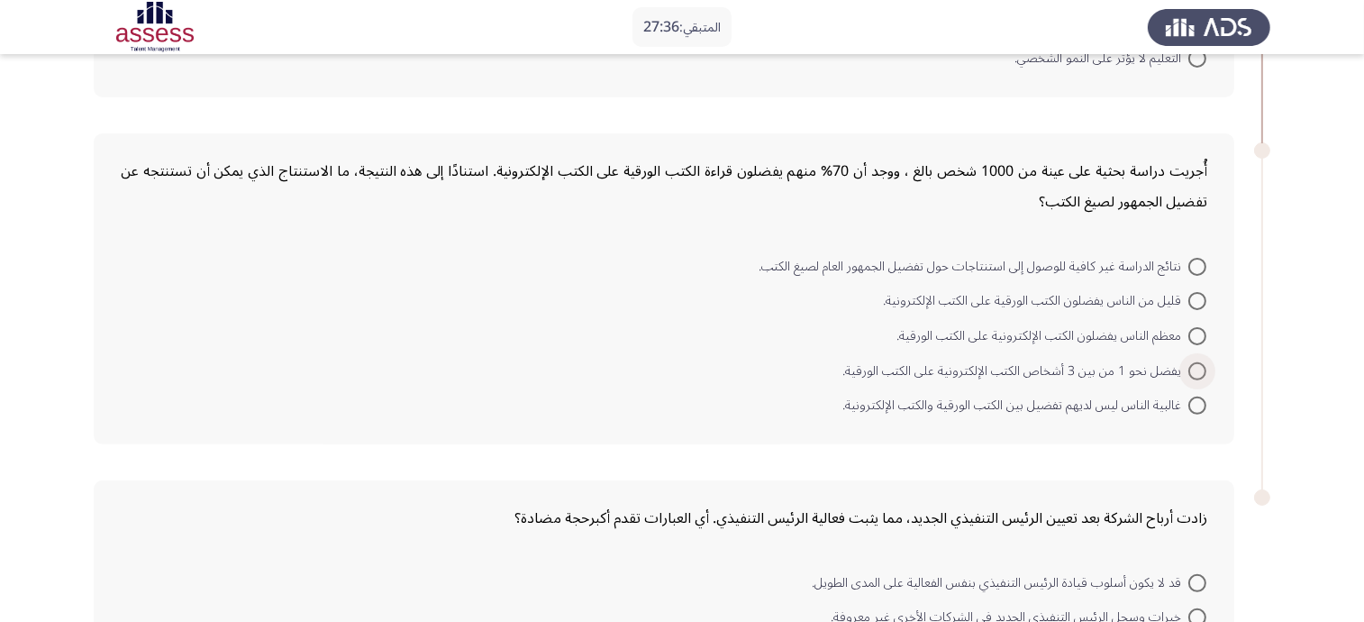
click at [1201, 362] on span at bounding box center [1197, 371] width 18 height 18
click at [1201, 362] on input "يفضل نحو 1 من بين 3 أشخاص الكتب الإلكترونية على الكتب الورقية." at bounding box center [1197, 371] width 18 height 18
radio input "true"
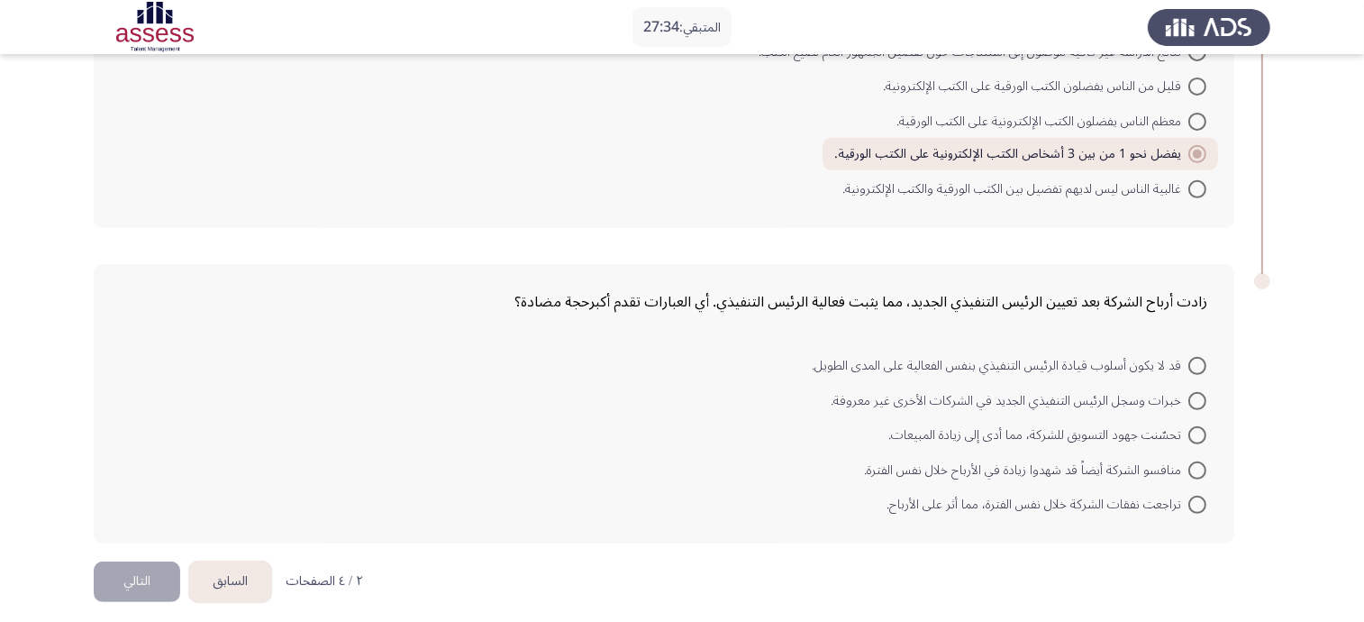
click at [1199, 392] on span at bounding box center [1197, 401] width 18 height 18
click at [1199, 392] on input "خبرات وسجل الرئيس التنفيذي الجديد في الشركات الأخرى غير معروفة." at bounding box center [1197, 401] width 18 height 18
radio input "true"
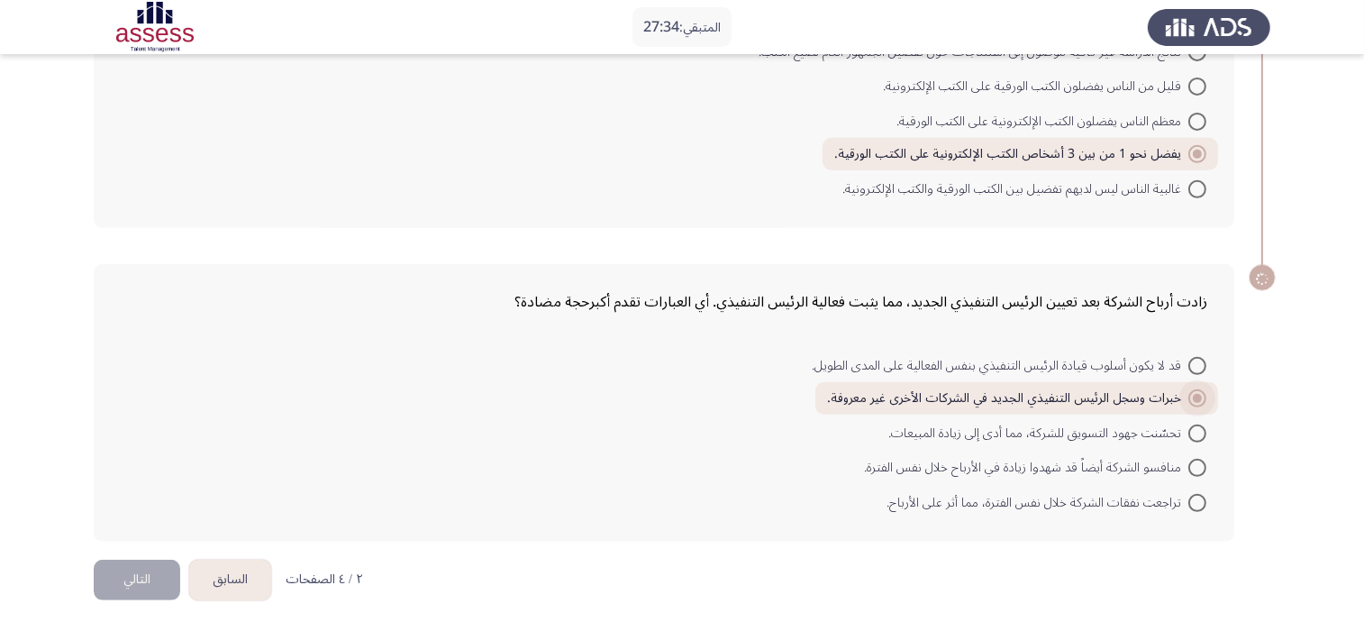
scroll to position [887, 0]
click at [108, 578] on button "التالي" at bounding box center [137, 582] width 86 height 41
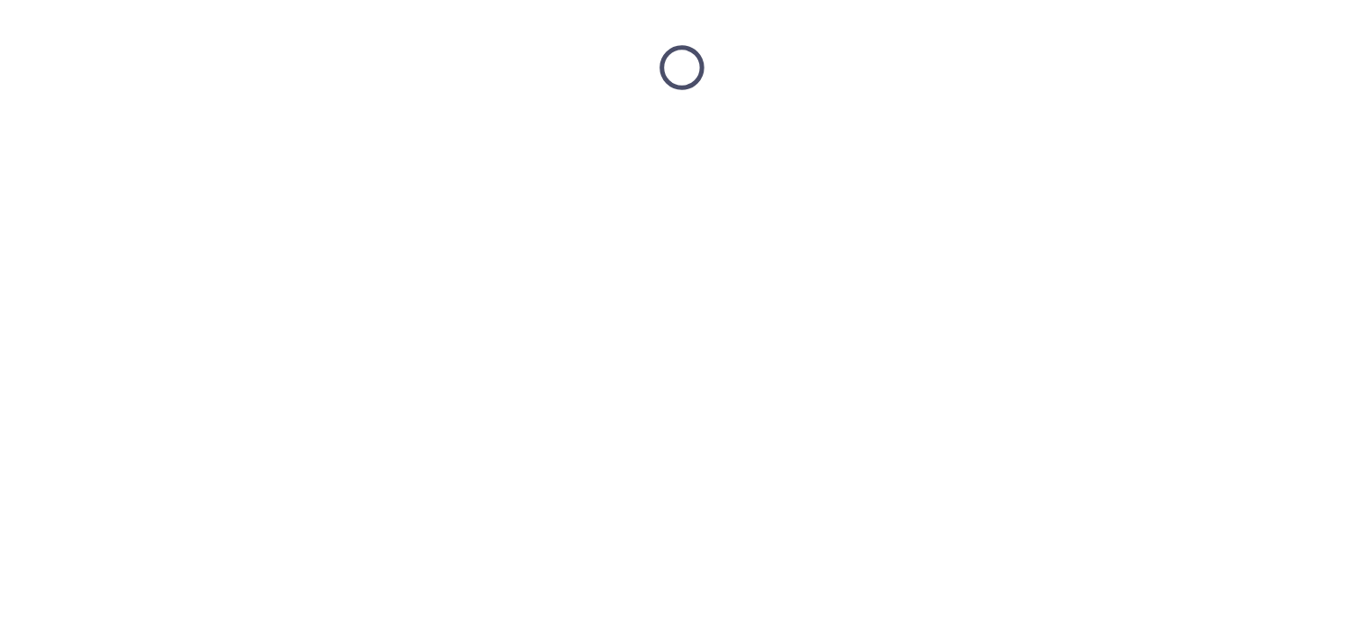
scroll to position [0, 0]
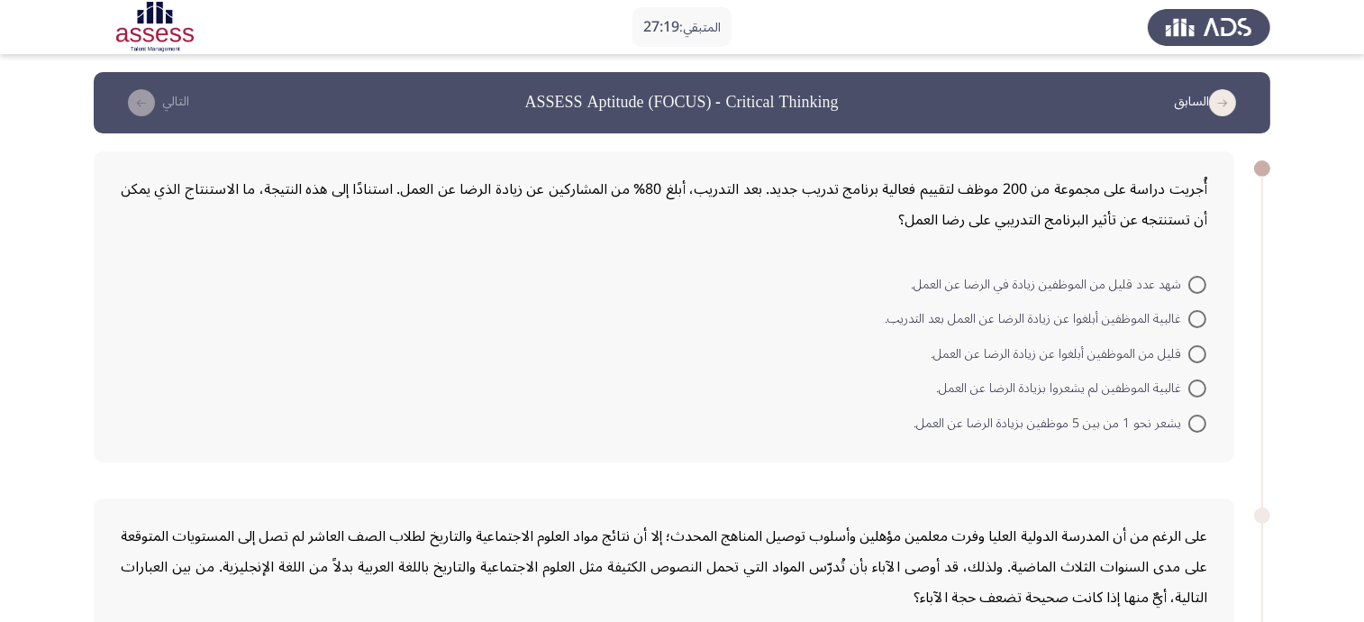
click at [1194, 312] on span at bounding box center [1197, 319] width 18 height 18
click at [1194, 312] on input "غالبية الموظفين أبلغوا عن زيادة الرضا عن العمل بعد التدريب." at bounding box center [1197, 319] width 18 height 18
radio input "true"
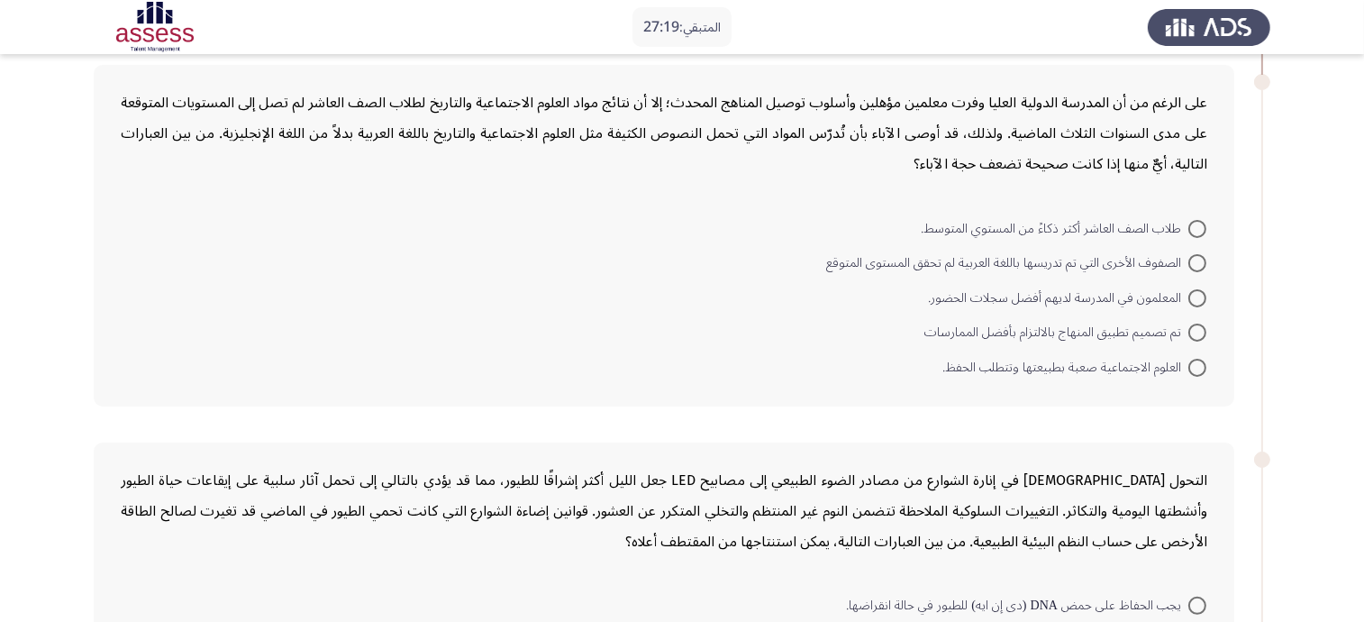
scroll to position [449, 0]
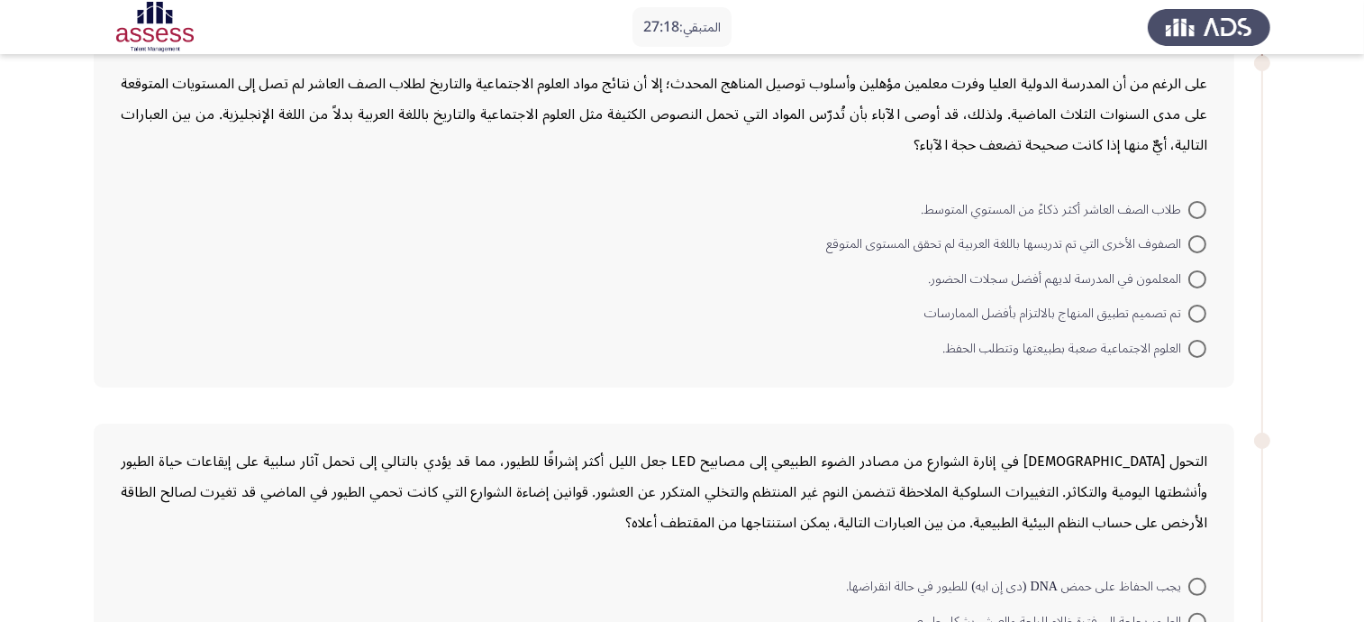
click at [1203, 250] on mat-radio-button "الصفوف الأخرى التي تم تدريسها باللغة العربية لم تحقق المستوى المتوقع" at bounding box center [1016, 243] width 404 height 35
click at [1189, 282] on mat-radio-button "المعلمون في المدرسة لديهم أفضل سجلات الحضور." at bounding box center [1067, 277] width 302 height 35
click at [1197, 276] on span at bounding box center [1197, 279] width 18 height 18
click at [1197, 276] on input "المعلمون في المدرسة لديهم أفضل سجلات الحضور." at bounding box center [1197, 279] width 18 height 18
radio input "true"
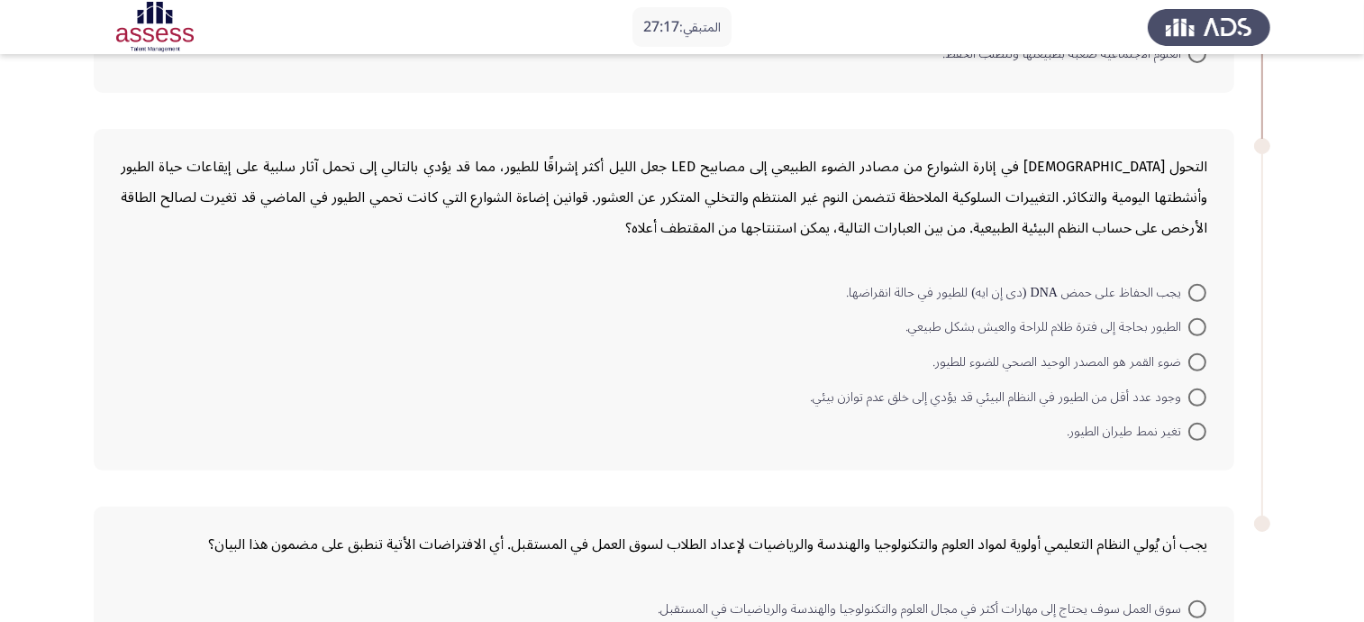
scroll to position [900, 0]
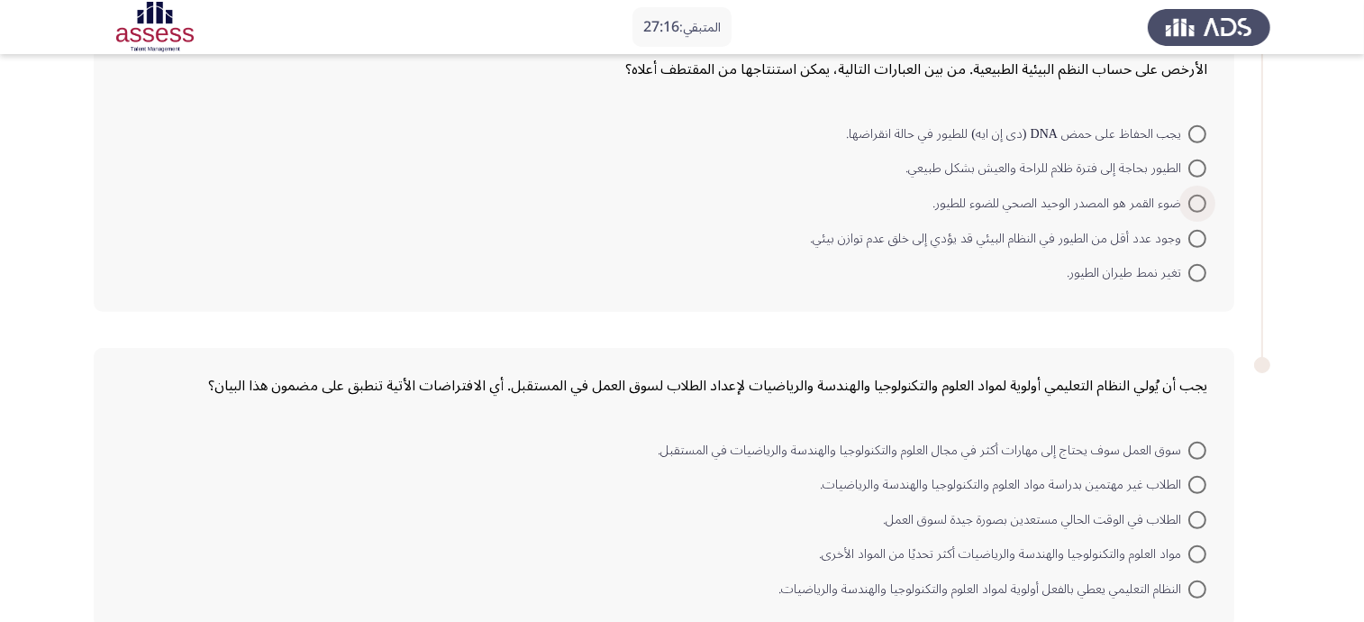
click at [1200, 195] on span at bounding box center [1197, 204] width 18 height 18
click at [1200, 195] on input "ضوء القمر هو المصدر الوحيد الصحي للضوء للطيور." at bounding box center [1197, 204] width 18 height 18
radio input "true"
click at [1193, 508] on span at bounding box center [1197, 517] width 18 height 18
click at [1193, 508] on input "الطلاب في الوقت الحالي مستعدين بصورة جيدة لسوق العمل." at bounding box center [1197, 517] width 18 height 18
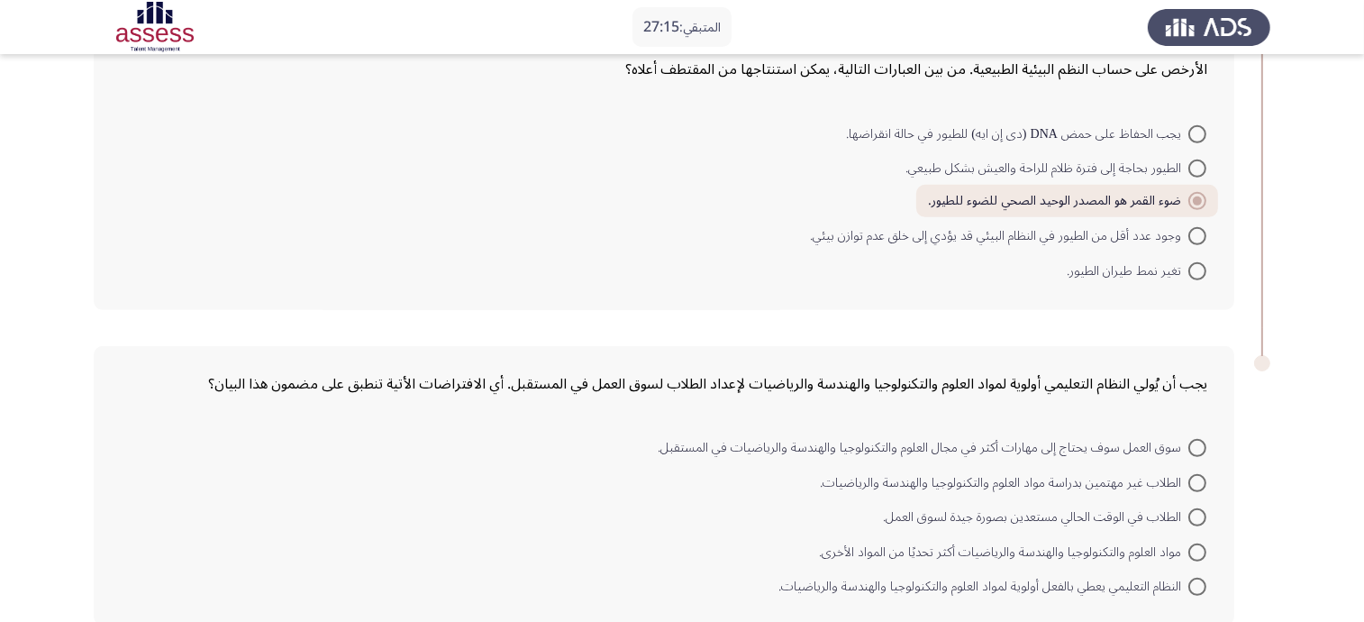
radio input "true"
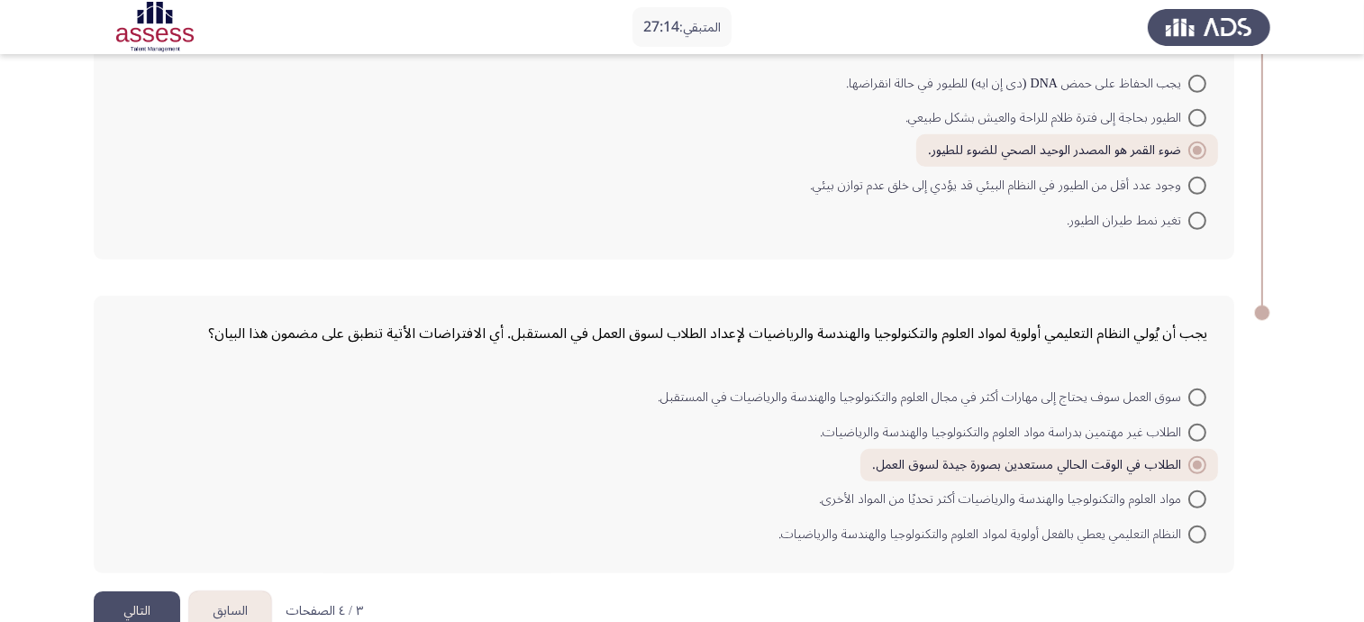
scroll to position [977, 0]
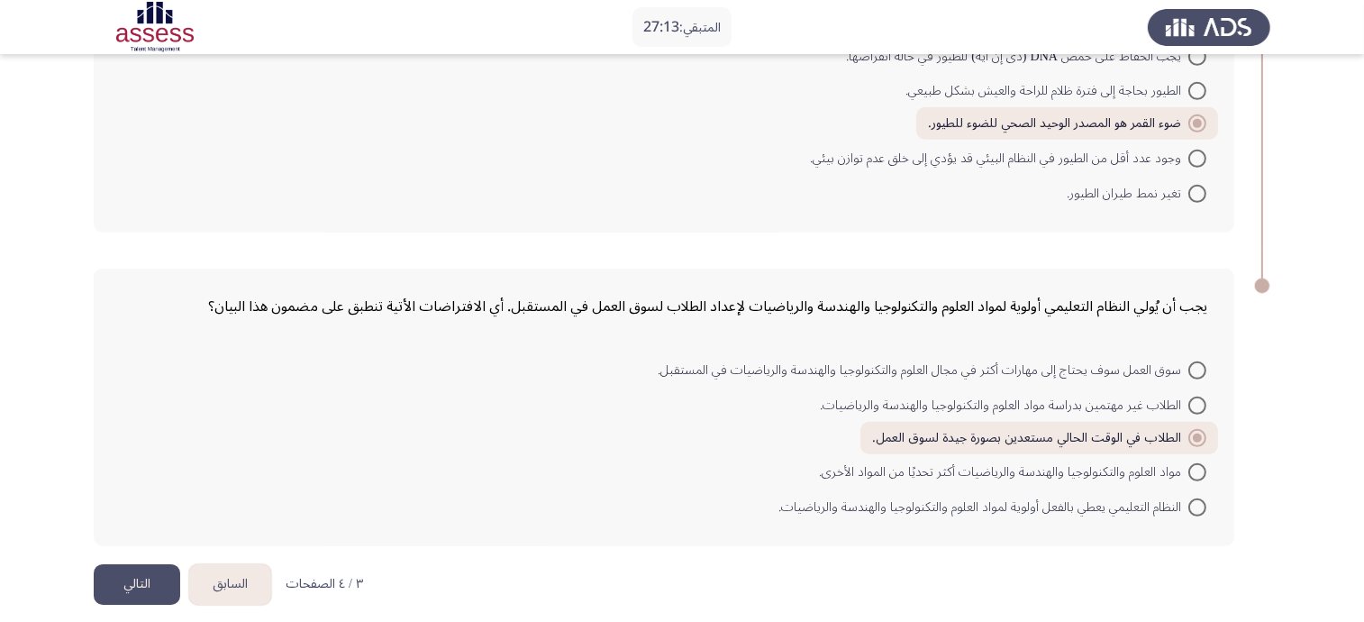
click at [144, 564] on button "التالي" at bounding box center [137, 584] width 86 height 41
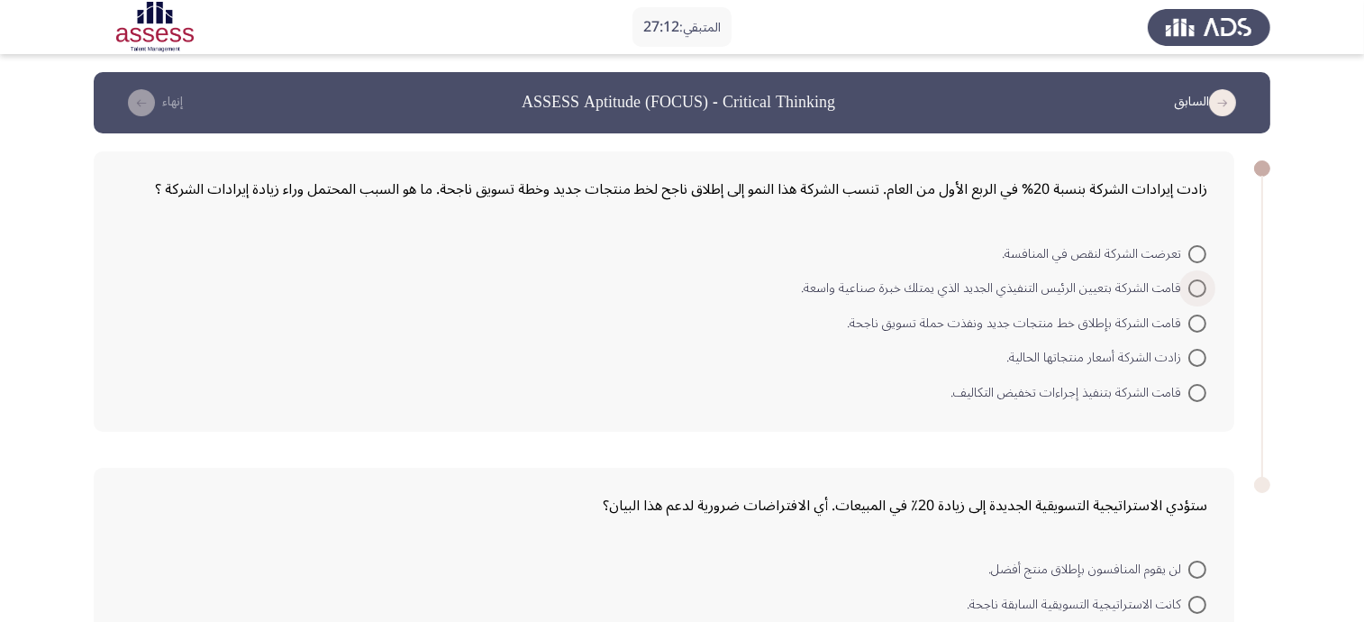
click at [1195, 286] on span at bounding box center [1197, 288] width 18 height 18
click at [1195, 286] on input "قامت الشركة بتعيين الرئيس التنفيذي الجديد الذي يمتلك خبرة صناعية واسعة." at bounding box center [1197, 288] width 18 height 18
radio input "true"
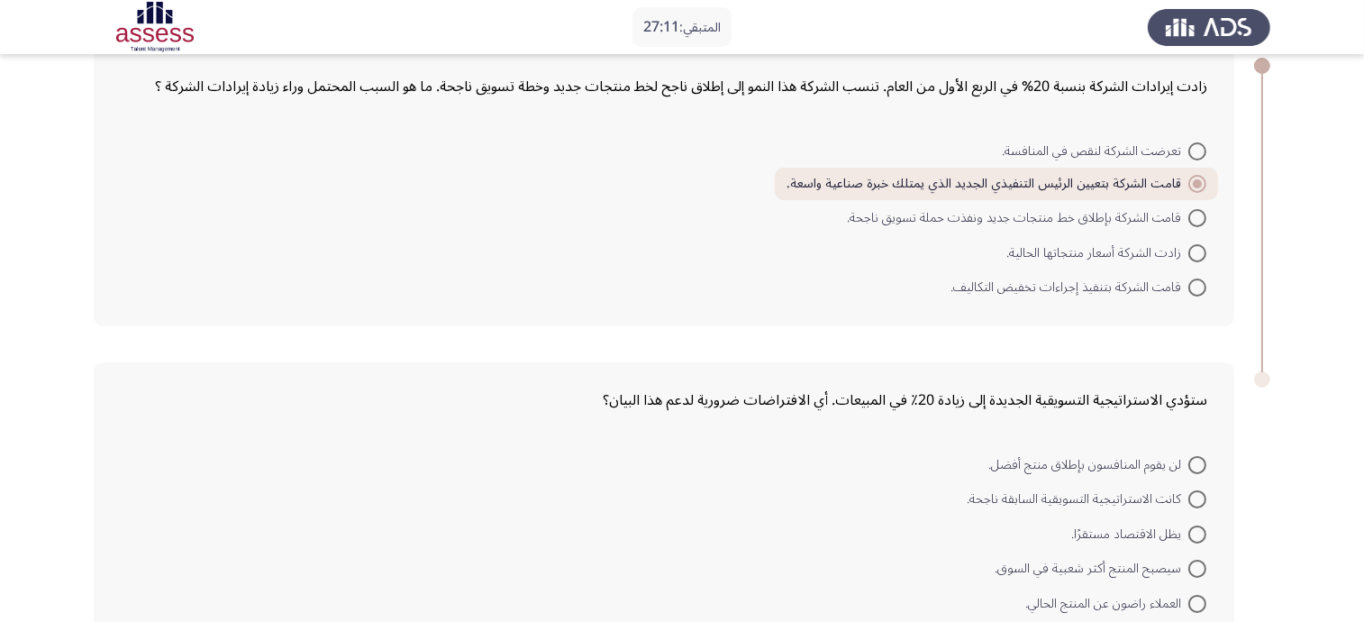
scroll to position [207, 0]
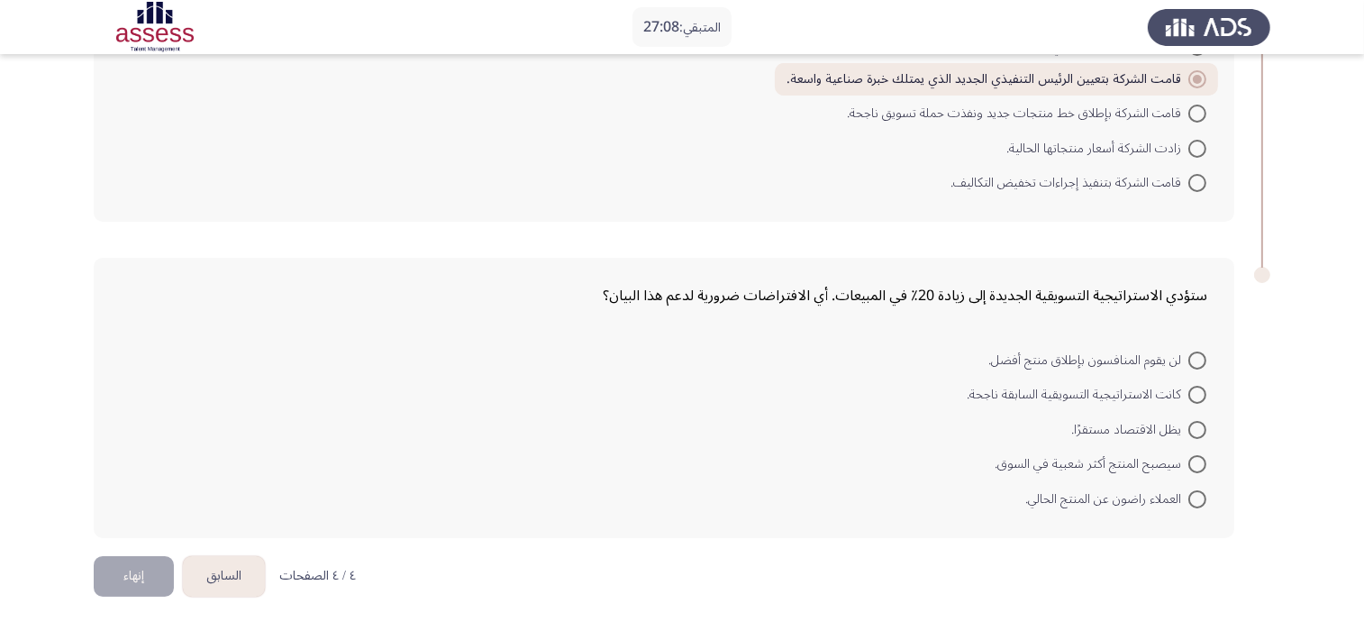
click at [1198, 398] on label "كانت الاستراتيجية التسويقية السابقة ناجحة." at bounding box center [1087, 395] width 240 height 22
click at [1198, 398] on input "كانت الاستراتيجية التسويقية السابقة ناجحة." at bounding box center [1197, 395] width 18 height 18
radio input "true"
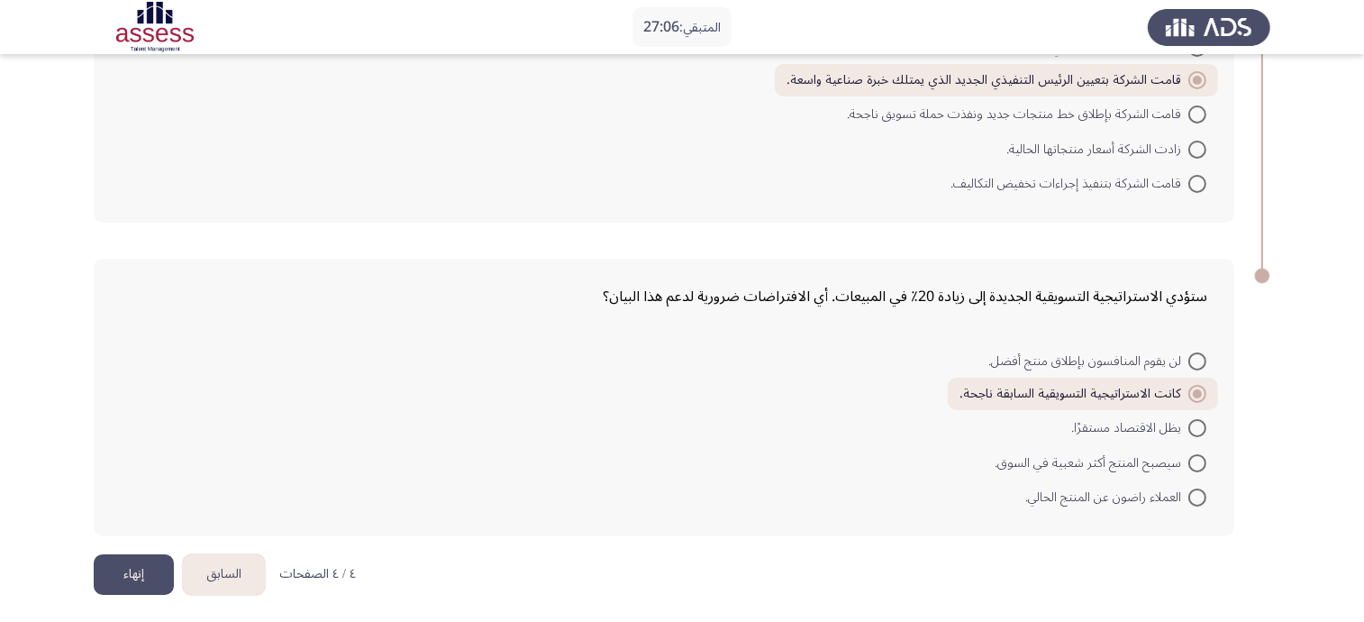
click at [150, 562] on button "إنهاء" at bounding box center [134, 574] width 80 height 41
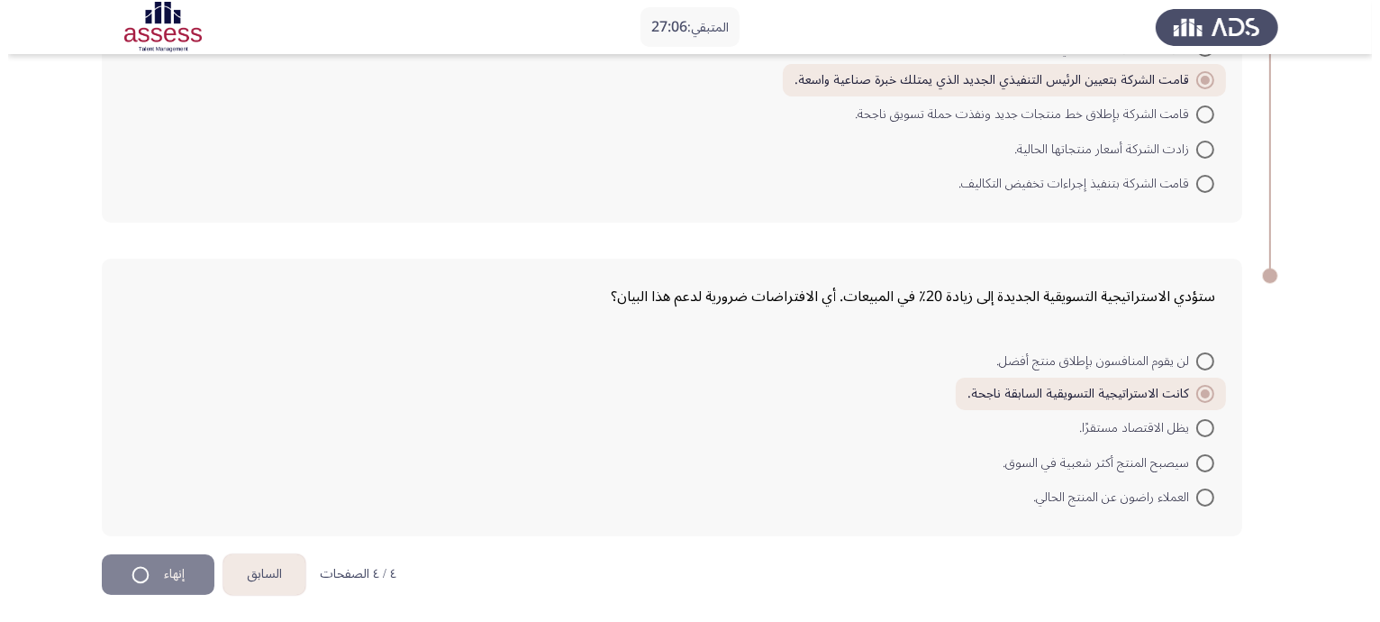
scroll to position [0, 0]
